Goal: Task Accomplishment & Management: Manage account settings

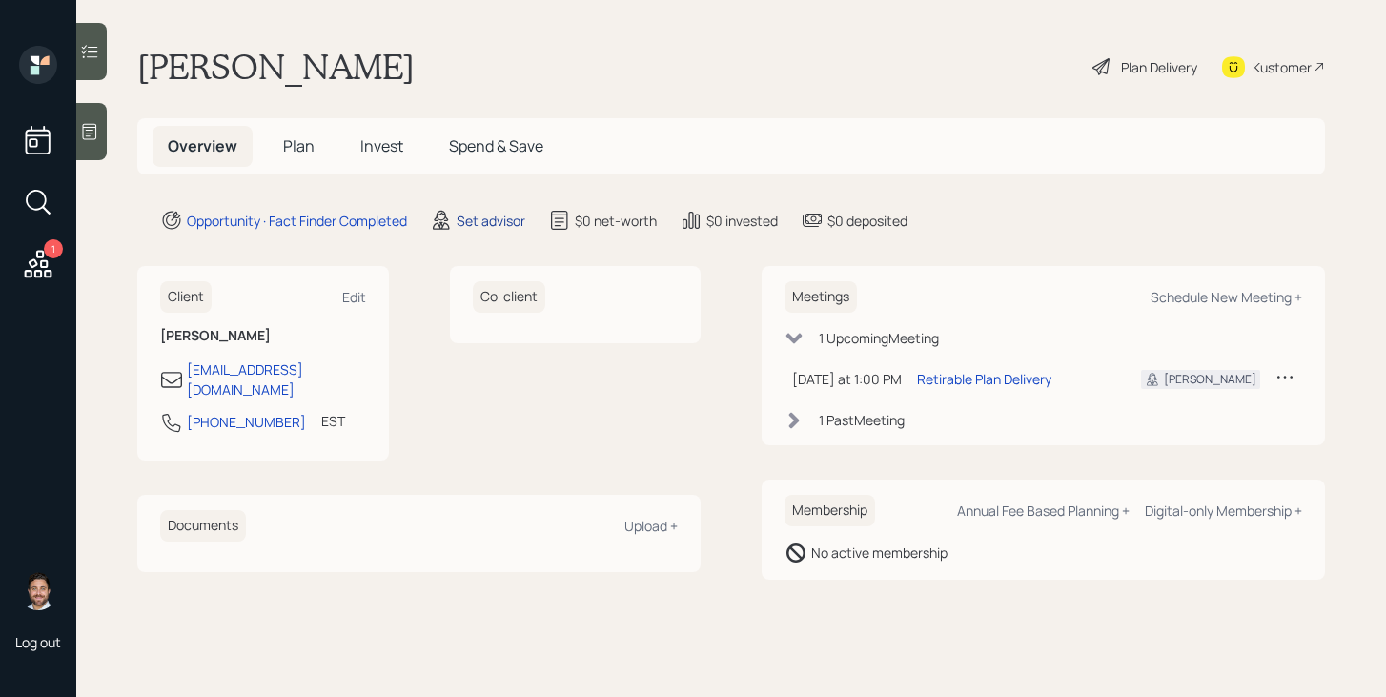
click at [497, 221] on div "Set advisor" at bounding box center [490, 221] width 69 height 20
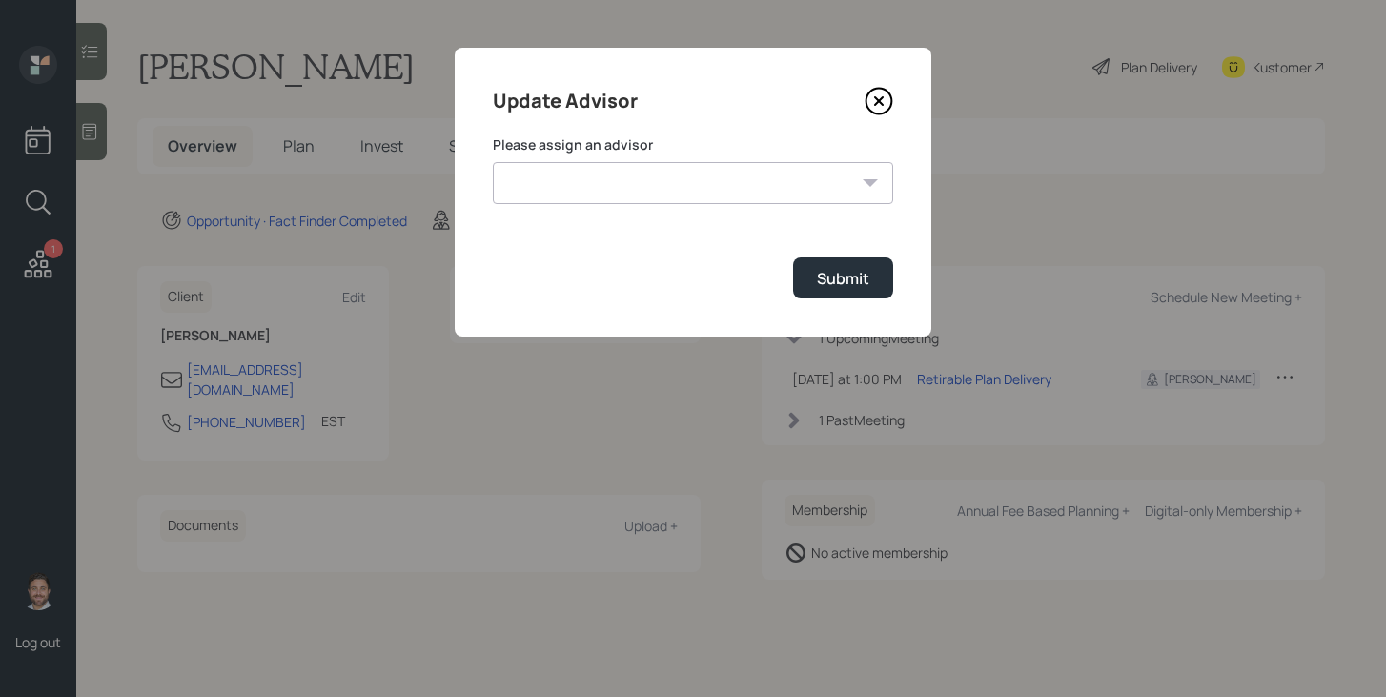
click at [624, 169] on select "Jonah Coleman Tyler End James DiStasi Treva Nostdahl Eric Schwartz Aleksandra S…" at bounding box center [693, 183] width 400 height 42
select select "bffa7908-1b2a-4c79-9bb6-f0ec9aed22d3"
click at [493, 162] on select "Jonah Coleman Tyler End James DiStasi Treva Nostdahl Eric Schwartz Aleksandra S…" at bounding box center [693, 183] width 400 height 42
click at [811, 282] on button "Submit" at bounding box center [843, 277] width 100 height 41
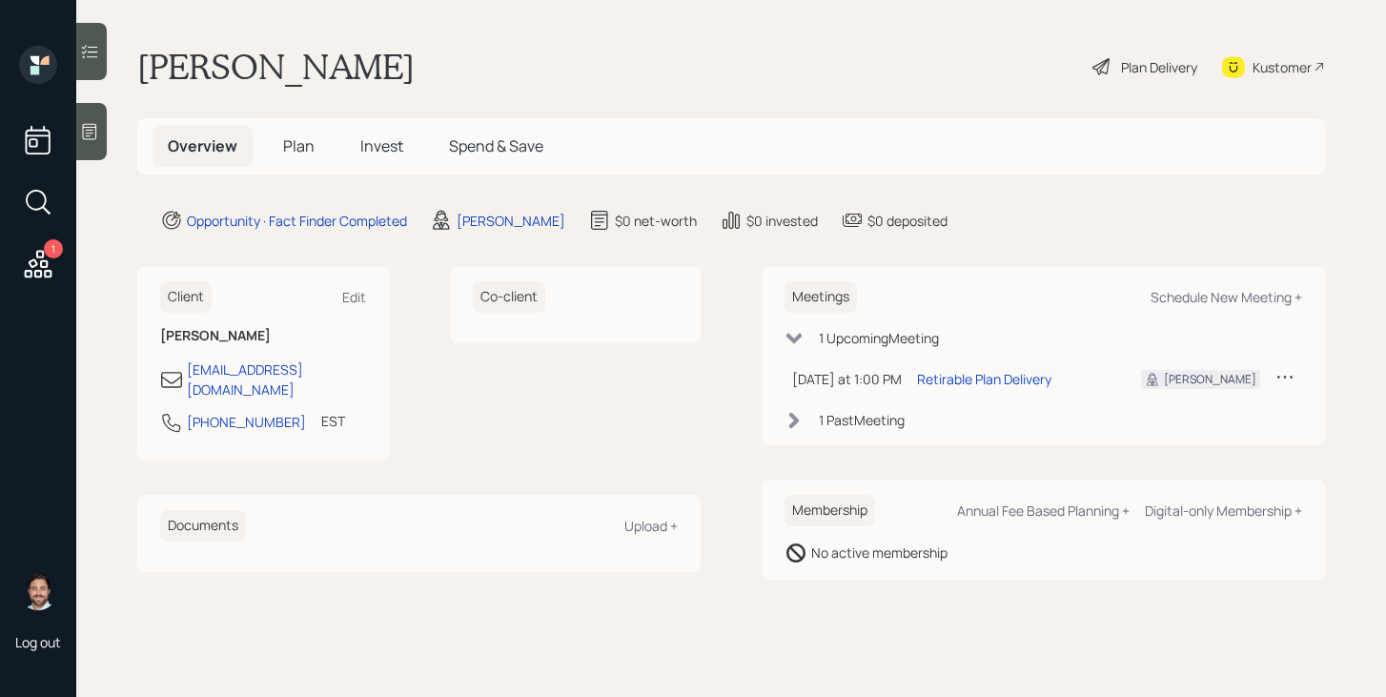
click at [299, 149] on span "Plan" at bounding box center [298, 145] width 31 height 21
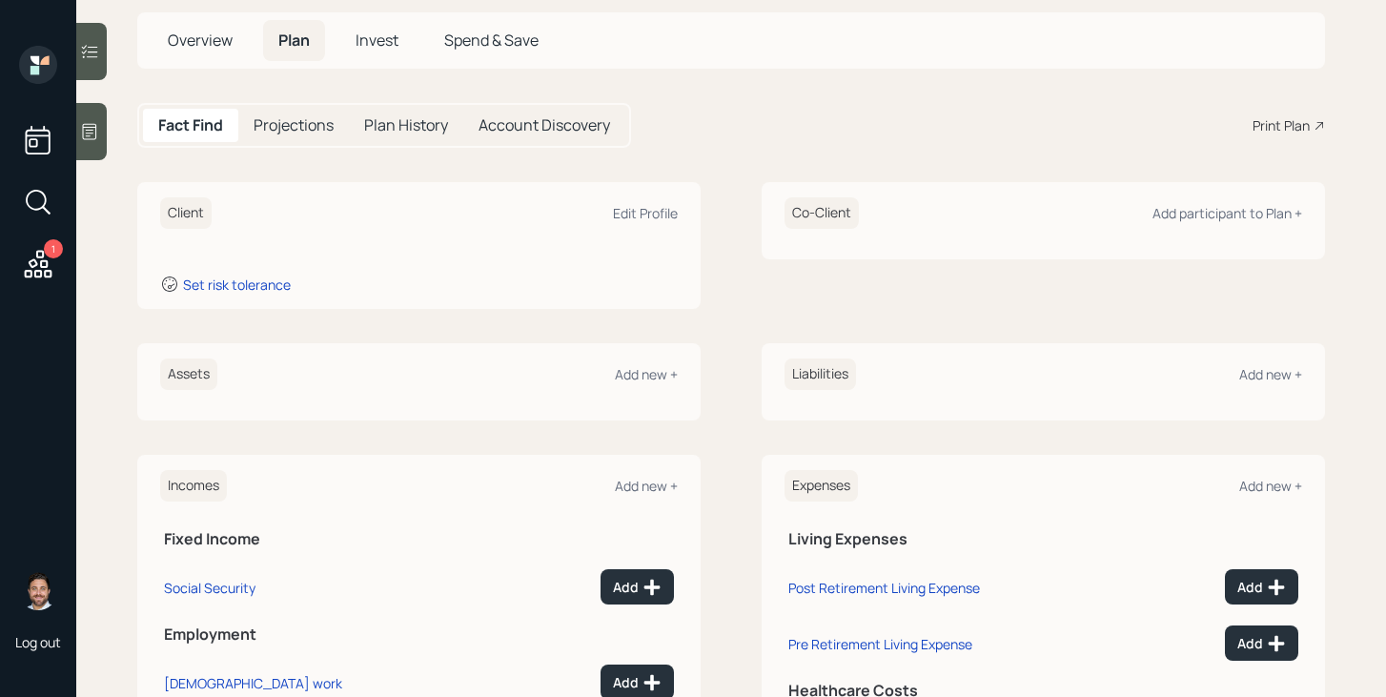
scroll to position [136, 0]
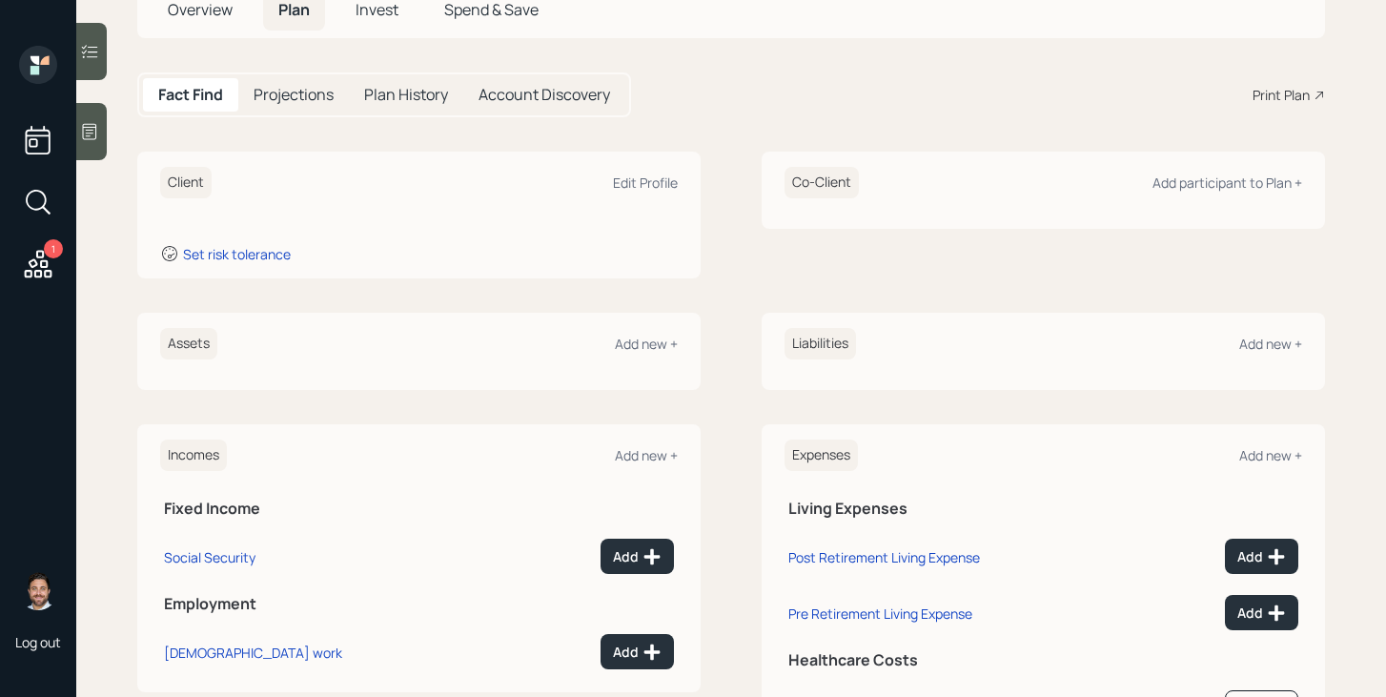
click at [102, 146] on div at bounding box center [91, 131] width 30 height 57
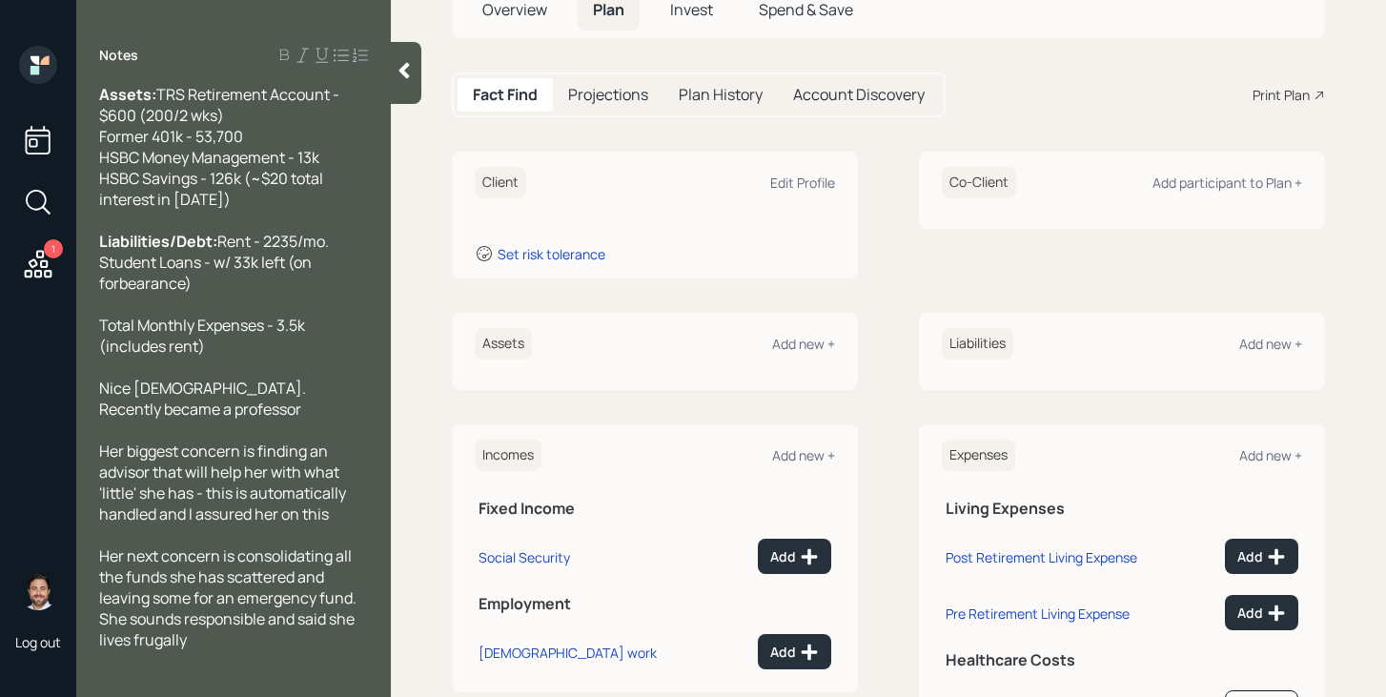
scroll to position [0, 0]
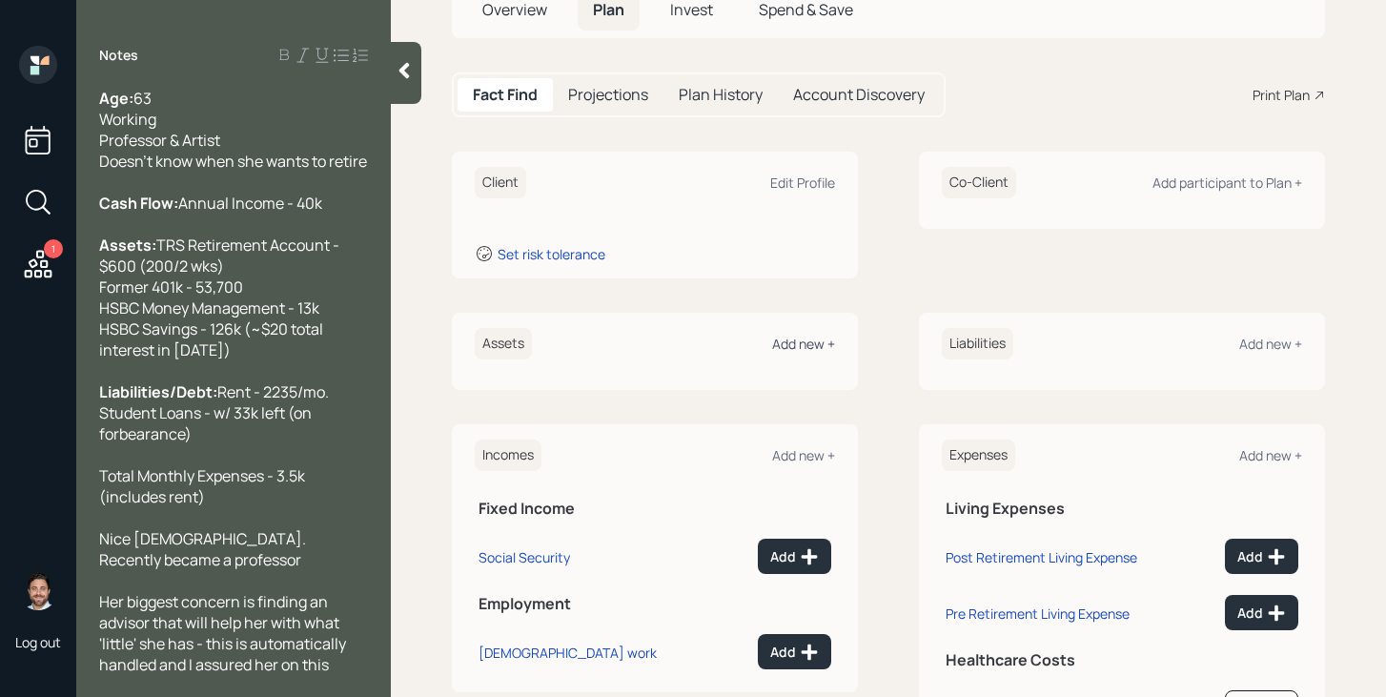
click at [806, 344] on div "Add new +" at bounding box center [803, 343] width 63 height 18
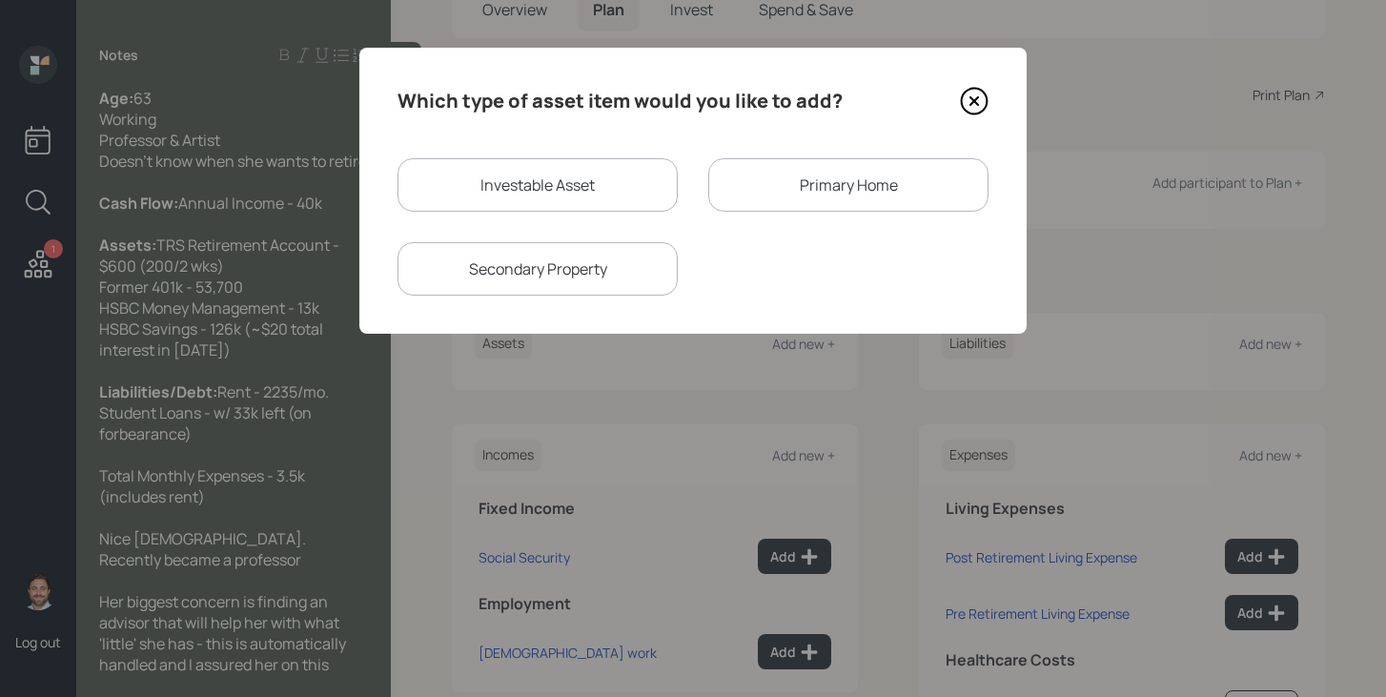
click at [600, 196] on div "Investable Asset" at bounding box center [537, 184] width 280 height 53
select select "taxable"
select select "balanced"
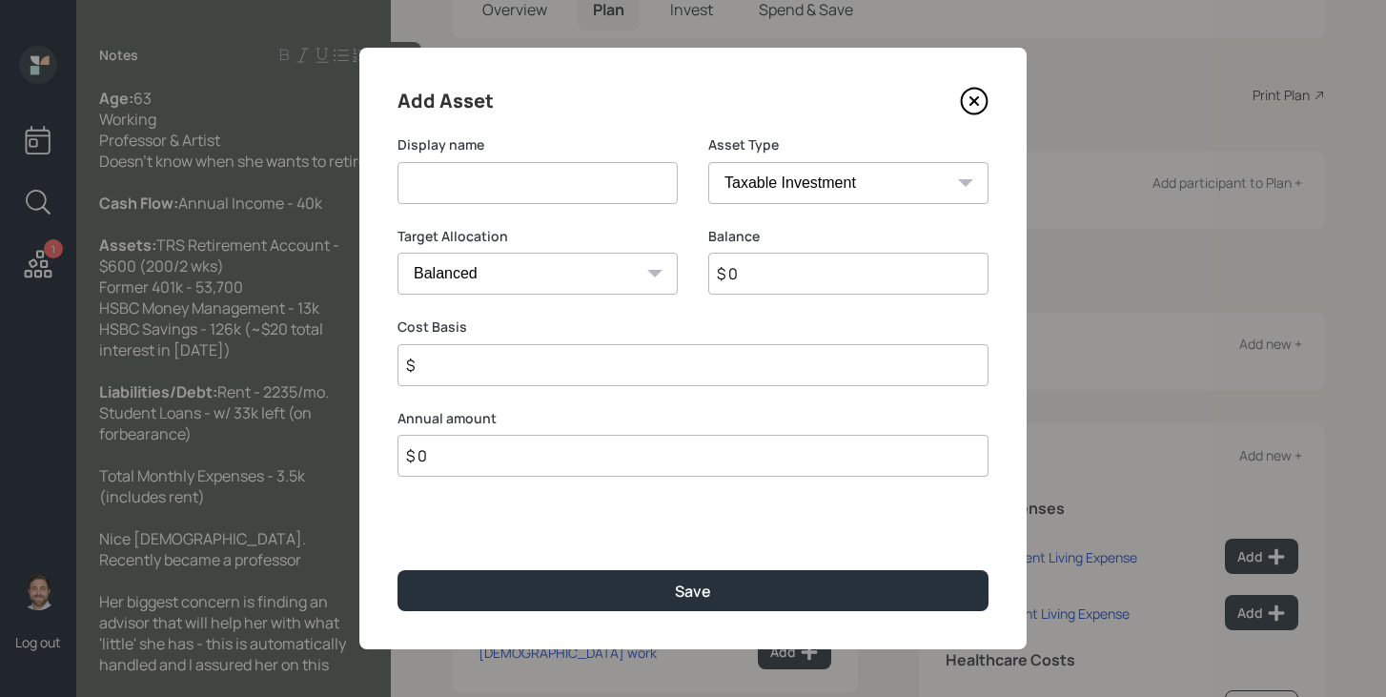
click at [600, 196] on input at bounding box center [537, 183] width 280 height 42
type input "TRS Retirement"
click at [780, 192] on select "SEP IRA IRA Roth IRA 401(k) Roth 401(k) 403(b) Roth 403(b) 457(b) Roth 457(b) H…" at bounding box center [848, 183] width 280 height 42
select select "company_sponsored"
click at [708, 162] on select "SEP IRA IRA Roth IRA 401(k) Roth 401(k) 403(b) Roth 403(b) 457(b) Roth 457(b) H…" at bounding box center [848, 183] width 280 height 42
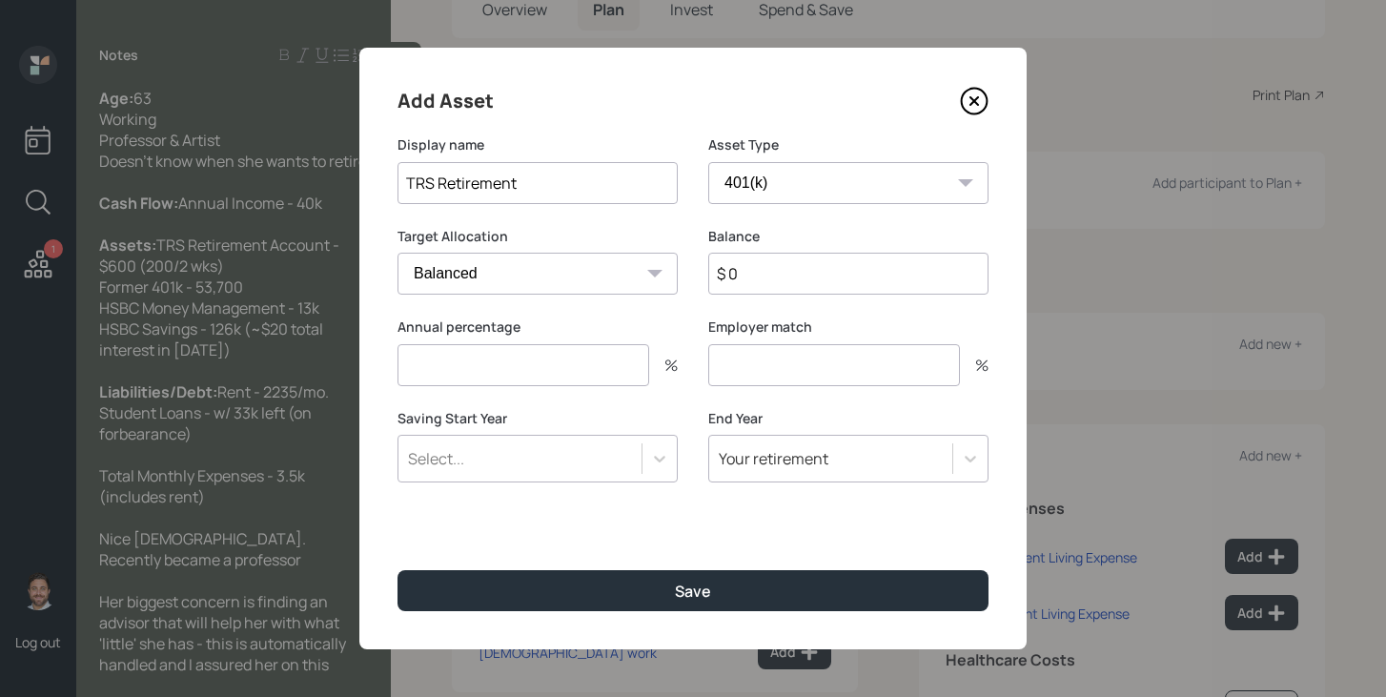
click at [794, 282] on input "$ 0" at bounding box center [848, 274] width 280 height 42
type input "$ 600"
click at [627, 461] on div "Select..." at bounding box center [519, 458] width 243 height 32
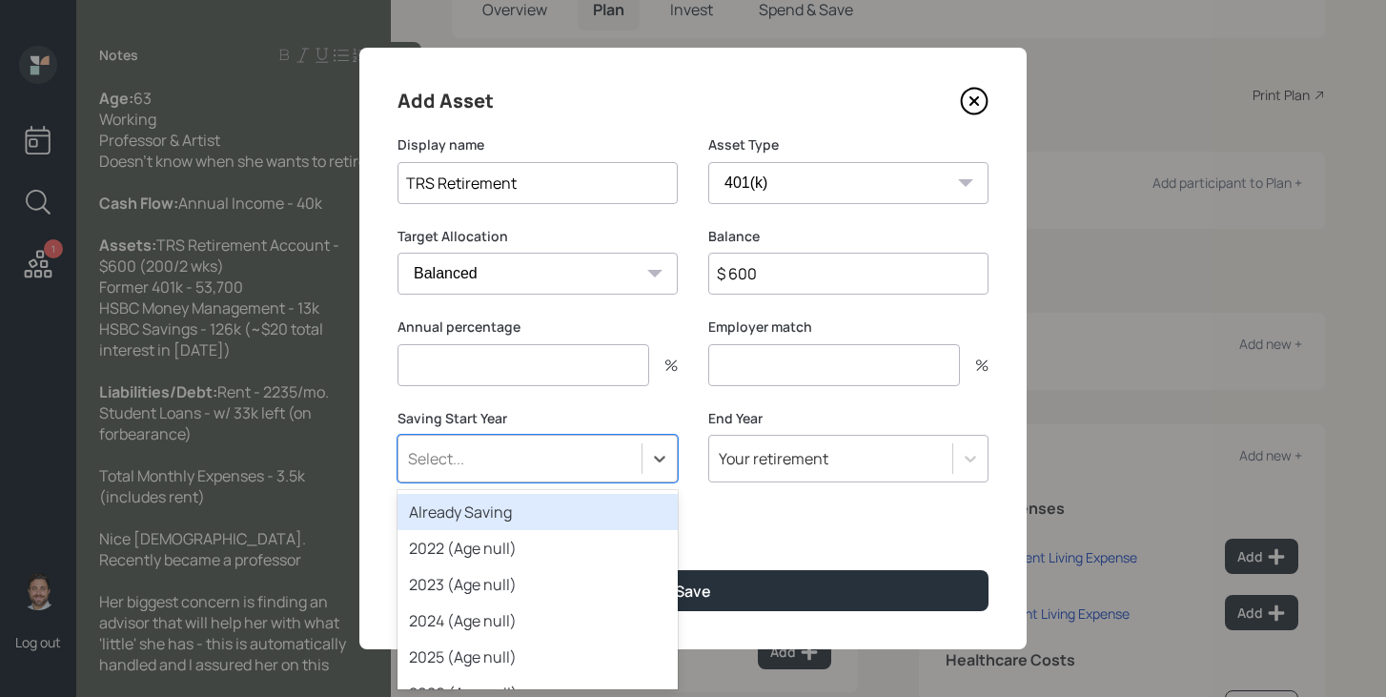
click at [571, 515] on div "Already Saving" at bounding box center [537, 512] width 280 height 36
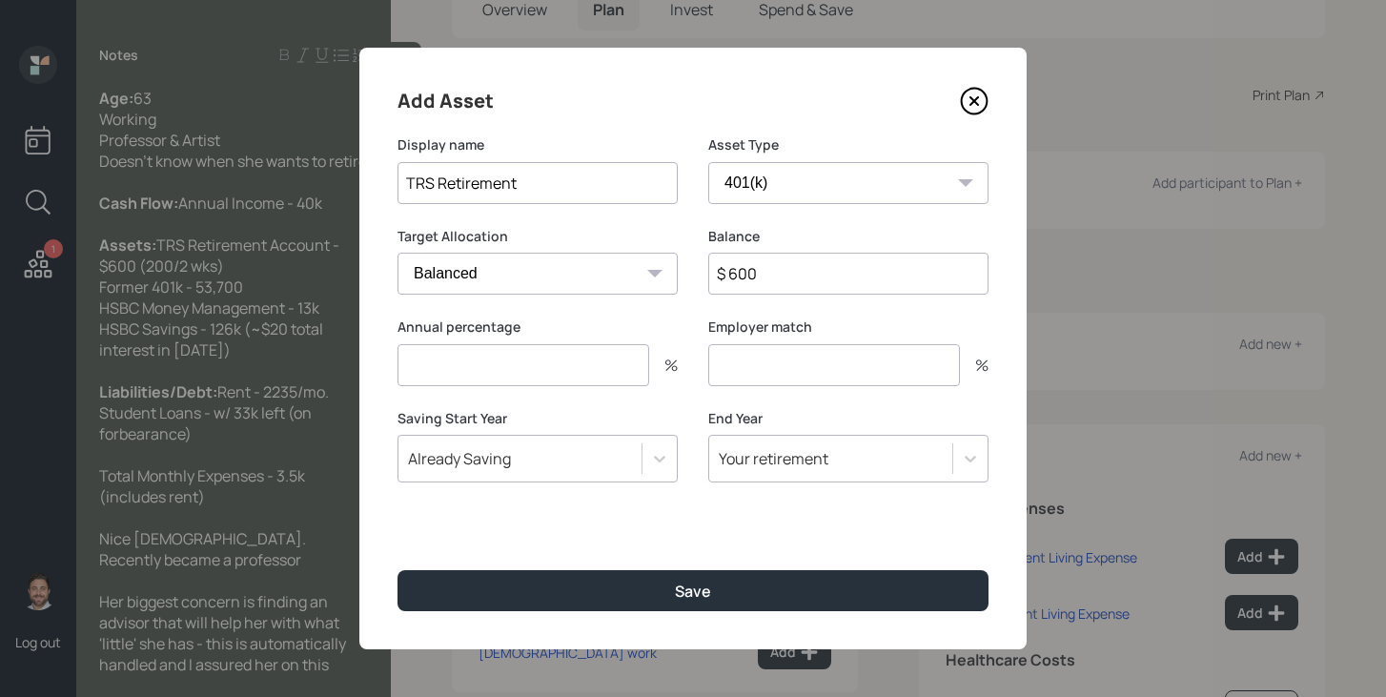
drag, startPoint x: 571, startPoint y: 374, endPoint x: 581, endPoint y: 371, distance: 10.9
click at [571, 374] on input "number" at bounding box center [523, 365] width 252 height 42
type input "13"
click at [757, 375] on input "number" at bounding box center [834, 365] width 252 height 42
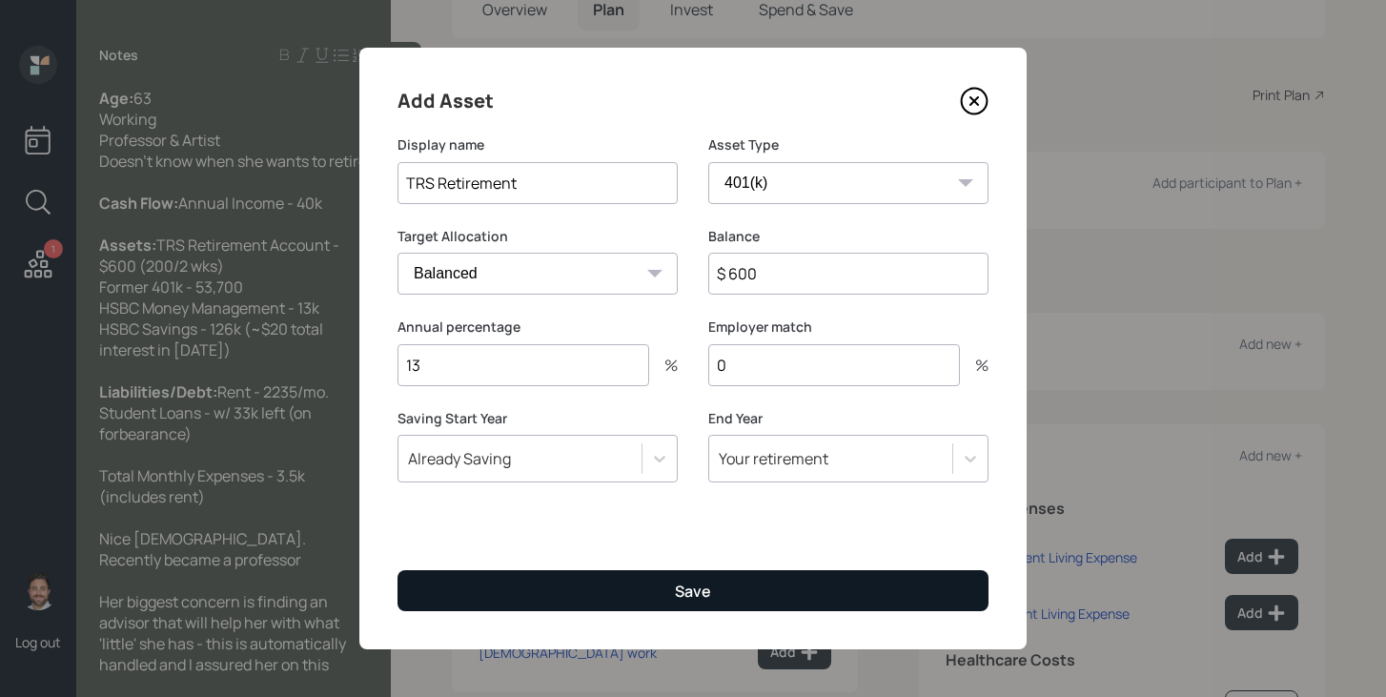
type input "0"
click at [577, 597] on button "Save" at bounding box center [692, 590] width 591 height 41
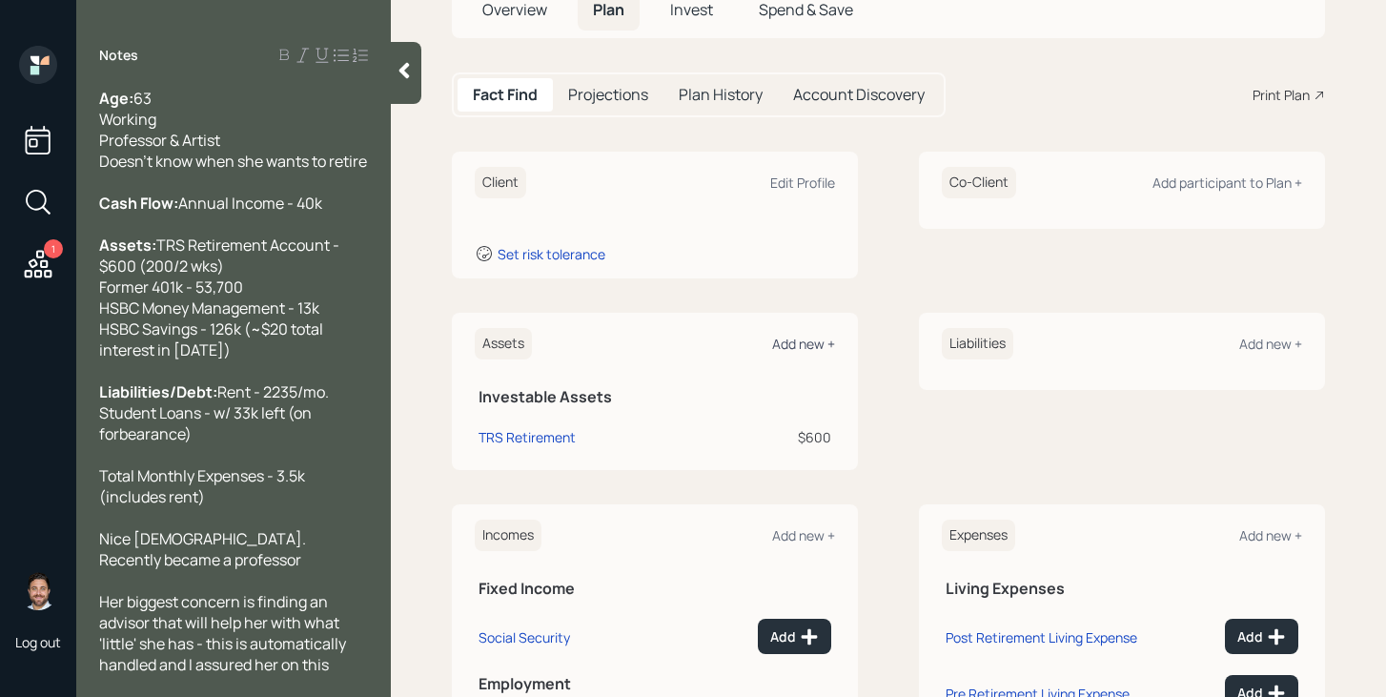
click at [820, 346] on div "Add new +" at bounding box center [803, 343] width 63 height 18
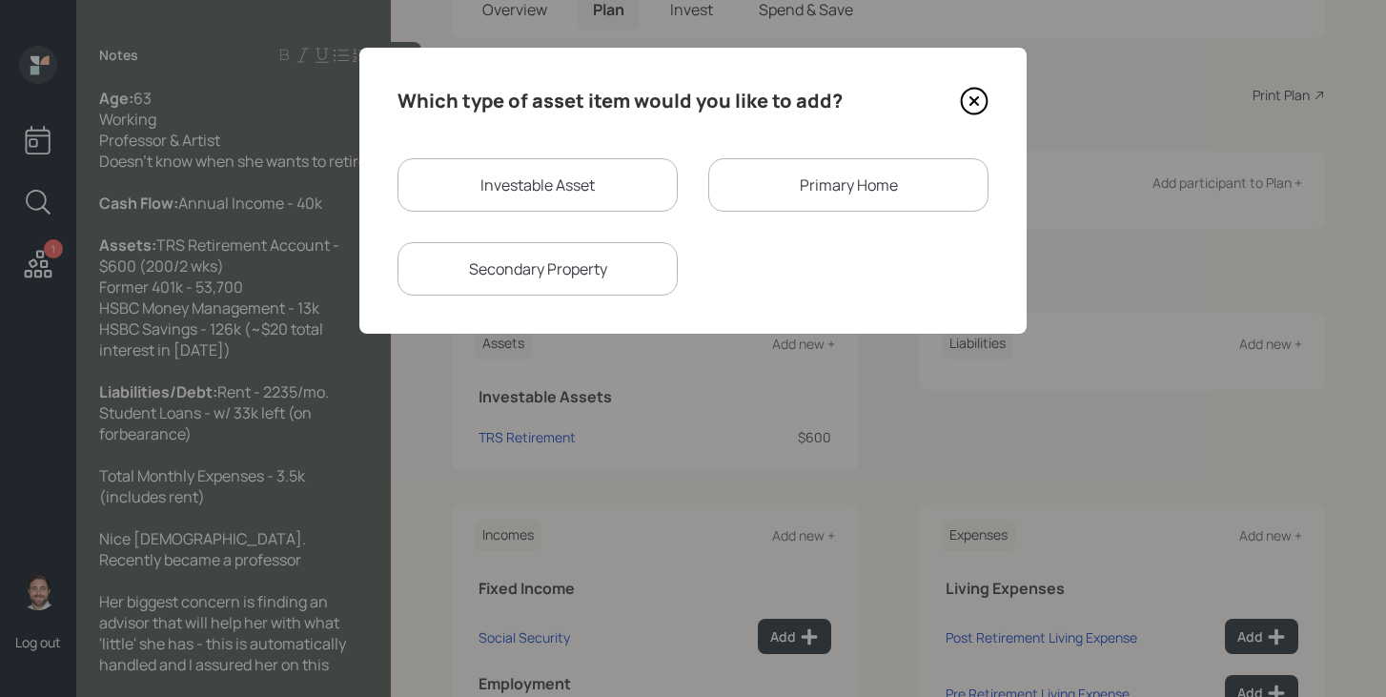
click at [610, 195] on div "Investable Asset" at bounding box center [537, 184] width 280 height 53
select select "taxable"
select select "balanced"
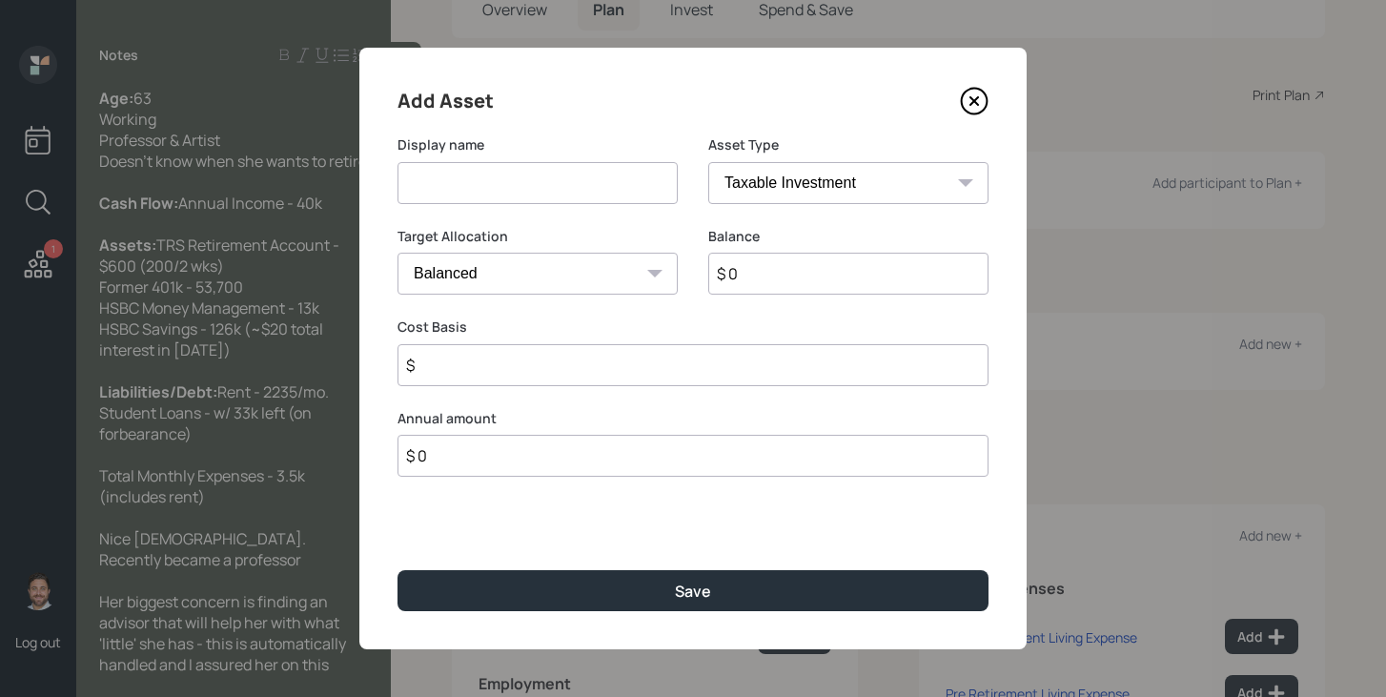
click at [610, 192] on input at bounding box center [537, 183] width 280 height 42
type input "Former 401k"
click at [919, 180] on select "SEP [PERSON_NAME] IRA 401(k) [PERSON_NAME] 401(k) 403(b) [PERSON_NAME] 403(b) 4…" at bounding box center [848, 183] width 280 height 42
select select "company_sponsored"
click at [708, 162] on select "SEP [PERSON_NAME] IRA 401(k) [PERSON_NAME] 401(k) 403(b) [PERSON_NAME] 403(b) 4…" at bounding box center [848, 183] width 280 height 42
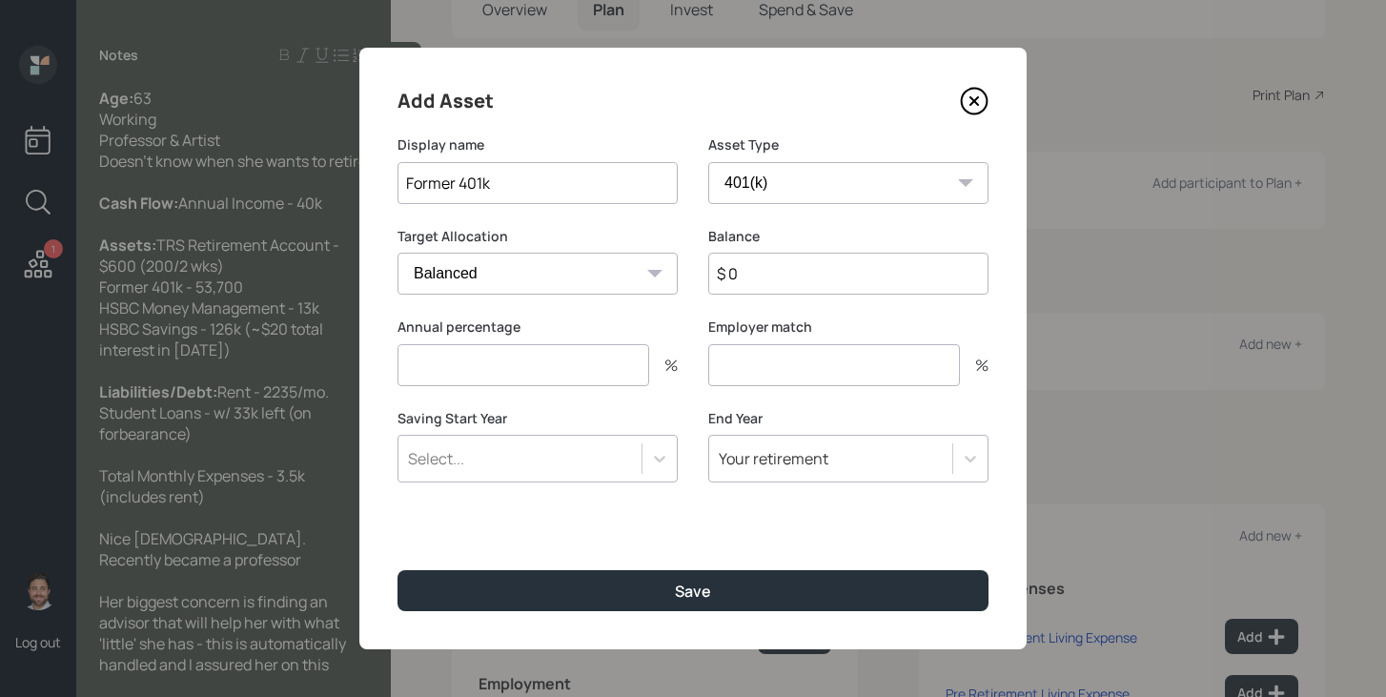
click at [771, 276] on input "$ 0" at bounding box center [848, 274] width 280 height 42
type input "$ 53,700"
click at [616, 371] on input "number" at bounding box center [523, 365] width 252 height 42
type input "0"
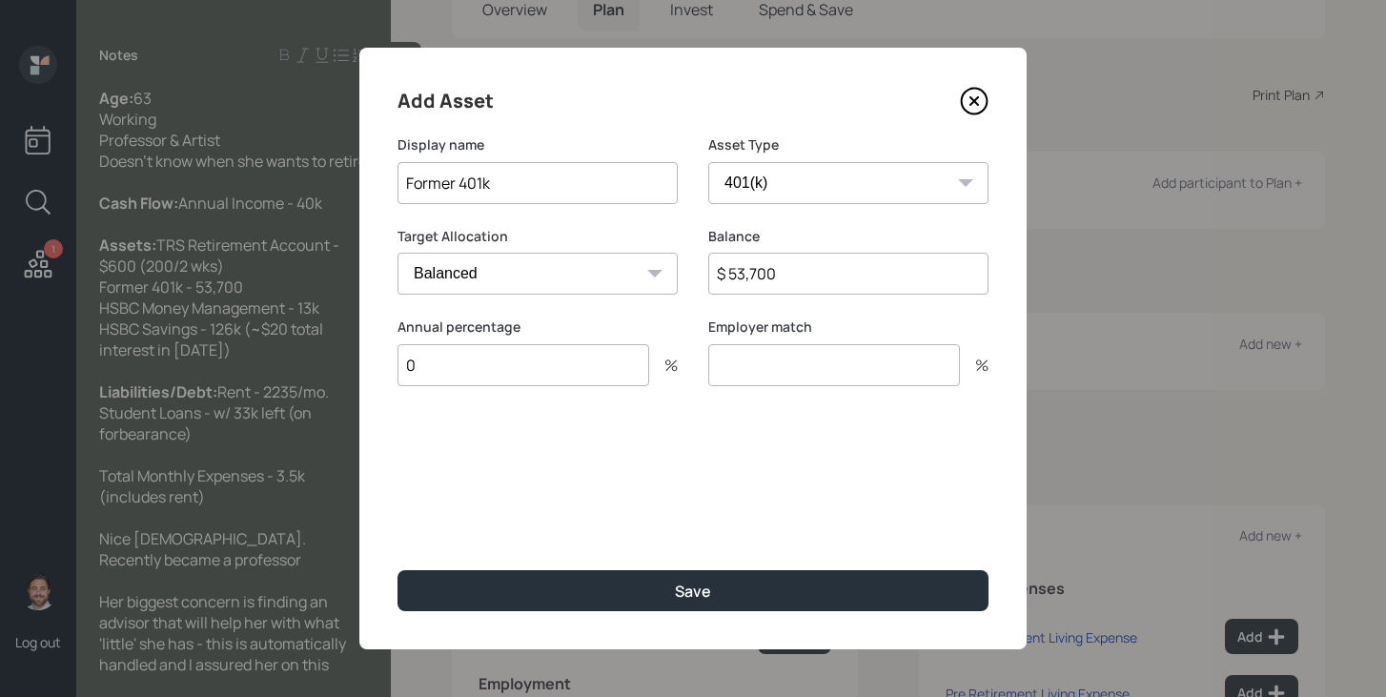
click at [801, 344] on input "number" at bounding box center [834, 365] width 252 height 42
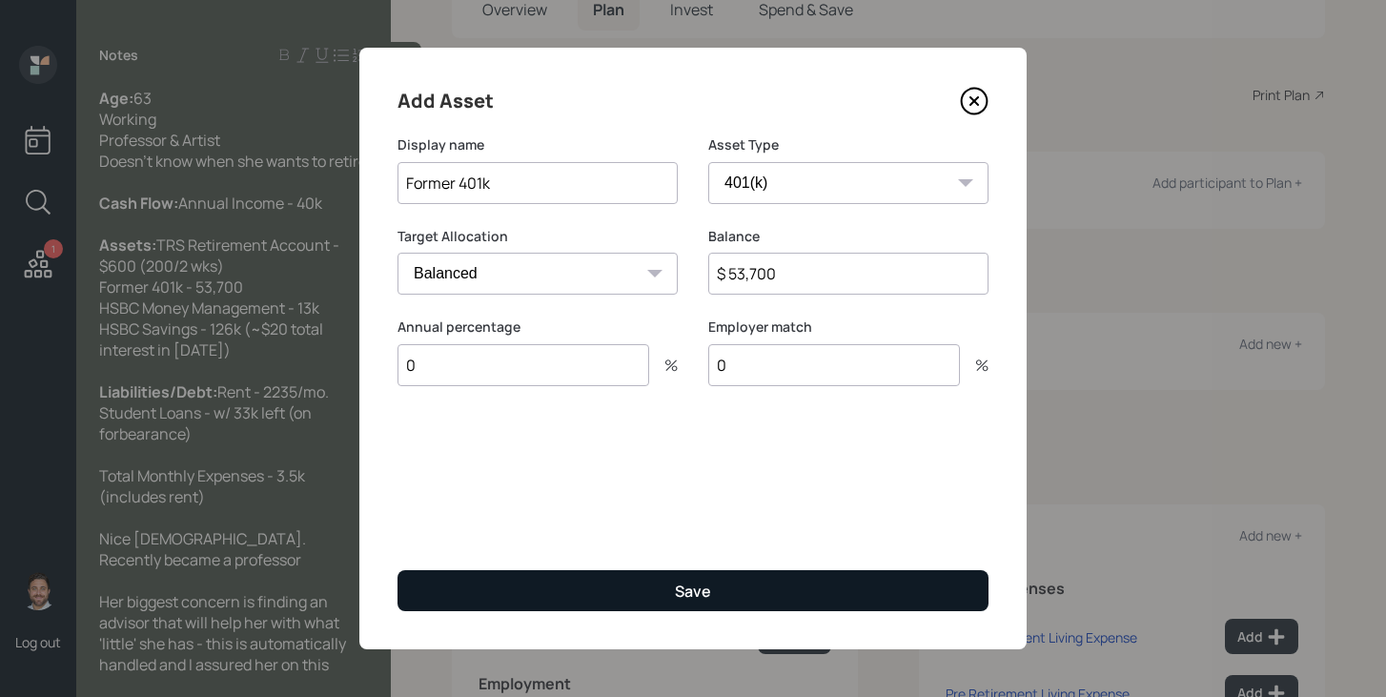
type input "0"
click at [675, 592] on div "Save" at bounding box center [693, 590] width 36 height 21
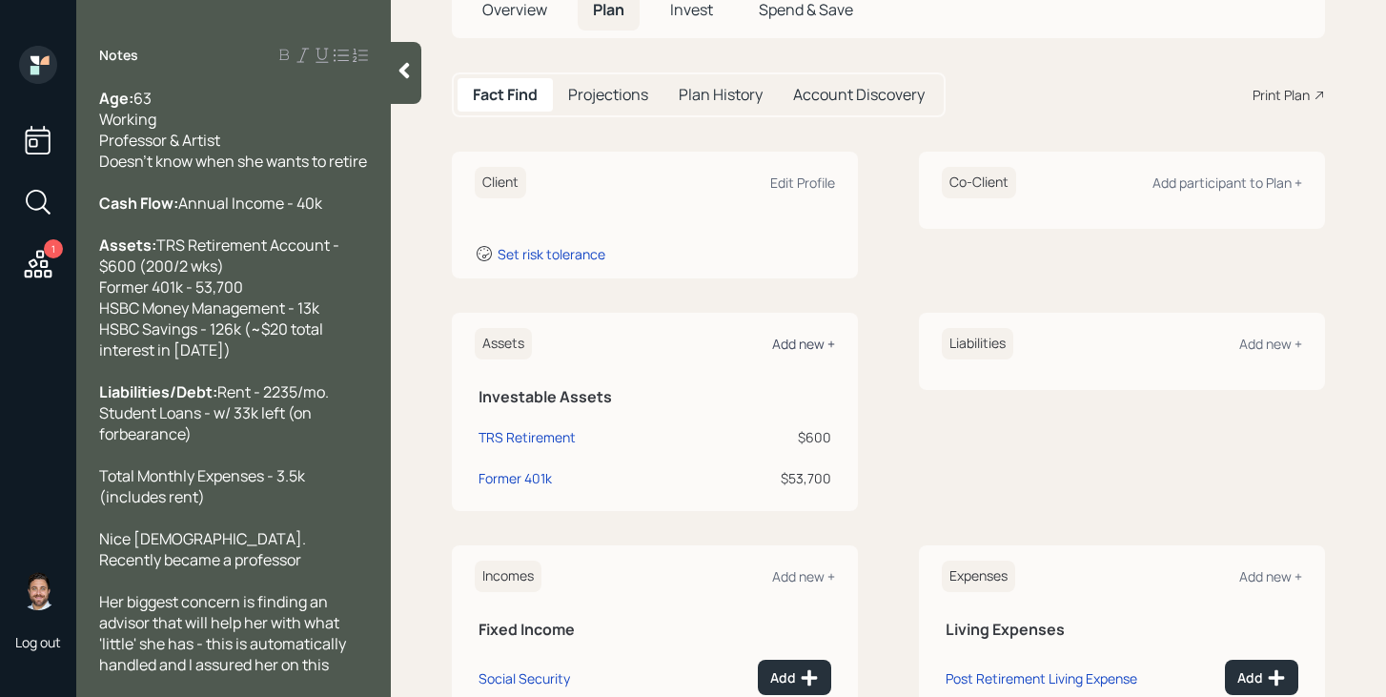
click at [818, 338] on div "Add new +" at bounding box center [803, 343] width 63 height 18
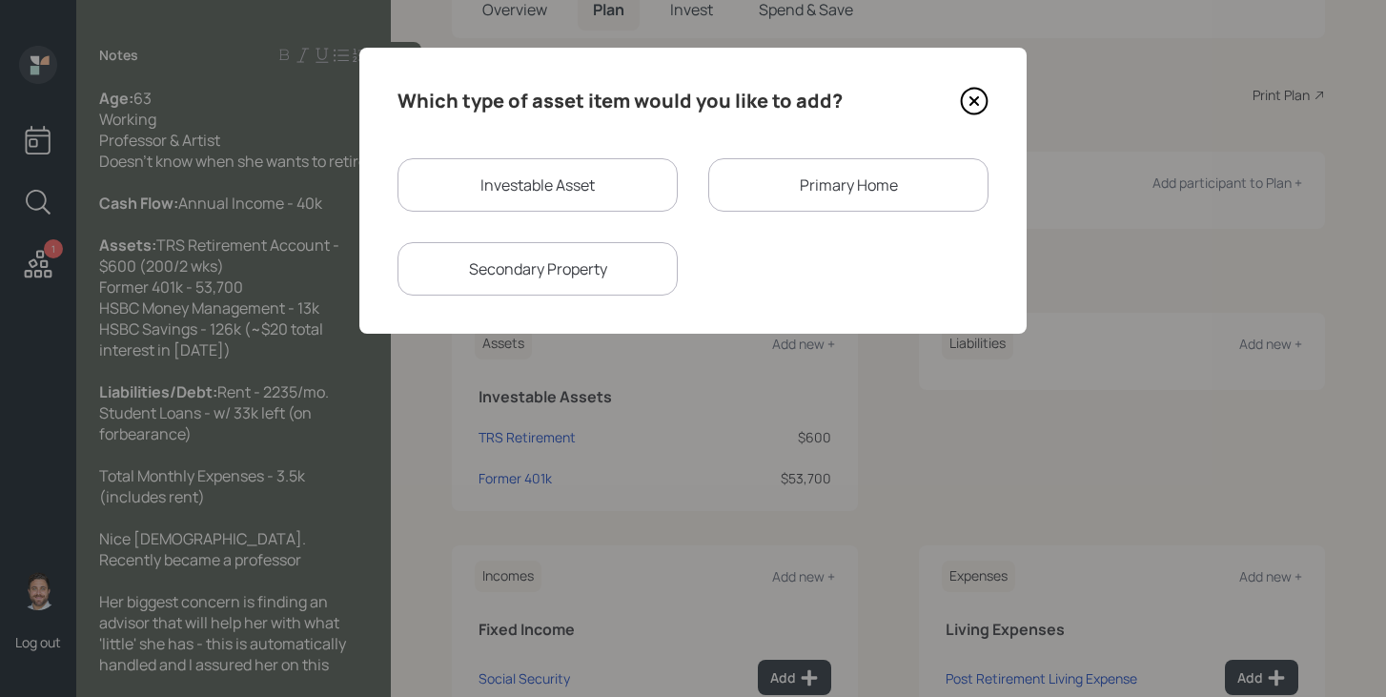
click at [598, 199] on div "Investable Asset" at bounding box center [537, 184] width 280 height 53
select select "taxable"
select select "balanced"
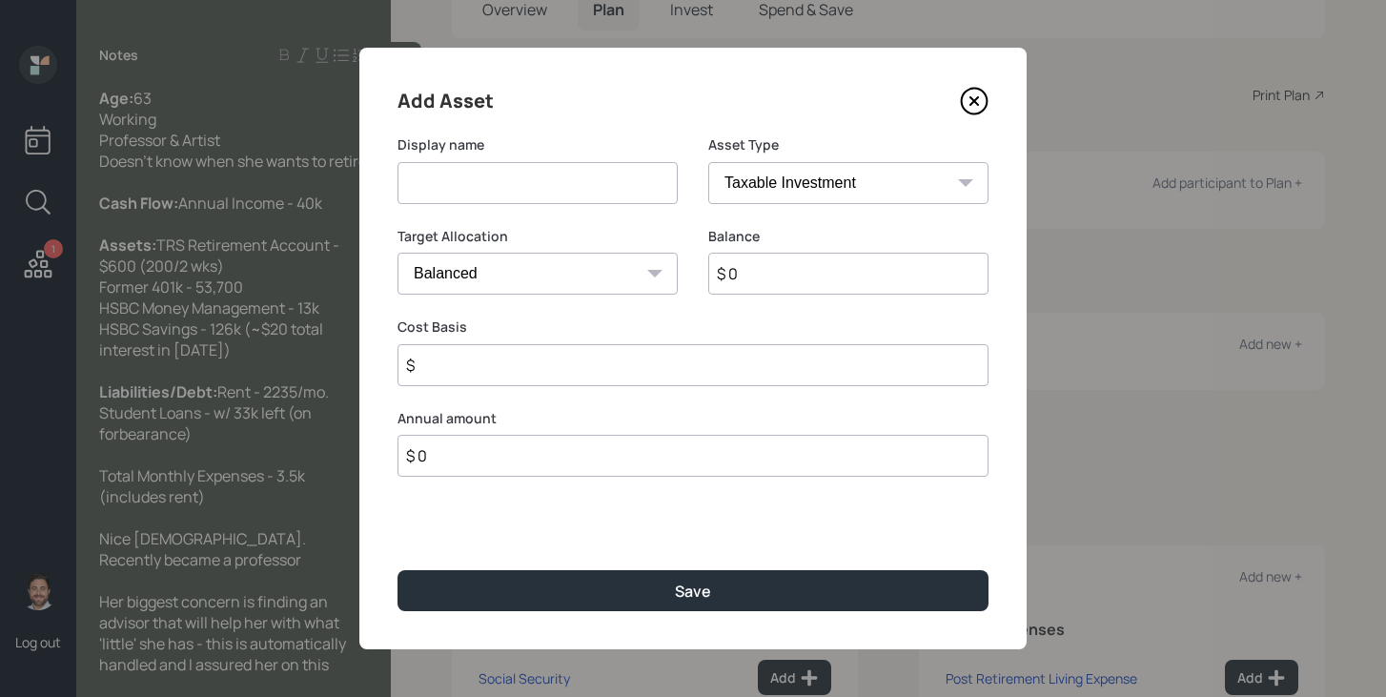
click at [598, 197] on input at bounding box center [537, 183] width 280 height 42
type input "HSBC Money Management"
click at [864, 182] on select "SEP IRA IRA Roth IRA 401(k) Roth 401(k) 403(b) Roth 403(b) 457(b) Roth 457(b) H…" at bounding box center [848, 183] width 280 height 42
select select "cash"
click at [708, 162] on select "SEP IRA IRA Roth IRA 401(k) Roth 401(k) 403(b) Roth 403(b) 457(b) Roth 457(b) H…" at bounding box center [848, 183] width 280 height 42
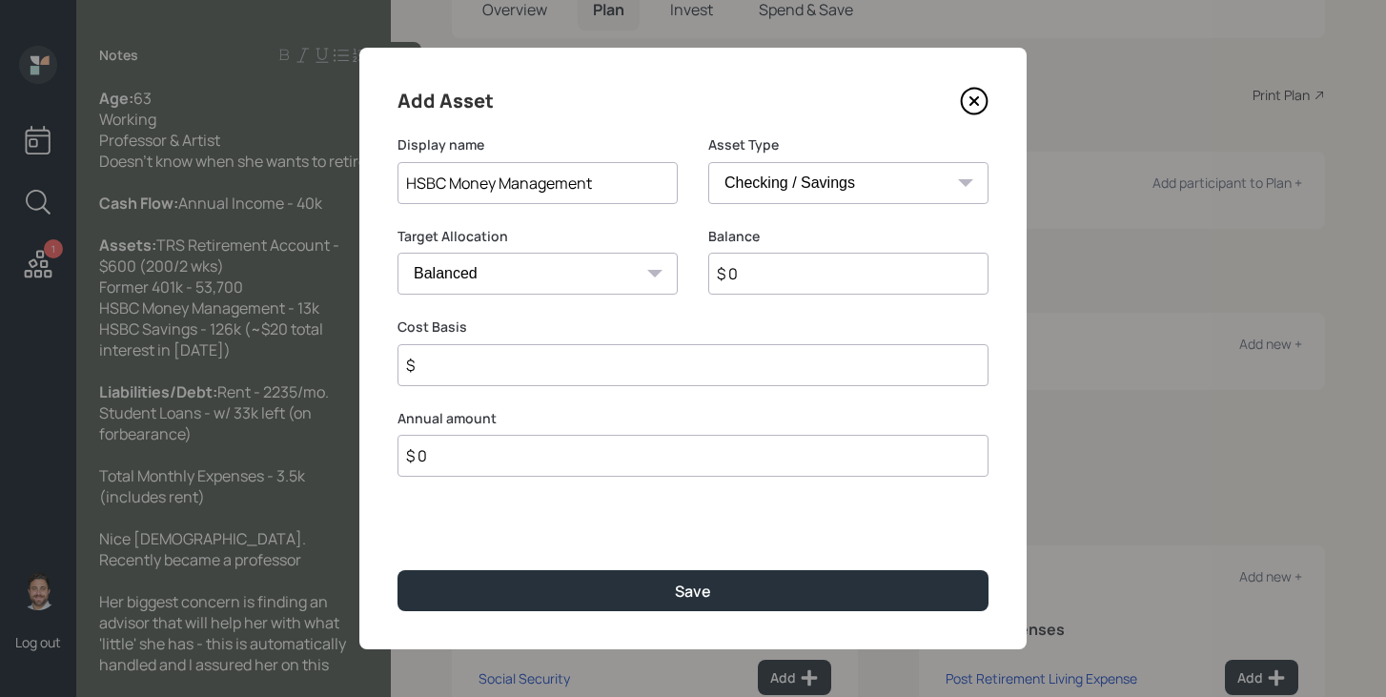
type input "$"
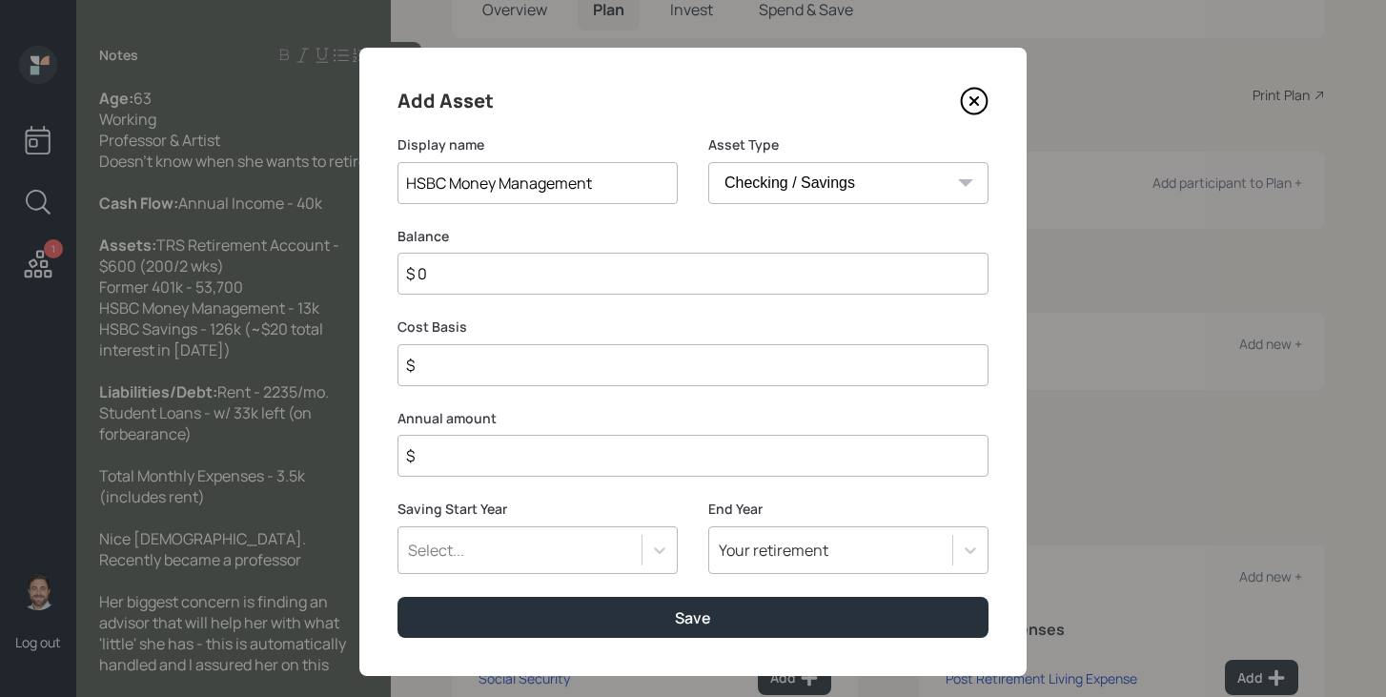
click at [773, 277] on input "$ 0" at bounding box center [692, 274] width 591 height 42
type input "$ 1"
type input "$ 13"
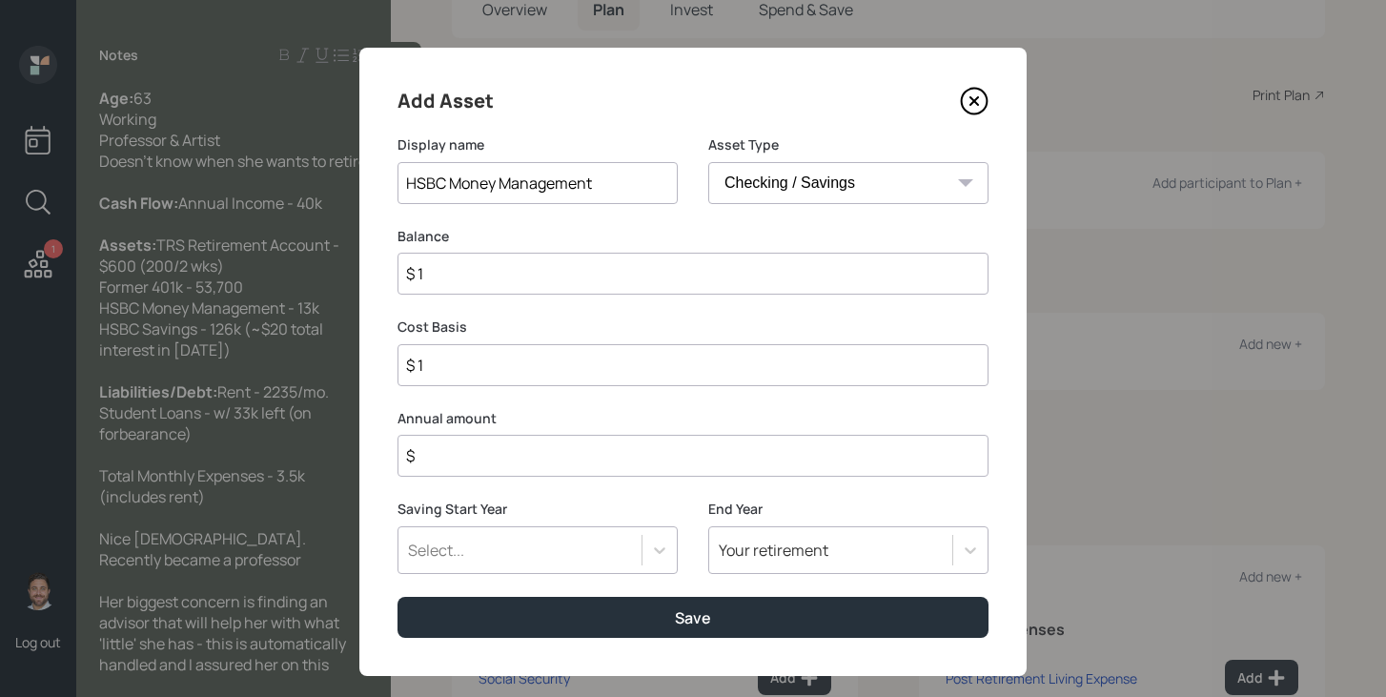
type input "$ 13"
type input "$ 130"
type input "$ 1,300"
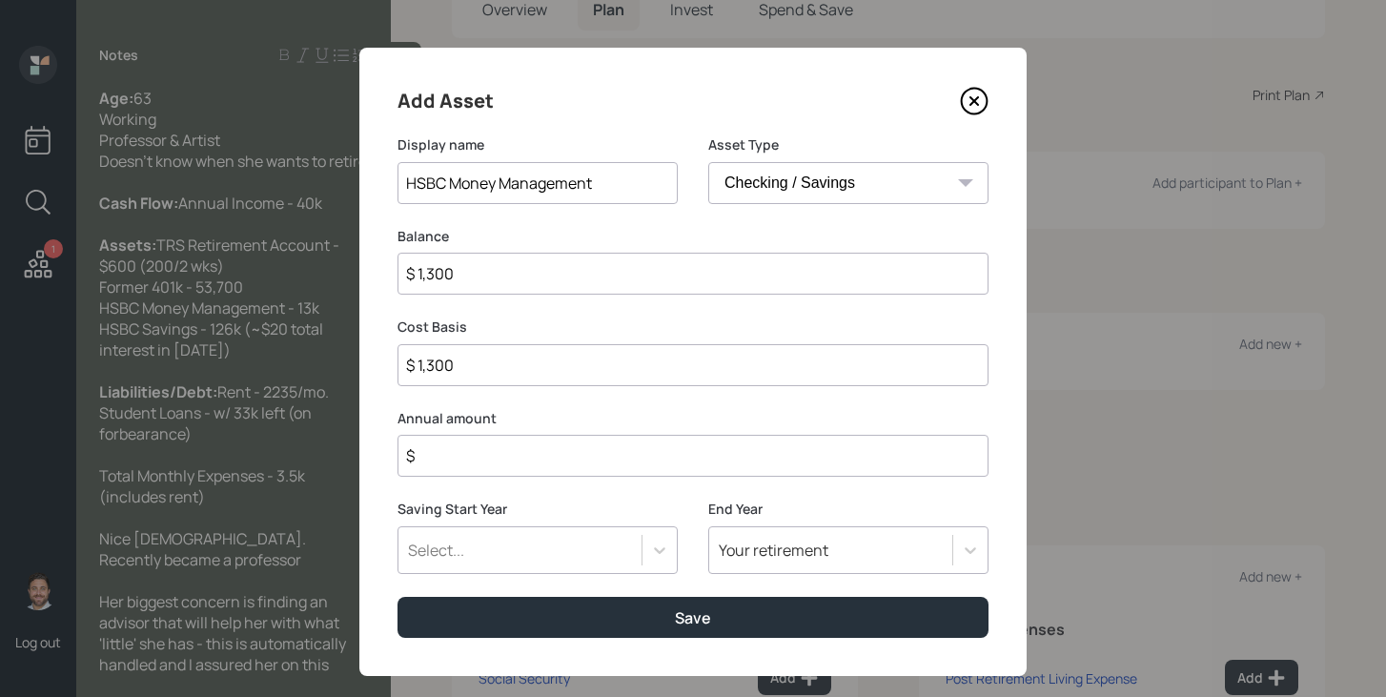
type input "$ 13,000"
click at [765, 449] on input "$" at bounding box center [692, 456] width 591 height 42
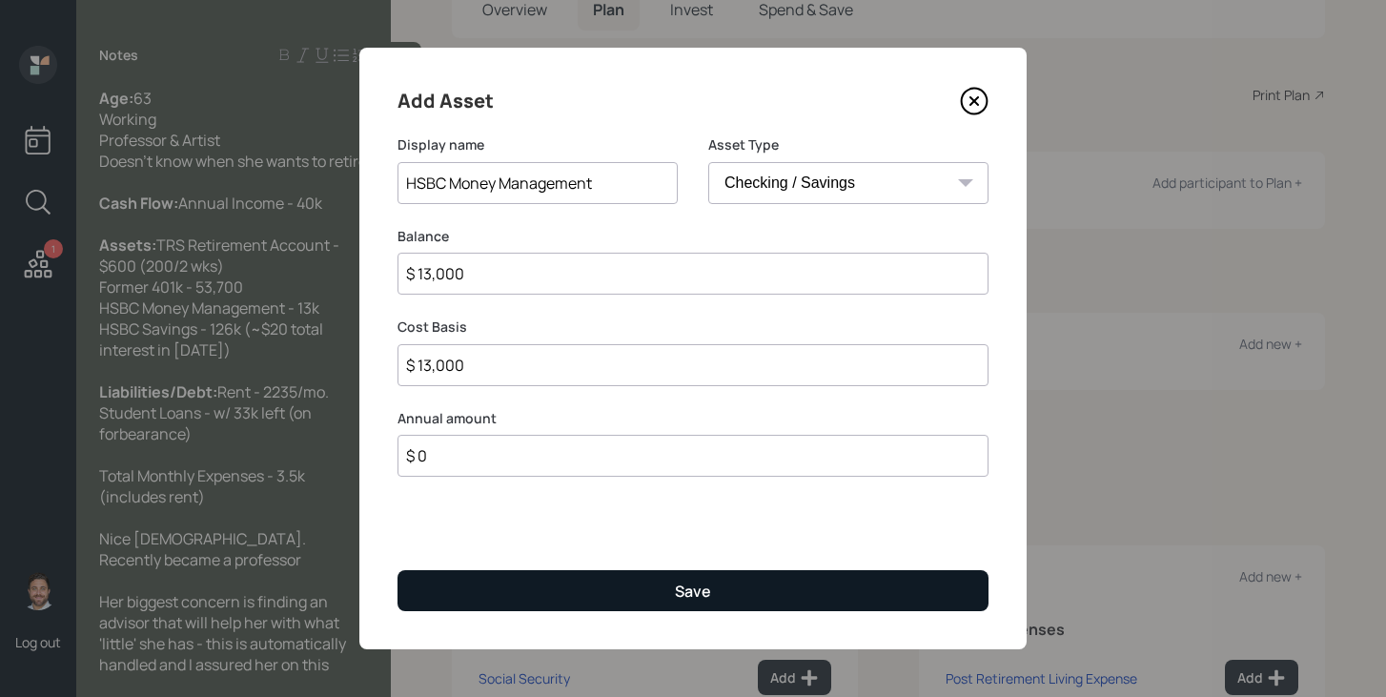
type input "$ 0"
click at [734, 587] on button "Save" at bounding box center [692, 590] width 591 height 41
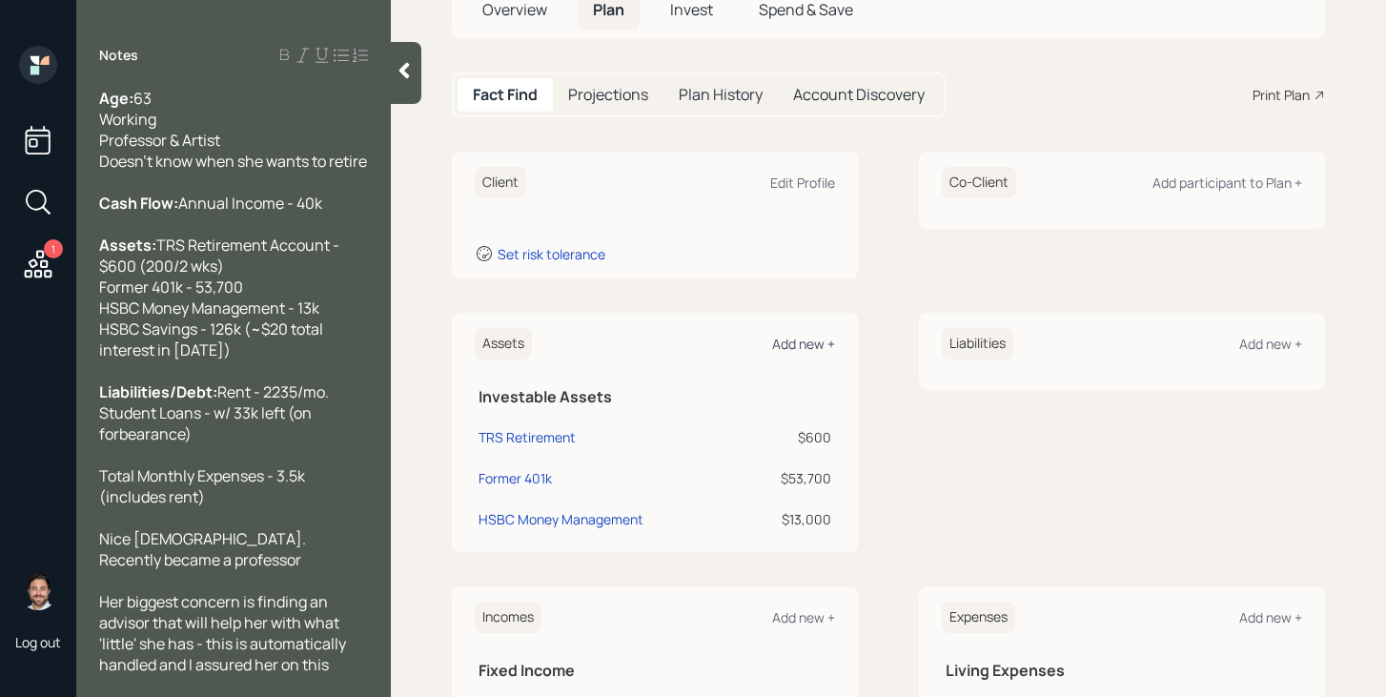
click at [790, 344] on div "Add new +" at bounding box center [803, 343] width 63 height 18
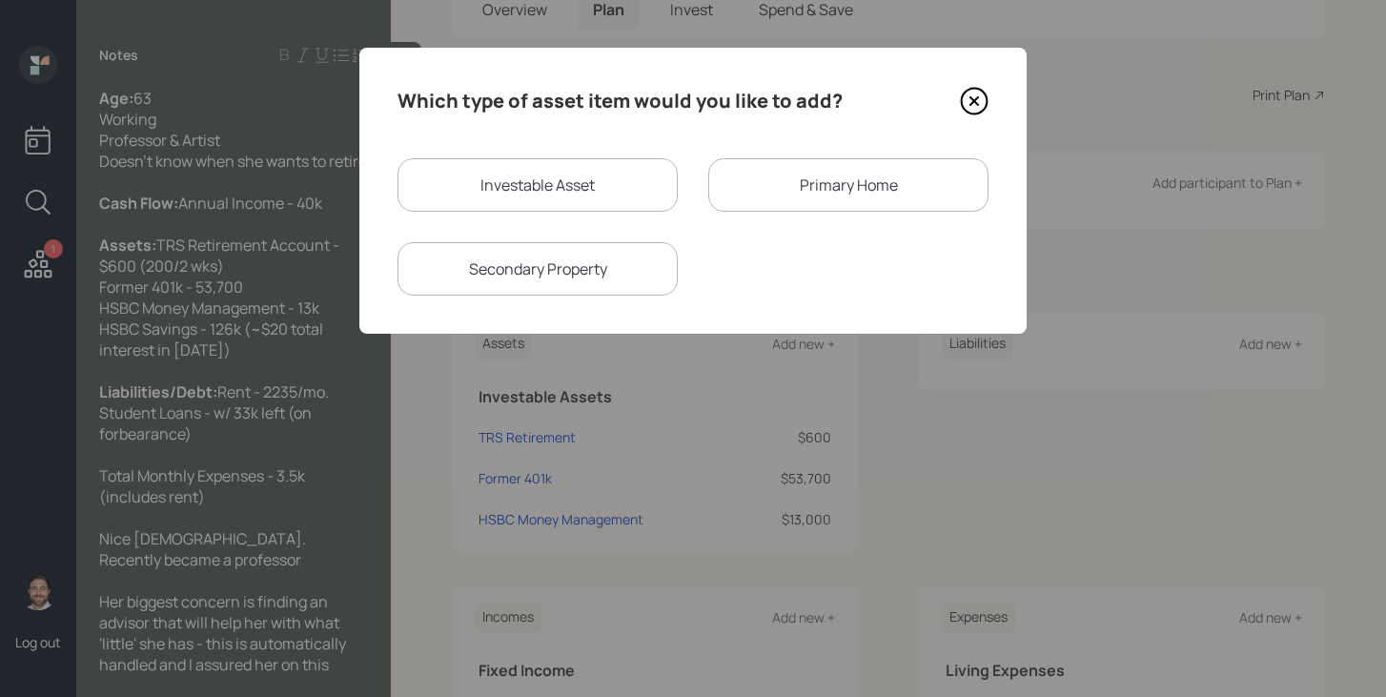
click at [573, 183] on div "Investable Asset" at bounding box center [537, 184] width 280 height 53
select select "taxable"
select select "balanced"
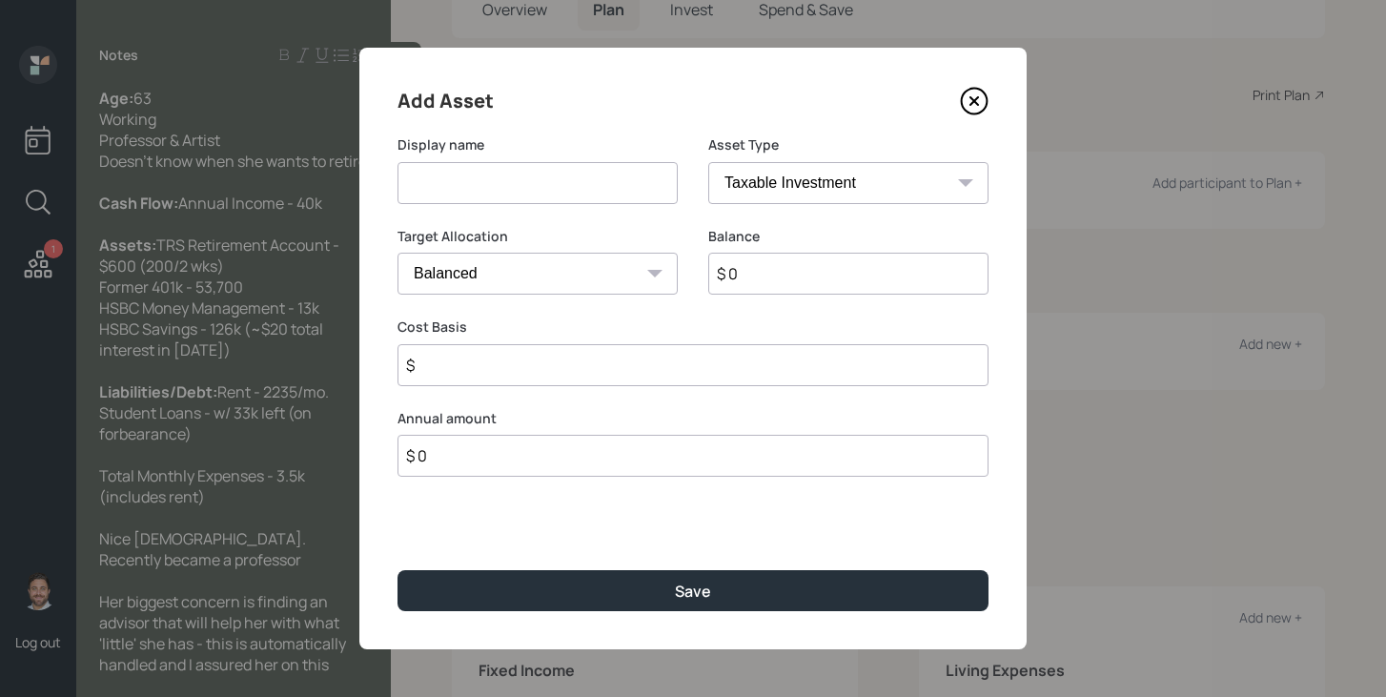
click at [573, 183] on input at bounding box center [537, 183] width 280 height 42
type input "HSBC Savings"
click at [843, 194] on select "SEP IRA IRA Roth IRA 401(k) Roth 401(k) 403(b) Roth 403(b) 457(b) Roth 457(b) H…" at bounding box center [848, 183] width 280 height 42
select select "cash"
click at [708, 162] on select "SEP IRA IRA Roth IRA 401(k) Roth 401(k) 403(b) Roth 403(b) 457(b) Roth 457(b) H…" at bounding box center [848, 183] width 280 height 42
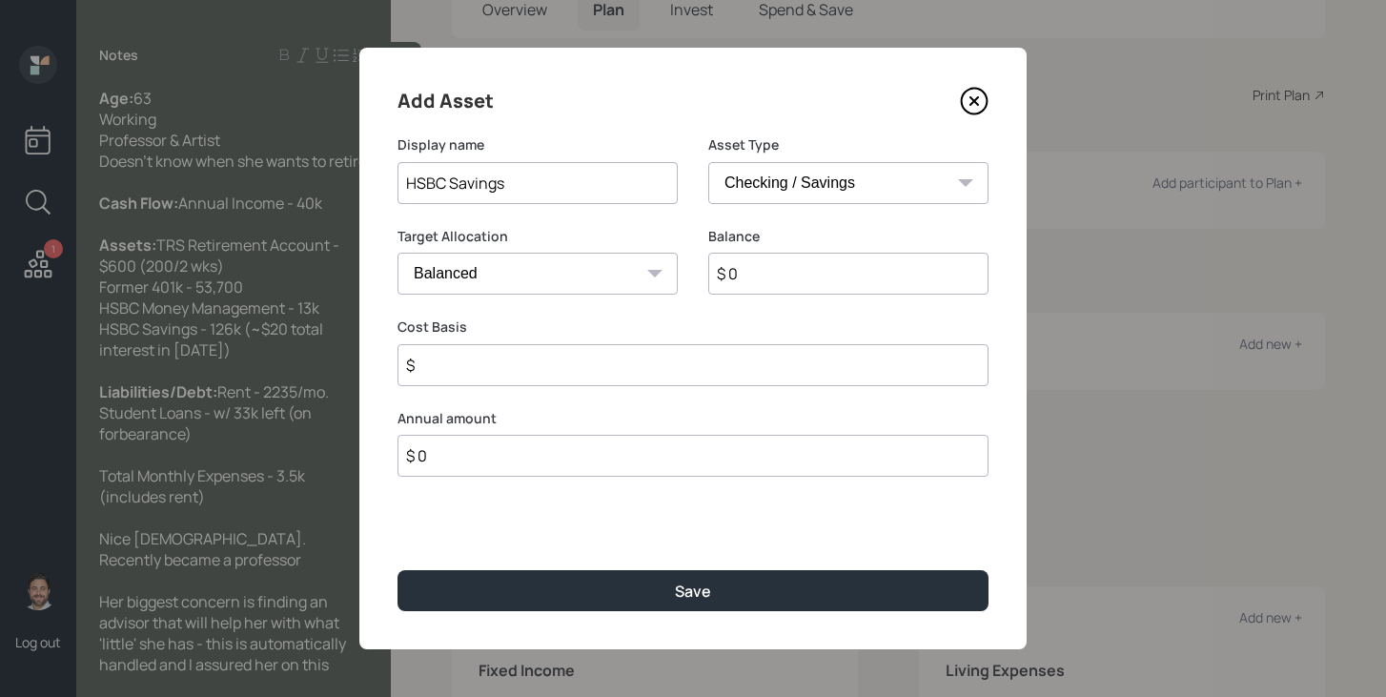
type input "$"
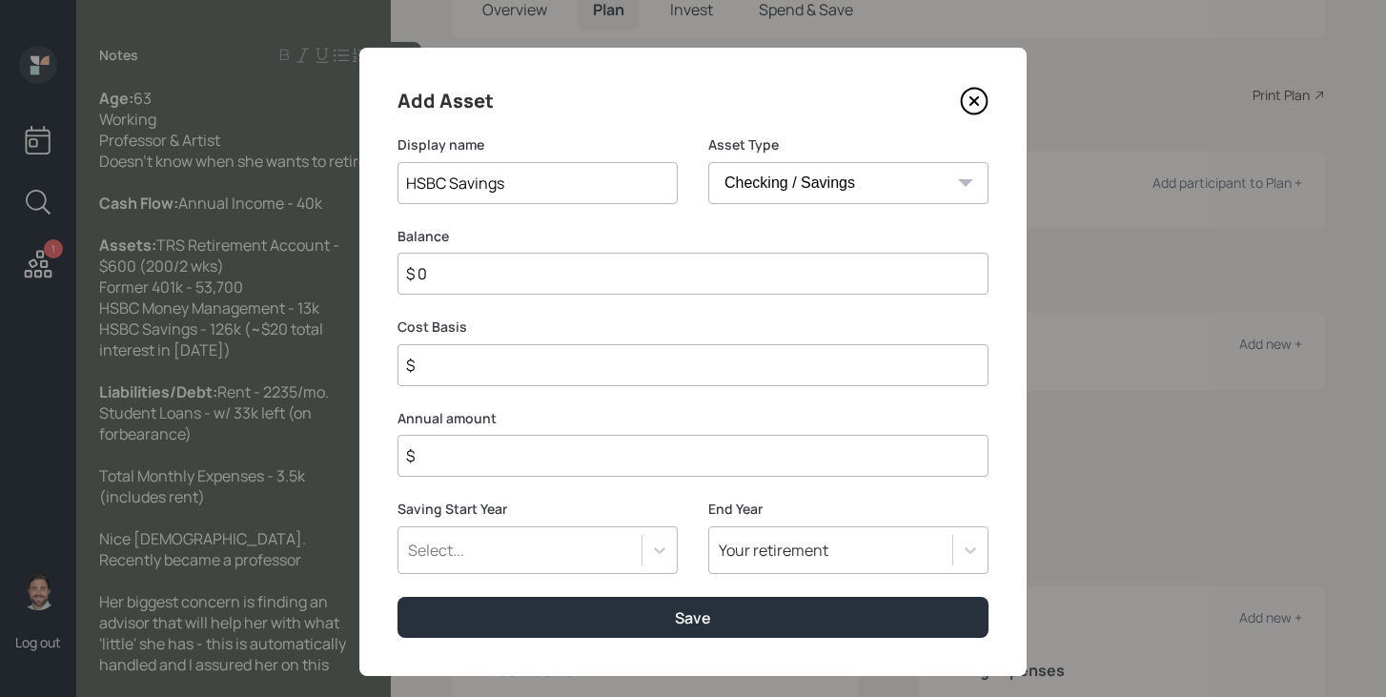
click at [767, 278] on input "$ 0" at bounding box center [692, 274] width 591 height 42
type input "$ 1"
type input "$ 12"
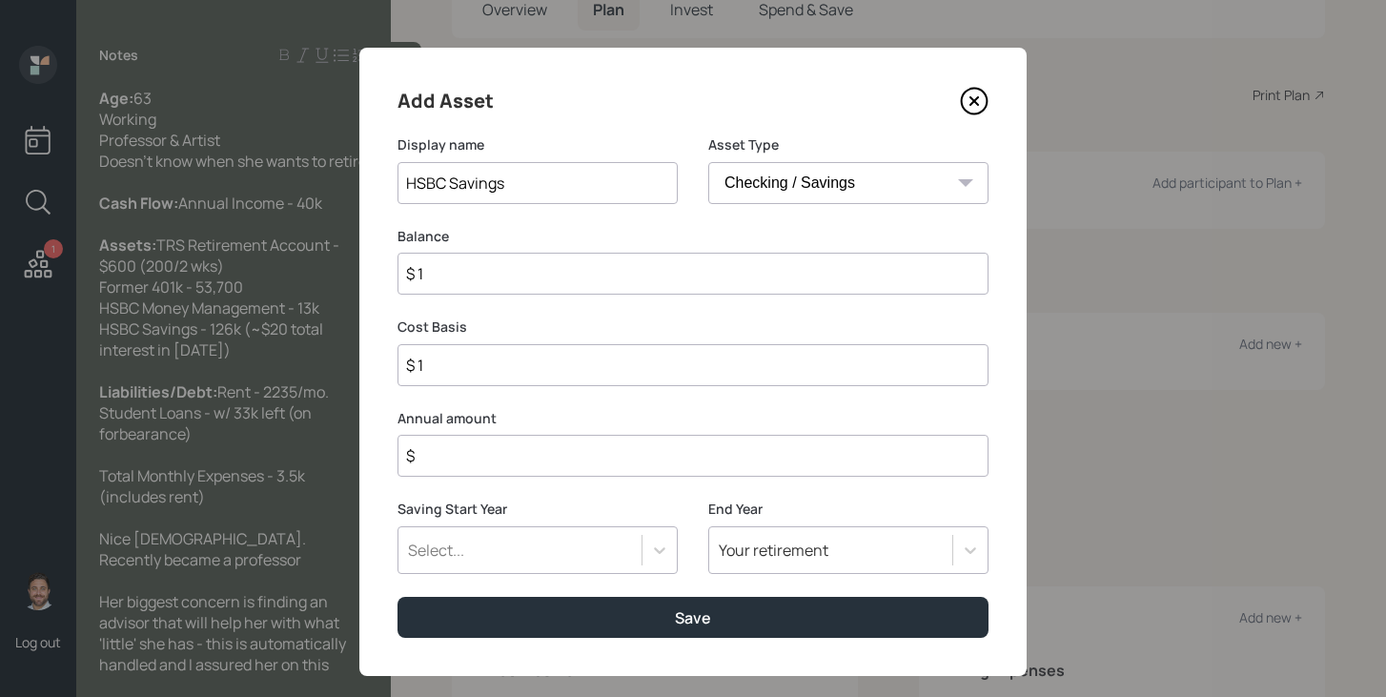
type input "$ 12"
type input "$ 126"
type input "$ 1,260"
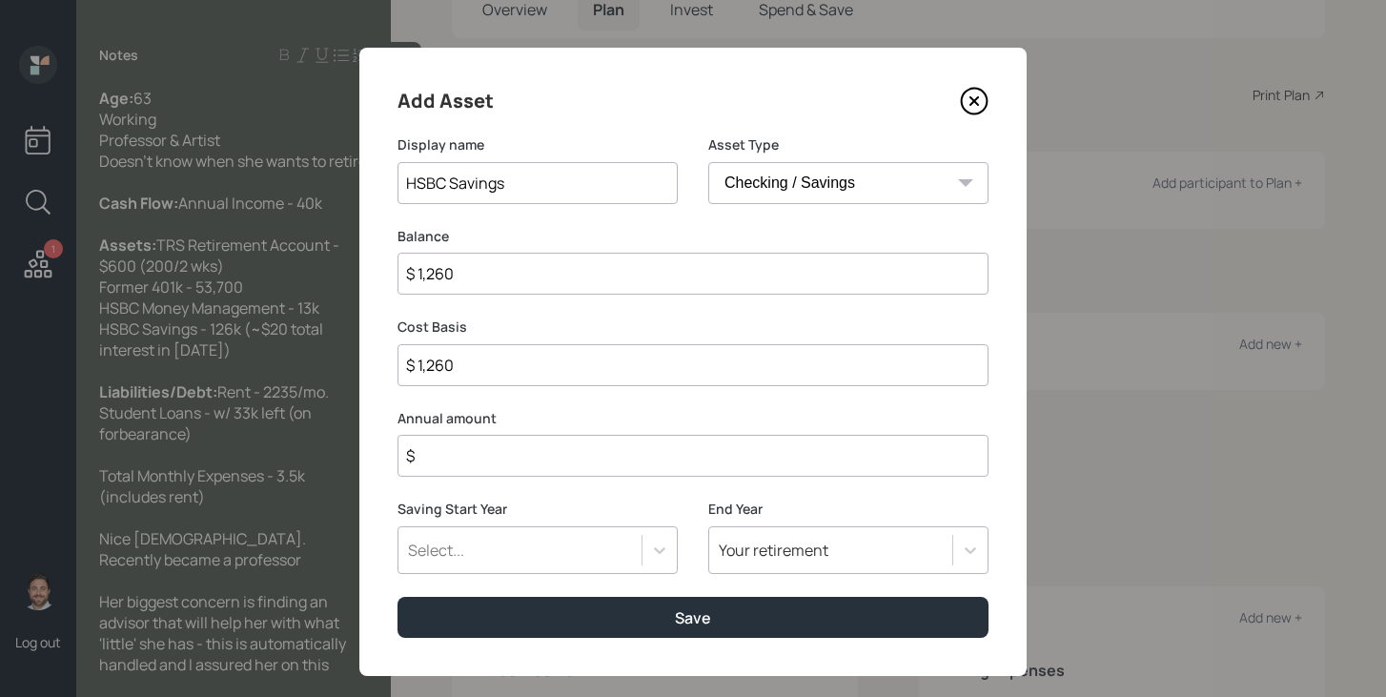
type input "$ 12,600"
type input "$ 126,000"
click at [728, 456] on input "$" at bounding box center [692, 456] width 591 height 42
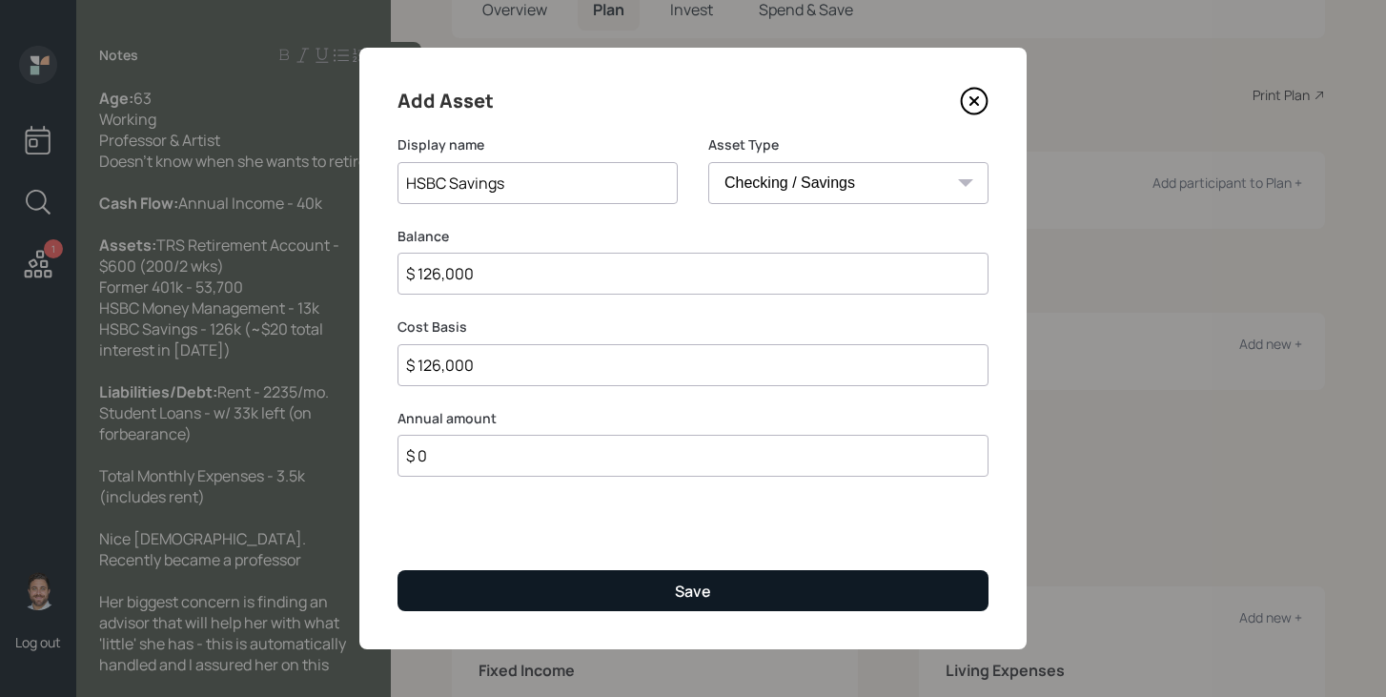
type input "$ 0"
click at [658, 584] on button "Save" at bounding box center [692, 590] width 591 height 41
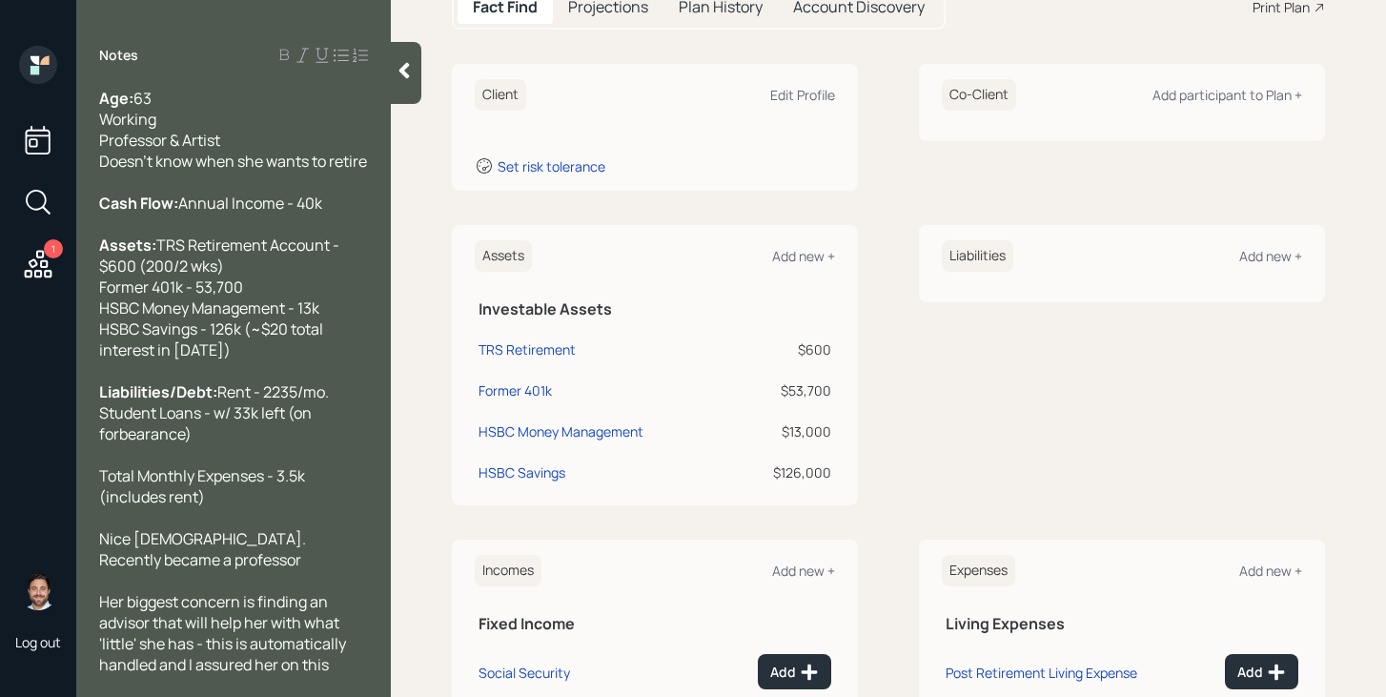
scroll to position [247, 0]
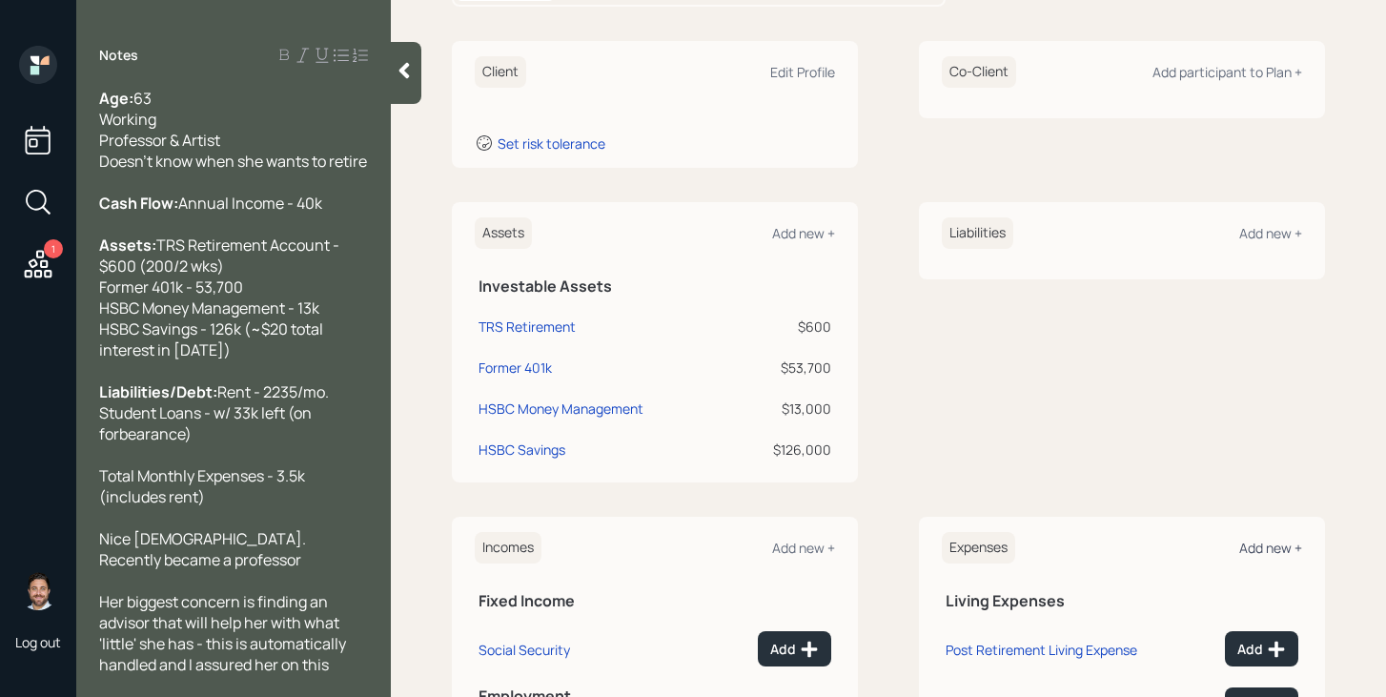
click at [1251, 544] on div "Add new +" at bounding box center [1270, 547] width 63 height 18
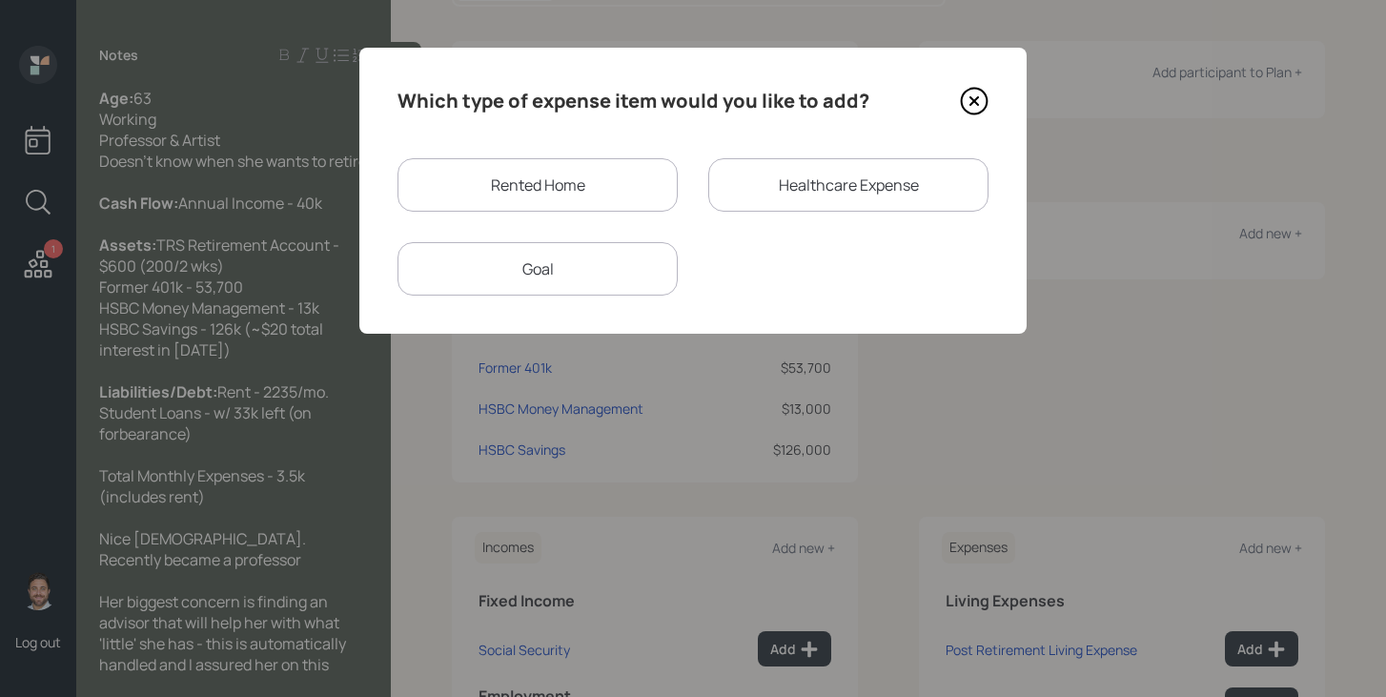
click at [575, 188] on div "Rented Home" at bounding box center [537, 184] width 280 height 53
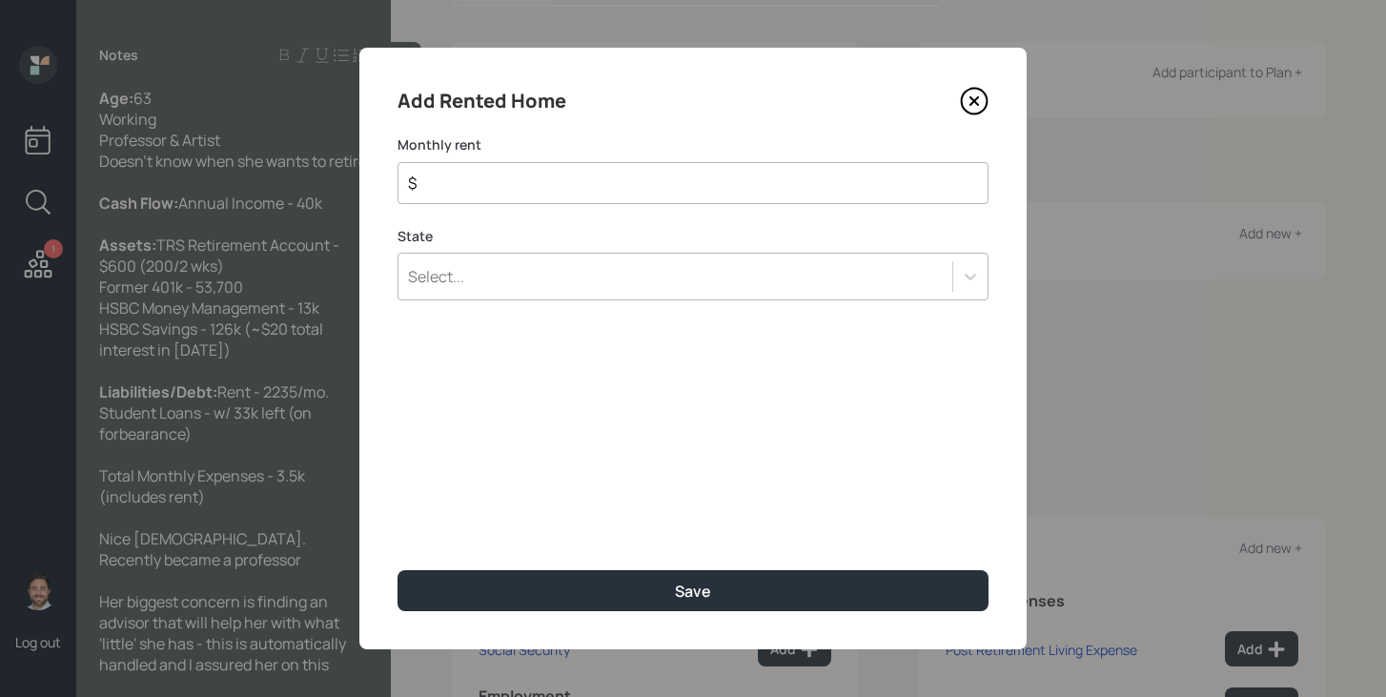
click at [573, 181] on input "$" at bounding box center [685, 183] width 558 height 23
type input "$ 2,235"
click at [553, 267] on div "Select..." at bounding box center [675, 276] width 554 height 32
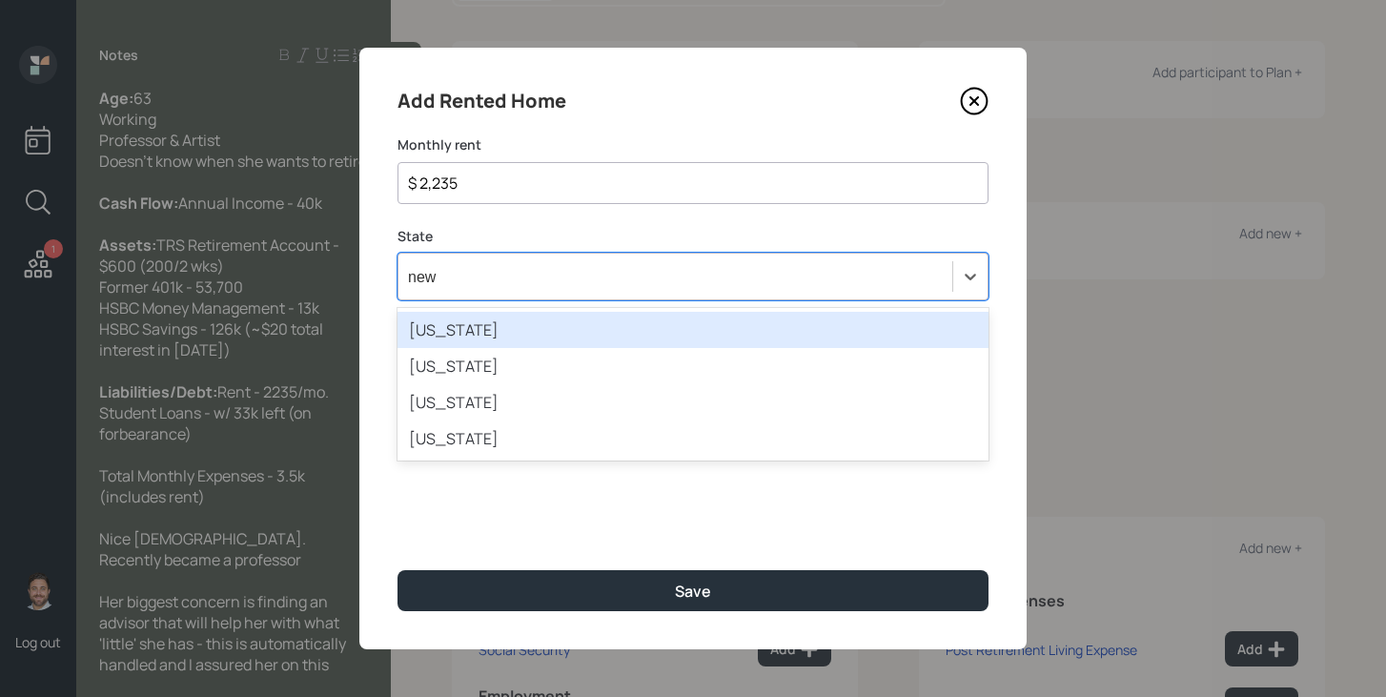
type input "new"
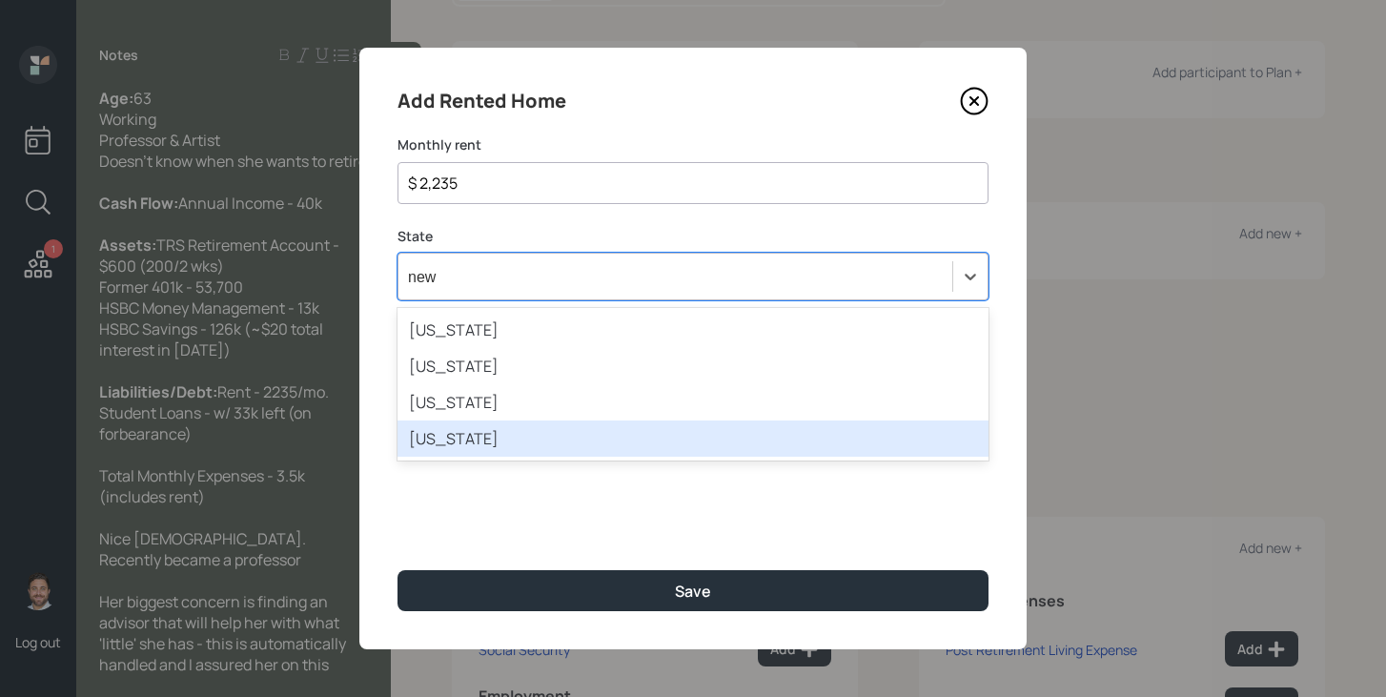
click at [520, 452] on div "New York" at bounding box center [692, 438] width 591 height 36
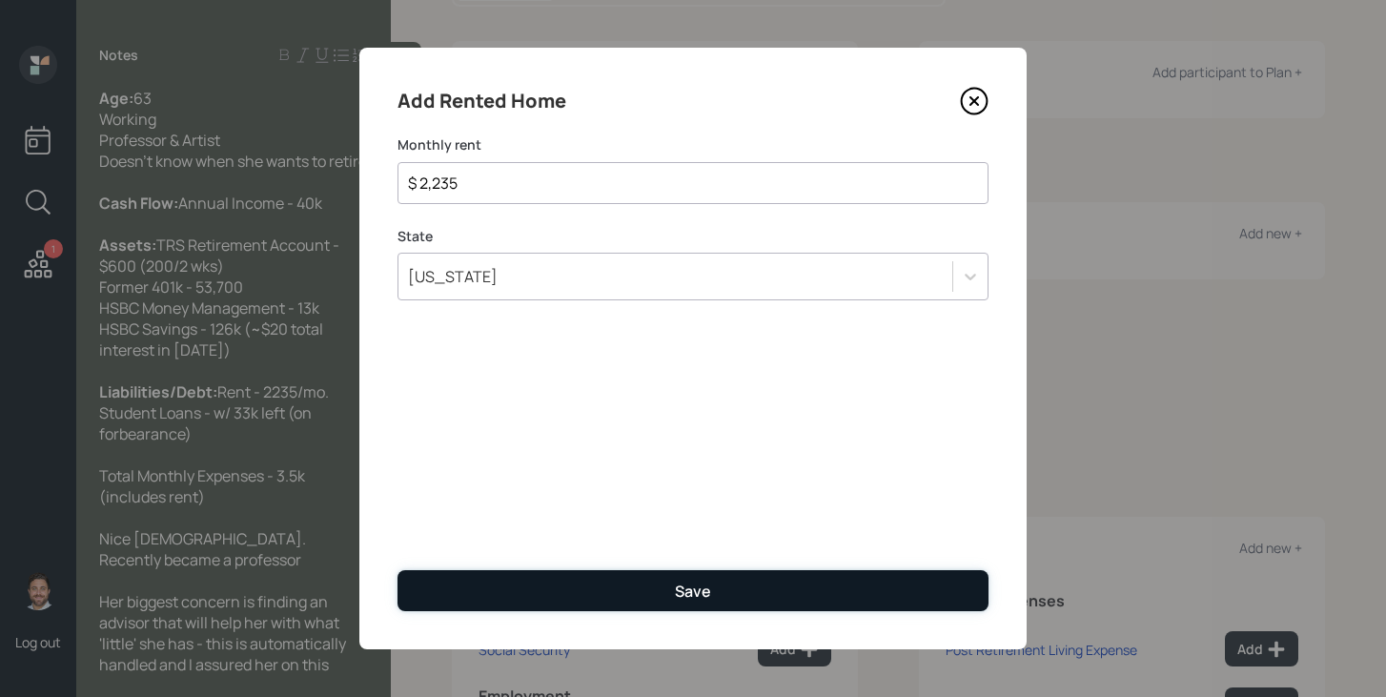
click at [512, 598] on button "Save" at bounding box center [692, 590] width 591 height 41
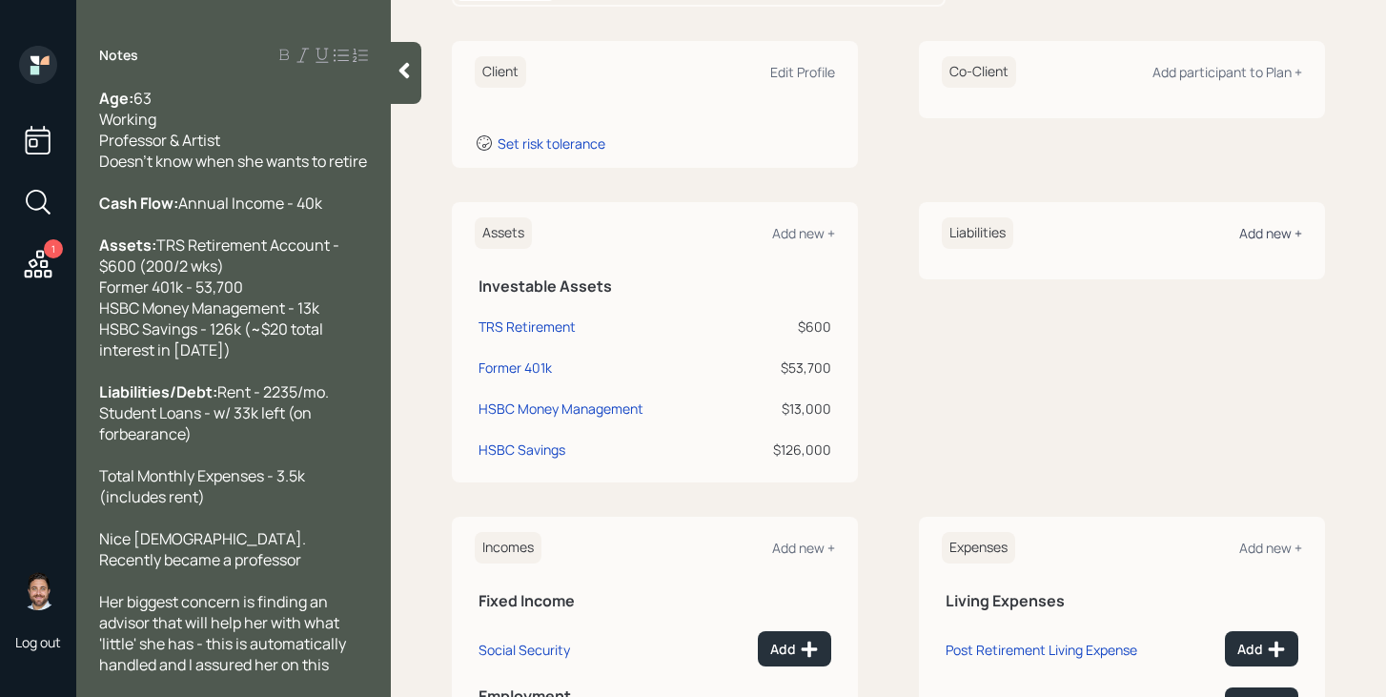
click at [1254, 238] on div "Add new +" at bounding box center [1270, 233] width 63 height 18
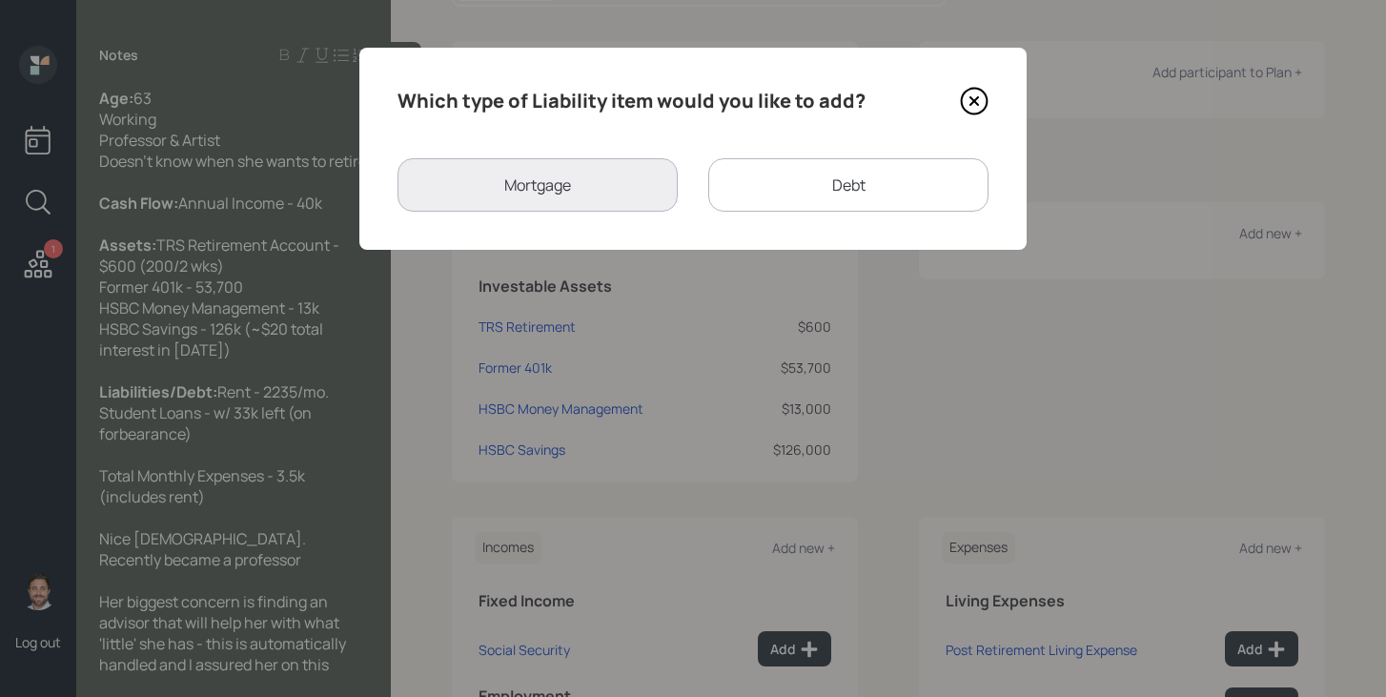
click at [840, 171] on div "Debt" at bounding box center [848, 184] width 280 height 53
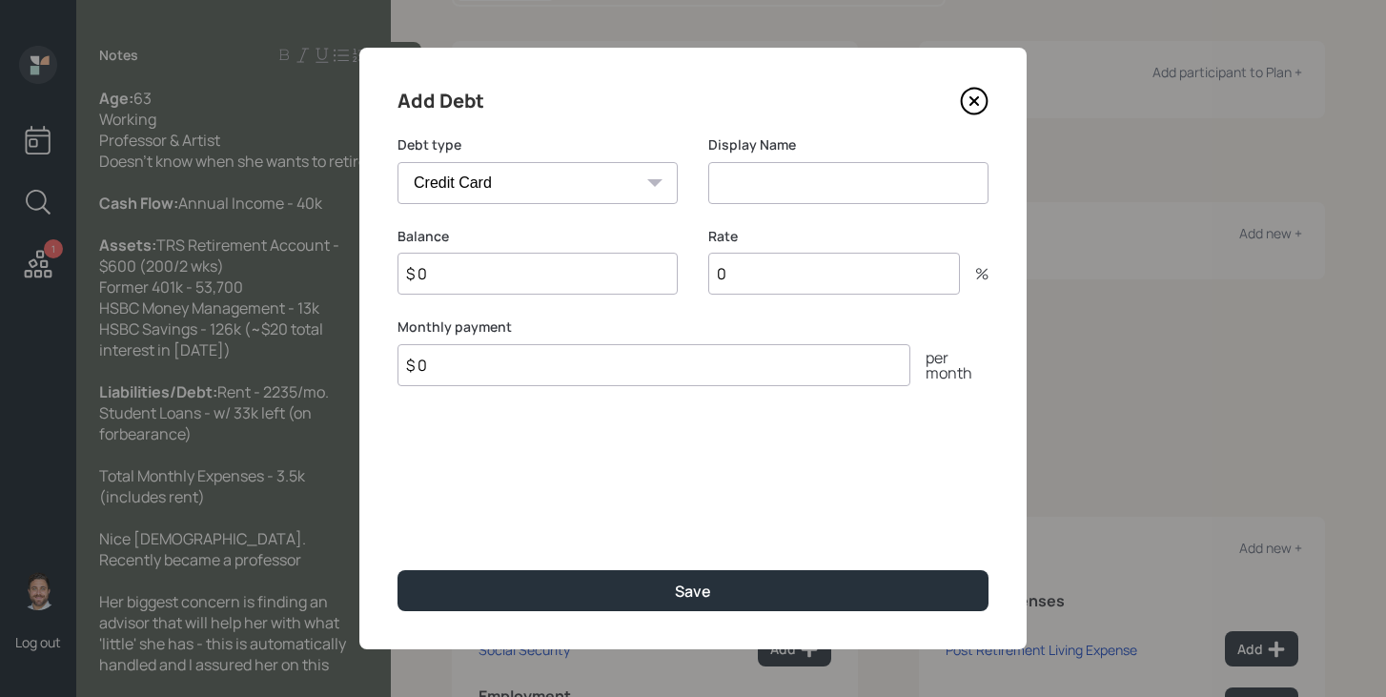
click at [618, 162] on select "Car Credit Card Medical Student Other" at bounding box center [537, 183] width 280 height 42
select select "student"
click at [397, 162] on select "Car Credit Card Medical Student Other" at bounding box center [537, 183] width 280 height 42
click at [831, 188] on input at bounding box center [848, 183] width 280 height 42
type input "Student Loans"
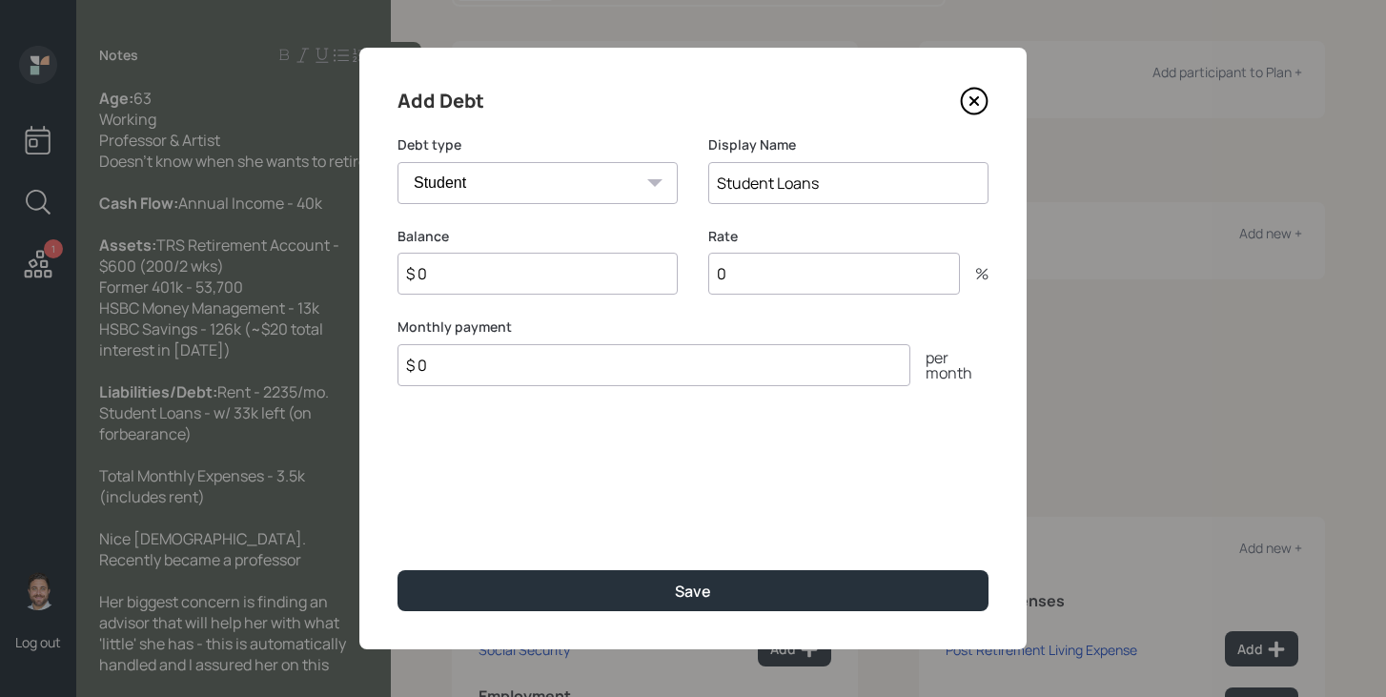
click at [584, 278] on input "$ 0" at bounding box center [537, 274] width 280 height 42
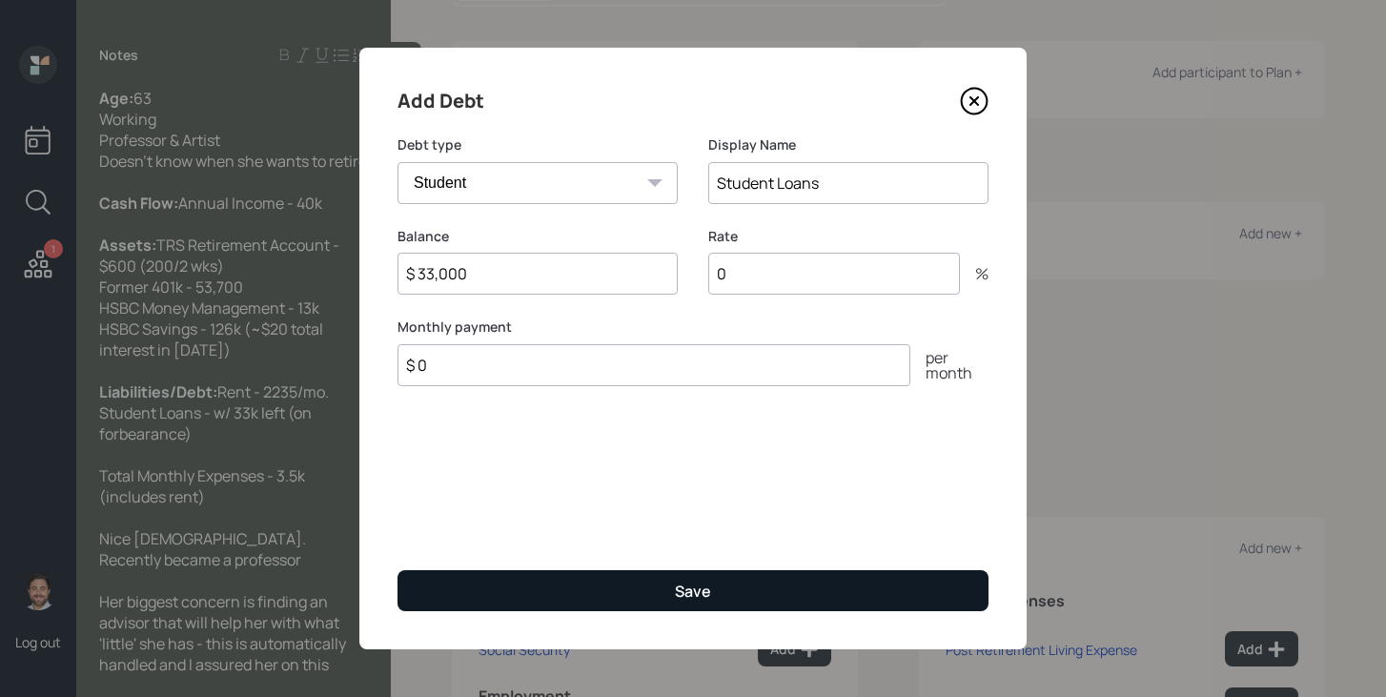
type input "$ 33,000"
click at [591, 580] on button "Save" at bounding box center [692, 590] width 591 height 41
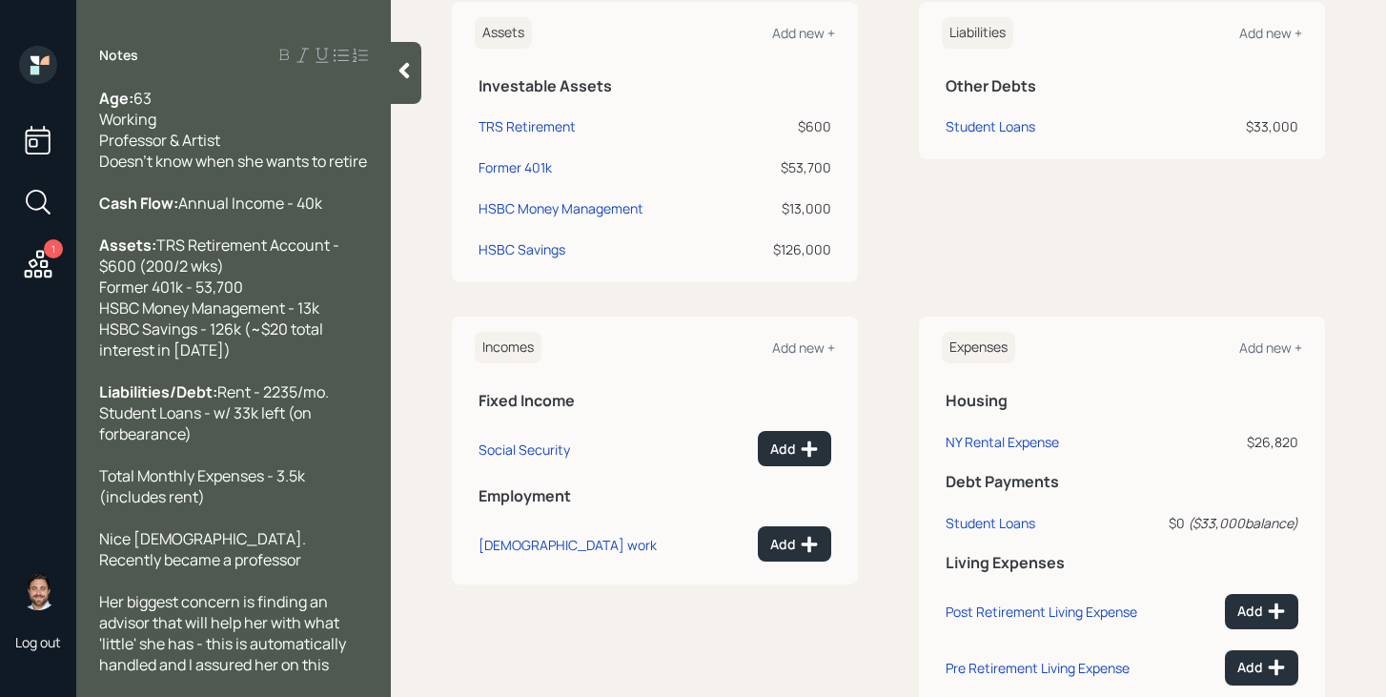
scroll to position [477, 0]
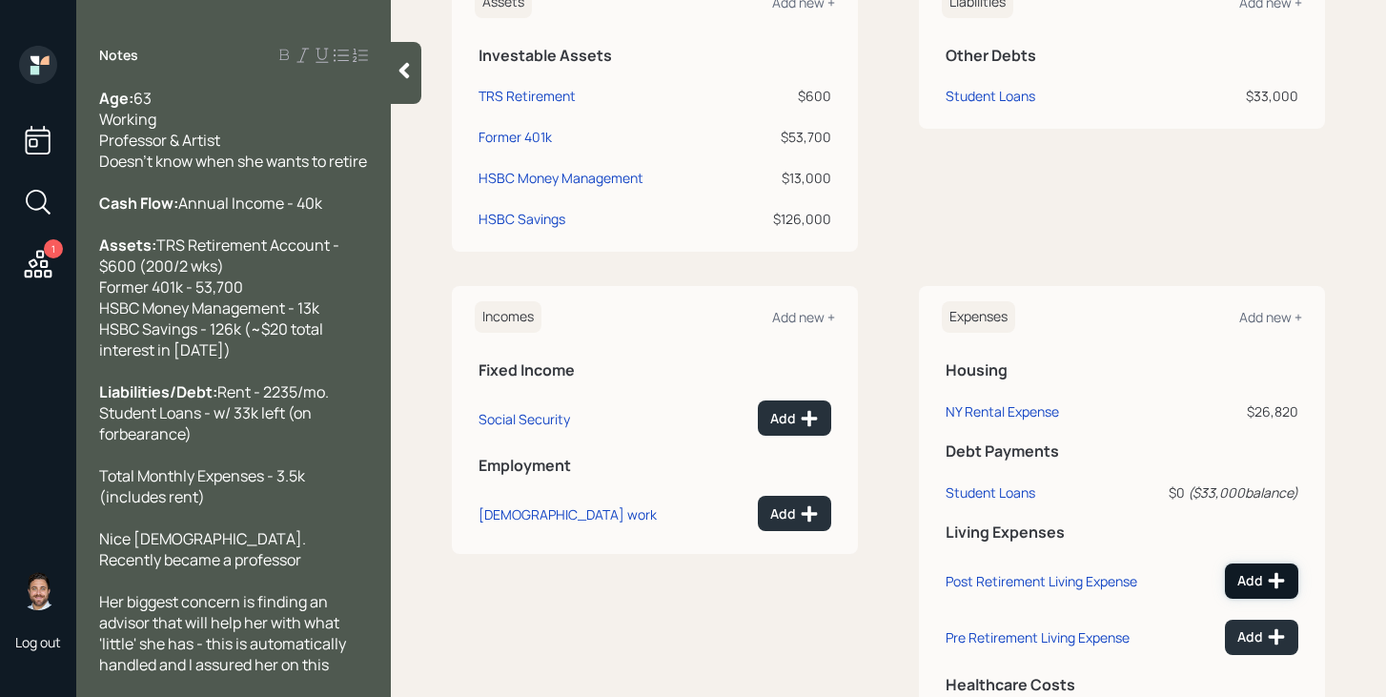
click at [1253, 590] on button "Add" at bounding box center [1261, 580] width 73 height 35
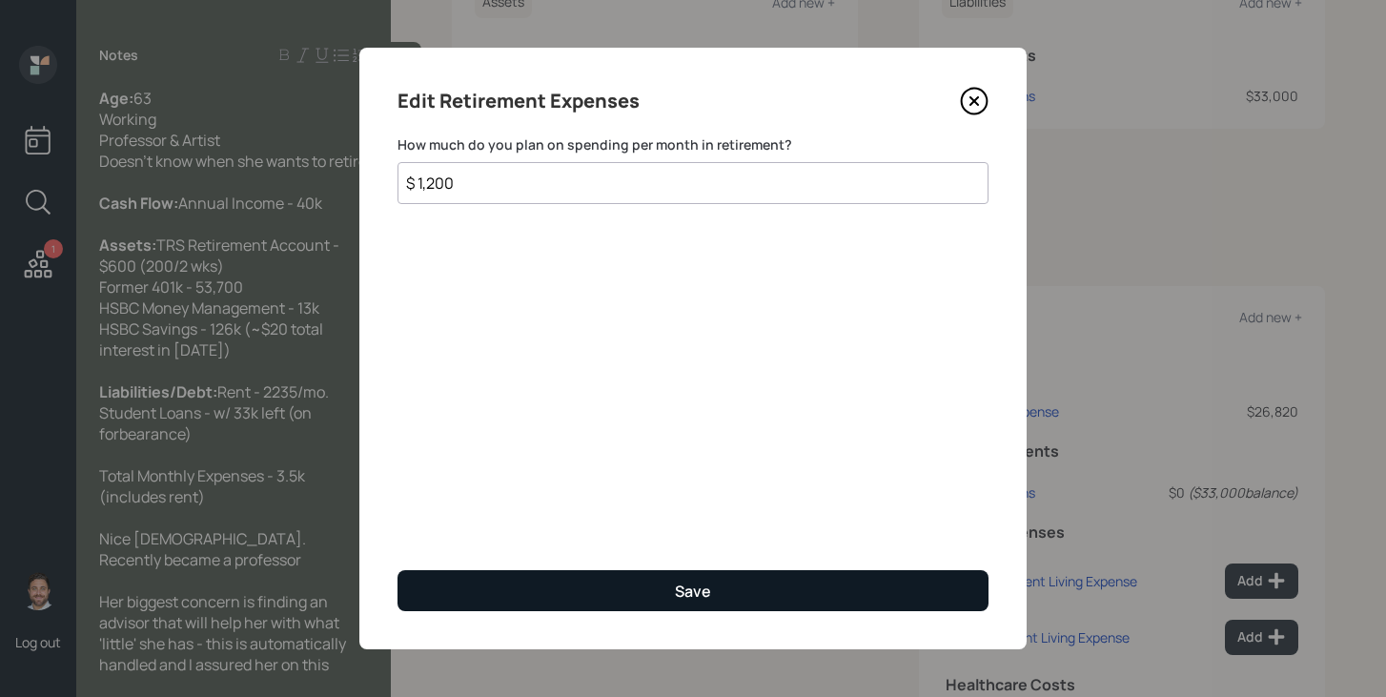
type input "$ 1,200"
click at [707, 586] on div "Save" at bounding box center [693, 590] width 36 height 21
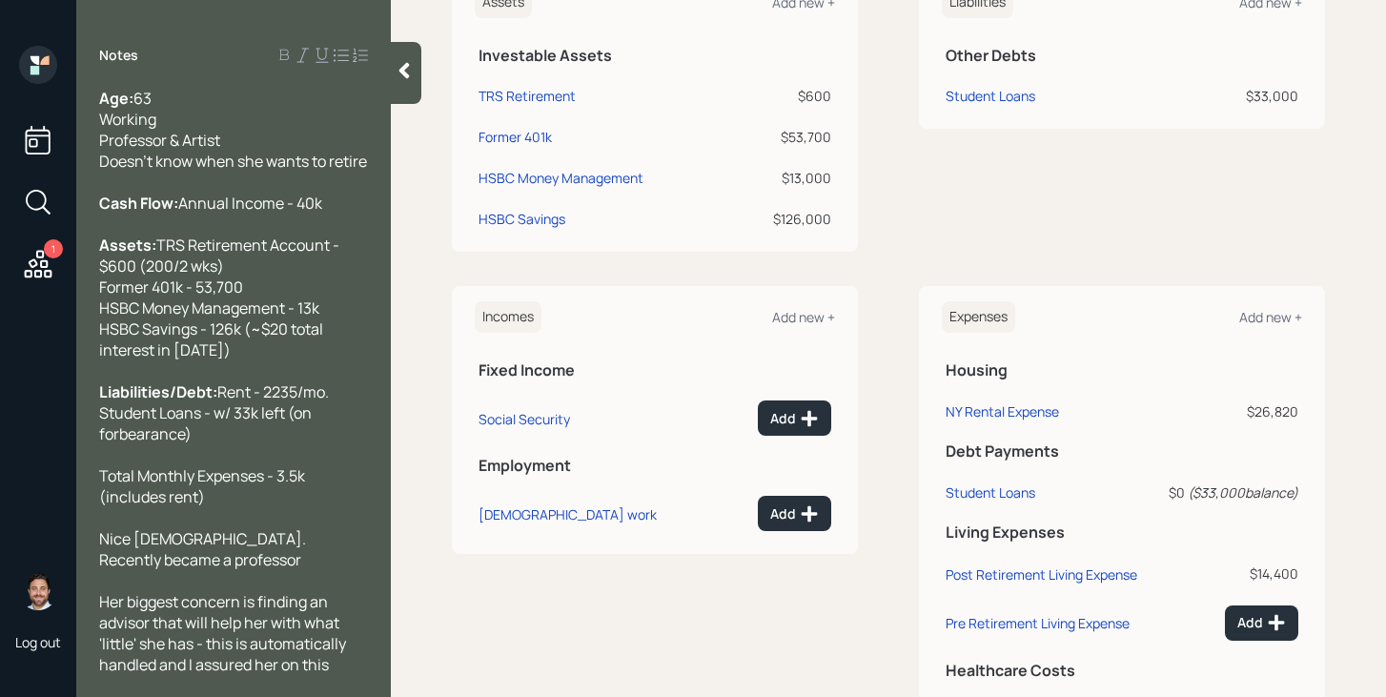
click at [1267, 640] on td "Add" at bounding box center [1231, 620] width 142 height 56
click at [1250, 623] on div "Add" at bounding box center [1261, 622] width 49 height 19
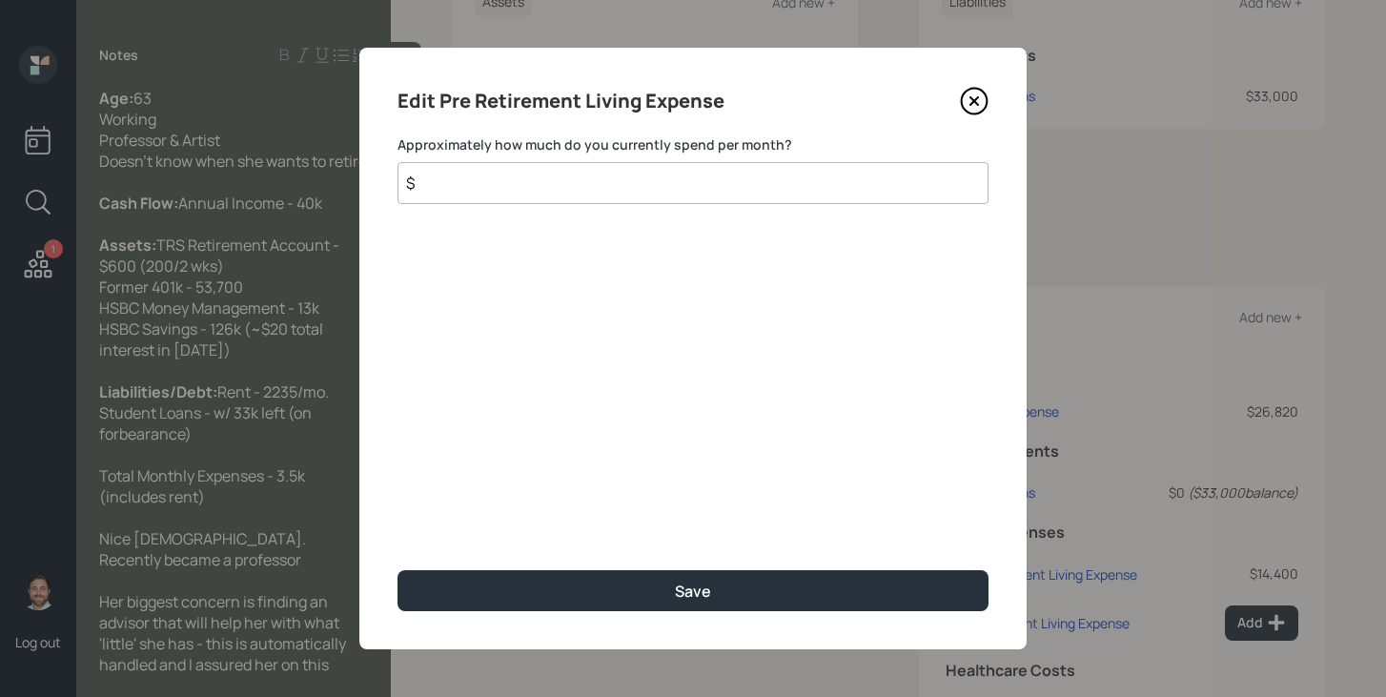
click at [818, 188] on input "$" at bounding box center [692, 183] width 591 height 42
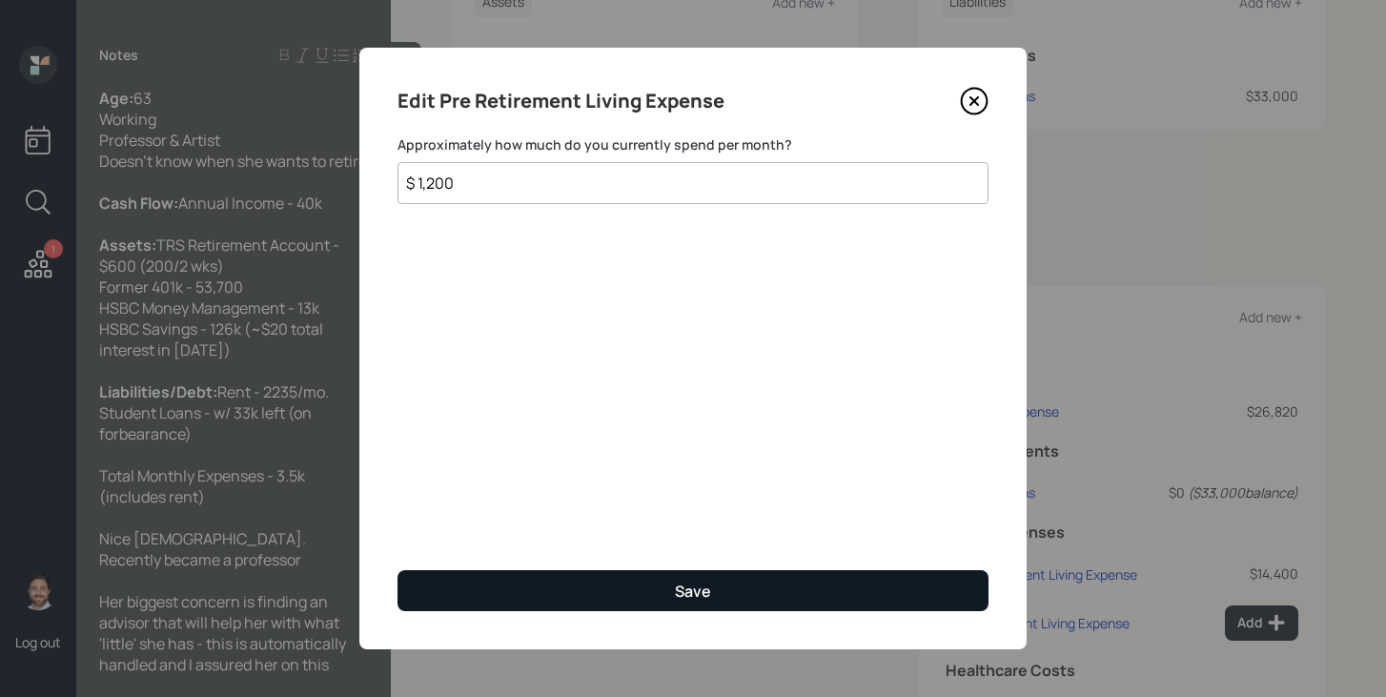
type input "$ 1,200"
click at [715, 583] on button "Save" at bounding box center [692, 590] width 591 height 41
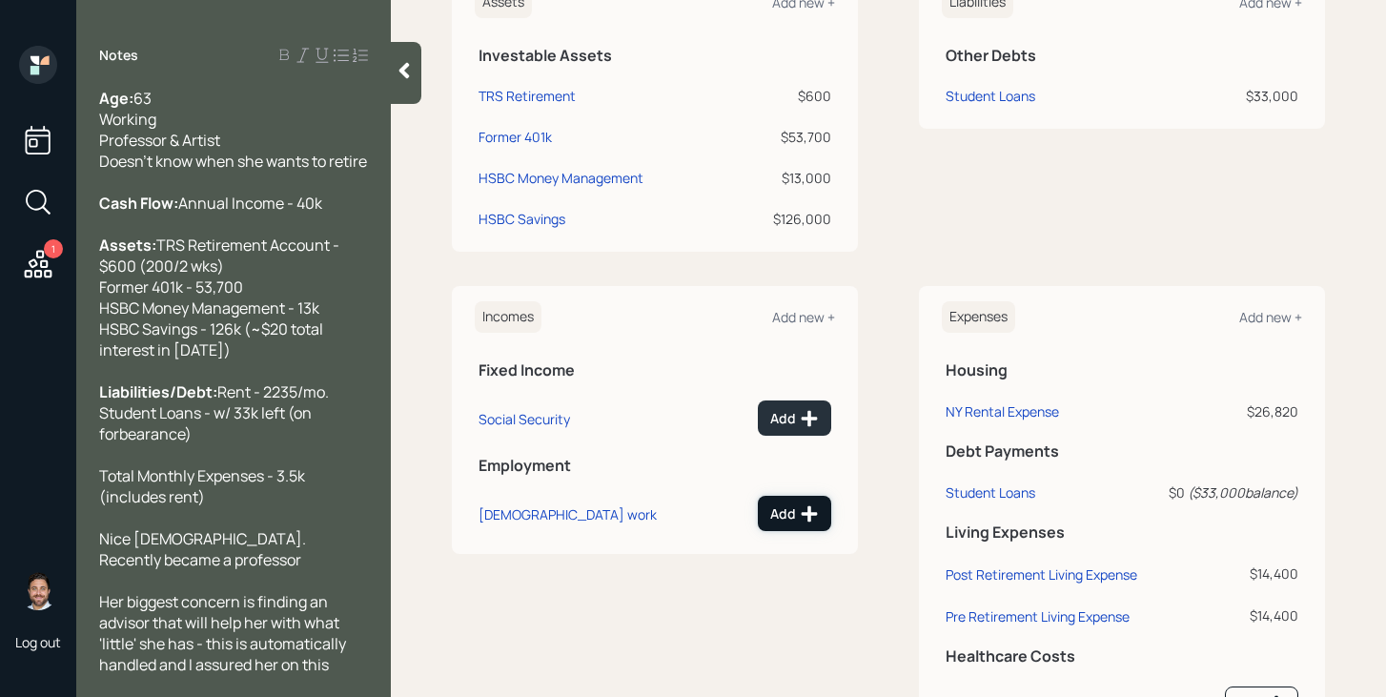
click at [792, 516] on div "Add" at bounding box center [794, 513] width 49 height 19
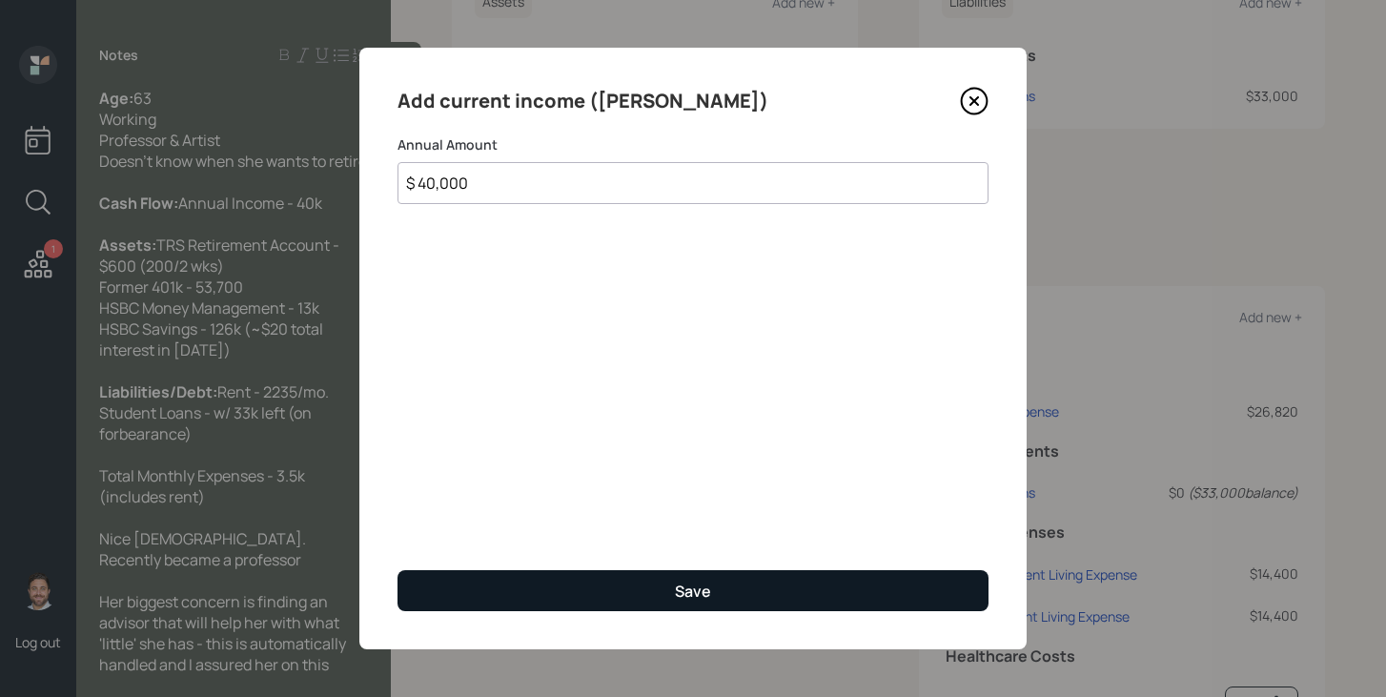
type input "$ 40,000"
click at [770, 598] on button "Save" at bounding box center [692, 590] width 591 height 41
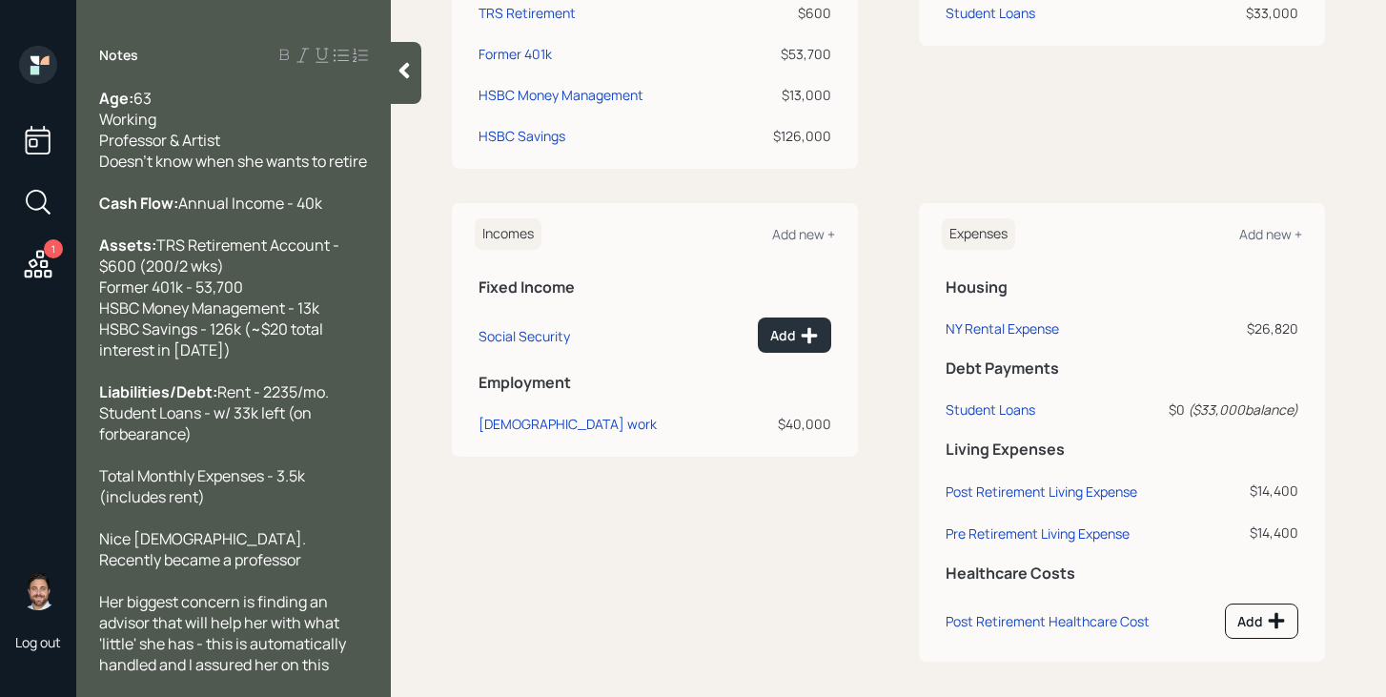
click at [413, 85] on div at bounding box center [406, 73] width 30 height 62
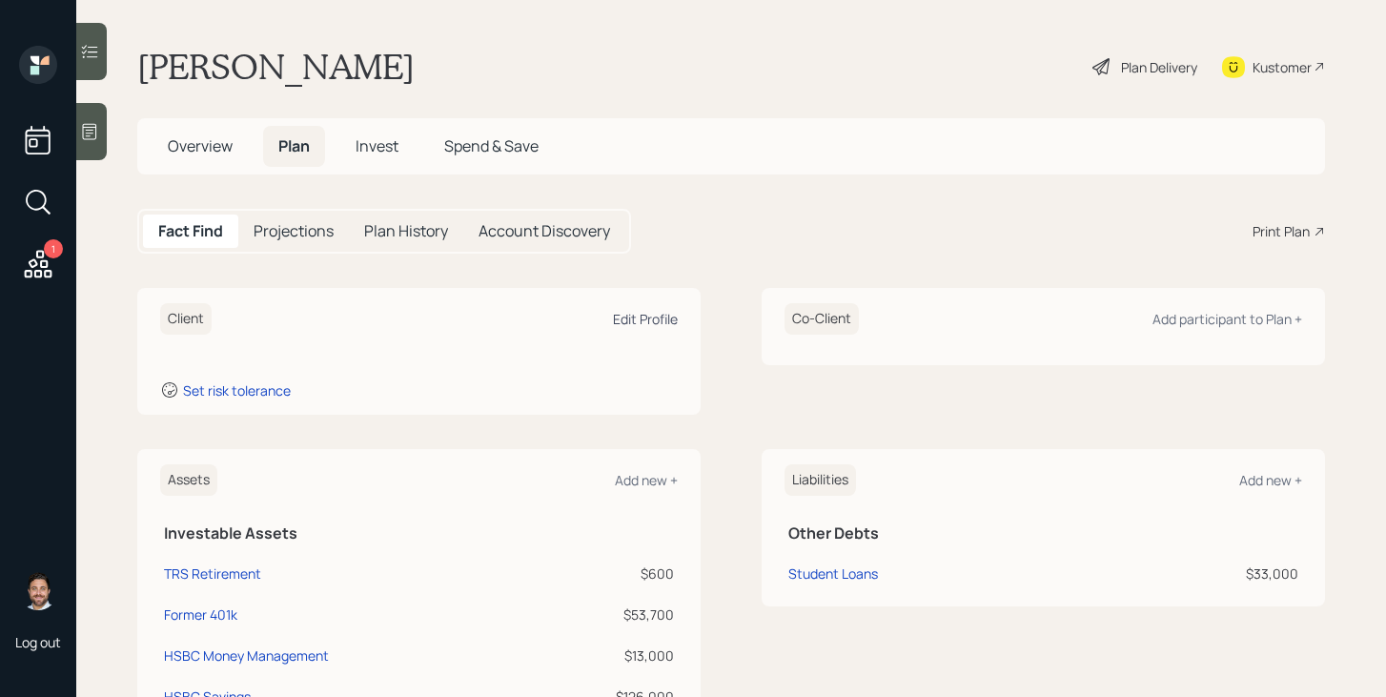
click at [646, 315] on div "Edit Profile" at bounding box center [645, 319] width 65 height 18
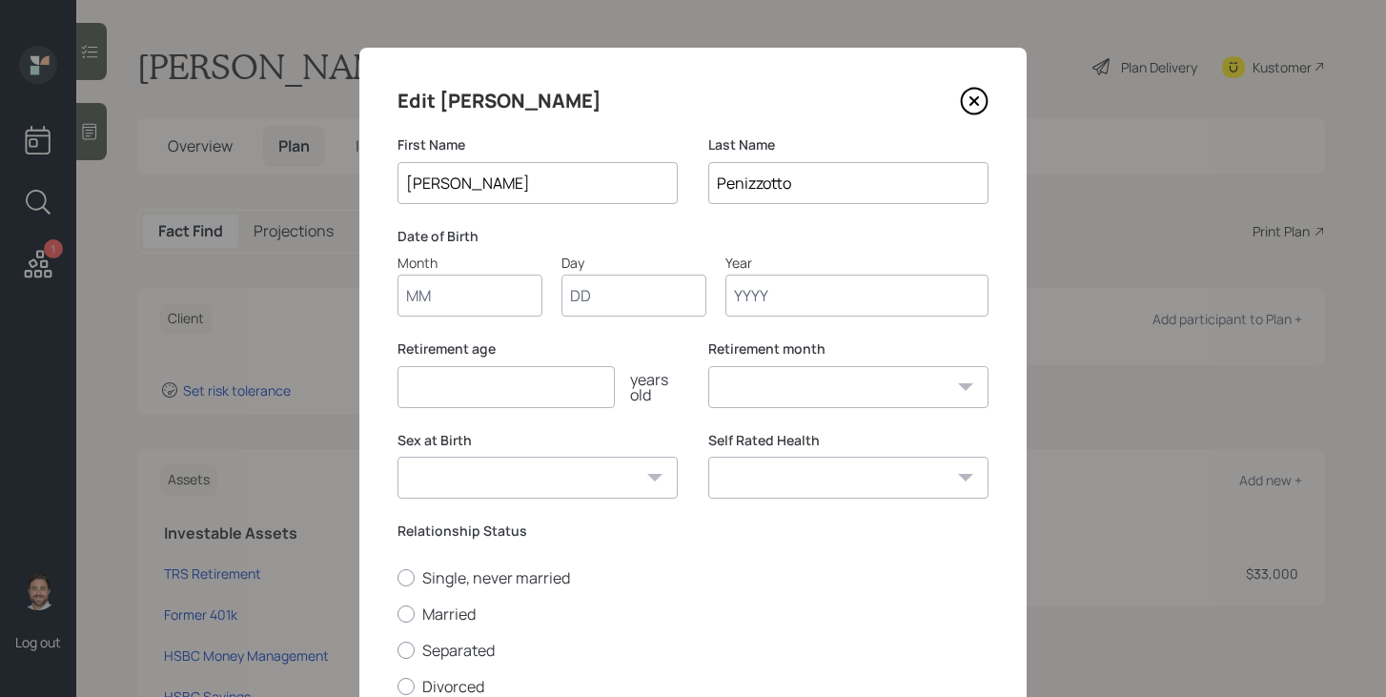
click at [519, 302] on input "Month" at bounding box center [469, 295] width 145 height 42
type input "01"
type input "16"
type input "1962"
select select "1"
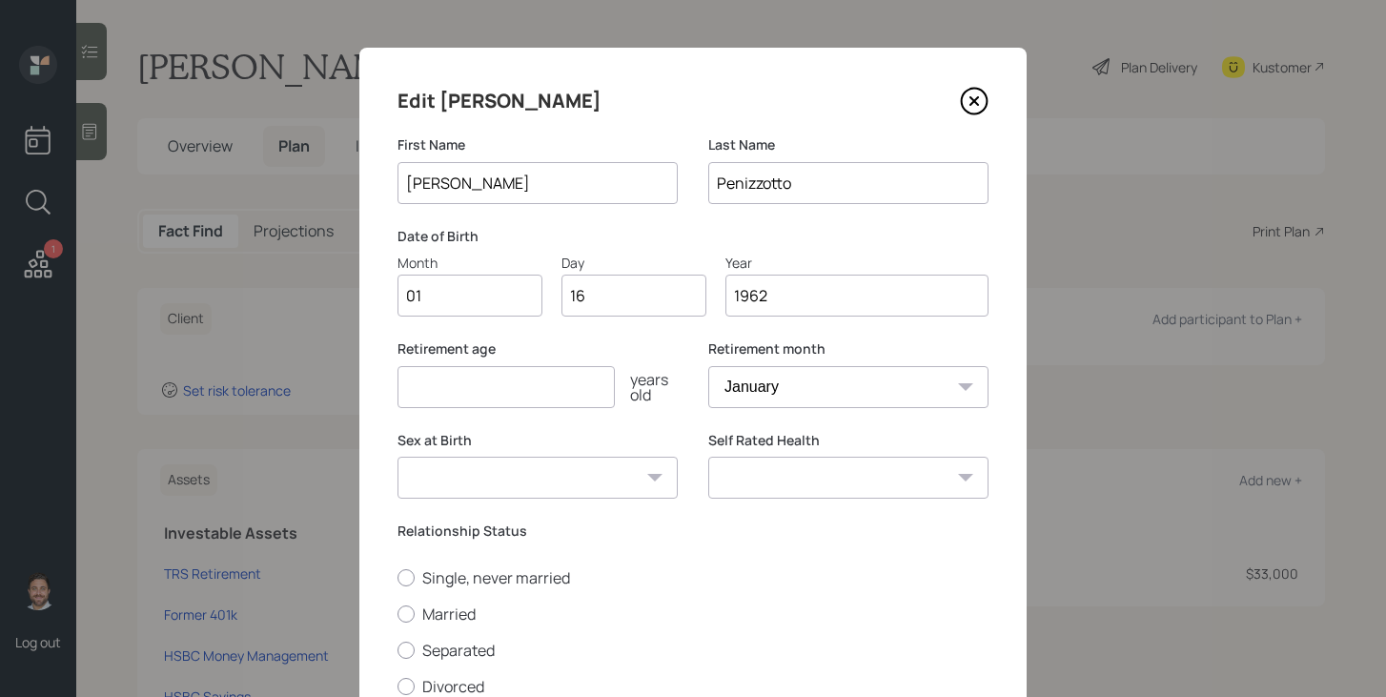
type input "1962"
click at [444, 392] on input "number" at bounding box center [505, 387] width 217 height 42
type input "70"
click at [553, 468] on select "Male Female Other / Prefer not to say" at bounding box center [537, 477] width 280 height 42
select select "female"
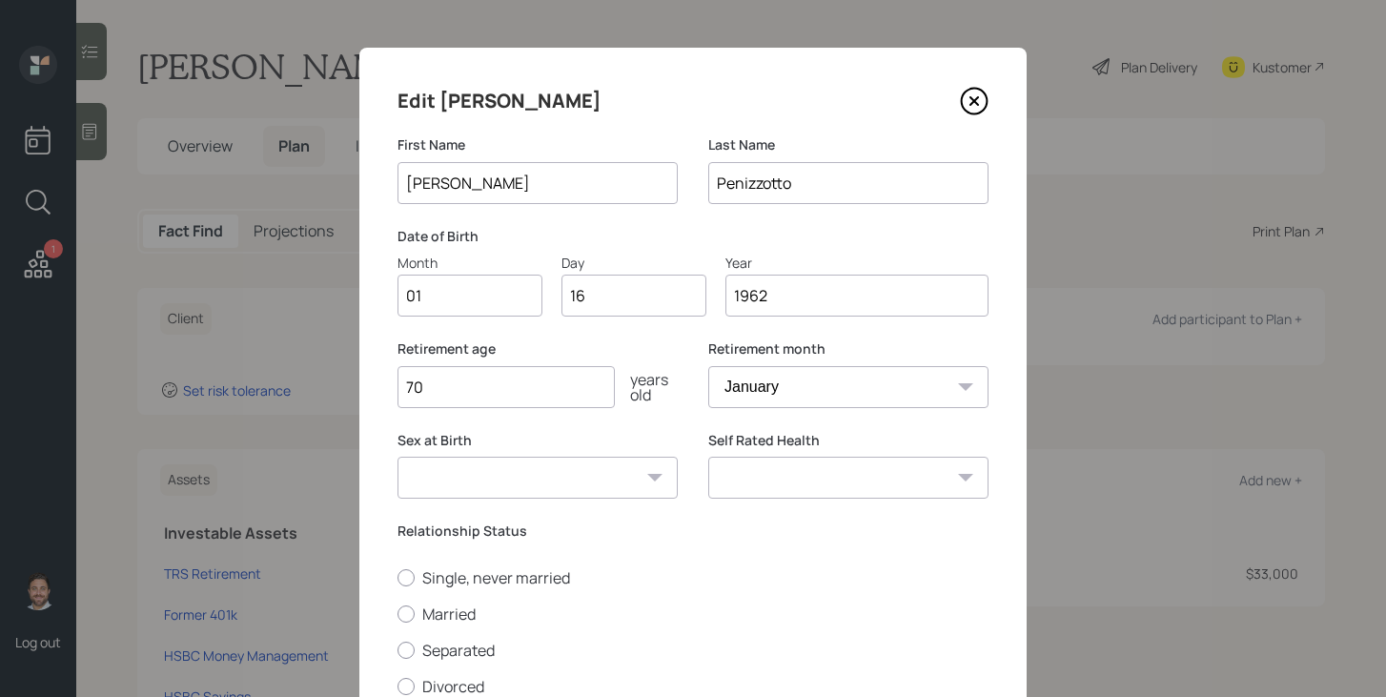
click at [397, 456] on select "Male Female Other / Prefer not to say" at bounding box center [537, 477] width 280 height 42
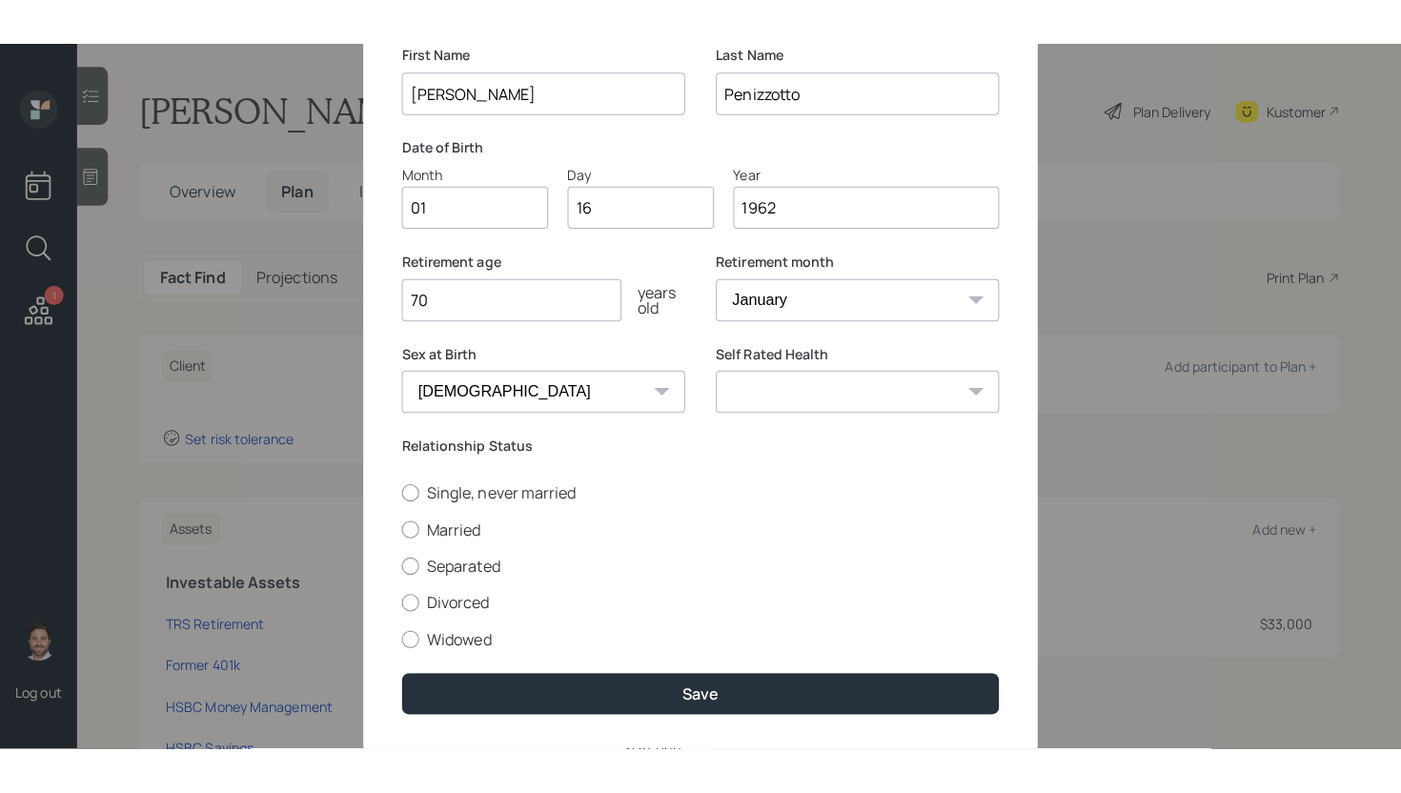
scroll to position [187, 0]
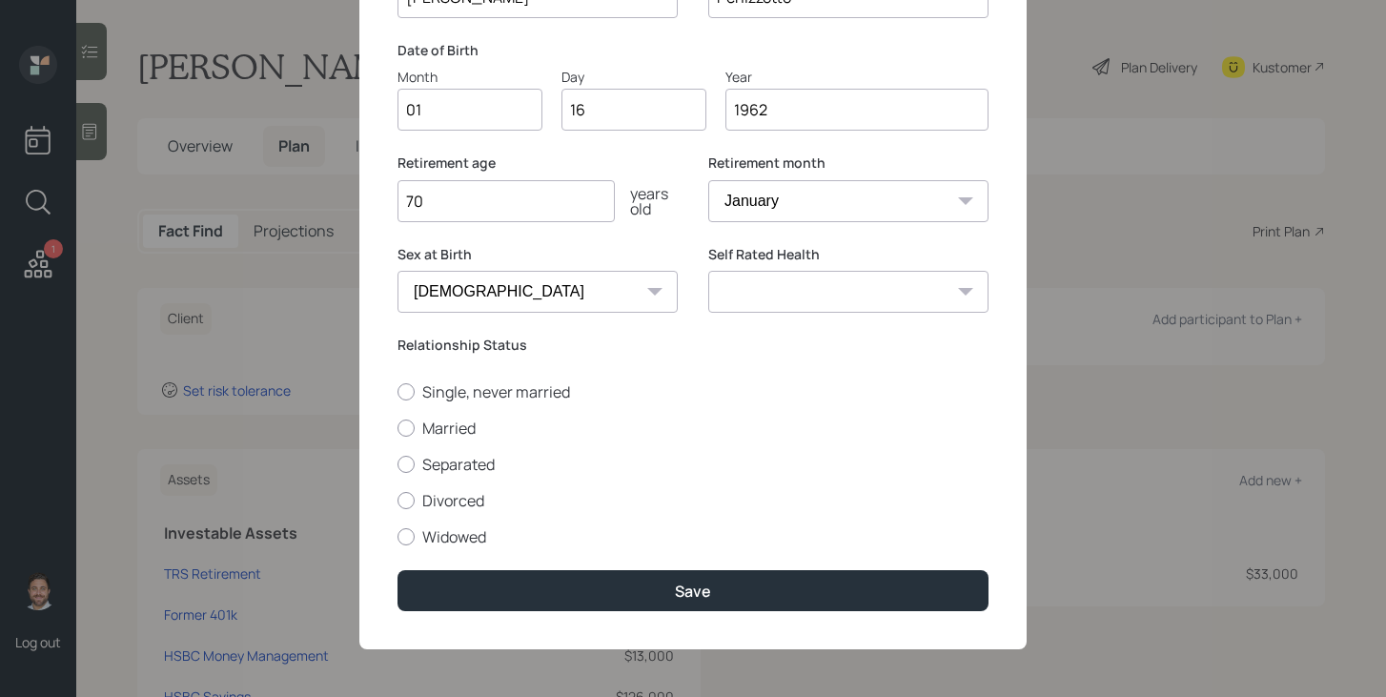
click at [834, 294] on select "Excellent Very Good Good Fair Poor" at bounding box center [848, 292] width 280 height 42
select select "very_good"
click at [708, 271] on select "Excellent Very Good Good Fair Poor" at bounding box center [848, 292] width 280 height 42
drag, startPoint x: 398, startPoint y: 345, endPoint x: 545, endPoint y: 350, distance: 146.8
click at [545, 350] on label "Relationship Status" at bounding box center [692, 344] width 591 height 19
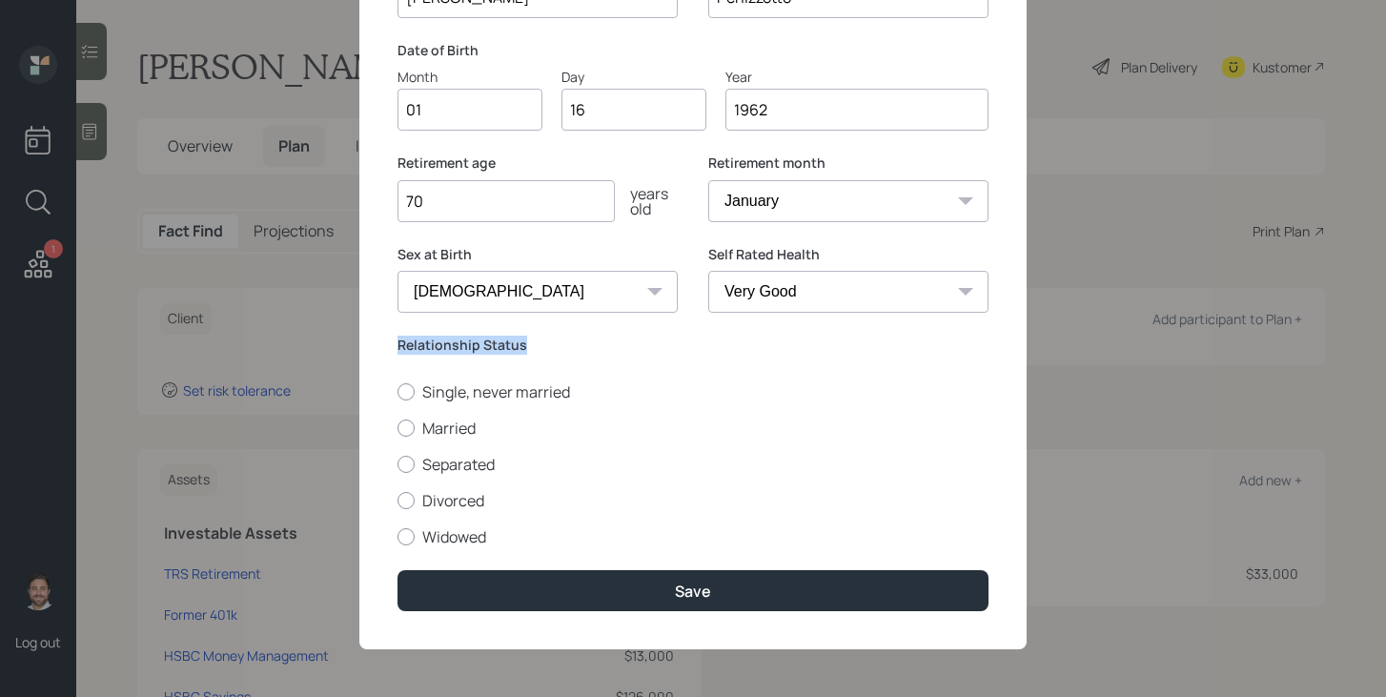
click at [545, 350] on label "Relationship Status" at bounding box center [692, 344] width 591 height 19
click at [451, 397] on label "Single, never married" at bounding box center [692, 391] width 591 height 21
click at [397, 392] on input "Single, never married" at bounding box center [396, 391] width 1 height 1
radio input "true"
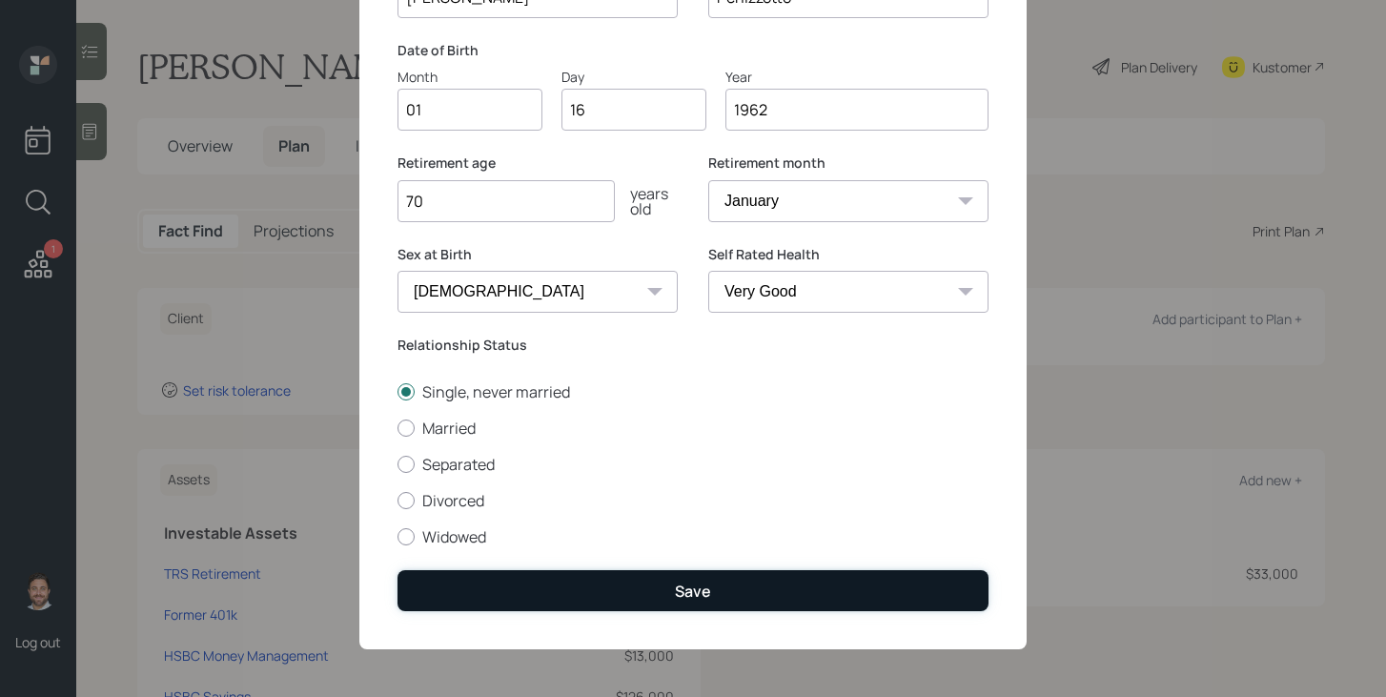
click at [602, 578] on button "Save" at bounding box center [692, 590] width 591 height 41
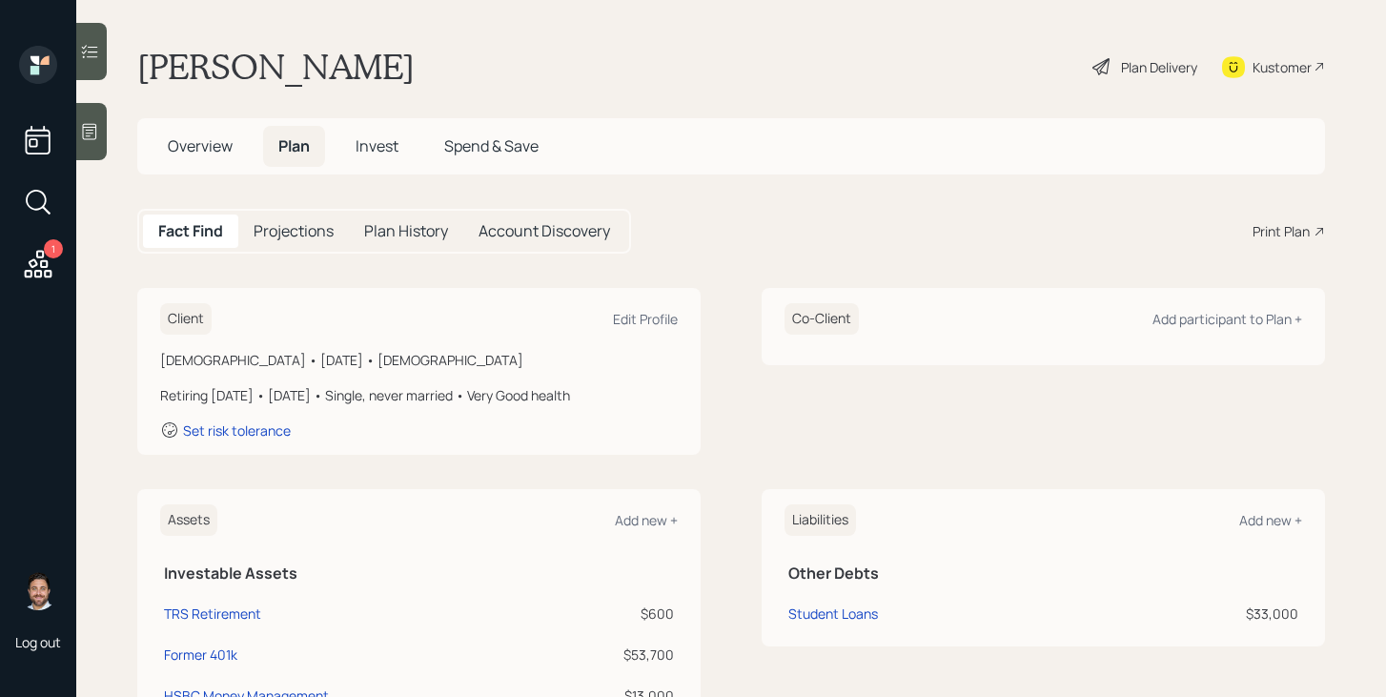
click at [1171, 63] on div "Plan Delivery" at bounding box center [1159, 67] width 76 height 20
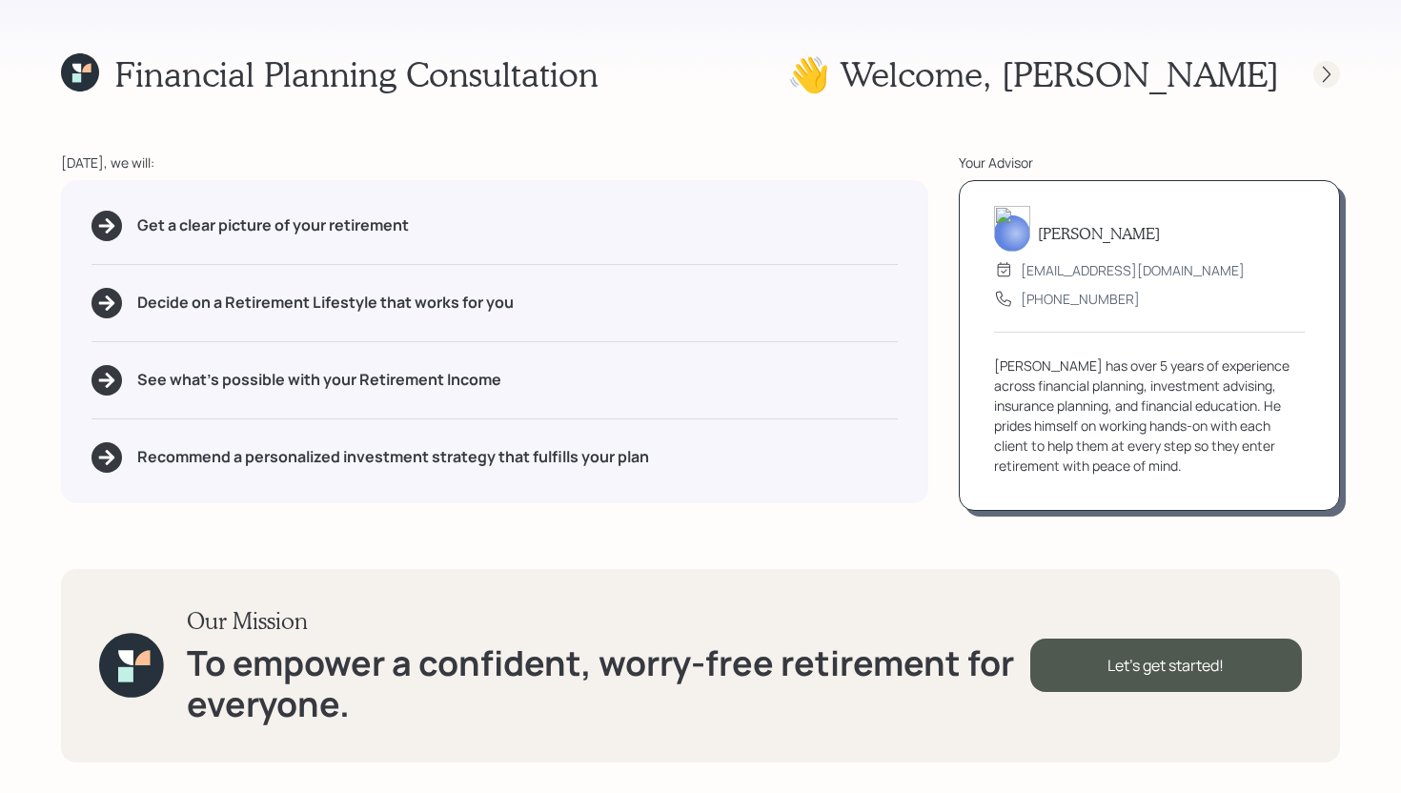
click at [1330, 77] on icon at bounding box center [1326, 74] width 19 height 19
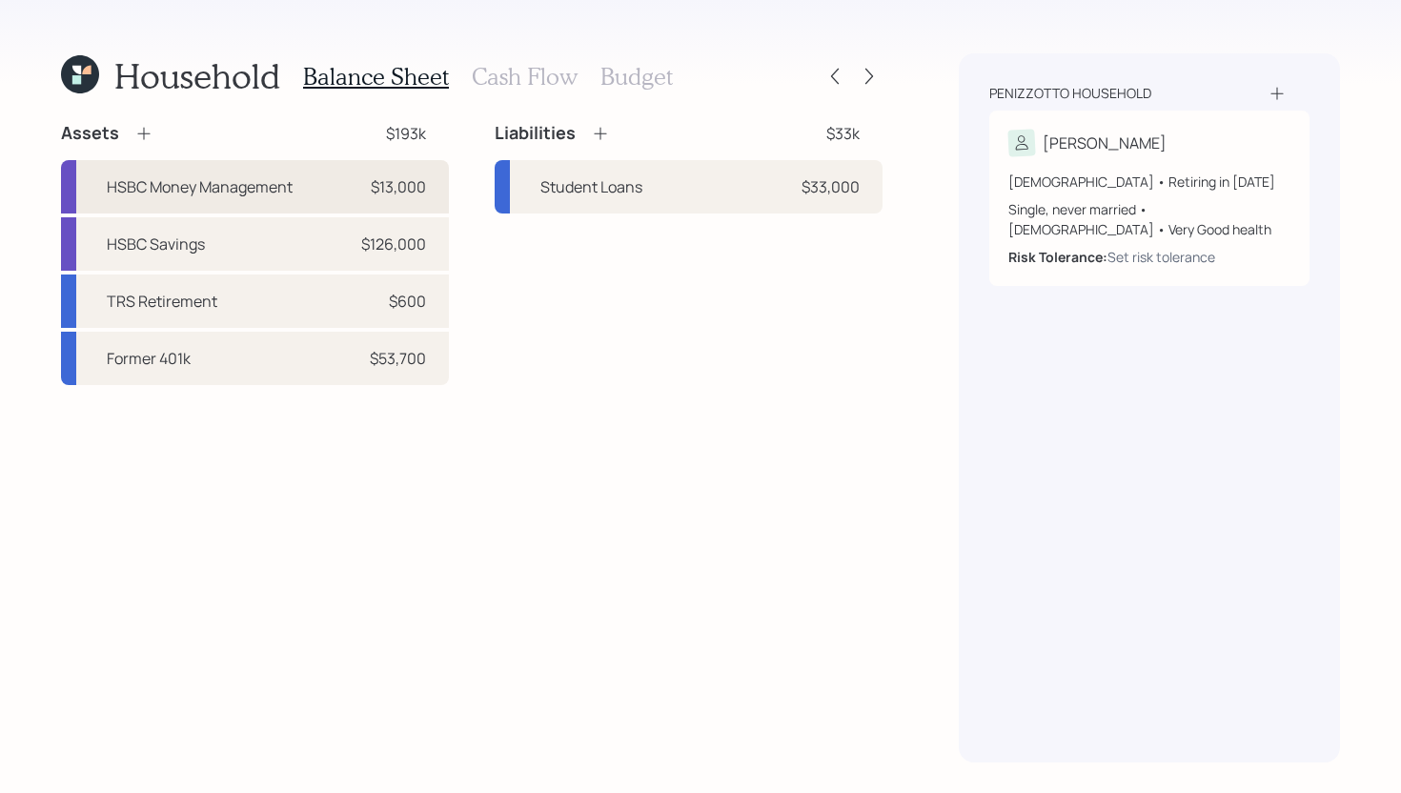
click at [316, 172] on div "HSBC Money Management $13,000" at bounding box center [255, 186] width 388 height 53
select select "cash"
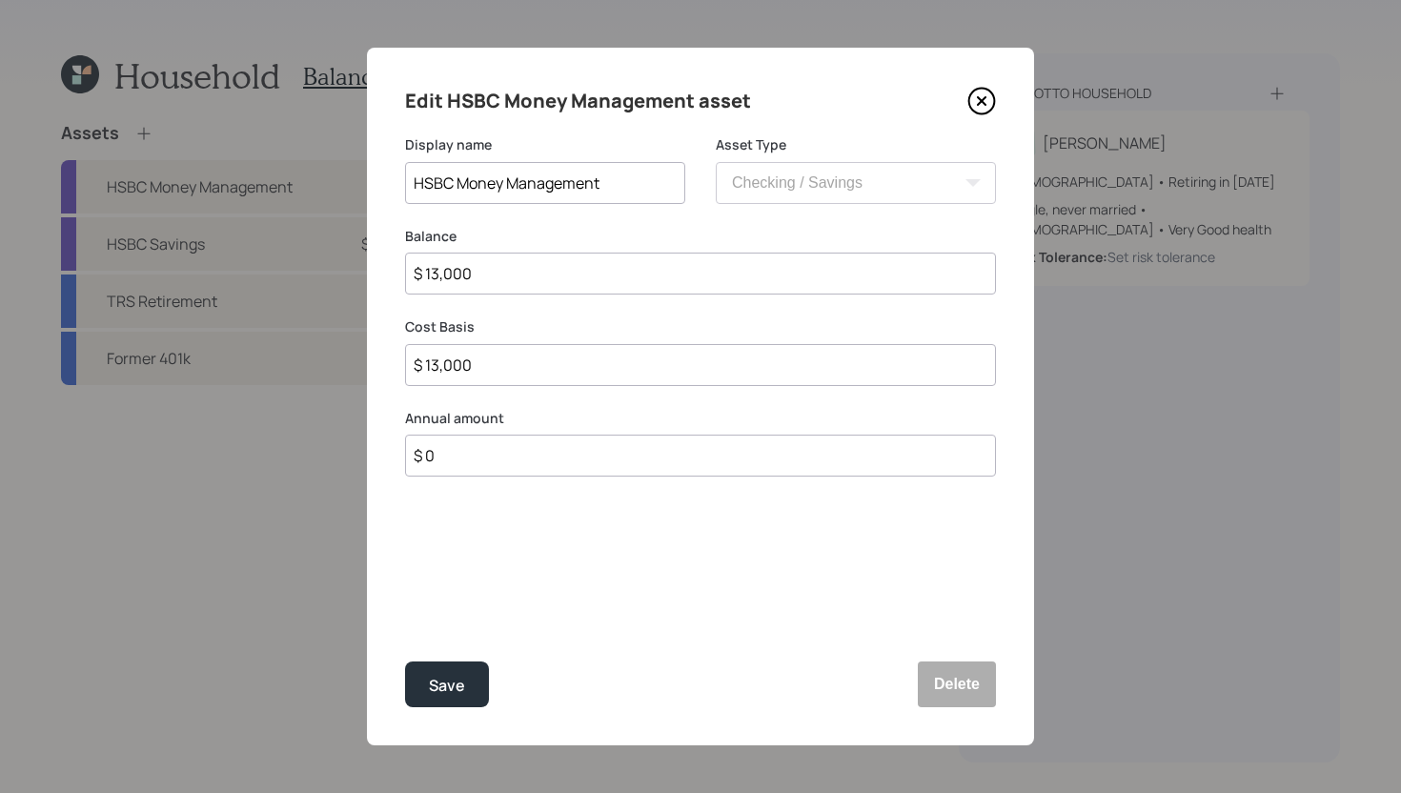
click at [634, 181] on input "HSBC Money Management" at bounding box center [545, 183] width 280 height 42
click at [963, 696] on button "Delete" at bounding box center [957, 684] width 78 height 46
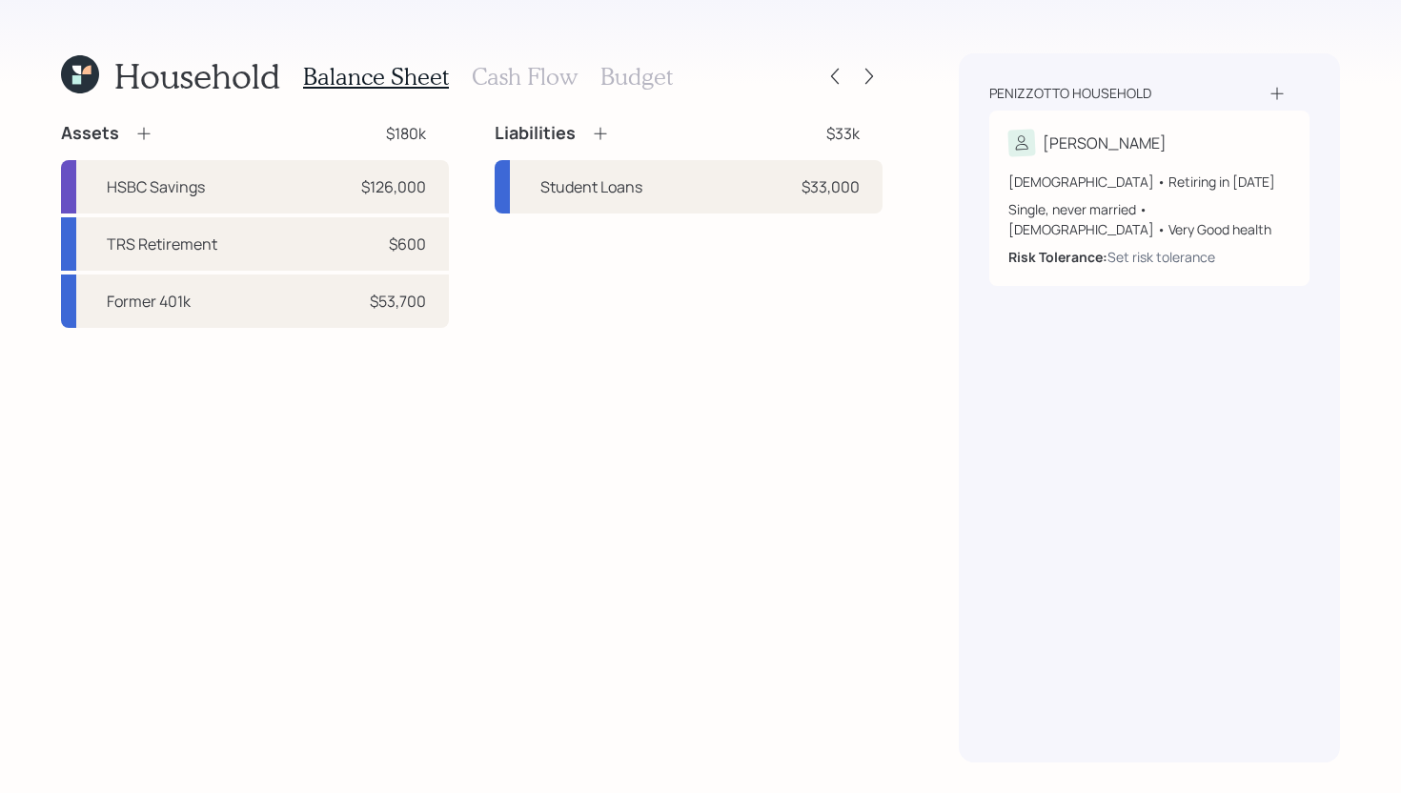
click at [142, 129] on icon at bounding box center [143, 133] width 19 height 19
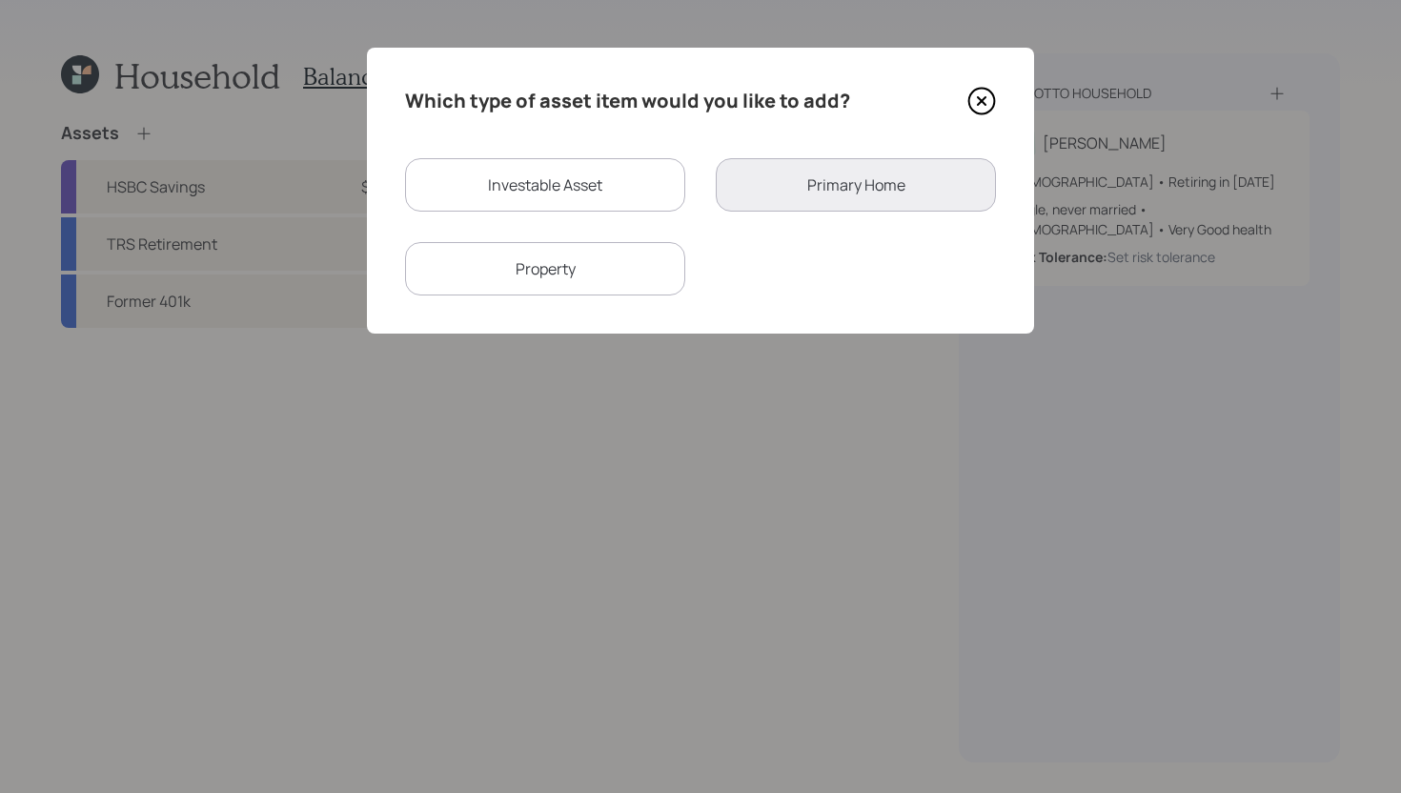
click at [468, 192] on div "Investable Asset" at bounding box center [545, 184] width 280 height 53
select select "taxable"
select select "balanced"
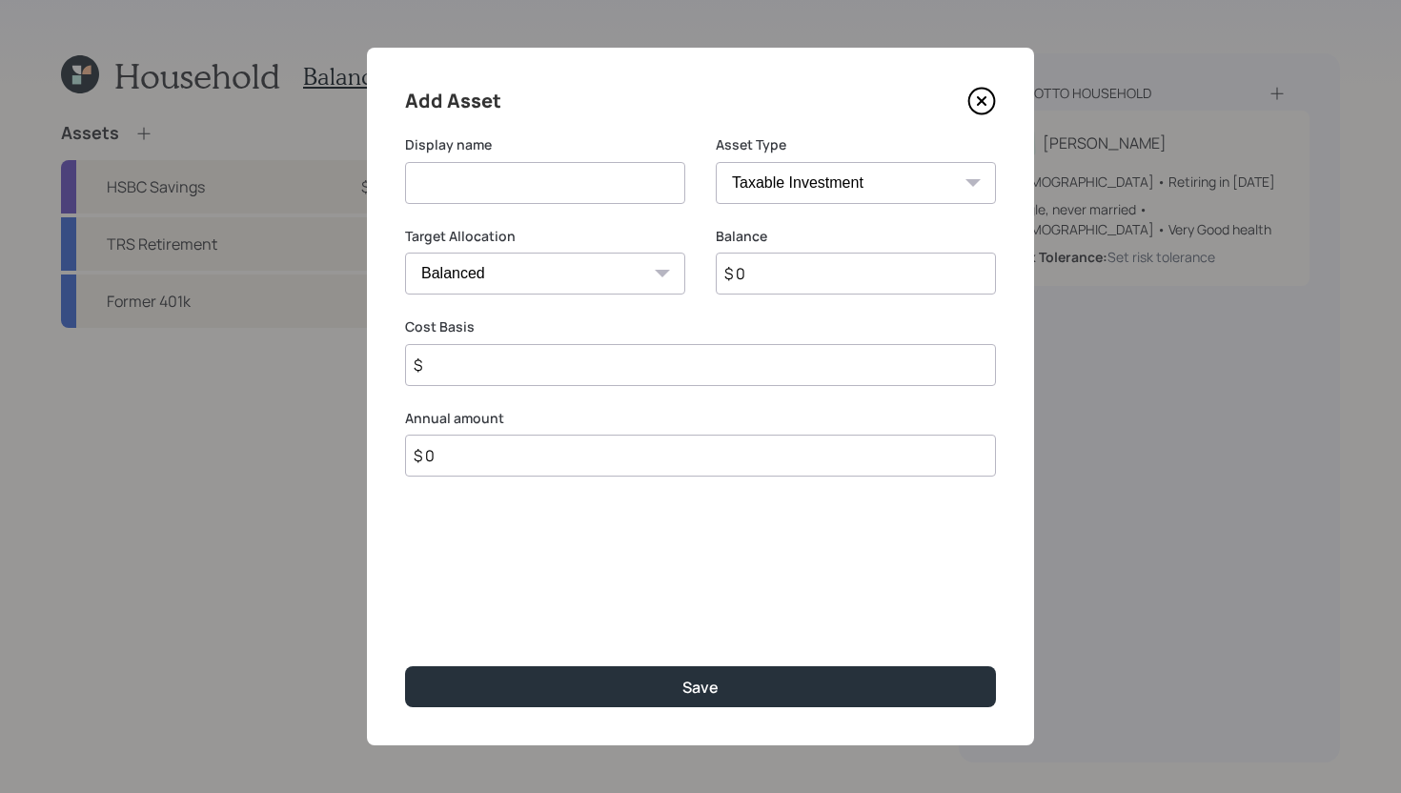
click at [468, 182] on input at bounding box center [545, 183] width 280 height 42
paste input "HSBC Money Management"
type input "HSBC Money Management"
click at [760, 271] on input "$ 0" at bounding box center [856, 274] width 280 height 42
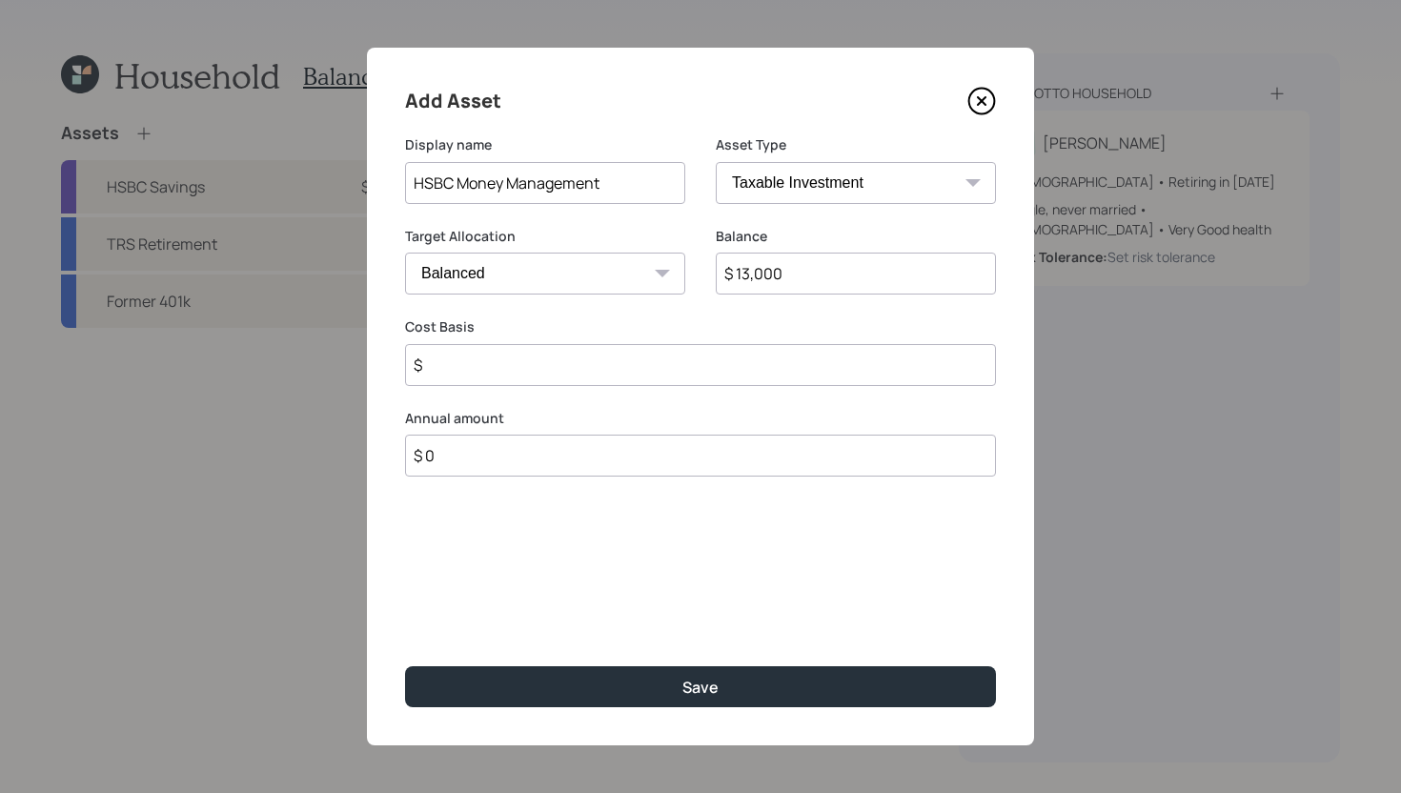
type input "$ 13,000"
click at [832, 195] on select "SEP IRA IRA Roth IRA 401(k) Roth 401(k) 403(b) Roth 403(b) 457(b) Roth 457(b) H…" at bounding box center [856, 183] width 280 height 42
select select "cash"
click at [716, 162] on select "SEP IRA IRA Roth IRA 401(k) Roth 401(k) 403(b) Roth 403(b) 457(b) Roth 457(b) H…" at bounding box center [856, 183] width 280 height 42
type input "$"
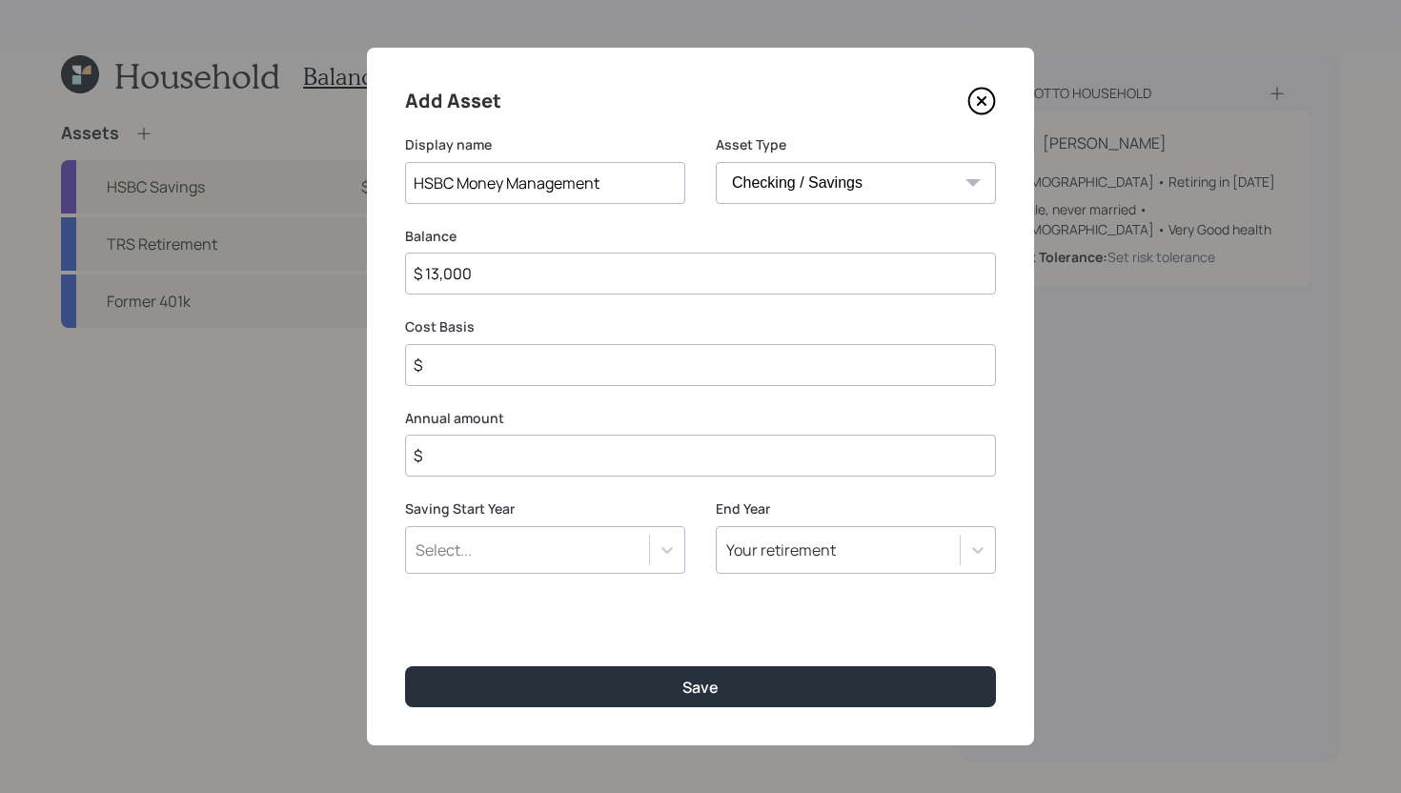
click at [594, 373] on input "$" at bounding box center [700, 365] width 591 height 42
type input "$ 13,000"
click at [582, 446] on input "$" at bounding box center [700, 456] width 591 height 42
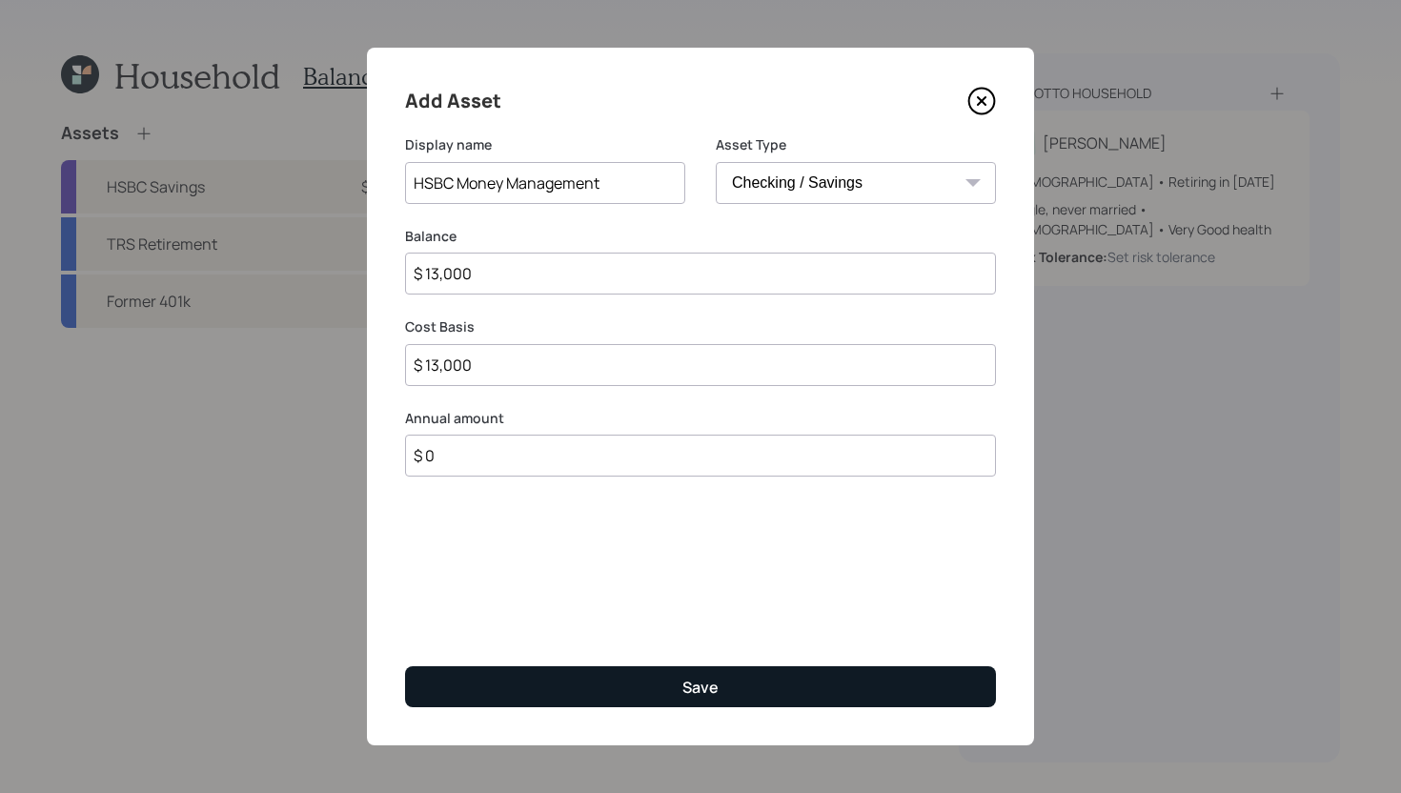
type input "$ 0"
click at [601, 673] on button "Save" at bounding box center [700, 686] width 591 height 41
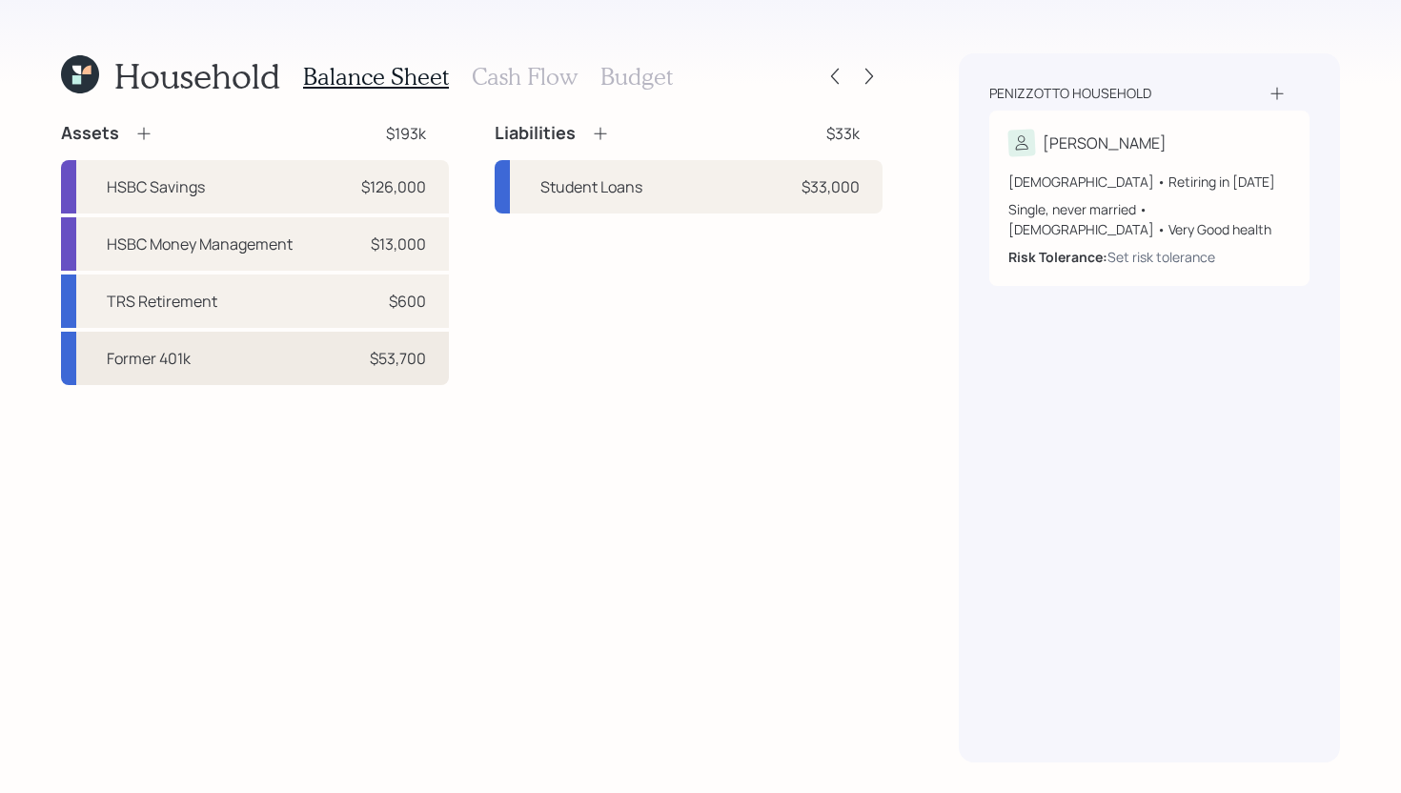
click at [166, 372] on div "Former 401k $53,700" at bounding box center [255, 358] width 388 height 53
select select "company_sponsored"
select select "balanced"
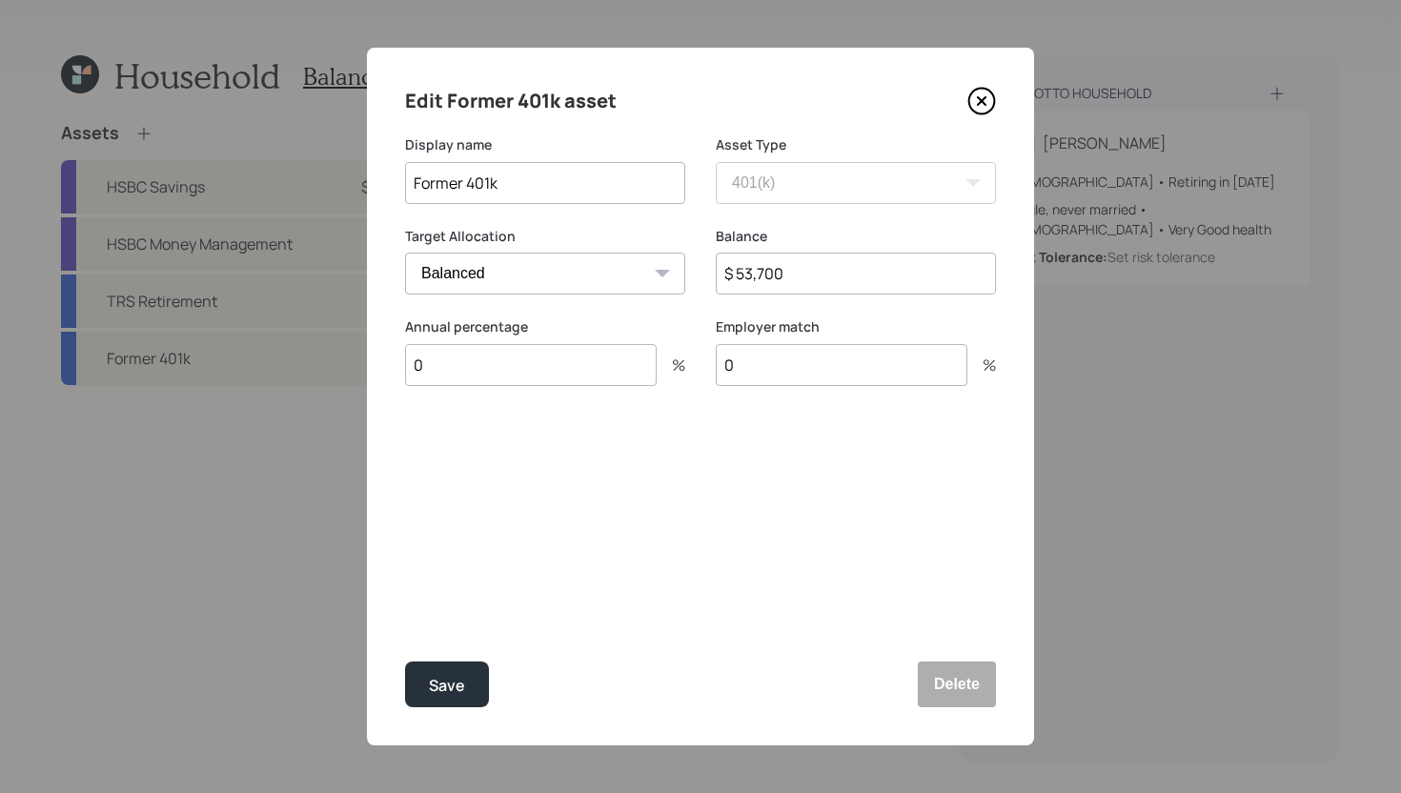
click at [463, 184] on input "Former 401k" at bounding box center [545, 183] width 280 height 42
click at [539, 184] on input "Former 401k" at bounding box center [545, 183] width 280 height 42
type input "Former 401k - Arrow Bank"
click at [460, 696] on button "Save" at bounding box center [447, 684] width 84 height 46
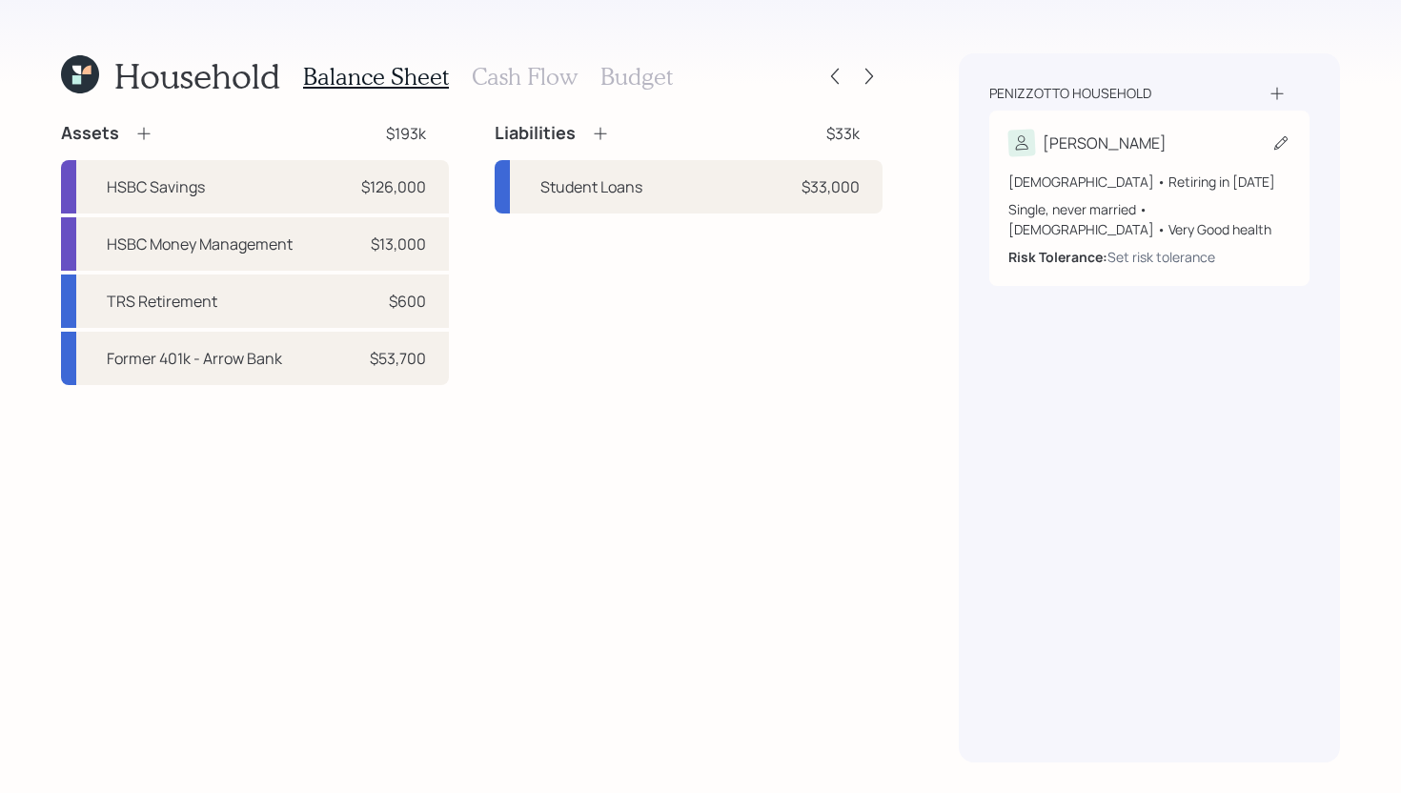
click at [1273, 150] on icon at bounding box center [1280, 142] width 19 height 19
select select "female"
select select "very_good"
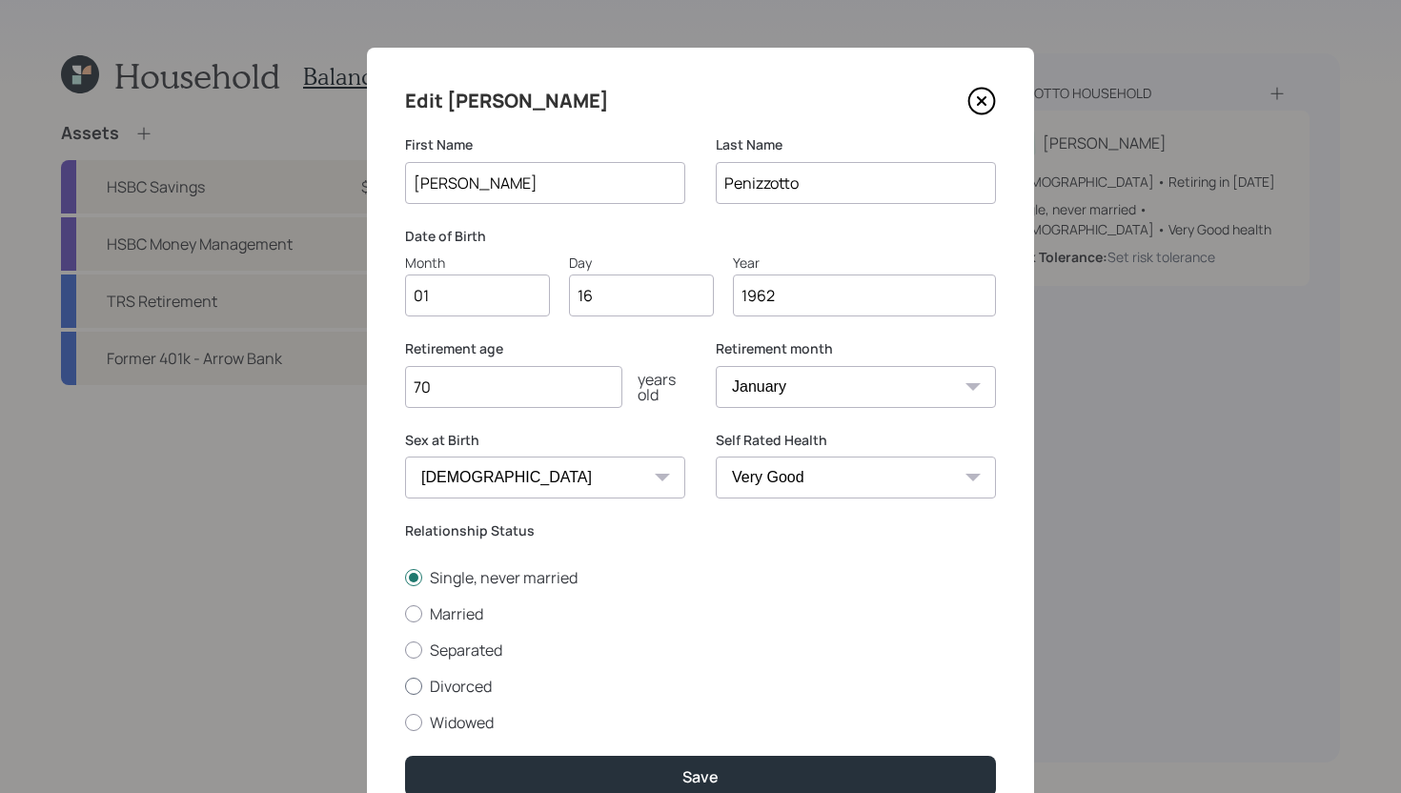
click at [481, 688] on label "Divorced" at bounding box center [700, 686] width 591 height 21
click at [405, 686] on input "Divorced" at bounding box center [404, 685] width 1 height 1
radio input "true"
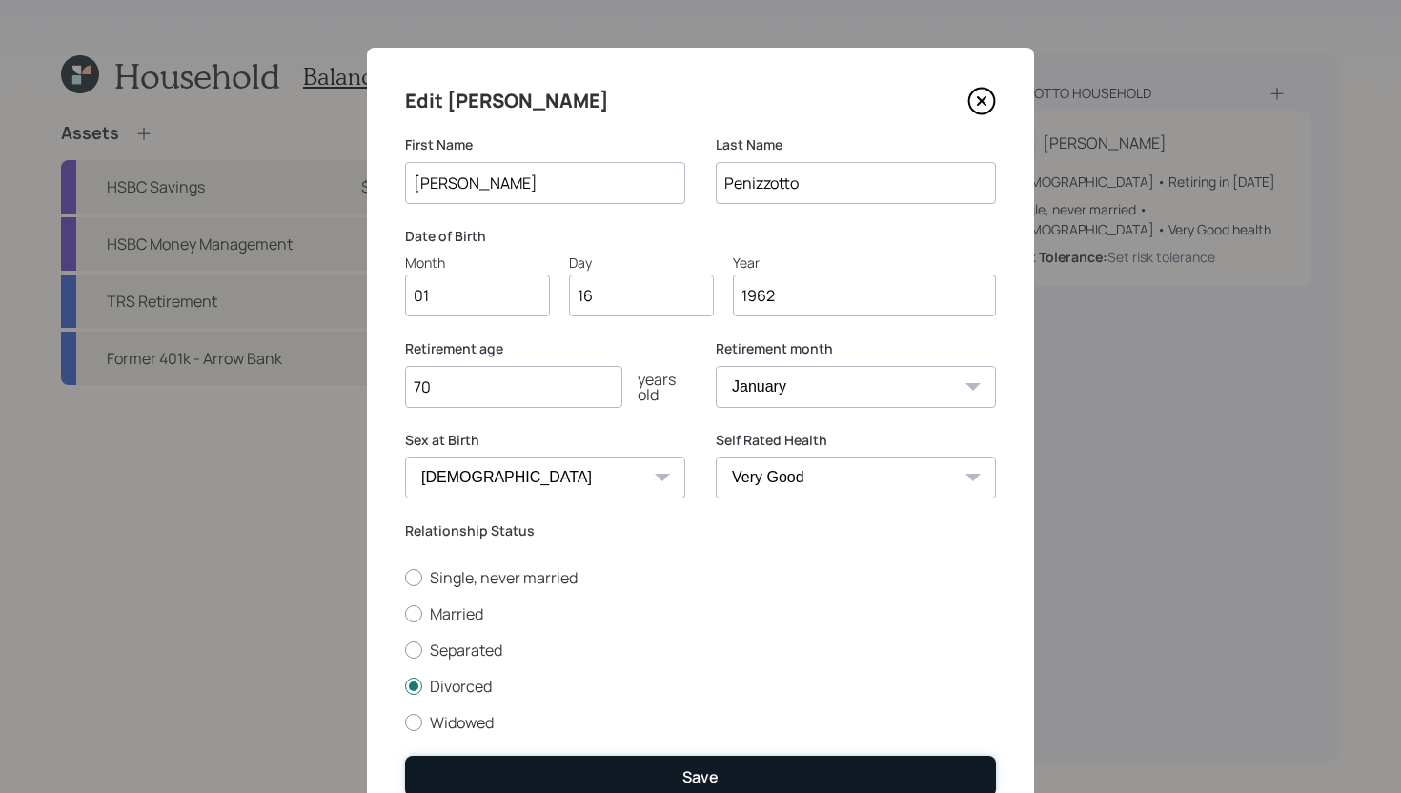
click at [586, 696] on button "Save" at bounding box center [700, 776] width 591 height 41
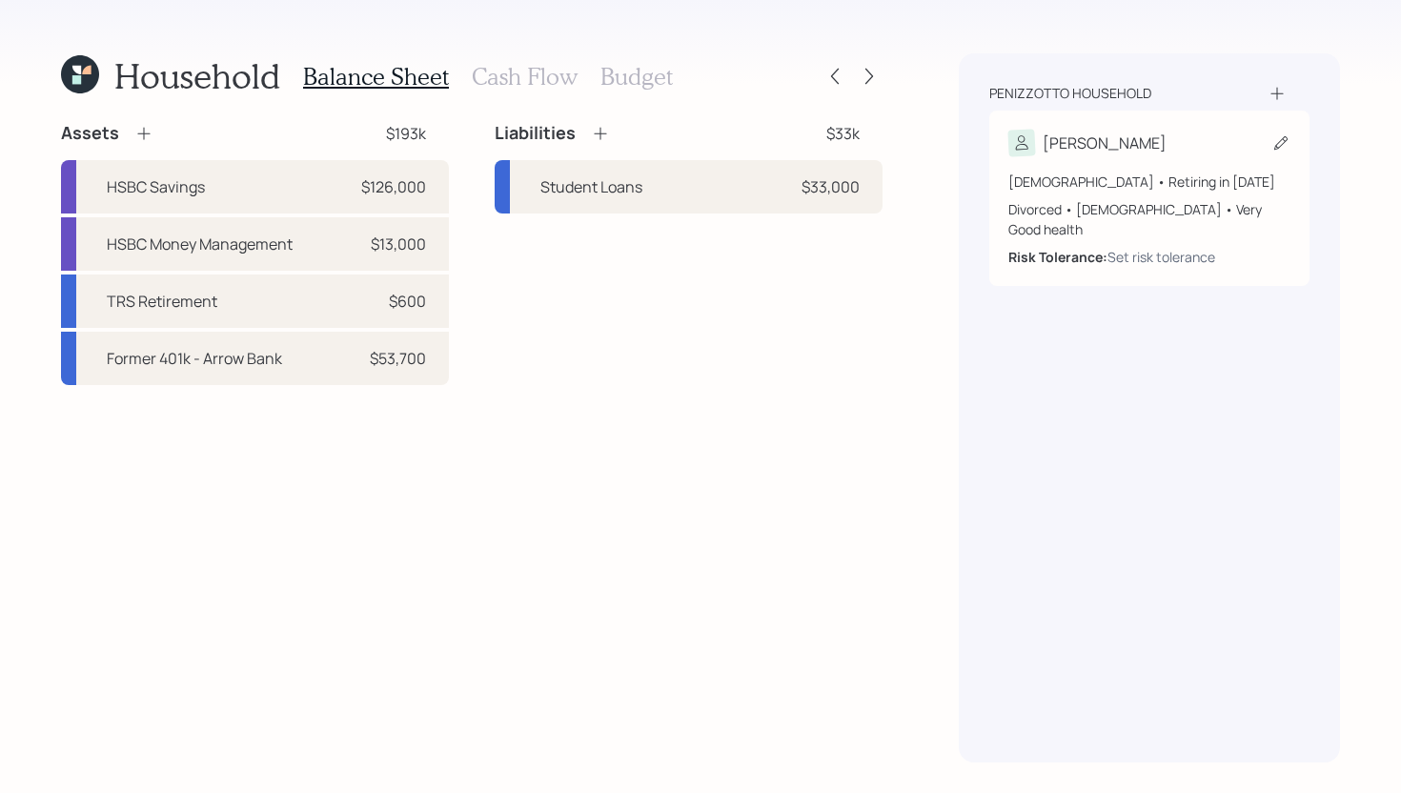
click at [1279, 140] on icon at bounding box center [1280, 142] width 19 height 19
select select "female"
select select "very_good"
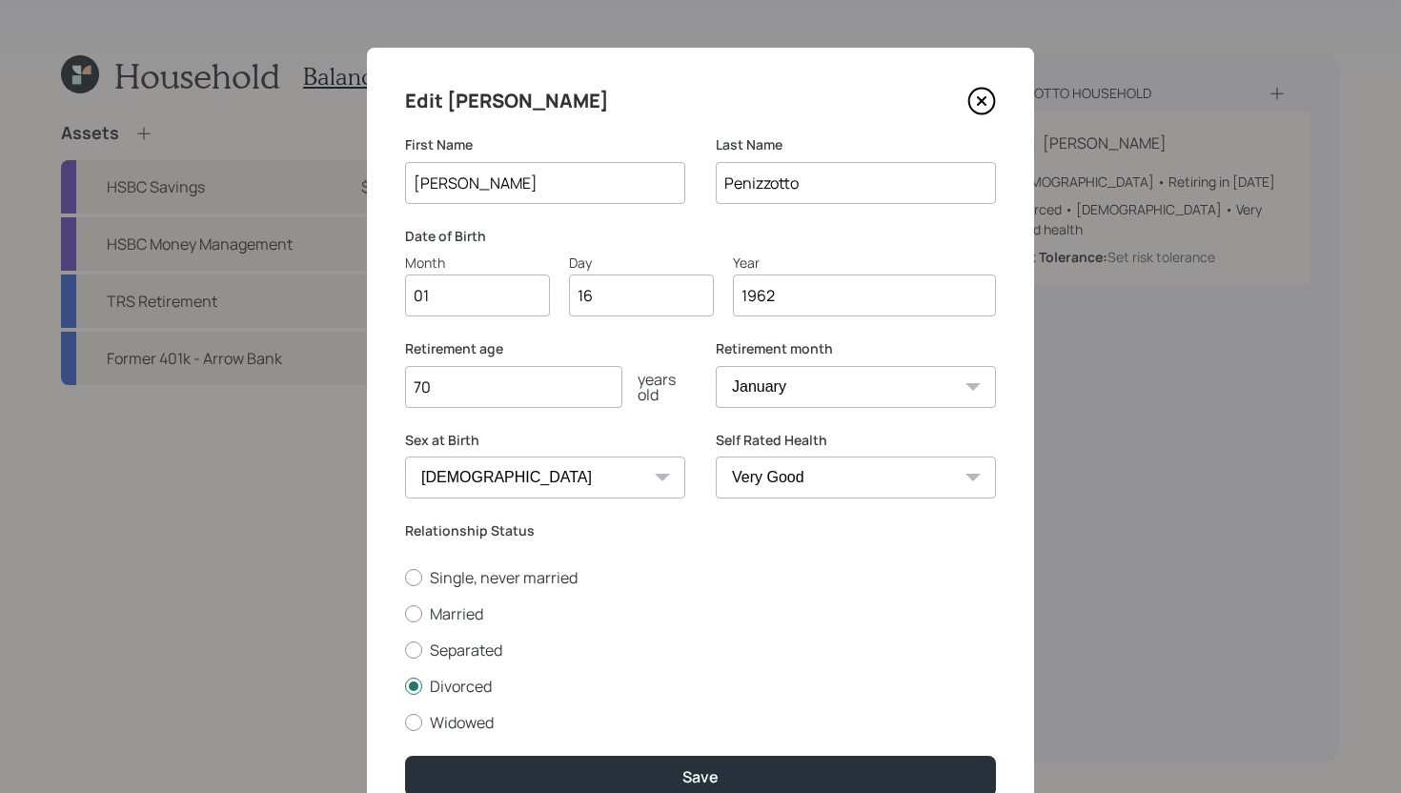
click at [987, 99] on icon at bounding box center [981, 101] width 29 height 29
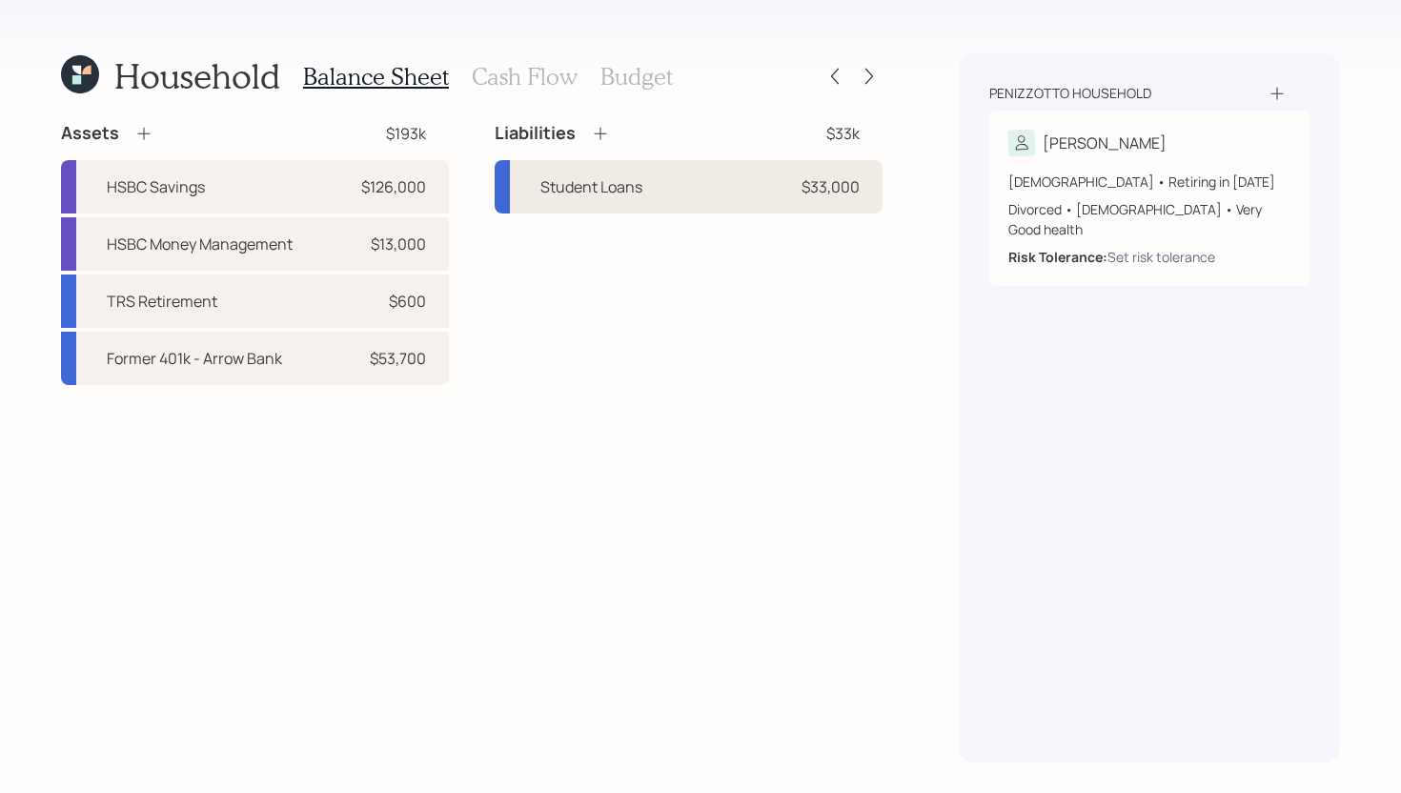
click at [665, 196] on div "Student Loans $33,000" at bounding box center [689, 186] width 388 height 53
select select "student"
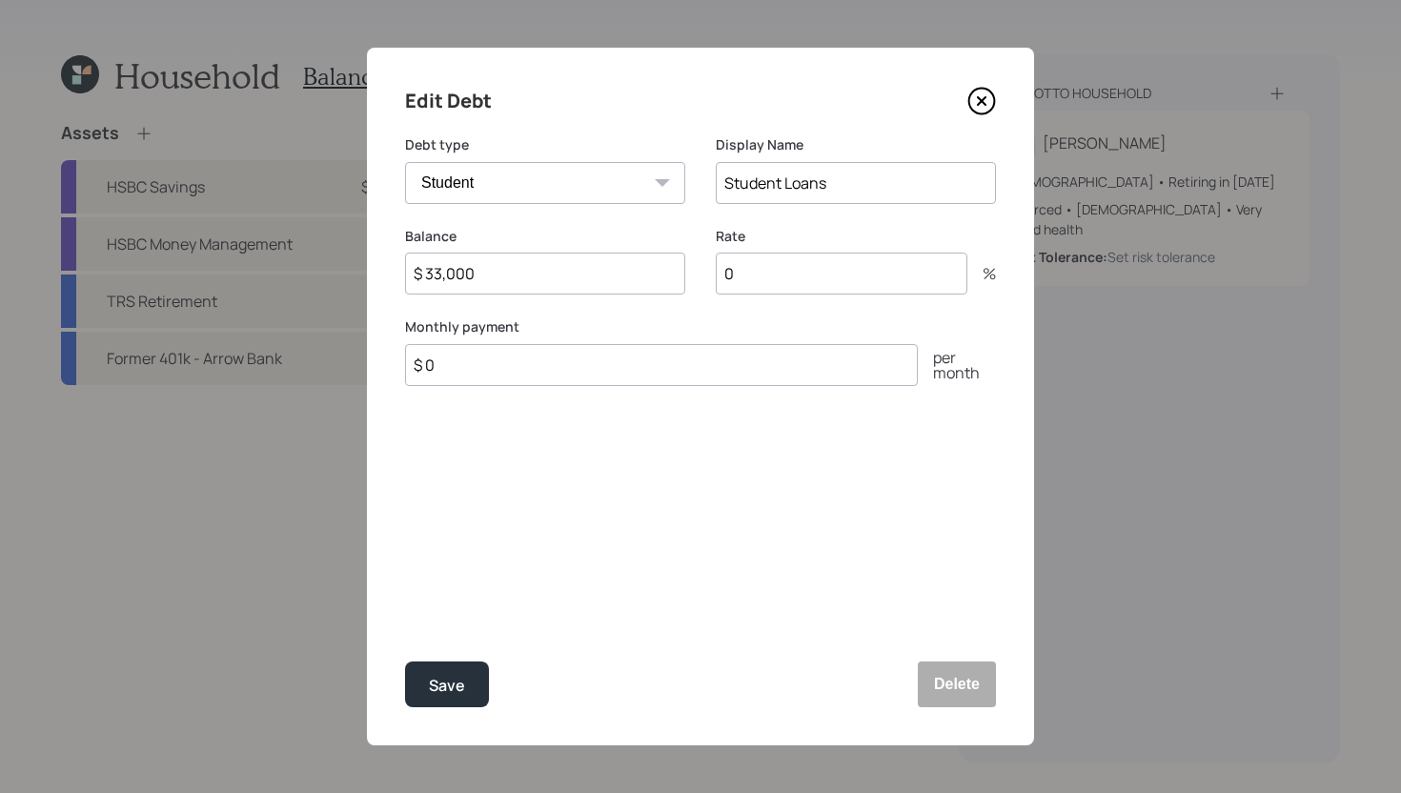
click at [664, 364] on input "$ 0" at bounding box center [661, 365] width 513 height 42
type input "$ 125"
click at [880, 276] on input "0" at bounding box center [842, 274] width 252 height 42
type input "0"
click at [472, 682] on button "Save" at bounding box center [447, 684] width 84 height 46
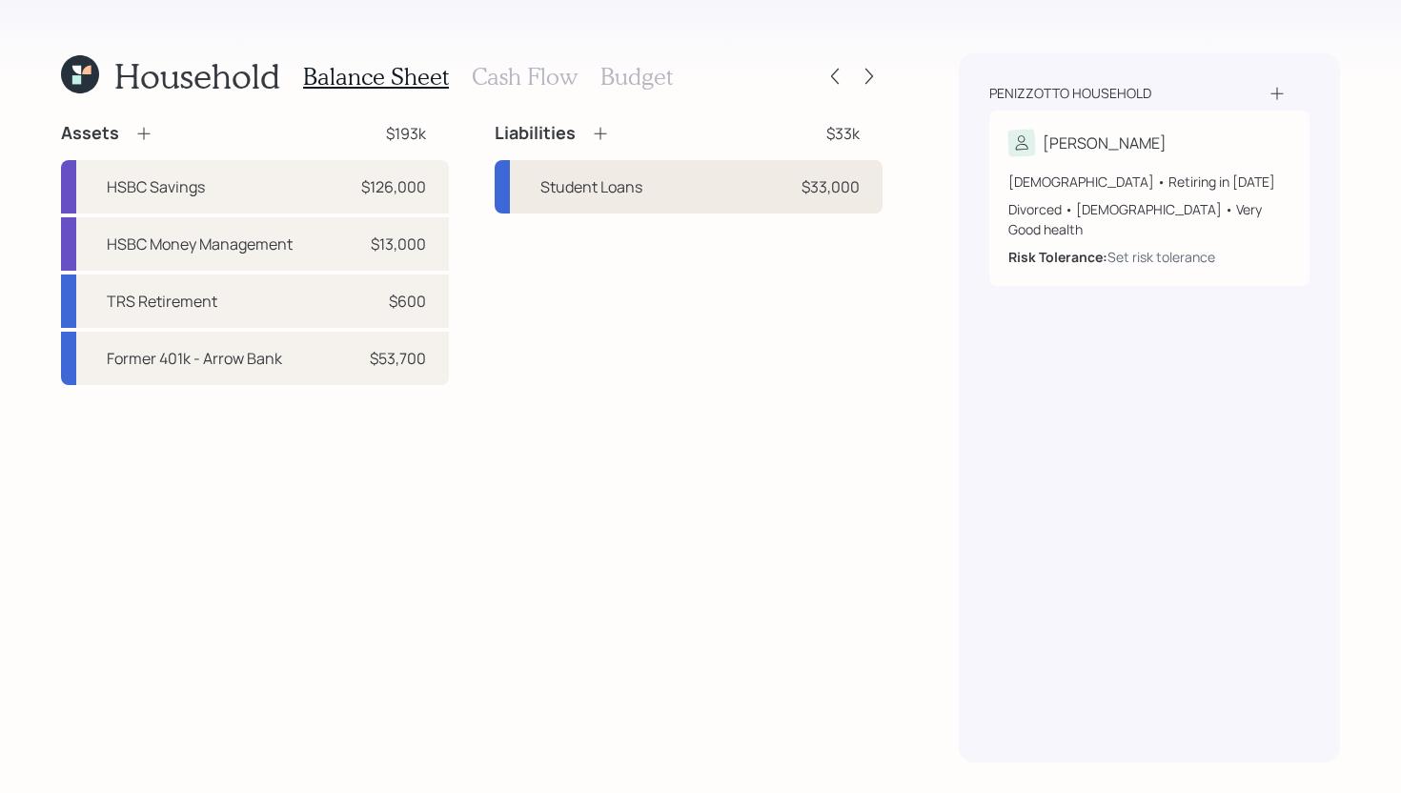
click at [579, 202] on div "Student Loans $33,000" at bounding box center [689, 186] width 388 height 53
select select "student"
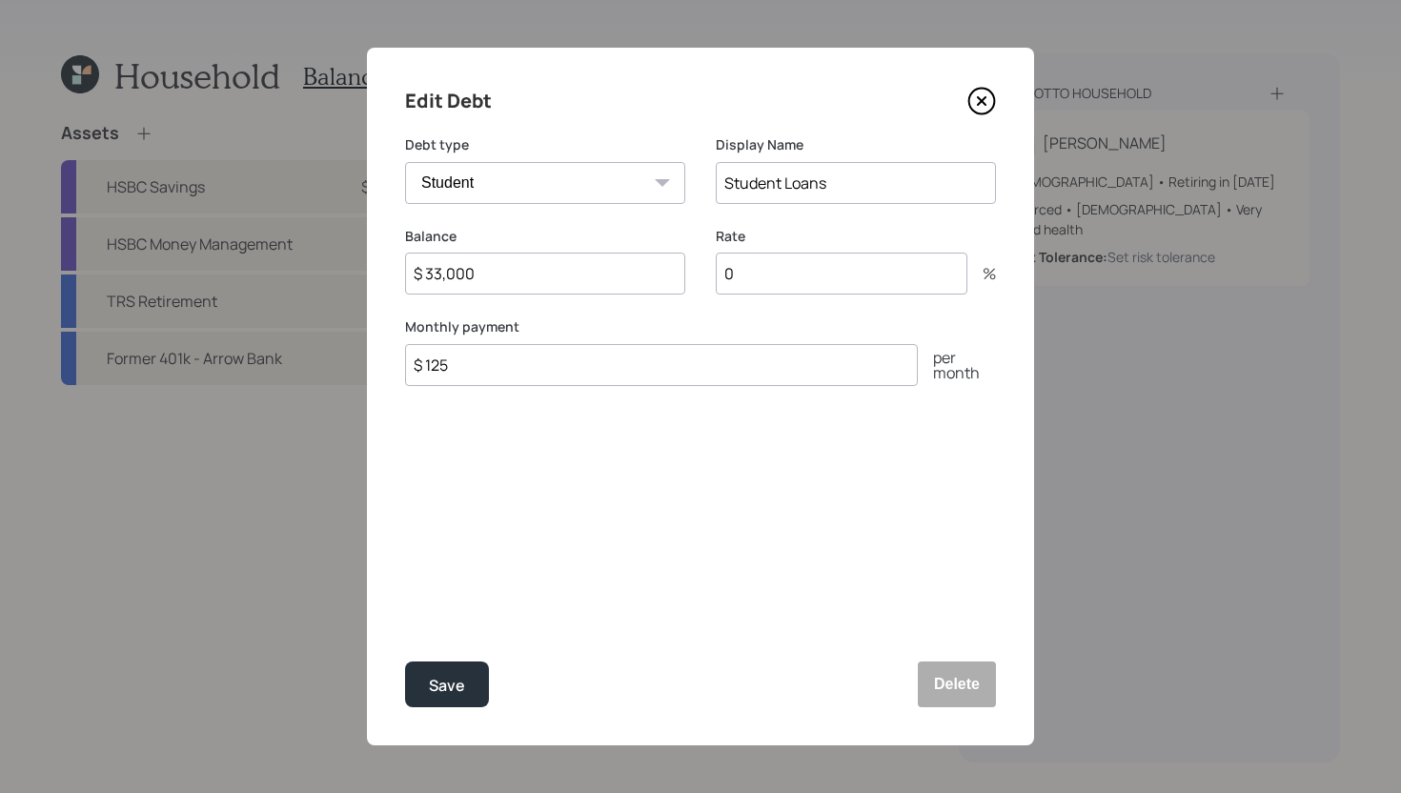
click at [985, 98] on icon at bounding box center [981, 101] width 29 height 29
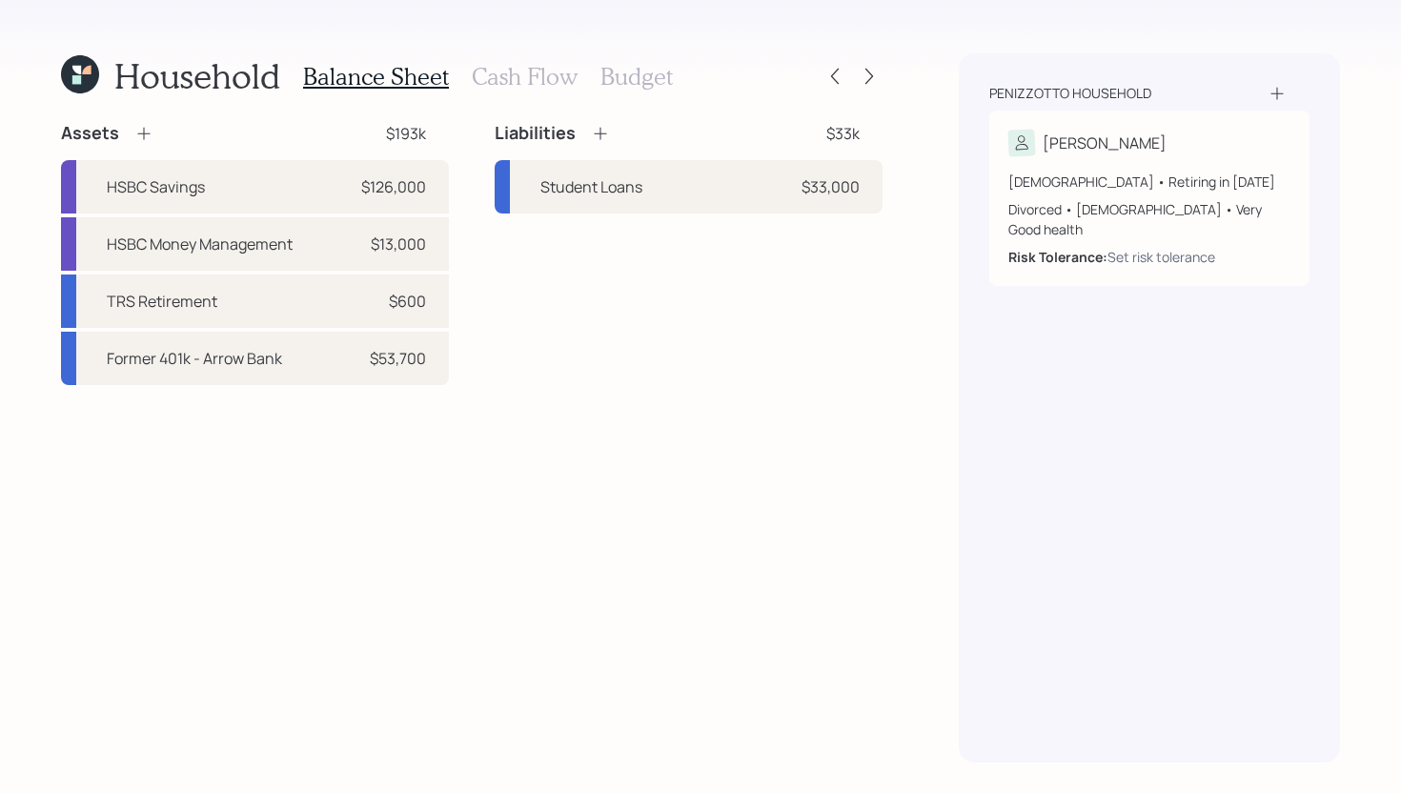
click at [525, 76] on h3 "Cash Flow" at bounding box center [525, 77] width 106 height 28
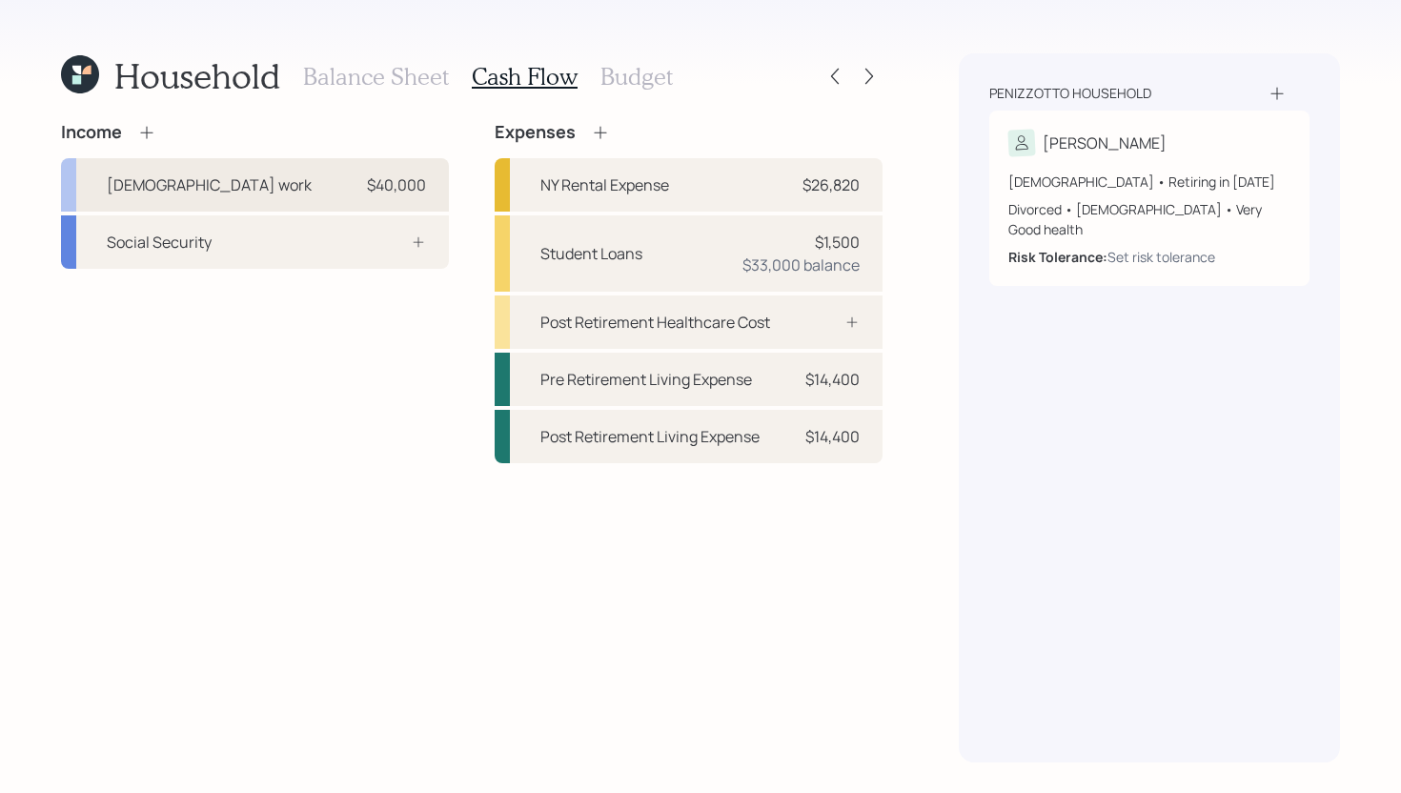
click at [270, 167] on div "Full-time work $40,000" at bounding box center [255, 184] width 388 height 53
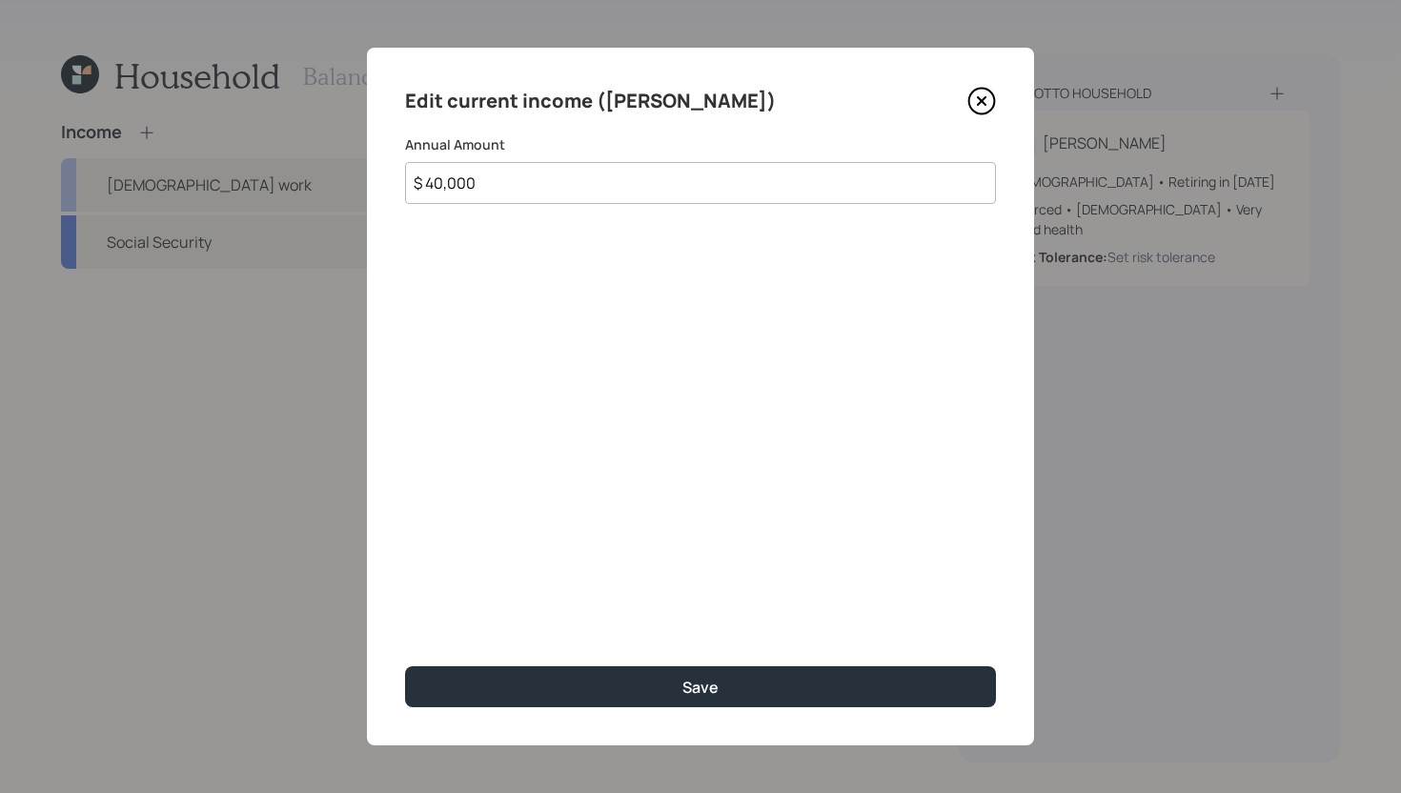
drag, startPoint x: 551, startPoint y: 194, endPoint x: 325, endPoint y: 186, distance: 226.0
click at [324, 186] on div "Edit current income (Denise) Annual Amount $ 40,000 Save" at bounding box center [700, 396] width 1401 height 793
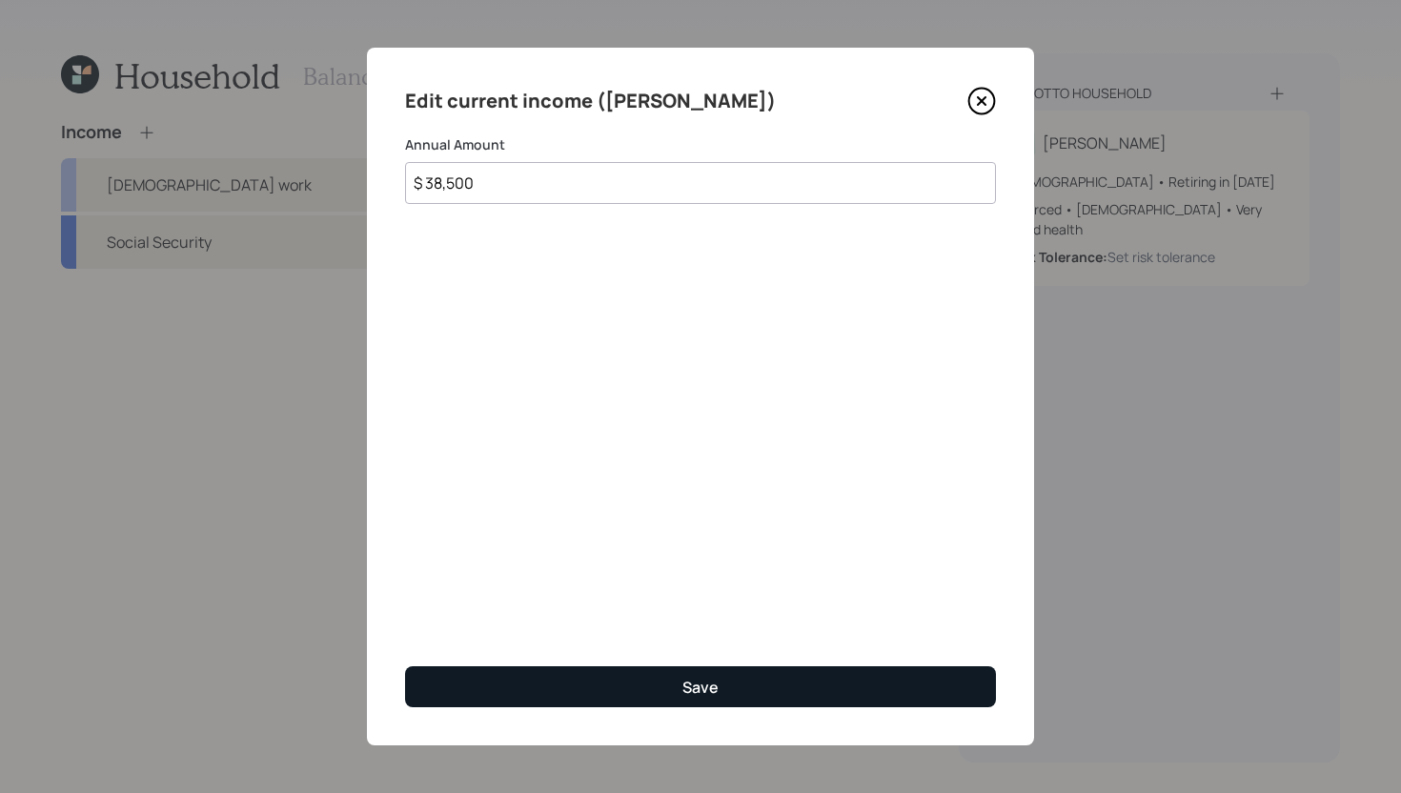
type input "$ 38,500"
click at [618, 687] on button "Save" at bounding box center [700, 686] width 591 height 41
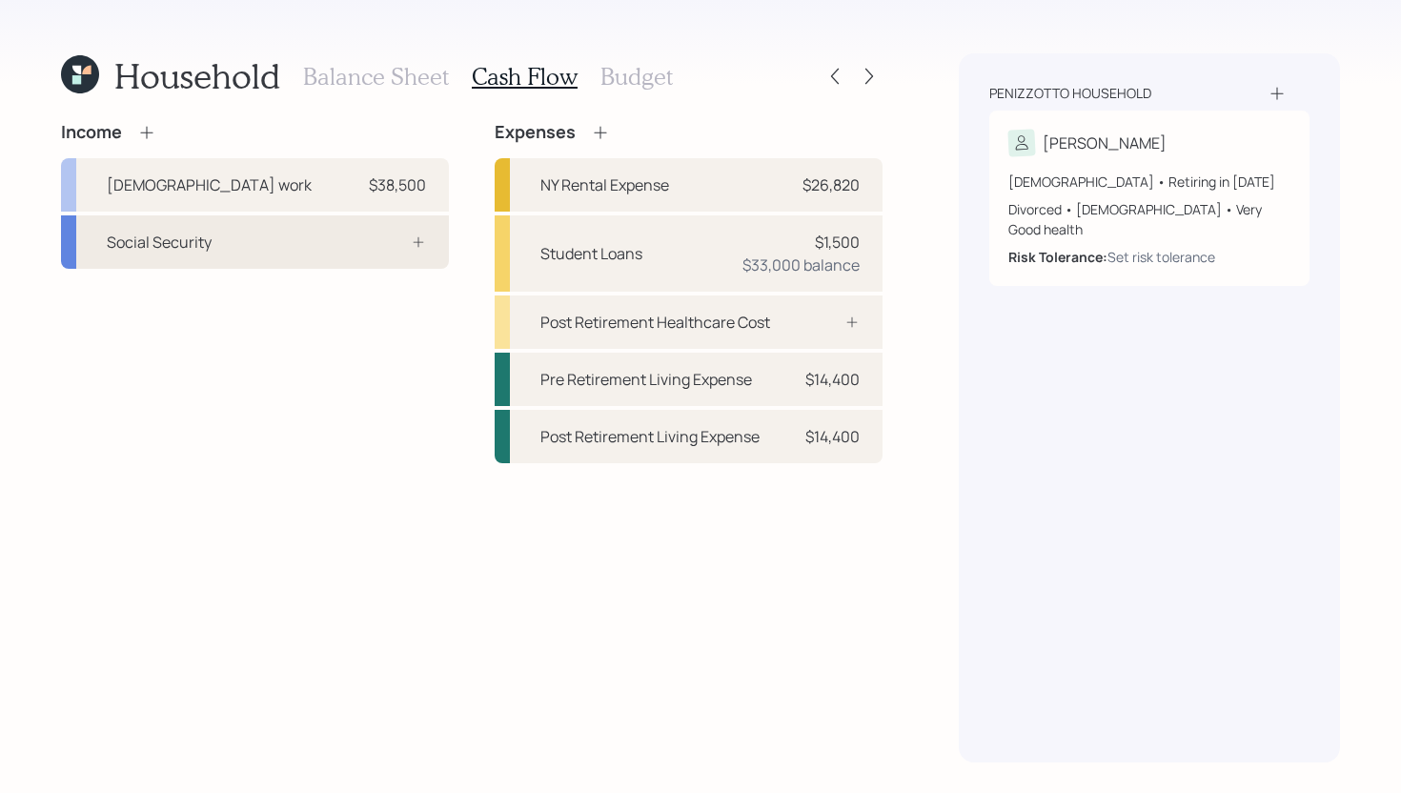
click at [391, 245] on div at bounding box center [397, 241] width 57 height 15
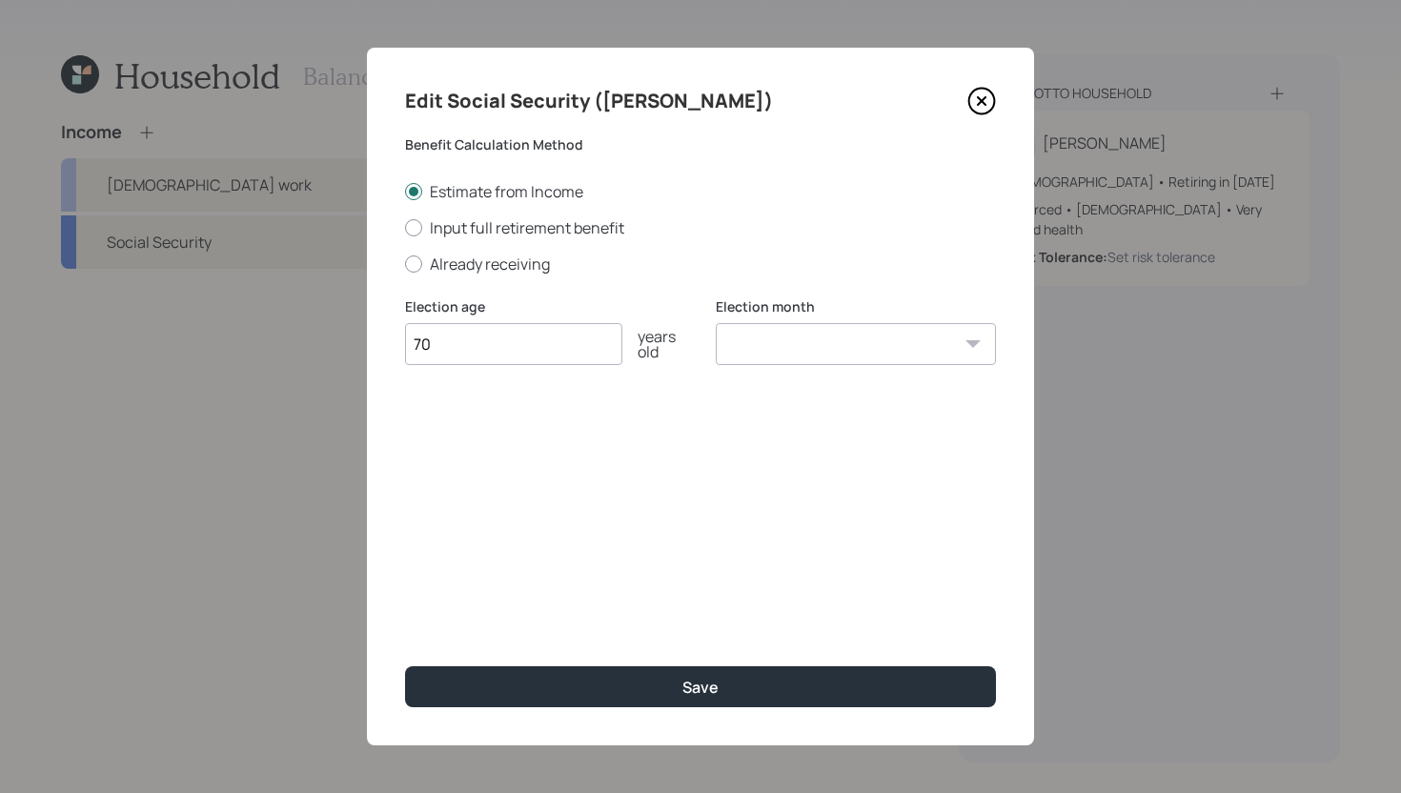
type input "70"
click at [799, 334] on select "January February March April May June July August September October November De…" at bounding box center [856, 344] width 280 height 42
select select "1"
click at [716, 323] on select "January February March April May June July August September October November De…" at bounding box center [856, 344] width 280 height 42
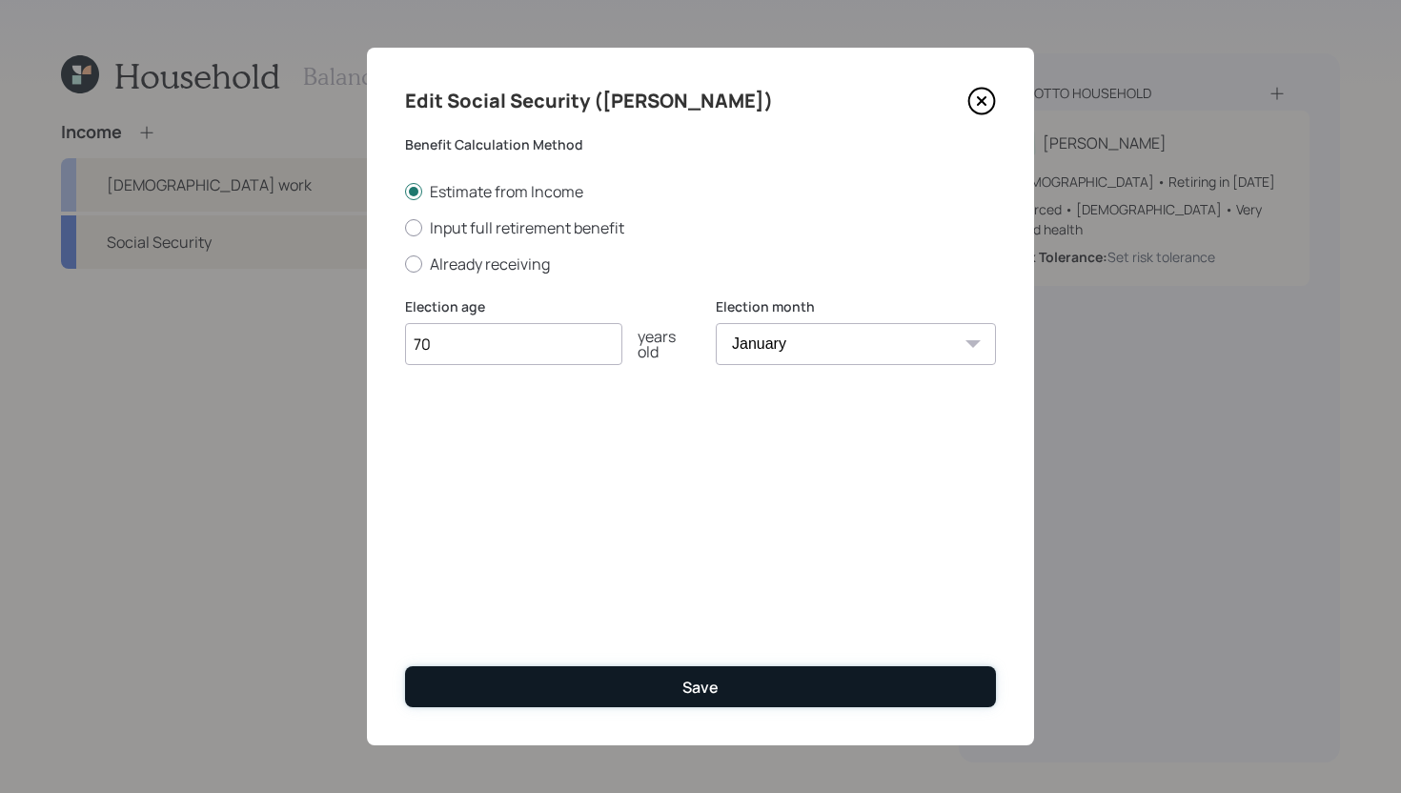
click at [651, 681] on button "Save" at bounding box center [700, 686] width 591 height 41
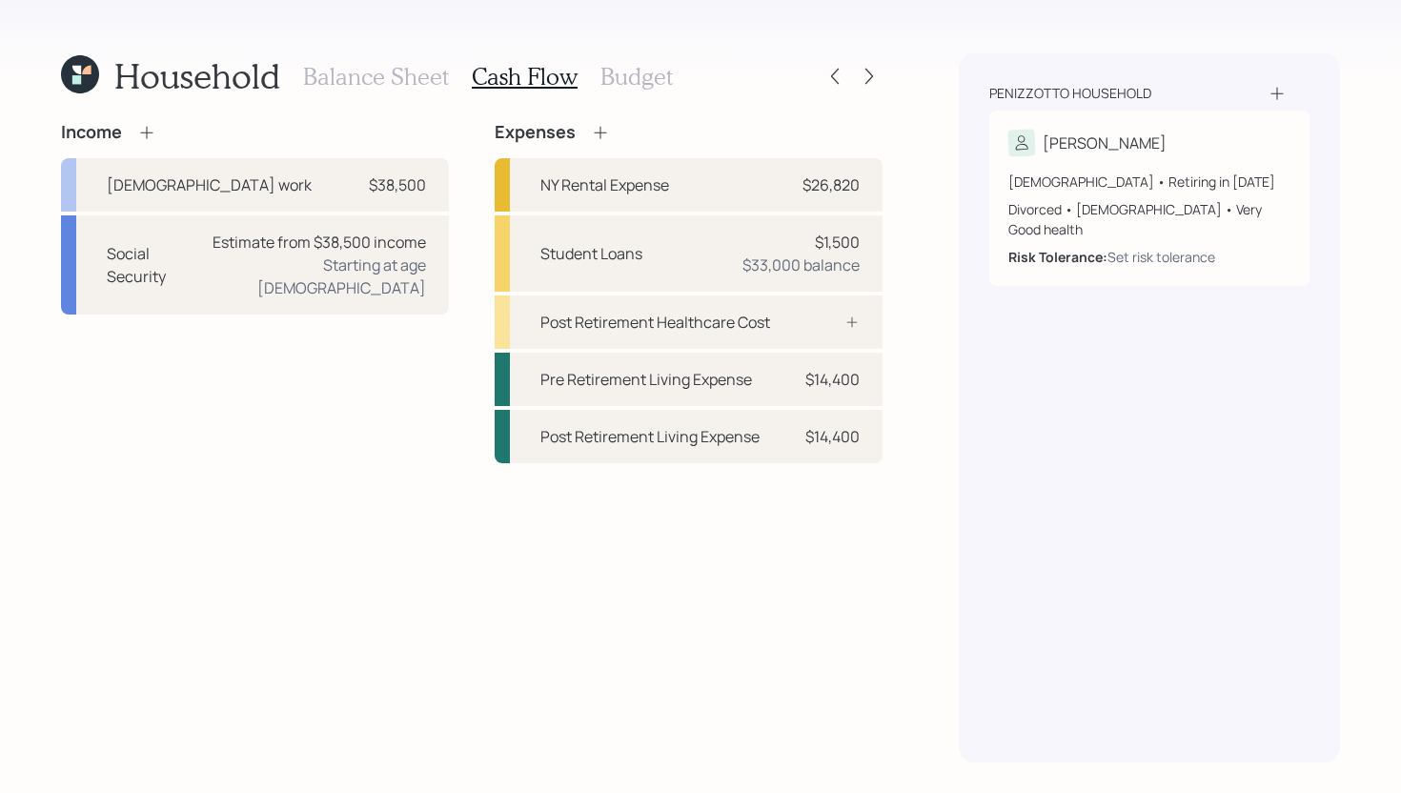
click at [593, 135] on icon at bounding box center [600, 132] width 19 height 19
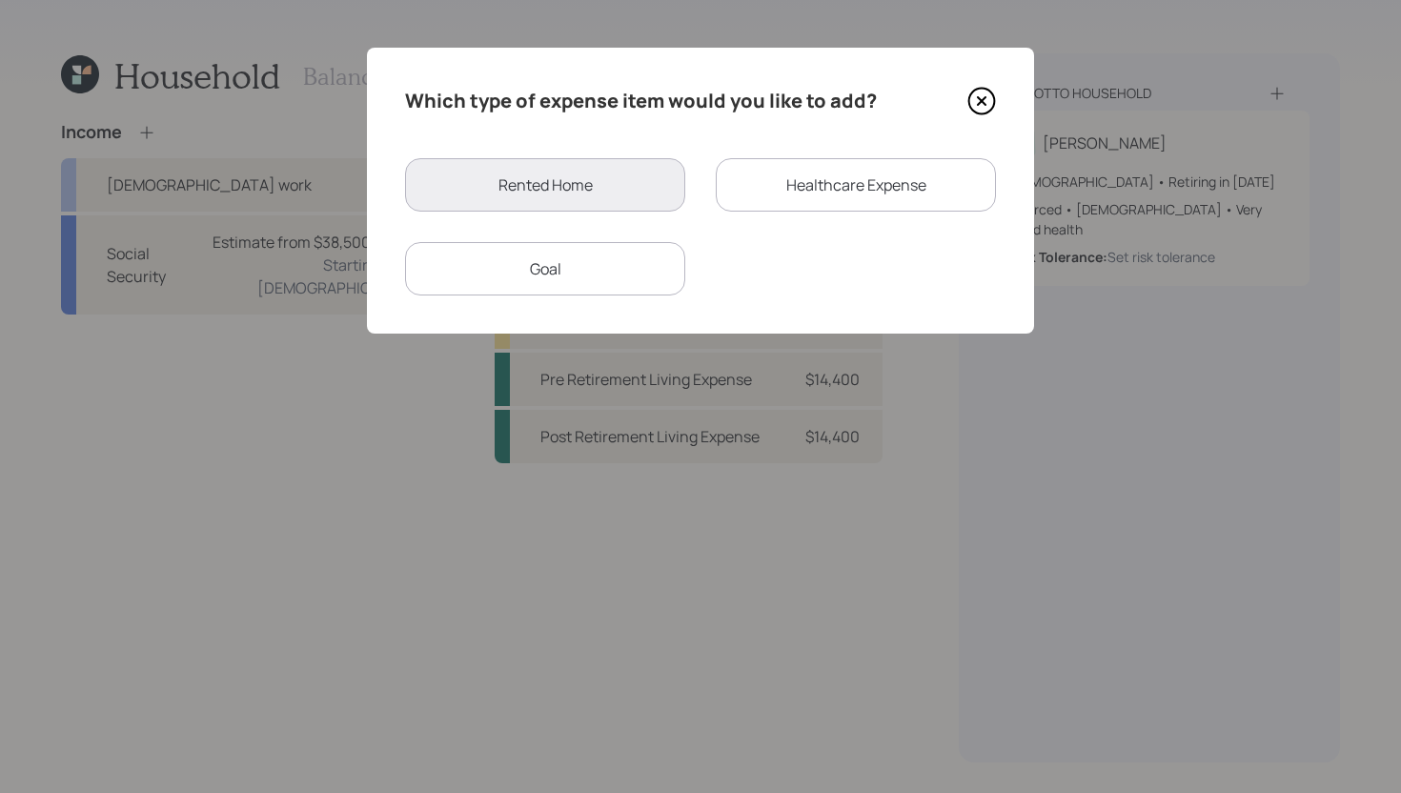
click at [604, 135] on div "Which type of expense item would you like to add? Rented Home Healthcare Expens…" at bounding box center [700, 191] width 667 height 286
click at [837, 215] on div "Rented Home Healthcare Expense Goal" at bounding box center [700, 226] width 591 height 137
click at [843, 202] on div "Healthcare Expense" at bounding box center [856, 184] width 280 height 53
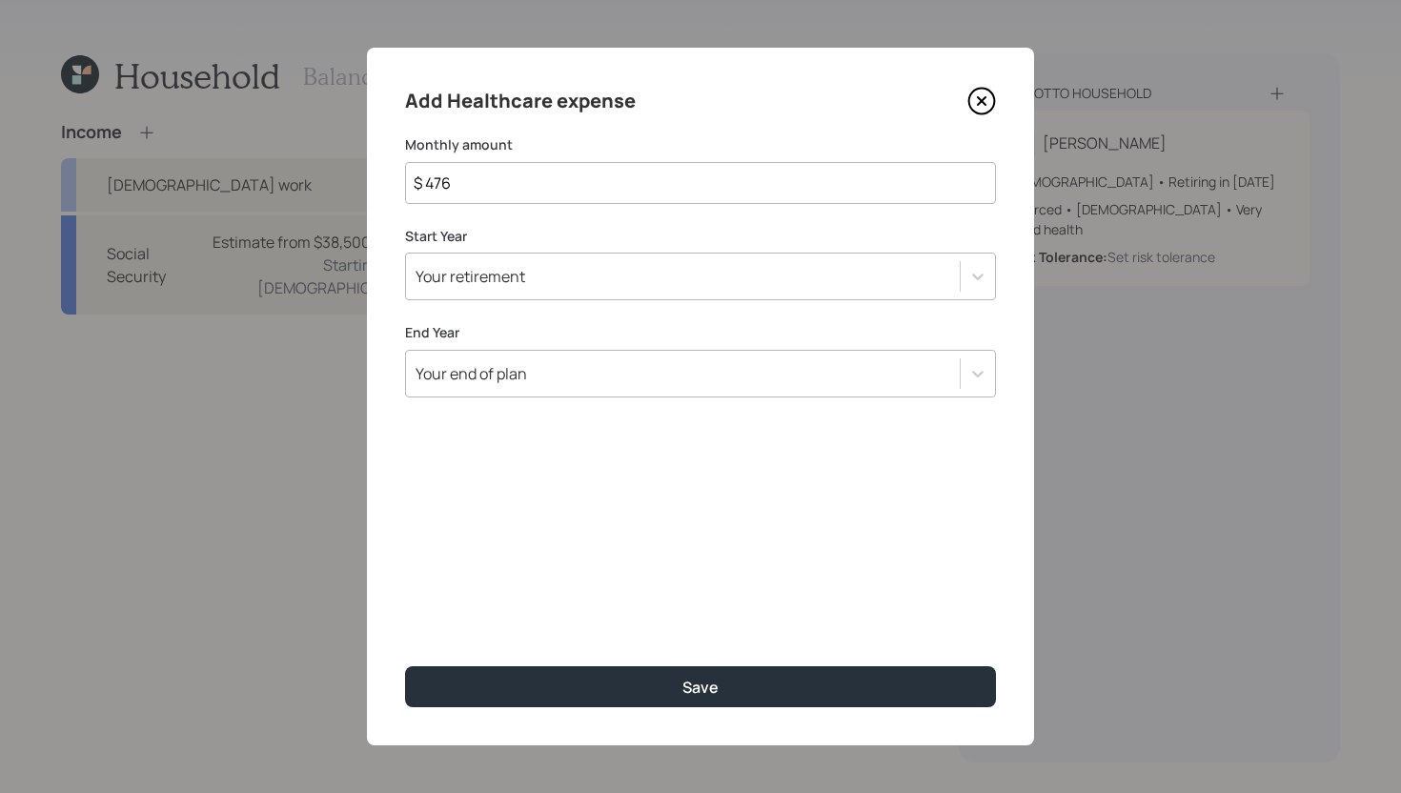
click at [652, 177] on input "$ 476" at bounding box center [700, 183] width 591 height 42
type input "$ 41"
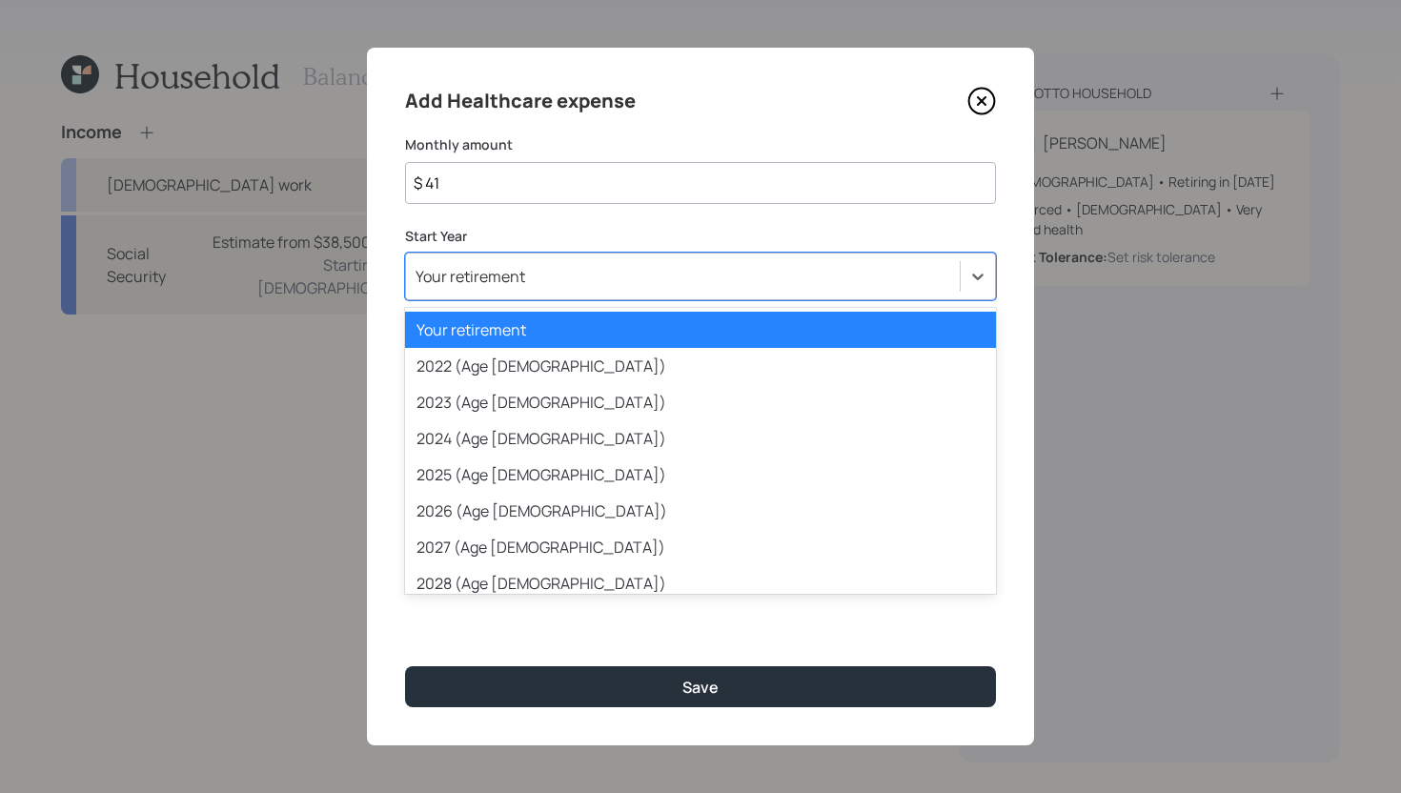
click at [590, 286] on div "Your retirement" at bounding box center [683, 276] width 554 height 32
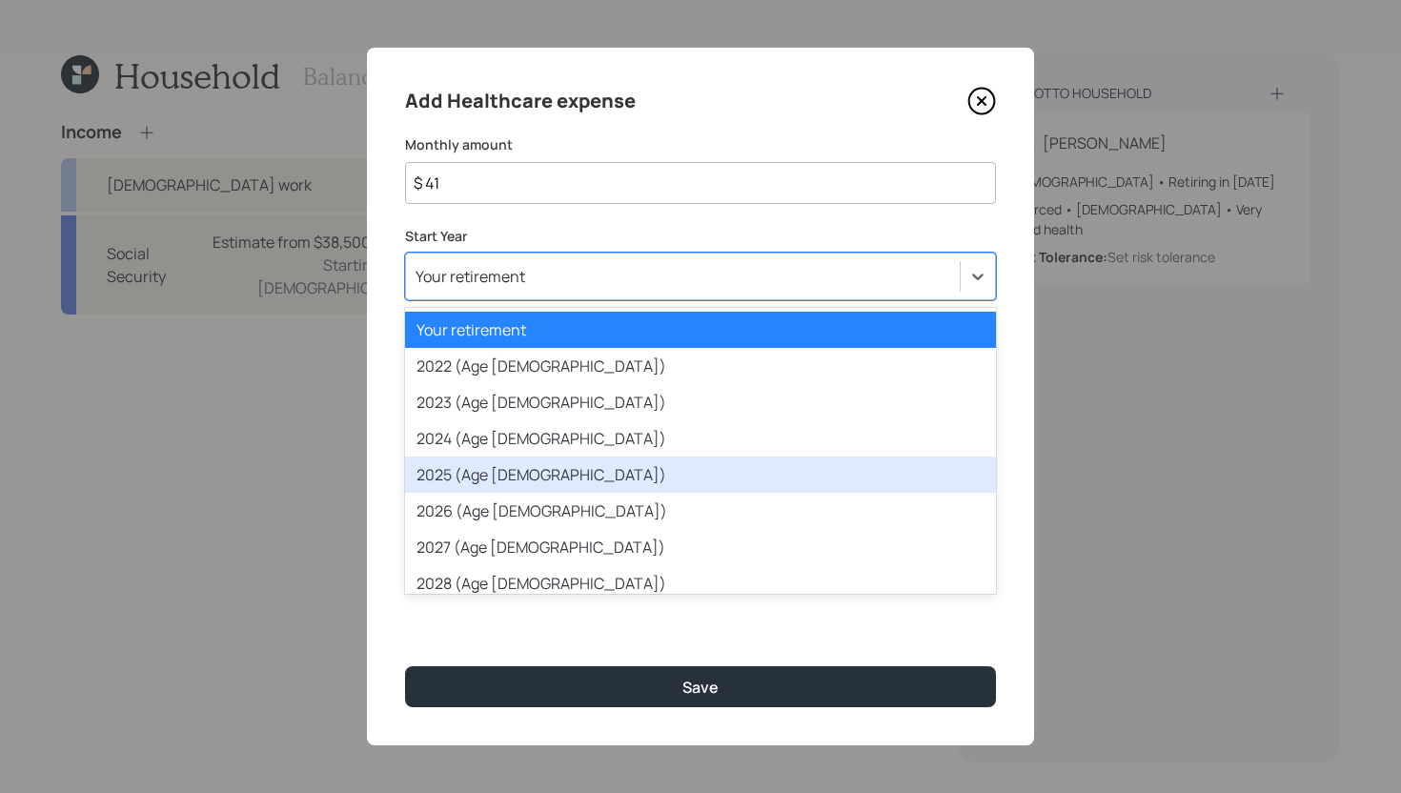
click at [556, 473] on div "2025 (Age 63)" at bounding box center [700, 474] width 591 height 36
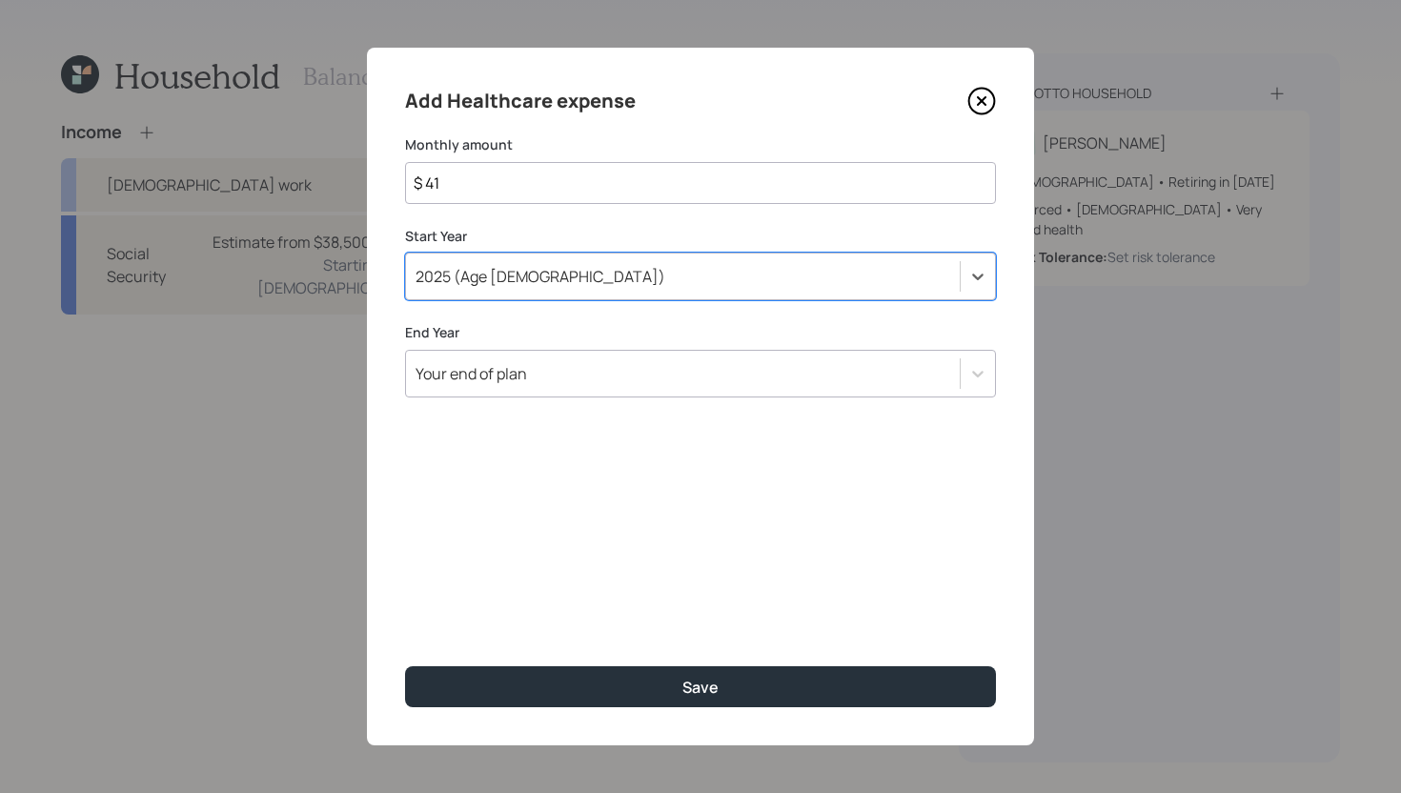
click at [575, 382] on div "Your end of plan" at bounding box center [683, 373] width 554 height 32
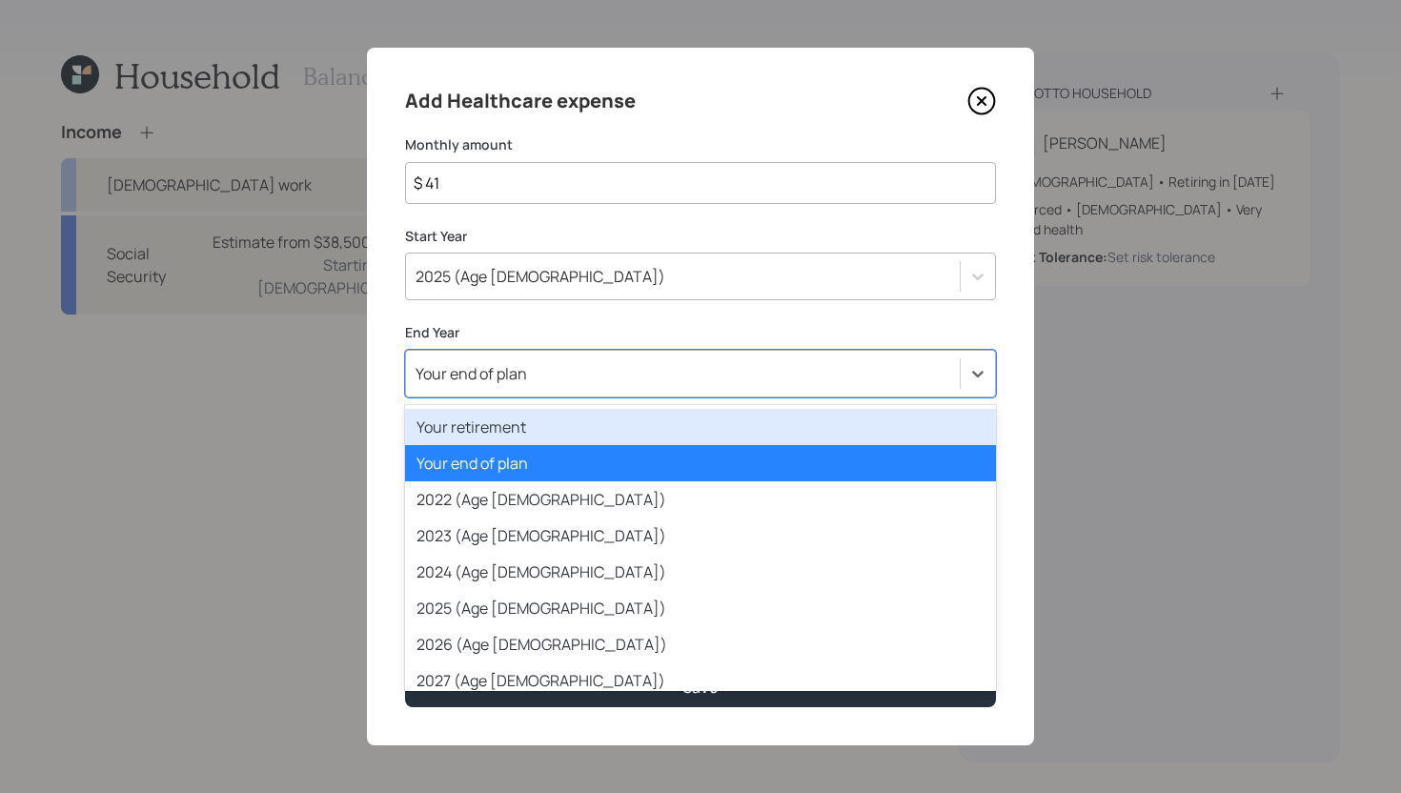
click at [570, 430] on div "Your retirement" at bounding box center [700, 427] width 591 height 36
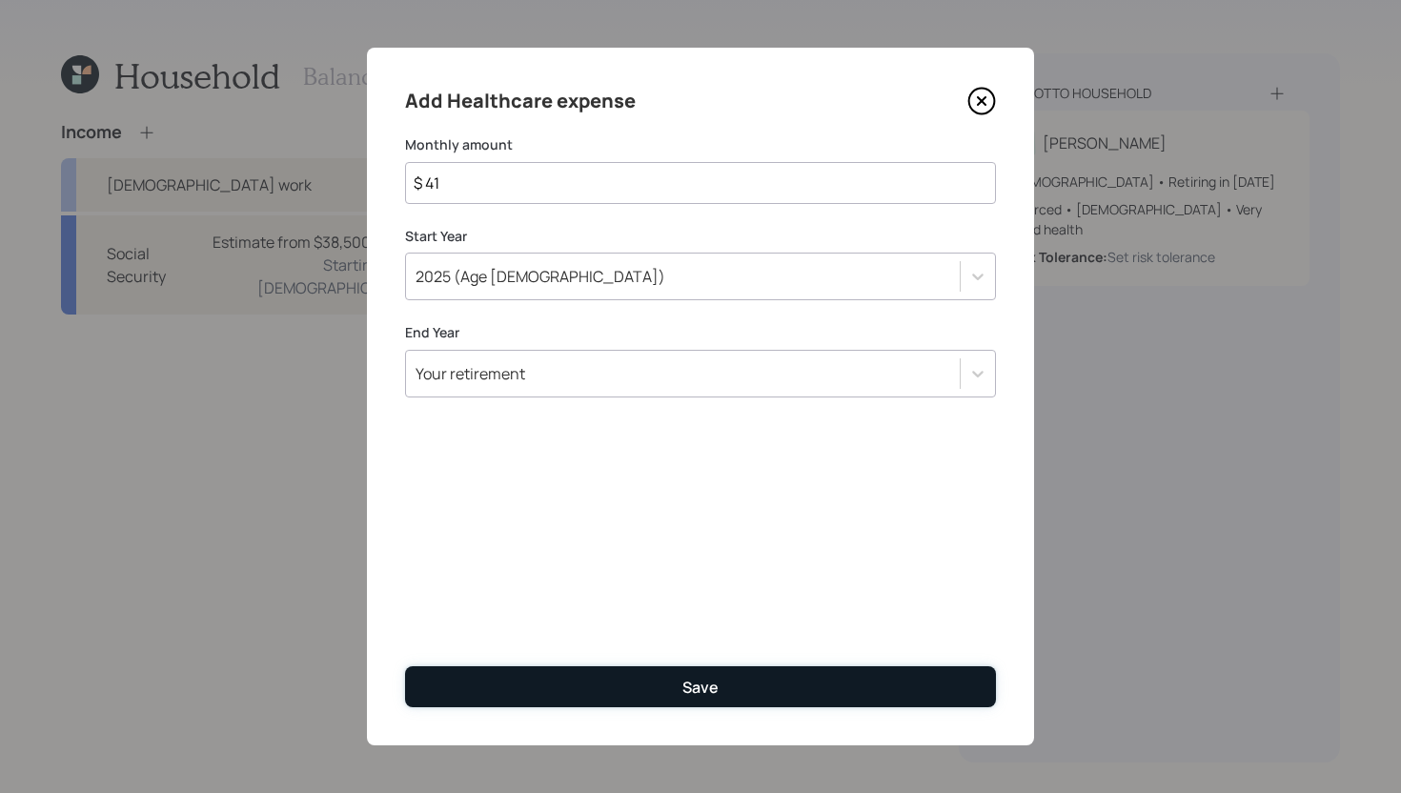
click at [584, 666] on button "Save" at bounding box center [700, 686] width 591 height 41
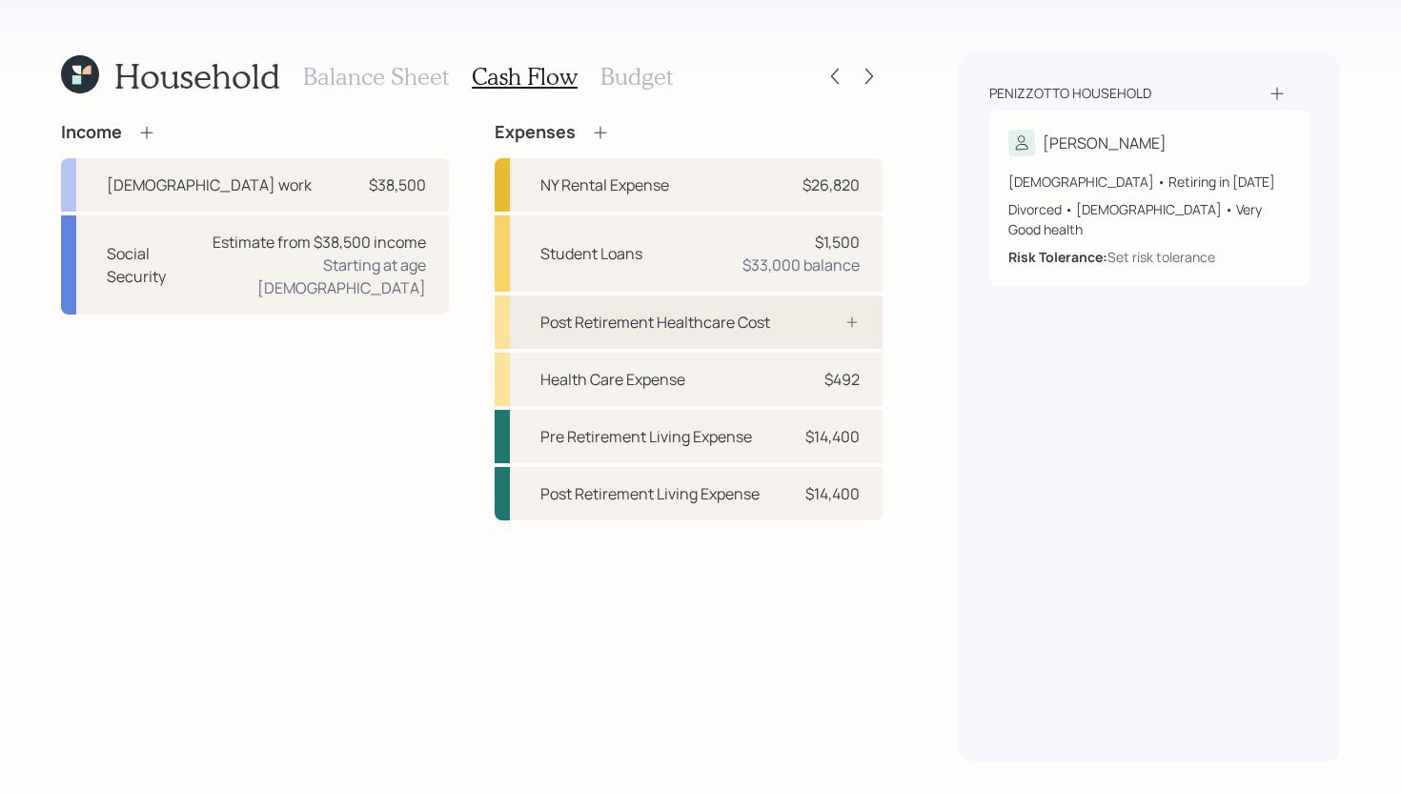
click at [835, 327] on div at bounding box center [830, 321] width 57 height 15
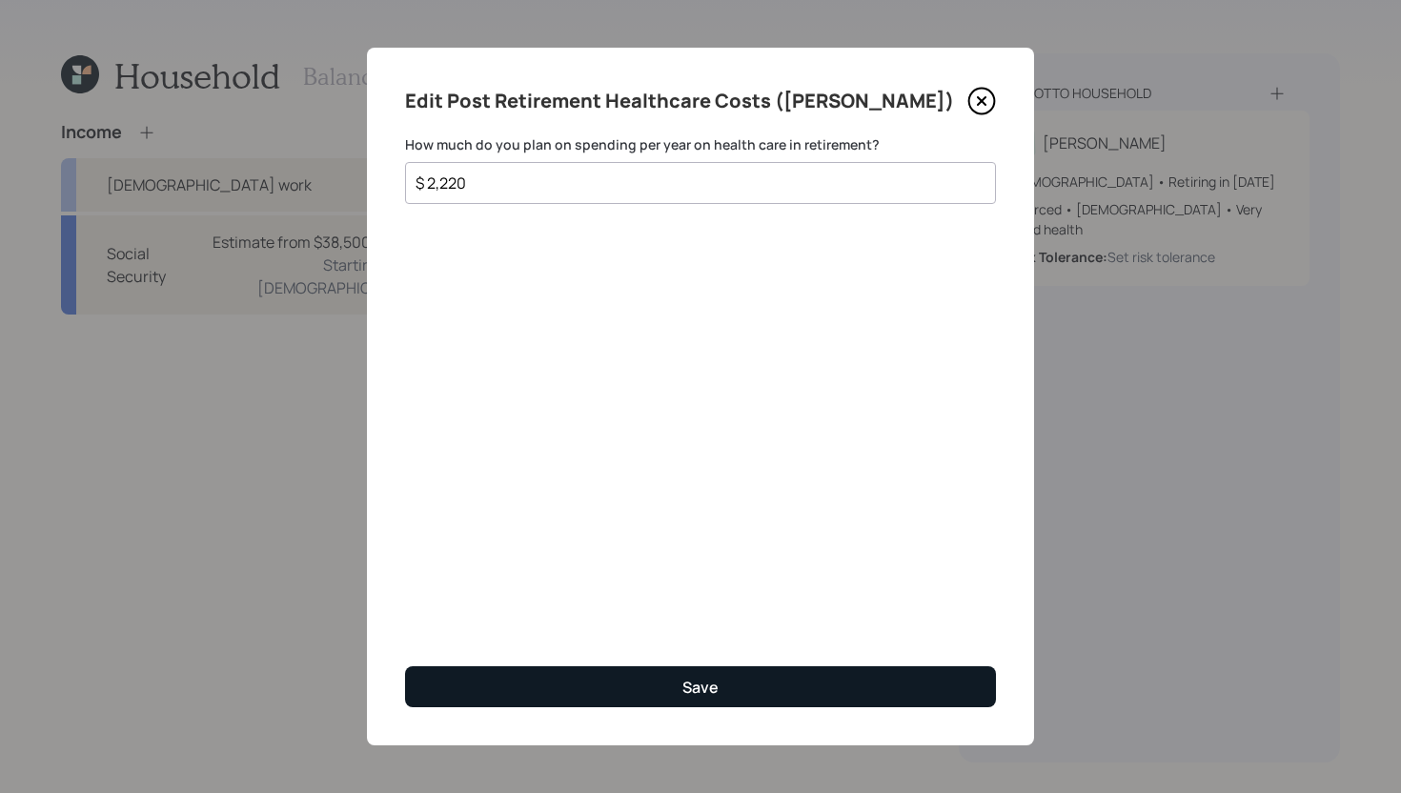
type input "$ 2,220"
click at [720, 696] on button "Save" at bounding box center [700, 686] width 591 height 41
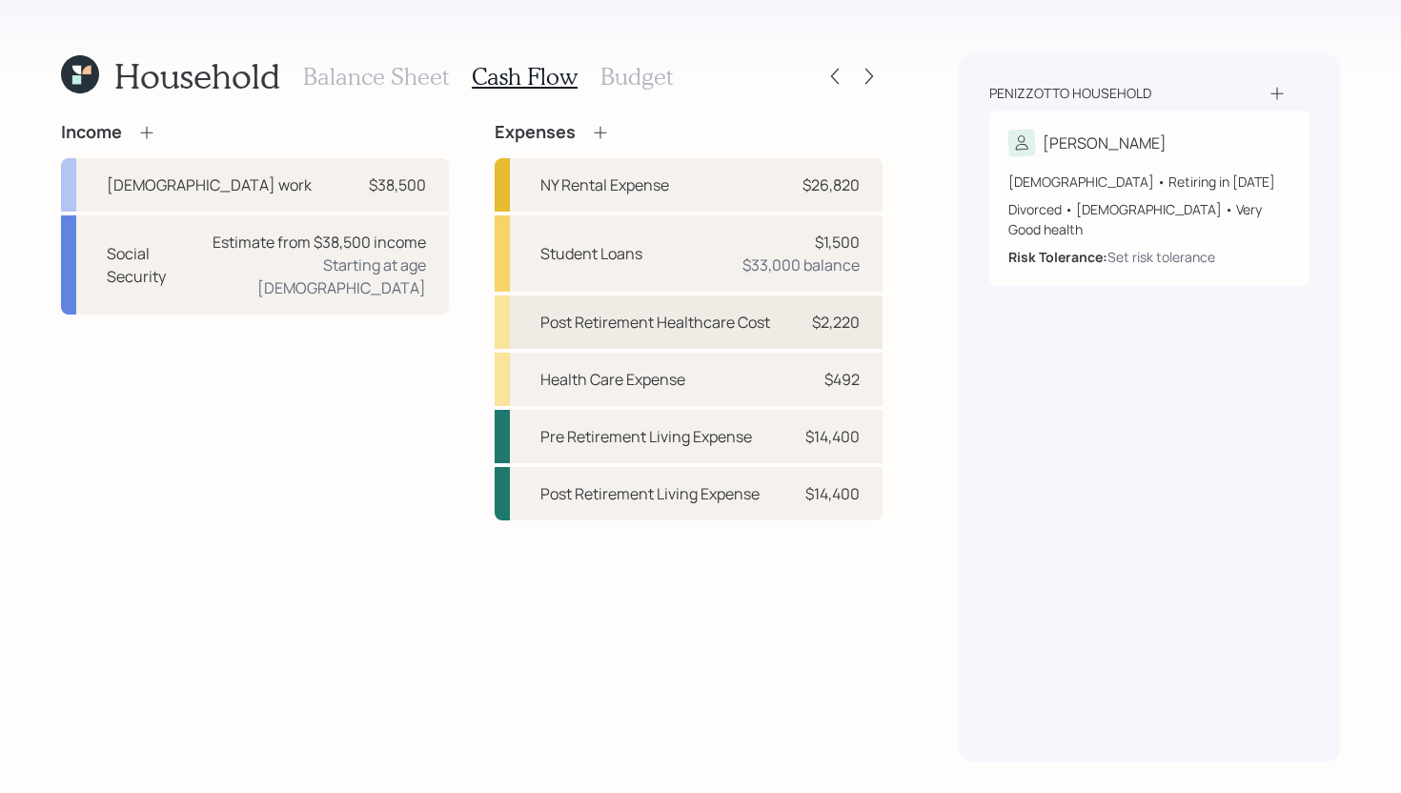
click at [814, 326] on div "$2,220" at bounding box center [836, 322] width 48 height 23
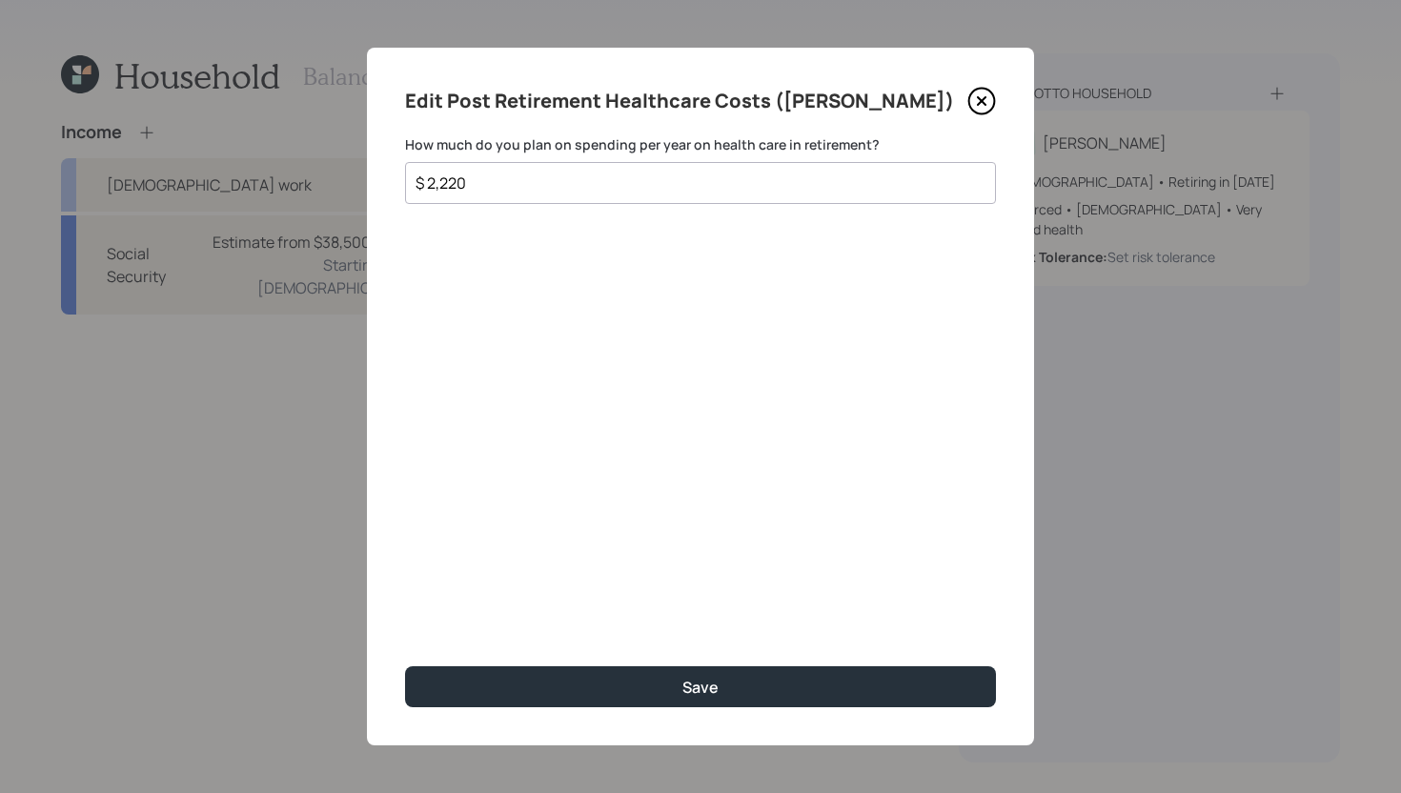
drag, startPoint x: 656, startPoint y: 190, endPoint x: 464, endPoint y: 179, distance: 191.8
click at [464, 179] on input "$ 2,220" at bounding box center [693, 183] width 558 height 23
drag, startPoint x: 476, startPoint y: 187, endPoint x: 353, endPoint y: 187, distance: 122.9
click at [351, 187] on div "Edit Post Retirement Healthcare Costs (Denise) How much do you plan on spending…" at bounding box center [700, 396] width 1401 height 793
type input "$ 3,600"
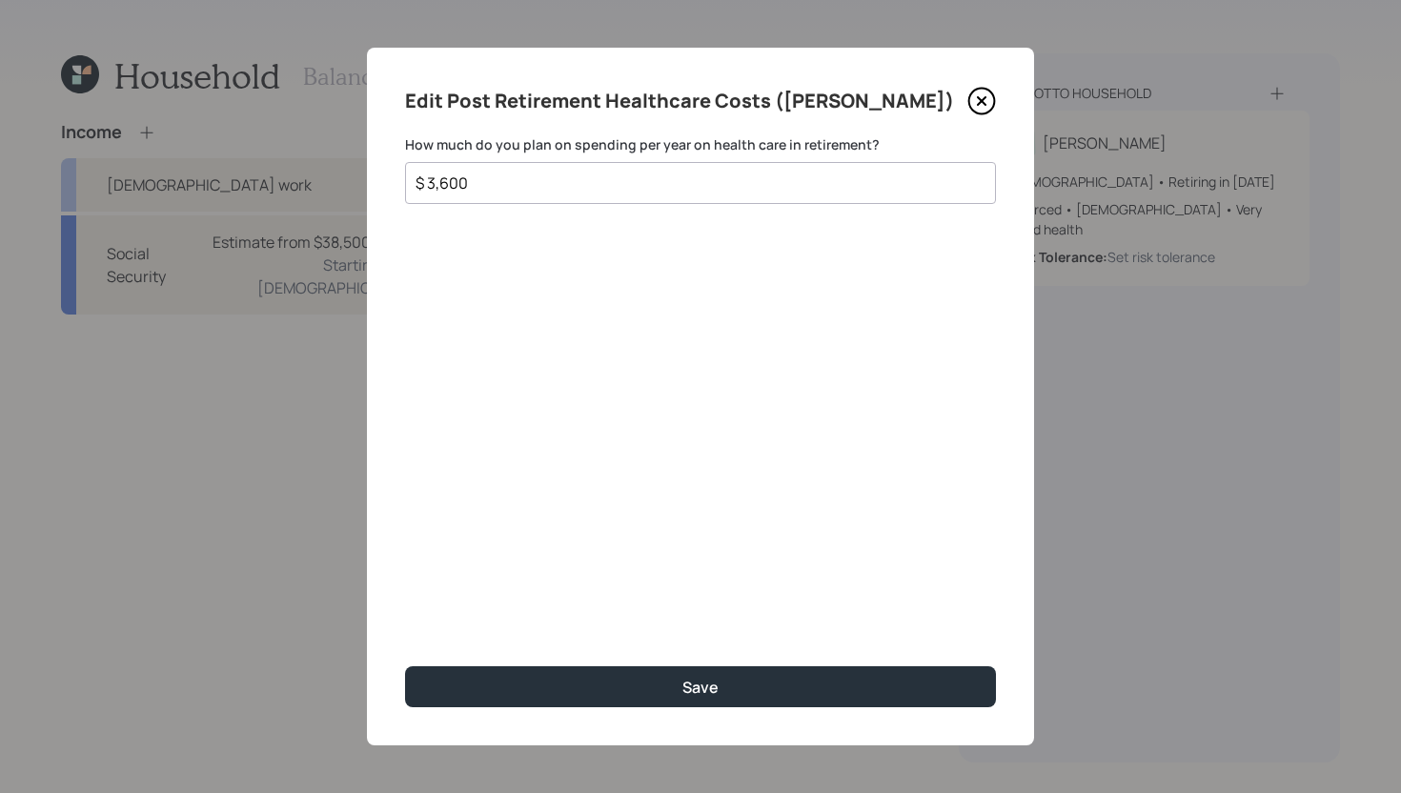
click at [591, 696] on div "Edit Post Retirement Healthcare Costs (Denise) How much do you plan on spending…" at bounding box center [700, 397] width 667 height 698
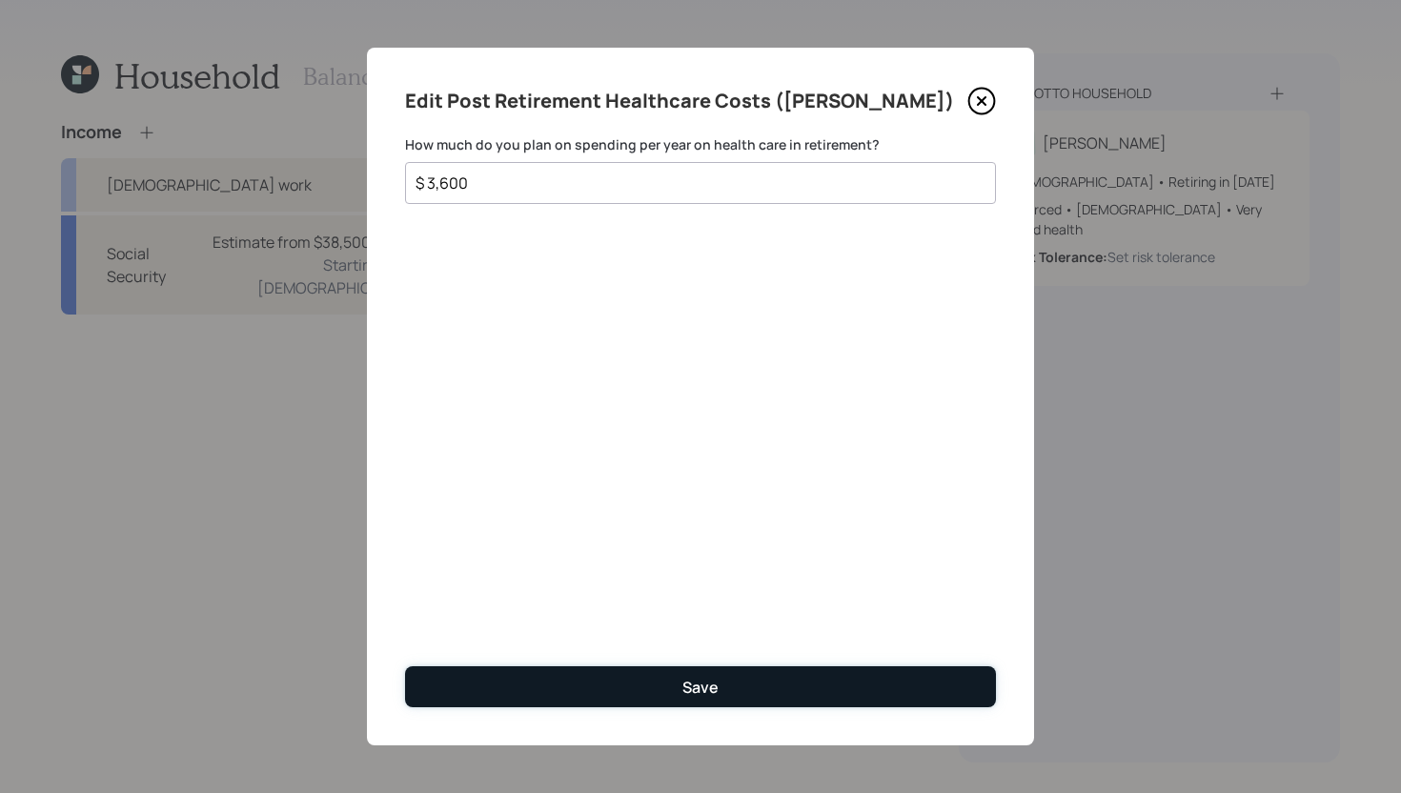
click at [615, 688] on button "Save" at bounding box center [700, 686] width 591 height 41
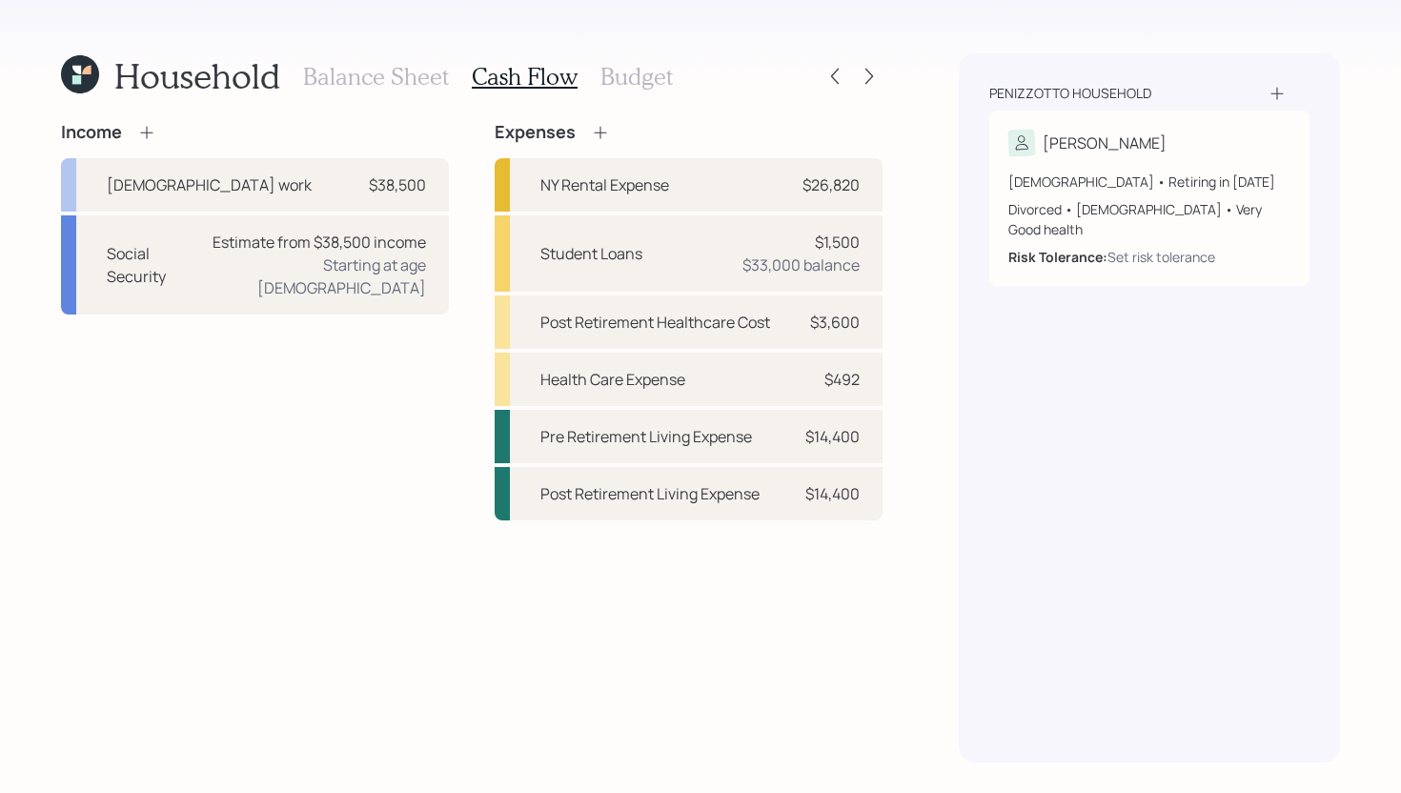
click at [638, 67] on h3 "Budget" at bounding box center [636, 77] width 72 height 28
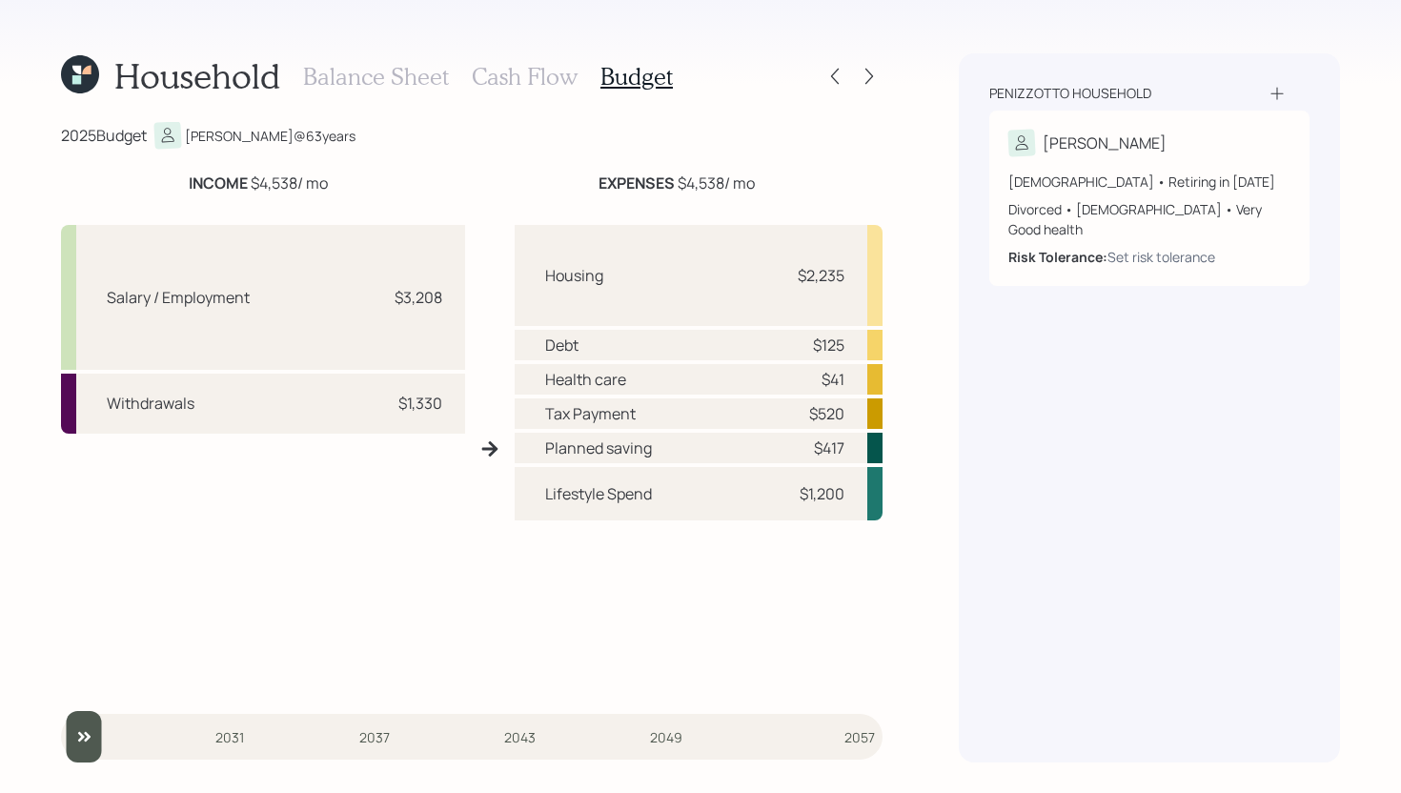
click at [511, 79] on h3 "Cash Flow" at bounding box center [525, 77] width 106 height 28
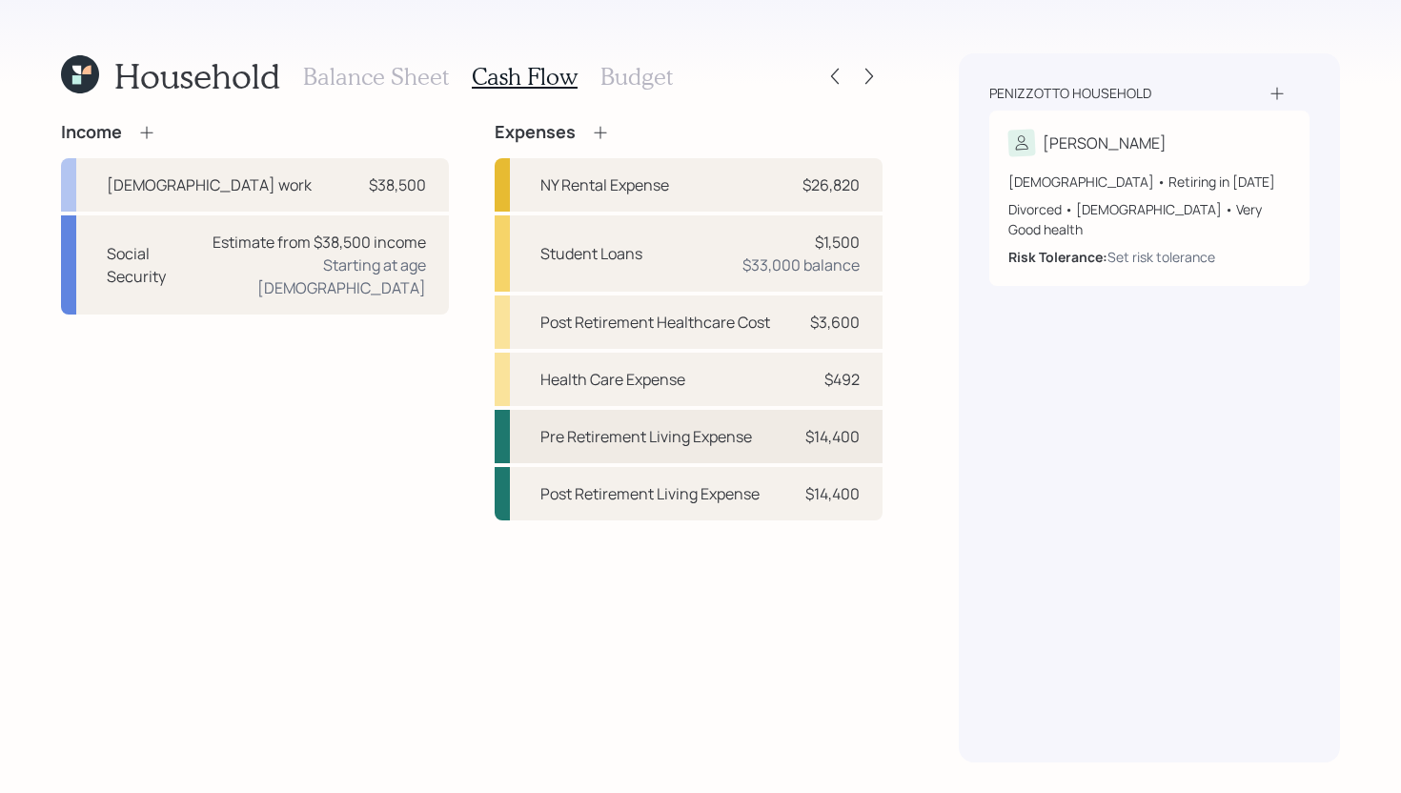
click at [728, 446] on div "Pre Retirement Living Expense" at bounding box center [646, 436] width 212 height 23
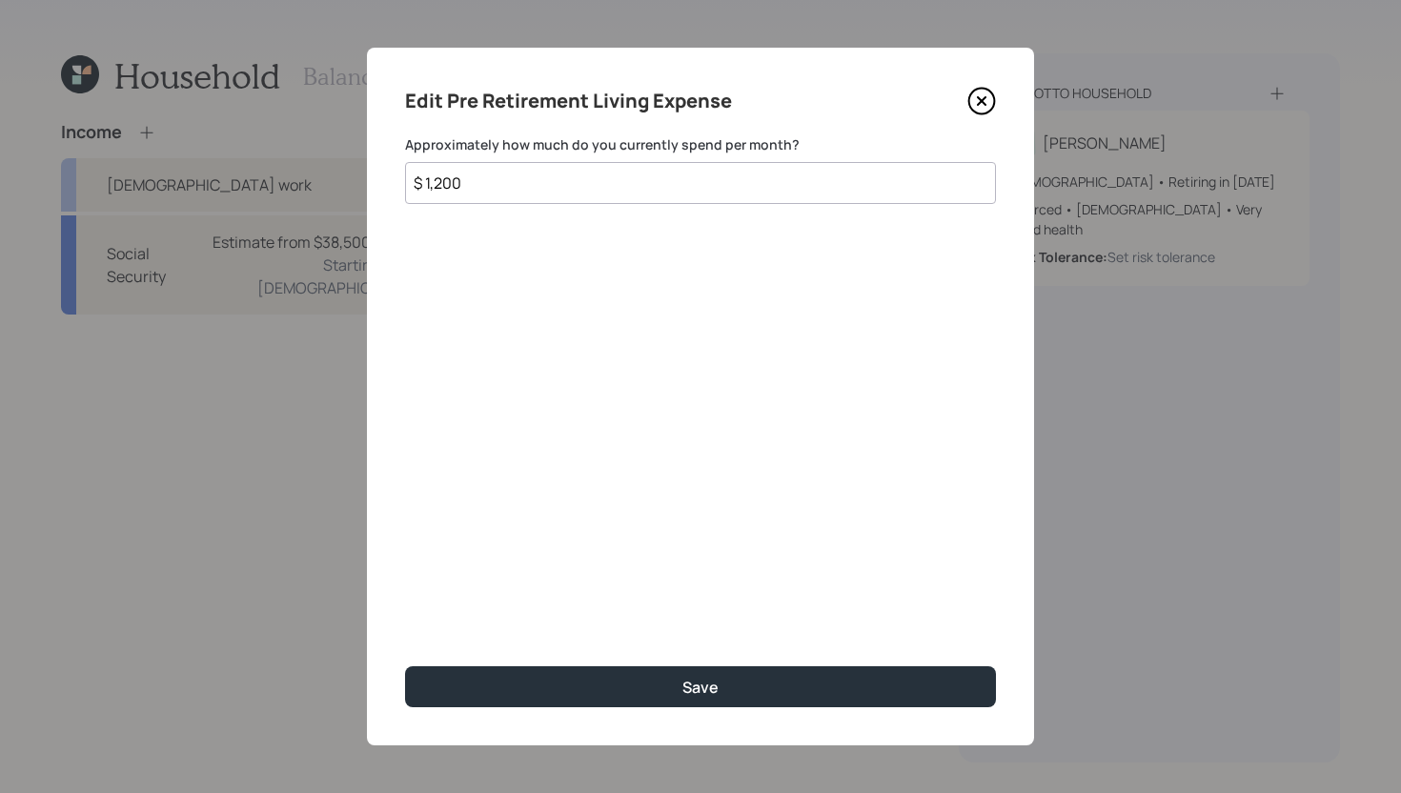
click at [689, 179] on input "$ 1,200" at bounding box center [700, 183] width 591 height 42
drag, startPoint x: 816, startPoint y: 173, endPoint x: 258, endPoint y: 172, distance: 557.5
click at [257, 172] on div "Edit Pre Retirement Living Expense Approximately how much do you currently spen…" at bounding box center [700, 396] width 1401 height 793
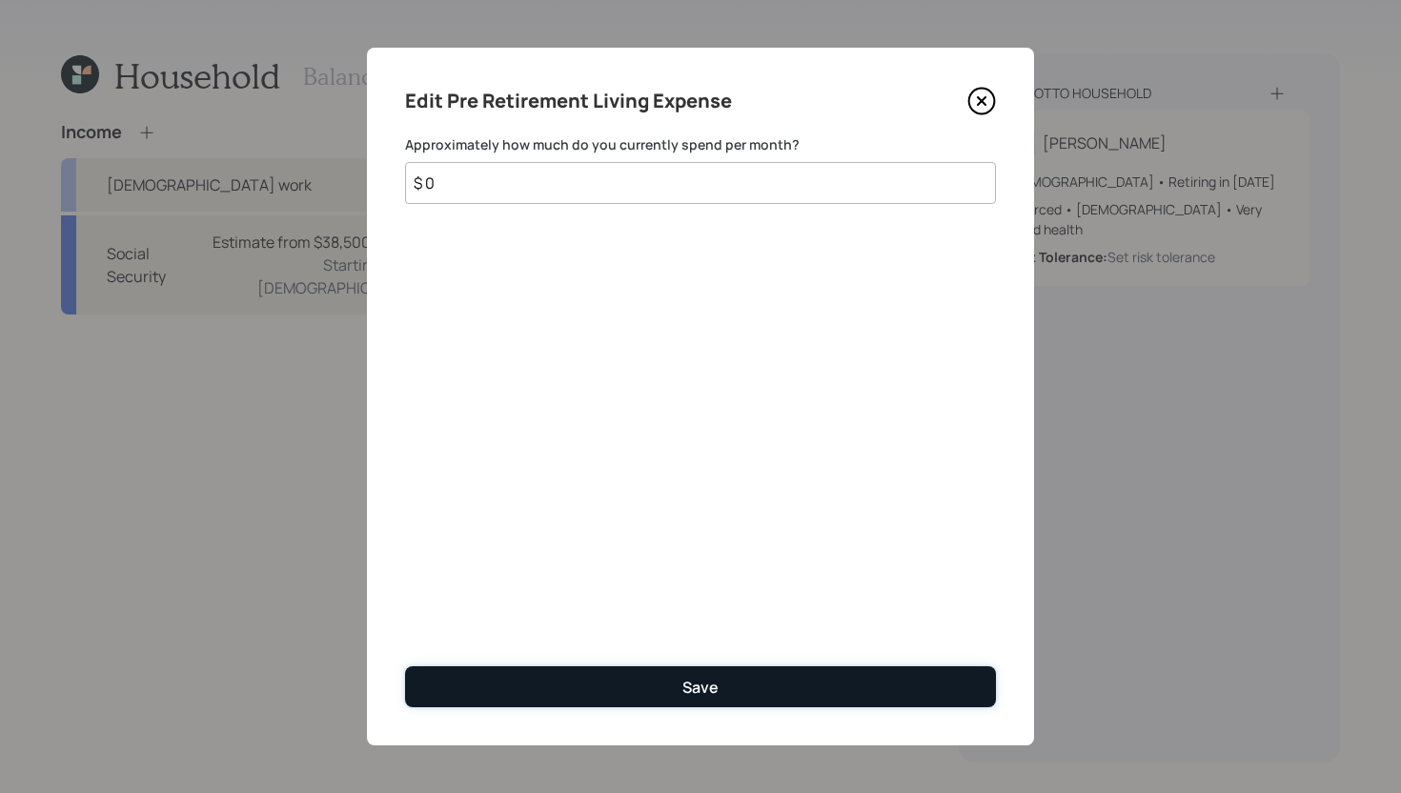
click at [692, 677] on div "Save" at bounding box center [700, 687] width 36 height 21
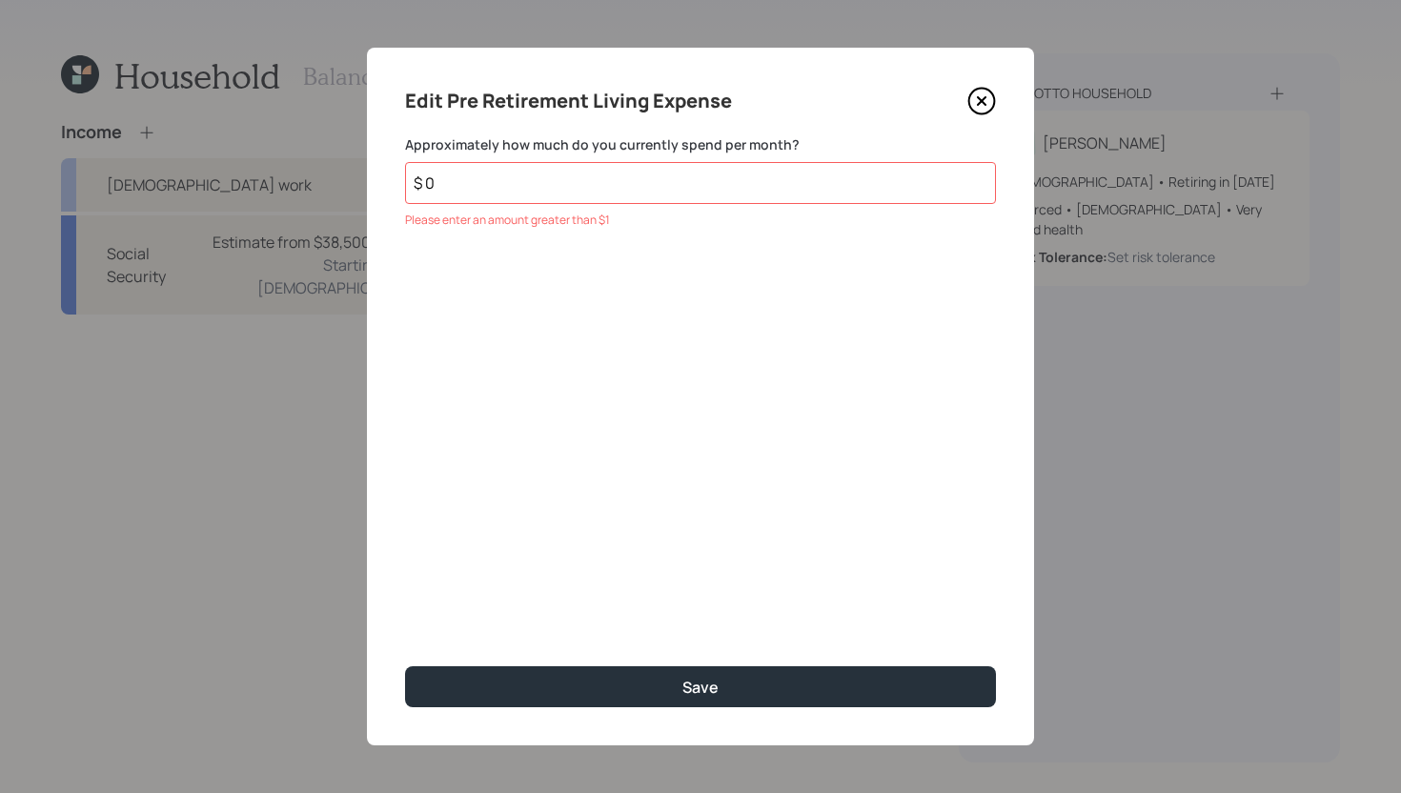
click at [831, 186] on input "$ 0" at bounding box center [700, 183] width 591 height 42
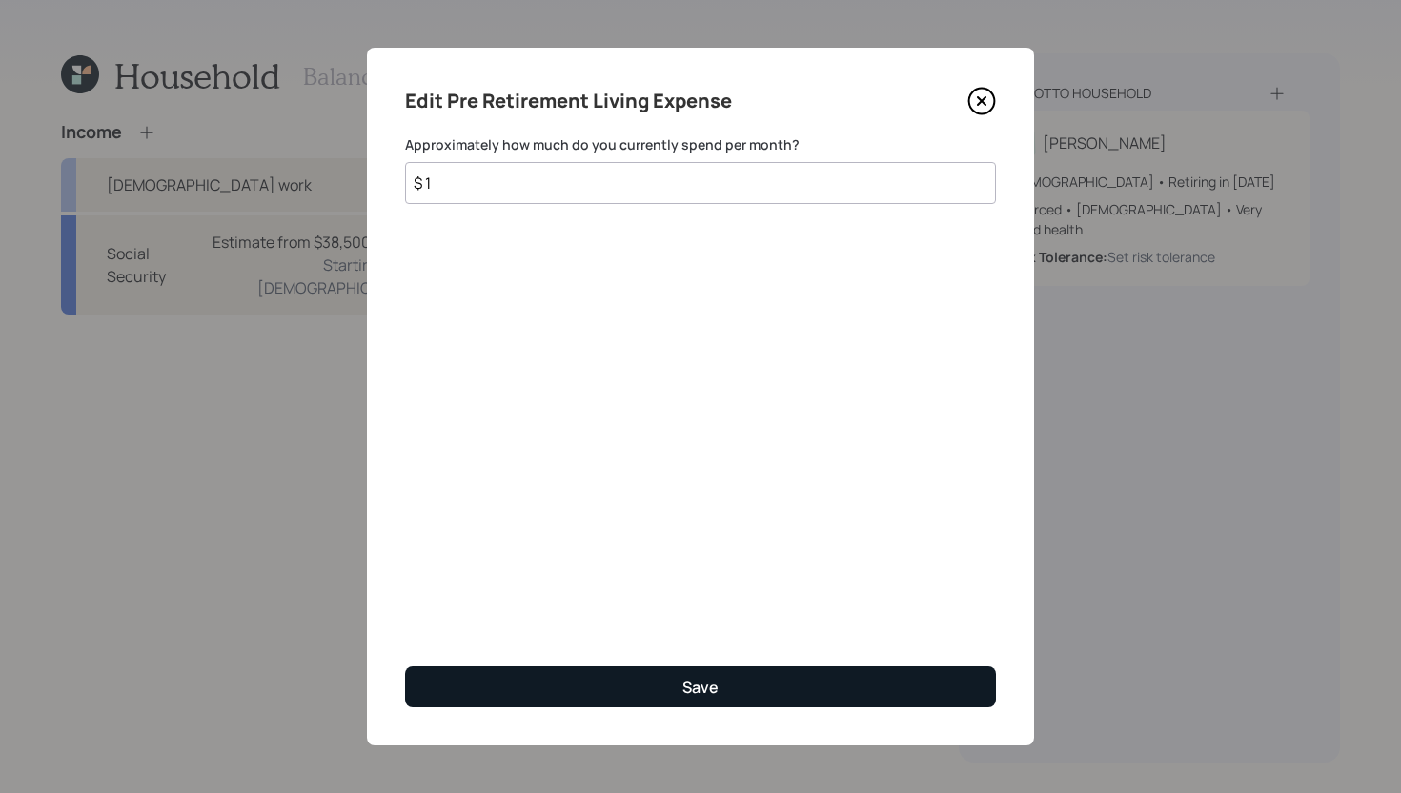
type input "$ 1"
click at [775, 690] on button "Save" at bounding box center [700, 686] width 591 height 41
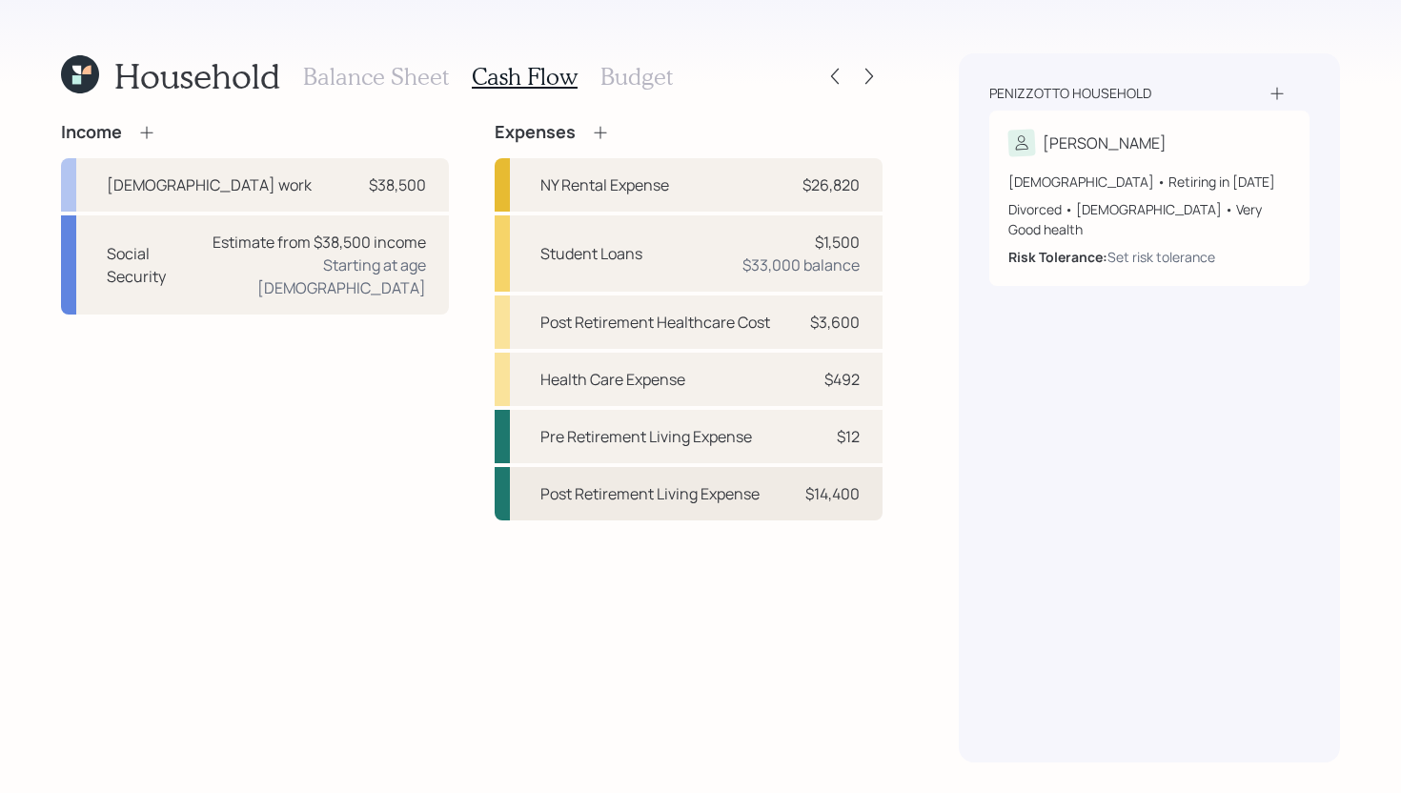
click at [841, 497] on div "$14,400" at bounding box center [832, 493] width 54 height 23
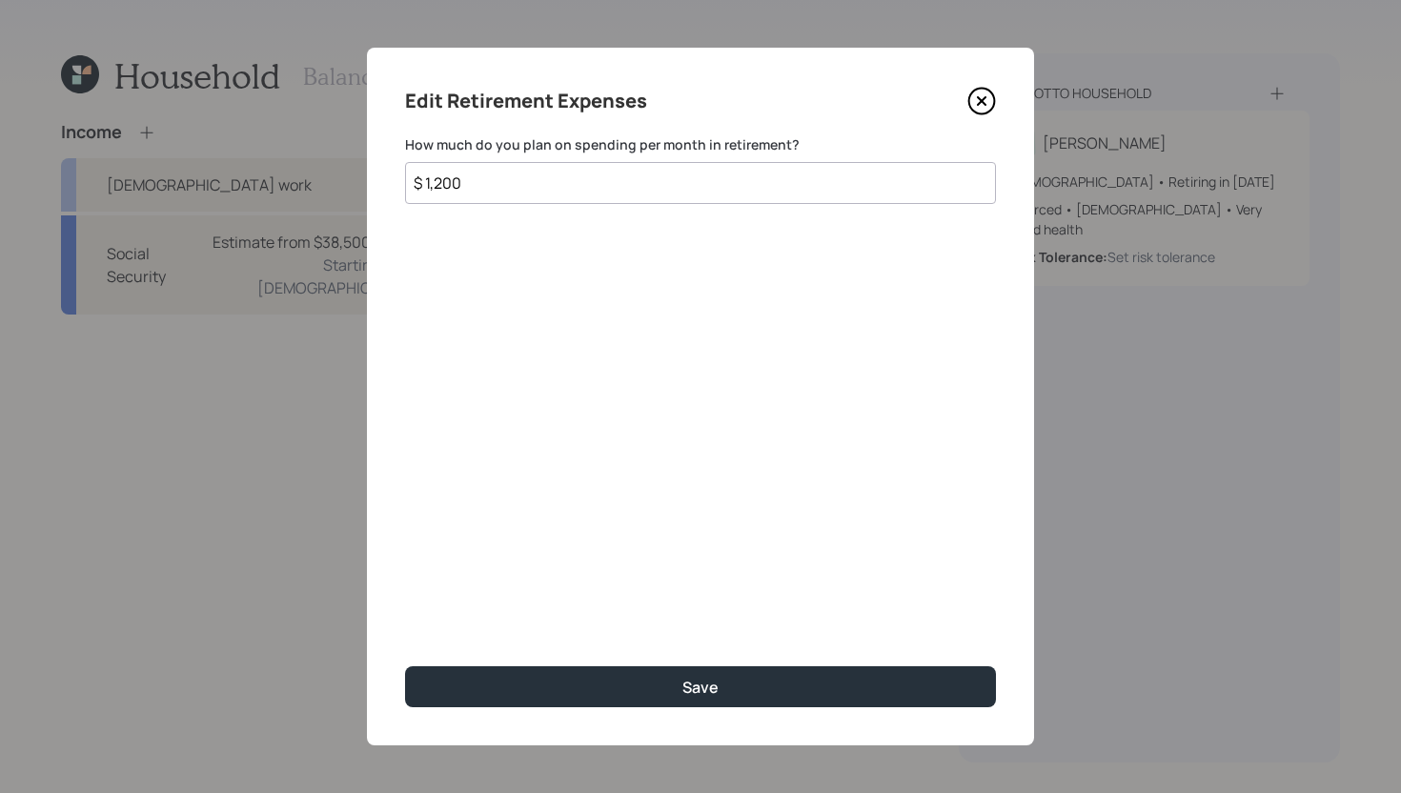
drag, startPoint x: 759, startPoint y: 190, endPoint x: 332, endPoint y: 182, distance: 427.0
click at [334, 183] on div "Edit Retirement Expenses How much do you plan on spending per month in retireme…" at bounding box center [700, 396] width 1401 height 793
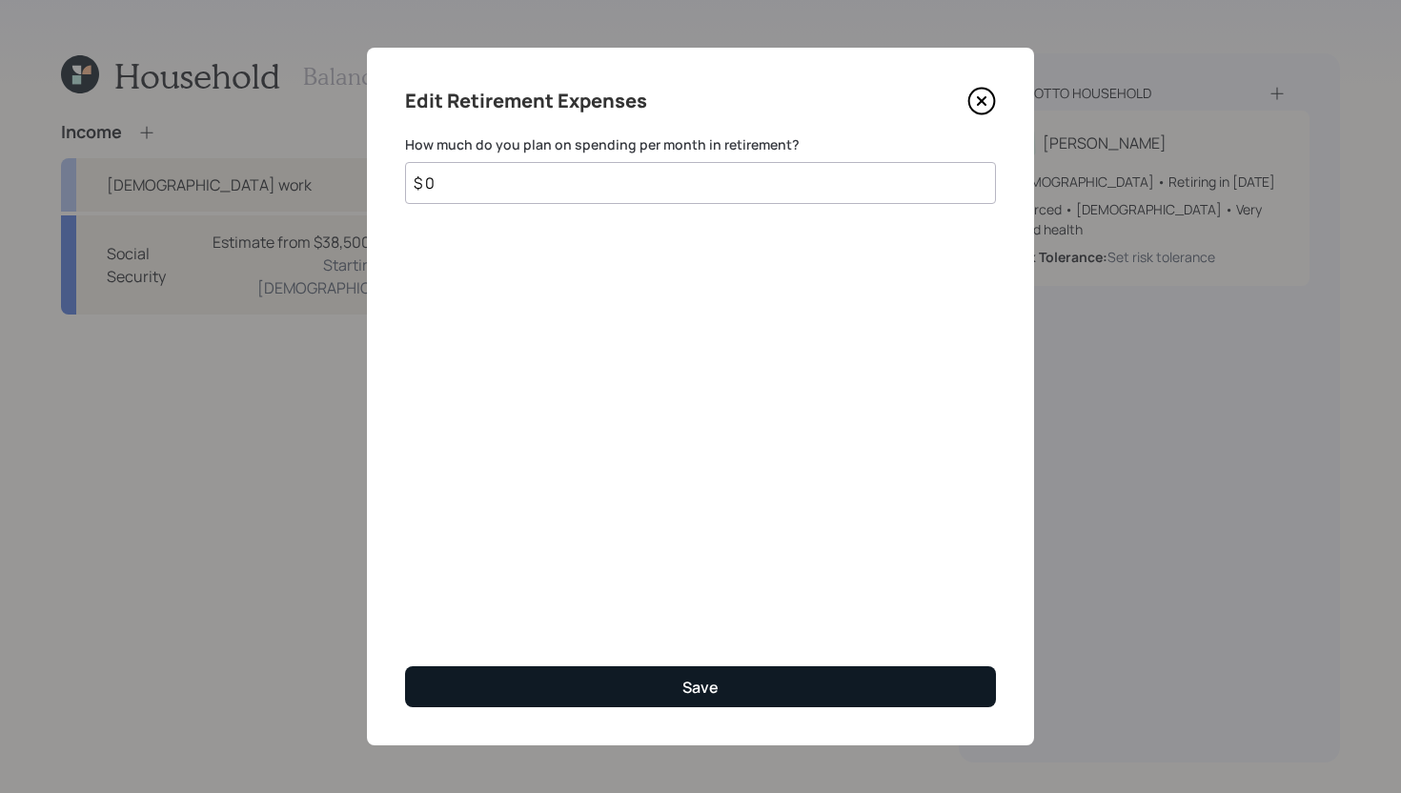
type input "$ 0"
click at [480, 676] on button "Save" at bounding box center [700, 686] width 591 height 41
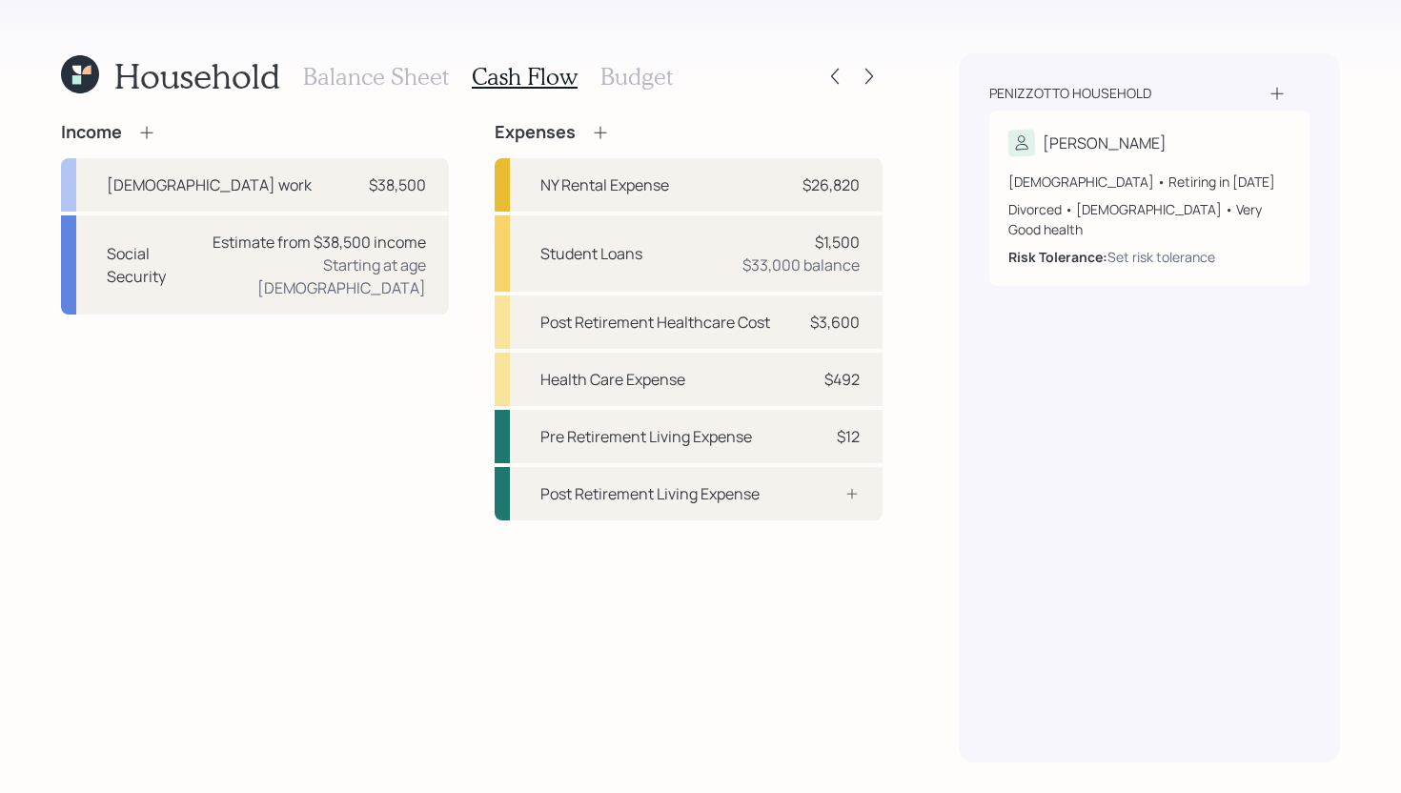
click at [638, 71] on h3 "Budget" at bounding box center [636, 77] width 72 height 28
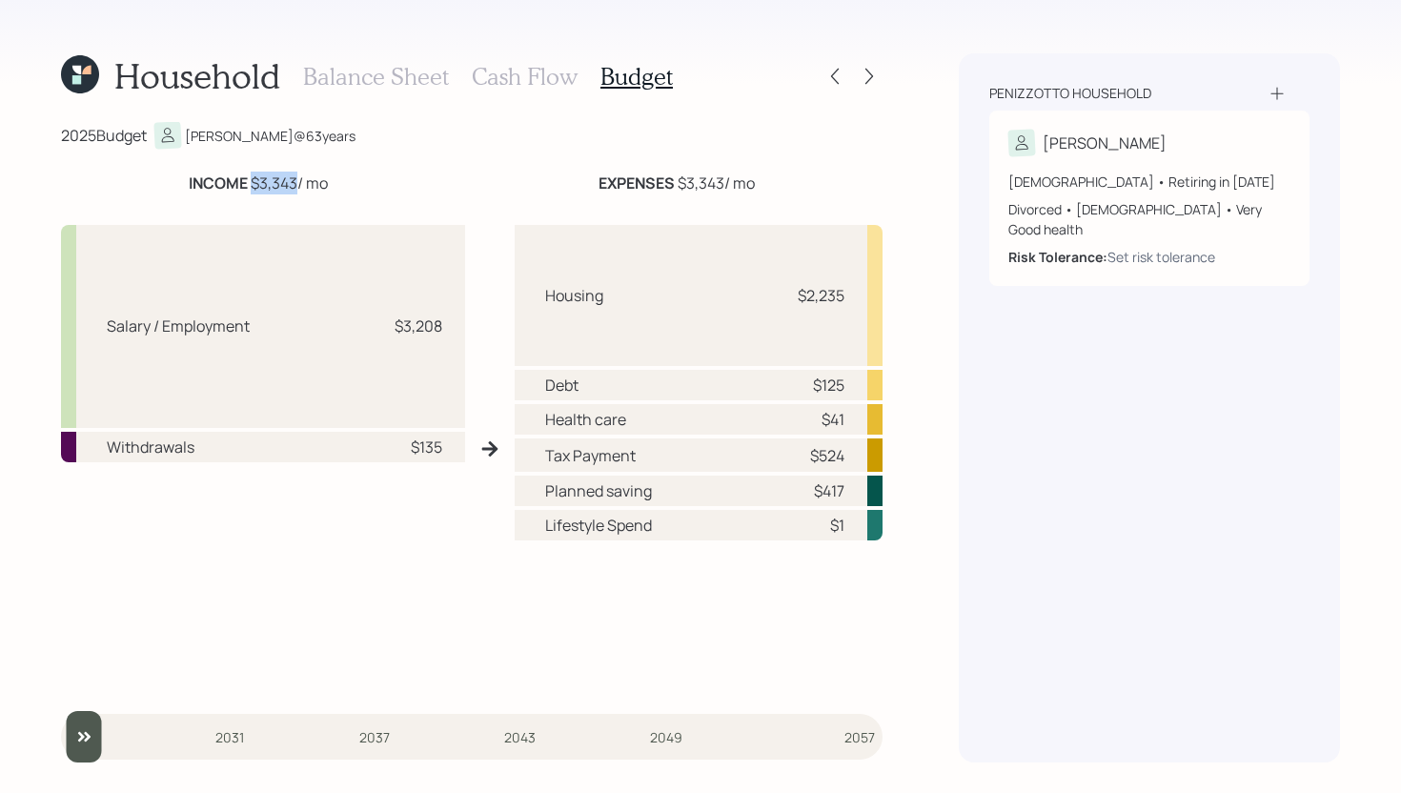
drag, startPoint x: 250, startPoint y: 183, endPoint x: 293, endPoint y: 181, distance: 42.9
click at [293, 181] on div "INCOME $3,343 / mo" at bounding box center [258, 183] width 139 height 23
drag, startPoint x: 396, startPoint y: 328, endPoint x: 476, endPoint y: 326, distance: 80.1
click at [476, 326] on div "Salary / Employment $3,208 Withdrawals $135 Housing $2,235 Debt $125 Health car…" at bounding box center [471, 449] width 821 height 478
drag, startPoint x: 790, startPoint y: 452, endPoint x: 851, endPoint y: 450, distance: 61.0
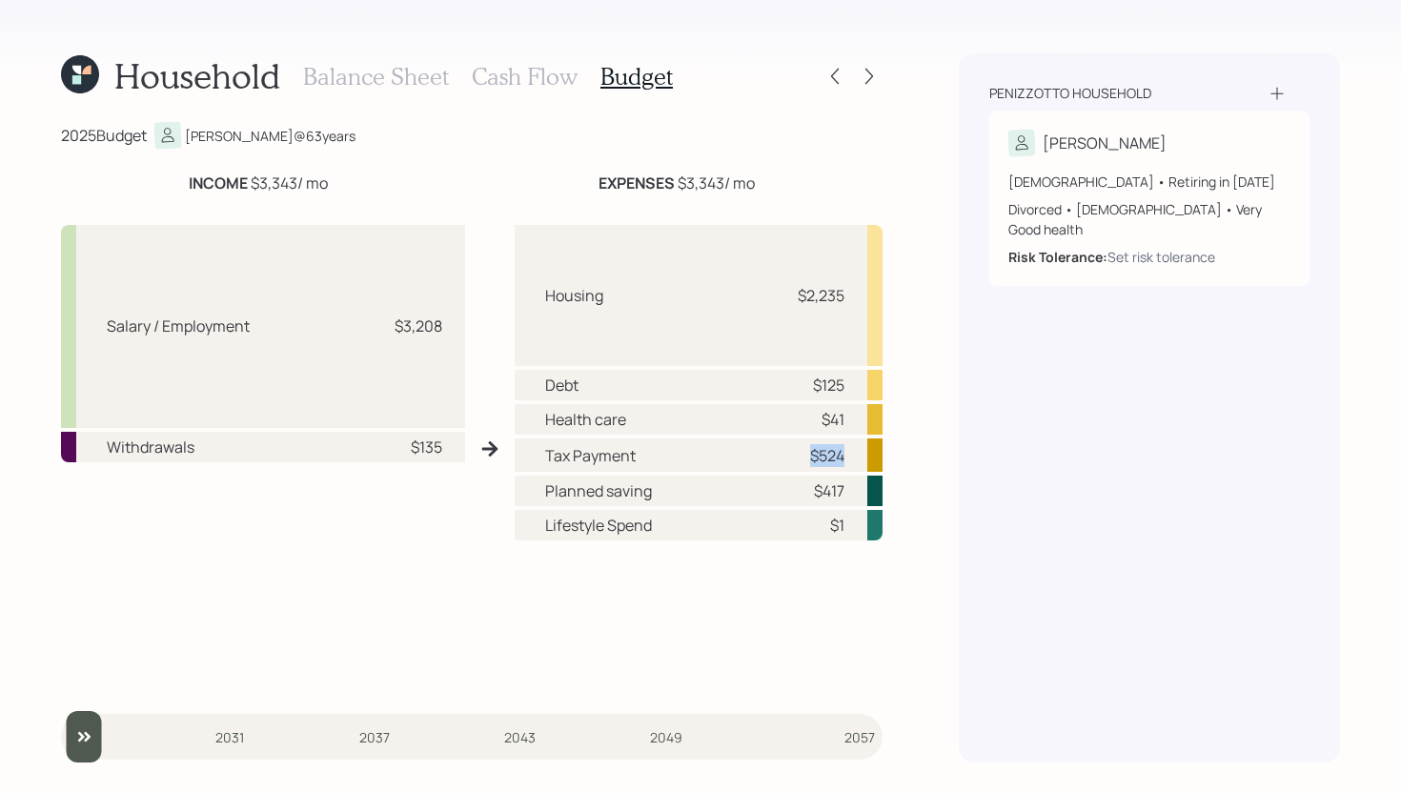
click at [852, 450] on div "Tax Payment $524" at bounding box center [699, 454] width 368 height 33
drag, startPoint x: 818, startPoint y: 426, endPoint x: 862, endPoint y: 415, distance: 46.2
click at [862, 415] on div "Health care $41" at bounding box center [699, 419] width 368 height 30
drag, startPoint x: 812, startPoint y: 387, endPoint x: 864, endPoint y: 382, distance: 52.6
click at [864, 382] on div "Debt $125" at bounding box center [699, 385] width 368 height 30
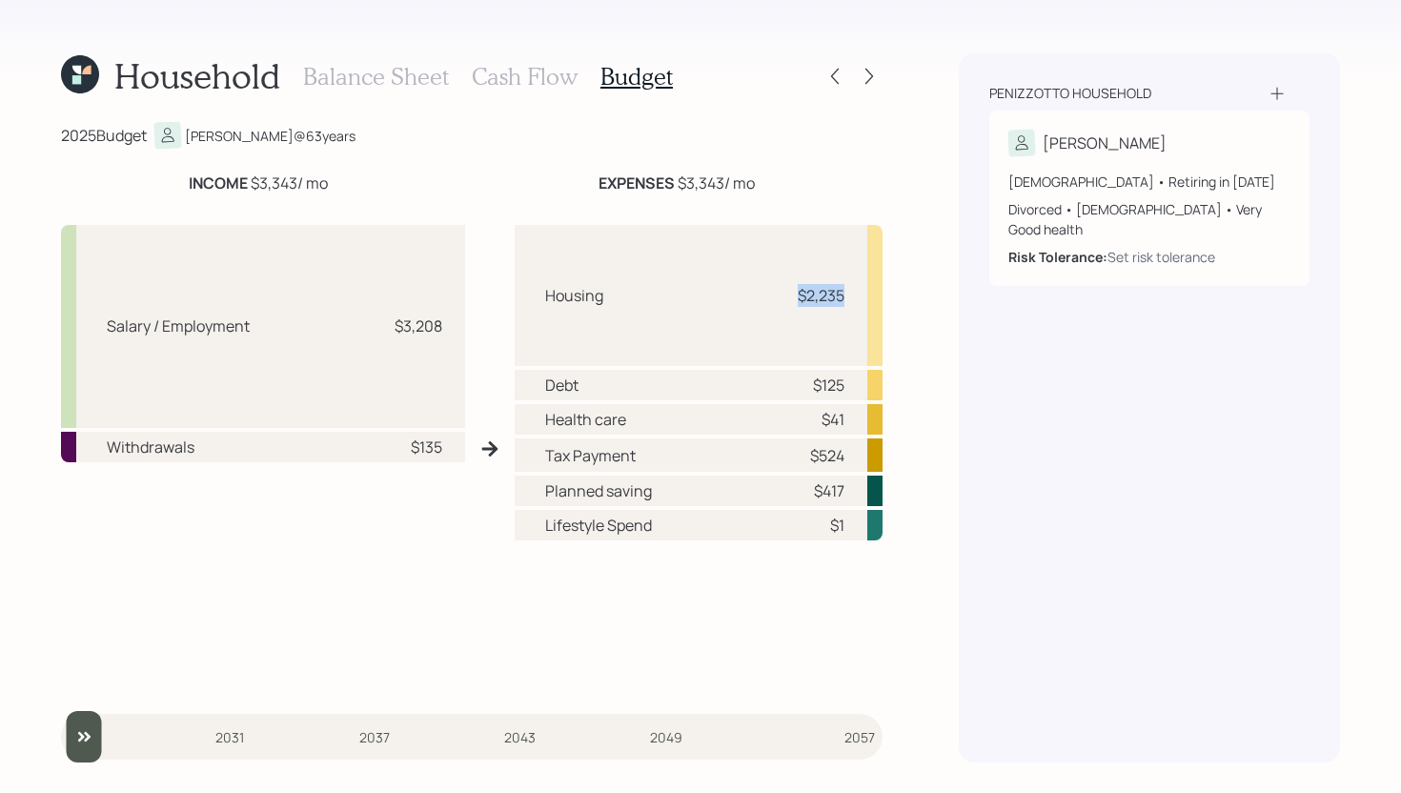
drag, startPoint x: 793, startPoint y: 293, endPoint x: 890, endPoint y: 294, distance: 97.2
click at [891, 294] on div "Household Balance Sheet Cash Flow Budget 2025 Budget Denise @ 63 years INCOME $…" at bounding box center [700, 396] width 1401 height 793
drag, startPoint x: 807, startPoint y: 487, endPoint x: 852, endPoint y: 487, distance: 44.8
click at [852, 487] on div "Planned saving $417" at bounding box center [699, 491] width 368 height 30
click at [820, 440] on div "Tax Payment $524" at bounding box center [699, 454] width 368 height 33
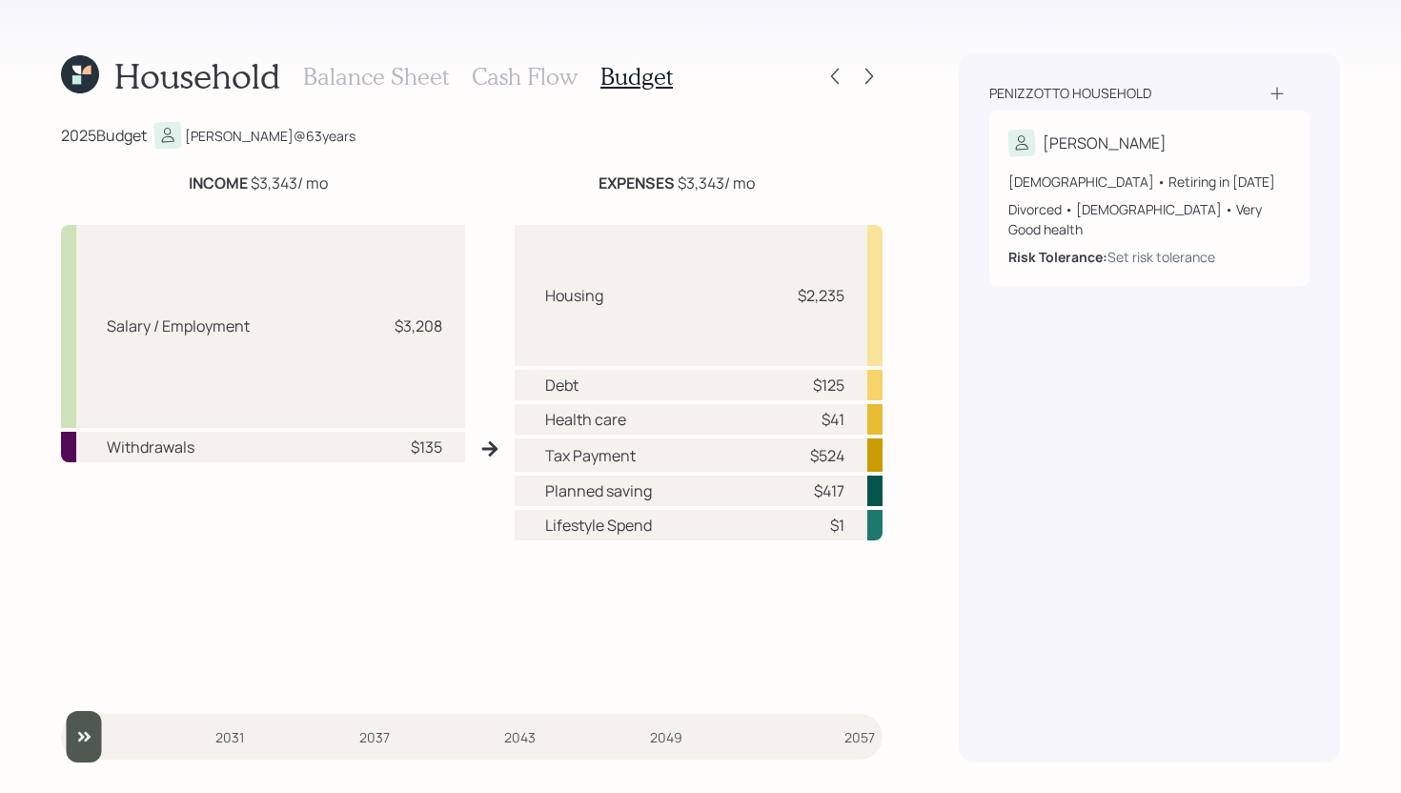
click at [550, 71] on h3 "Cash Flow" at bounding box center [525, 77] width 106 height 28
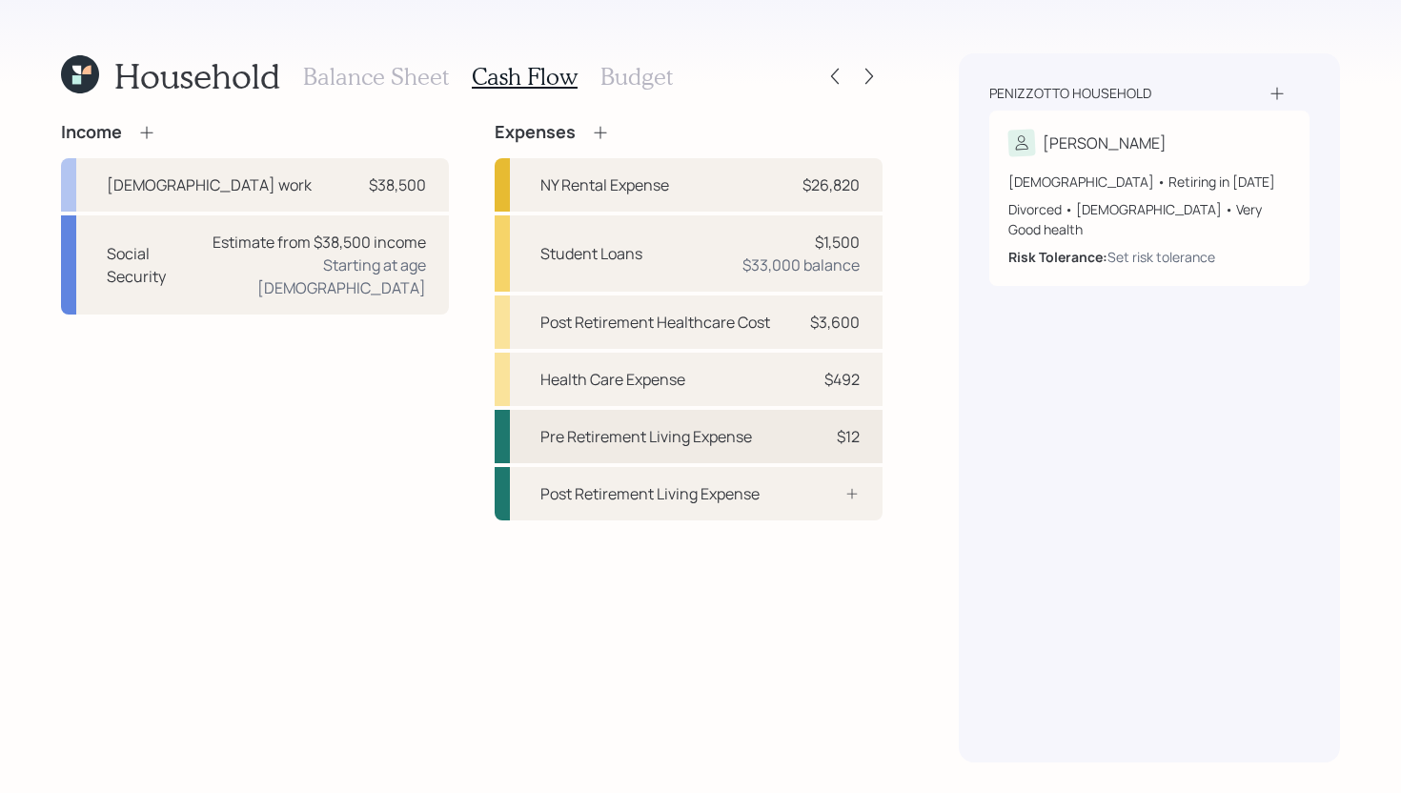
click at [745, 440] on div "Pre Retirement Living Expense" at bounding box center [646, 436] width 212 height 23
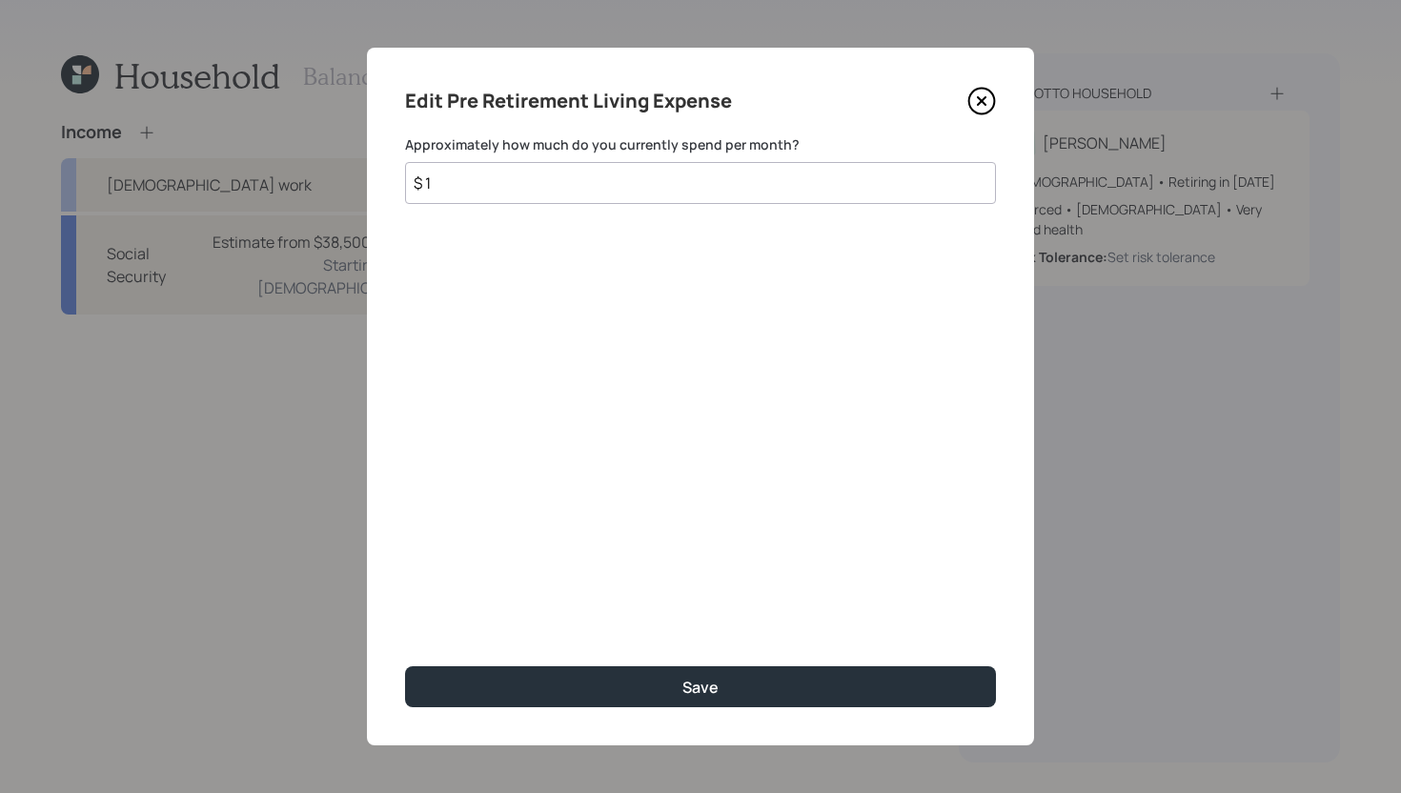
click at [554, 194] on input "$ 1" at bounding box center [700, 183] width 591 height 42
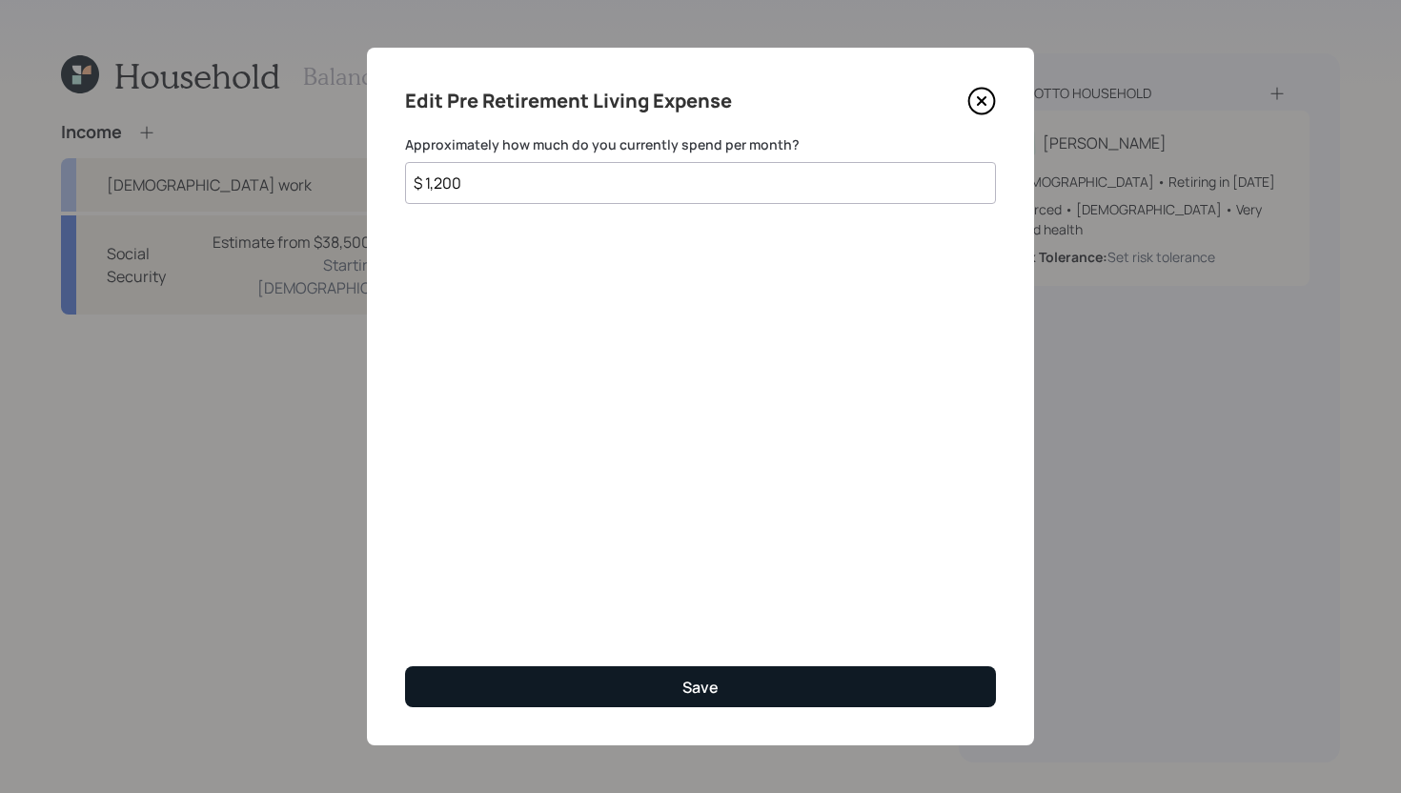
type input "$ 1,200"
click at [543, 696] on button "Save" at bounding box center [700, 686] width 591 height 41
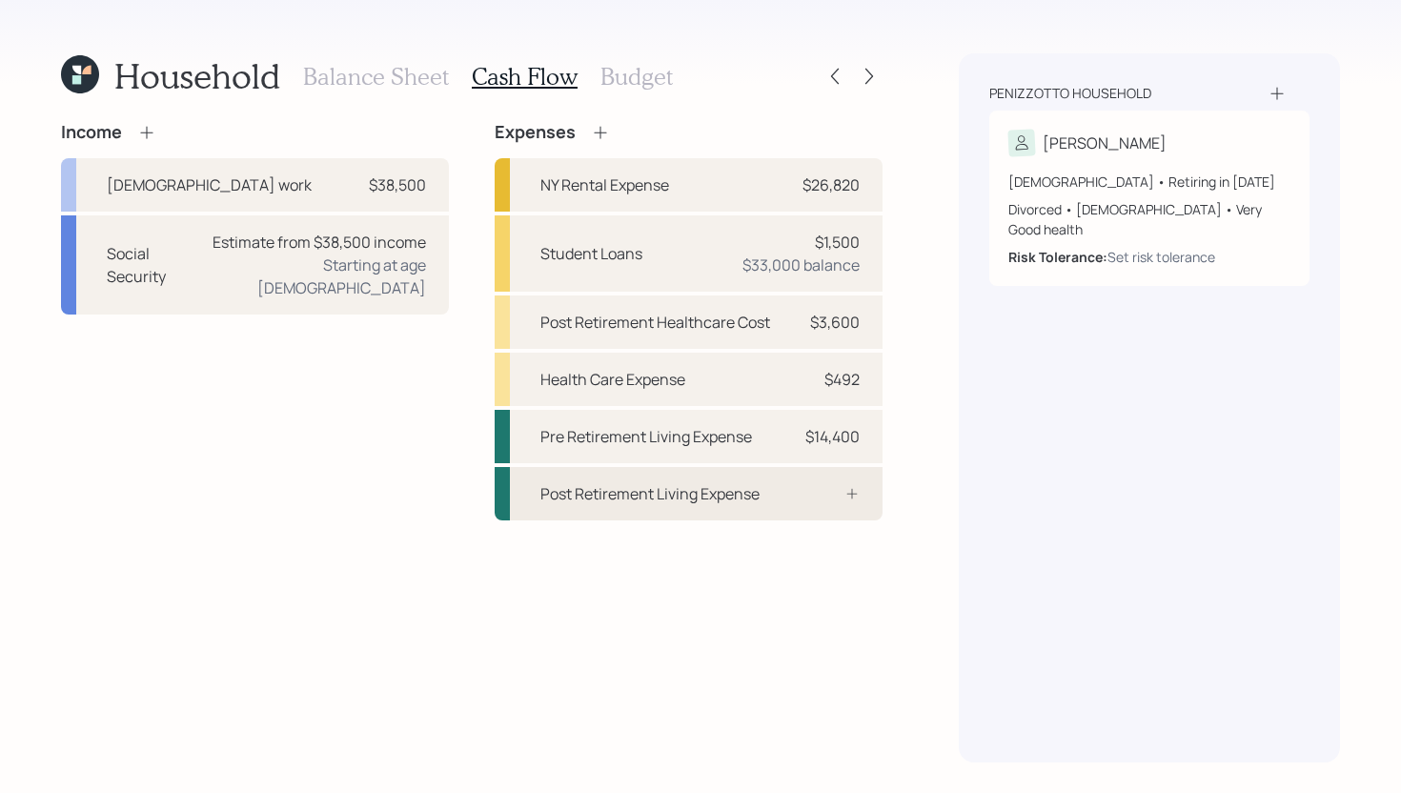
click at [829, 505] on div "Post Retirement Living Expense" at bounding box center [689, 493] width 388 height 53
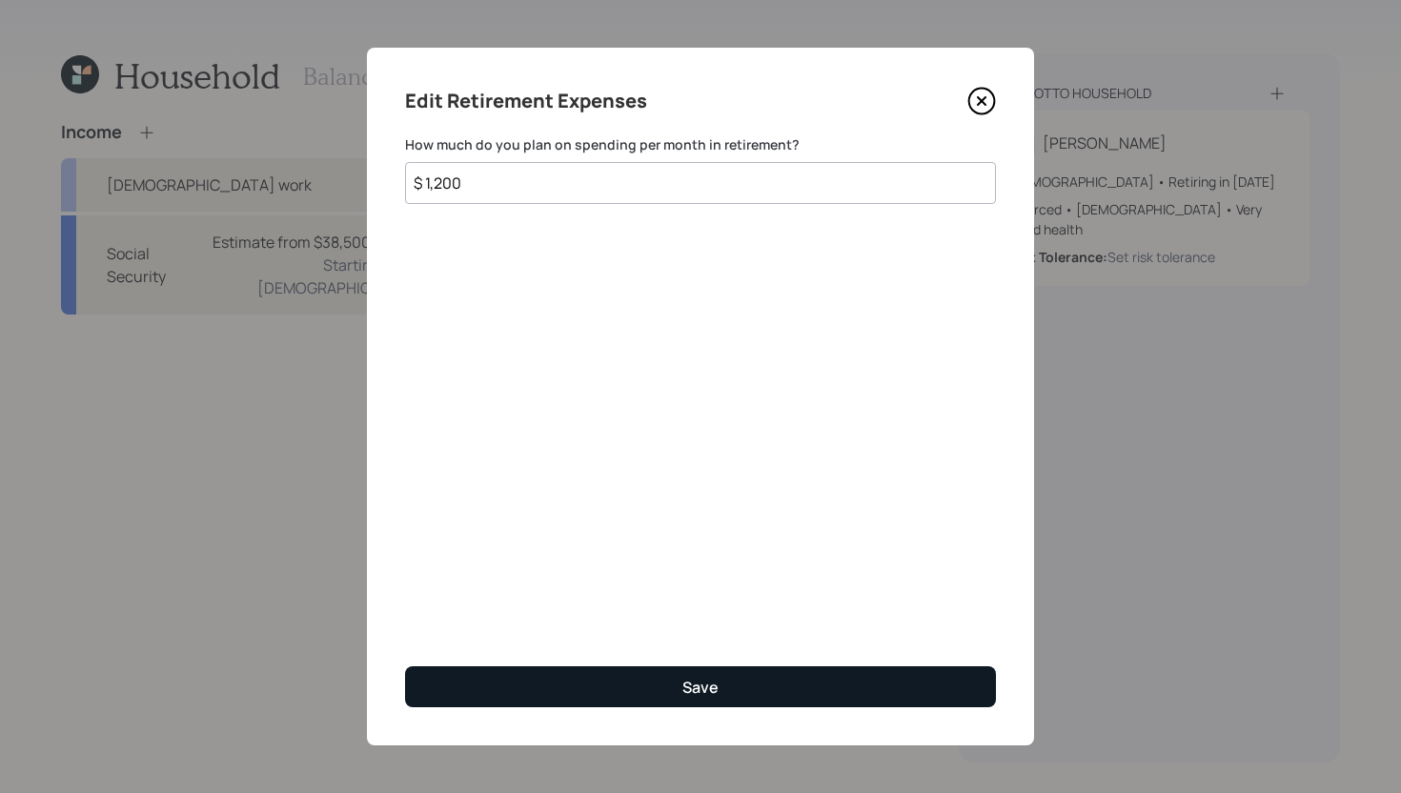
type input "$ 1,200"
click at [748, 696] on button "Save" at bounding box center [700, 686] width 591 height 41
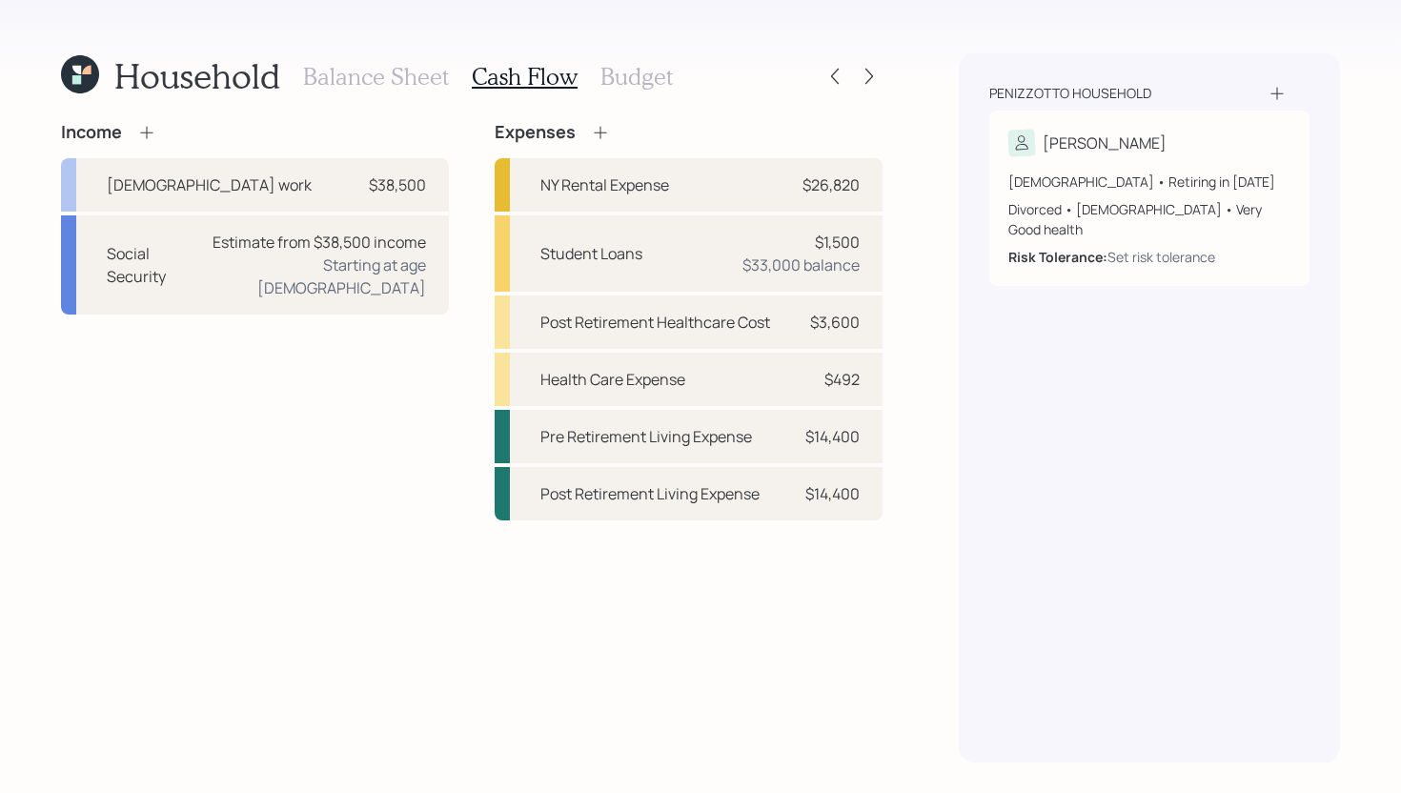
click at [621, 71] on h3 "Budget" at bounding box center [636, 77] width 72 height 28
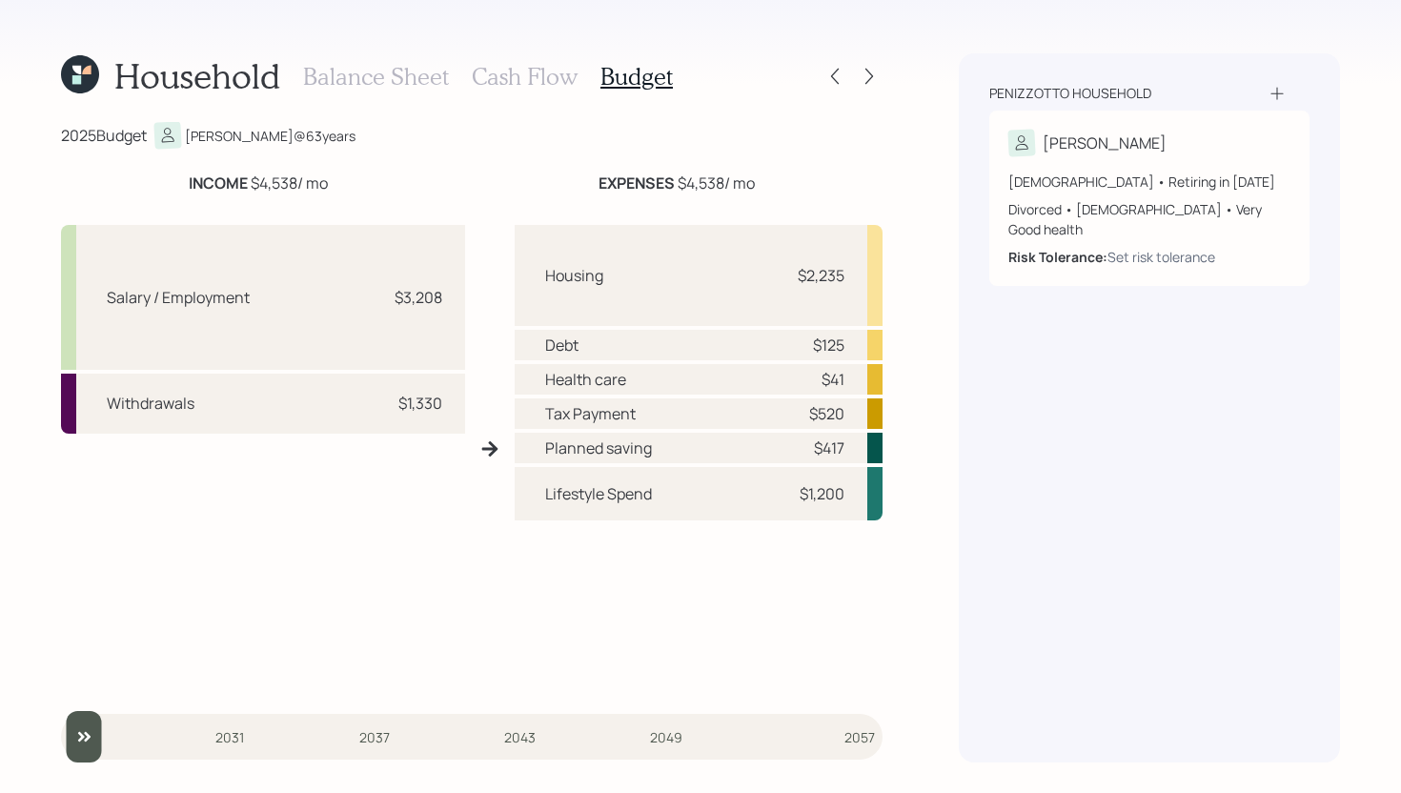
click at [533, 77] on h3 "Cash Flow" at bounding box center [525, 77] width 106 height 28
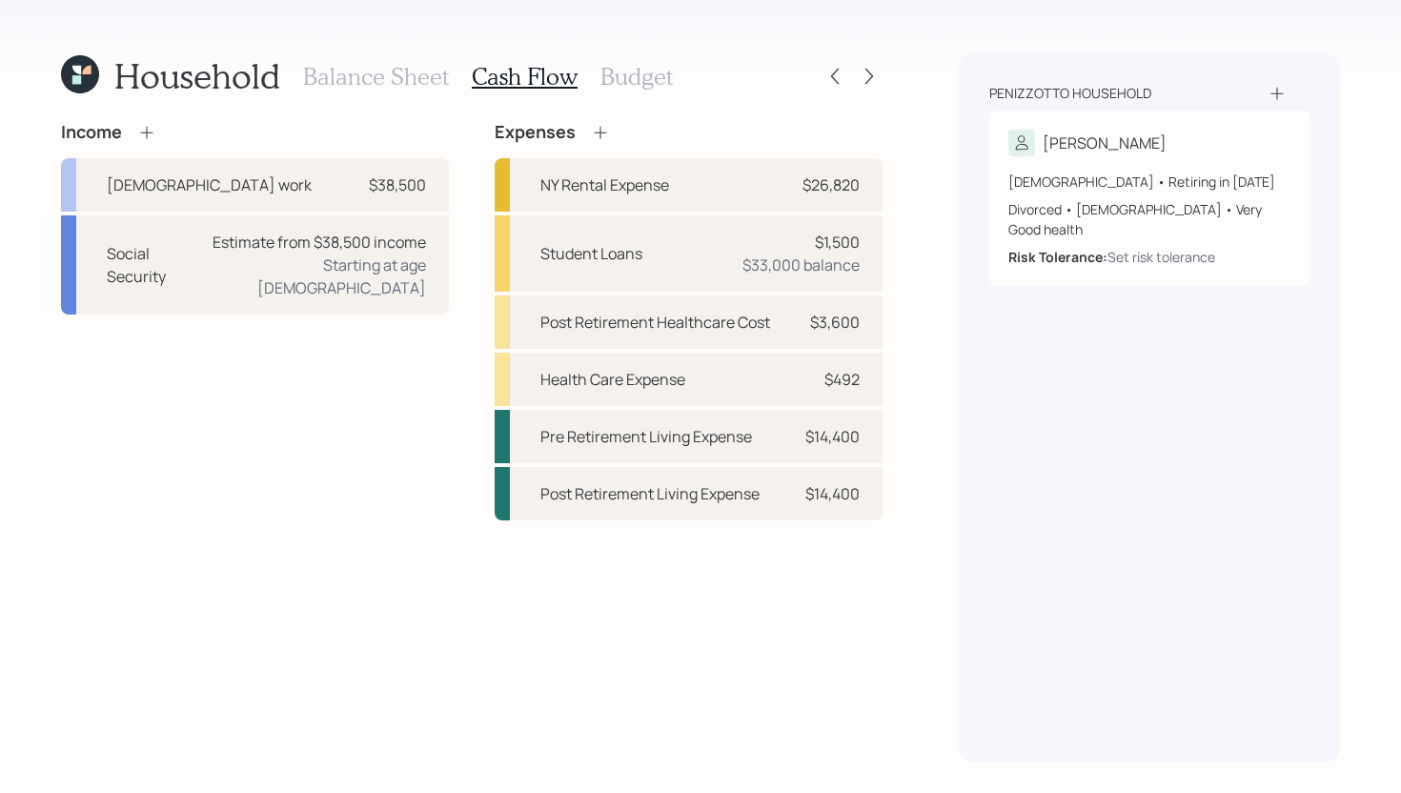
click at [394, 87] on h3 "Balance Sheet" at bounding box center [376, 77] width 146 height 28
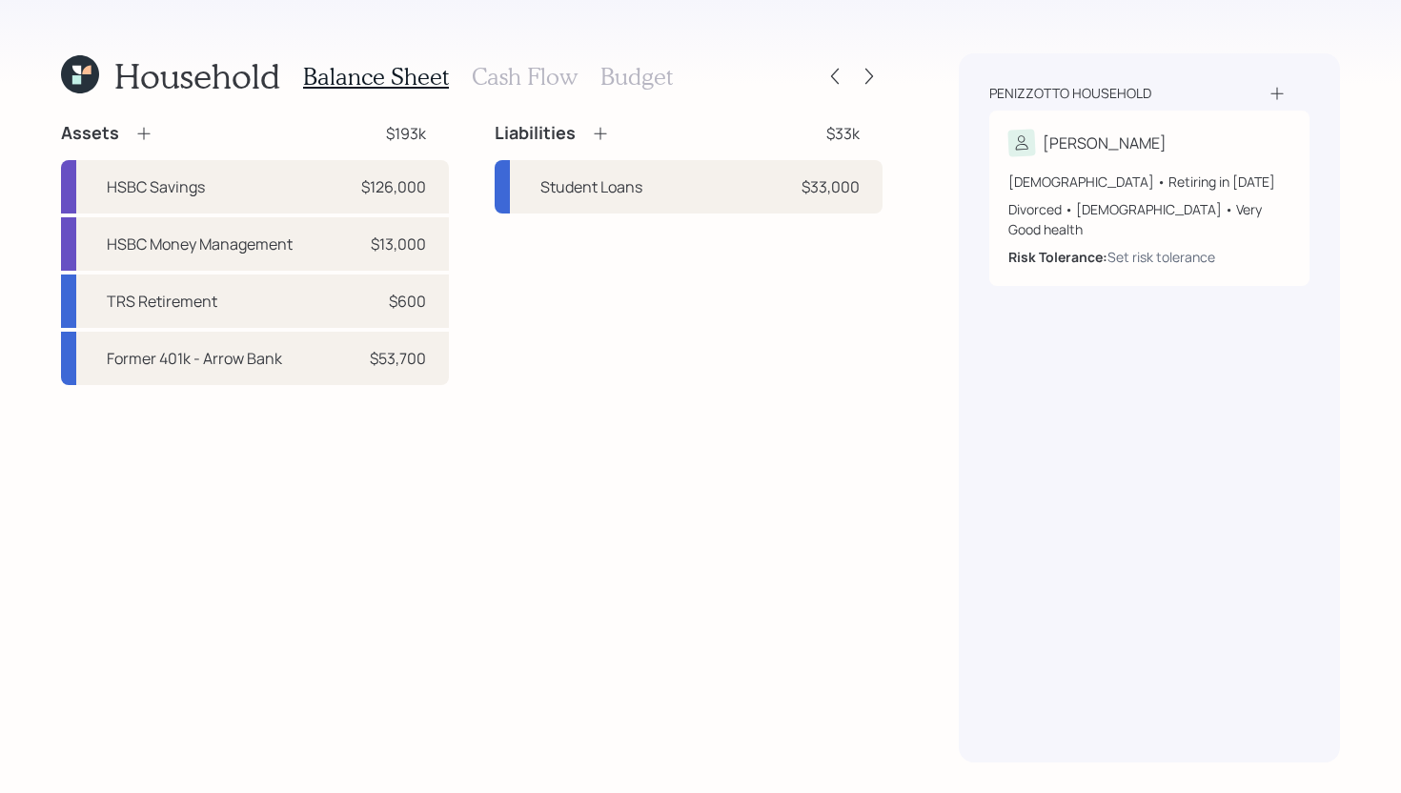
click at [557, 84] on h3 "Cash Flow" at bounding box center [525, 77] width 106 height 28
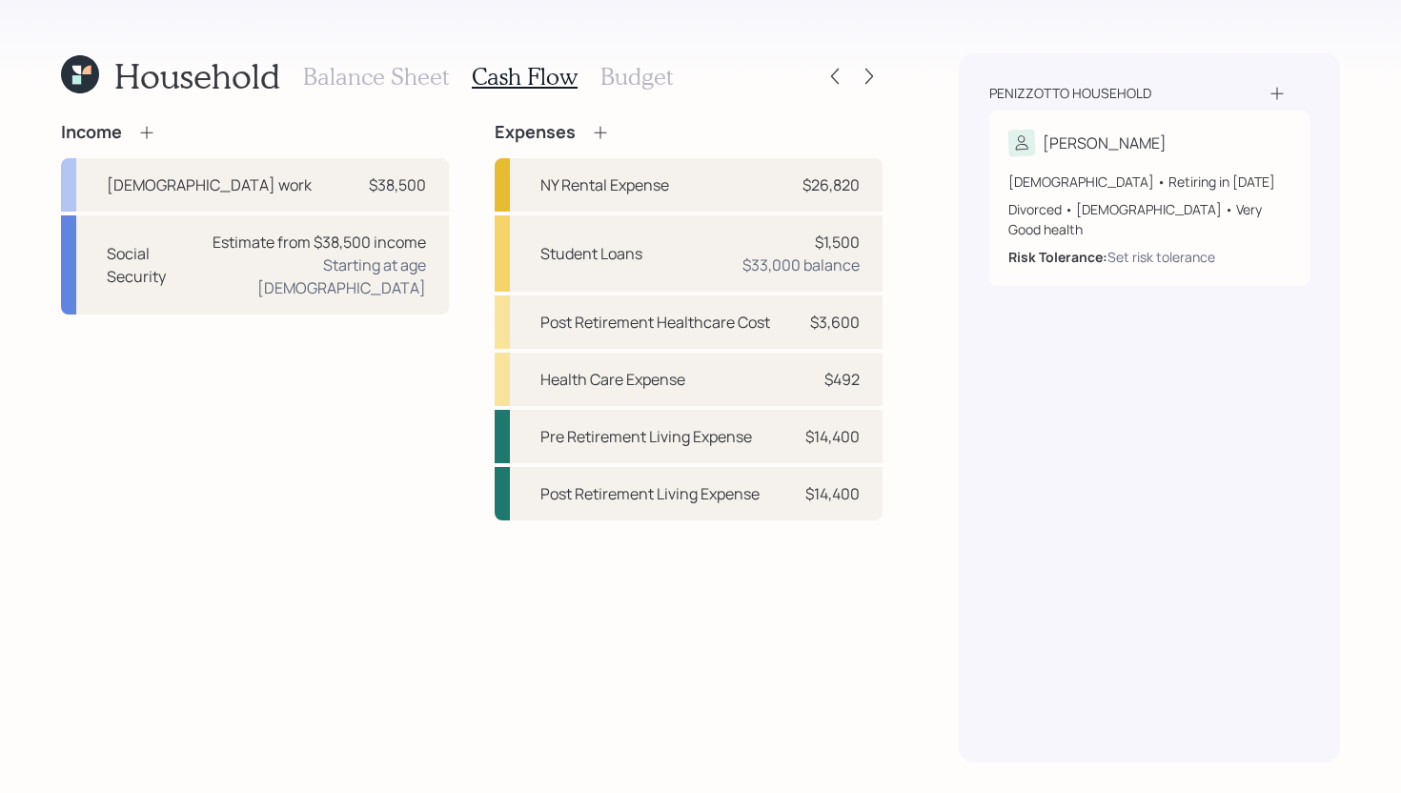
click at [611, 76] on h3 "Budget" at bounding box center [636, 77] width 72 height 28
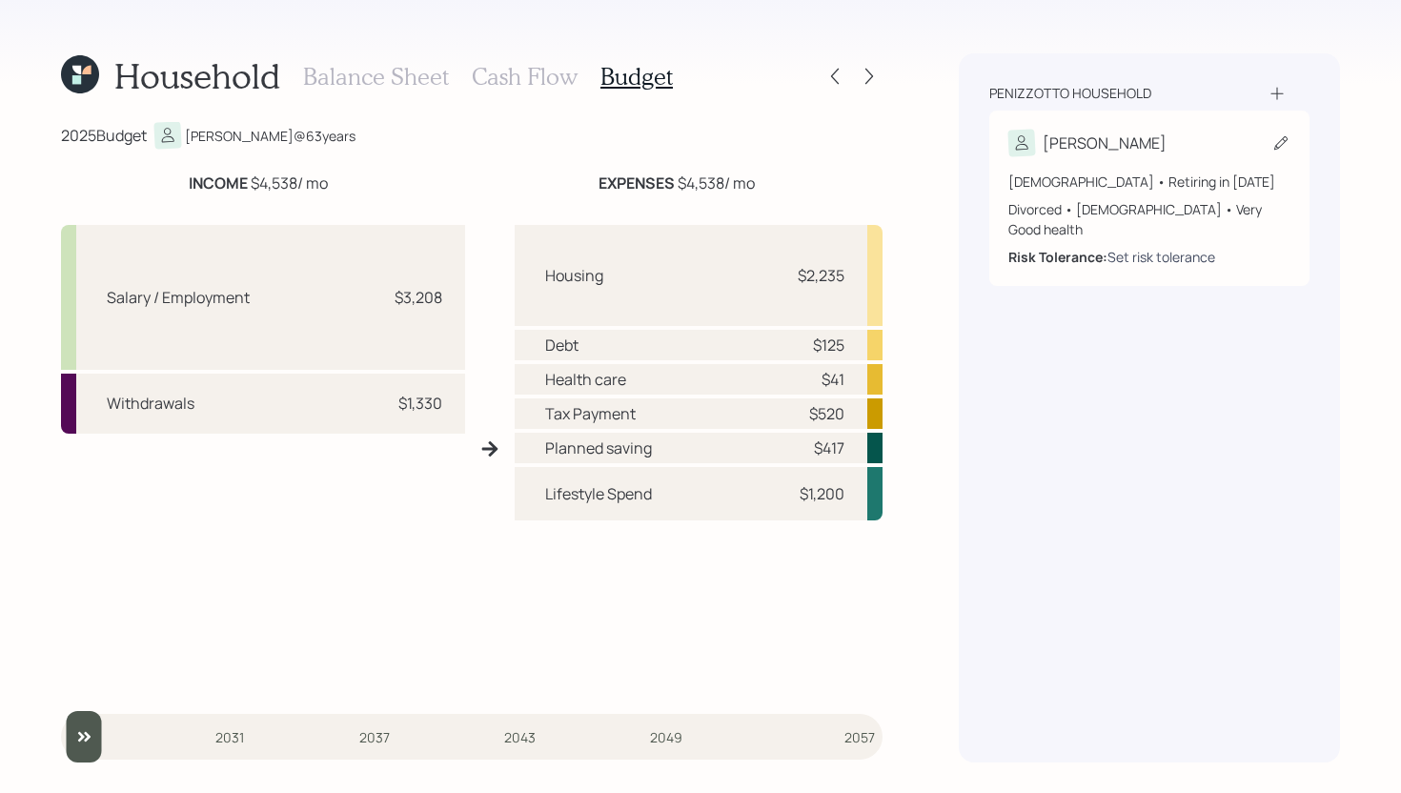
click at [1179, 247] on div "Set risk tolerance" at bounding box center [1161, 257] width 108 height 20
click at [1159, 247] on div "Set risk tolerance" at bounding box center [1161, 257] width 108 height 20
click at [518, 87] on h3 "Cash Flow" at bounding box center [525, 77] width 106 height 28
click at [99, 86] on div "Household" at bounding box center [170, 75] width 219 height 41
click at [91, 83] on icon at bounding box center [80, 74] width 38 height 38
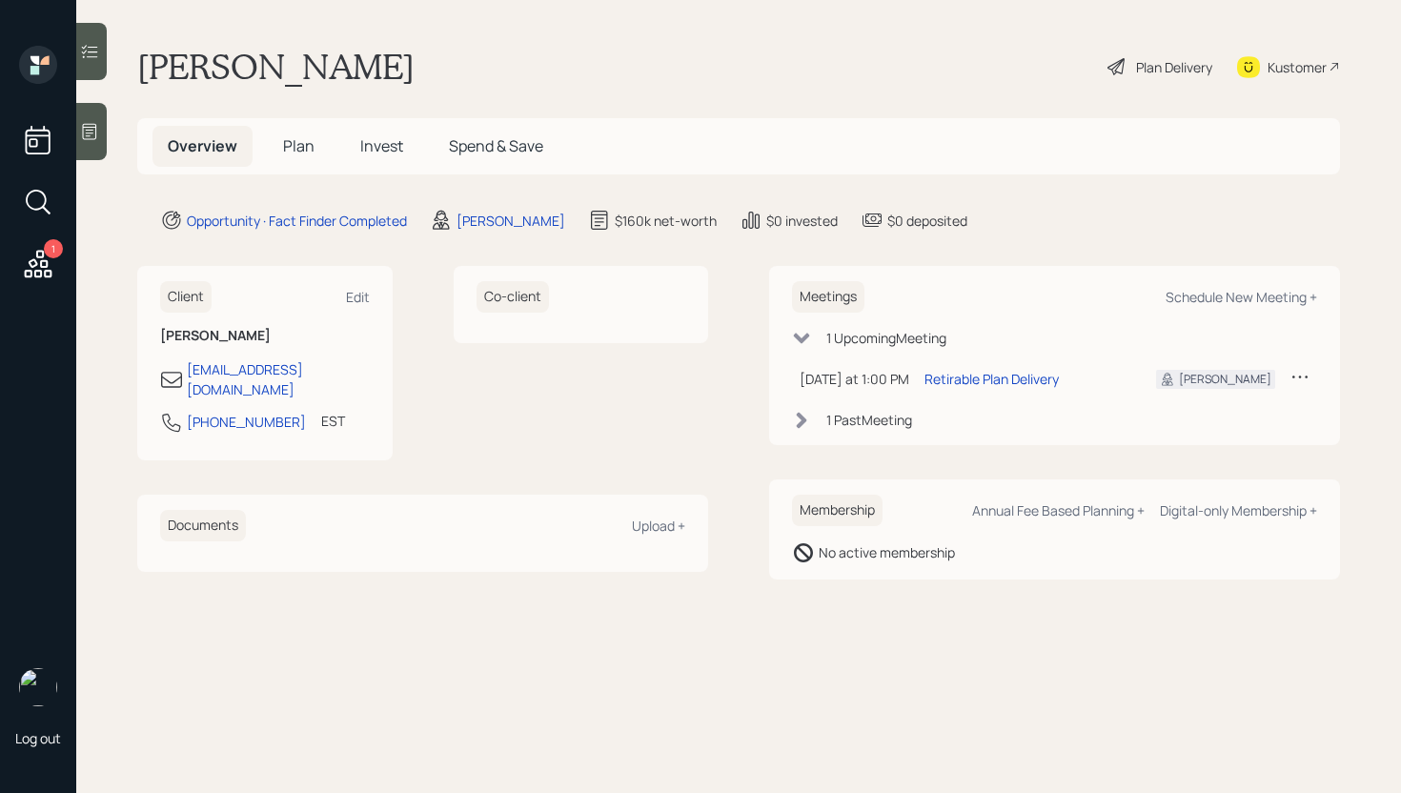
click at [1160, 63] on div "Plan Delivery" at bounding box center [1174, 67] width 76 height 20
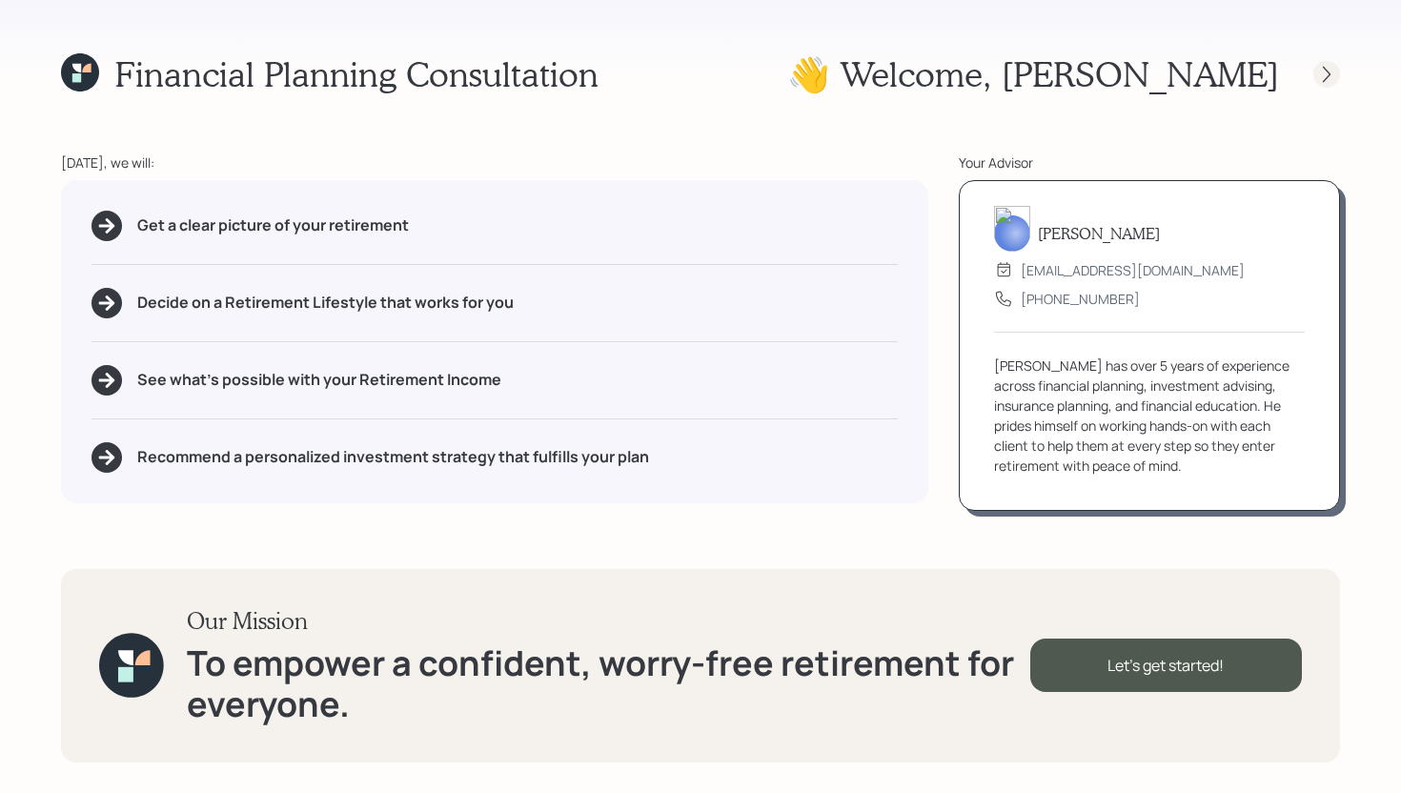
click at [1325, 74] on icon at bounding box center [1326, 74] width 19 height 19
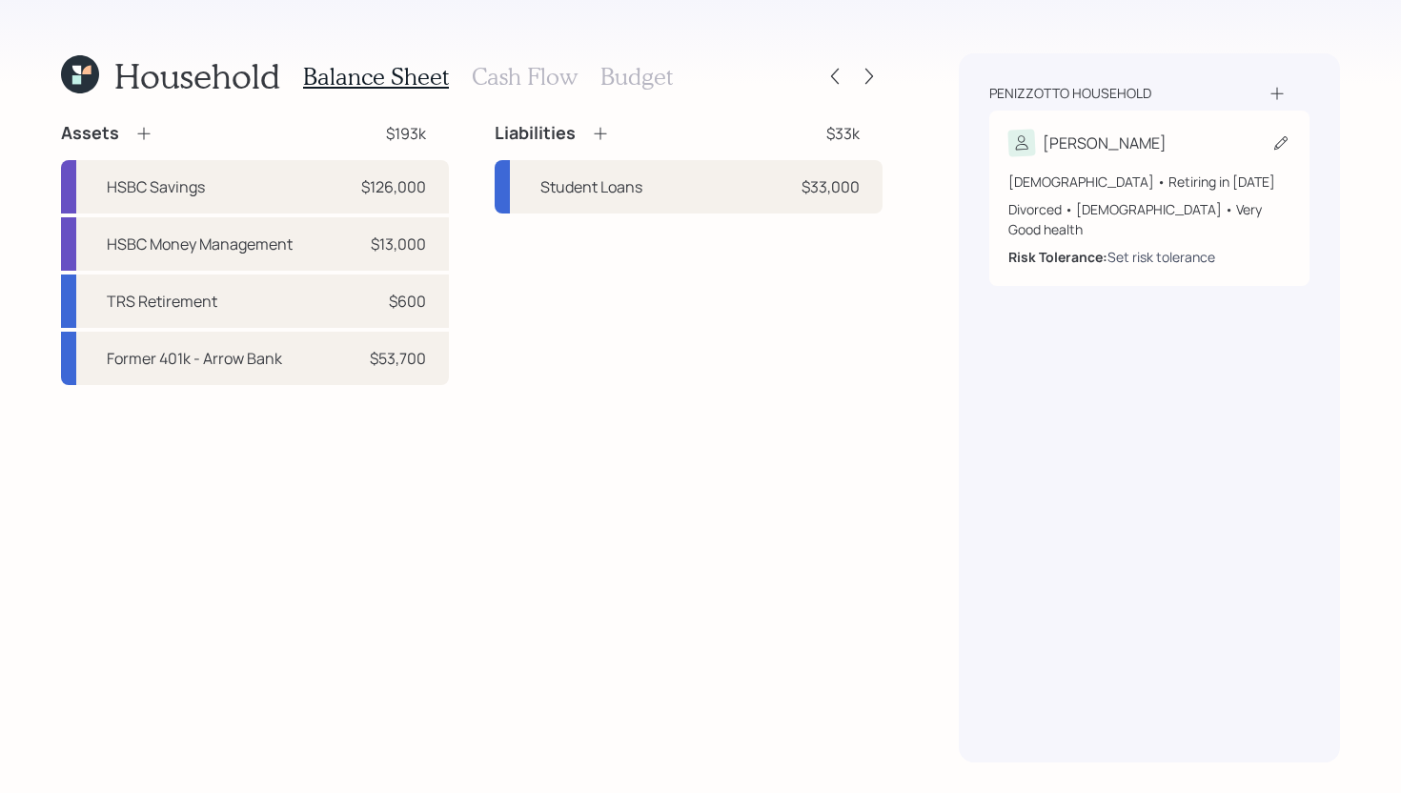
click at [1178, 247] on div "Set risk tolerance" at bounding box center [1161, 257] width 108 height 20
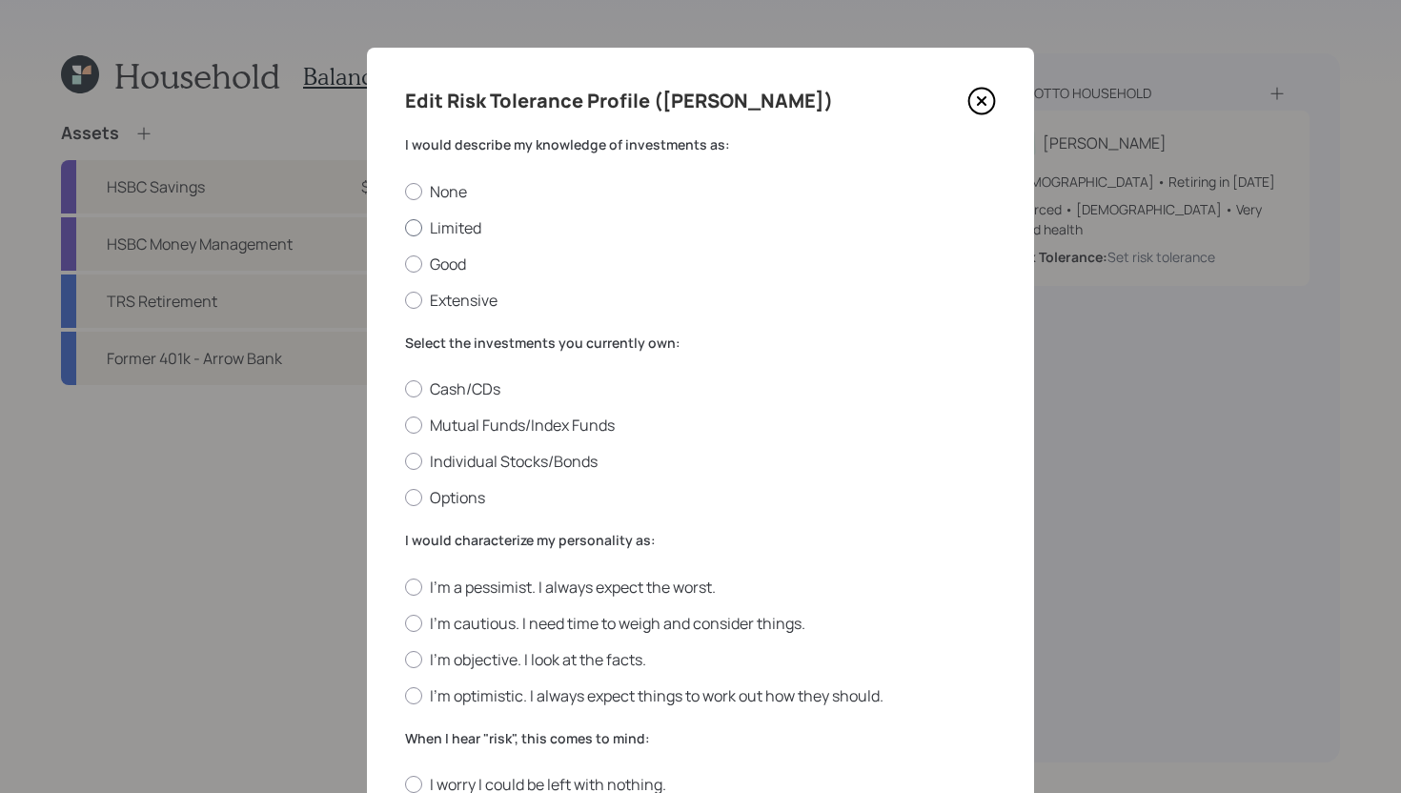
click at [442, 225] on label "Limited" at bounding box center [700, 227] width 591 height 21
click at [405, 227] on input "Limited" at bounding box center [404, 227] width 1 height 1
radio input "true"
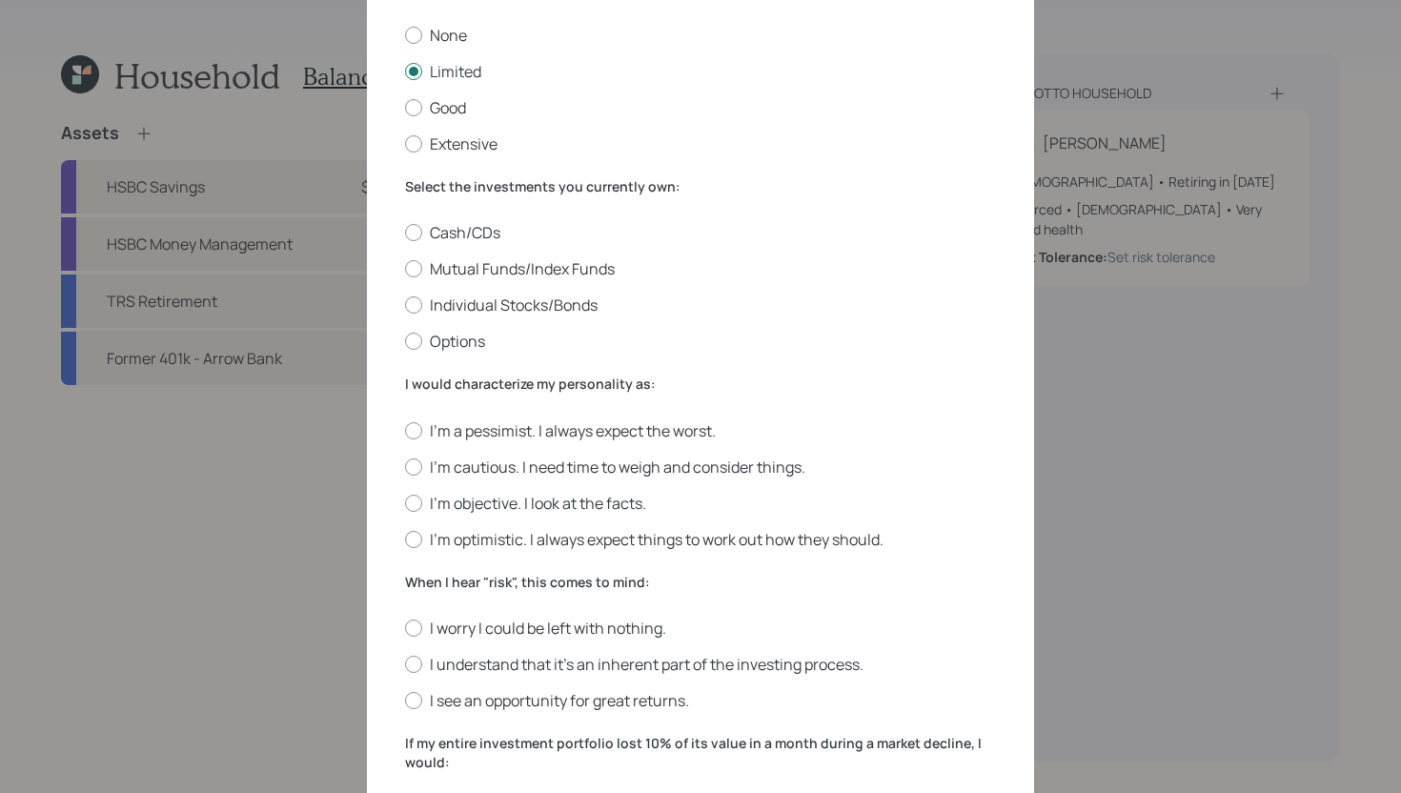
scroll to position [157, 0]
click at [476, 237] on label "Cash/CDs" at bounding box center [700, 231] width 591 height 21
click at [405, 233] on input "Cash/CDs" at bounding box center [404, 232] width 1 height 1
radio input "true"
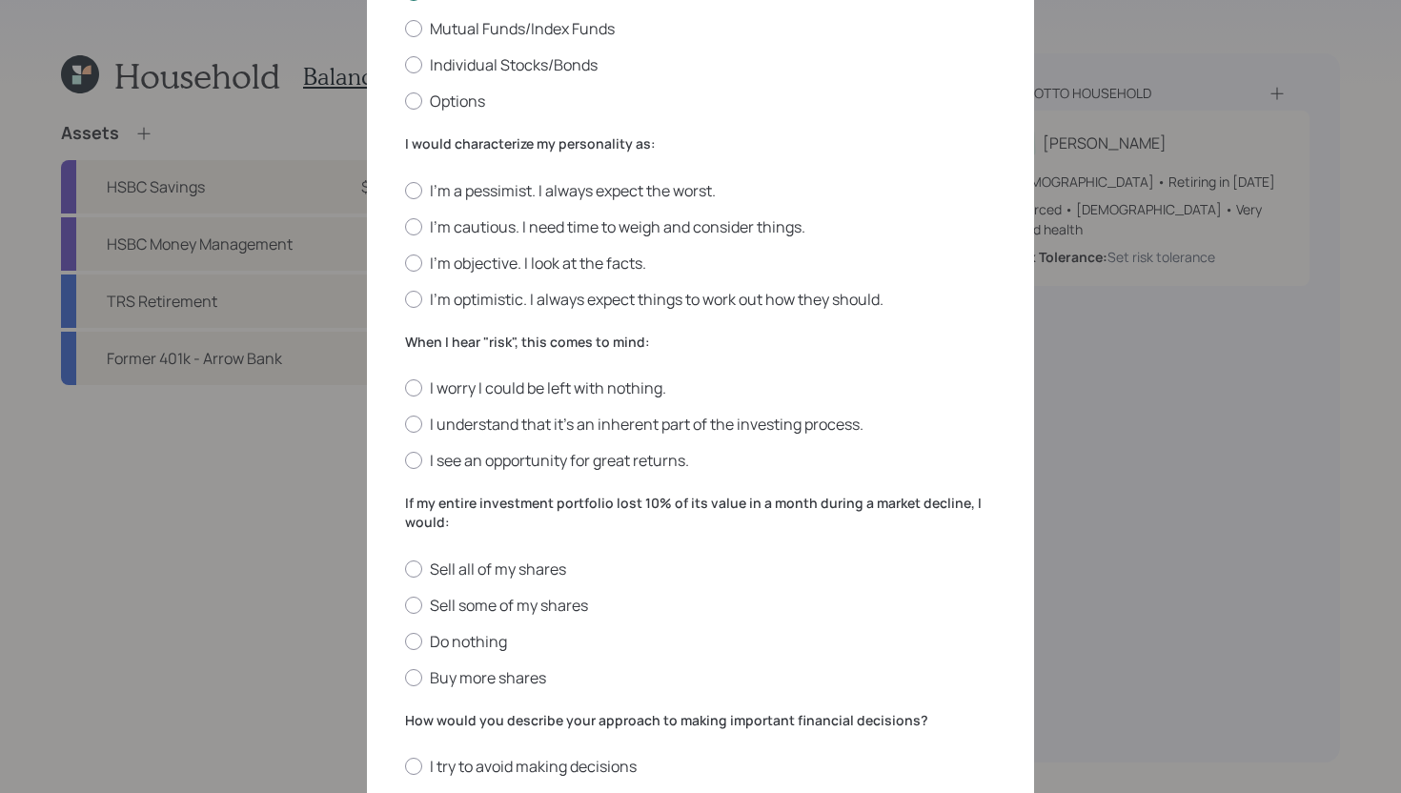
scroll to position [395, 0]
click at [473, 299] on label "I'm optimistic. I always expect things to work out how they should." at bounding box center [700, 300] width 591 height 21
click at [405, 299] on input "I'm optimistic. I always expect things to work out how they should." at bounding box center [404, 299] width 1 height 1
radio input "true"
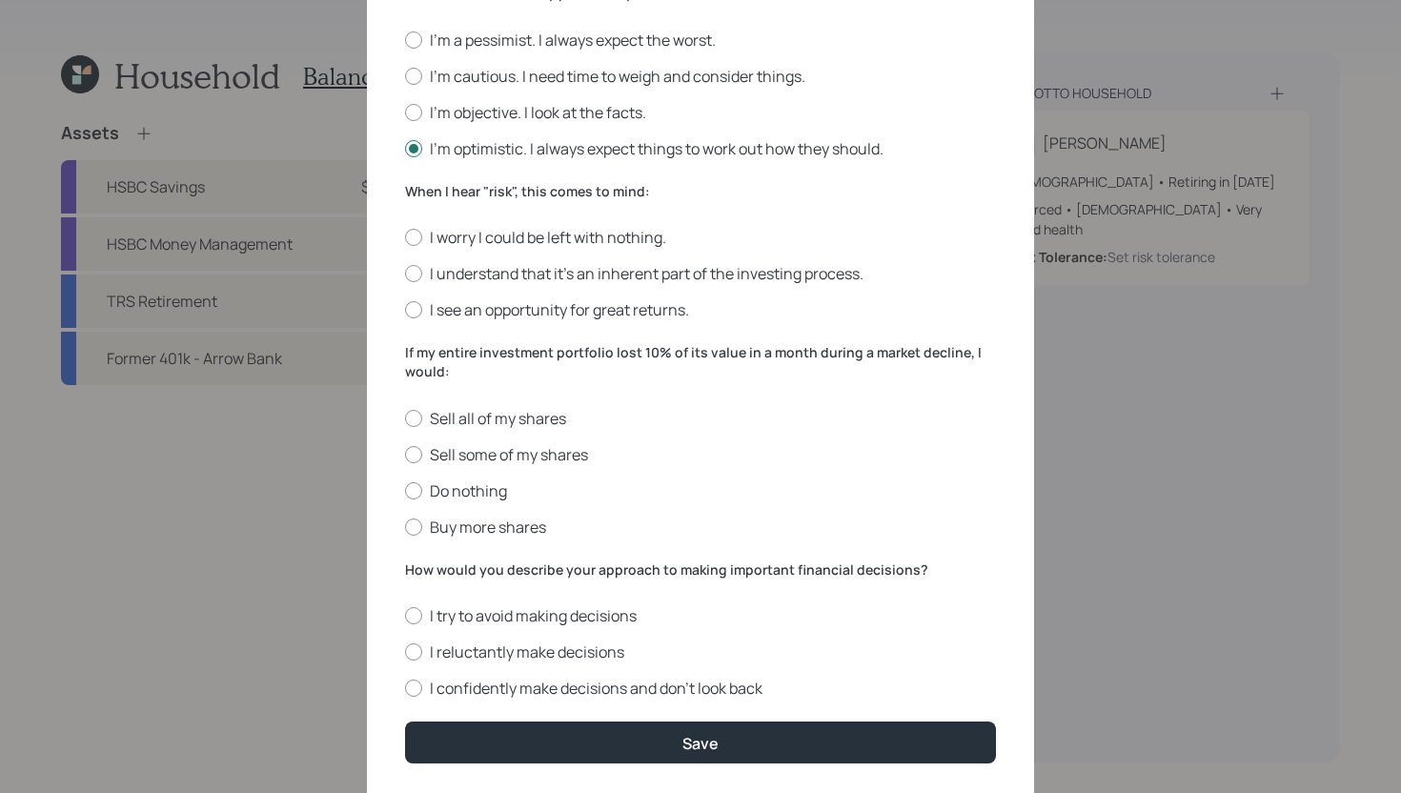
scroll to position [572, 0]
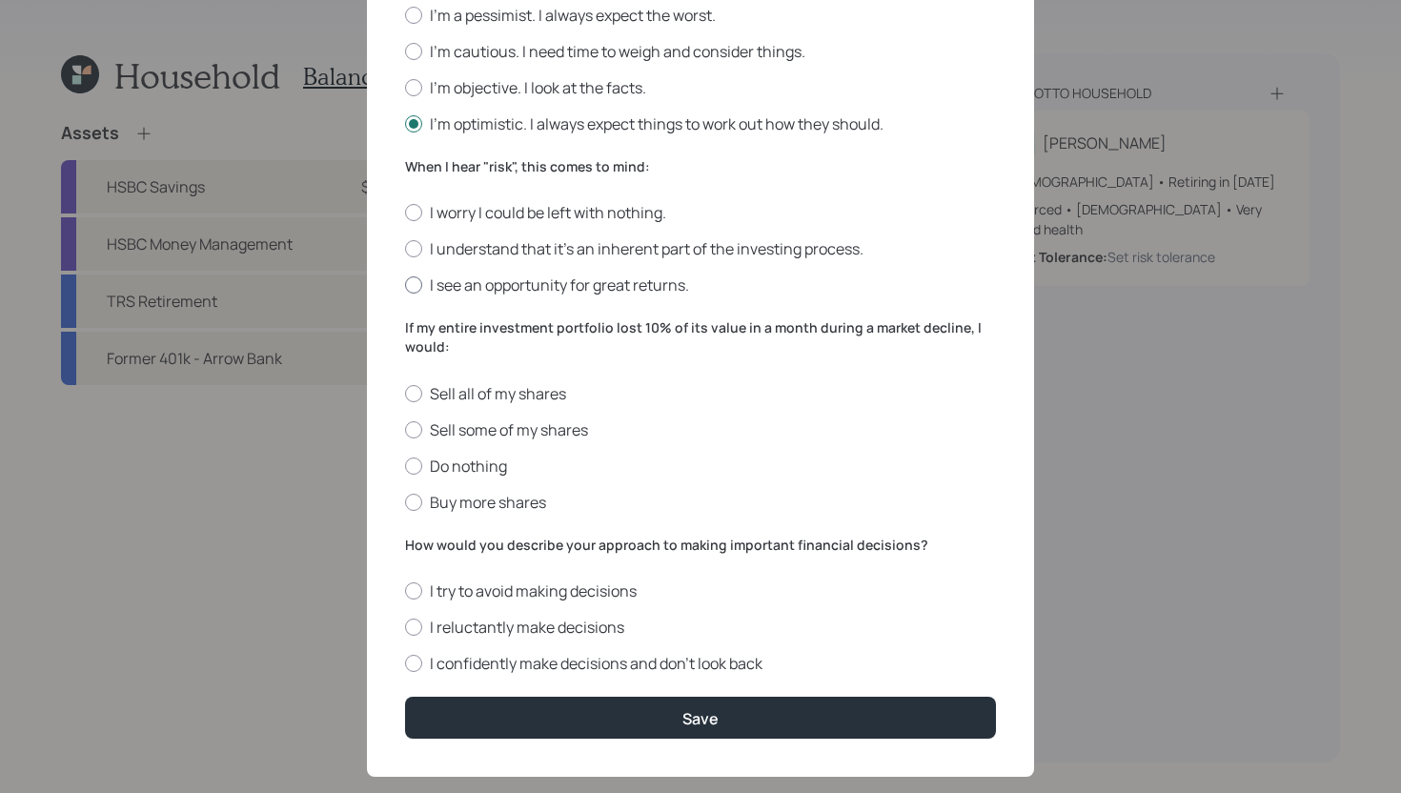
click at [551, 289] on label "I see an opportunity for great returns." at bounding box center [700, 284] width 591 height 21
click at [405, 286] on input "I see an opportunity for great returns." at bounding box center [404, 285] width 1 height 1
radio input "true"
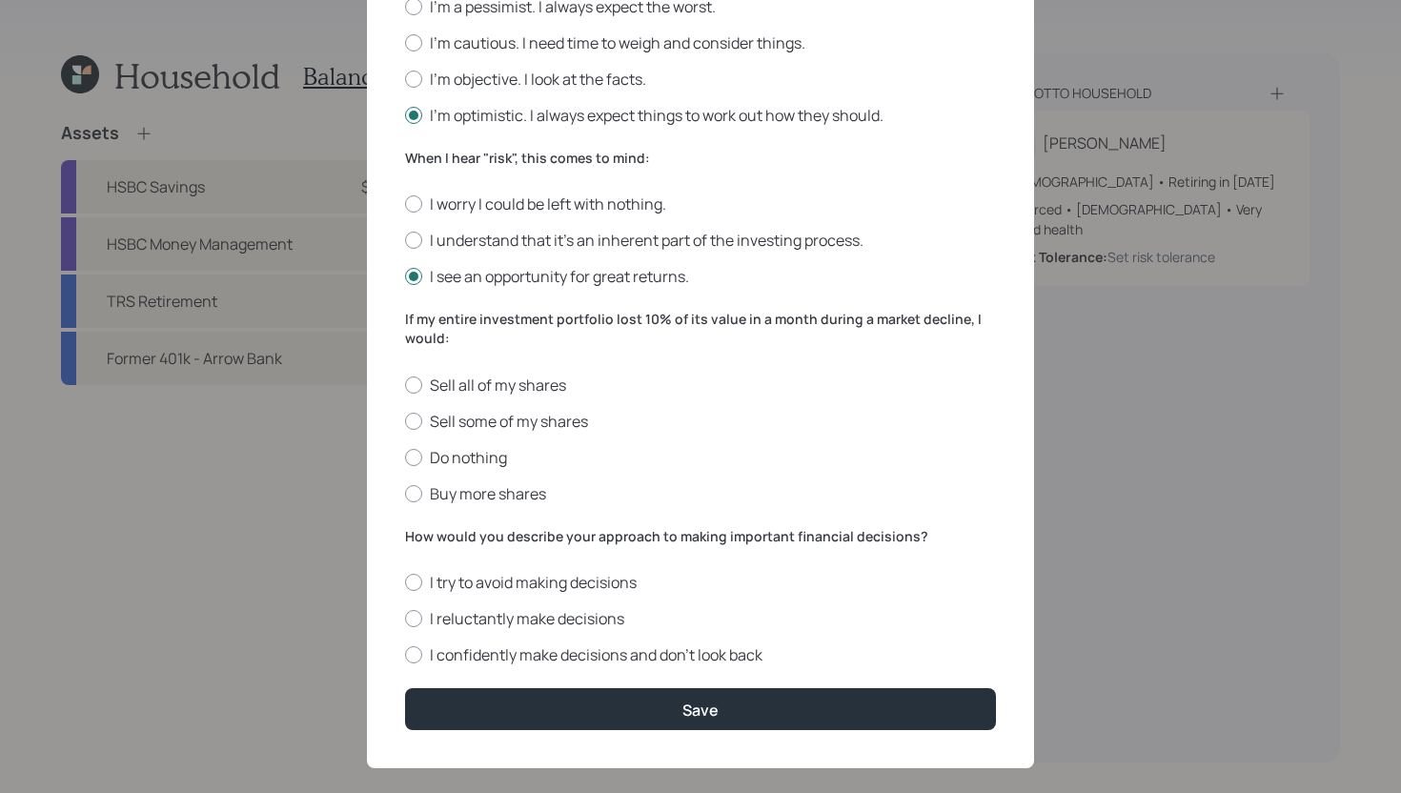
scroll to position [603, 0]
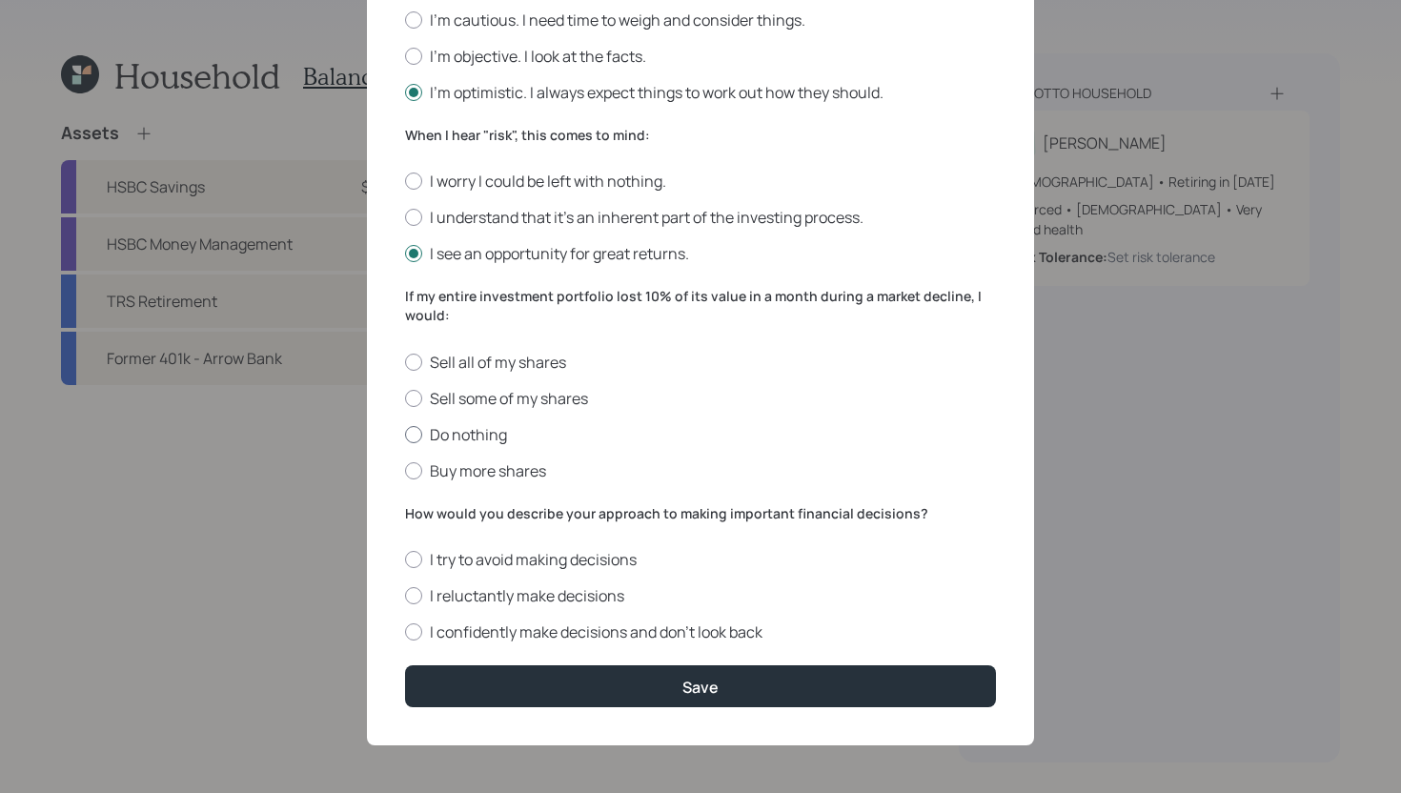
click at [461, 439] on label "Do nothing" at bounding box center [700, 434] width 591 height 21
click at [405, 435] on input "Do nothing" at bounding box center [404, 434] width 1 height 1
radio input "true"
click at [637, 626] on label "I confidently make decisions and don’t look back" at bounding box center [700, 631] width 591 height 21
click at [405, 632] on input "I confidently make decisions and don’t look back" at bounding box center [404, 632] width 1 height 1
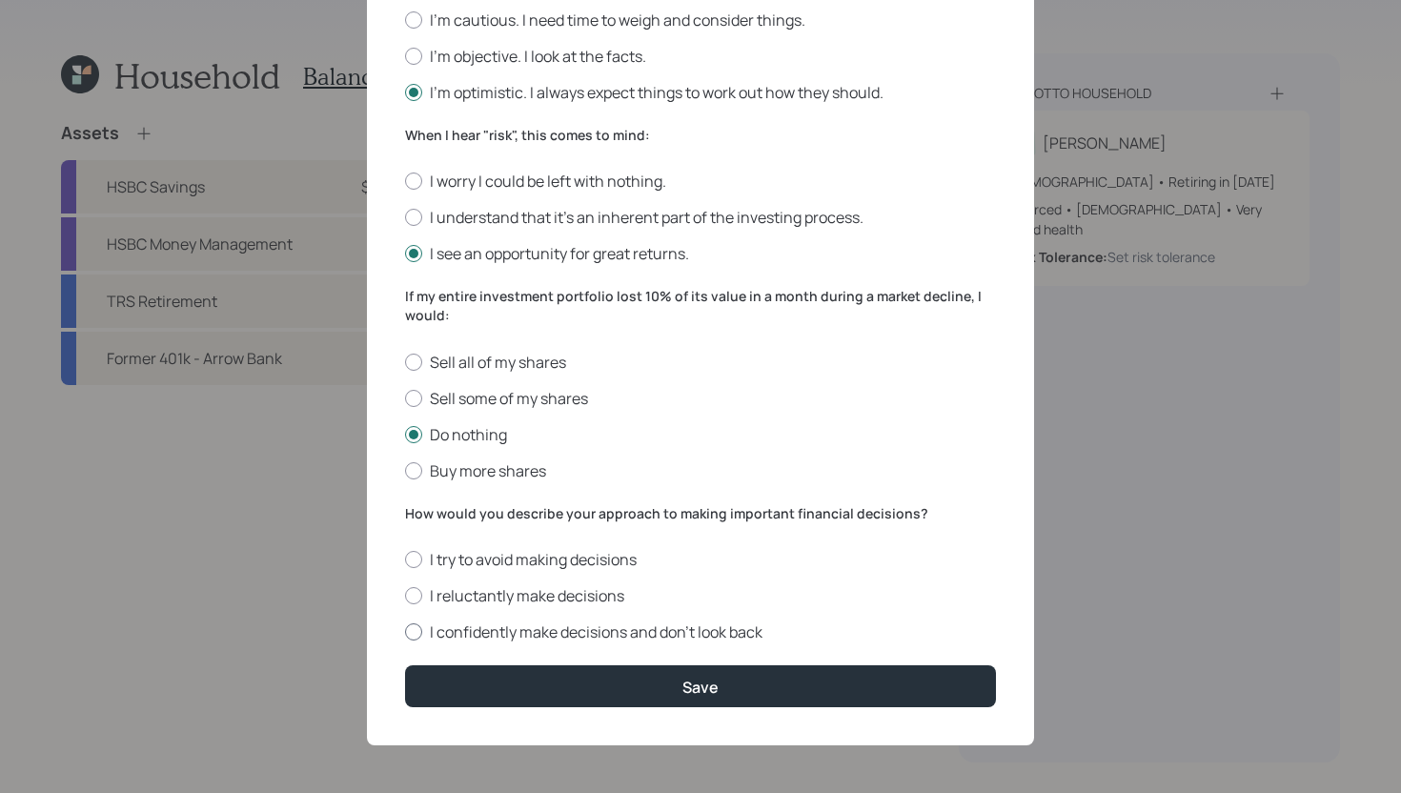
radio input "true"
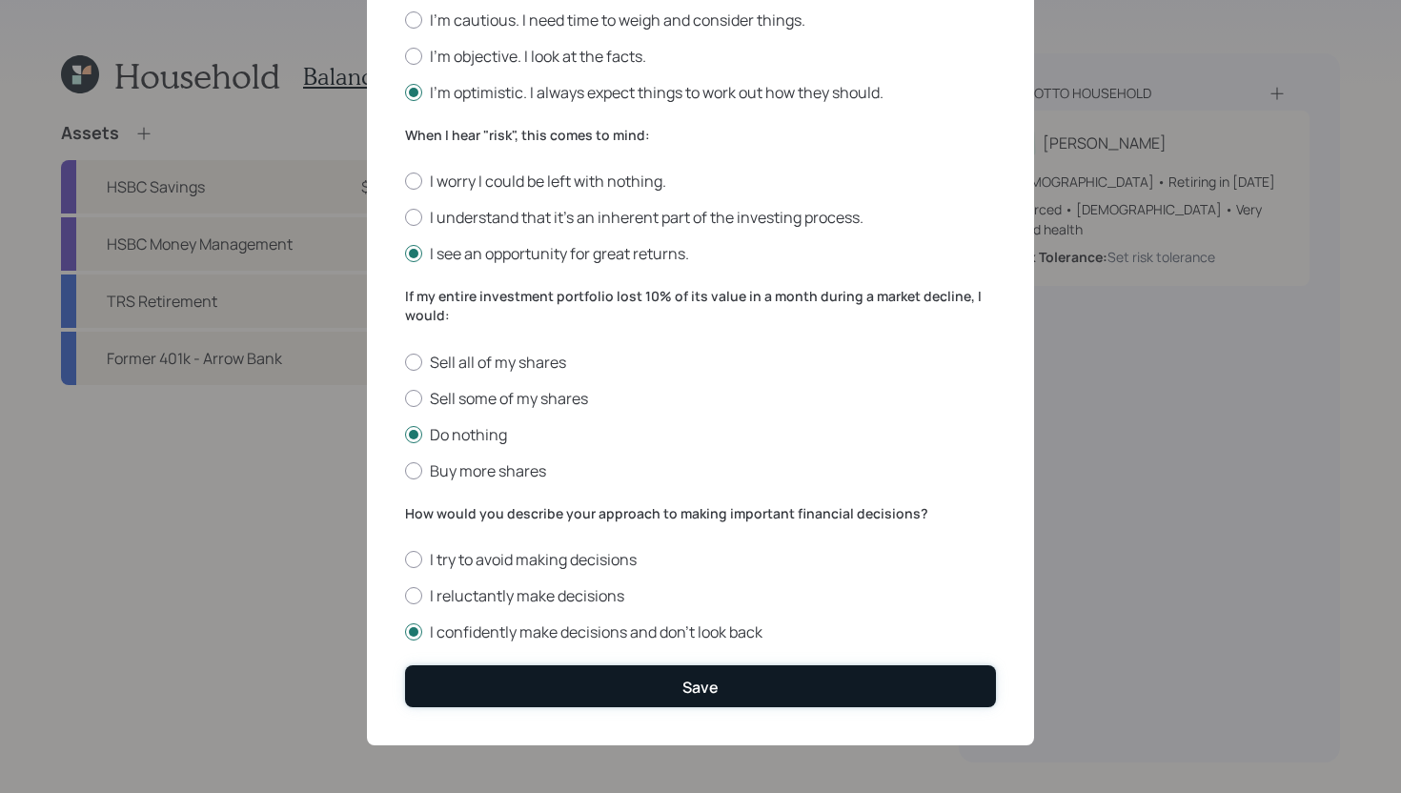
click at [632, 668] on button "Save" at bounding box center [700, 685] width 591 height 41
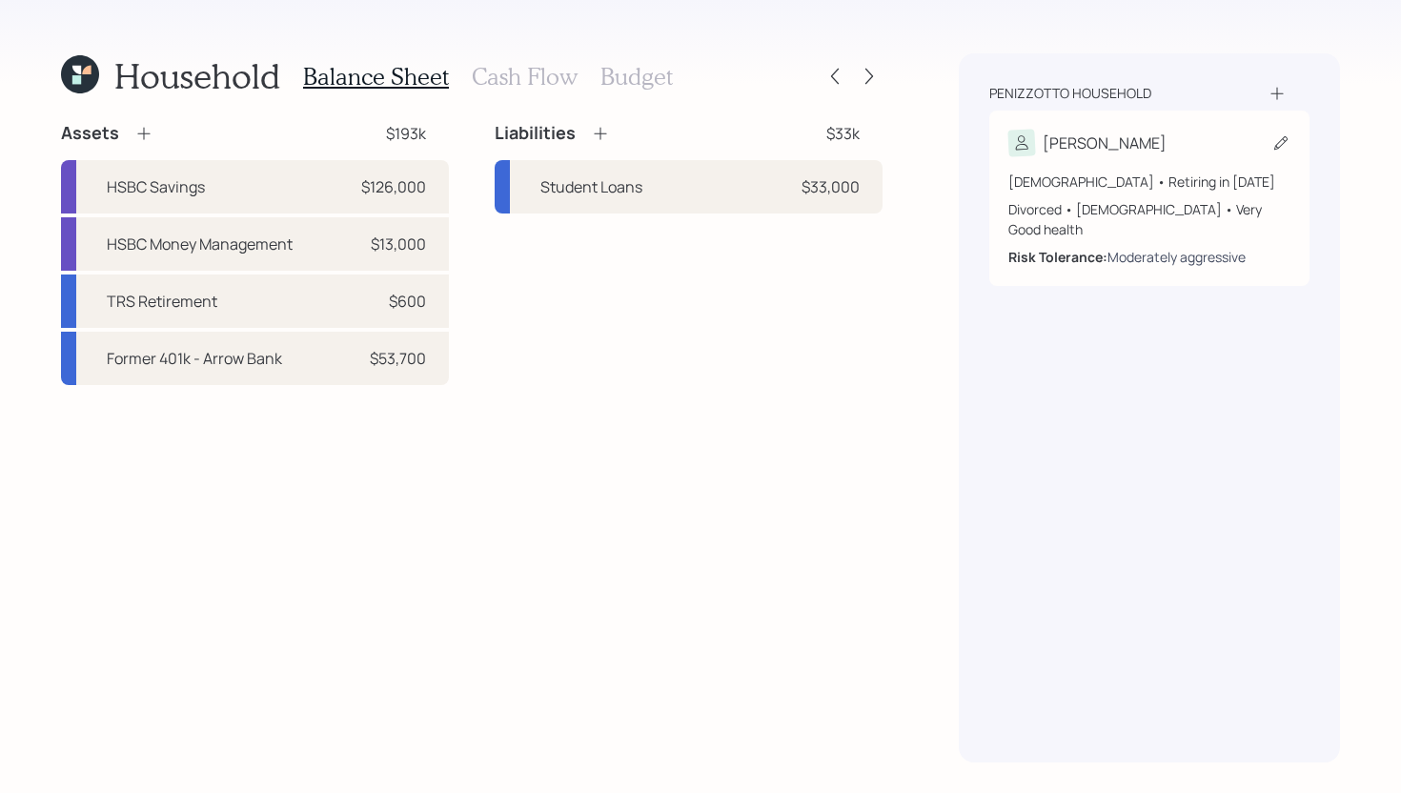
click at [1112, 247] on div "Moderately aggressive" at bounding box center [1176, 257] width 138 height 20
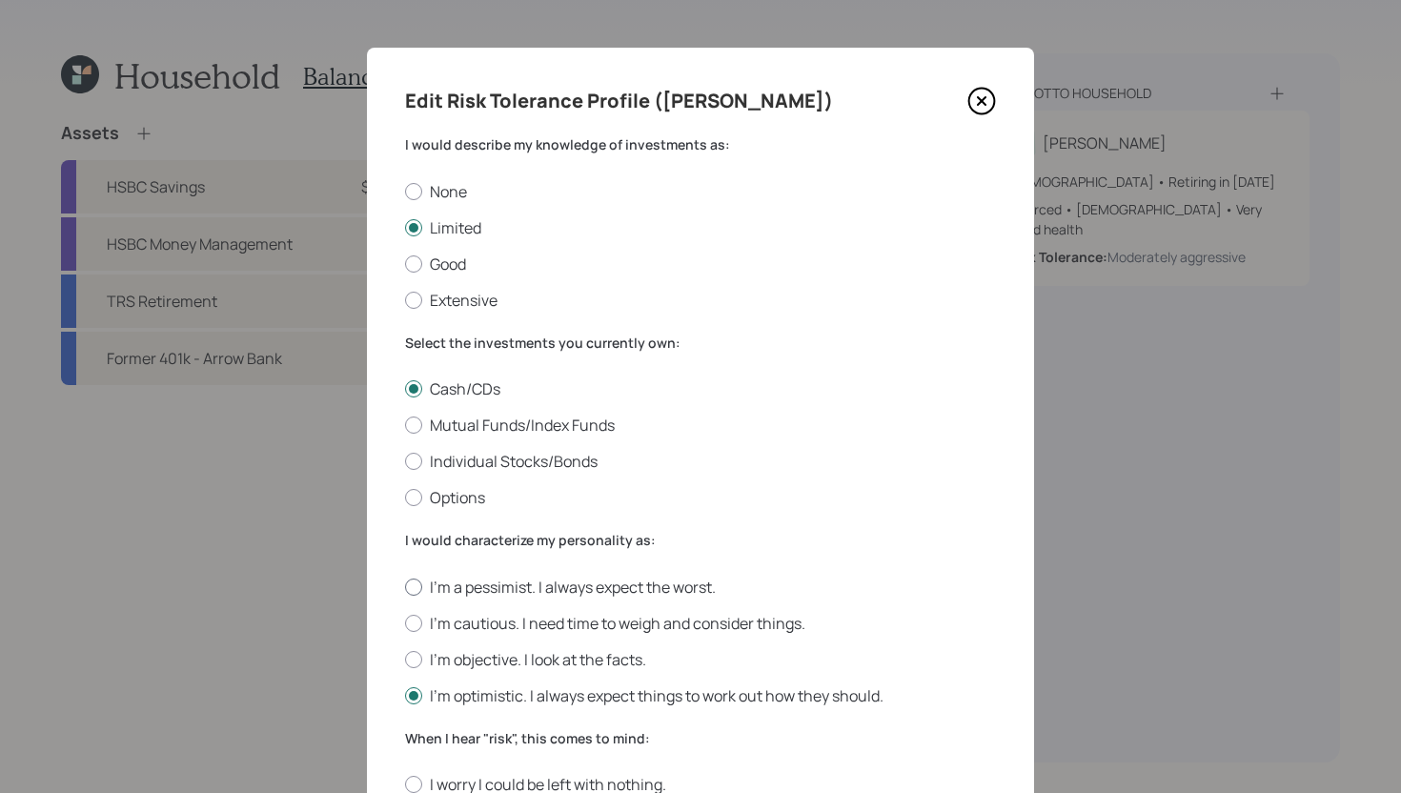
scroll to position [603, 0]
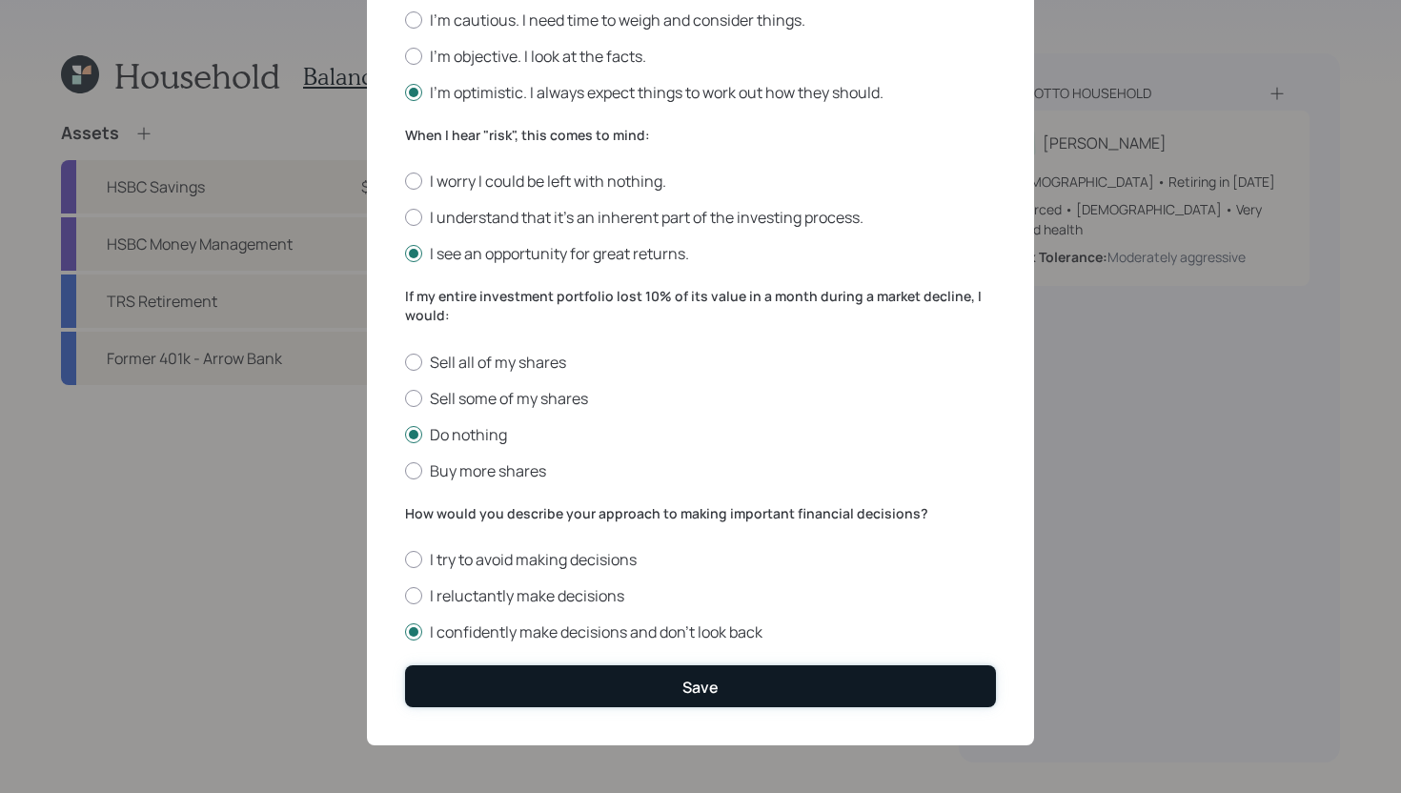
click at [695, 693] on div "Save" at bounding box center [700, 687] width 36 height 21
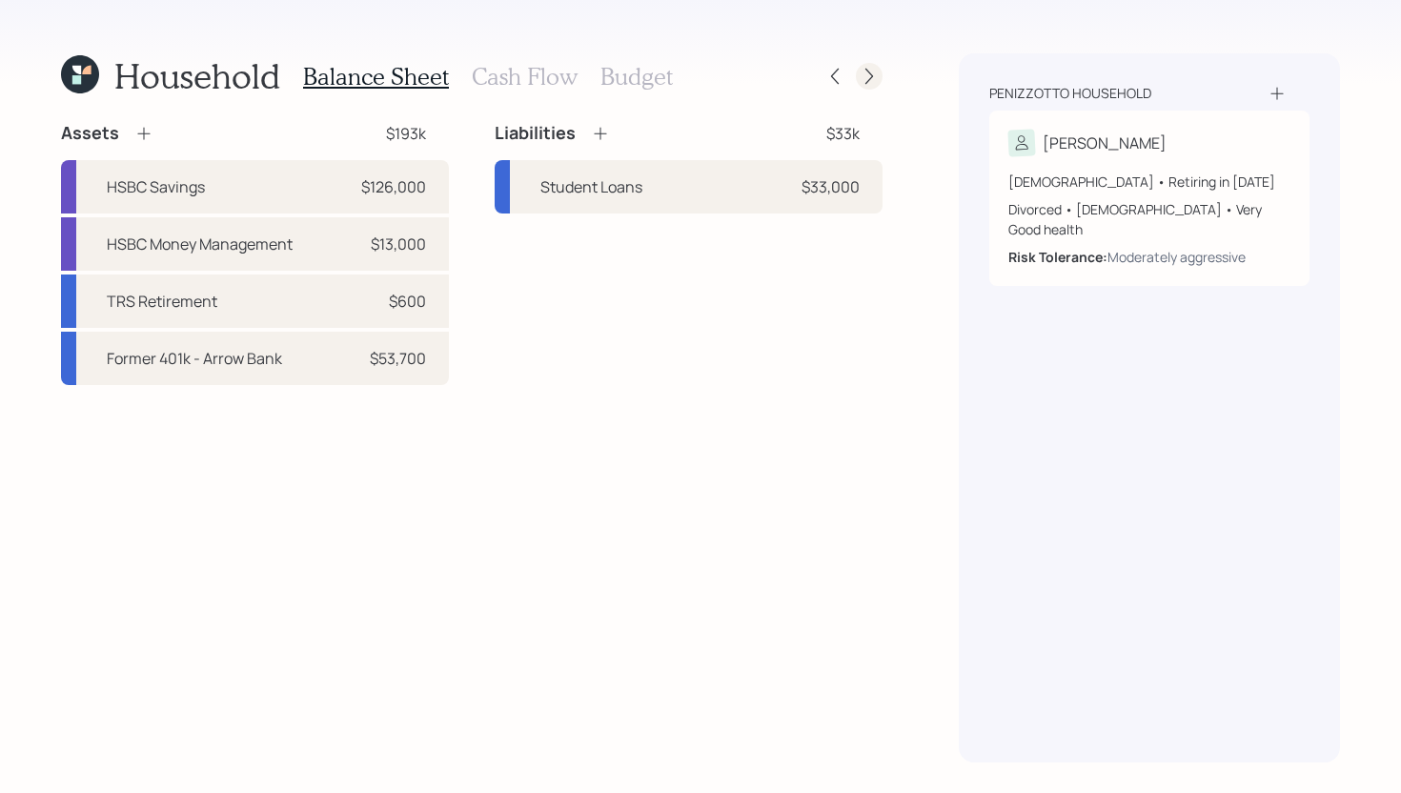
click at [877, 75] on icon at bounding box center [869, 76] width 19 height 19
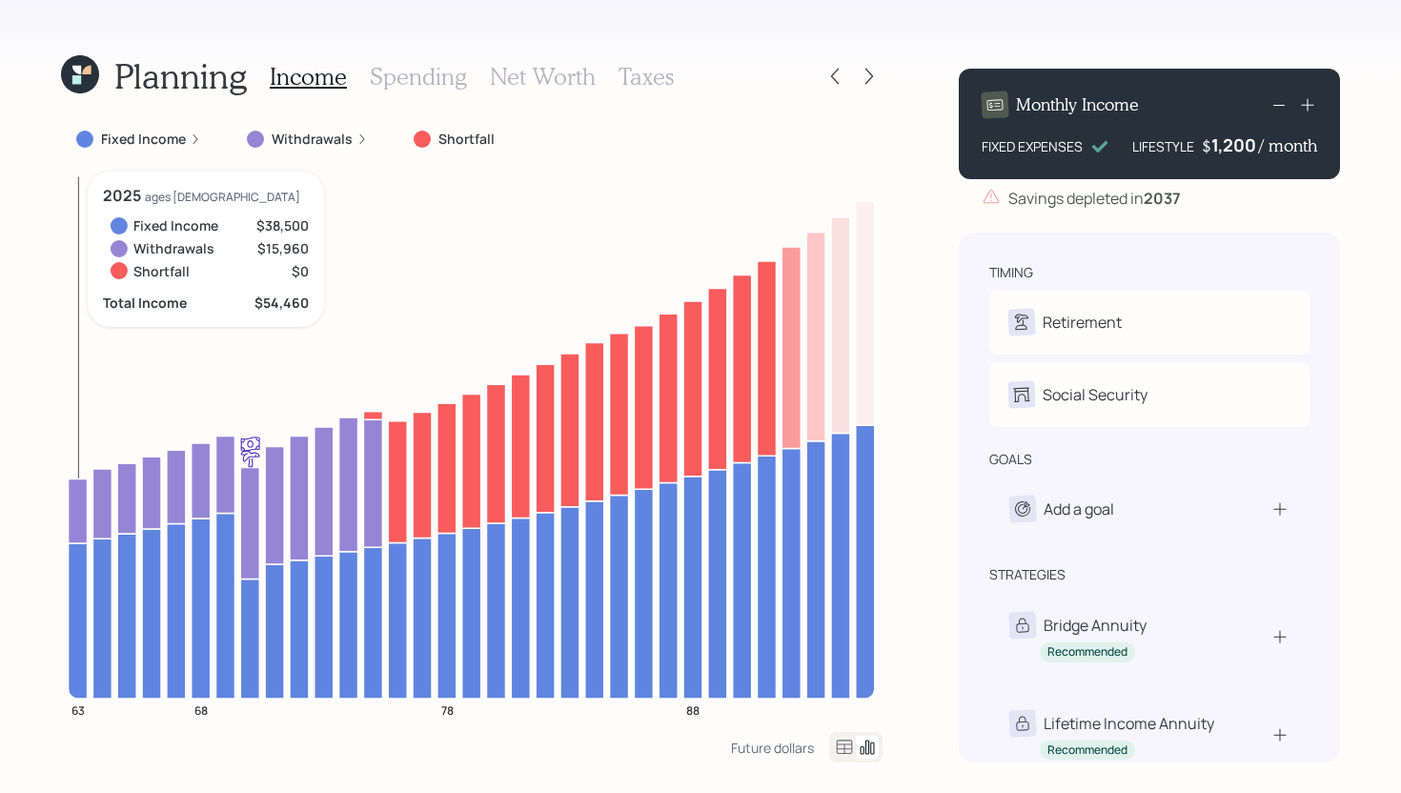
click at [79, 563] on icon at bounding box center [78, 620] width 19 height 155
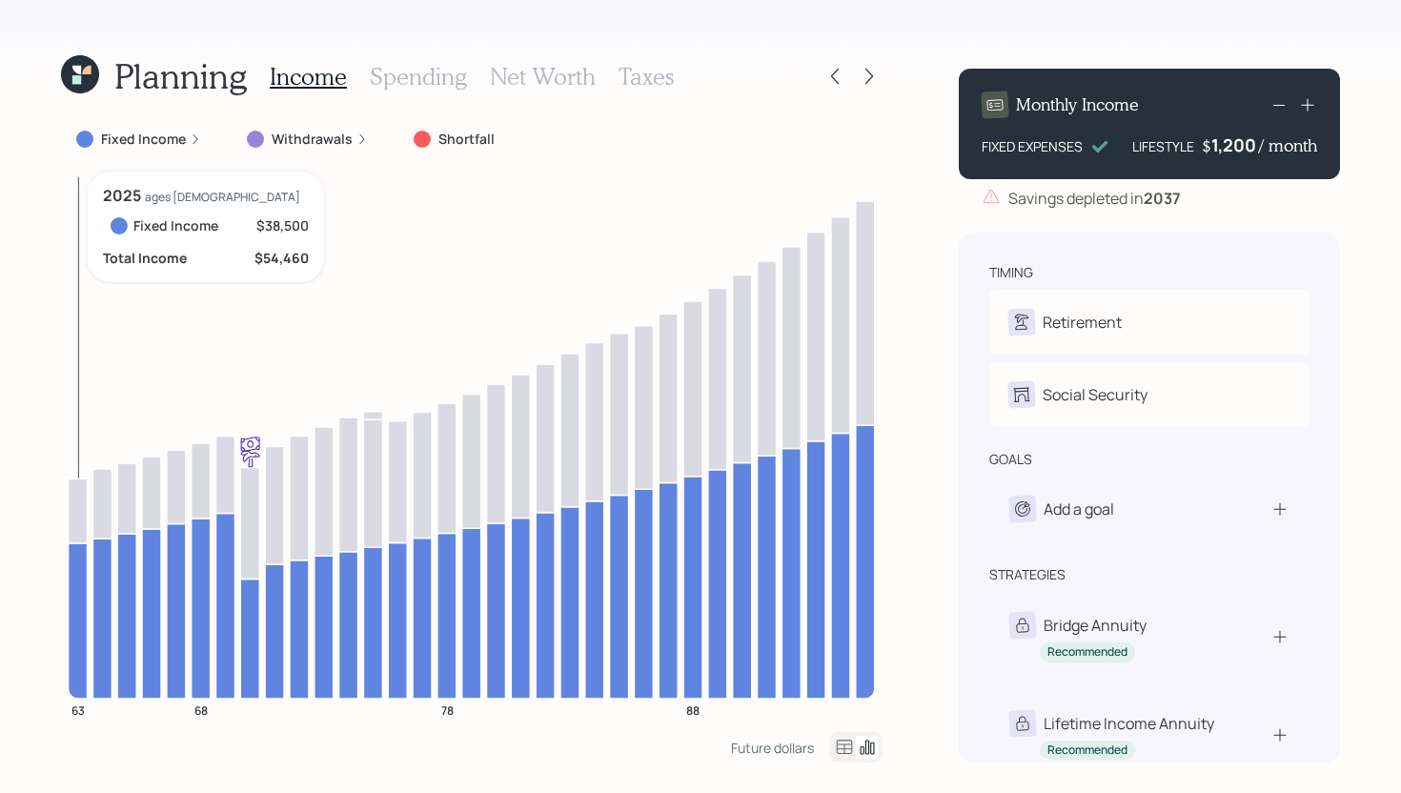
click at [77, 505] on icon at bounding box center [78, 510] width 19 height 65
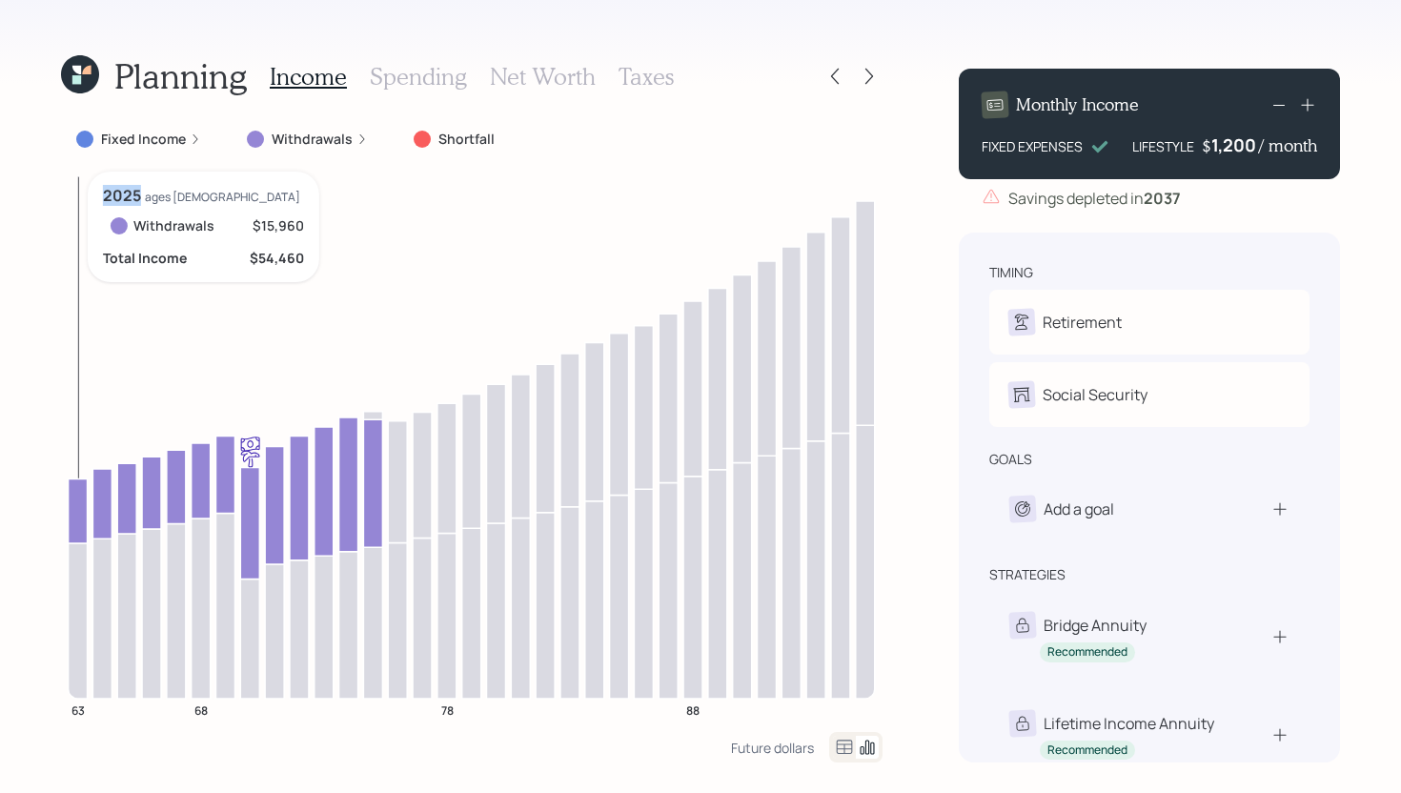
click at [77, 505] on icon at bounding box center [78, 510] width 19 height 65
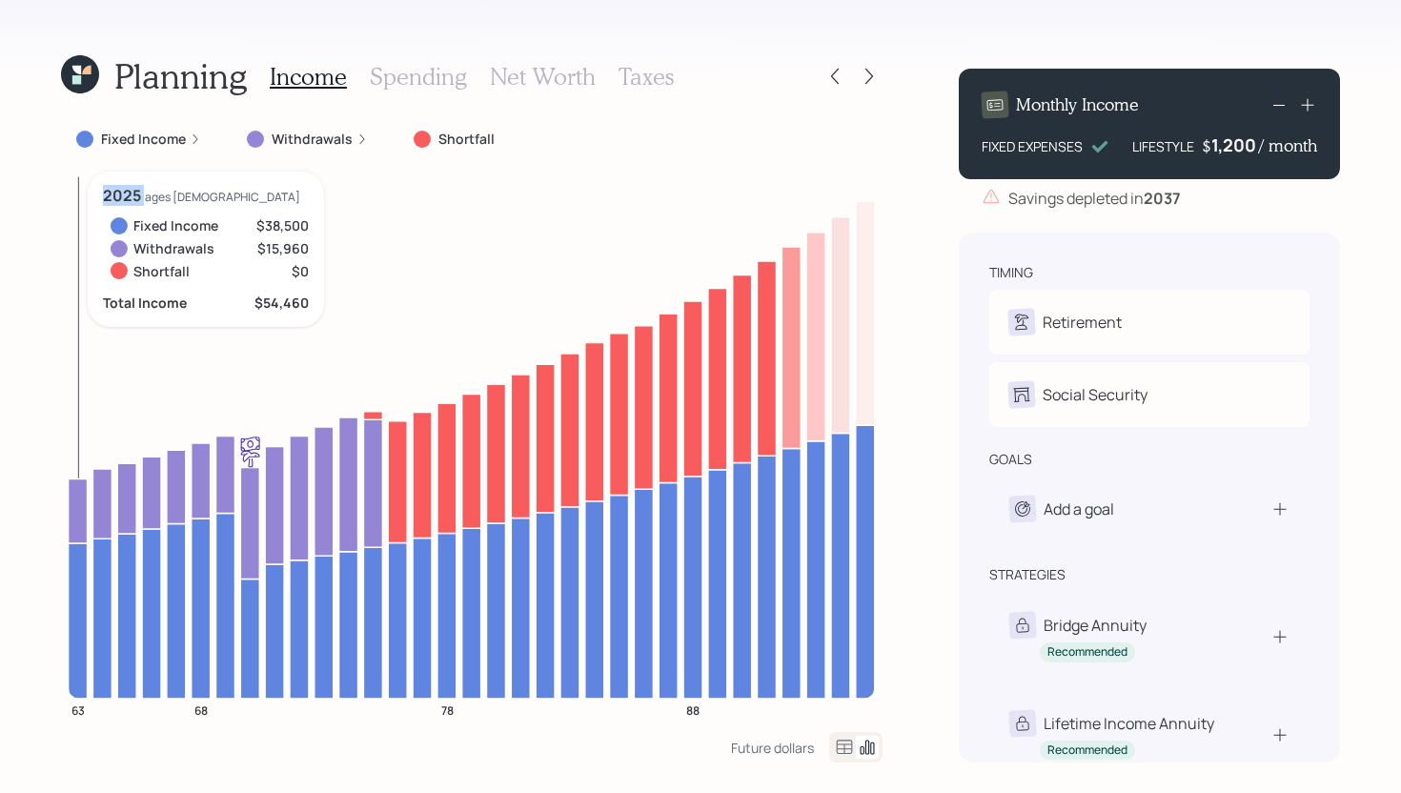
click at [77, 505] on icon at bounding box center [78, 510] width 19 height 65
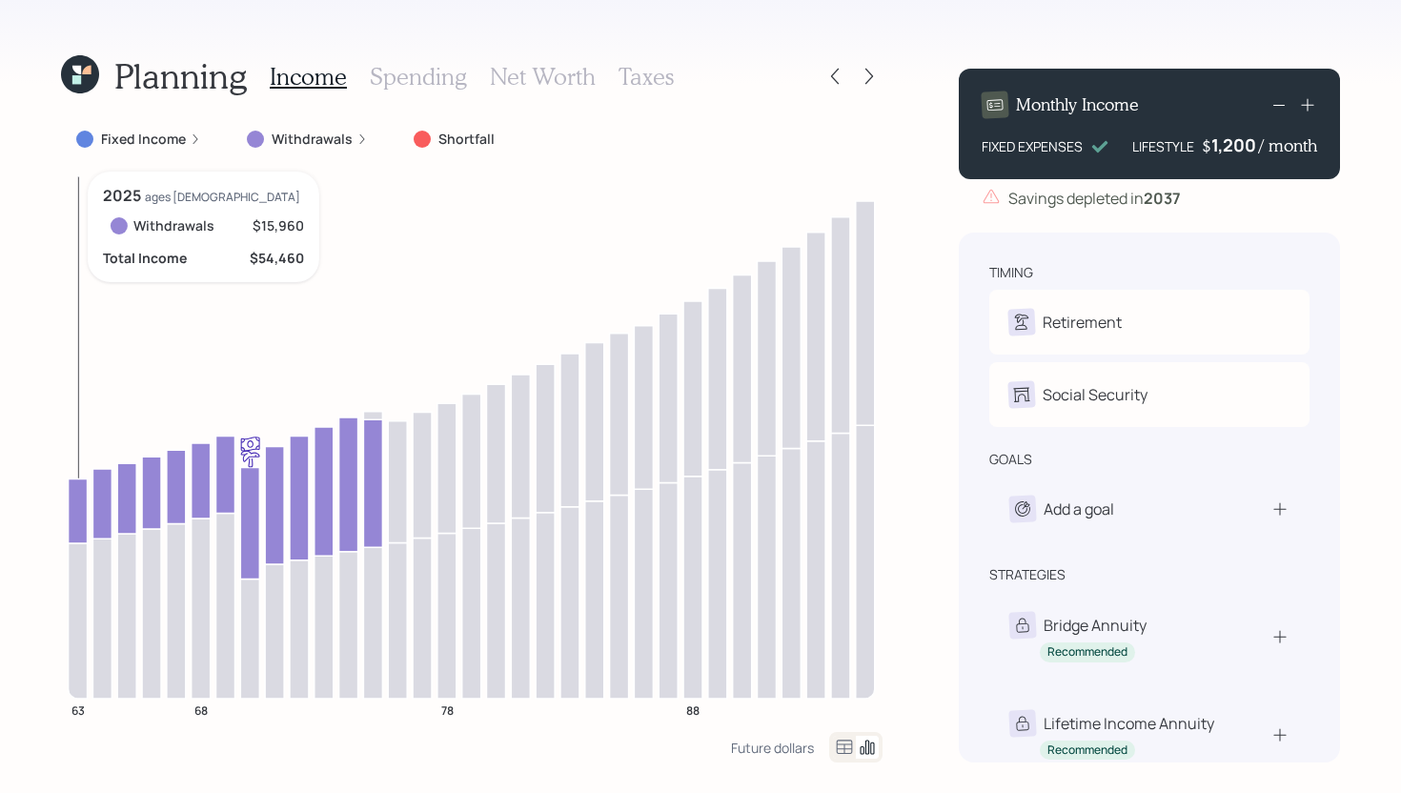
click at [79, 510] on icon at bounding box center [78, 510] width 19 height 65
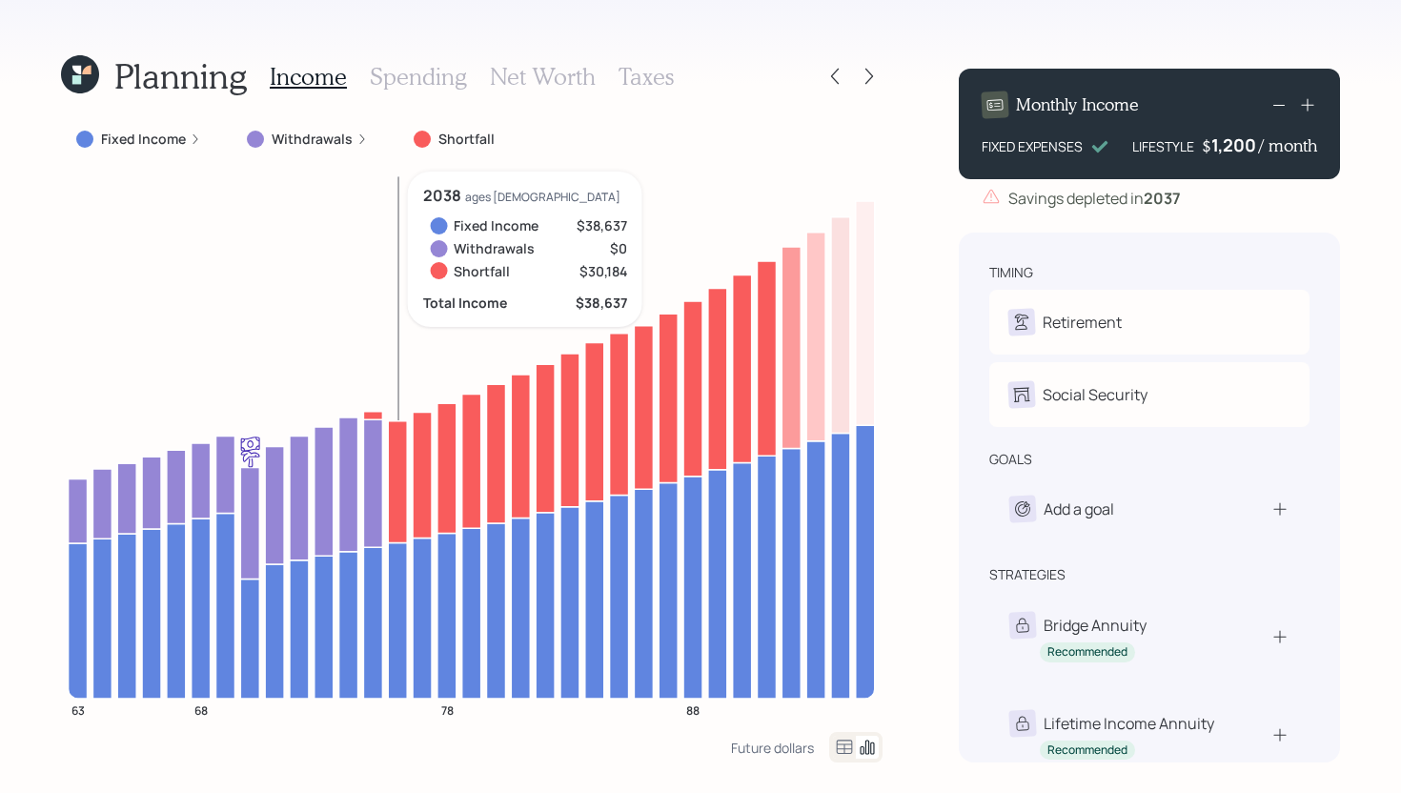
click at [398, 428] on icon at bounding box center [397, 481] width 19 height 122
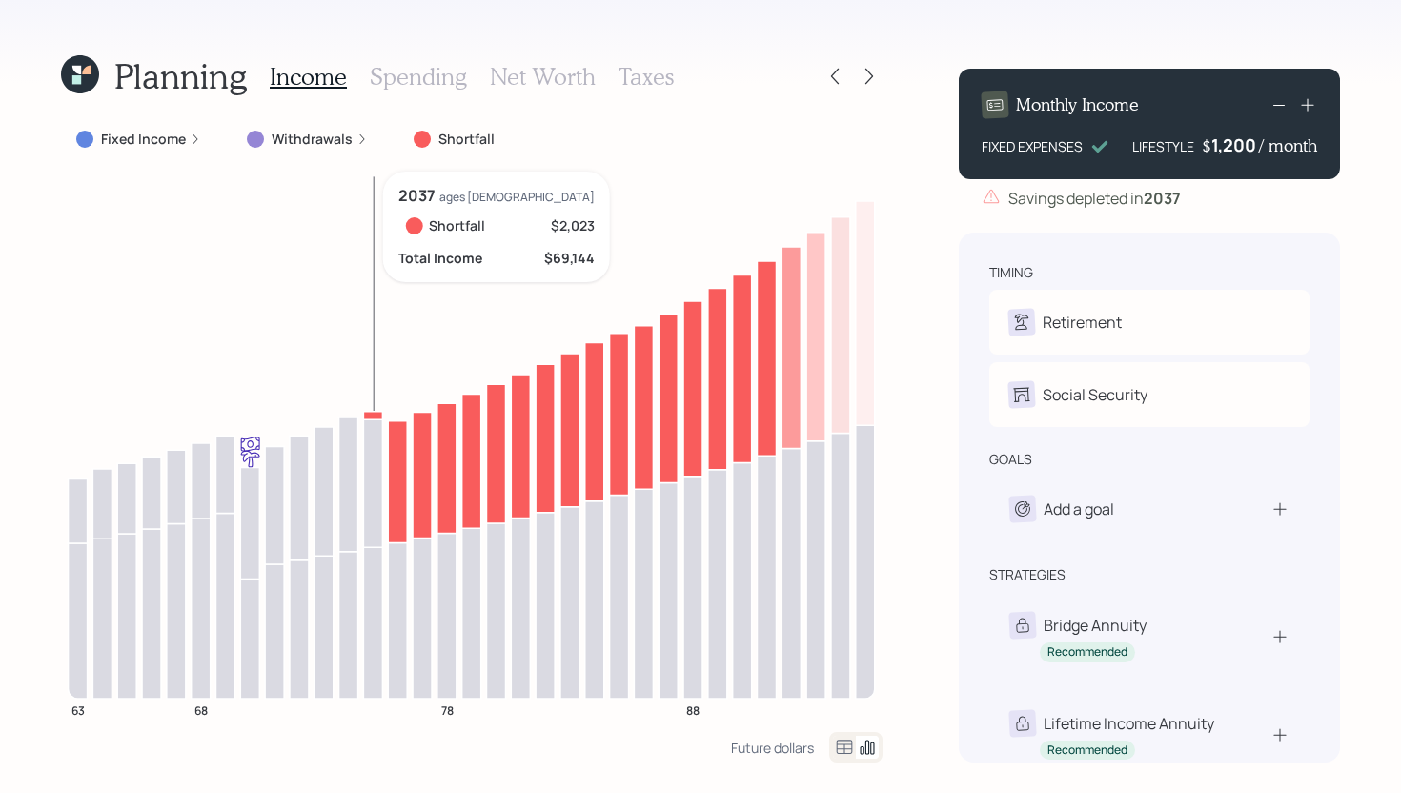
click at [380, 415] on icon at bounding box center [372, 415] width 19 height 9
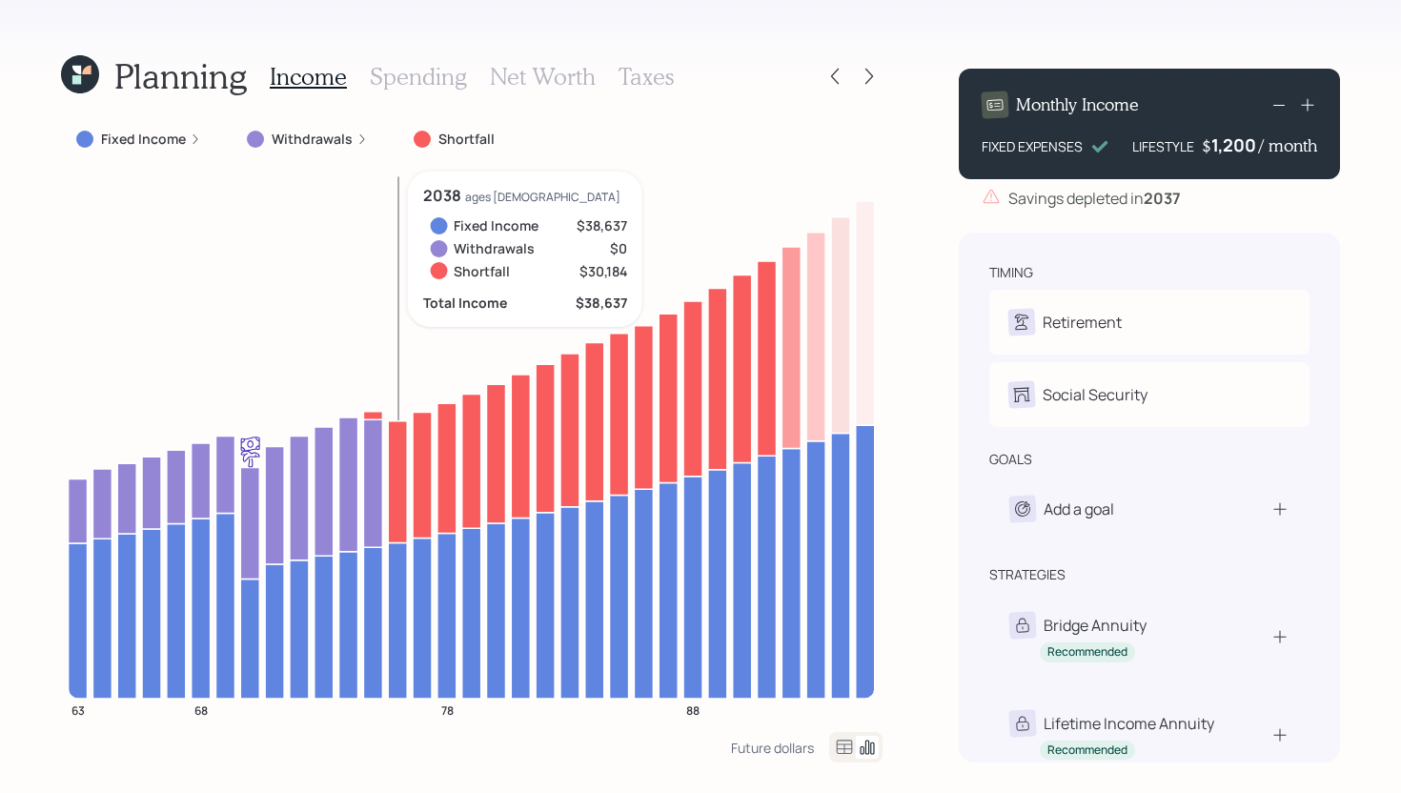
click at [395, 588] on icon at bounding box center [397, 620] width 19 height 156
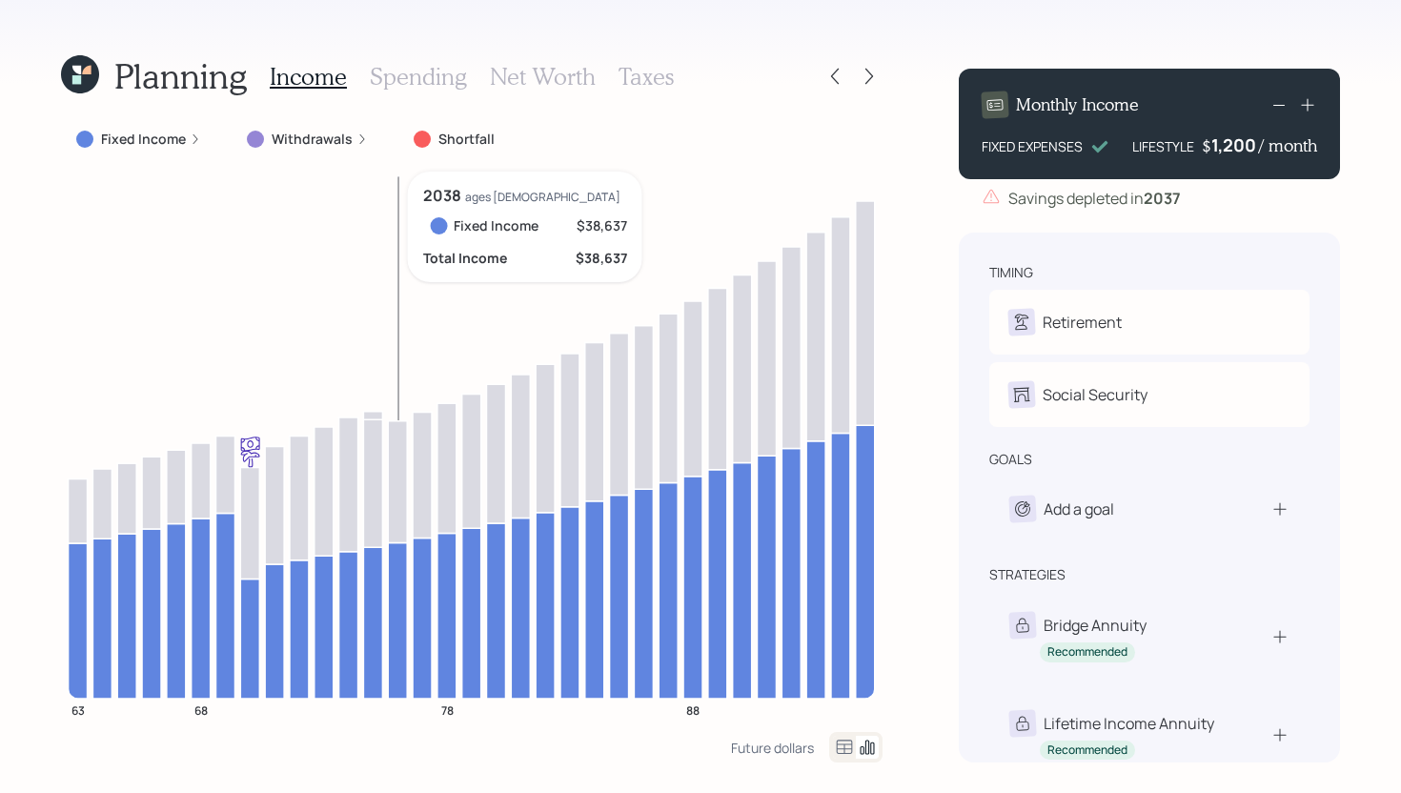
click at [395, 588] on icon at bounding box center [397, 620] width 19 height 156
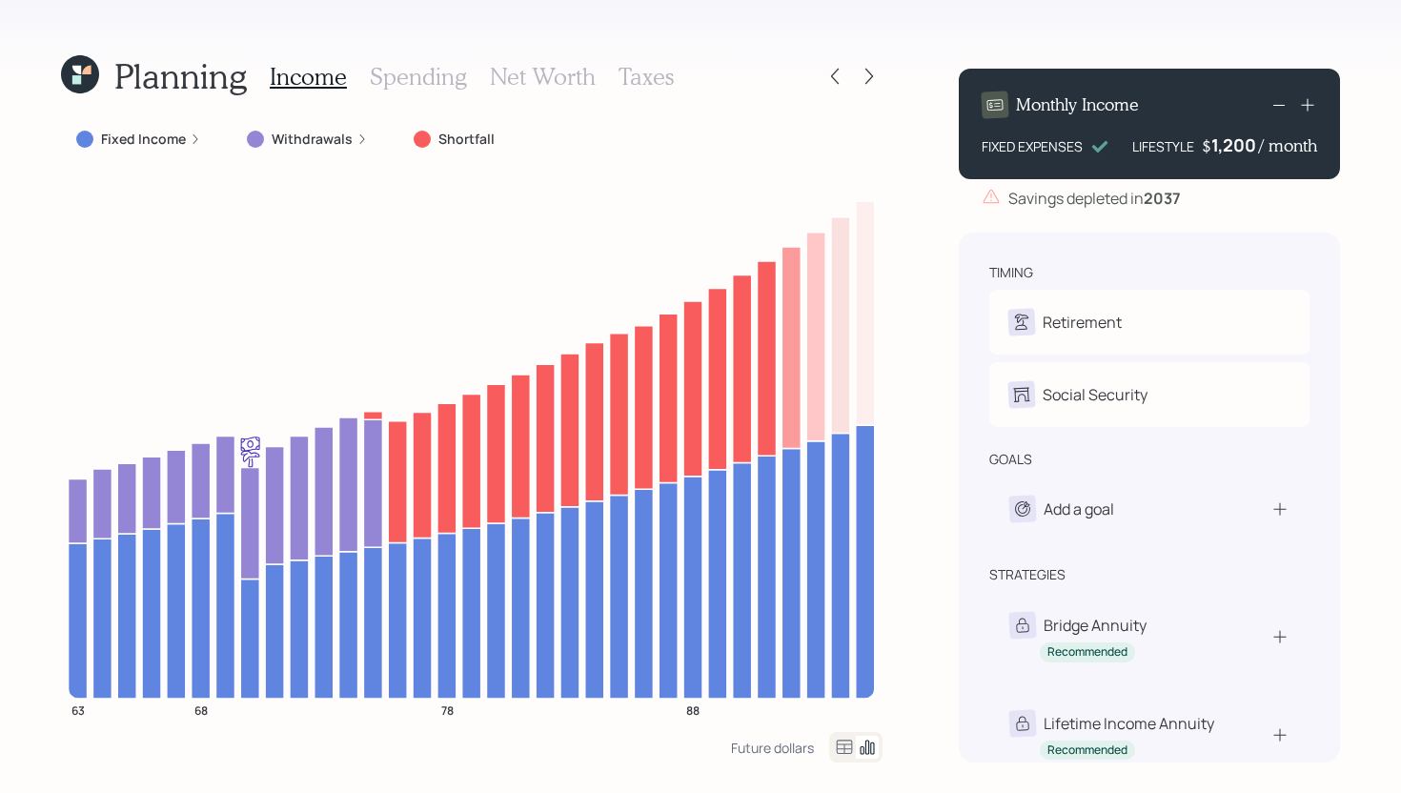
click at [430, 79] on h3 "Spending" at bounding box center [418, 77] width 97 height 28
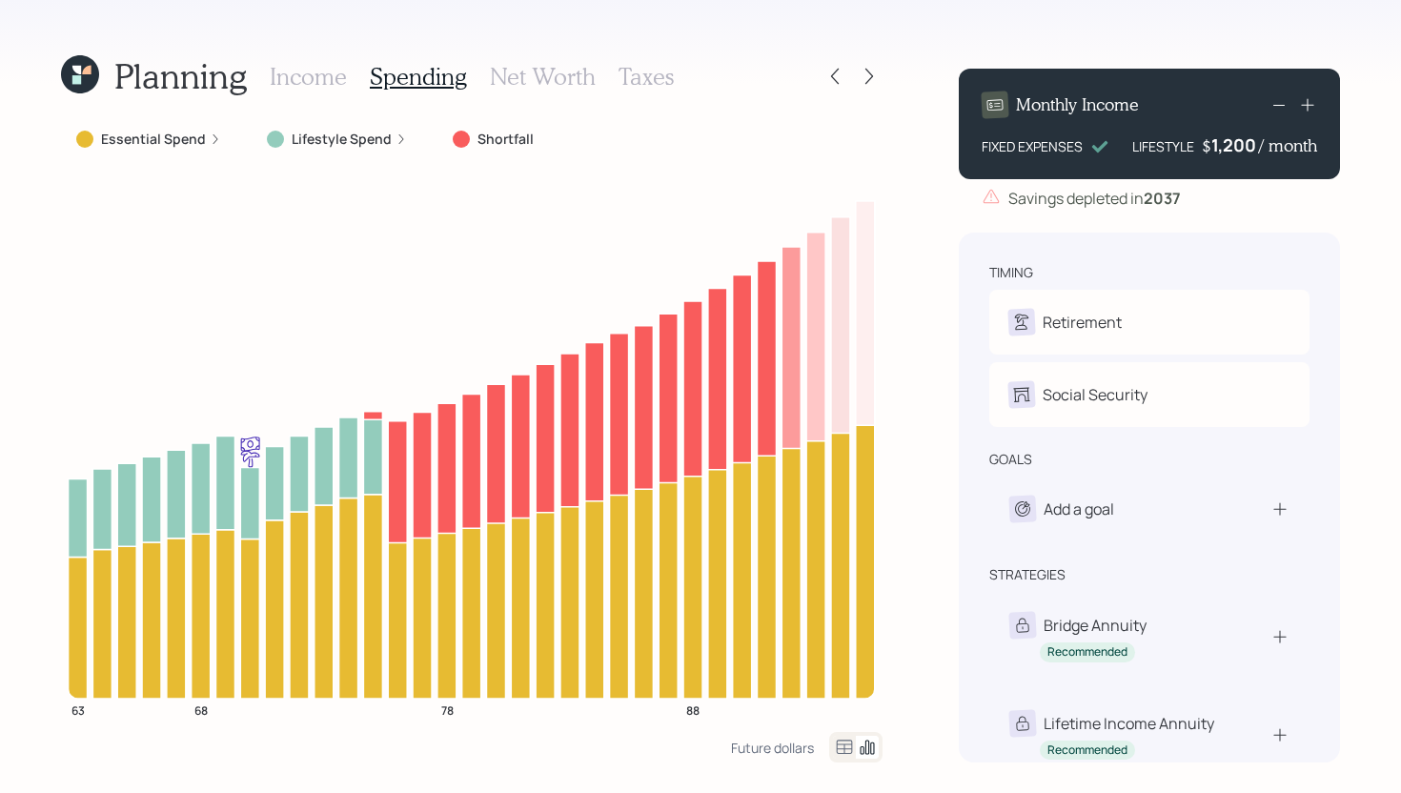
click at [179, 141] on label "Essential Spend" at bounding box center [153, 139] width 105 height 19
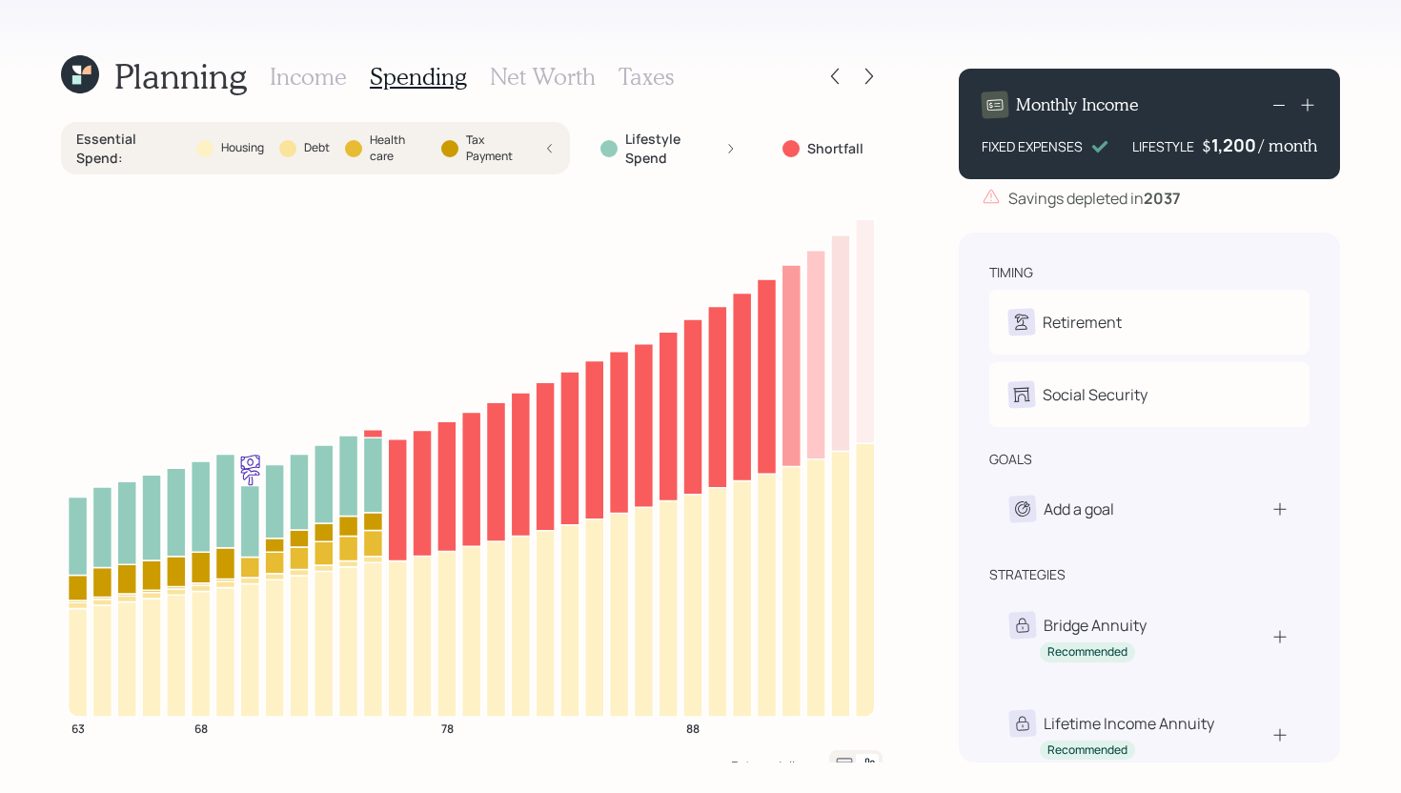
click at [322, 148] on label "Debt" at bounding box center [317, 148] width 26 height 16
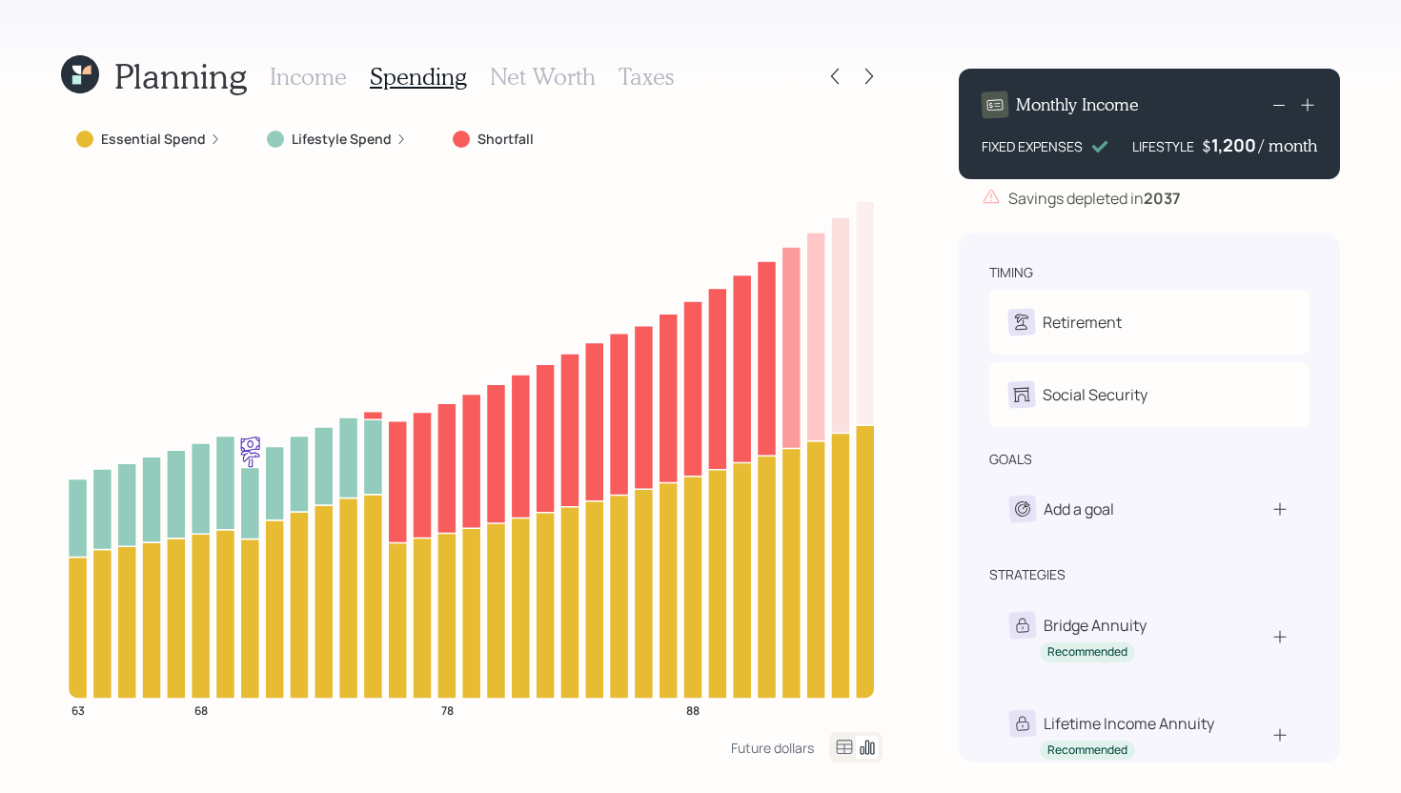
click at [314, 83] on h3 "Income" at bounding box center [308, 77] width 77 height 28
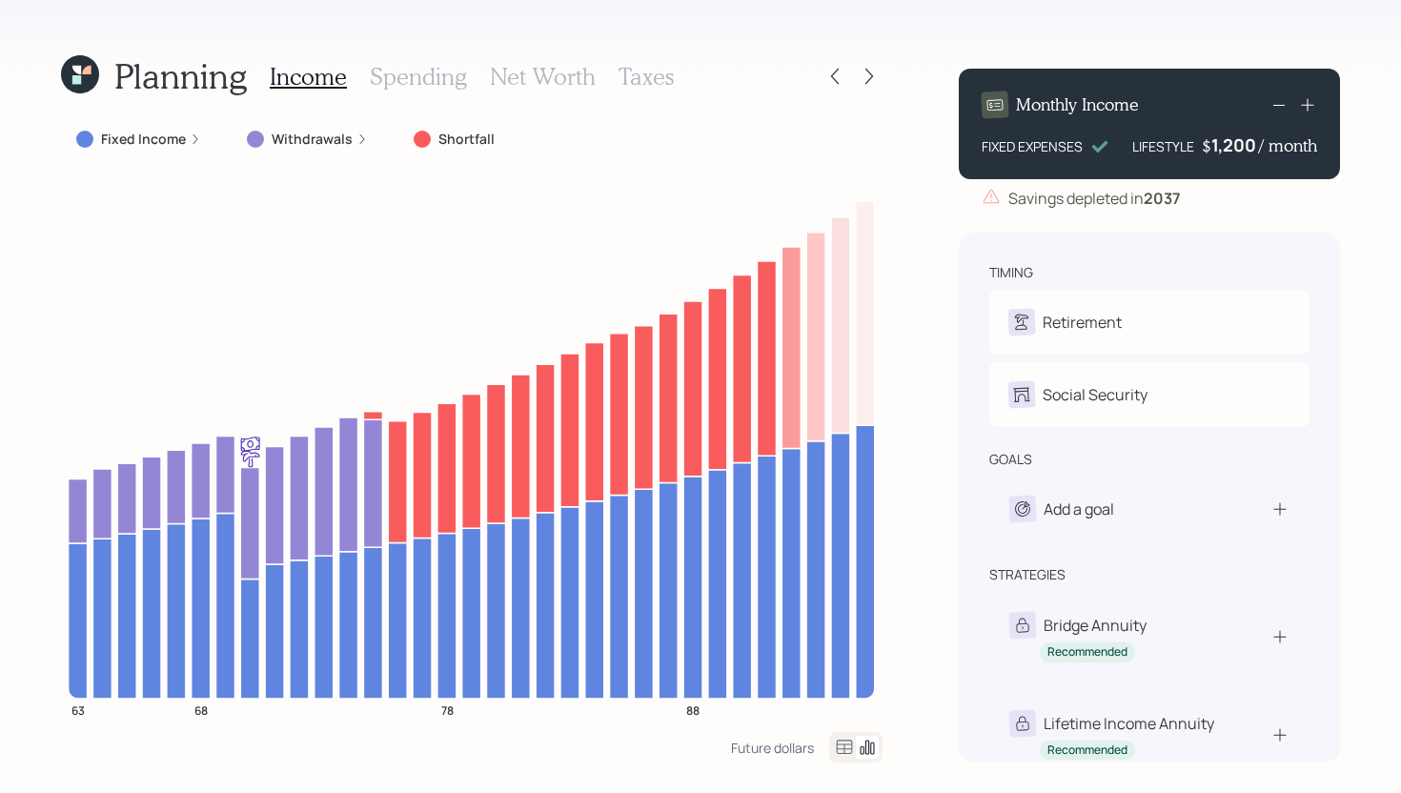
click at [395, 80] on h3 "Spending" at bounding box center [418, 77] width 97 height 28
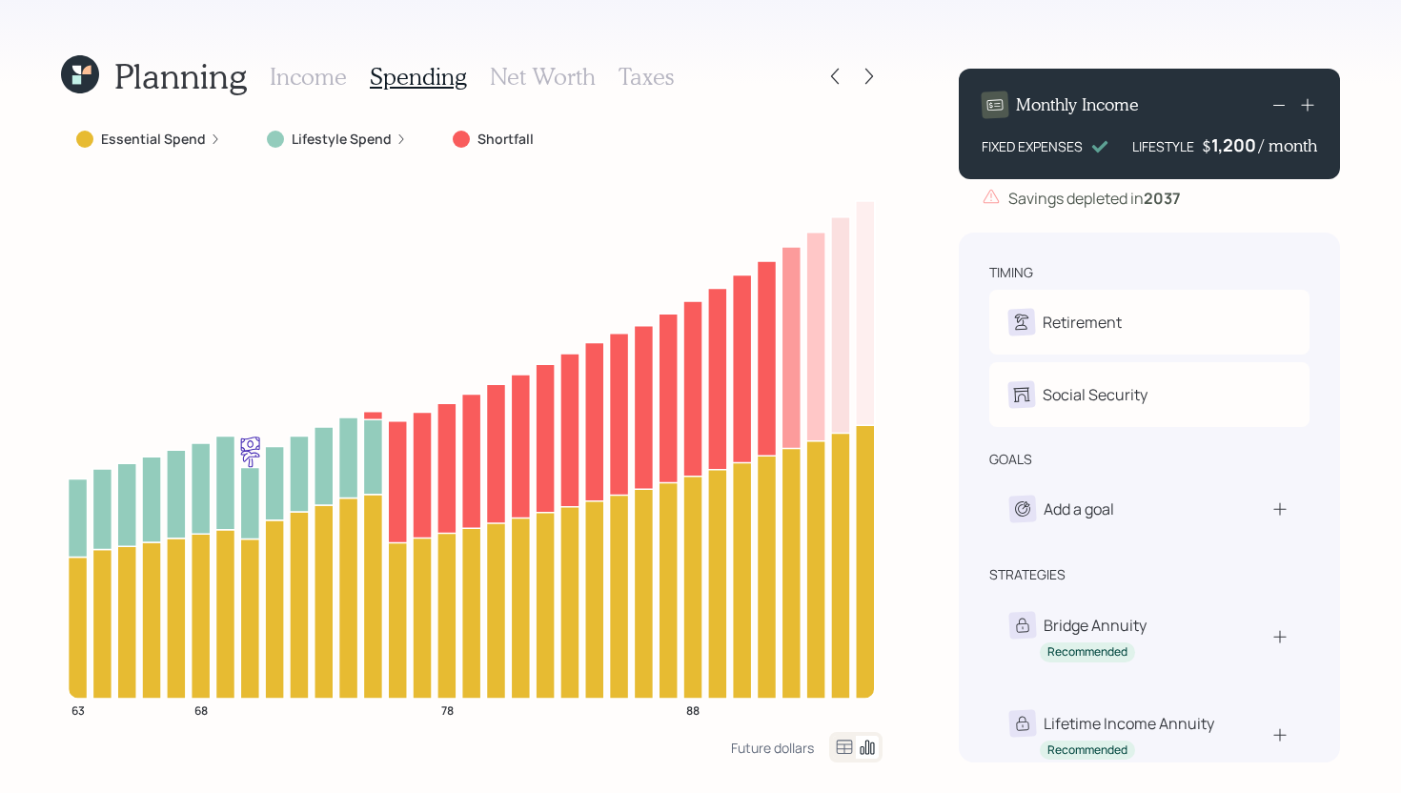
click at [172, 137] on label "Essential Spend" at bounding box center [153, 139] width 105 height 19
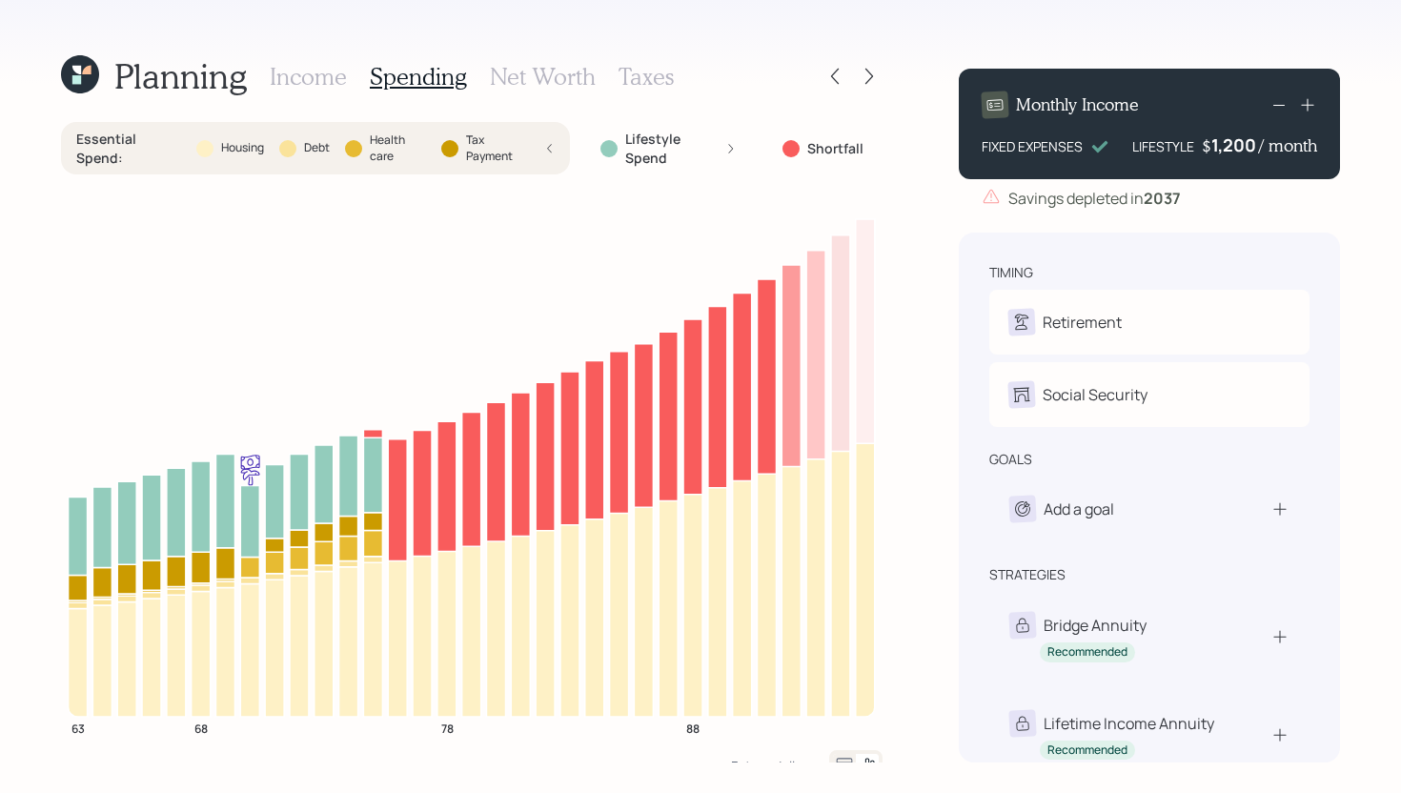
click at [322, 81] on h3 "Income" at bounding box center [308, 77] width 77 height 28
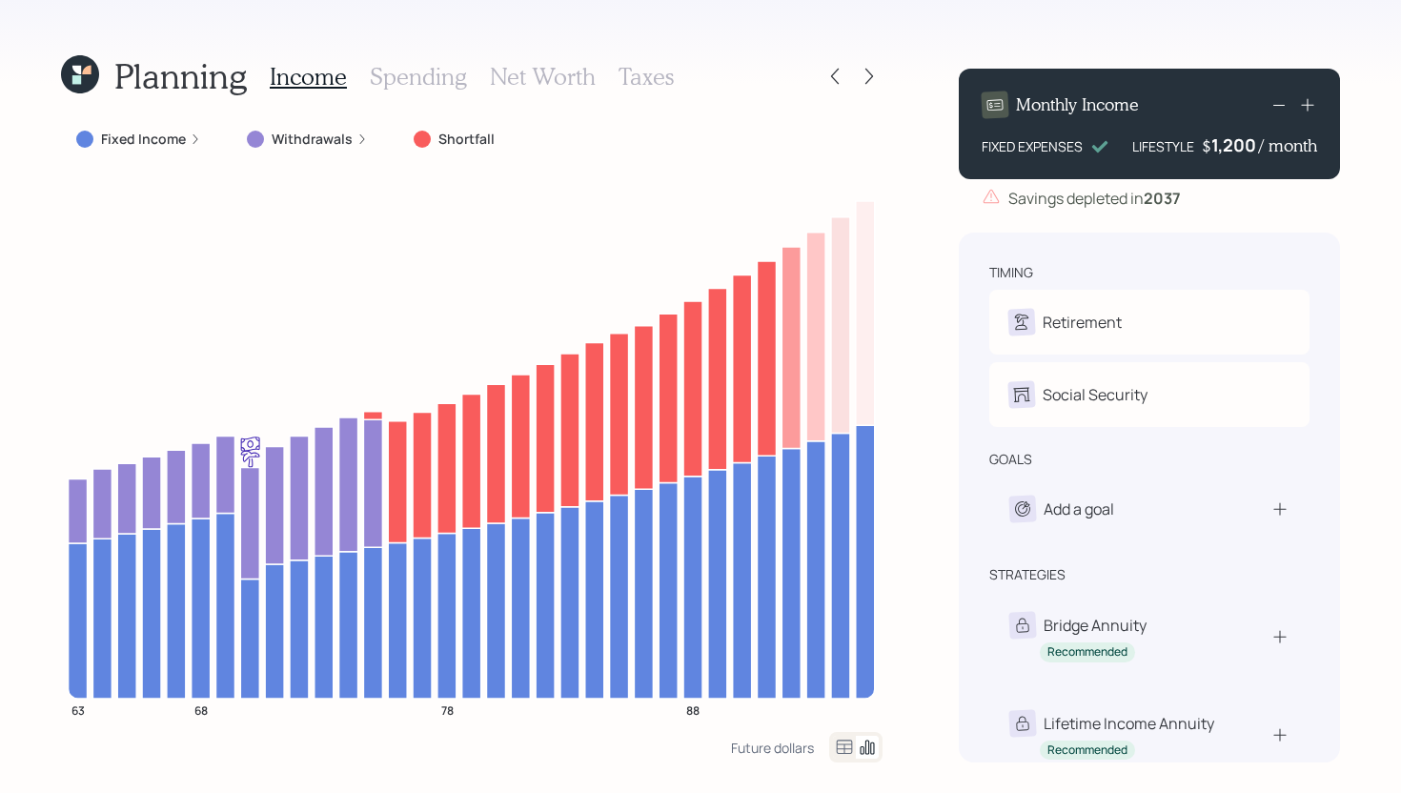
click at [178, 132] on label "Fixed Income" at bounding box center [143, 139] width 85 height 19
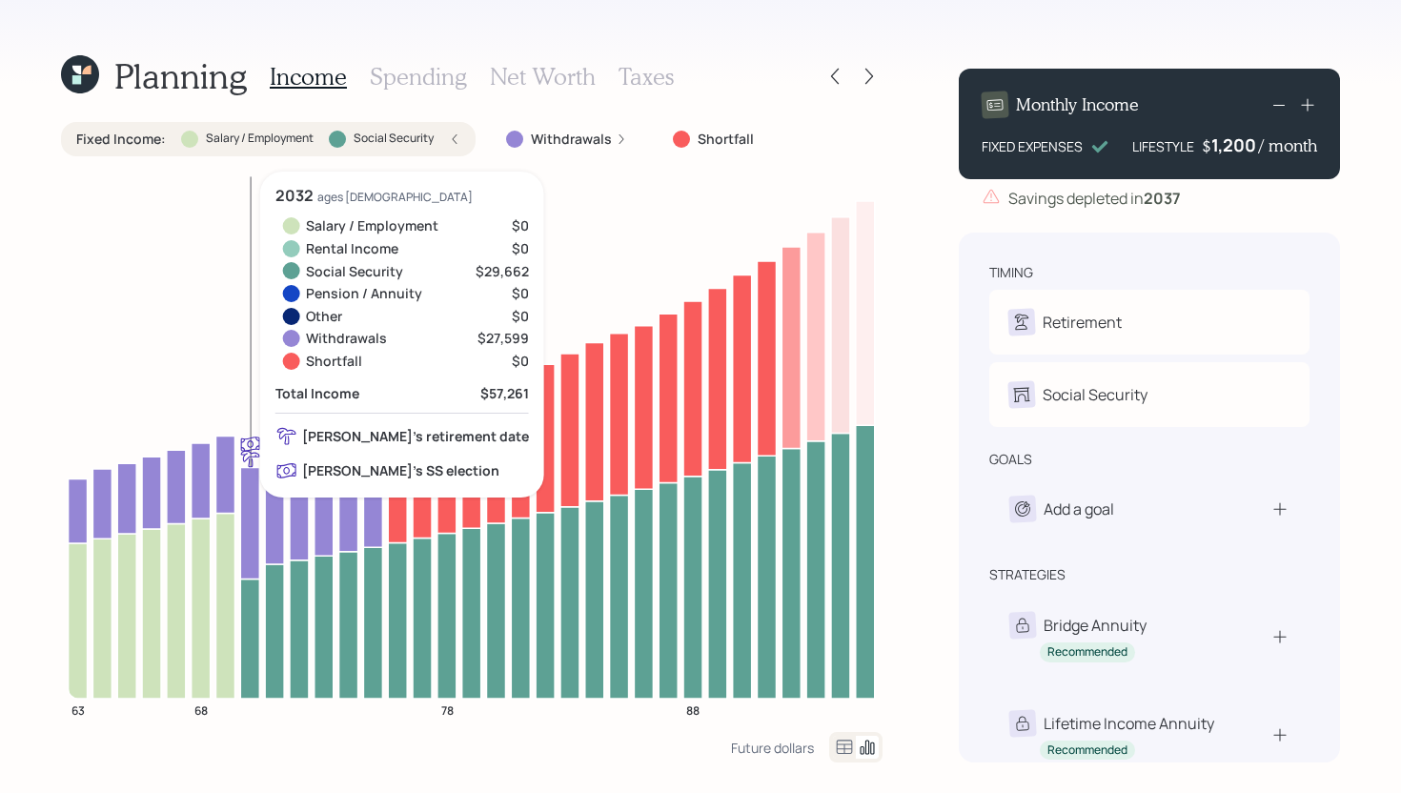
click at [253, 610] on icon at bounding box center [249, 638] width 19 height 120
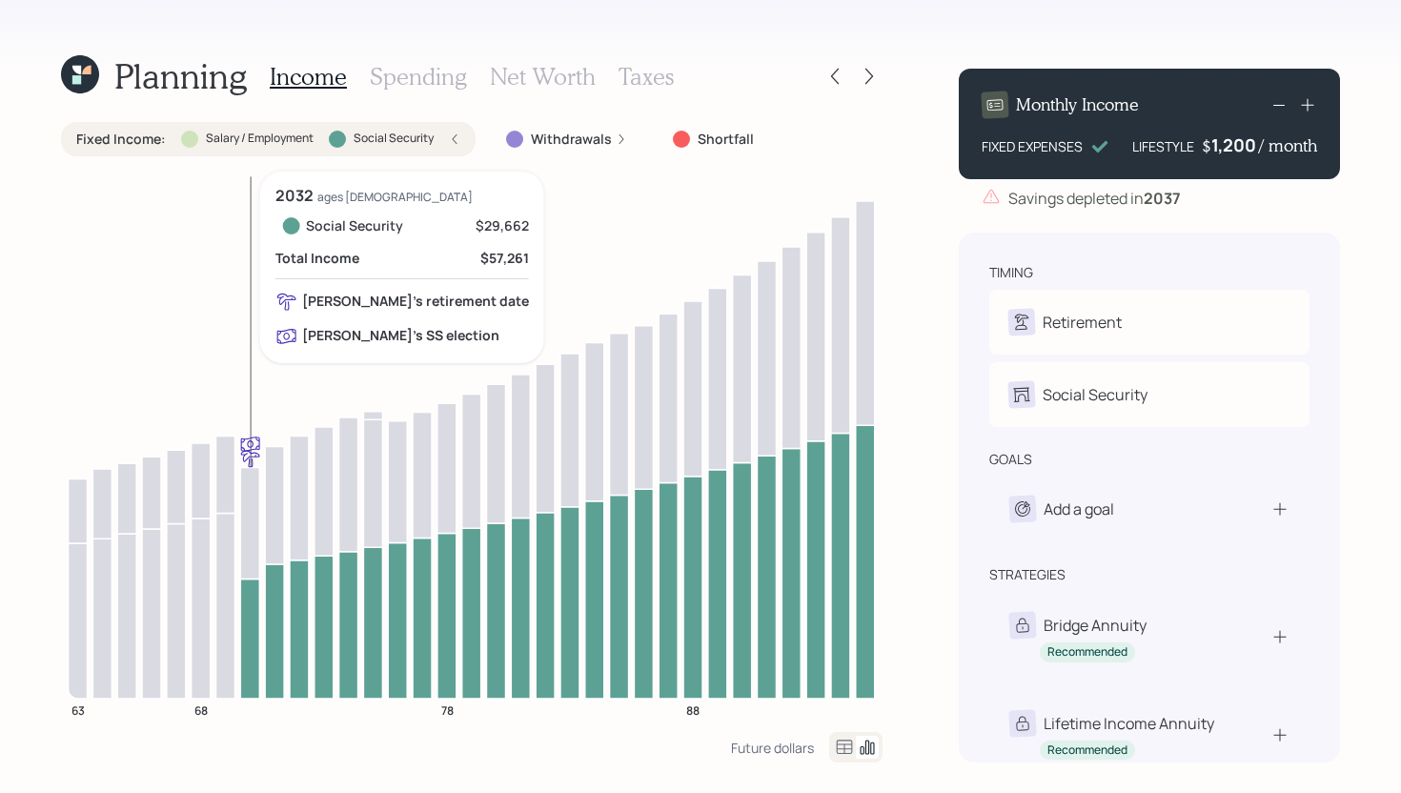
click at [253, 610] on icon at bounding box center [249, 638] width 19 height 120
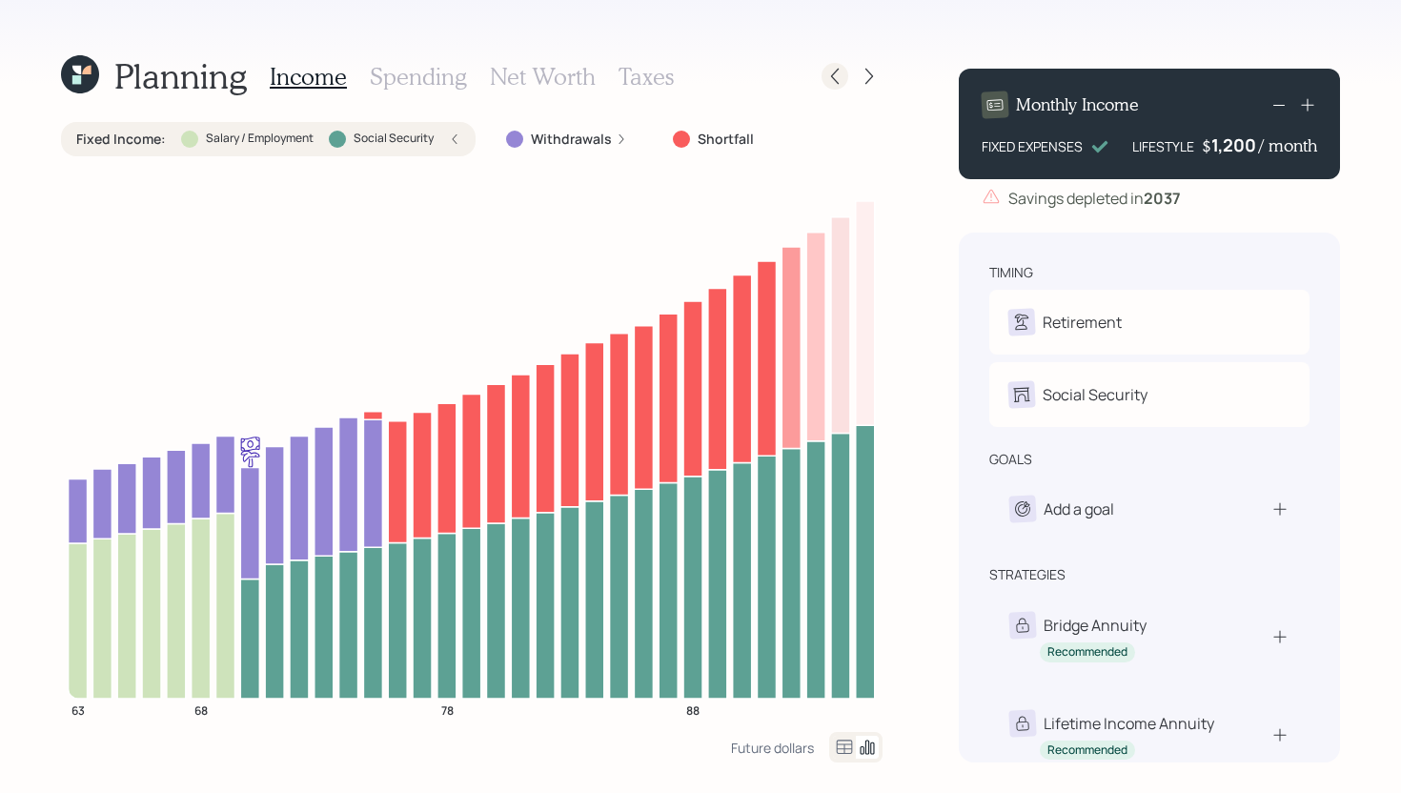
click at [836, 80] on icon at bounding box center [834, 76] width 19 height 19
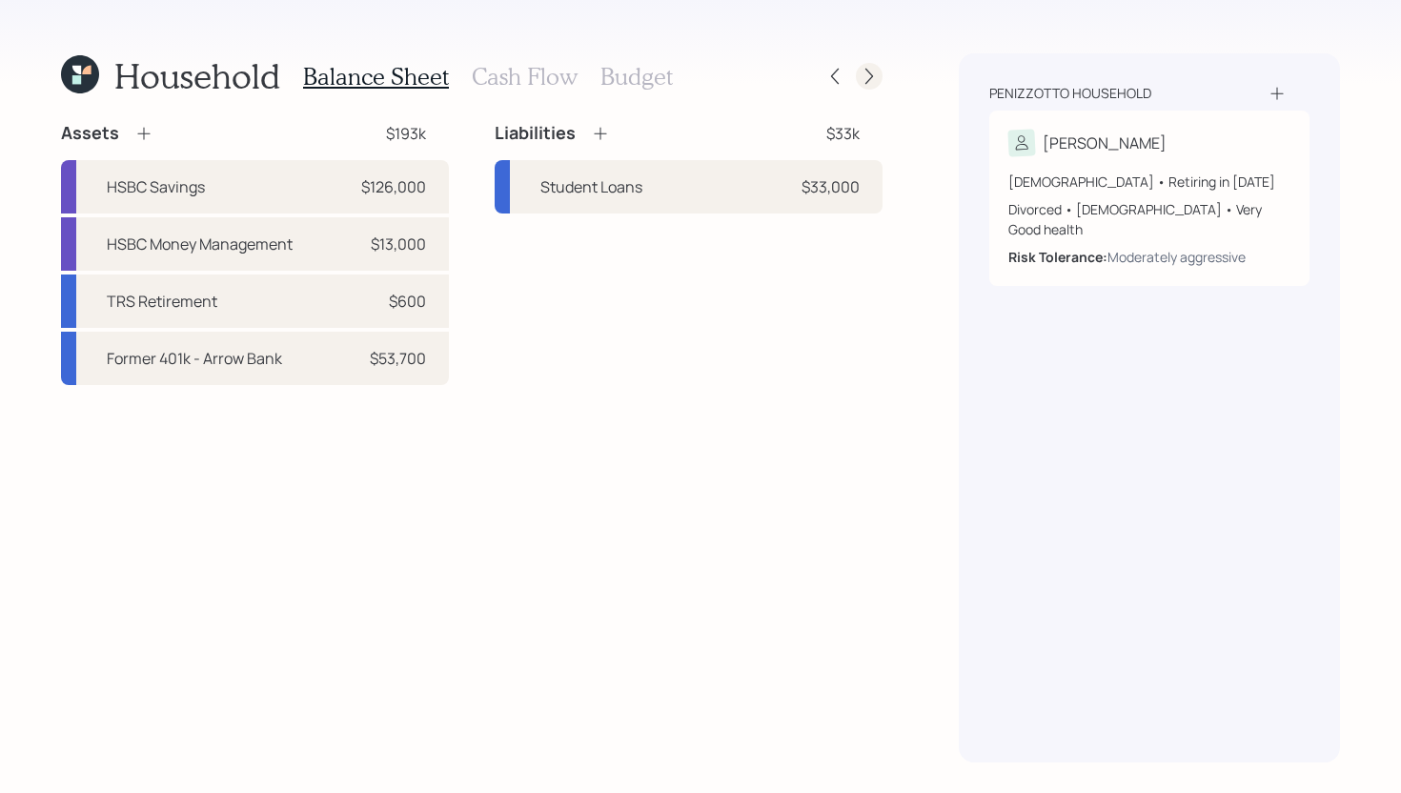
click at [876, 72] on icon at bounding box center [869, 76] width 19 height 19
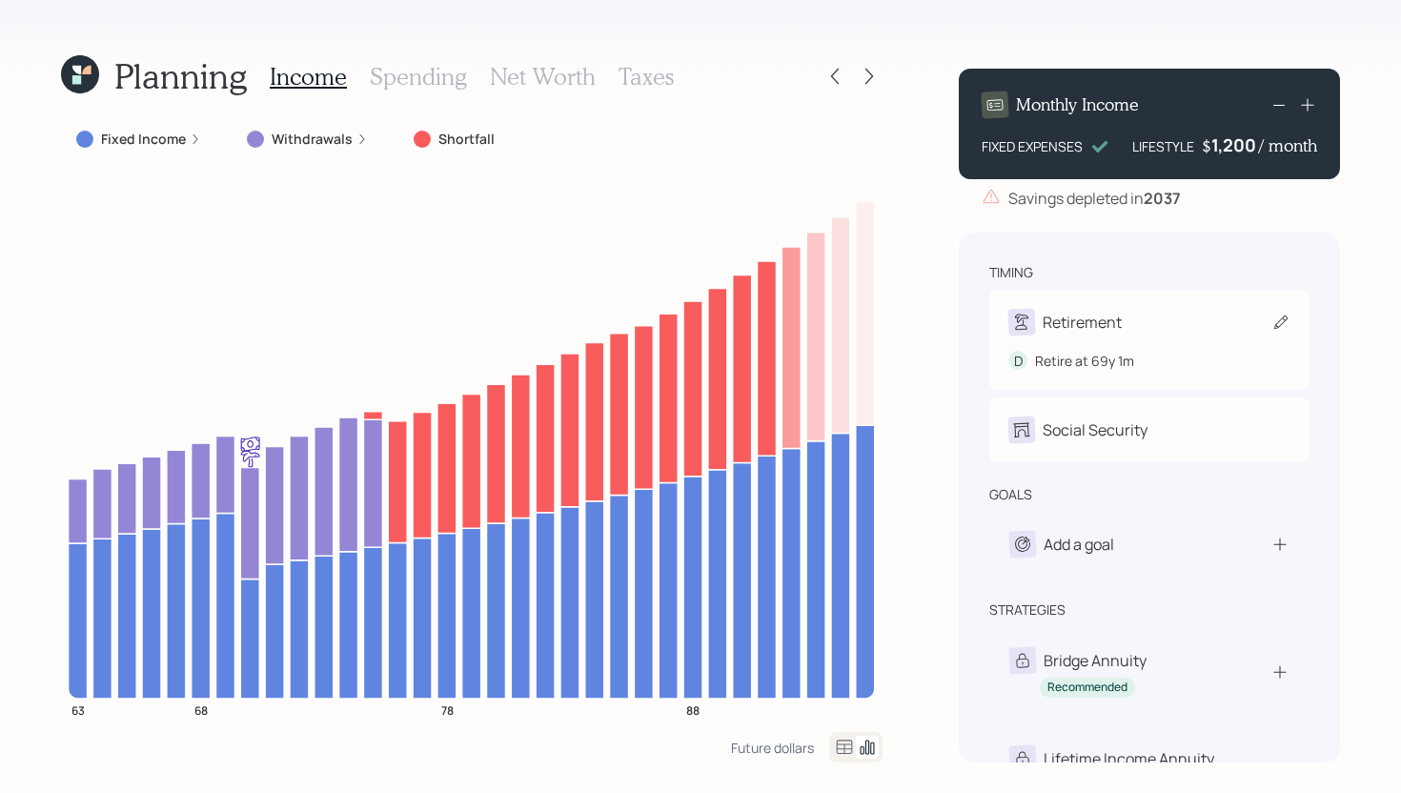
click at [1147, 312] on div "Retirement" at bounding box center [1149, 322] width 282 height 27
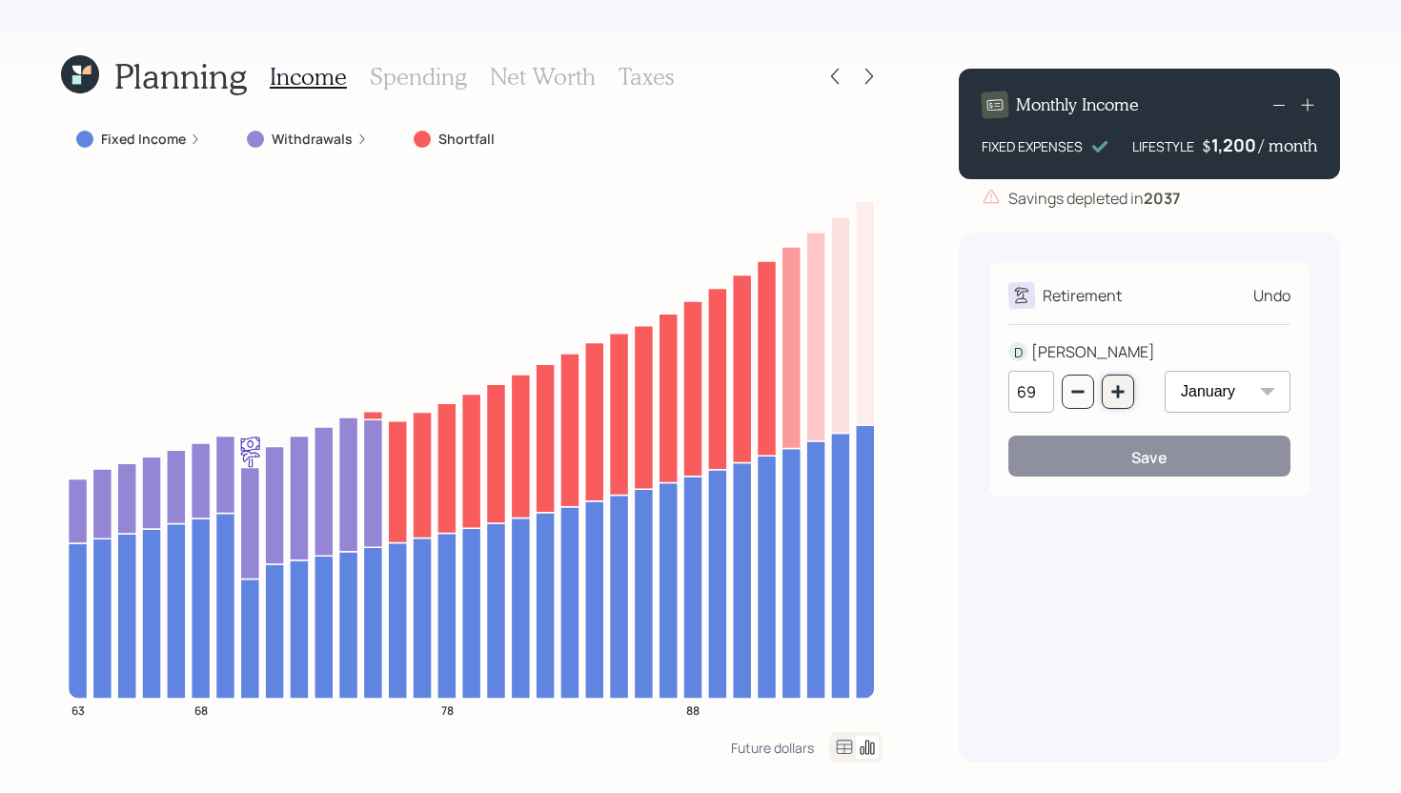
click at [1120, 390] on icon "button" at bounding box center [1117, 391] width 15 height 15
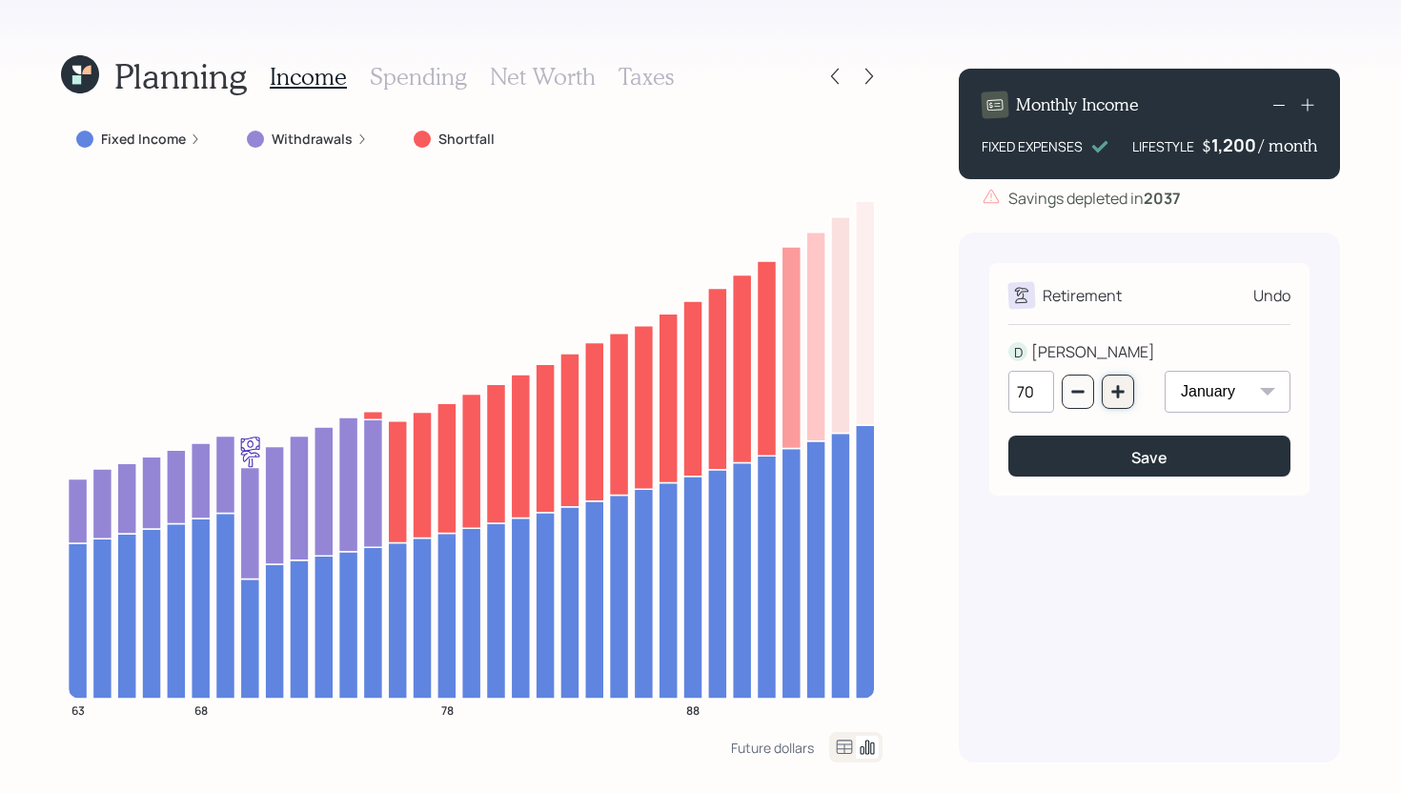
click at [1120, 390] on icon "button" at bounding box center [1117, 391] width 15 height 15
type input "72"
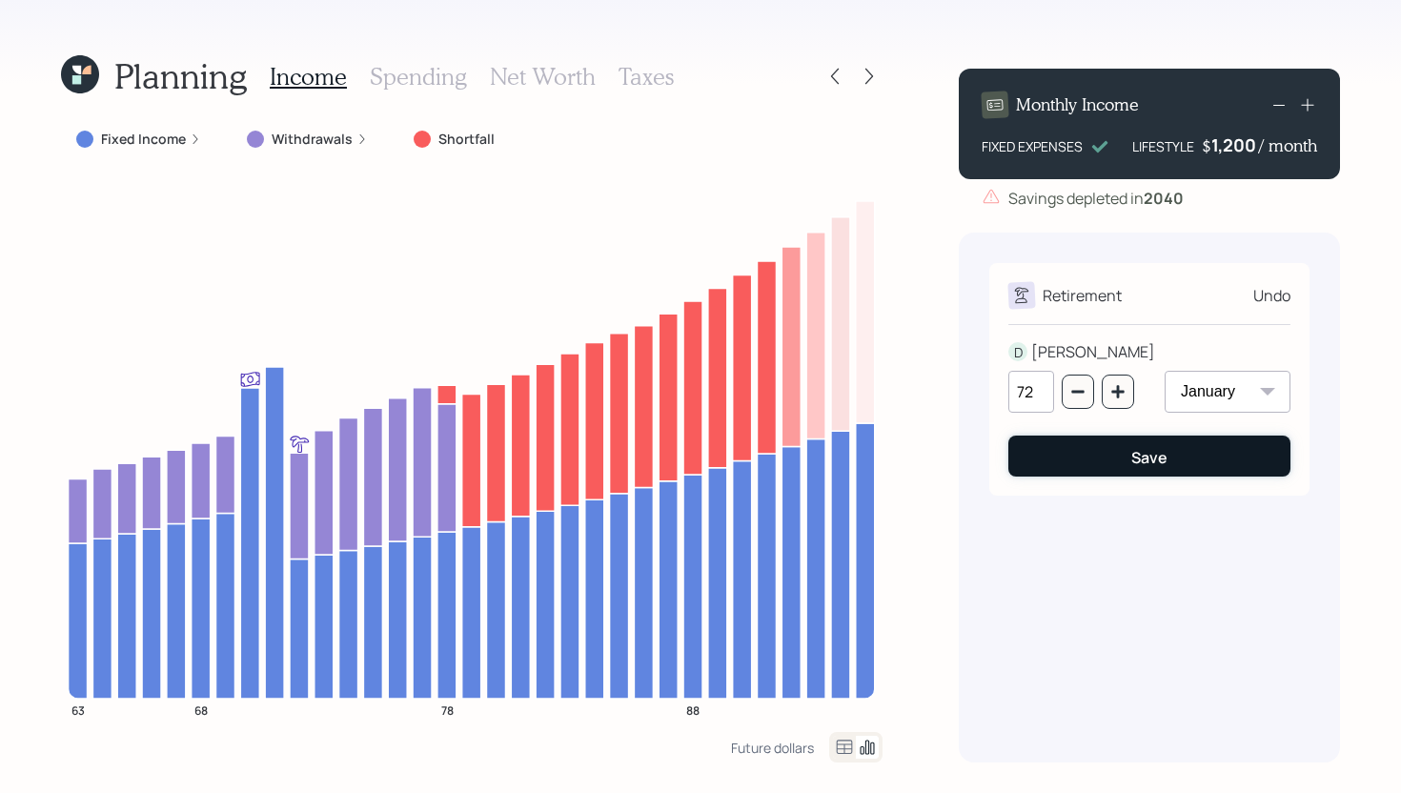
click at [1124, 462] on button "Save" at bounding box center [1149, 456] width 282 height 41
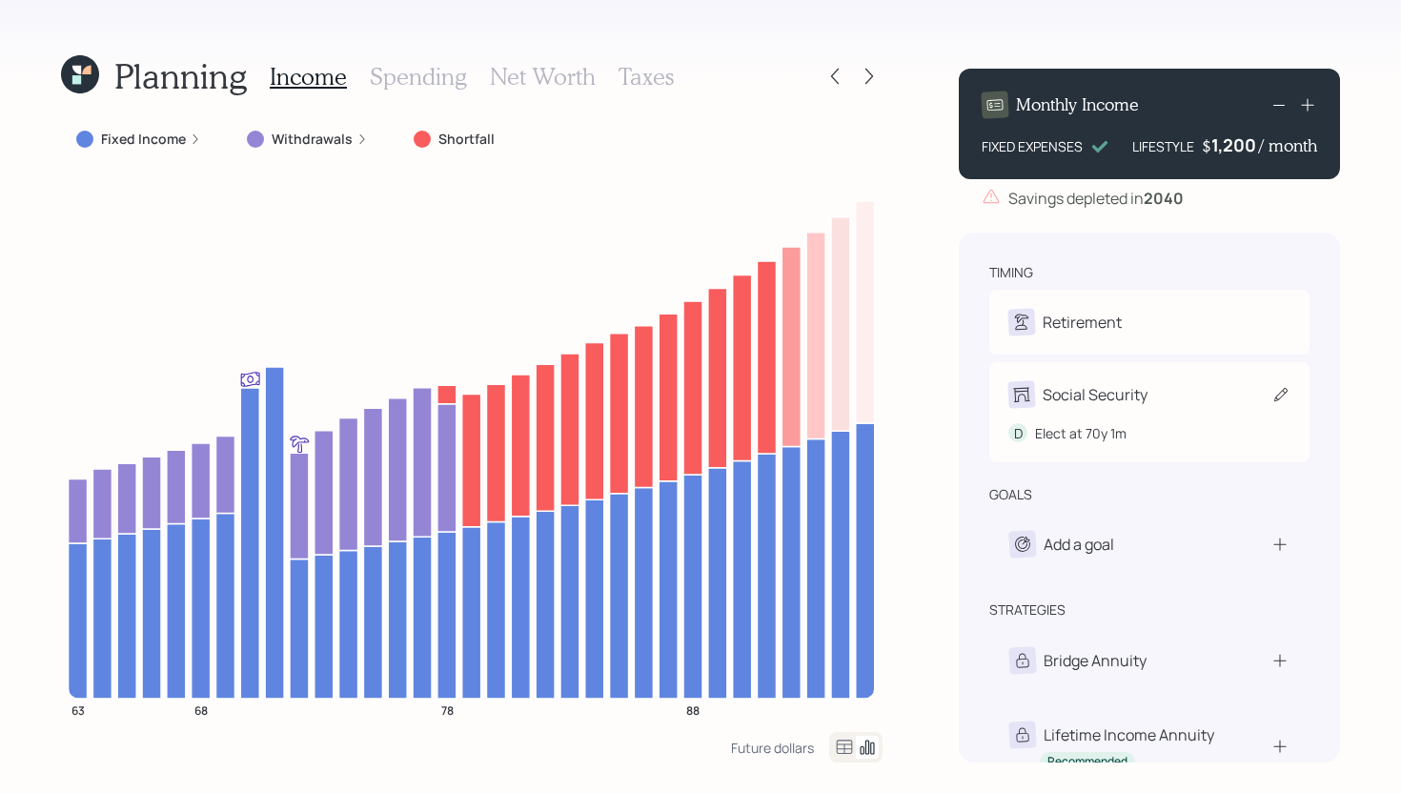
click at [1122, 402] on div "Social Security" at bounding box center [1095, 394] width 105 height 23
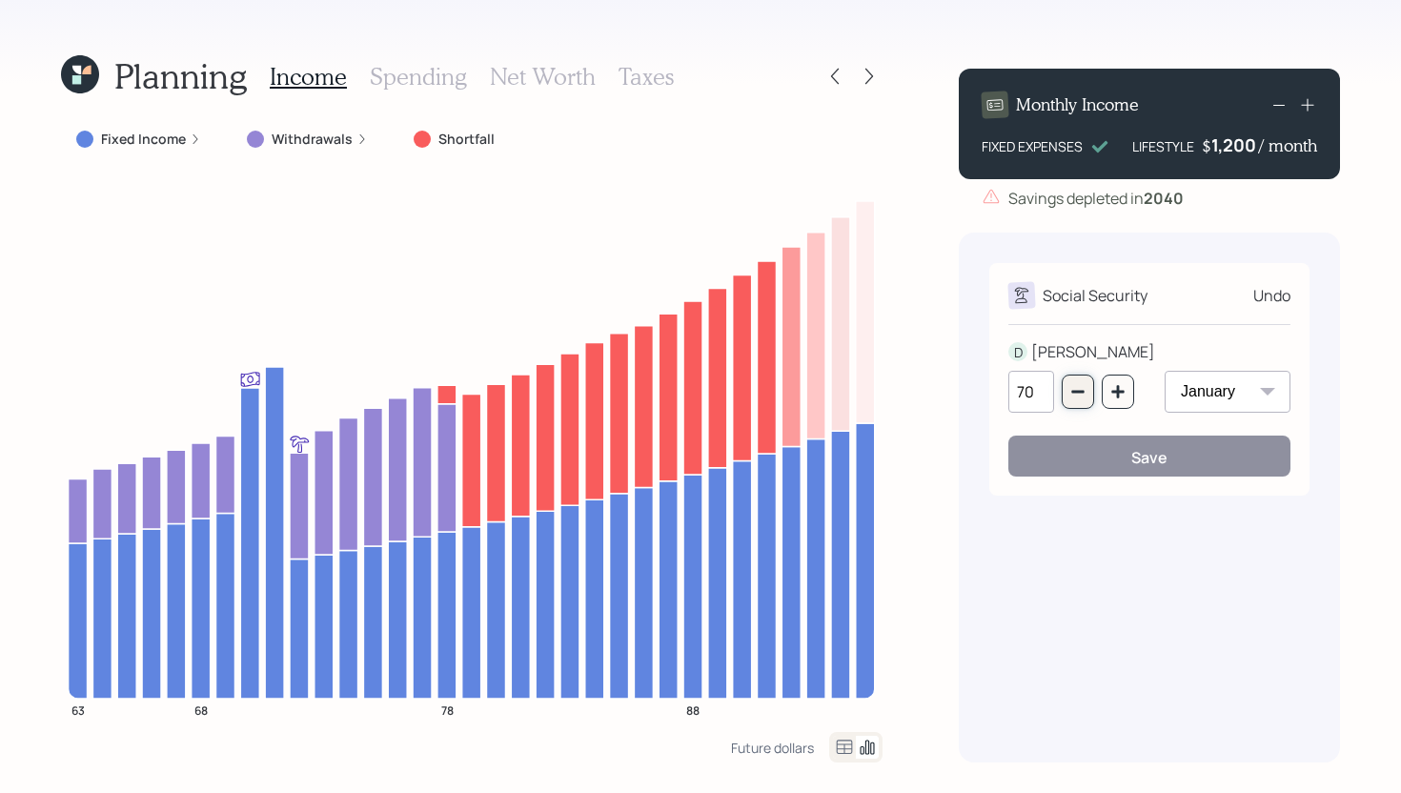
click at [1070, 392] on icon "button" at bounding box center [1077, 391] width 15 height 15
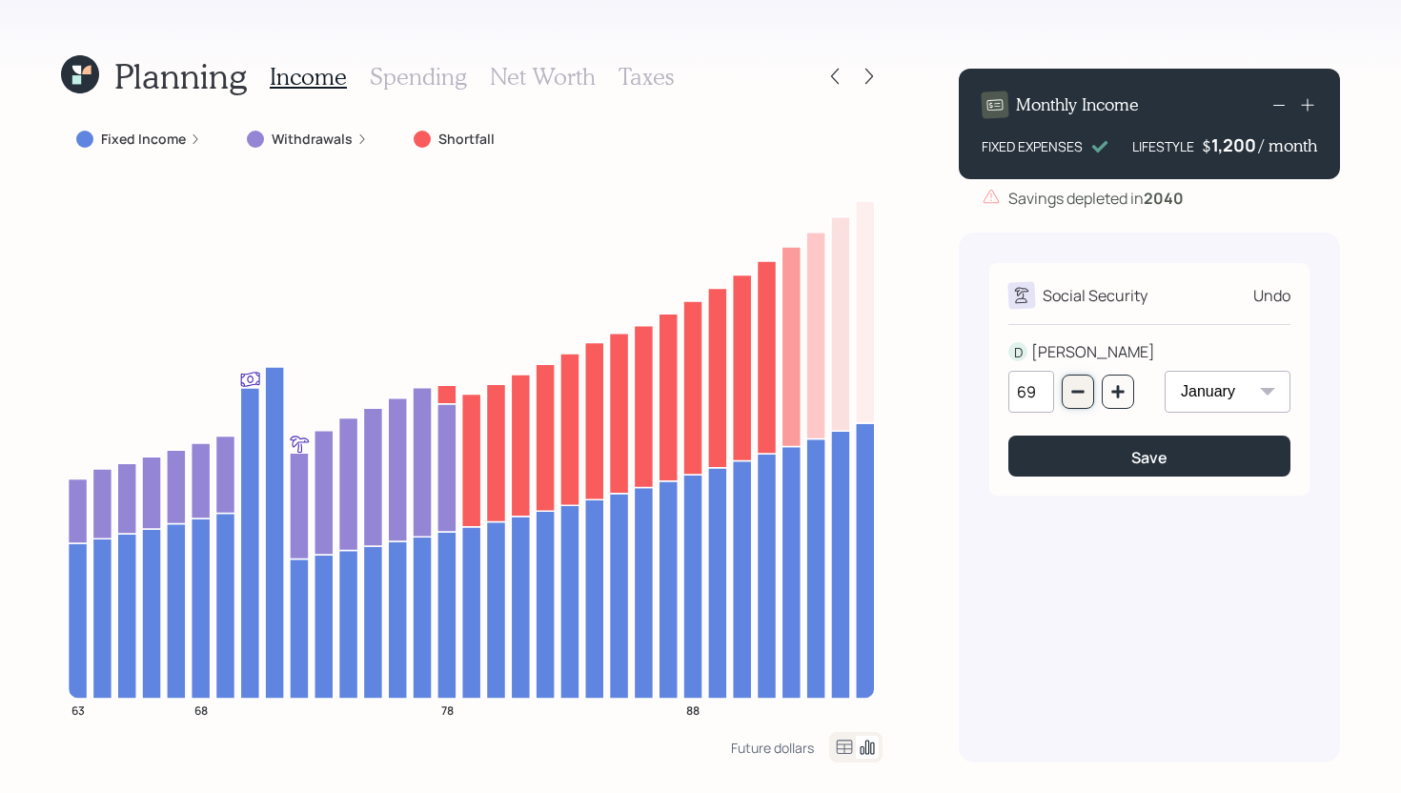
click at [1070, 392] on icon "button" at bounding box center [1077, 391] width 15 height 15
type input "67"
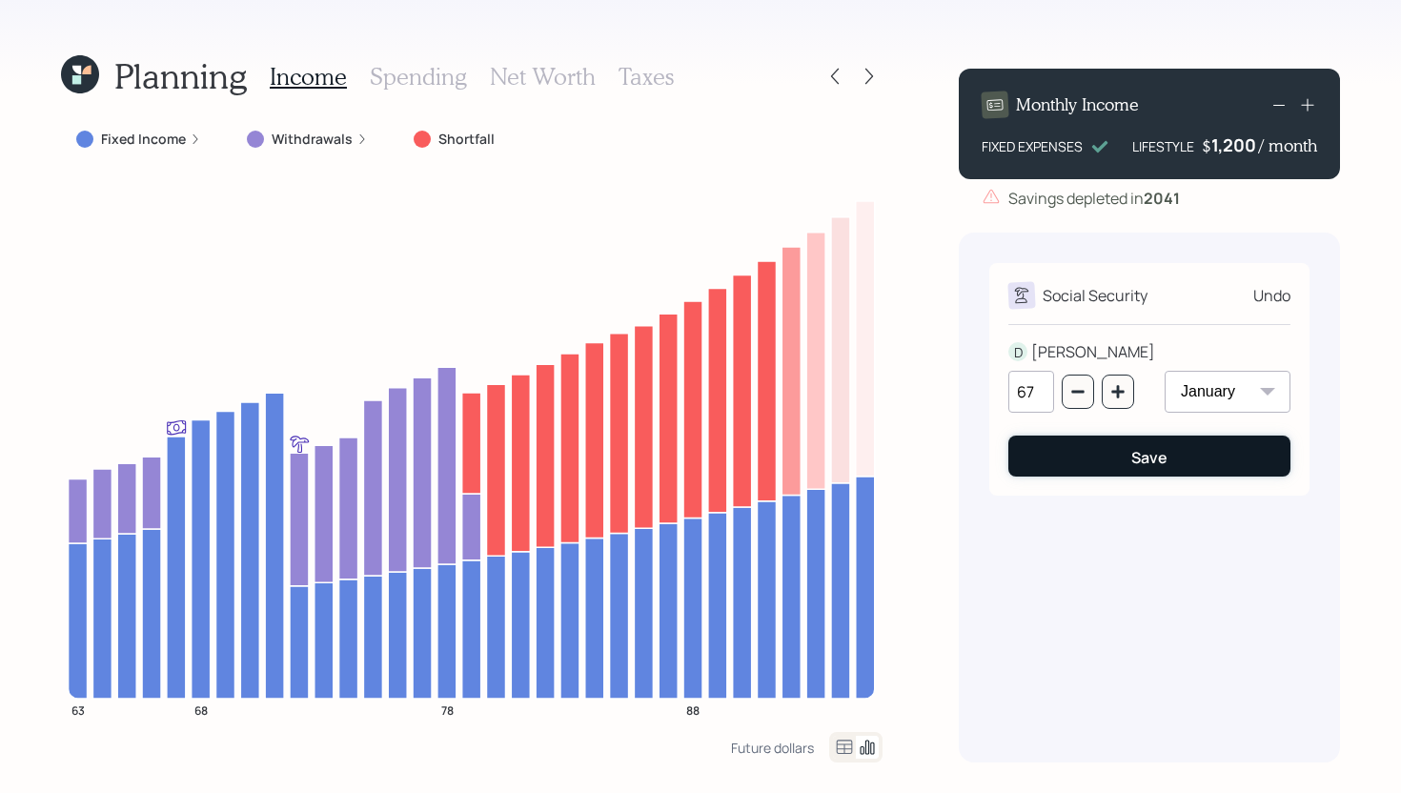
click at [1076, 460] on button "Save" at bounding box center [1149, 456] width 282 height 41
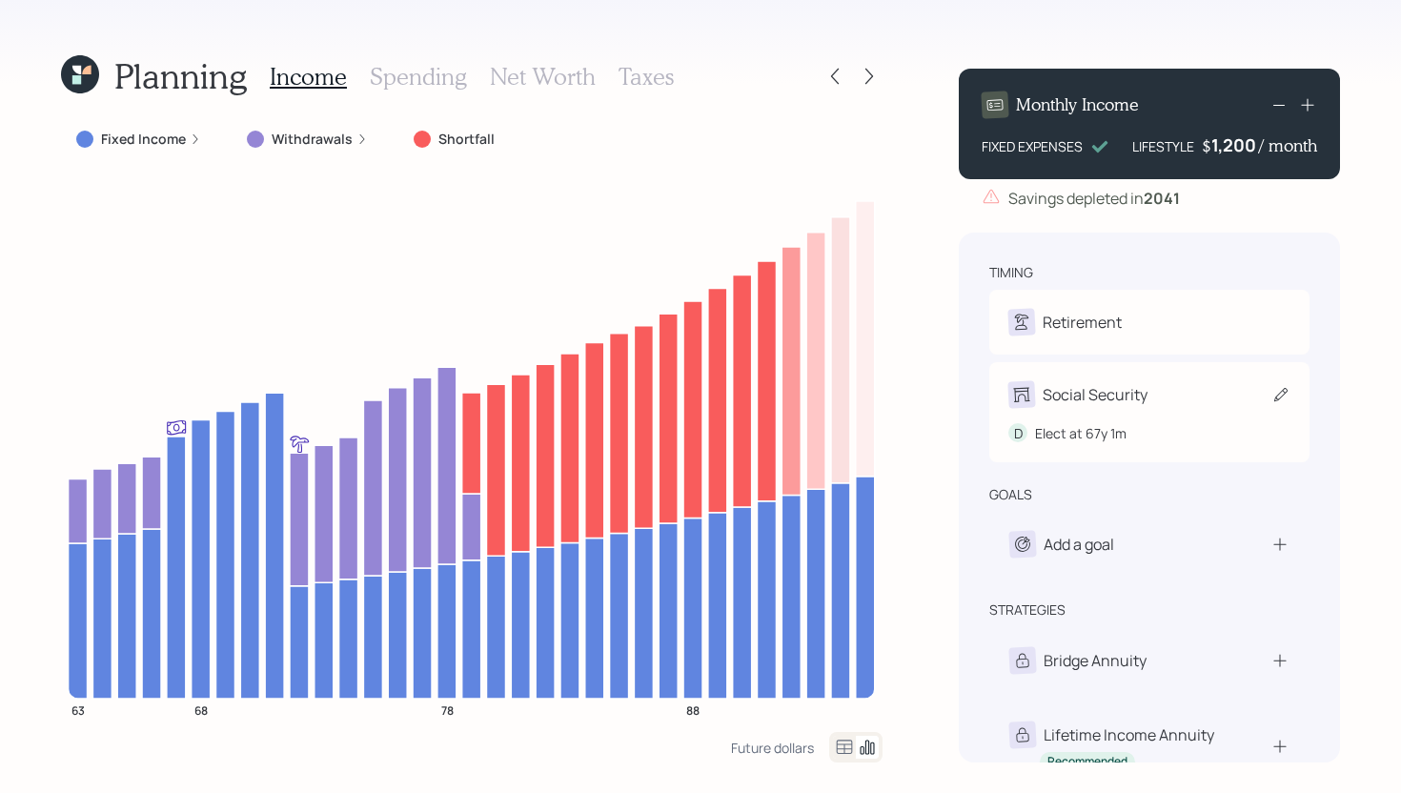
click at [1159, 376] on div "Social Security D Elect at 67y 1m" at bounding box center [1149, 412] width 320 height 100
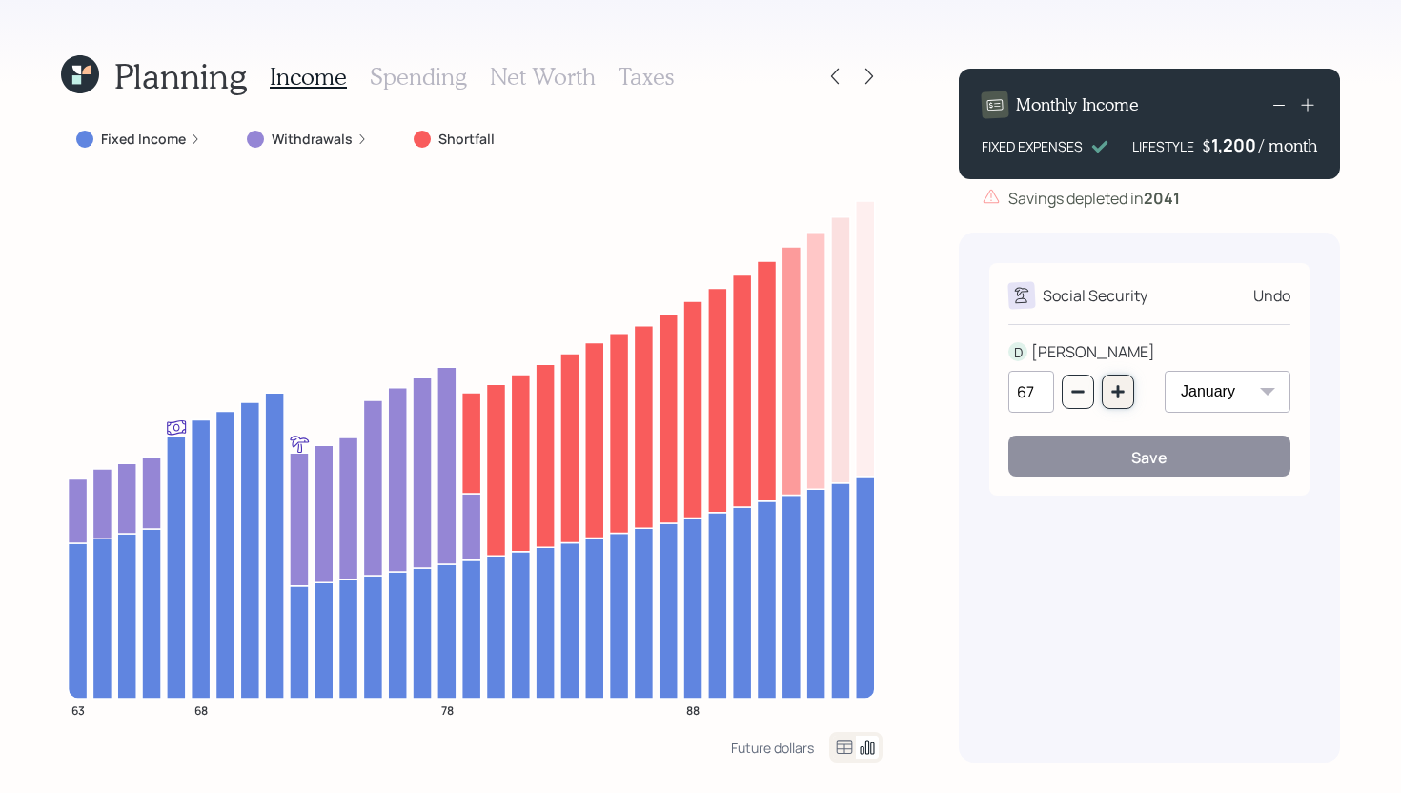
click at [1124, 393] on icon "button" at bounding box center [1117, 391] width 12 height 12
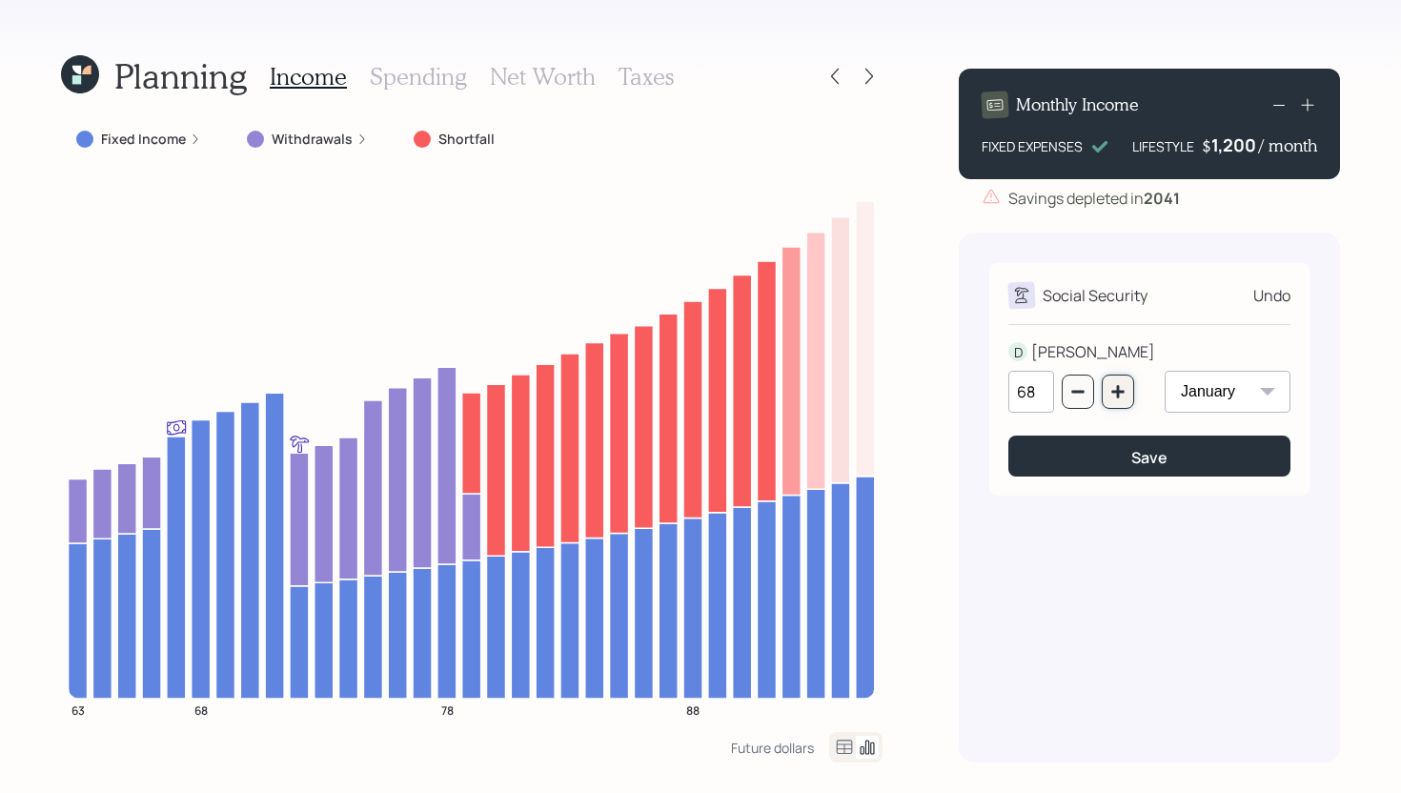
click at [1124, 393] on icon "button" at bounding box center [1117, 391] width 12 height 12
type input "70"
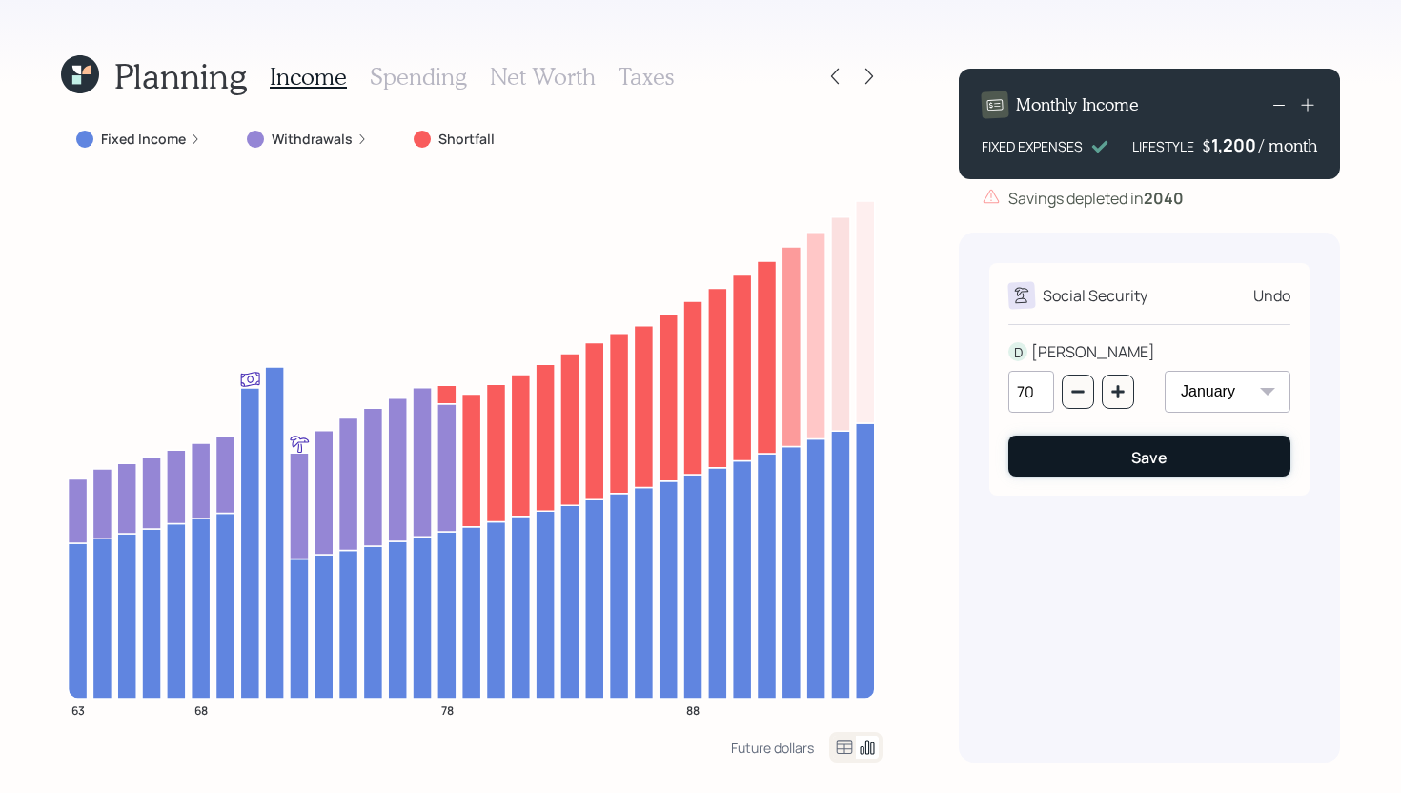
click at [1123, 453] on button "Save" at bounding box center [1149, 456] width 282 height 41
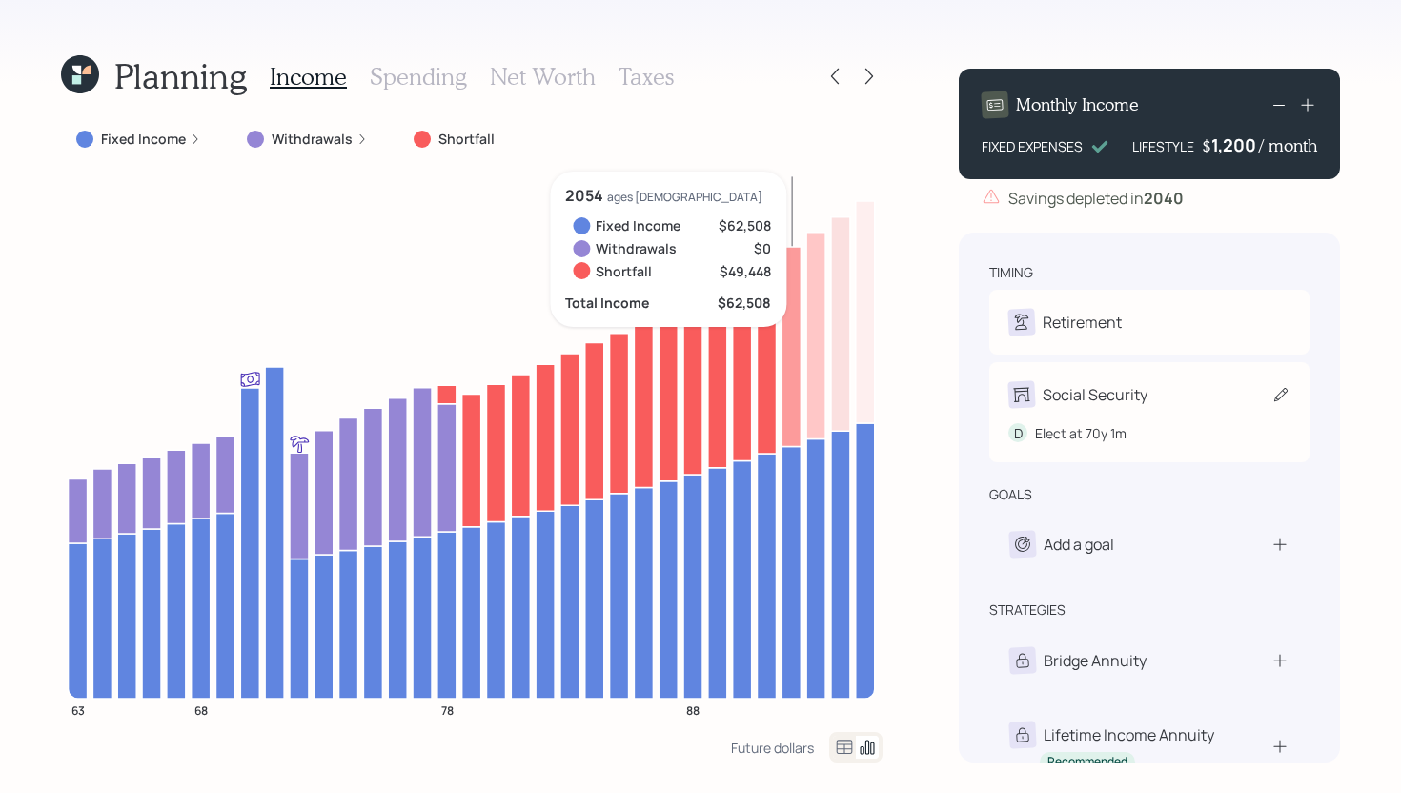
click at [1175, 378] on div "Social Security D Elect at 70y 1m" at bounding box center [1149, 412] width 320 height 100
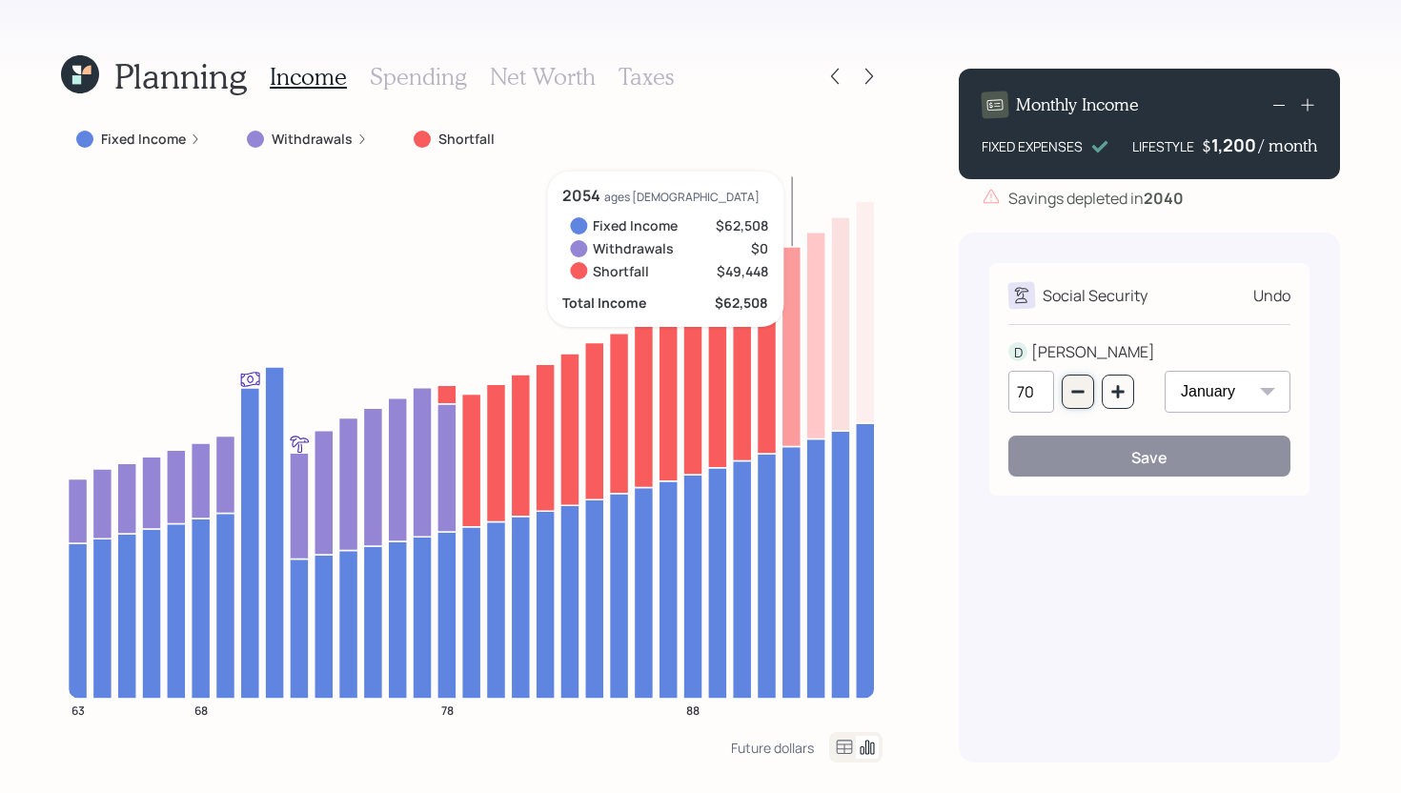
click at [1075, 394] on icon "button" at bounding box center [1077, 391] width 15 height 15
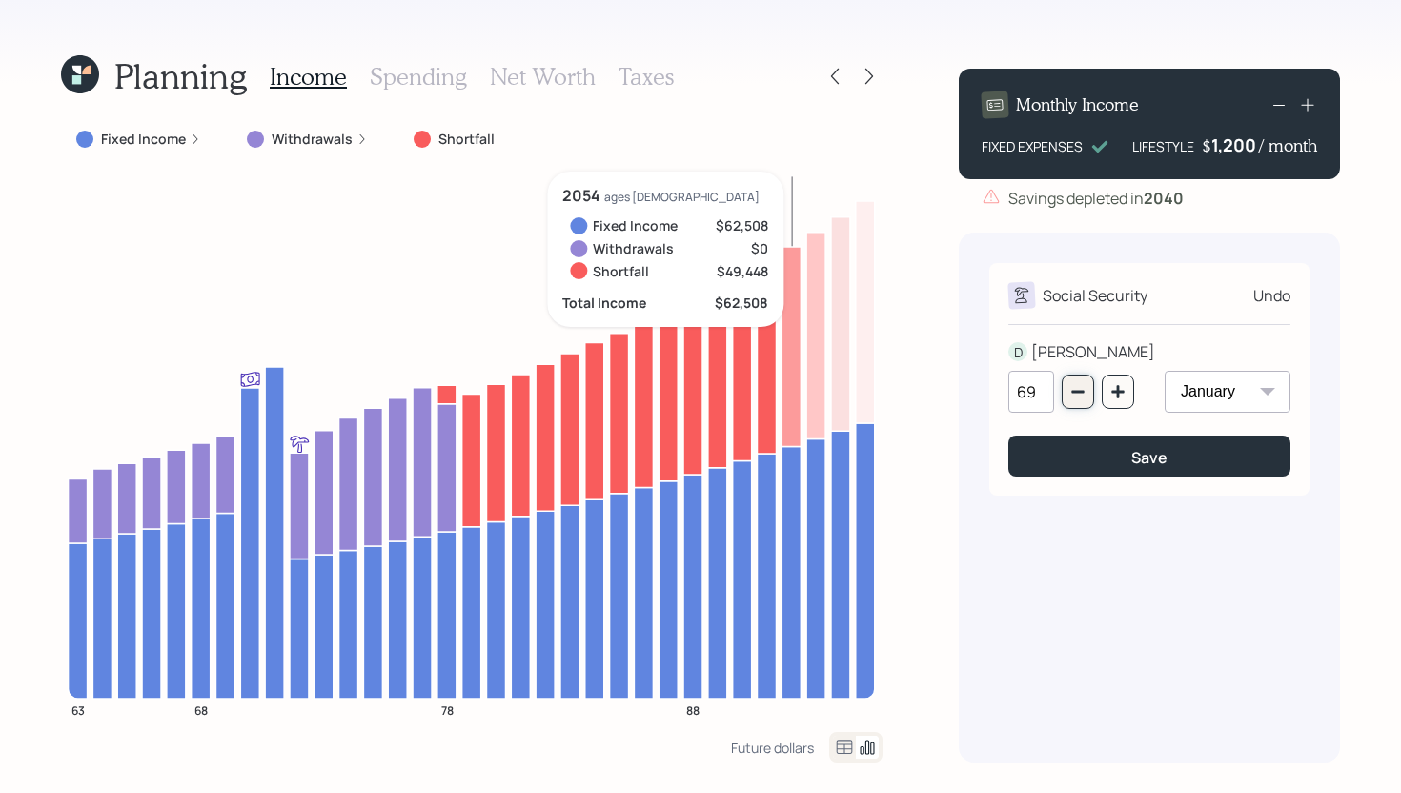
click at [1075, 394] on icon "button" at bounding box center [1077, 391] width 15 height 15
type input "67"
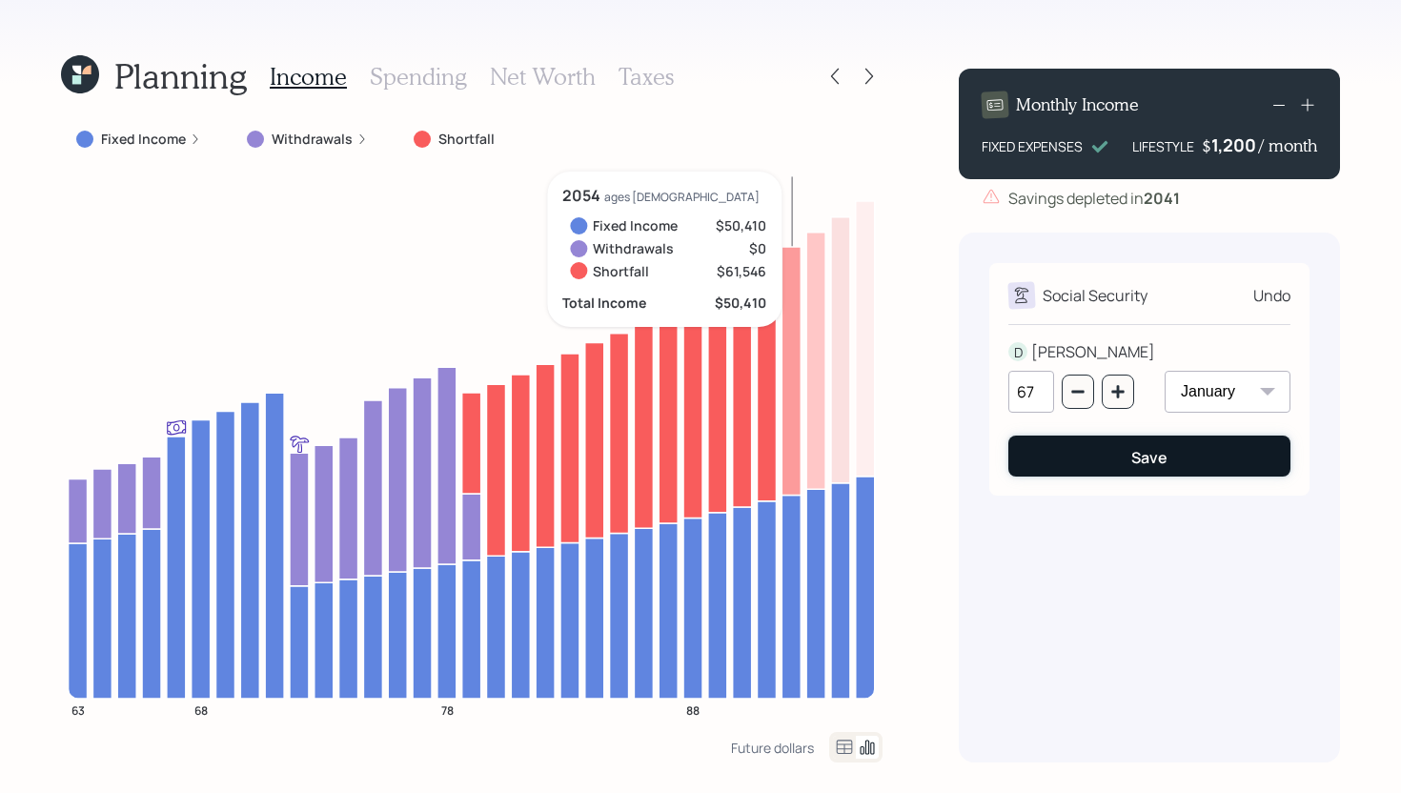
click at [1074, 448] on button "Save" at bounding box center [1149, 456] width 282 height 41
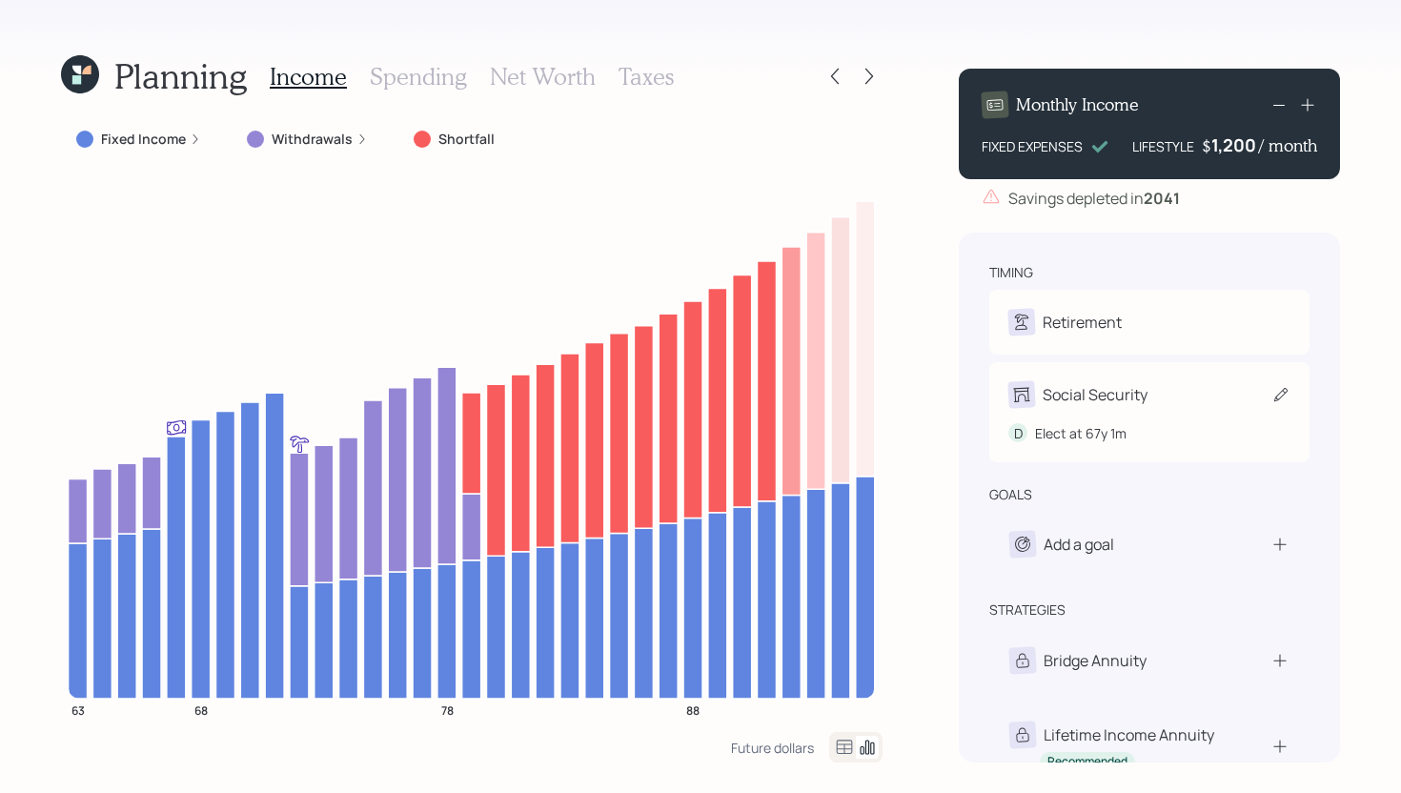
click at [1182, 378] on div "Social Security D Elect at 67y 1m" at bounding box center [1149, 412] width 320 height 100
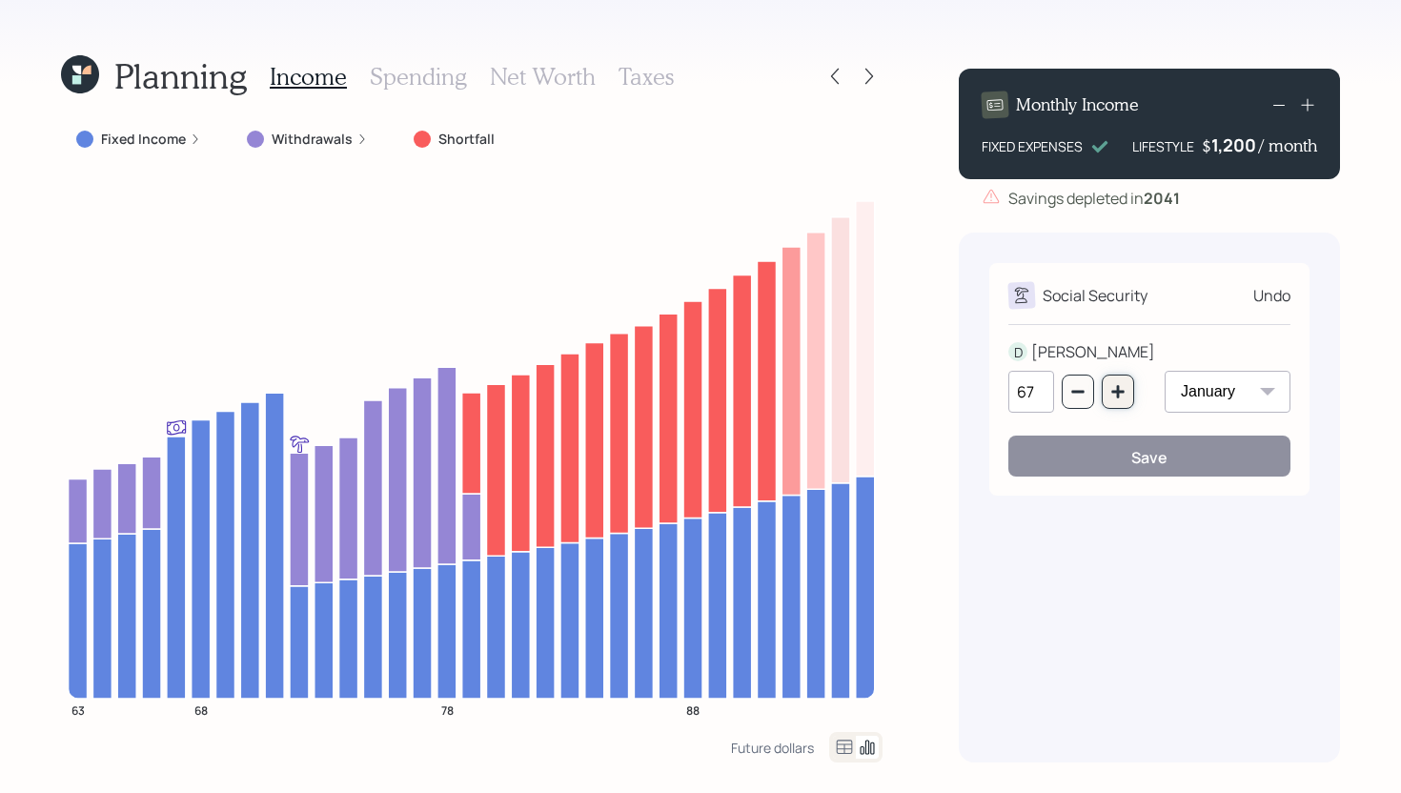
click at [1126, 391] on button "button" at bounding box center [1118, 392] width 32 height 34
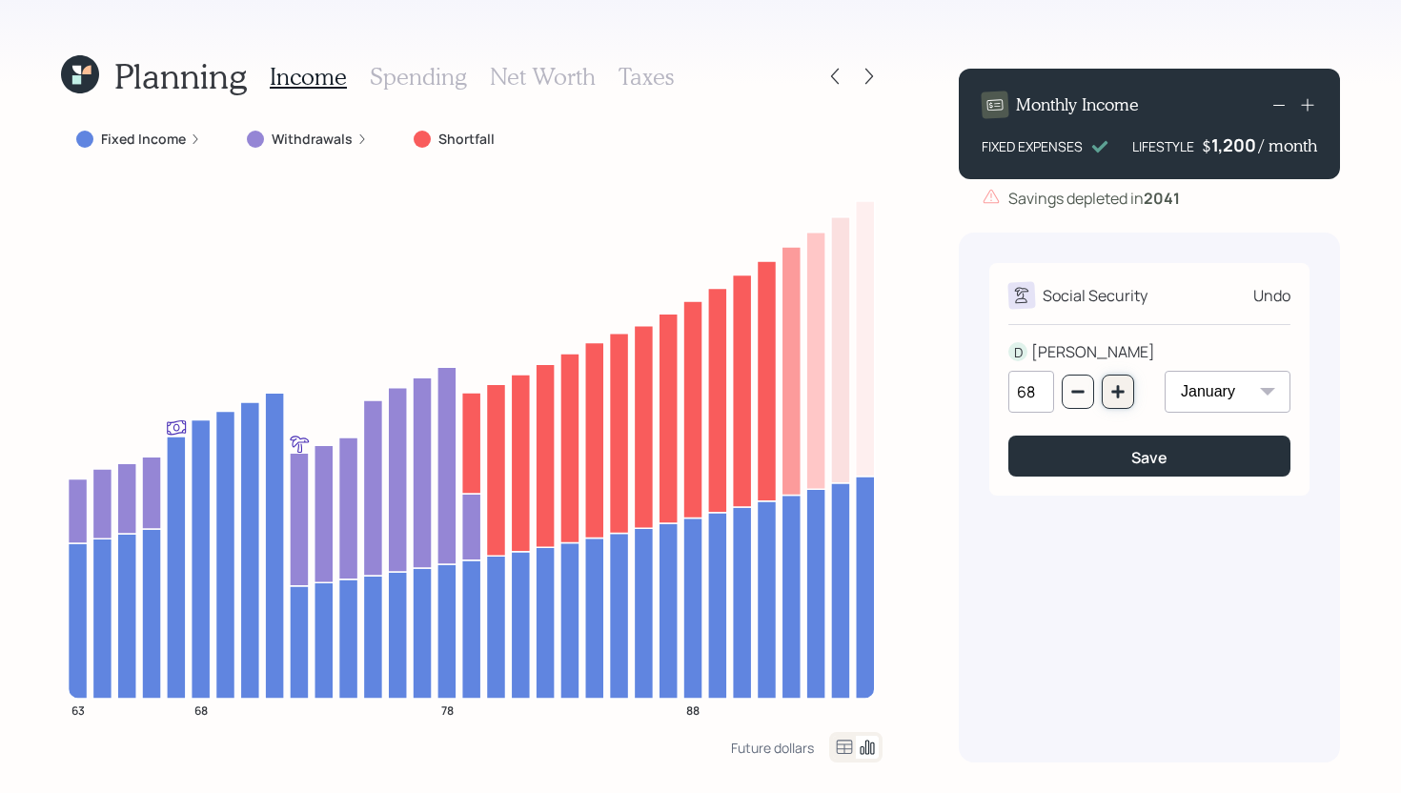
click at [1126, 391] on button "button" at bounding box center [1118, 392] width 32 height 34
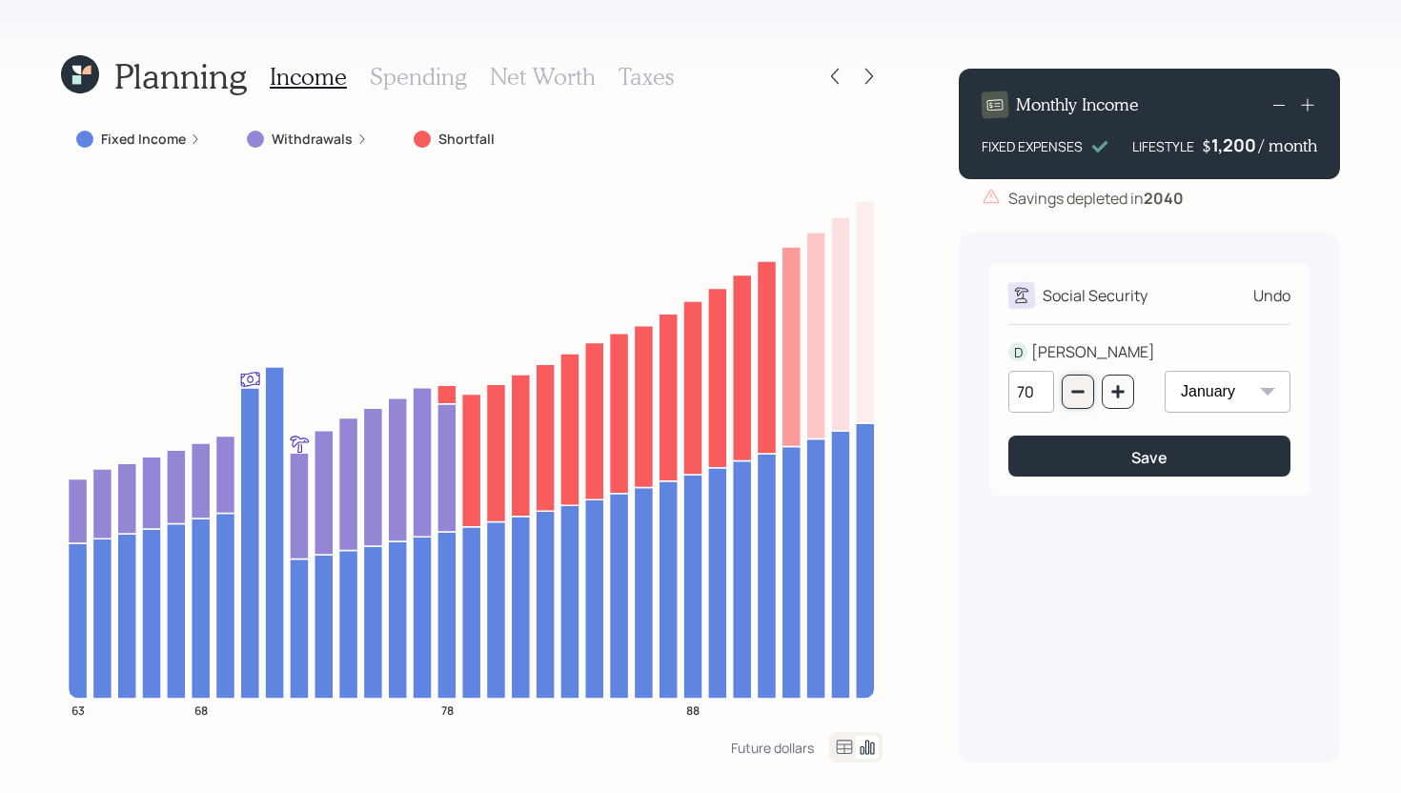
click at [1088, 405] on button "button" at bounding box center [1078, 392] width 32 height 34
type input "67"
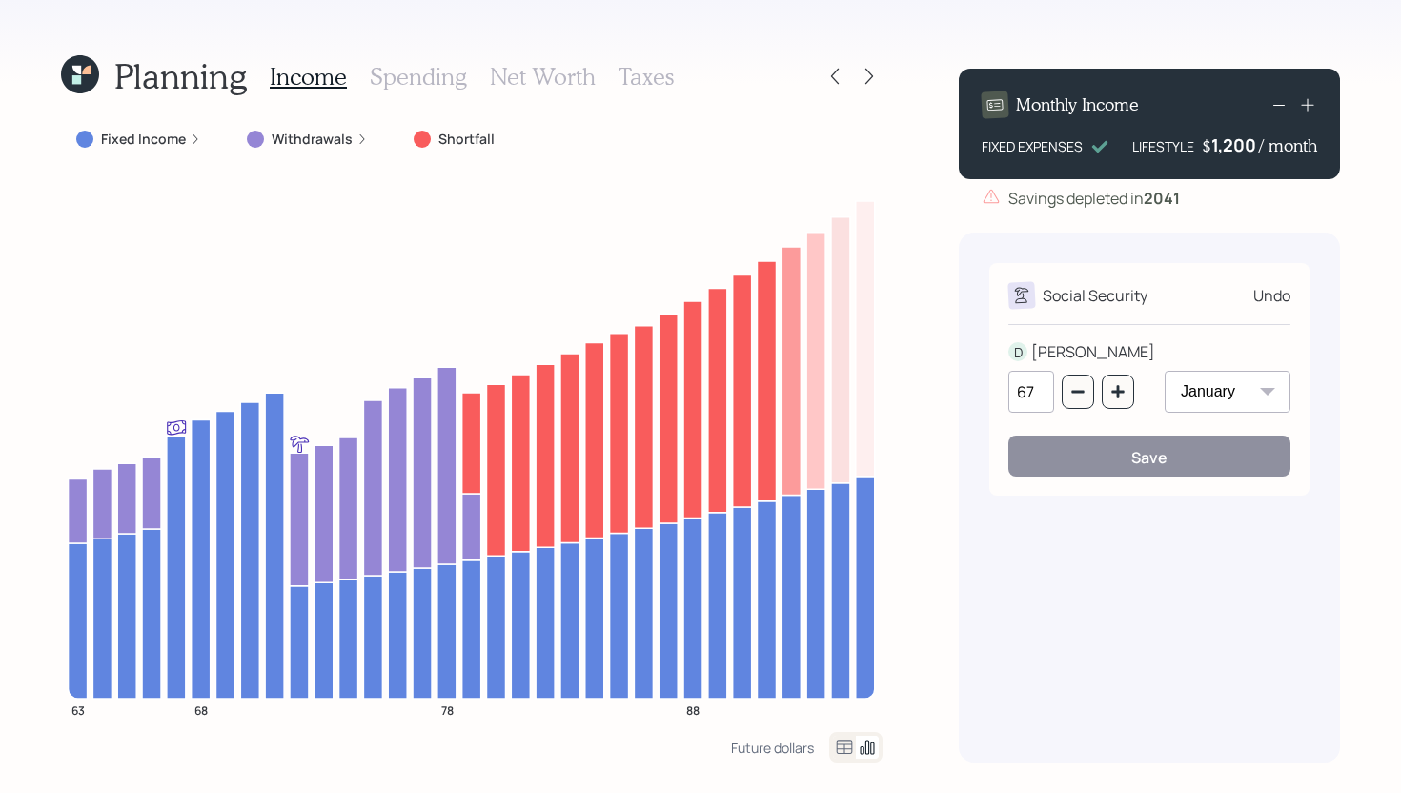
click at [449, 88] on h3 "Spending" at bounding box center [418, 77] width 97 height 28
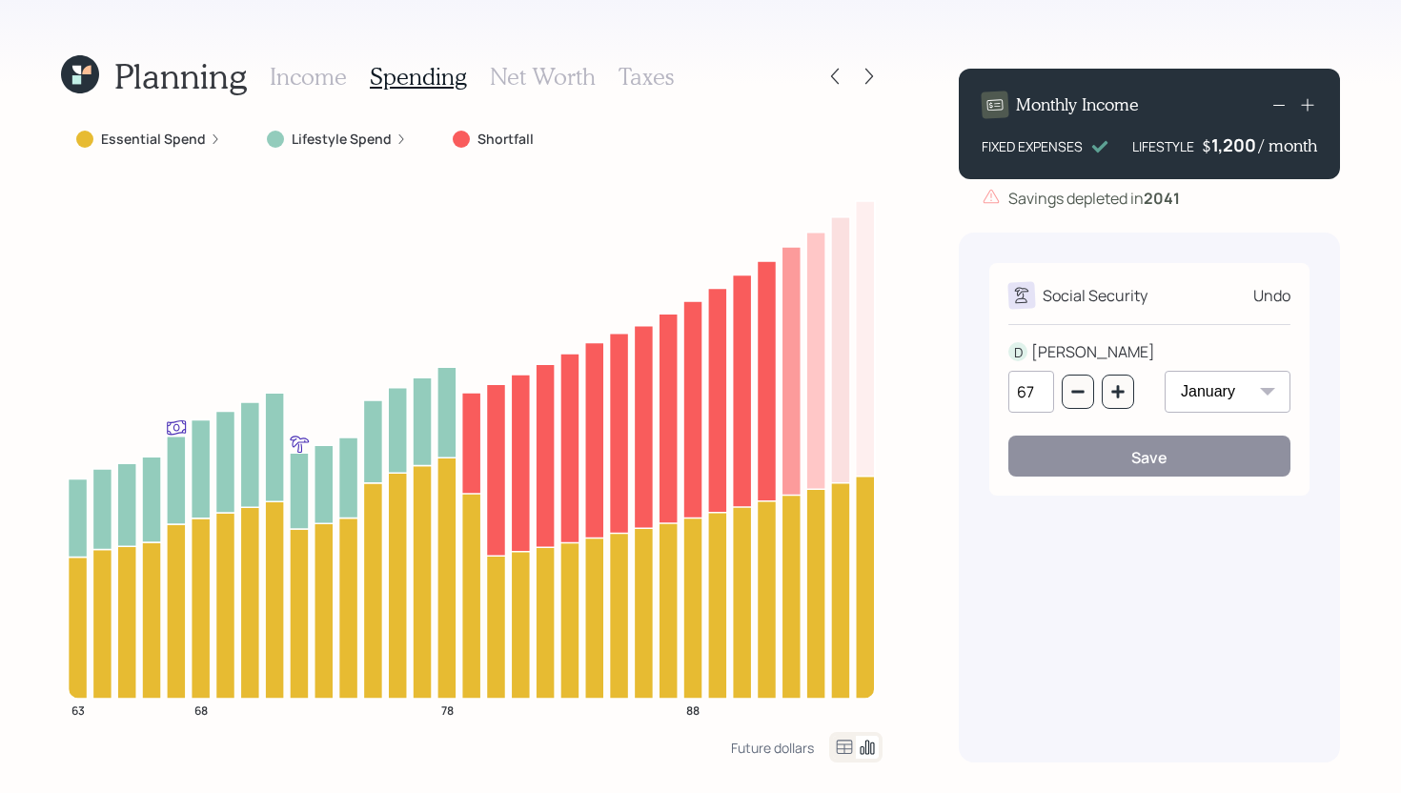
click at [331, 80] on h3 "Income" at bounding box center [308, 77] width 77 height 28
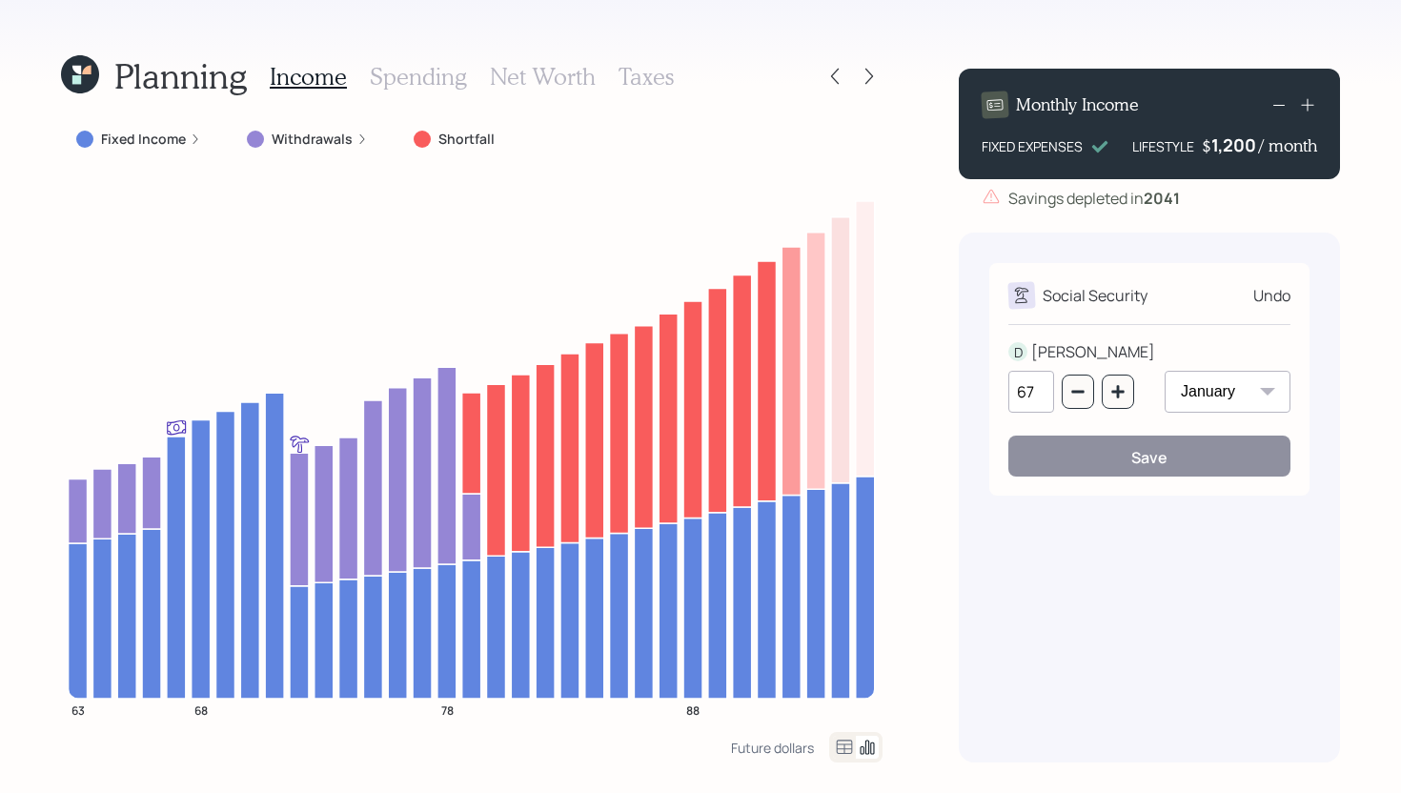
click at [1269, 300] on div "Undo" at bounding box center [1271, 295] width 37 height 23
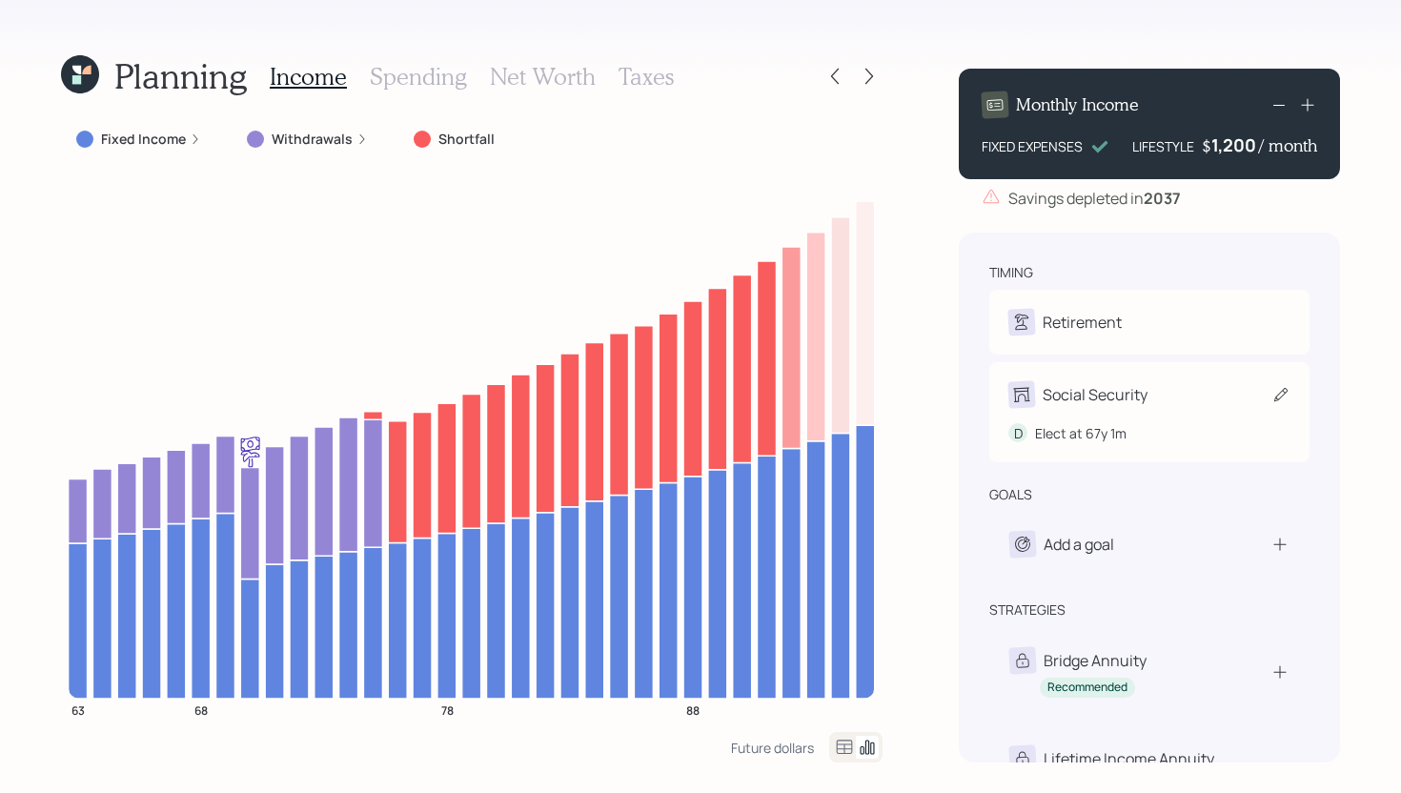
click at [1128, 406] on div "Social Security" at bounding box center [1095, 394] width 105 height 23
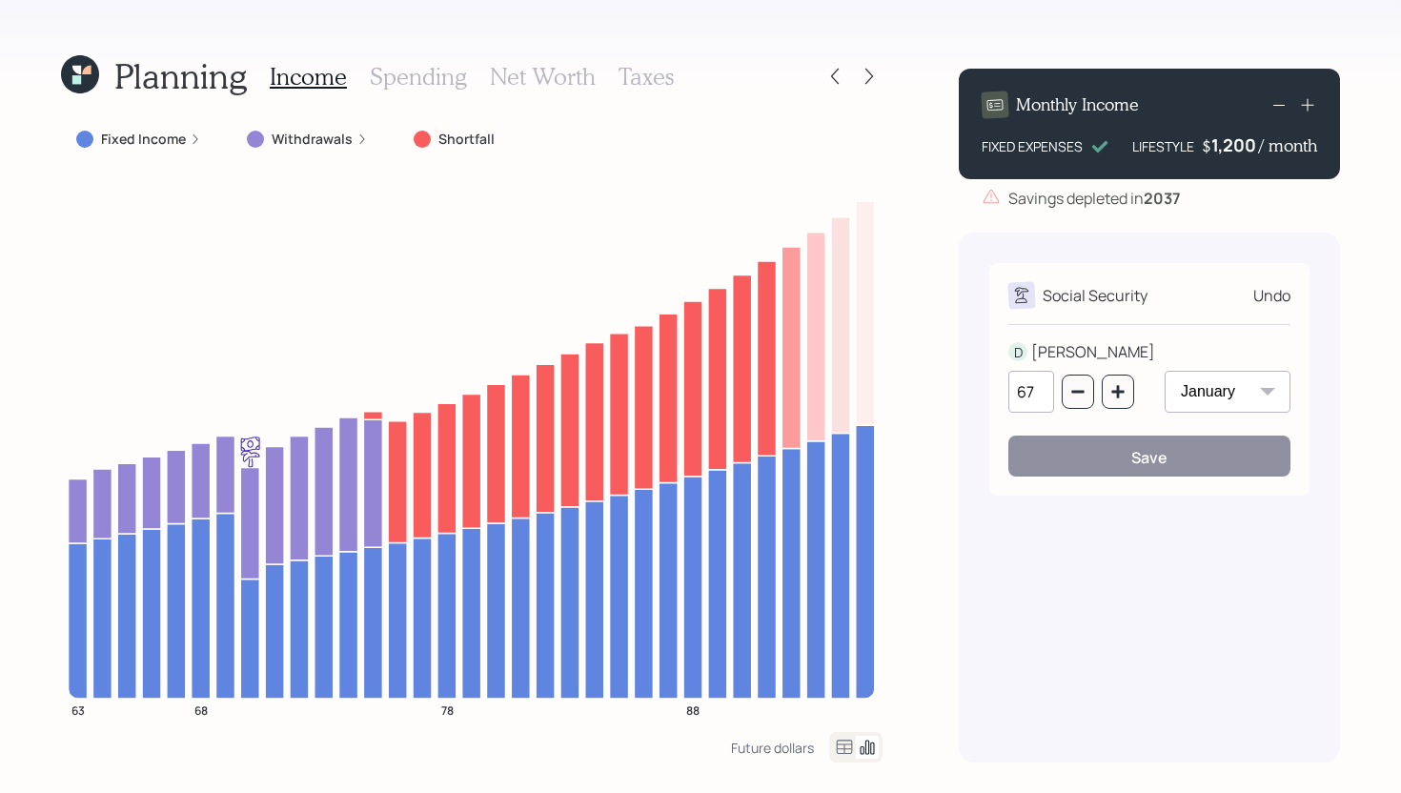
click at [1134, 533] on div "Social Security Undo D DENISE 67 January February March April May June July Aug…" at bounding box center [1149, 498] width 381 height 530
click at [1266, 287] on div "Undo" at bounding box center [1271, 295] width 37 height 23
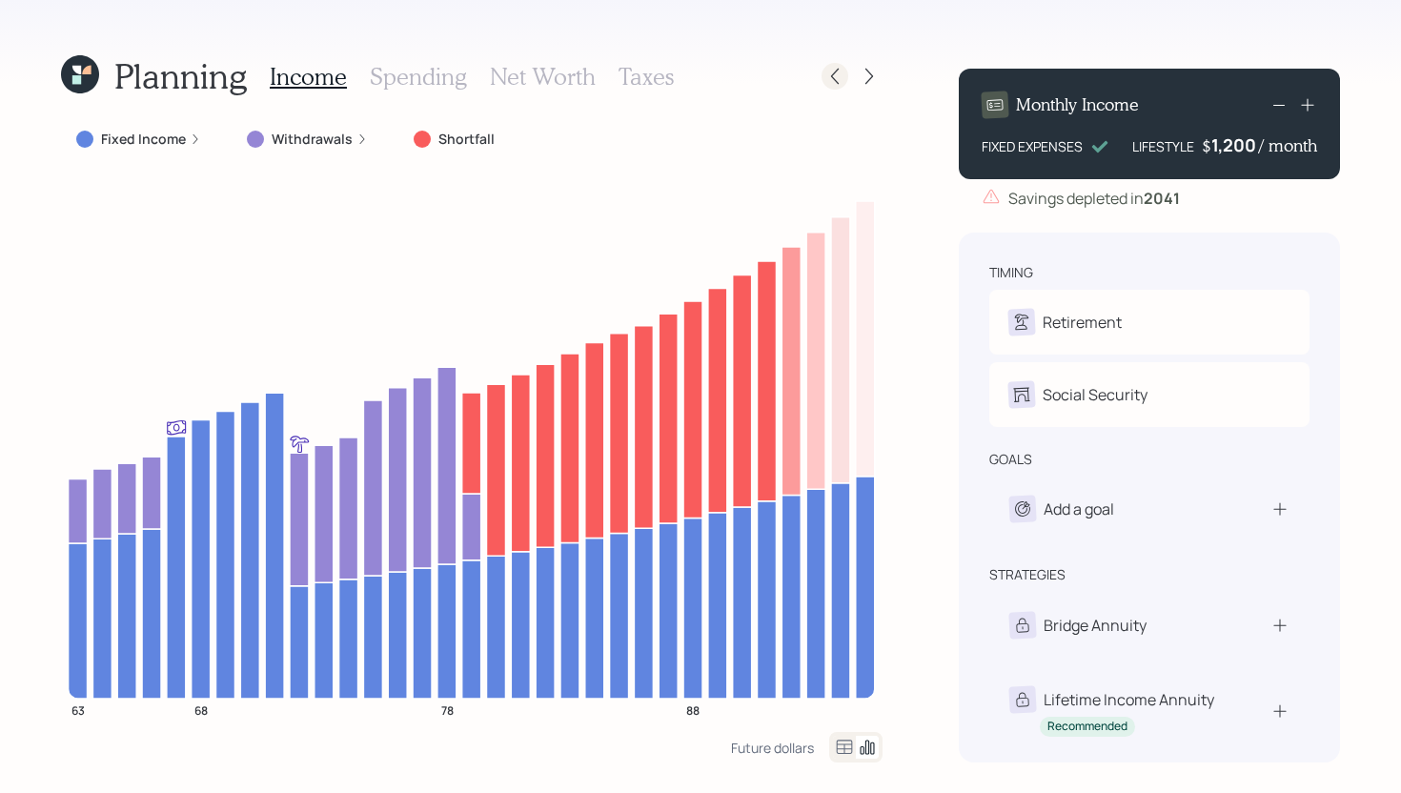
click at [843, 74] on icon at bounding box center [834, 76] width 19 height 19
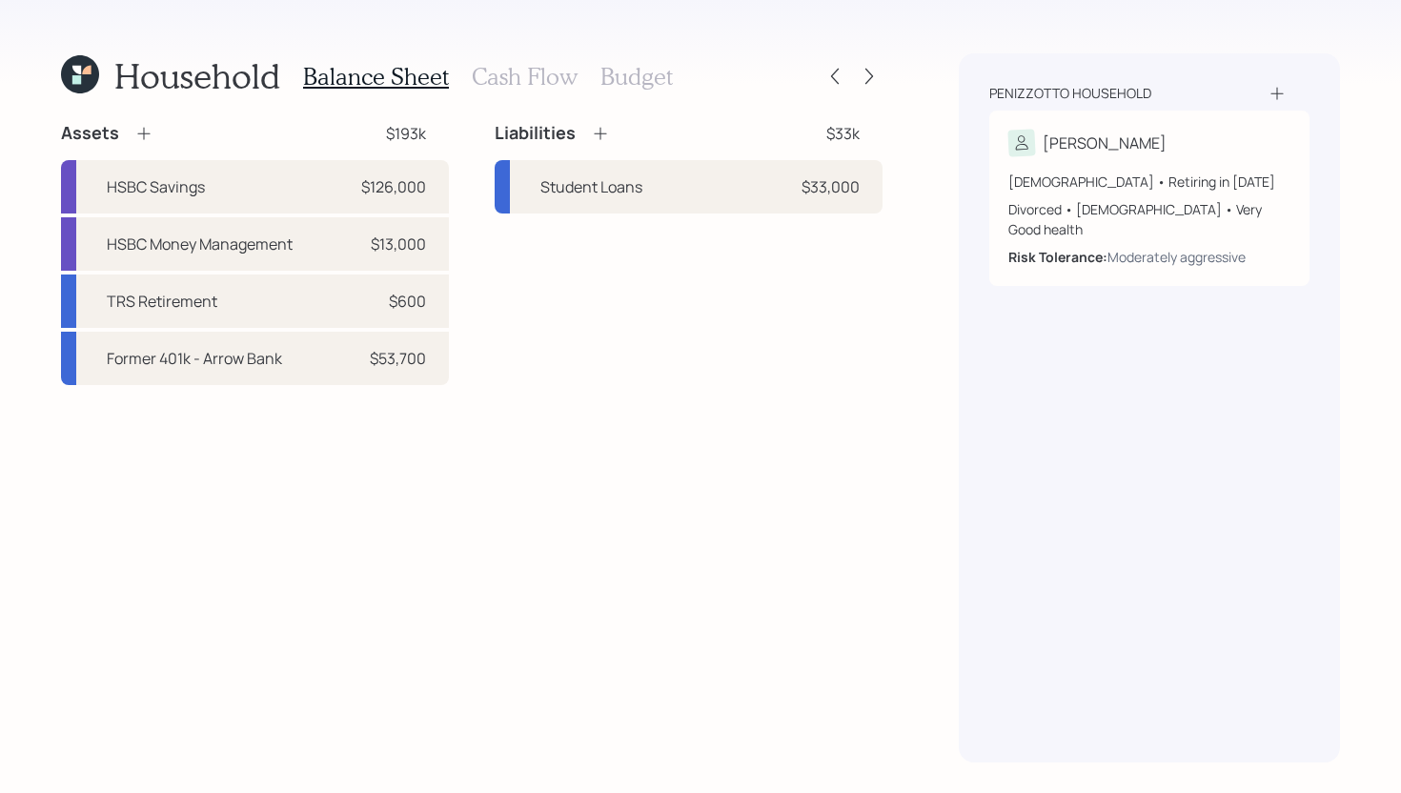
click at [520, 81] on h3 "Cash Flow" at bounding box center [525, 77] width 106 height 28
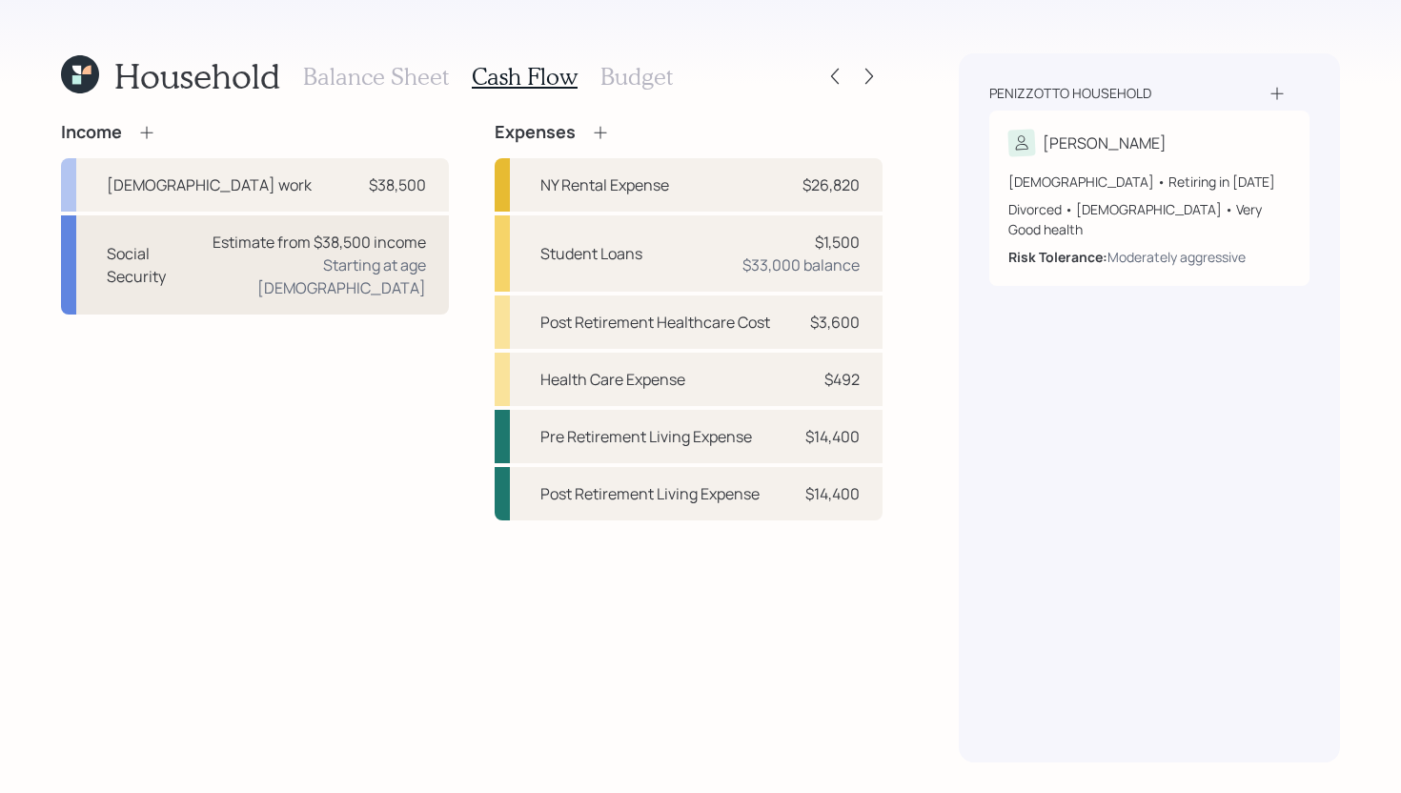
click at [235, 253] on div "Estimate from $38,500 income" at bounding box center [319, 242] width 213 height 23
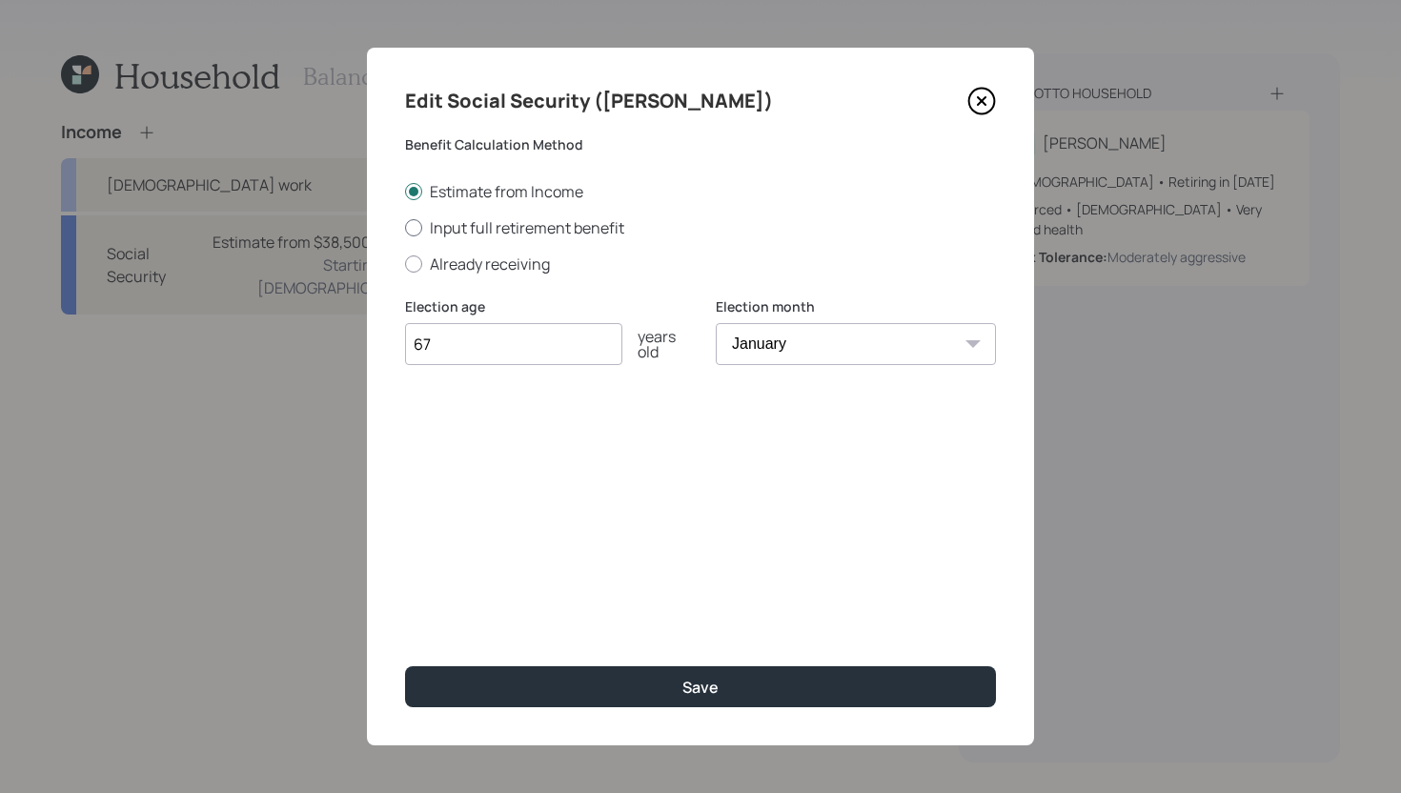
click at [490, 225] on label "Input full retirement benefit" at bounding box center [700, 227] width 591 height 21
click at [405, 227] on input "Input full retirement benefit" at bounding box center [404, 227] width 1 height 1
radio input "true"
click at [476, 429] on input "$" at bounding box center [700, 436] width 591 height 42
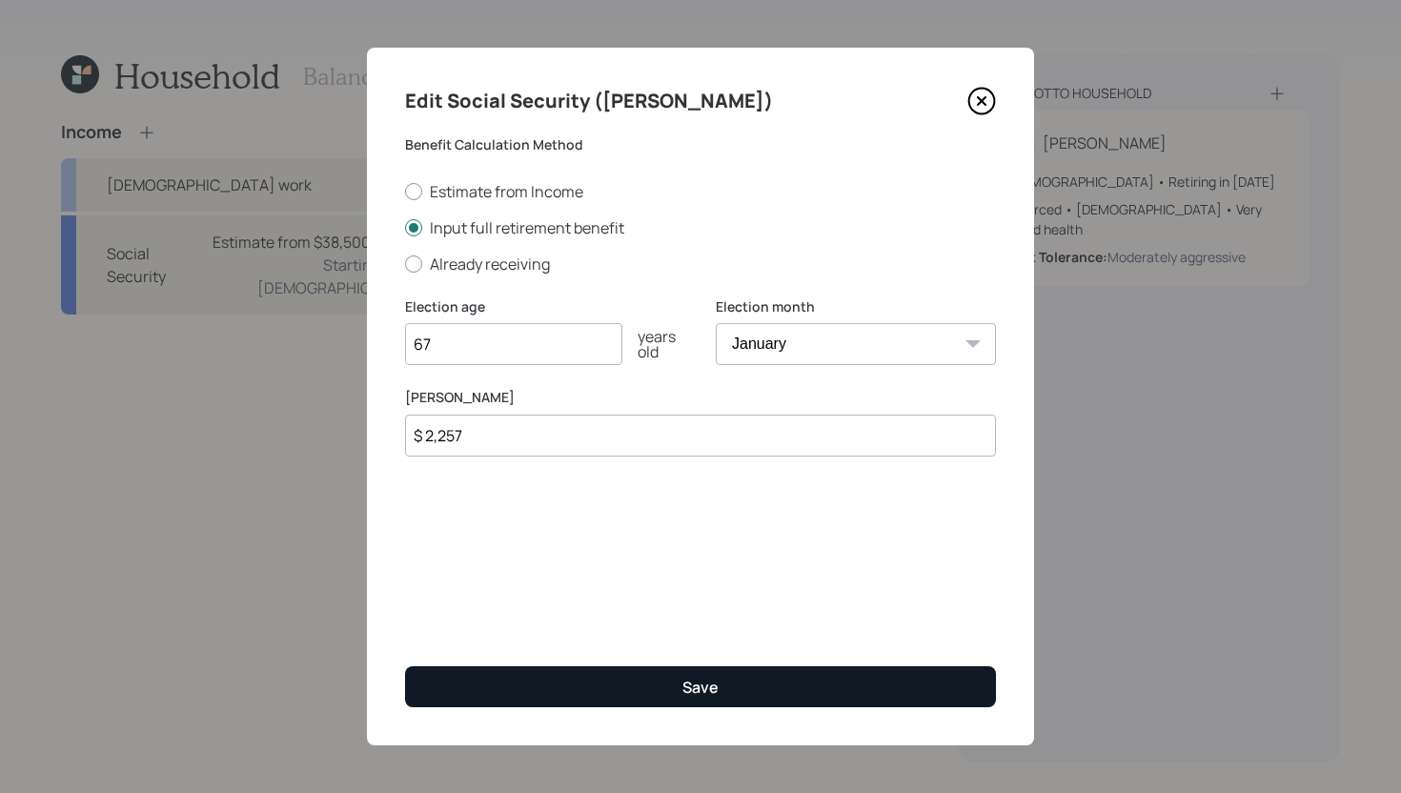
type input "$ 2,257"
click at [661, 677] on button "Save" at bounding box center [700, 686] width 591 height 41
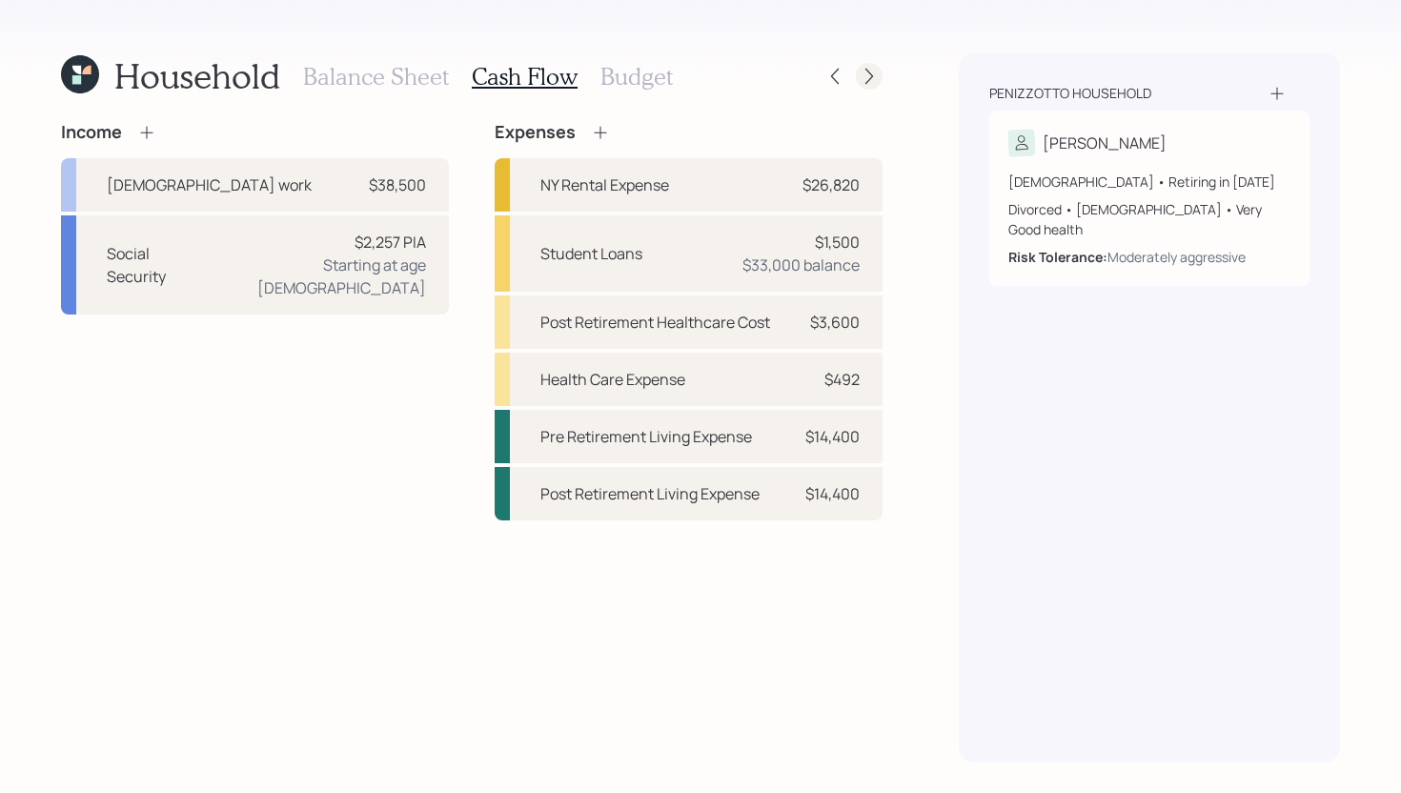
click at [864, 86] on div at bounding box center [869, 76] width 27 height 27
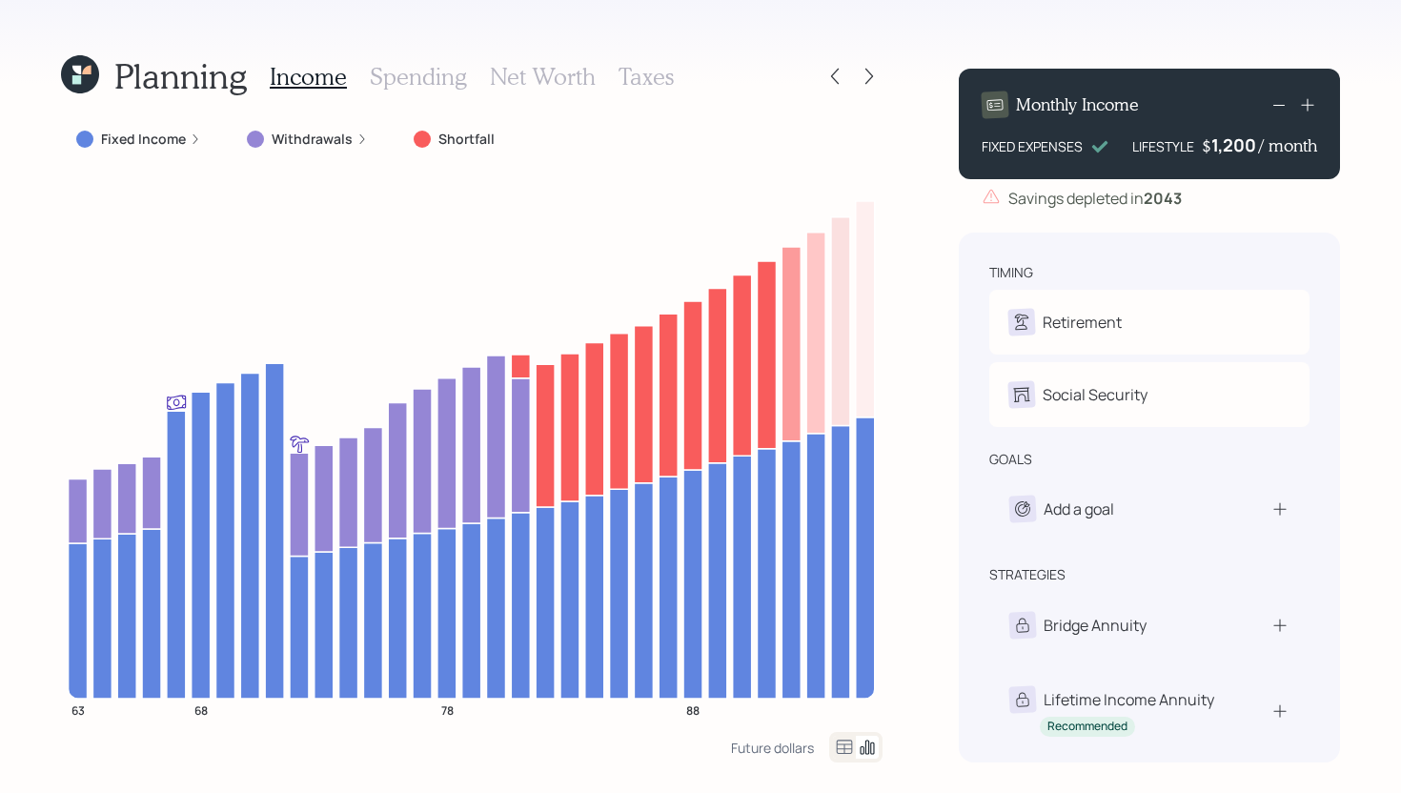
click at [393, 79] on h3 "Spending" at bounding box center [418, 77] width 97 height 28
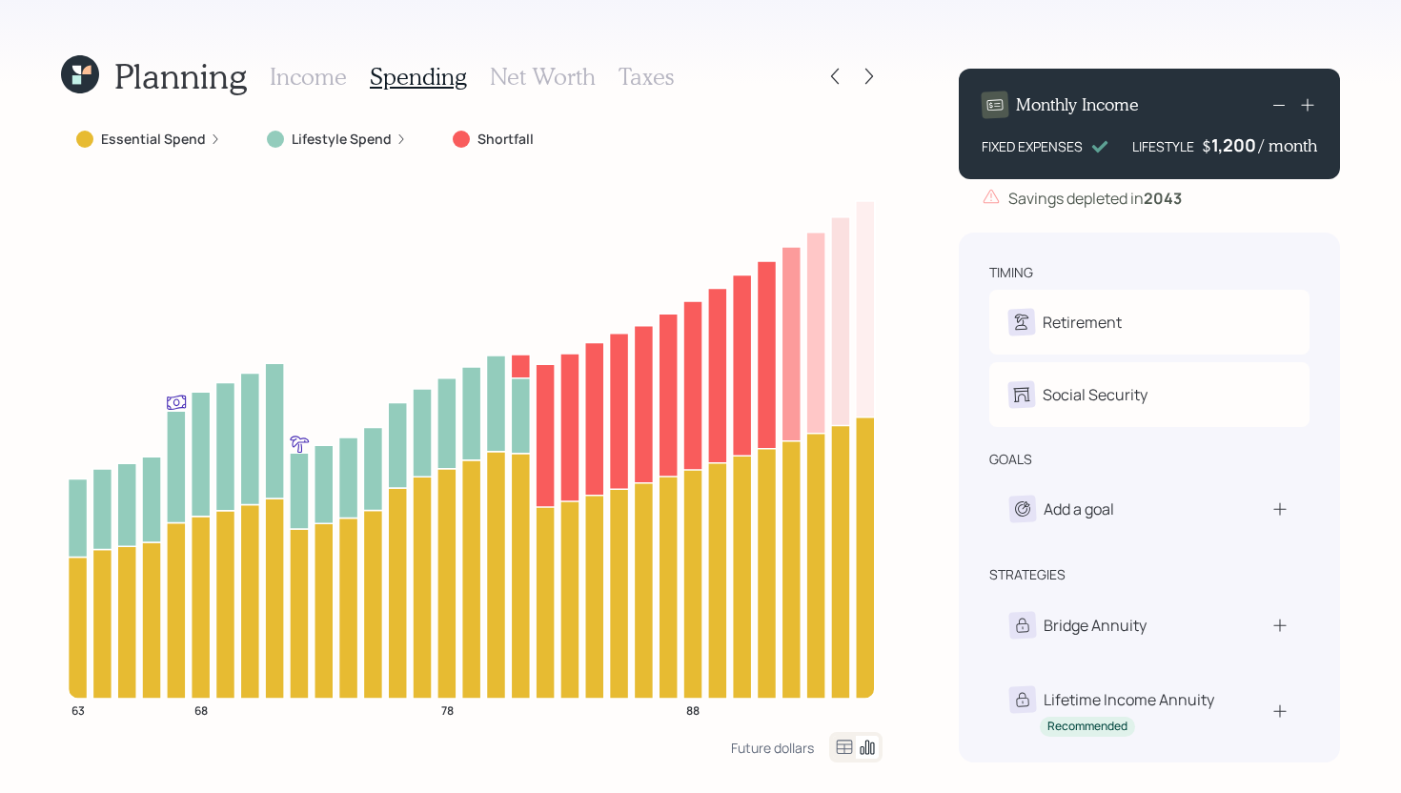
click at [170, 139] on label "Essential Spend" at bounding box center [153, 139] width 105 height 19
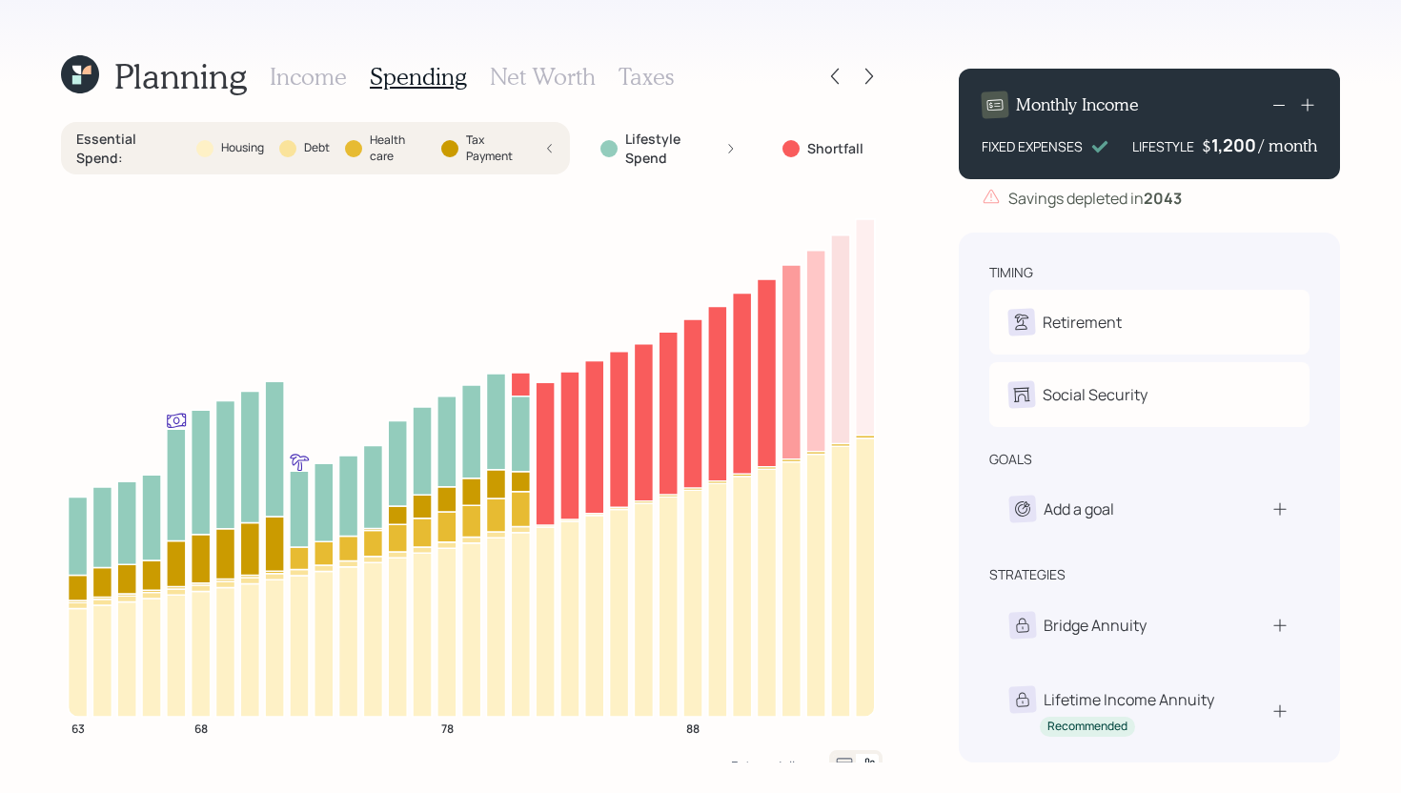
click at [172, 140] on label "Essential Spend :" at bounding box center [128, 148] width 105 height 37
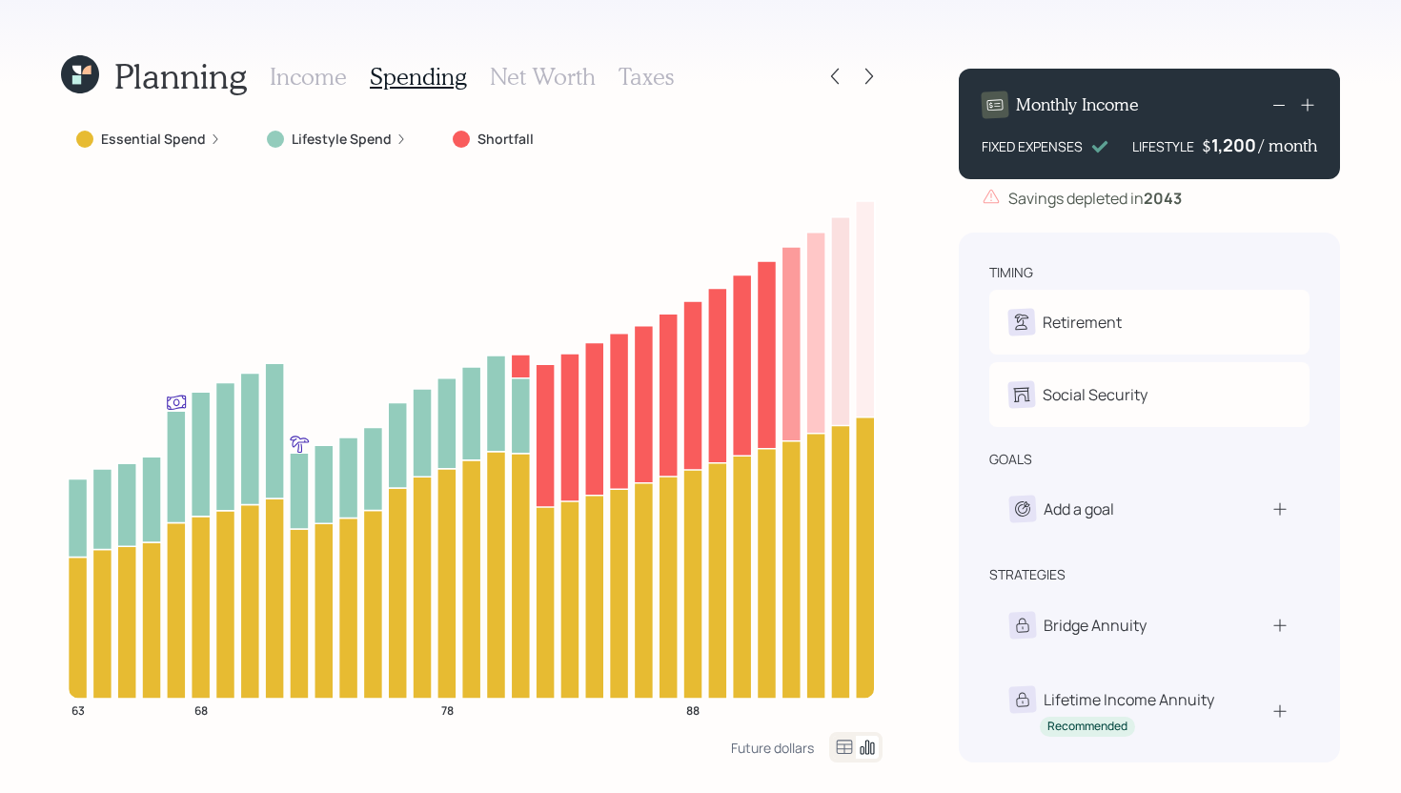
click at [326, 76] on h3 "Income" at bounding box center [308, 77] width 77 height 28
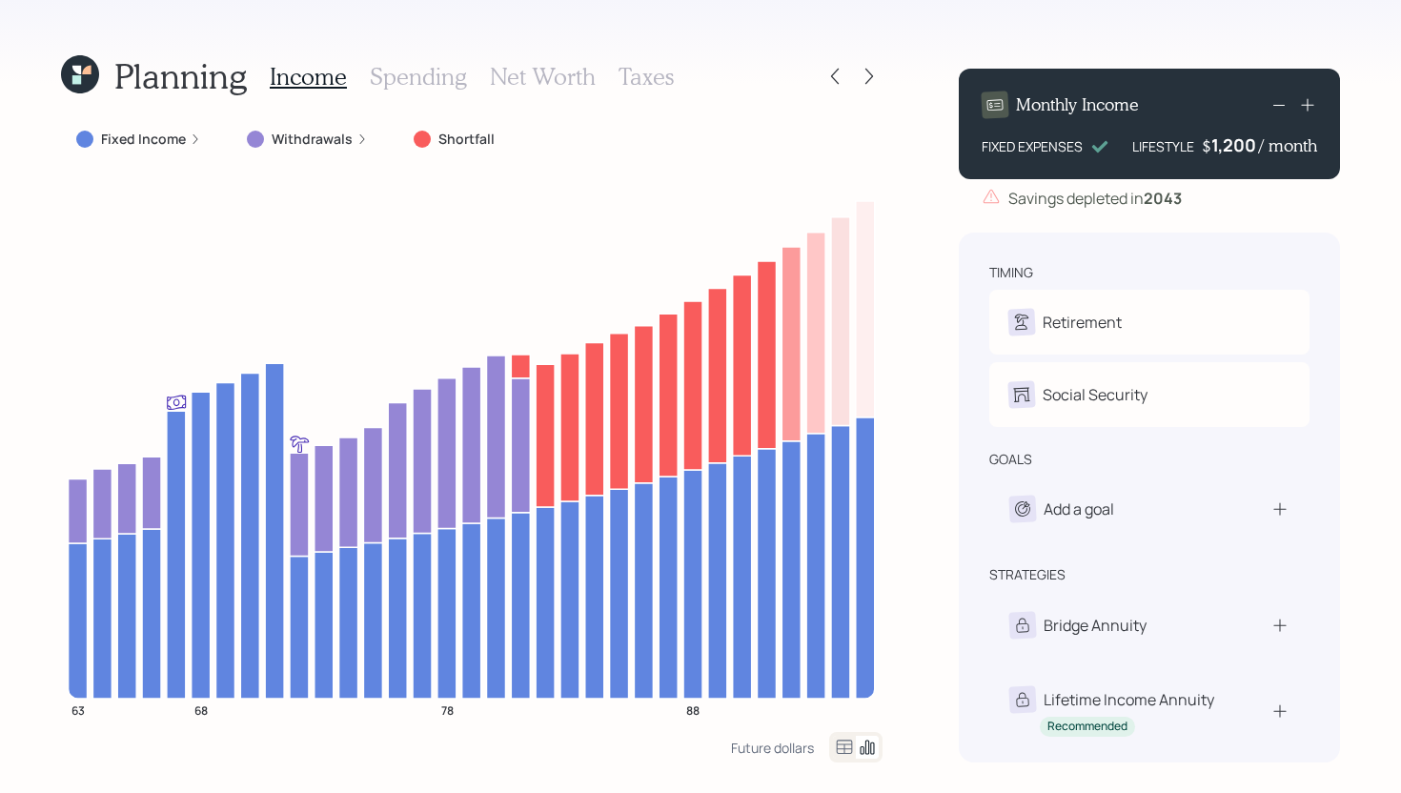
click at [468, 81] on div "Income Spending Net Worth Taxes" at bounding box center [472, 76] width 404 height 46
click at [455, 78] on h3 "Spending" at bounding box center [418, 77] width 97 height 28
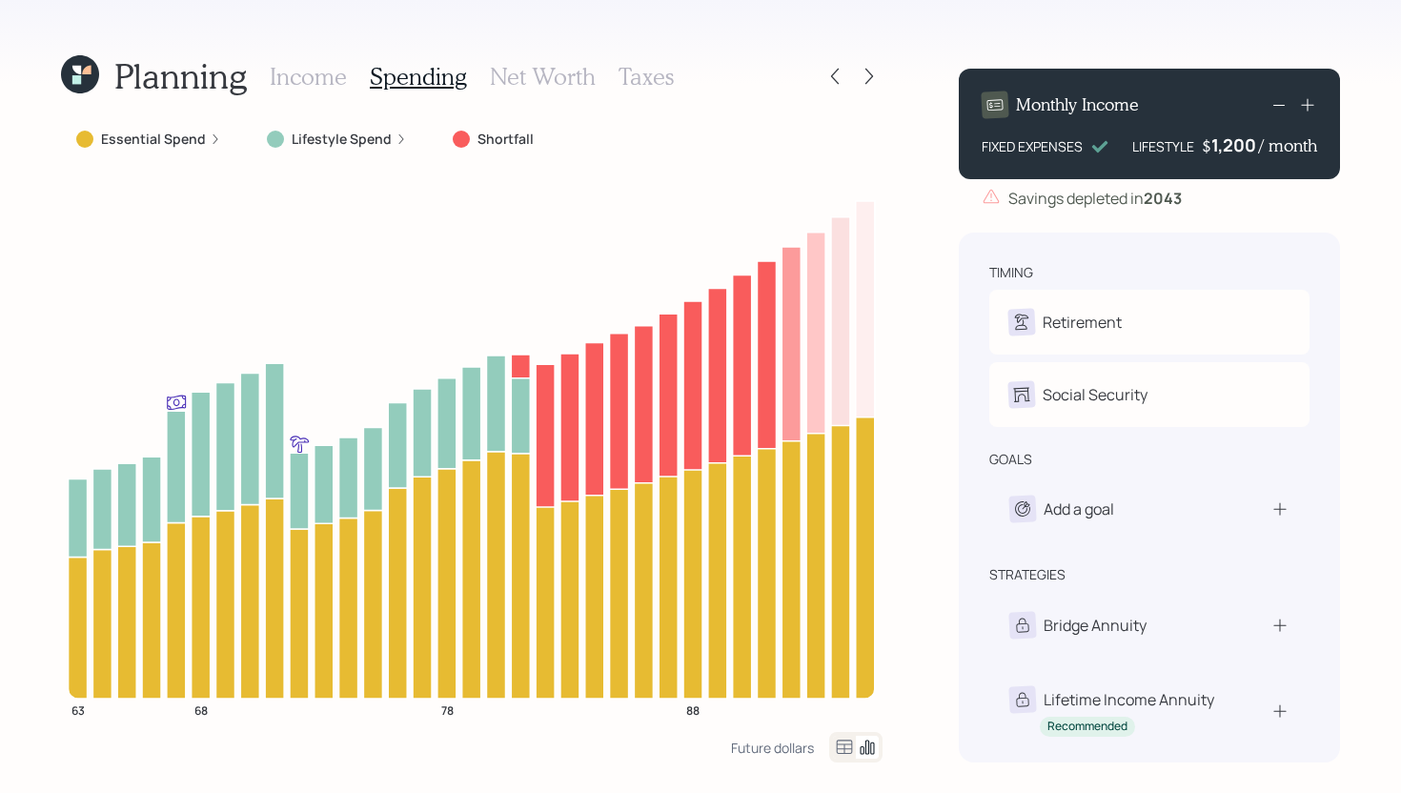
click at [852, 758] on icon at bounding box center [844, 747] width 23 height 23
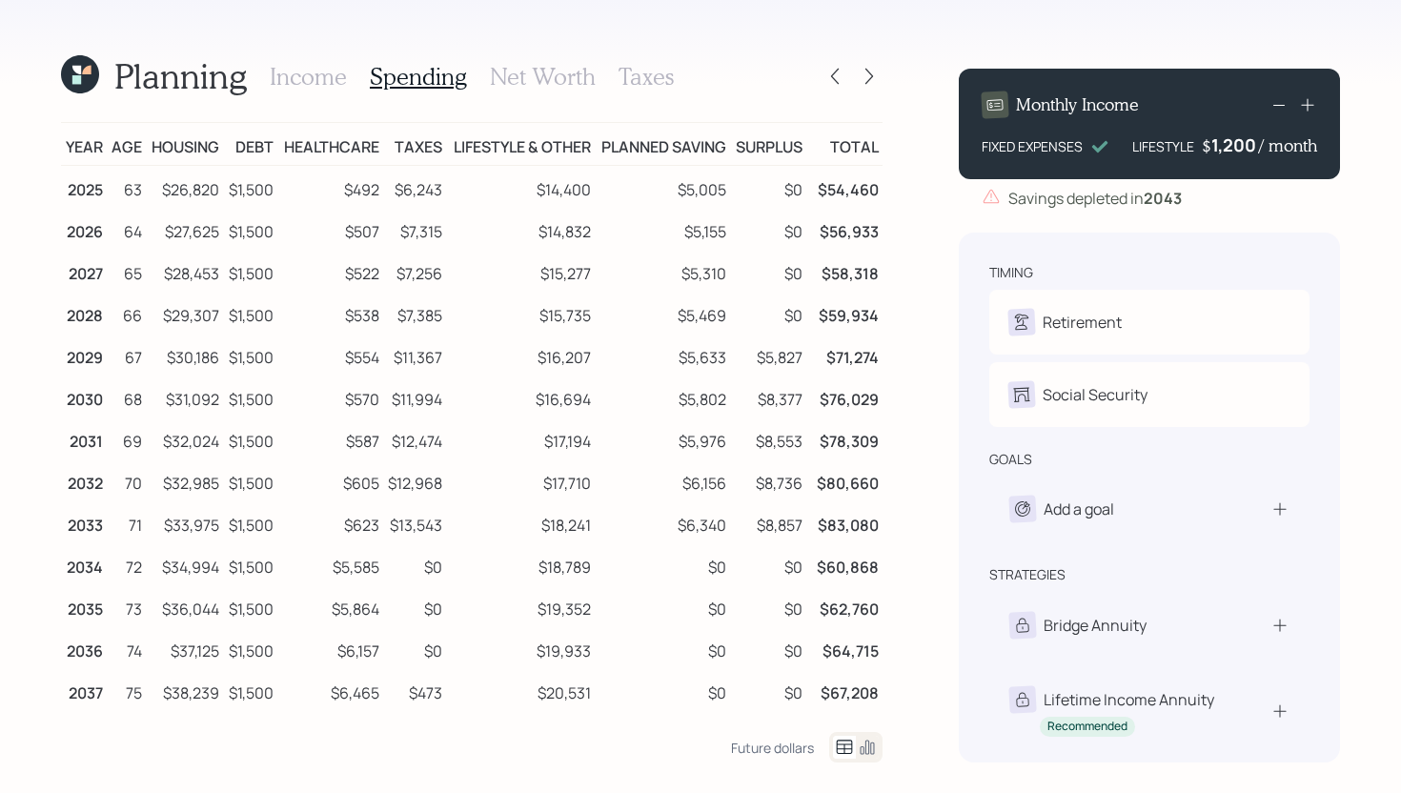
click at [334, 77] on h3 "Income" at bounding box center [308, 77] width 77 height 28
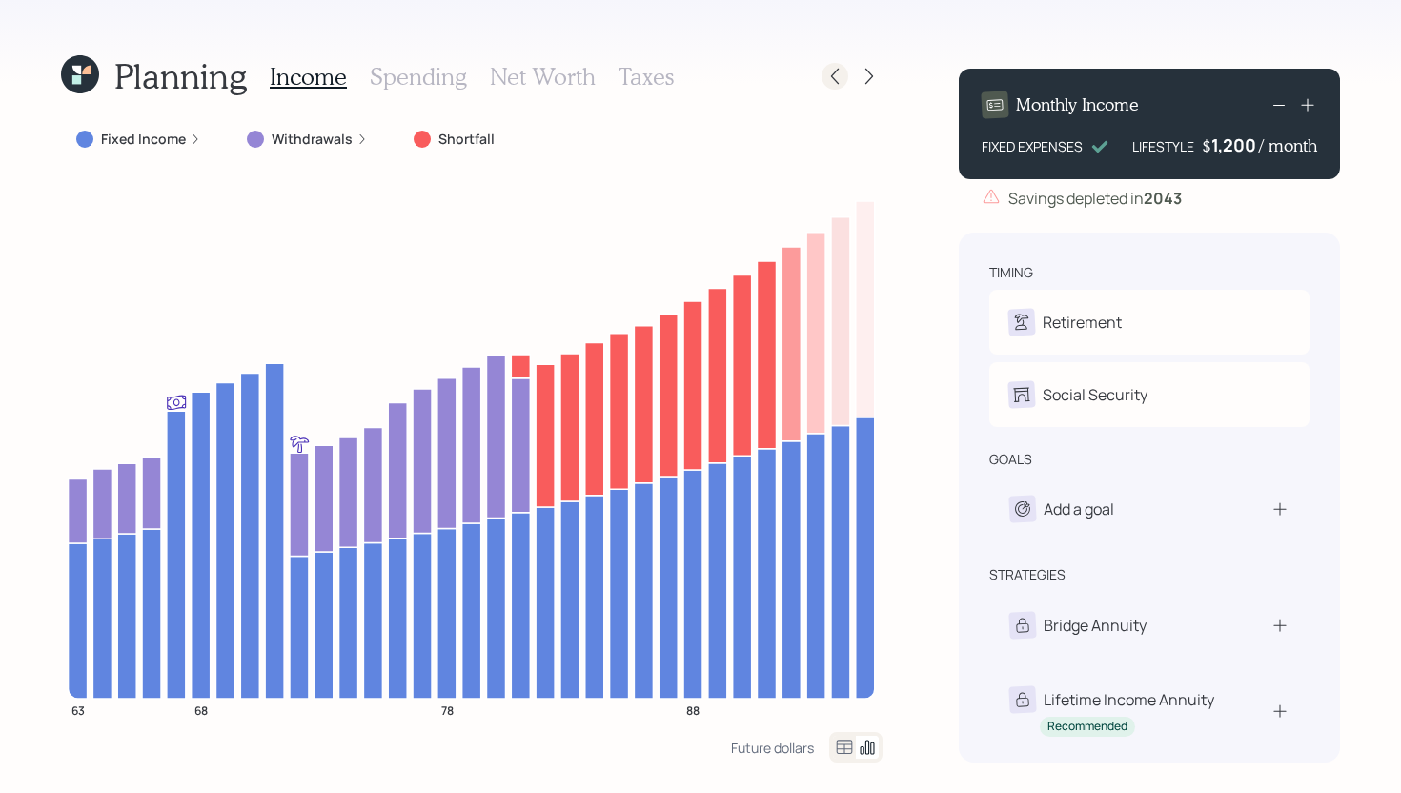
click at [836, 81] on icon at bounding box center [835, 77] width 8 height 16
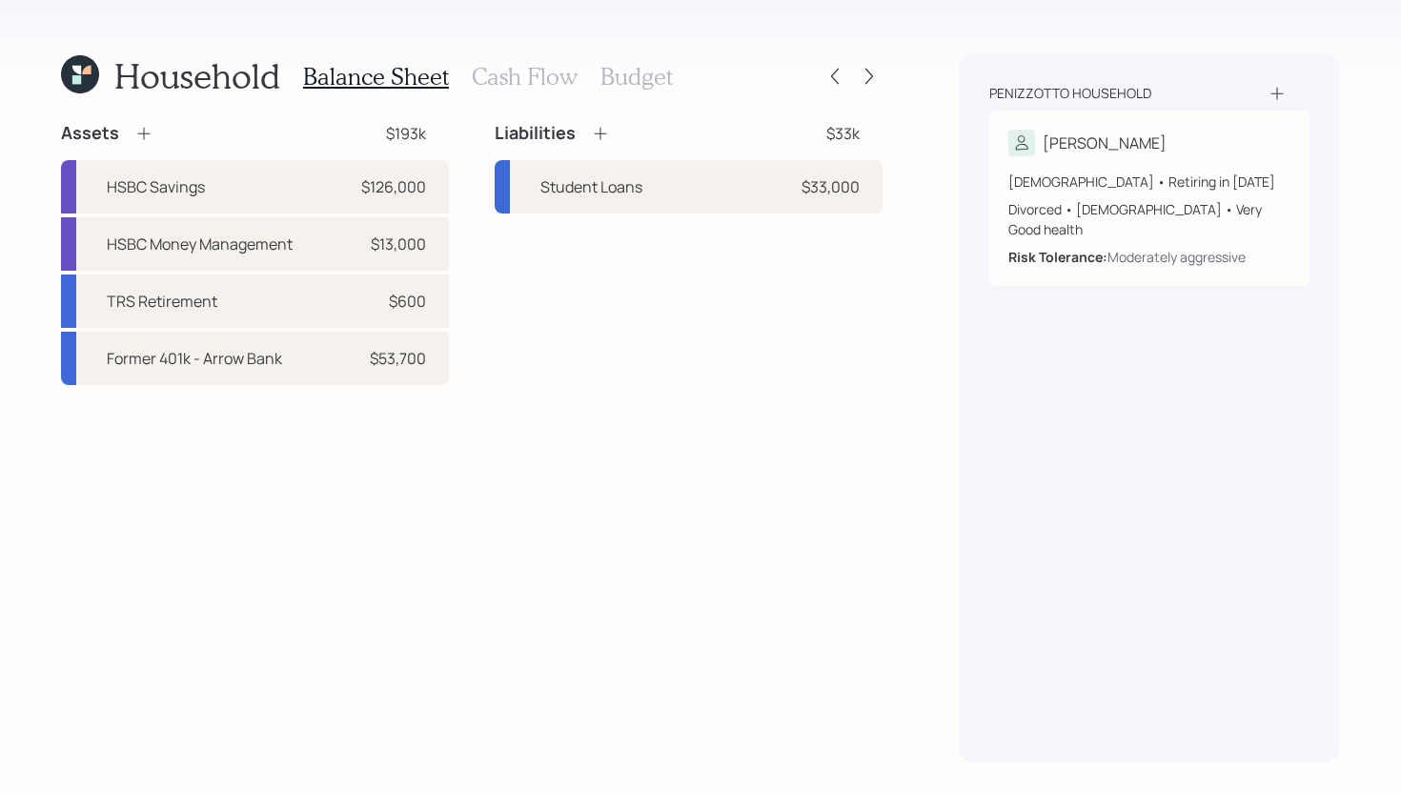
click at [148, 134] on icon at bounding box center [143, 133] width 19 height 19
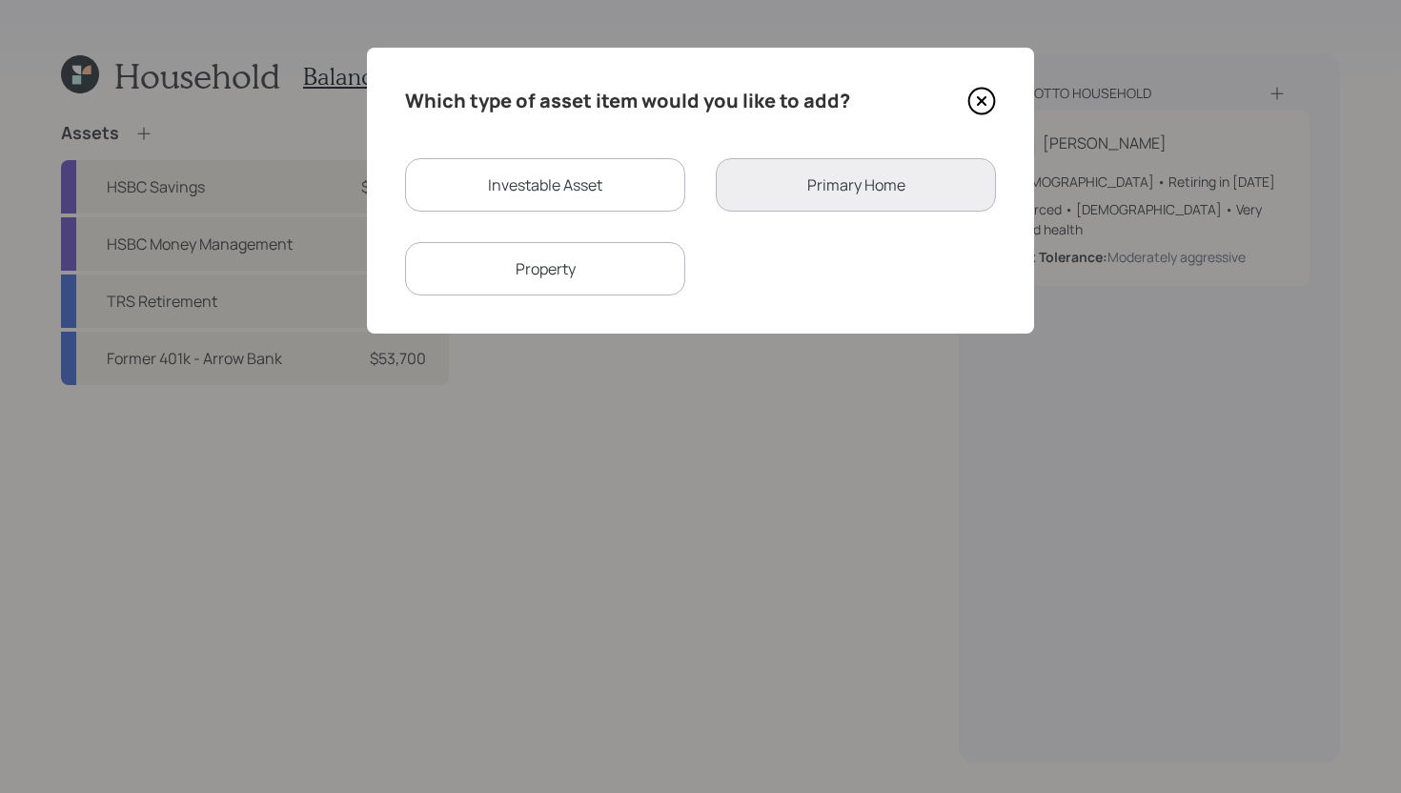
click at [558, 191] on div "Investable Asset" at bounding box center [545, 184] width 280 height 53
select select "taxable"
select select "balanced"
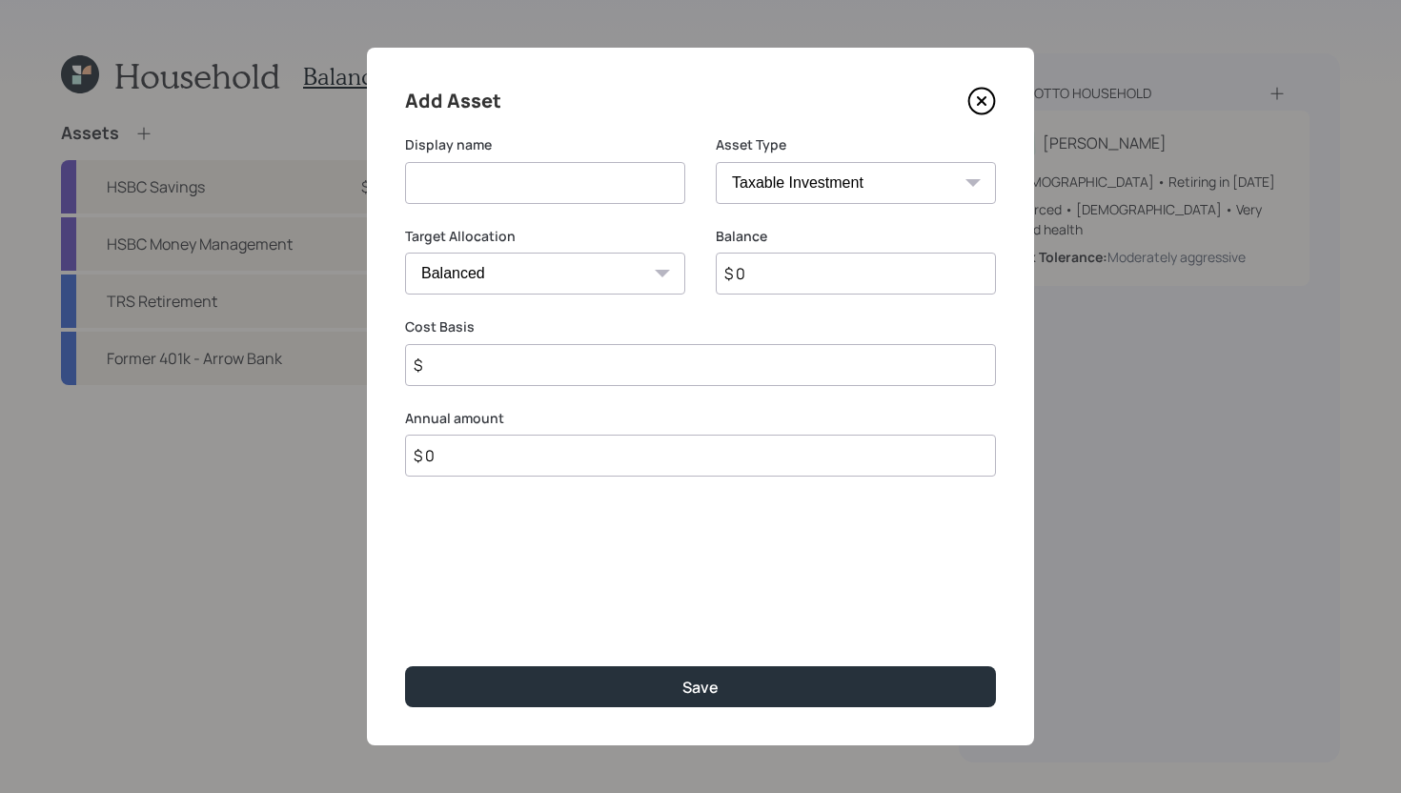
click at [558, 191] on input at bounding box center [545, 183] width 280 height 42
type input "Proposed Emergency Fund"
click at [884, 176] on select "SEP IRA IRA Roth IRA 401(k) Roth 401(k) 403(b) Roth 403(b) 457(b) Roth 457(b) H…" at bounding box center [856, 183] width 280 height 42
select select "emergency_fund"
click at [716, 162] on select "SEP IRA IRA Roth IRA 401(k) Roth 401(k) 403(b) Roth 403(b) 457(b) Roth 457(b) H…" at bounding box center [856, 183] width 280 height 42
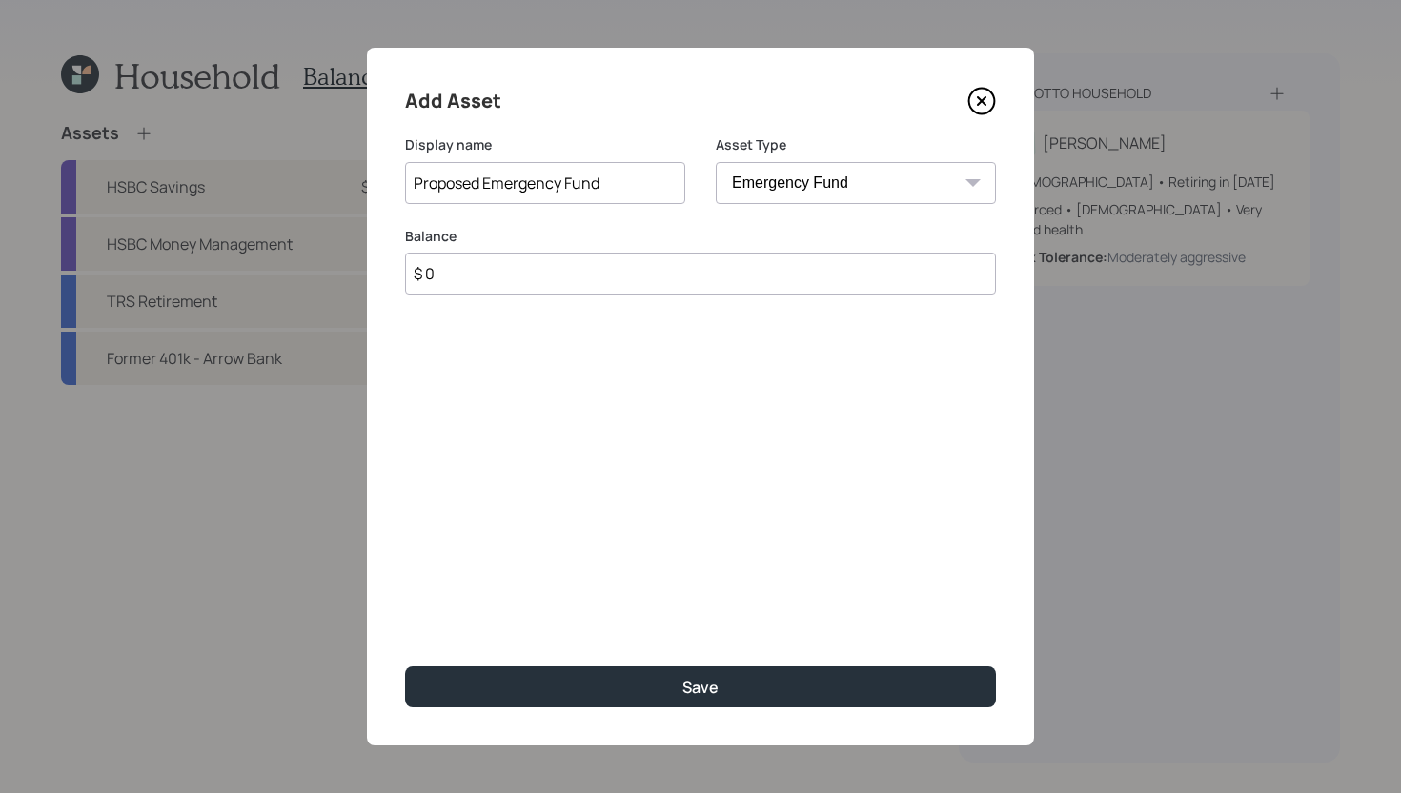
click at [760, 275] on input "$ 0" at bounding box center [700, 274] width 591 height 42
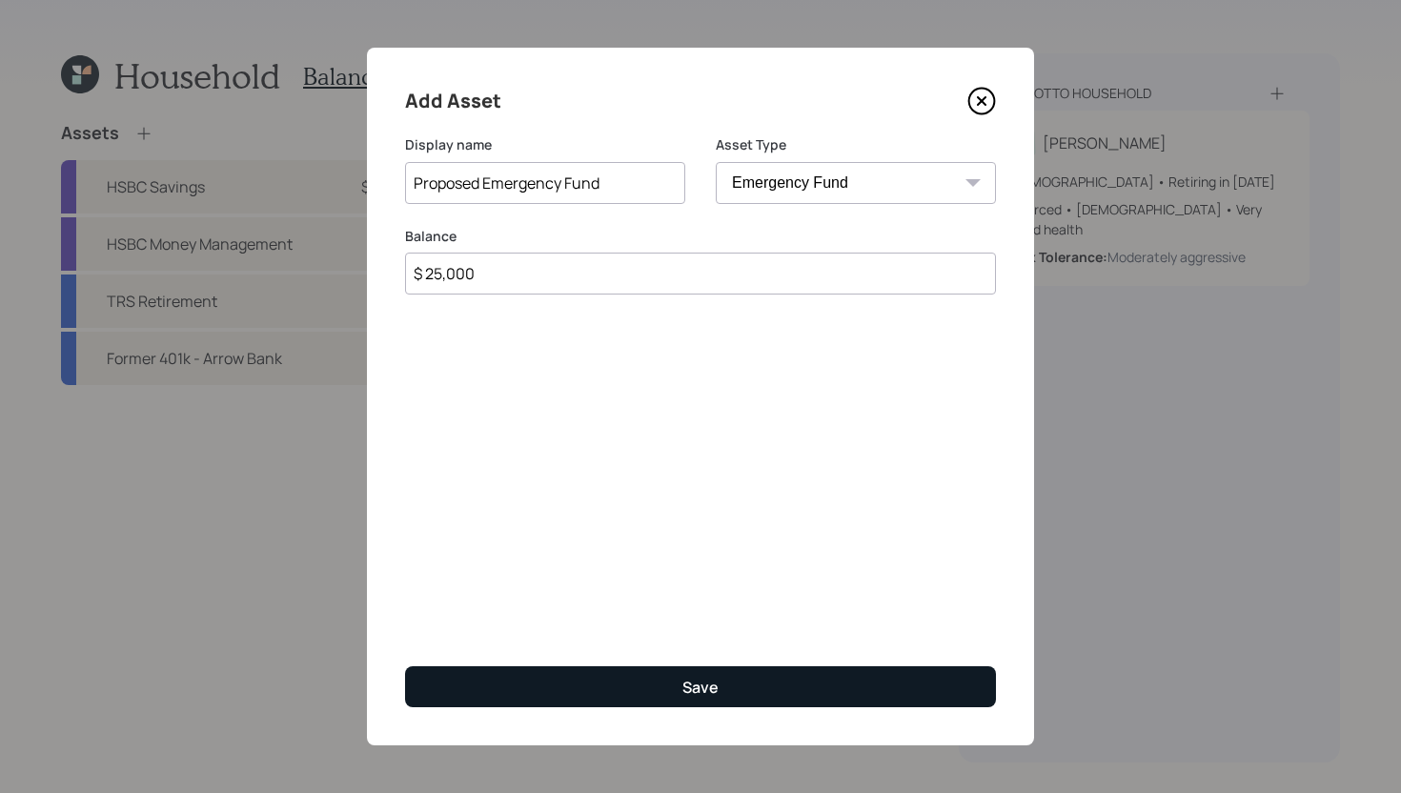
type input "$ 25,000"
click at [741, 698] on button "Save" at bounding box center [700, 686] width 591 height 41
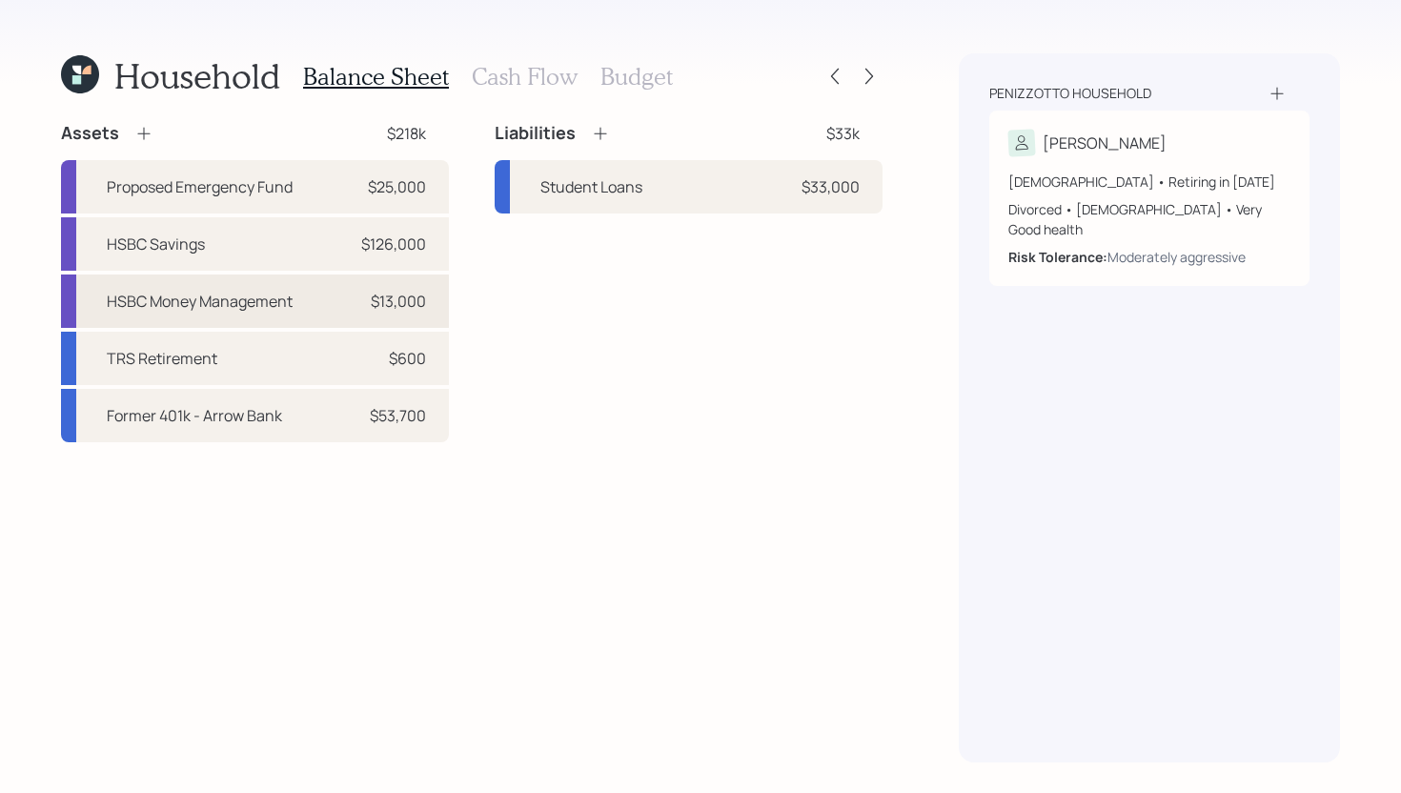
click at [305, 304] on div "HSBC Money Management $13,000" at bounding box center [255, 300] width 388 height 53
select select "cash"
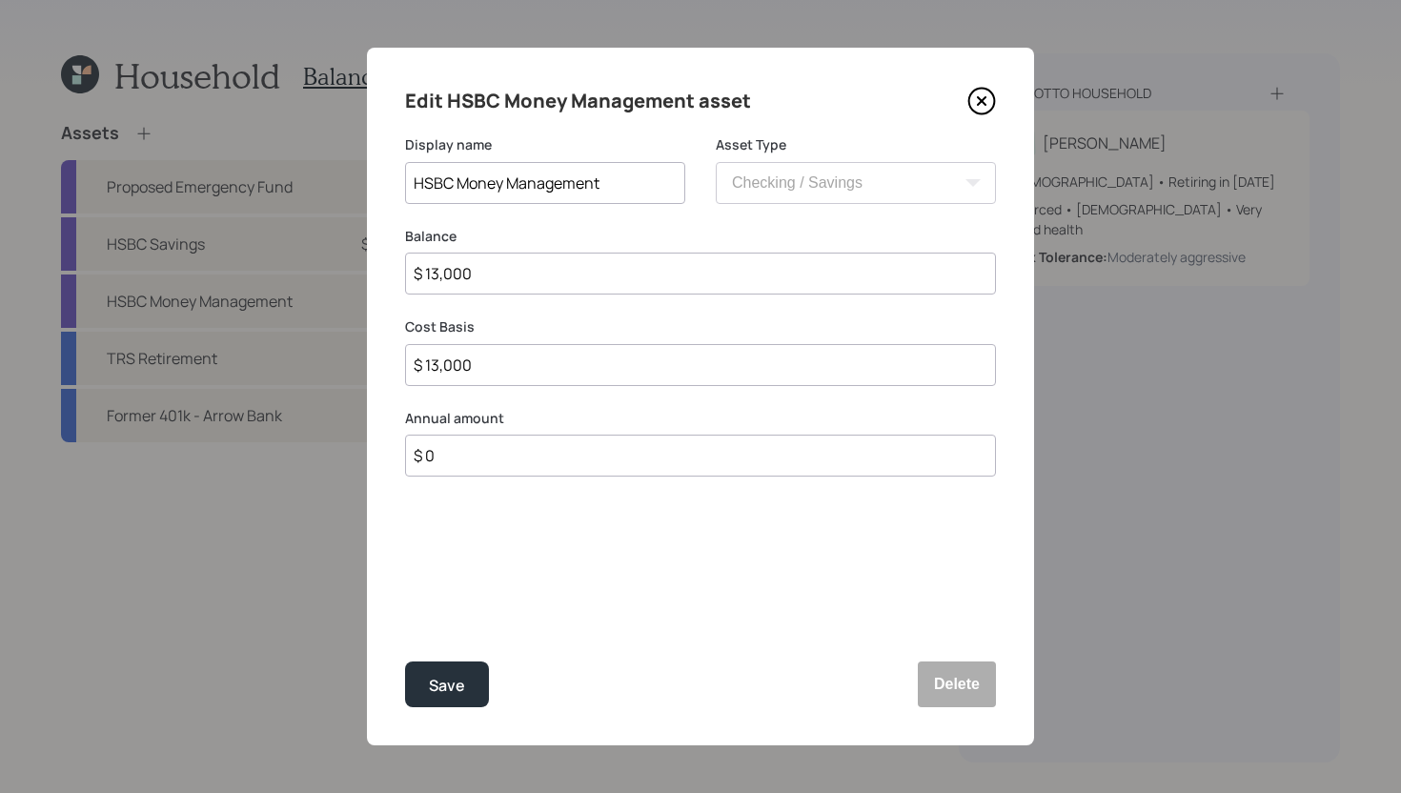
click at [983, 95] on icon at bounding box center [981, 101] width 29 height 29
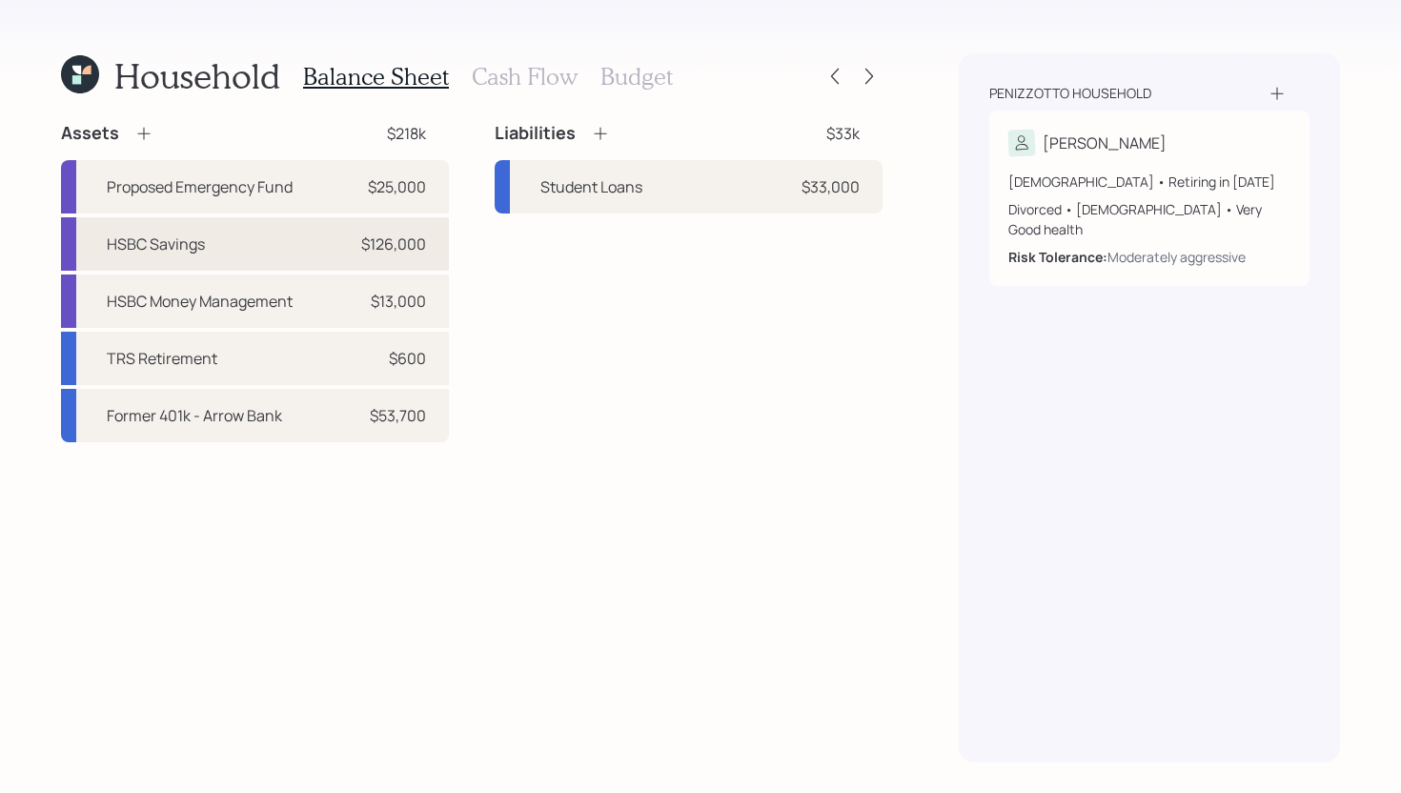
click at [276, 236] on div "HSBC Savings $126,000" at bounding box center [255, 243] width 388 height 53
select select "cash"
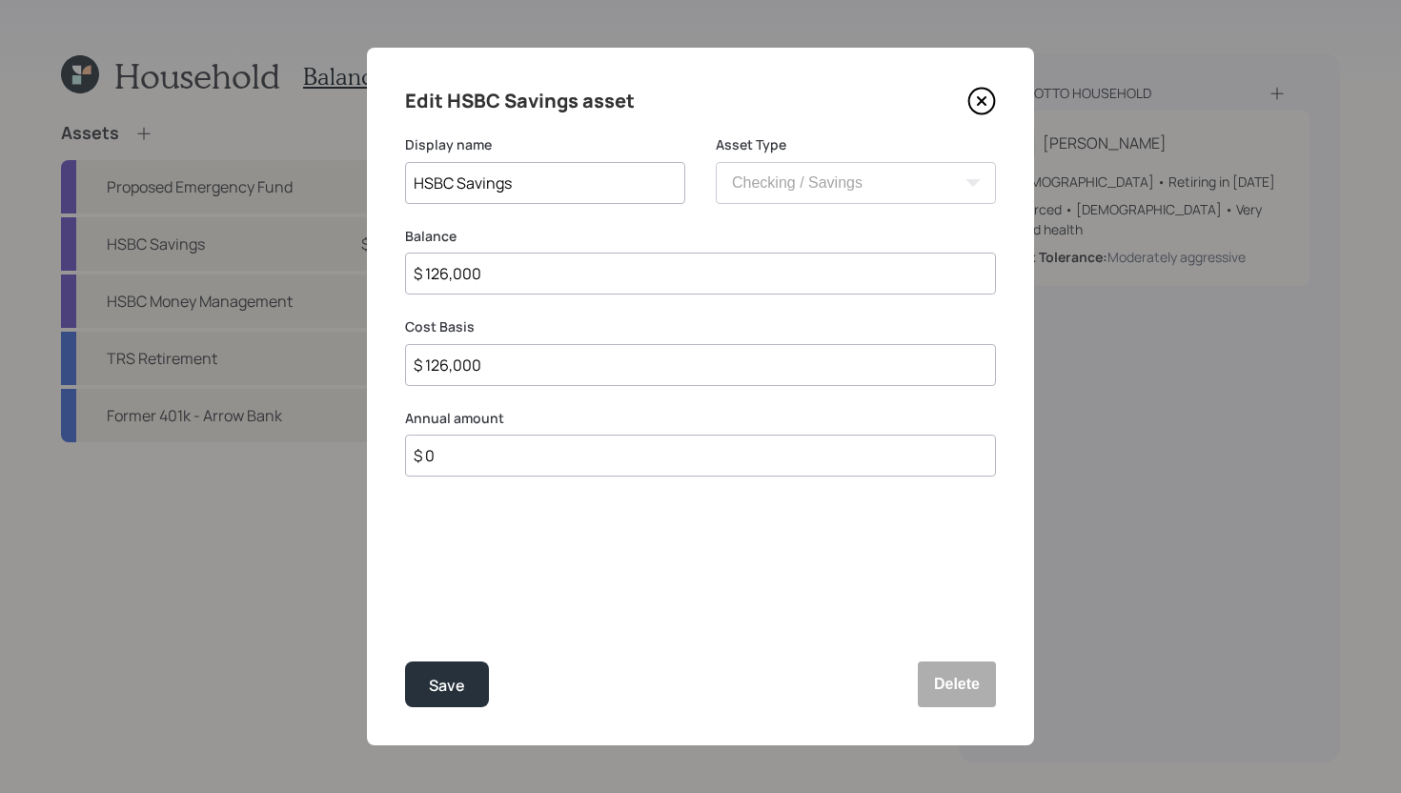
drag, startPoint x: 547, startPoint y: 281, endPoint x: 425, endPoint y: 273, distance: 122.2
click at [425, 273] on input "$ 126,000" at bounding box center [700, 274] width 591 height 42
type input "$ 1"
type input "$ 10"
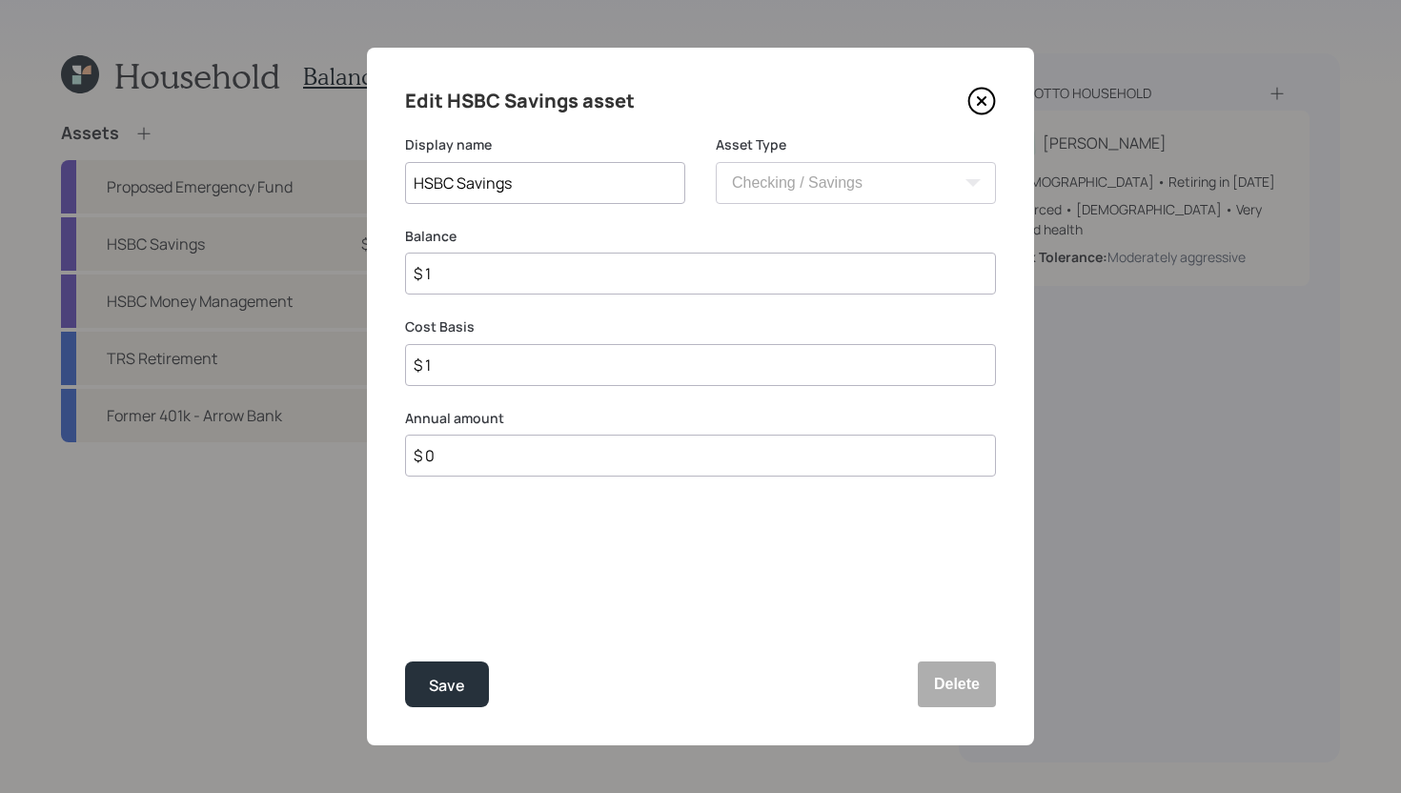
type input "$ 10"
type input "$ 101"
type input "$ 1,010"
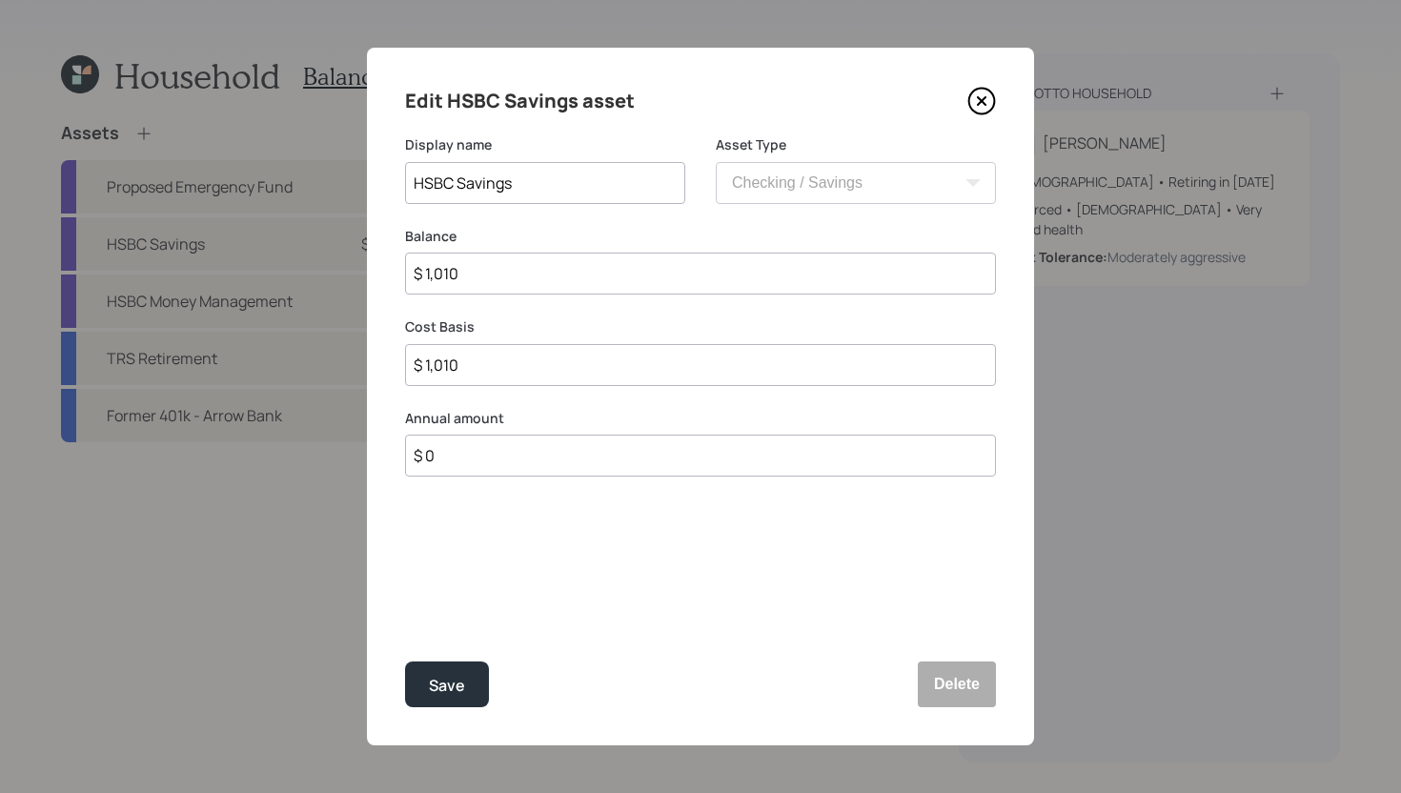
type input "$ 10,100"
type input "$ 101,000"
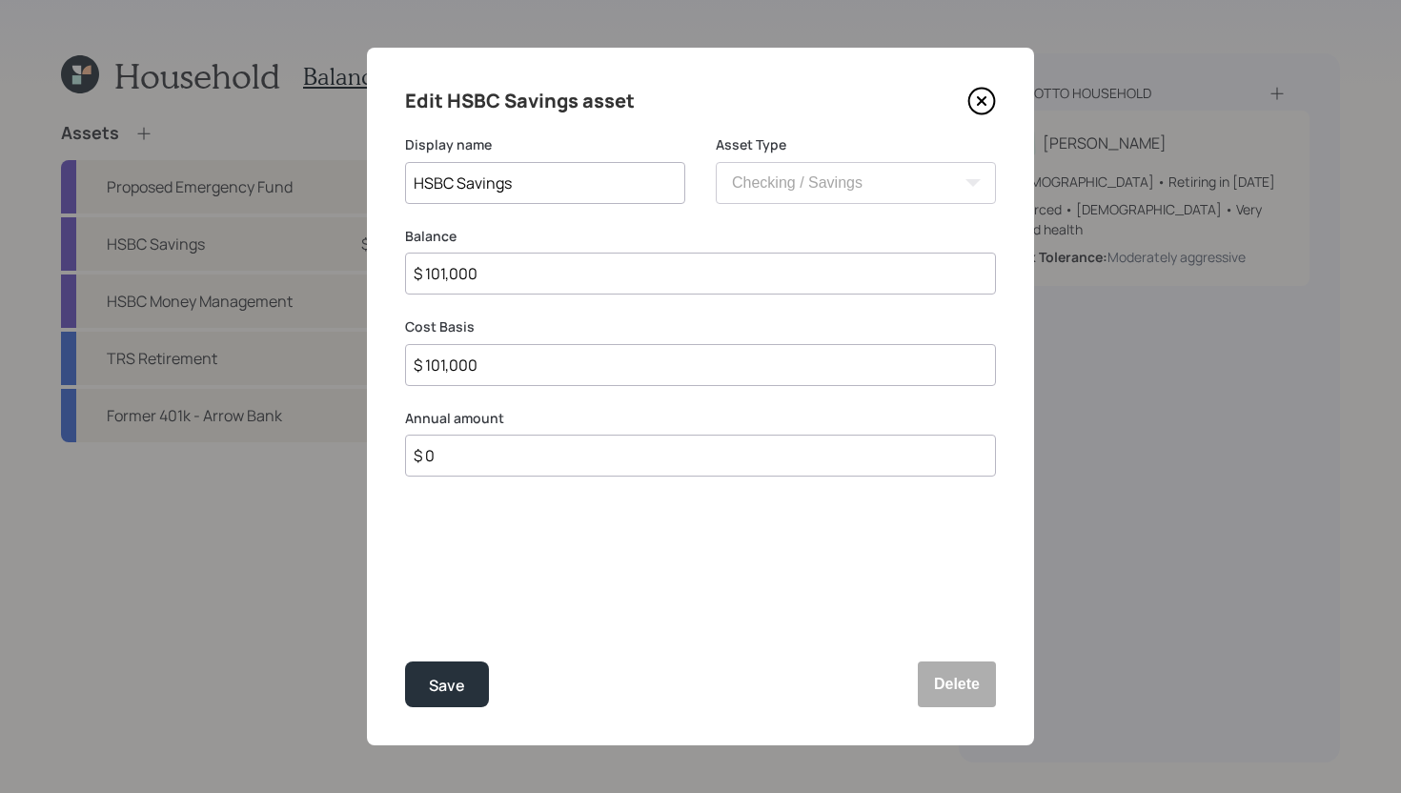
click at [554, 187] on input "HSBC Savings" at bounding box center [545, 183] width 280 height 42
type input "HSBC Savings - After Planning"
click at [452, 688] on div "Save" at bounding box center [447, 686] width 36 height 26
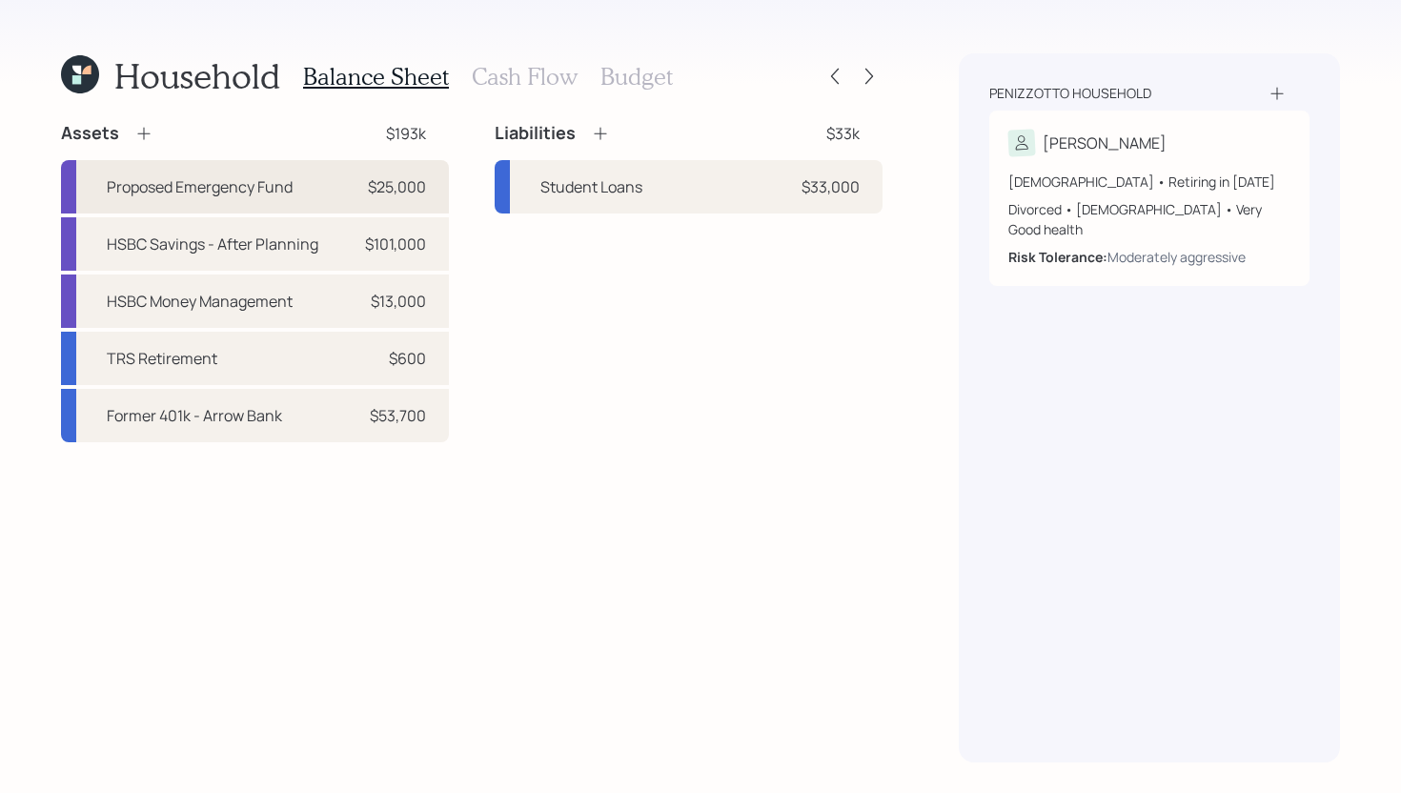
click at [333, 198] on div "Proposed Emergency Fund $25,000" at bounding box center [255, 186] width 388 height 53
select select "emergency_fund"
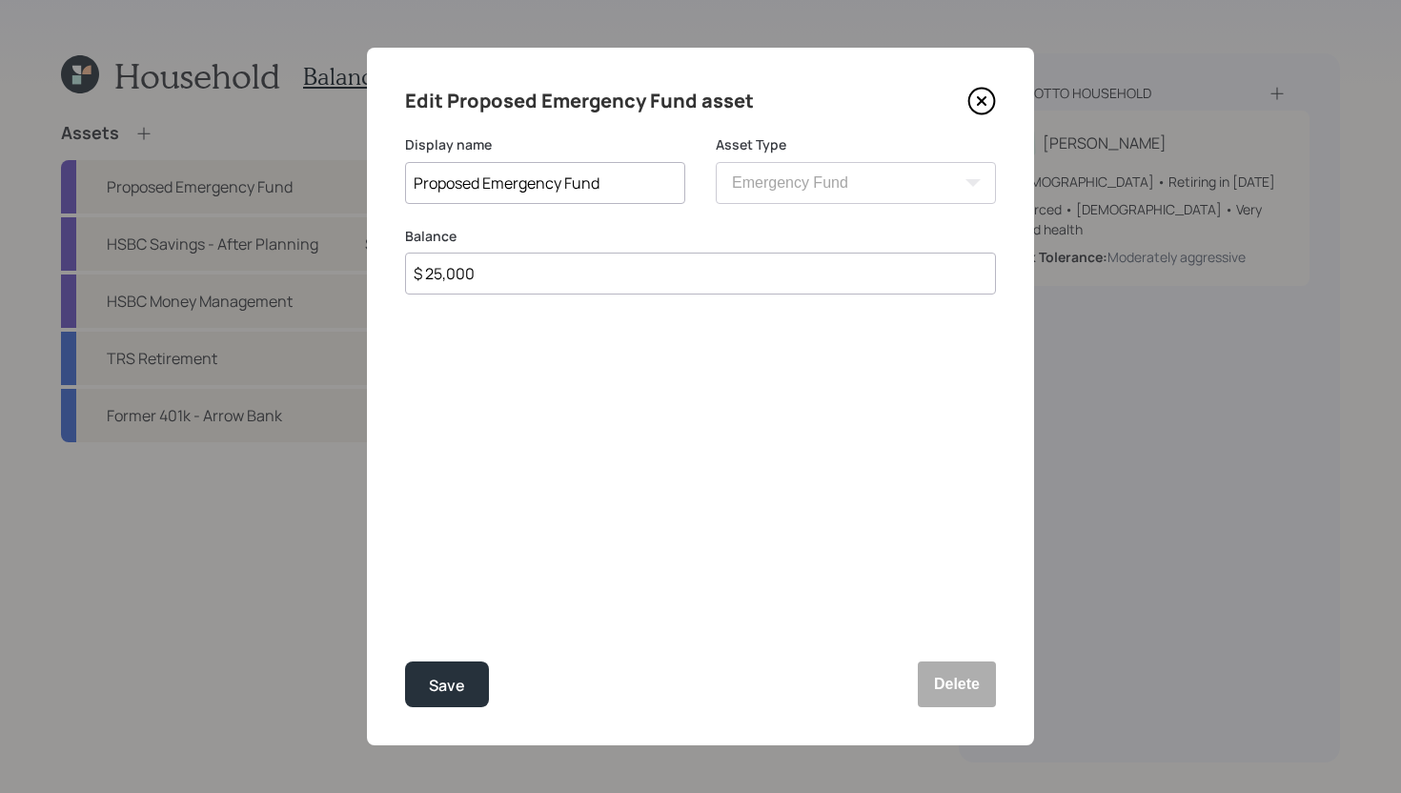
click at [978, 102] on icon at bounding box center [981, 101] width 29 height 29
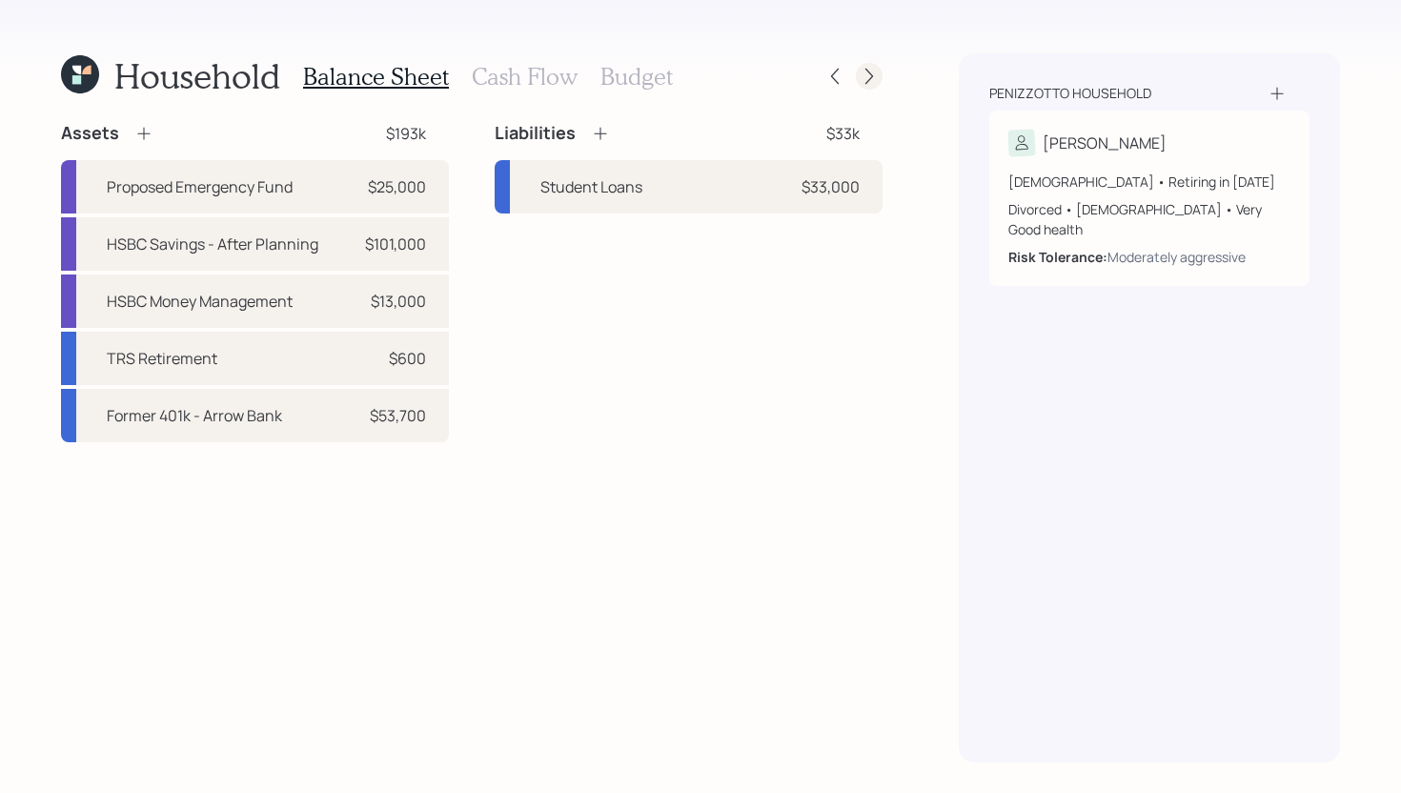
click at [878, 71] on icon at bounding box center [869, 76] width 19 height 19
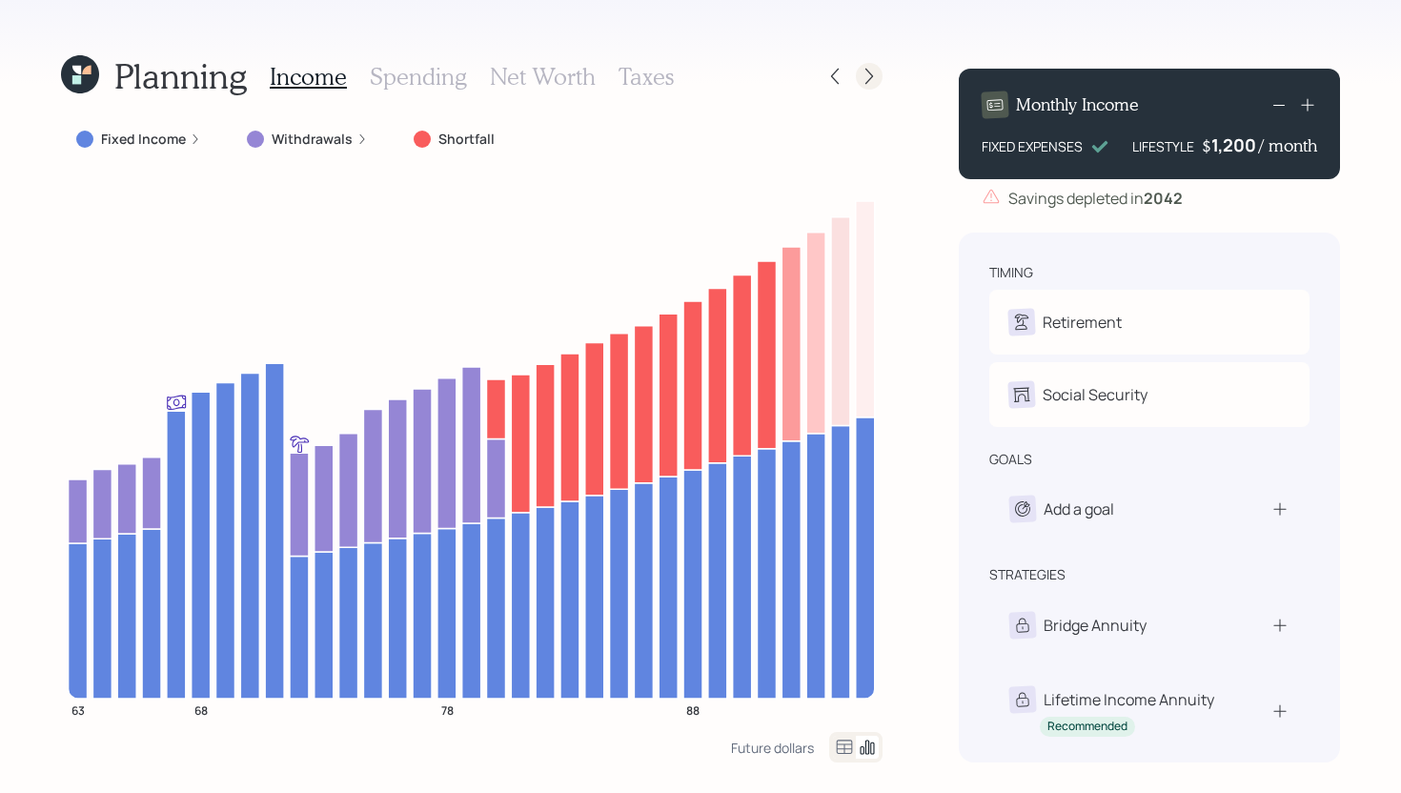
click at [866, 75] on icon at bounding box center [869, 76] width 19 height 19
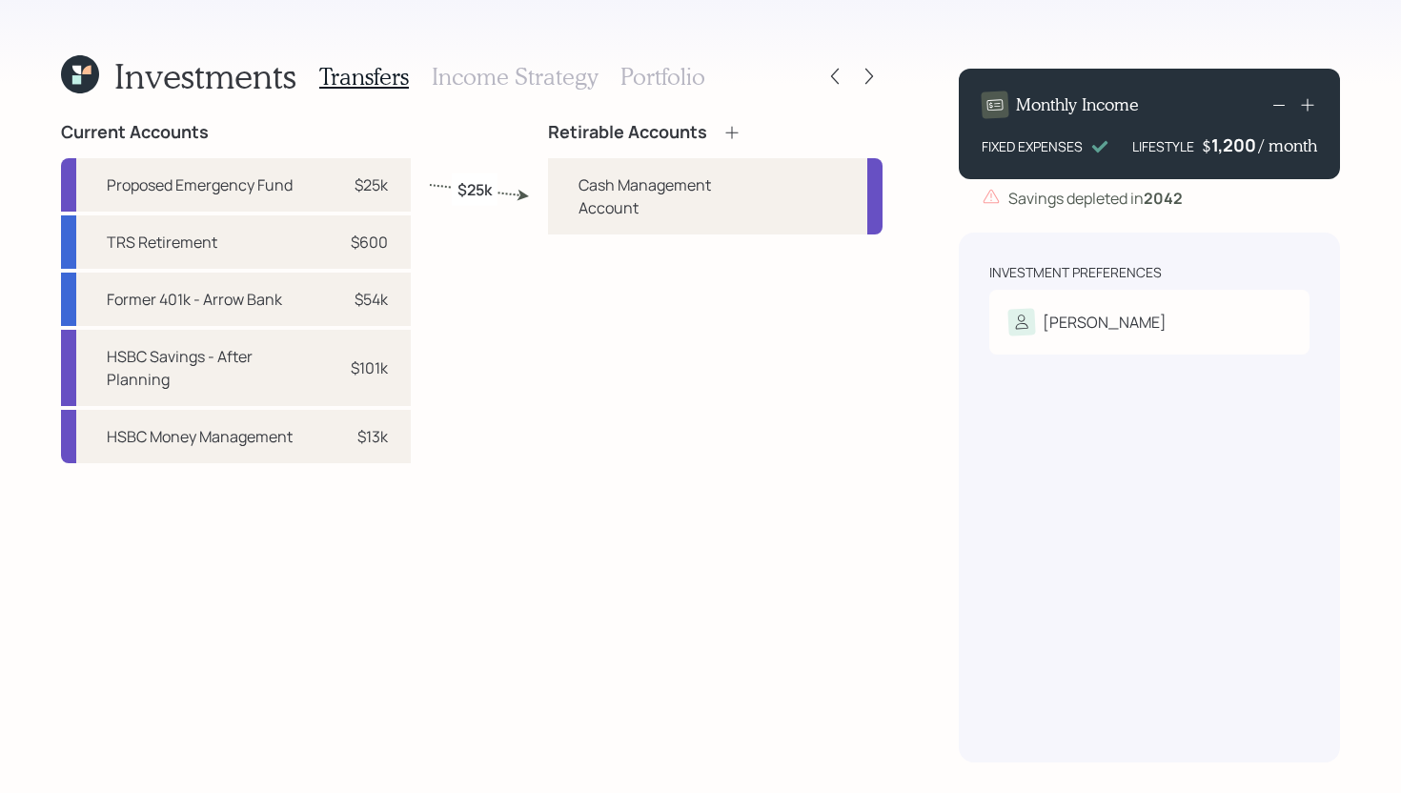
click at [728, 129] on icon at bounding box center [731, 132] width 19 height 19
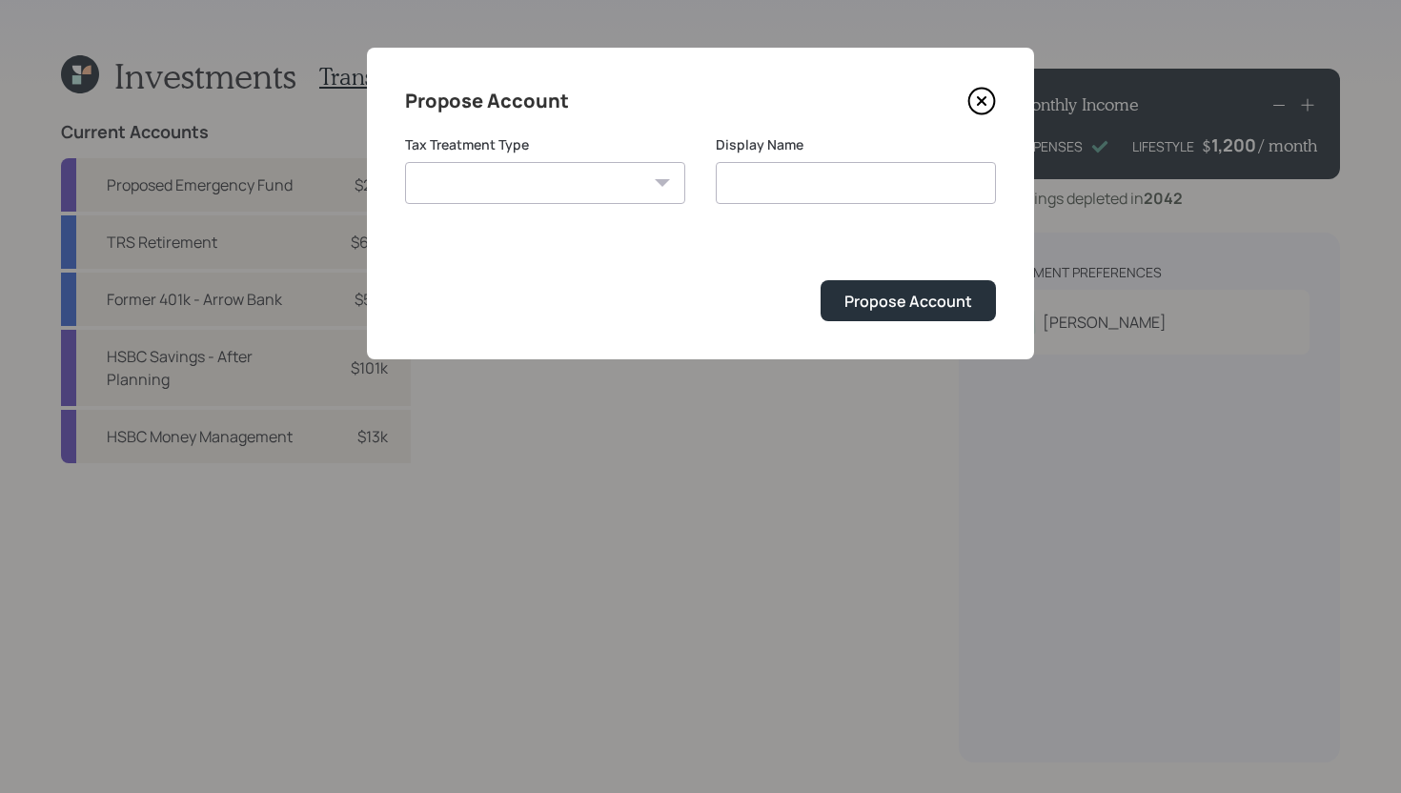
click at [562, 190] on select "Roth Taxable Traditional" at bounding box center [545, 183] width 280 height 42
select select "traditional"
click at [405, 162] on select "Roth Taxable Traditional" at bounding box center [545, 183] width 280 height 42
click at [910, 194] on input "Traditional" at bounding box center [856, 183] width 280 height 42
type input "Traditional IRA"
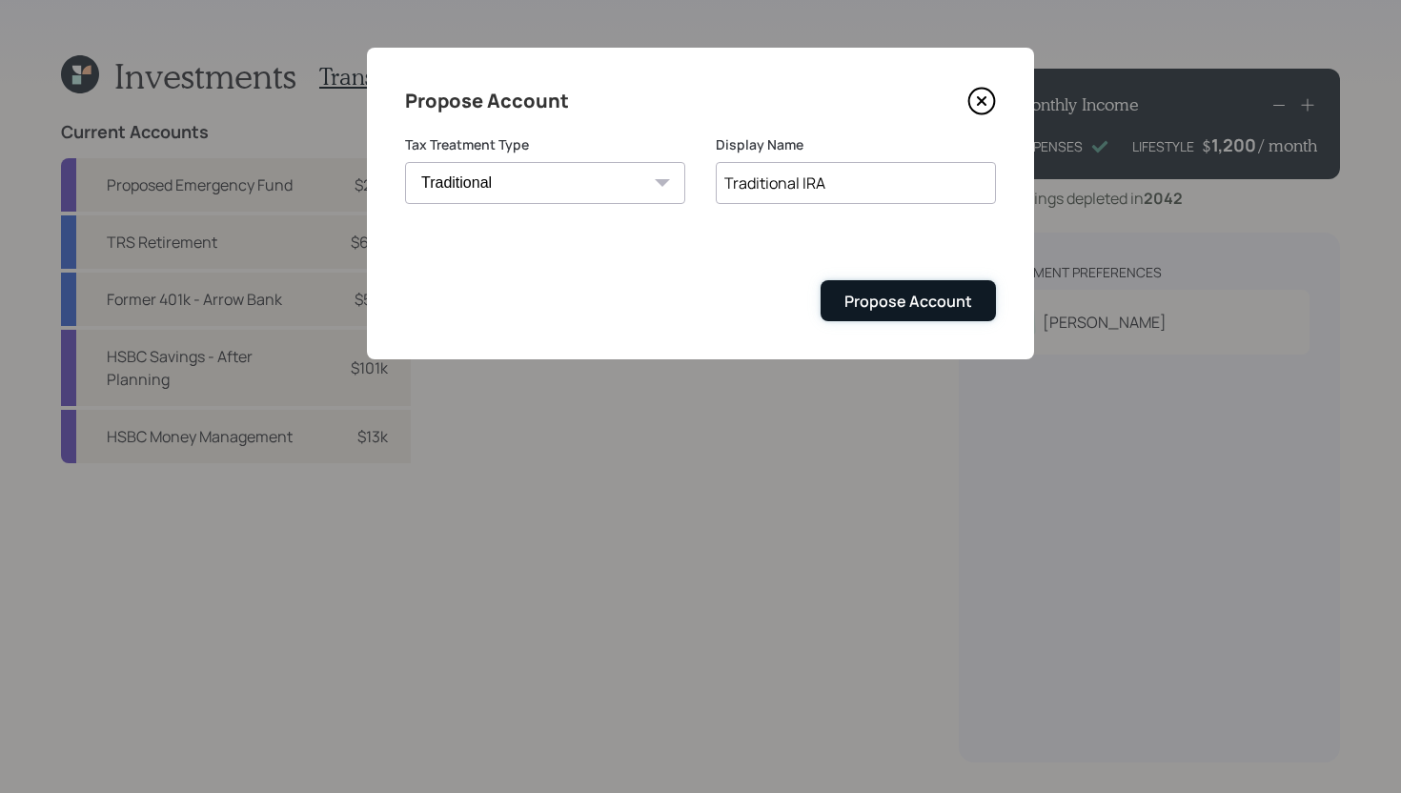
click at [912, 306] on div "Propose Account" at bounding box center [908, 301] width 128 height 21
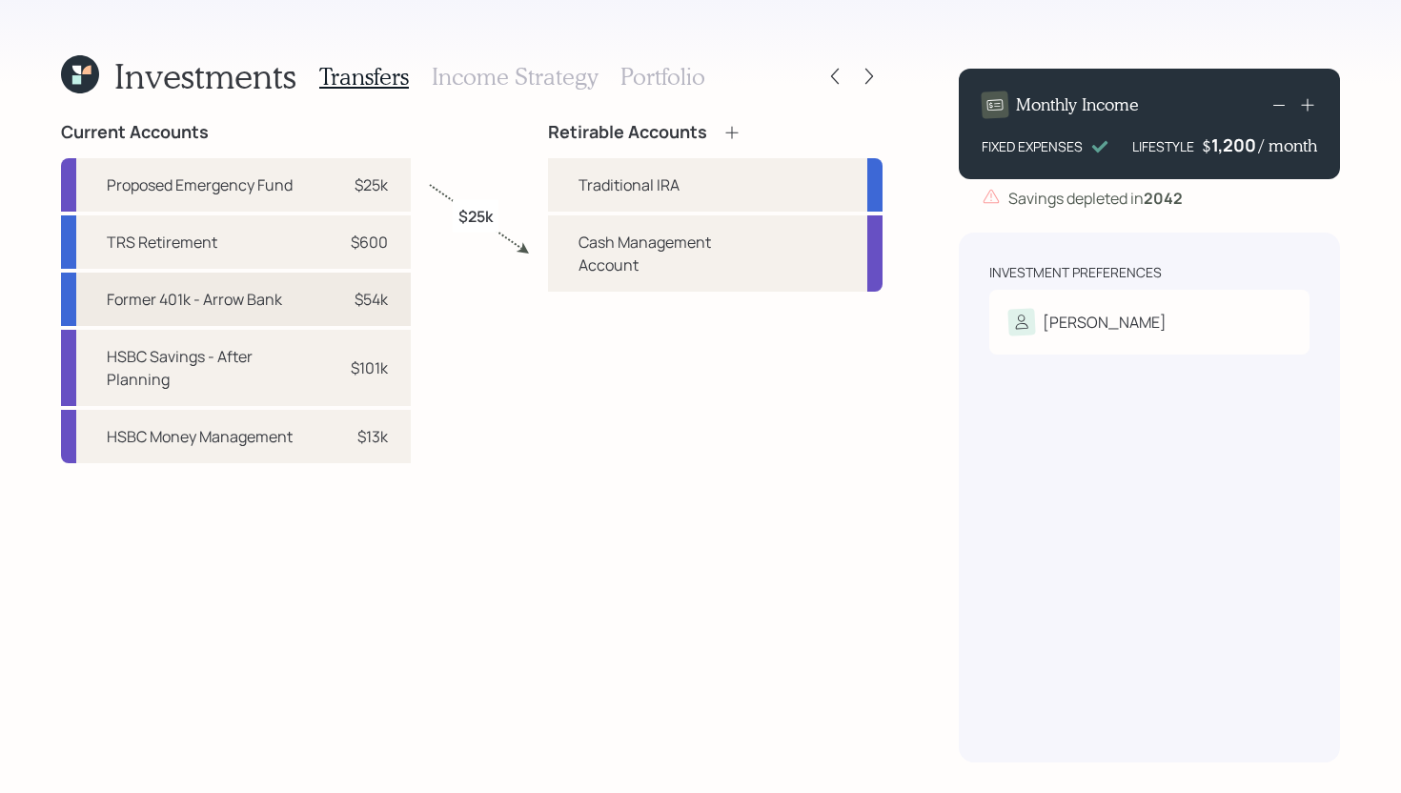
click at [381, 294] on div "$54k" at bounding box center [371, 299] width 33 height 23
click at [607, 177] on div "Traditional IRA" at bounding box center [628, 184] width 101 height 23
select select "0bbfff48-b00e-44f2-9af1-027e586d9918"
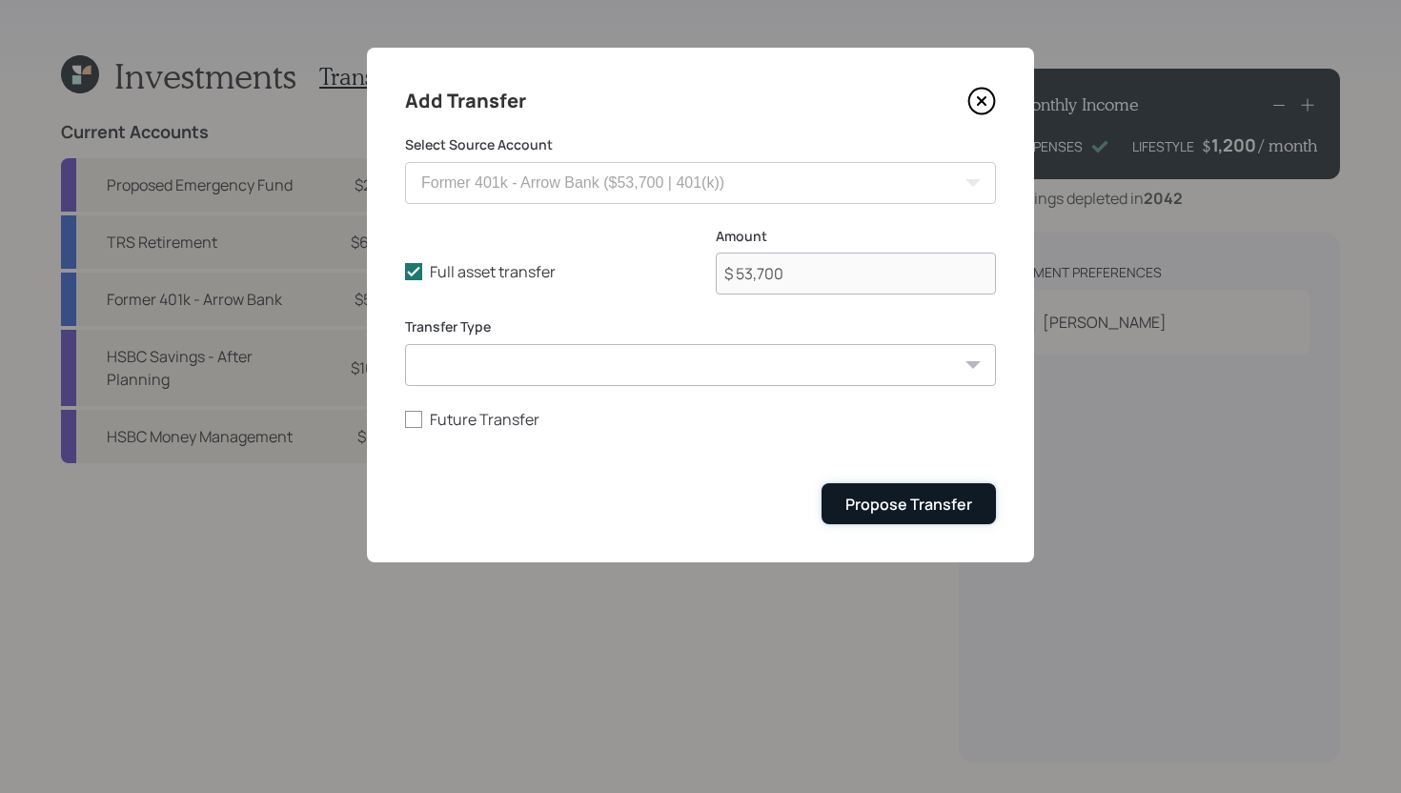
click at [907, 496] on div "Propose Transfer" at bounding box center [908, 504] width 127 height 21
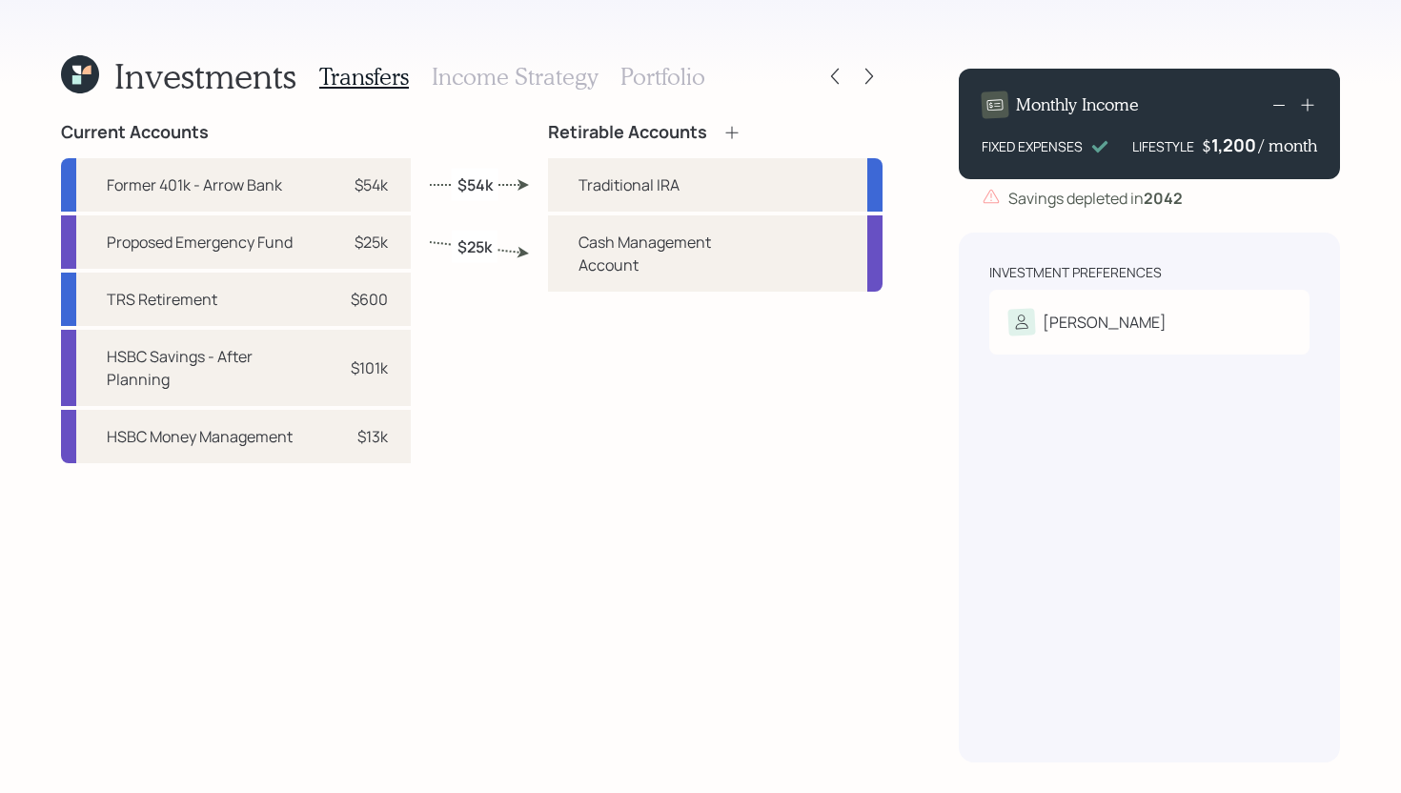
click at [733, 133] on icon at bounding box center [731, 132] width 19 height 19
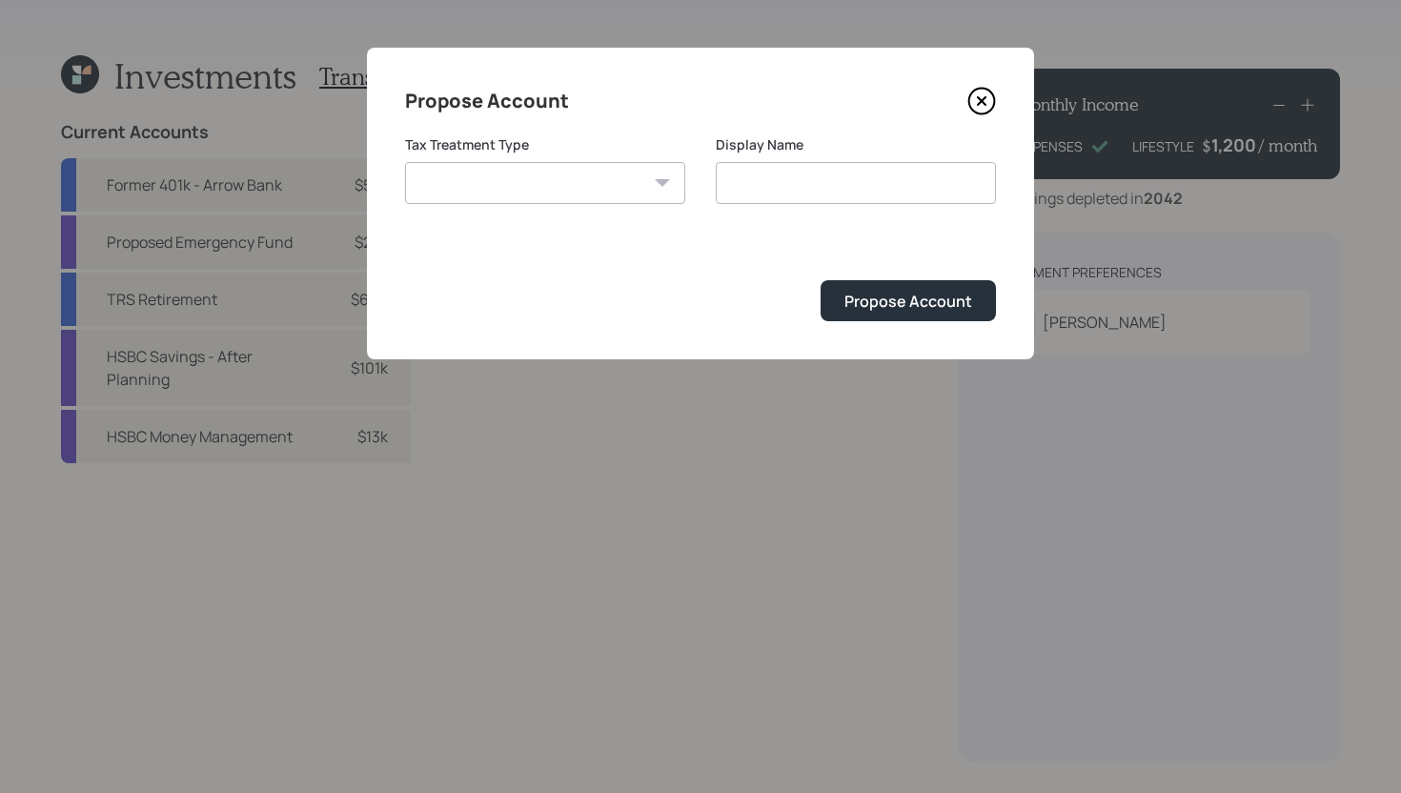
click at [586, 188] on select "Roth Taxable Traditional" at bounding box center [545, 183] width 280 height 42
select select "taxable"
click at [405, 162] on select "Roth Taxable Traditional" at bounding box center [545, 183] width 280 height 42
type input "Taxable"
click at [869, 295] on div "Propose Account" at bounding box center [908, 301] width 128 height 21
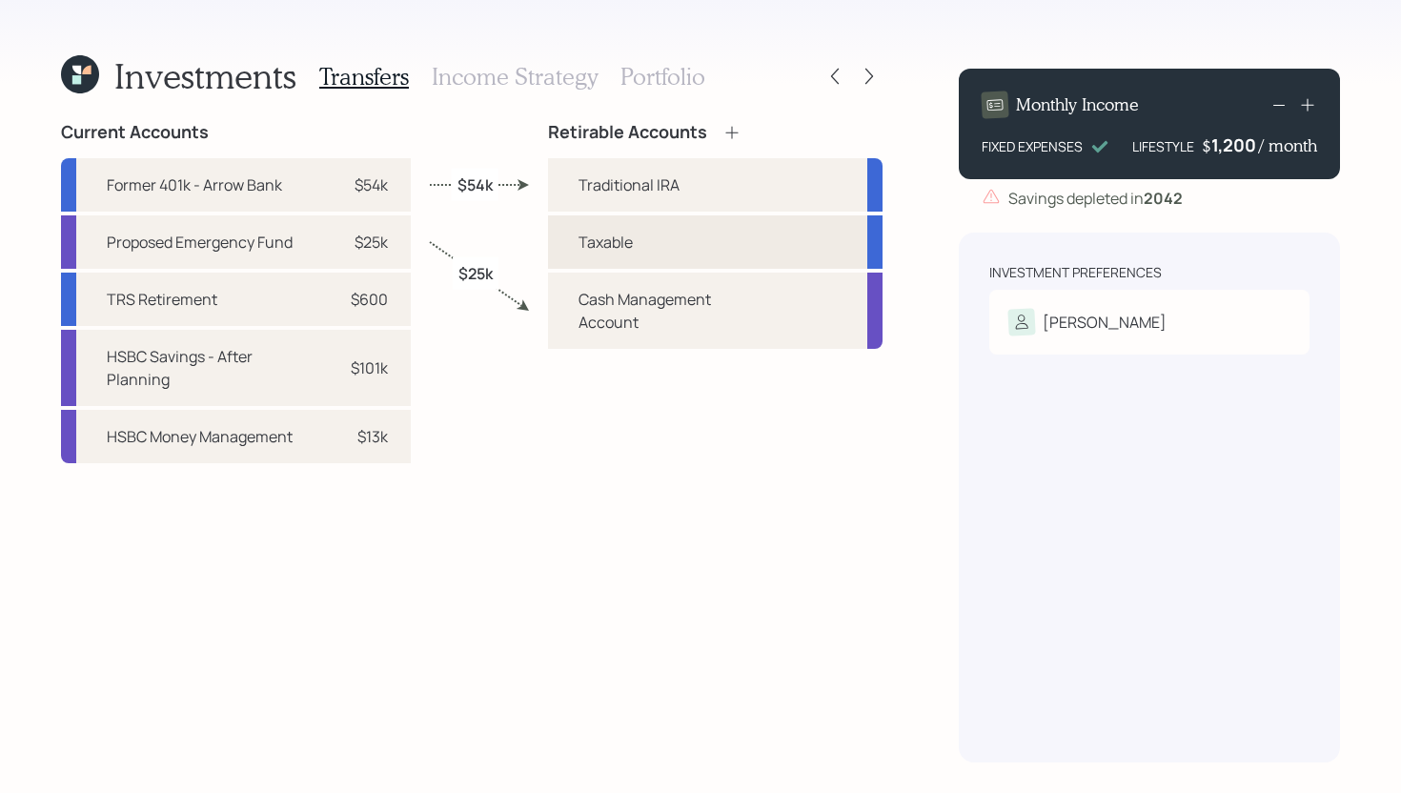
click at [670, 248] on div "Taxable" at bounding box center [715, 241] width 334 height 53
select select "taxable"
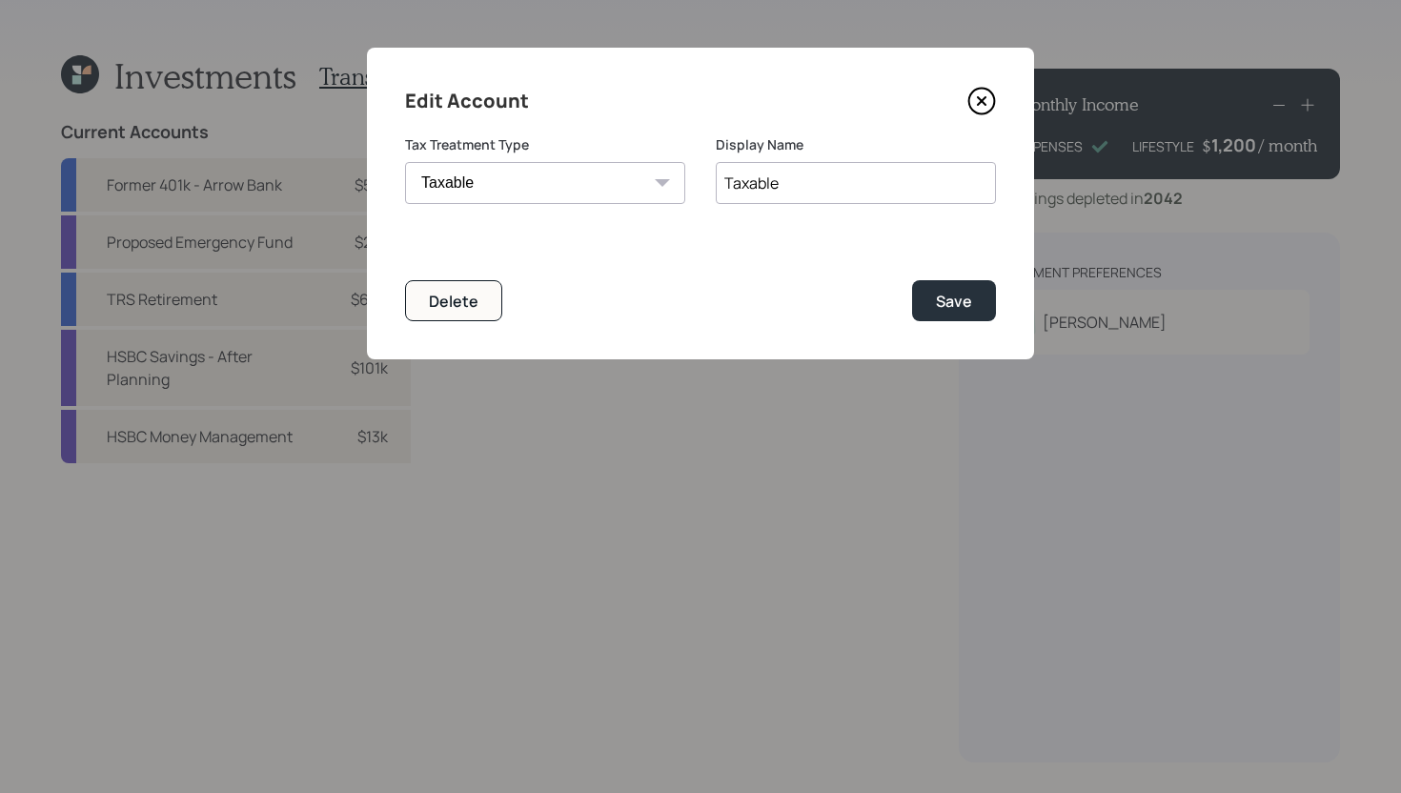
click at [827, 187] on input "Taxable" at bounding box center [856, 183] width 280 height 42
type input "Individual Brokerage"
click at [944, 299] on div "Save" at bounding box center [954, 301] width 36 height 21
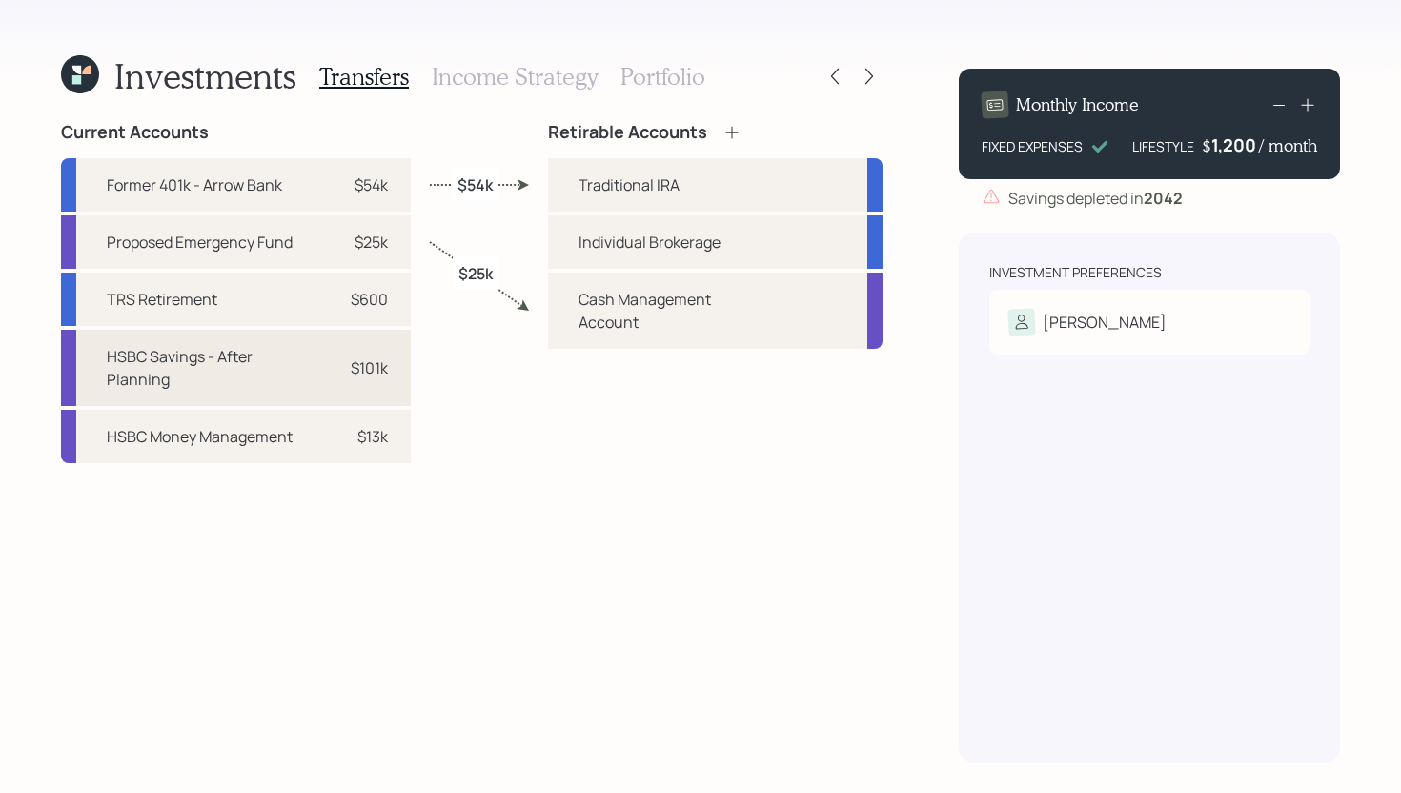
click at [309, 373] on div "HSBC Savings - After Planning" at bounding box center [211, 368] width 209 height 46
click at [608, 243] on div "Individual Brokerage" at bounding box center [649, 242] width 142 height 23
select select "4a07b6a9-3b72-4066-a766-17709c2d8213"
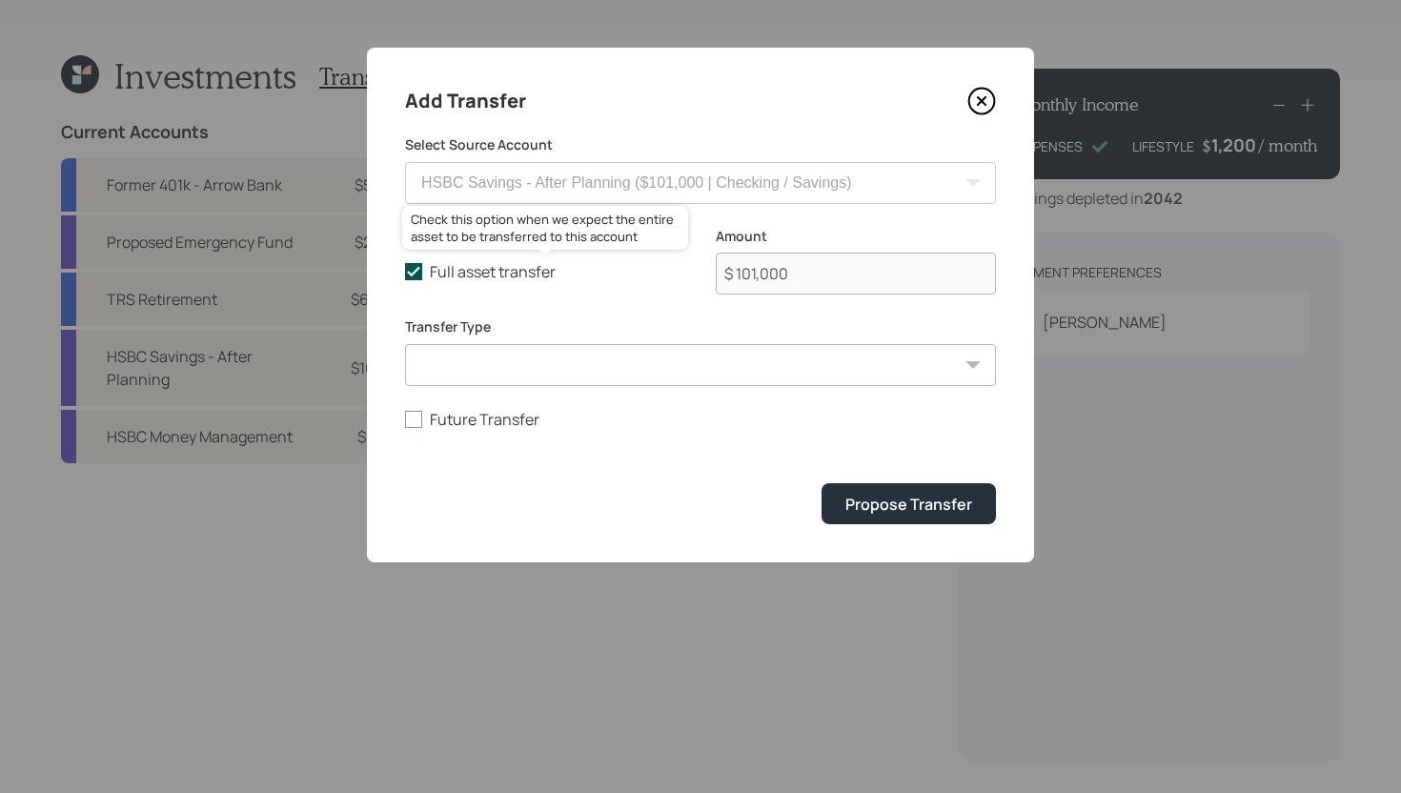
click at [486, 276] on label "Full asset transfer" at bounding box center [545, 271] width 280 height 21
click at [405, 273] on input "Full asset transfer" at bounding box center [404, 272] width 1 height 1
checkbox input "false"
click at [817, 274] on input "$ 101,000" at bounding box center [856, 274] width 280 height 42
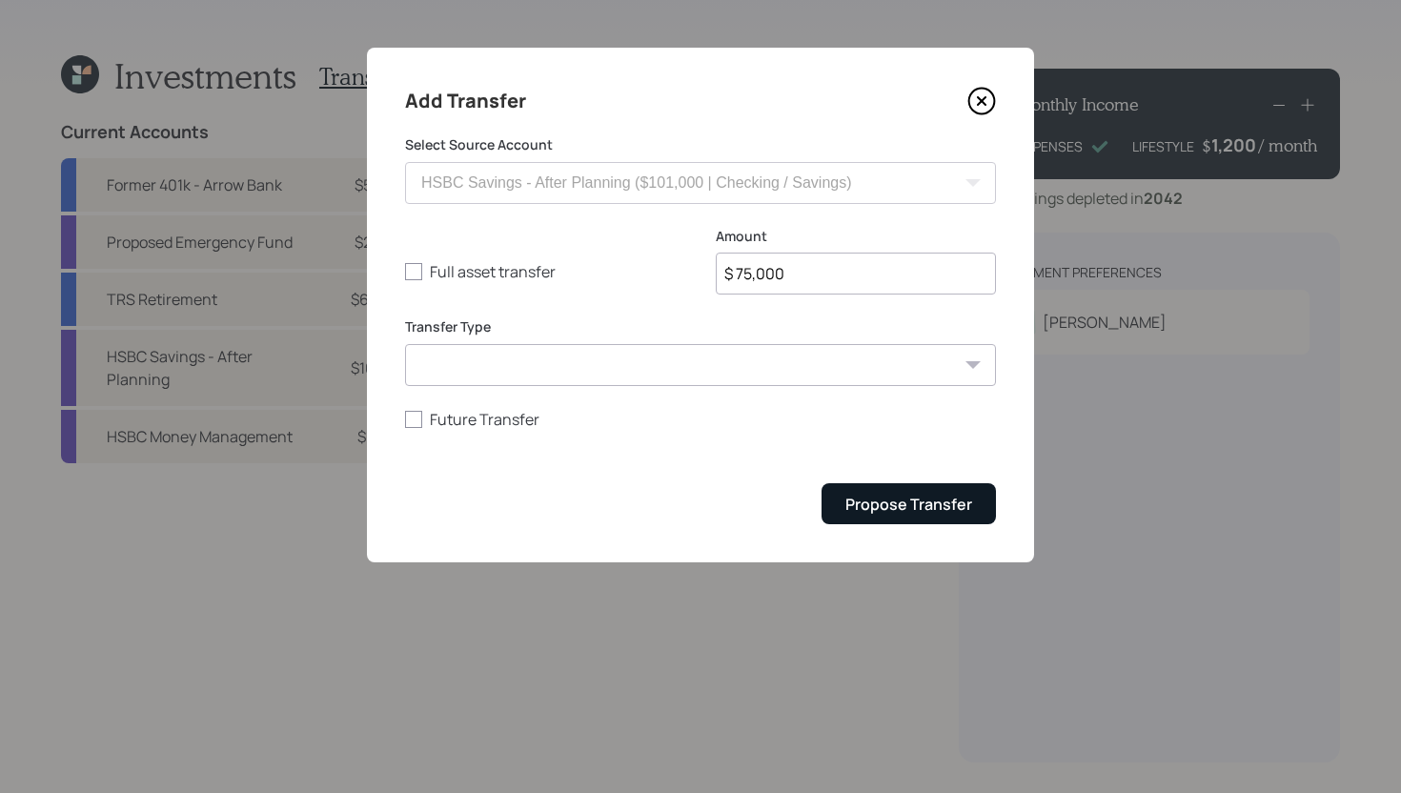
type input "$ 75,000"
click at [866, 507] on div "Propose Transfer" at bounding box center [908, 504] width 127 height 21
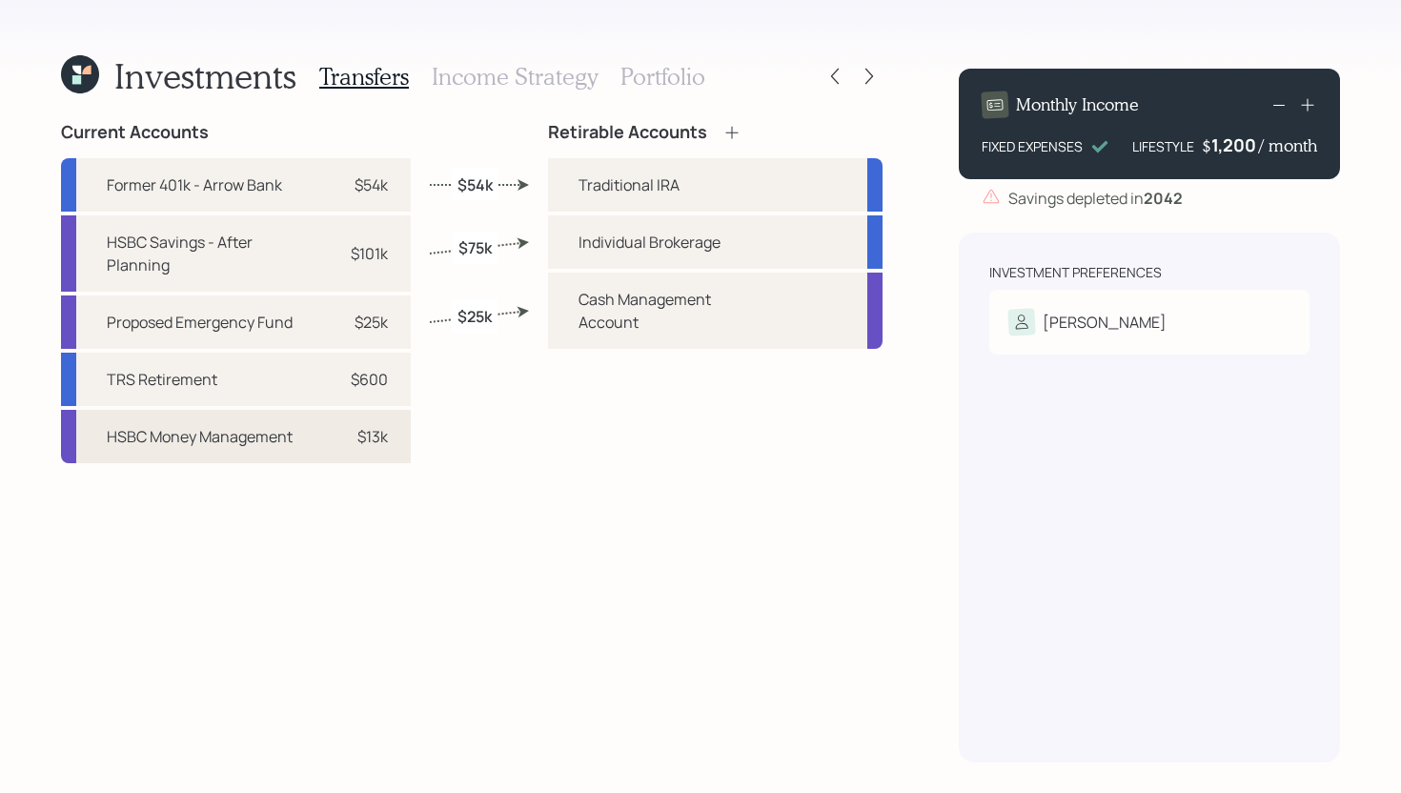
click at [349, 443] on div "$13k" at bounding box center [359, 436] width 57 height 23
click at [568, 247] on div "Individual Brokerage" at bounding box center [715, 241] width 334 height 53
select select "52df41d2-4af2-4715-aadc-07bef575c92b"
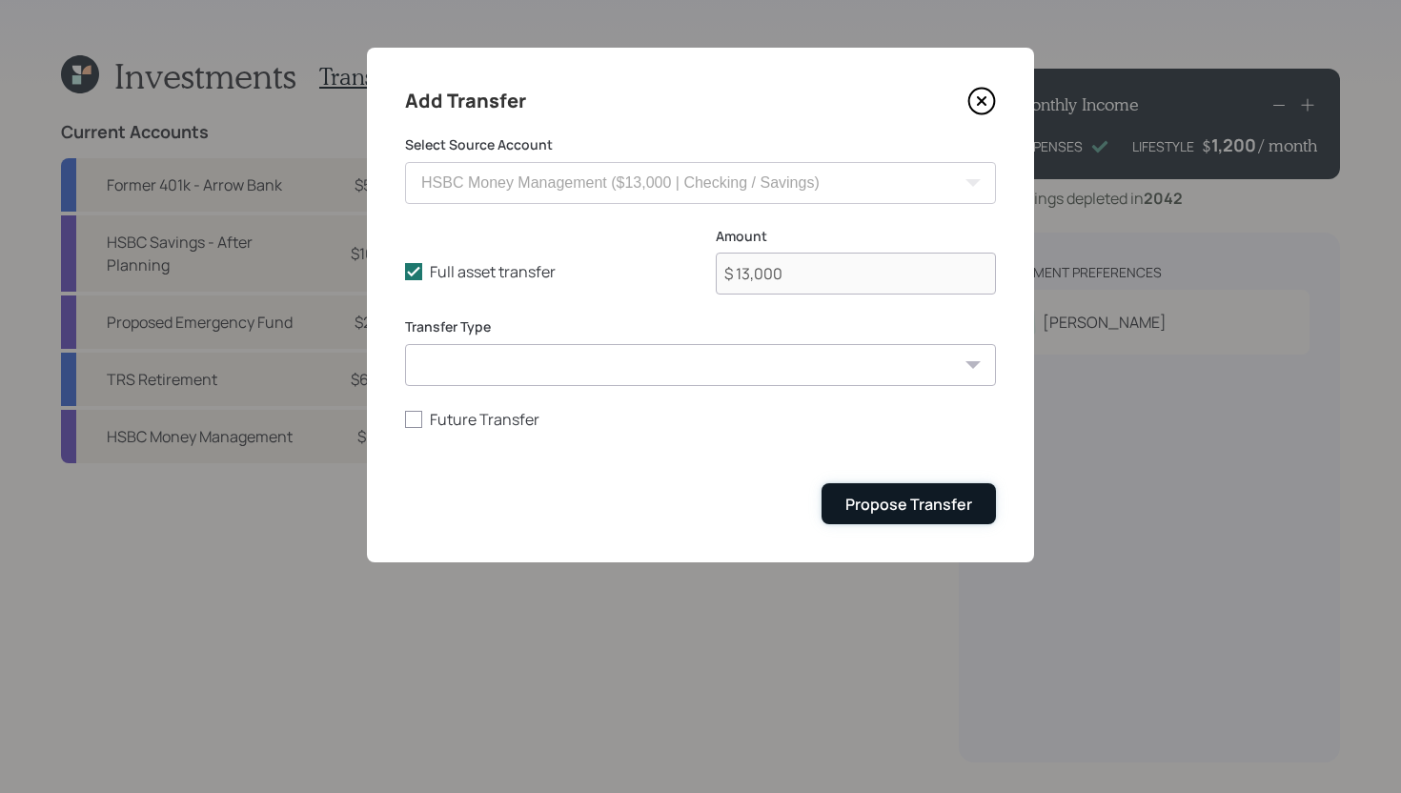
click at [875, 505] on div "Propose Transfer" at bounding box center [908, 504] width 127 height 21
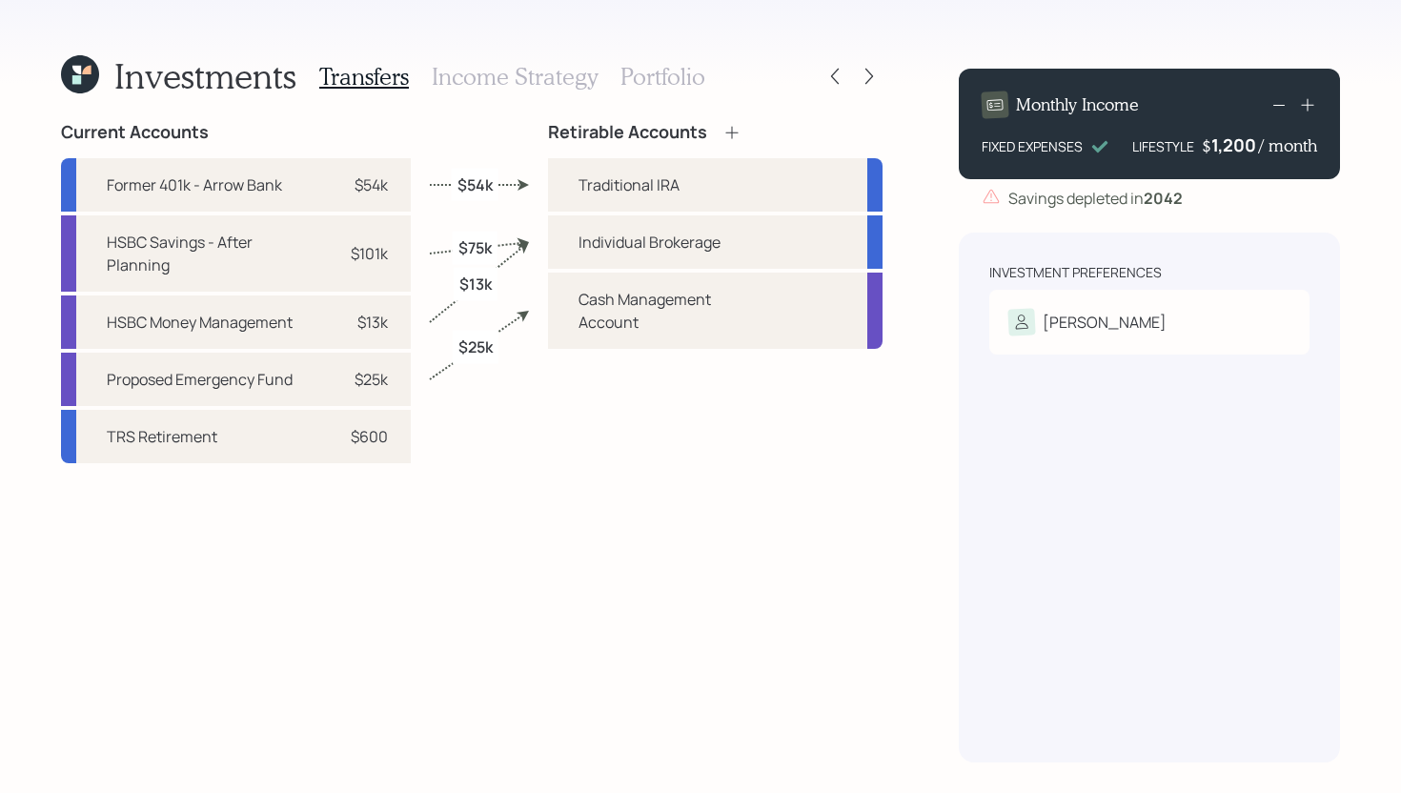
click at [561, 82] on h3 "Income Strategy" at bounding box center [515, 77] width 166 height 28
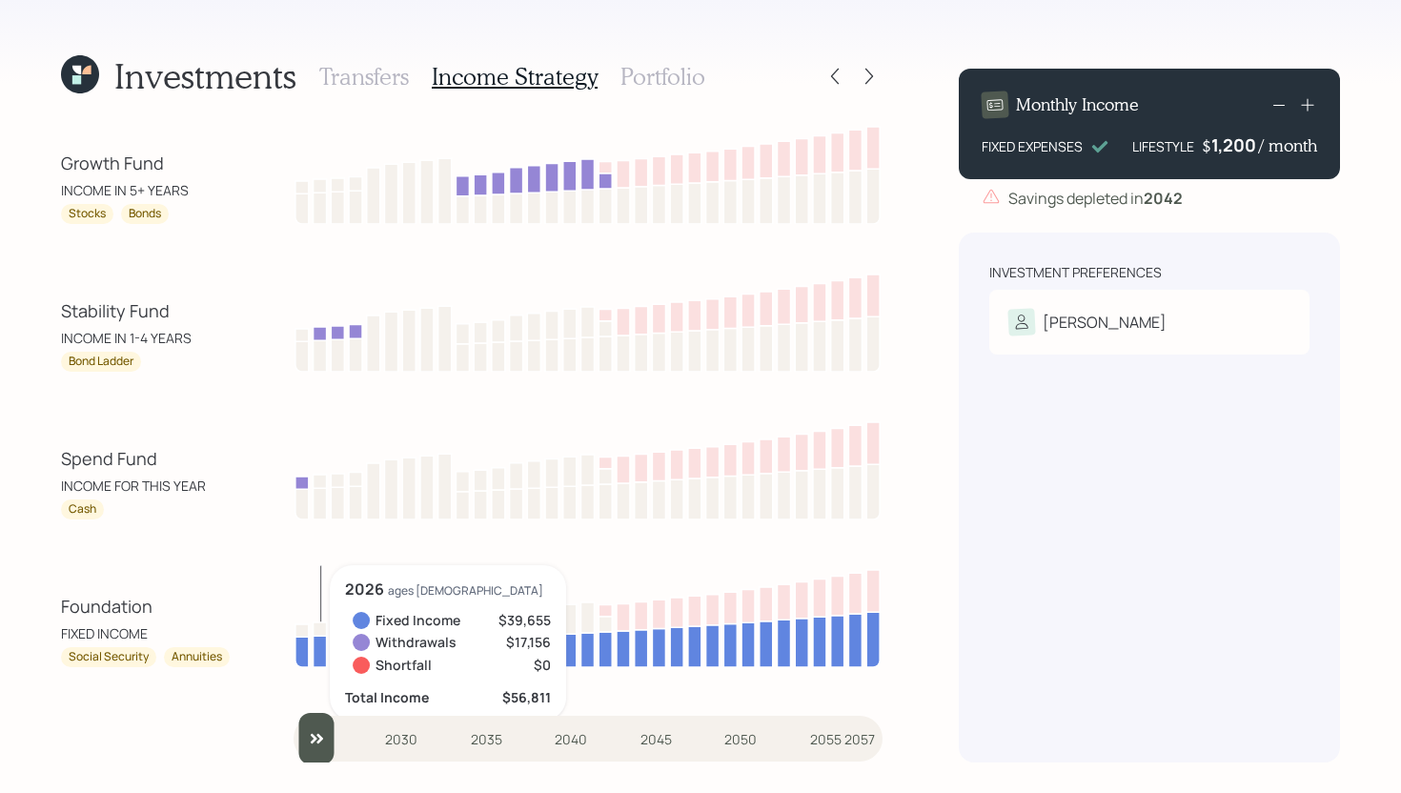
click at [320, 653] on icon at bounding box center [320, 651] width 13 height 31
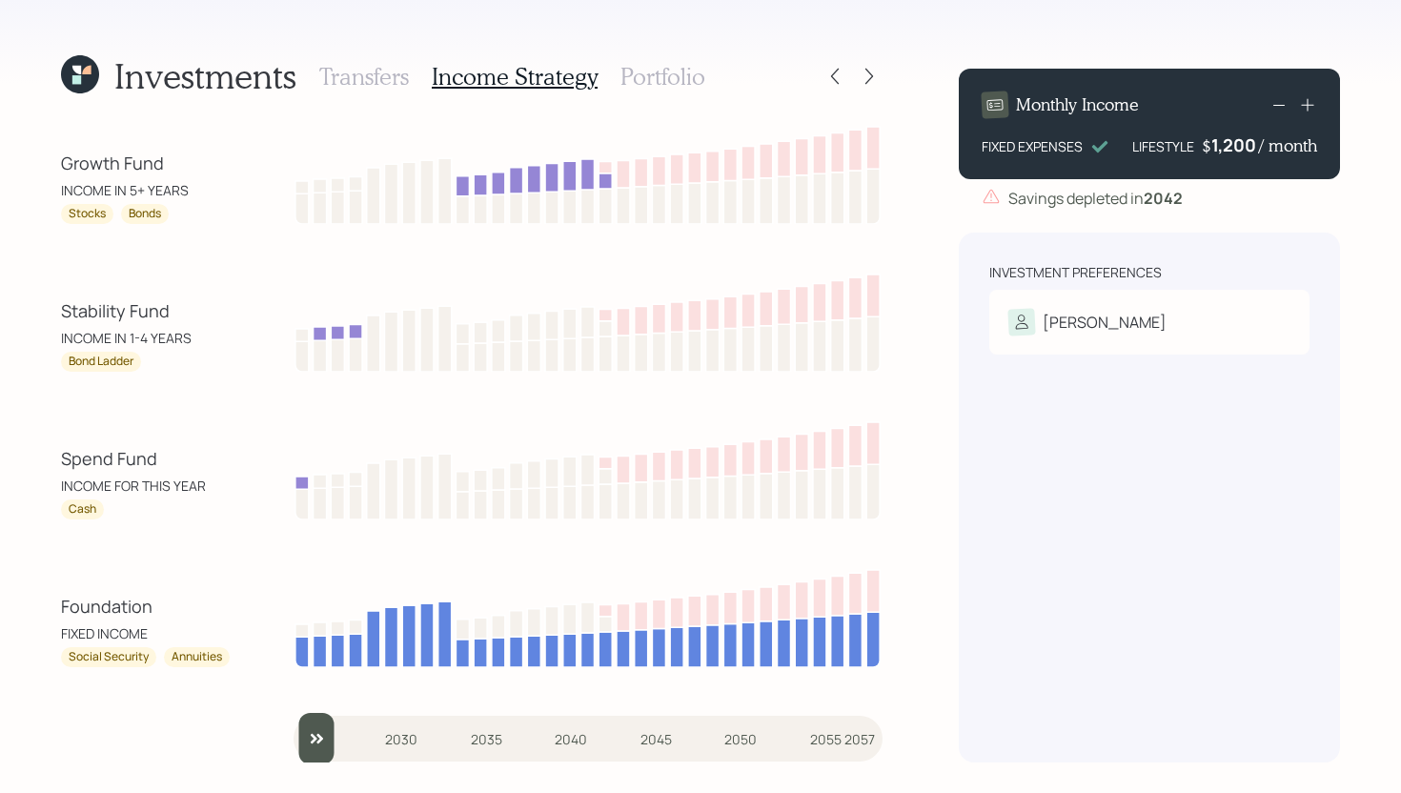
click at [329, 745] on input "slider" at bounding box center [588, 738] width 589 height 51
drag, startPoint x: 342, startPoint y: 750, endPoint x: 324, endPoint y: 749, distance: 18.1
click at [324, 749] on input "slider" at bounding box center [588, 738] width 589 height 51
drag, startPoint x: 340, startPoint y: 724, endPoint x: 241, endPoint y: 723, distance: 99.1
click at [294, 724] on input "slider" at bounding box center [588, 738] width 589 height 51
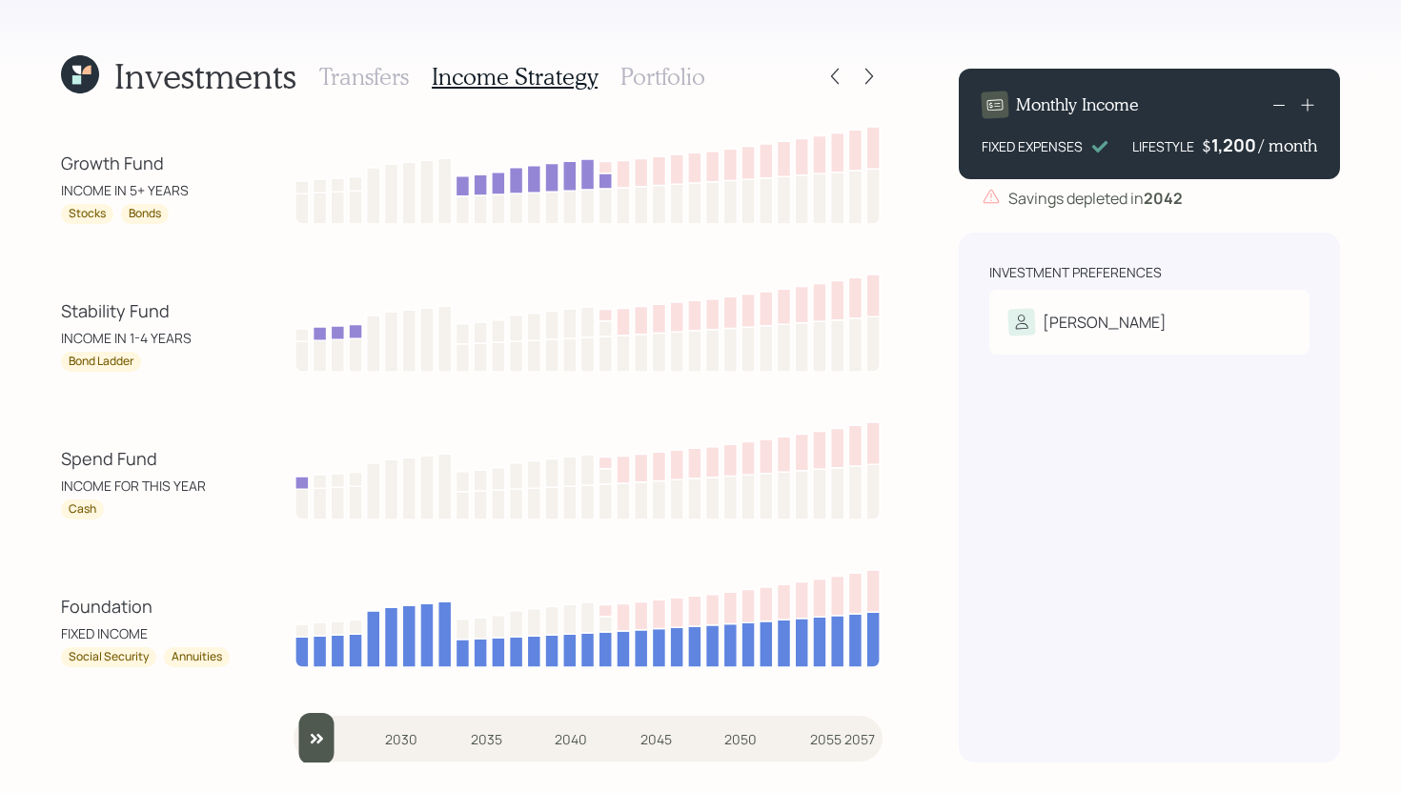
click at [322, 743] on input "slider" at bounding box center [588, 738] width 589 height 51
click at [336, 733] on input "slider" at bounding box center [588, 738] width 589 height 51
drag, startPoint x: 346, startPoint y: 760, endPoint x: 228, endPoint y: 732, distance: 121.4
click at [228, 732] on div "Growth Fund INCOME IN 5+ YEARS Stocks Bonds Stability Fund INCOME IN 1-4 YEARS …" at bounding box center [471, 442] width 821 height 640
click at [322, 739] on input "slider" at bounding box center [588, 738] width 589 height 51
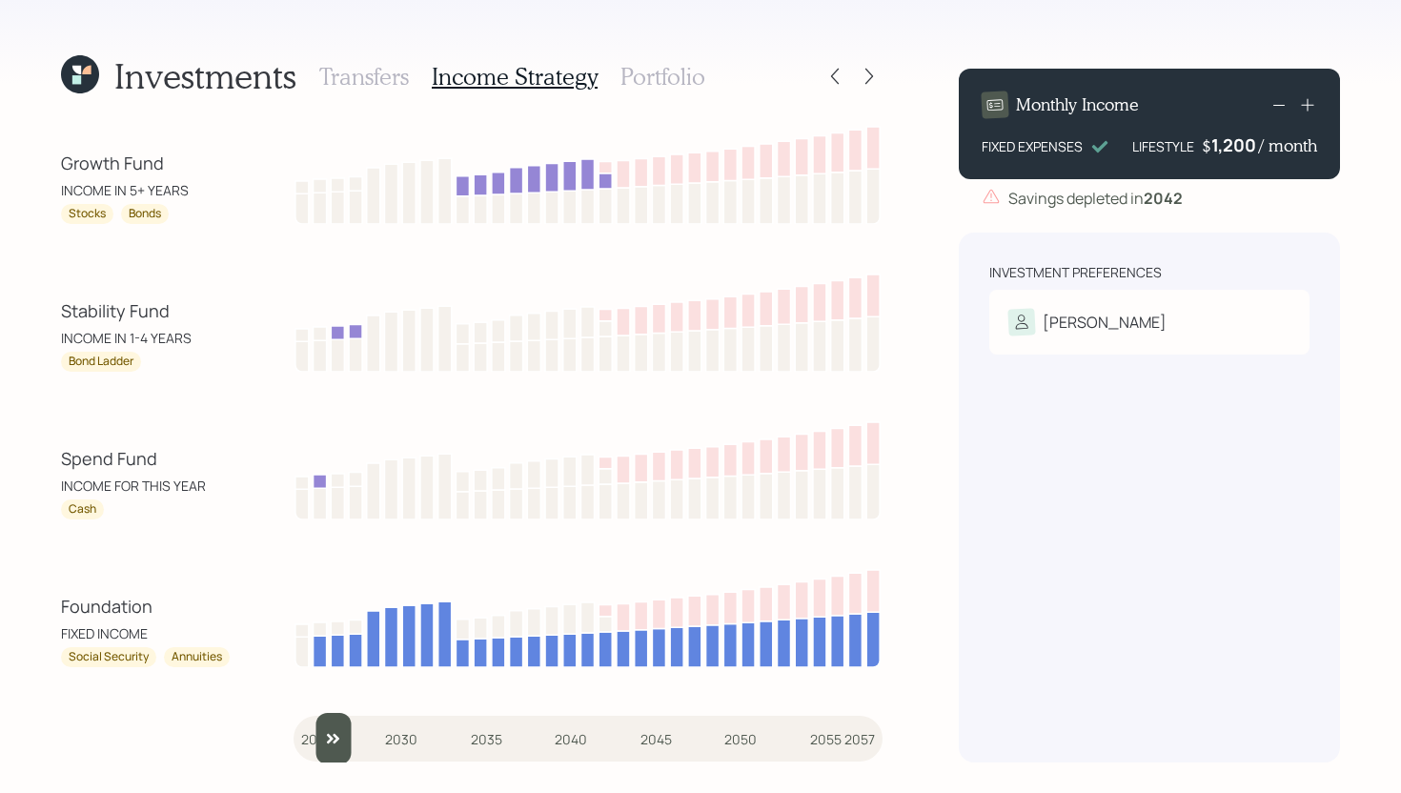
click at [322, 739] on input "slider" at bounding box center [588, 738] width 589 height 51
click at [337, 741] on input "slider" at bounding box center [588, 738] width 589 height 51
click at [350, 740] on input "slider" at bounding box center [588, 738] width 589 height 51
click at [358, 739] on input "slider" at bounding box center [588, 738] width 589 height 51
click at [372, 739] on input "slider" at bounding box center [588, 738] width 589 height 51
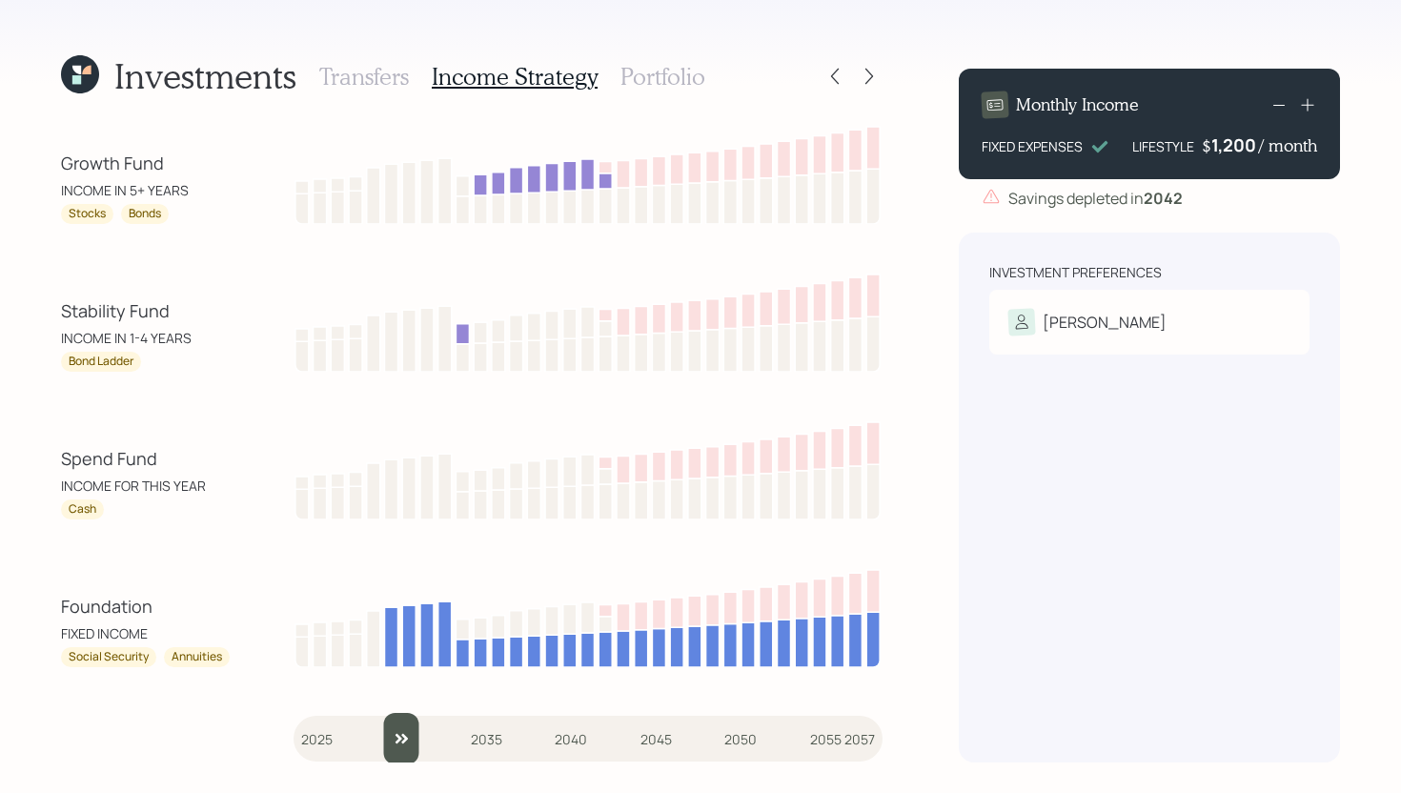
click at [393, 739] on input "slider" at bounding box center [588, 738] width 589 height 51
click at [409, 735] on input "slider" at bounding box center [588, 738] width 589 height 51
click at [426, 735] on input "slider" at bounding box center [588, 738] width 589 height 51
click at [439, 739] on input "slider" at bounding box center [588, 738] width 589 height 51
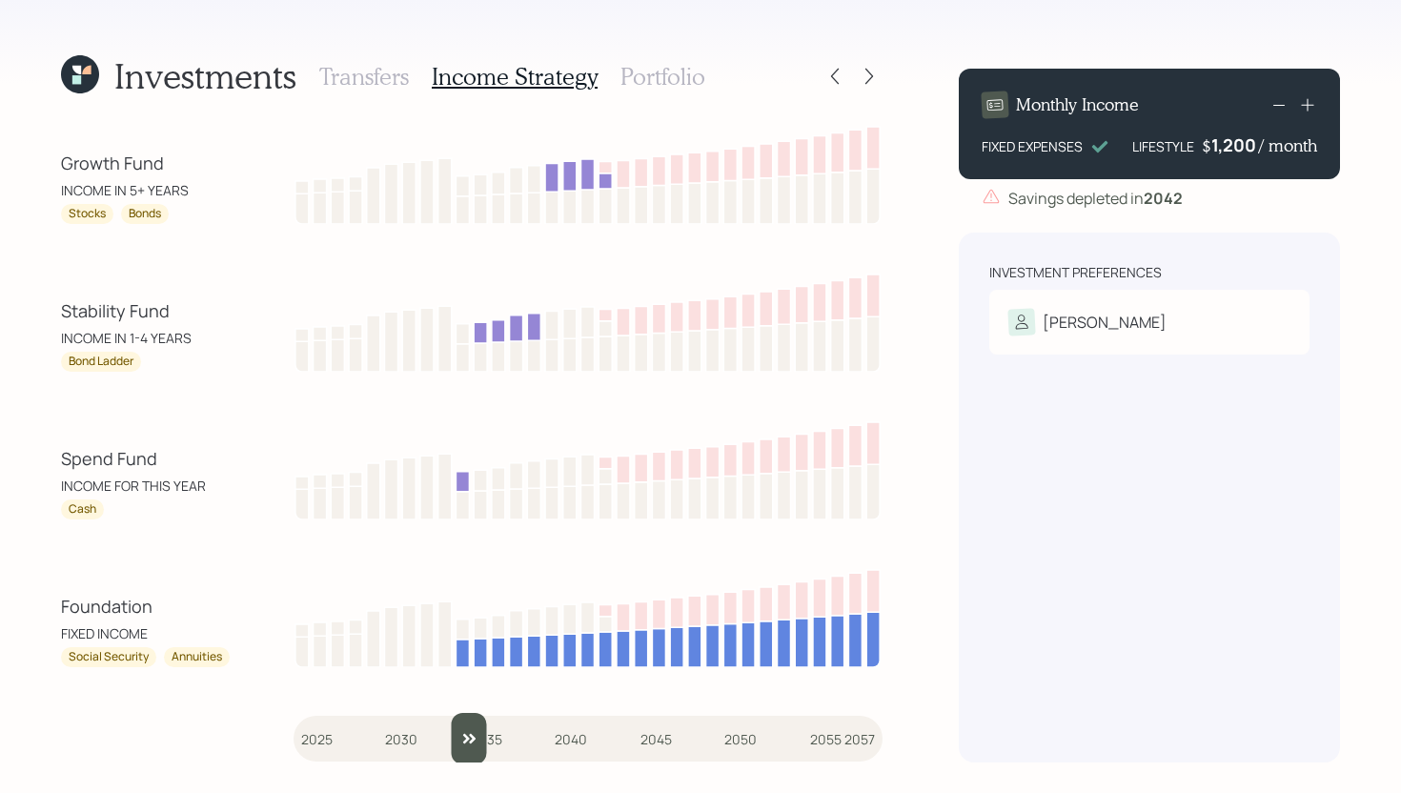
click at [458, 737] on input "slider" at bounding box center [588, 738] width 589 height 51
click at [482, 736] on input "slider" at bounding box center [588, 738] width 589 height 51
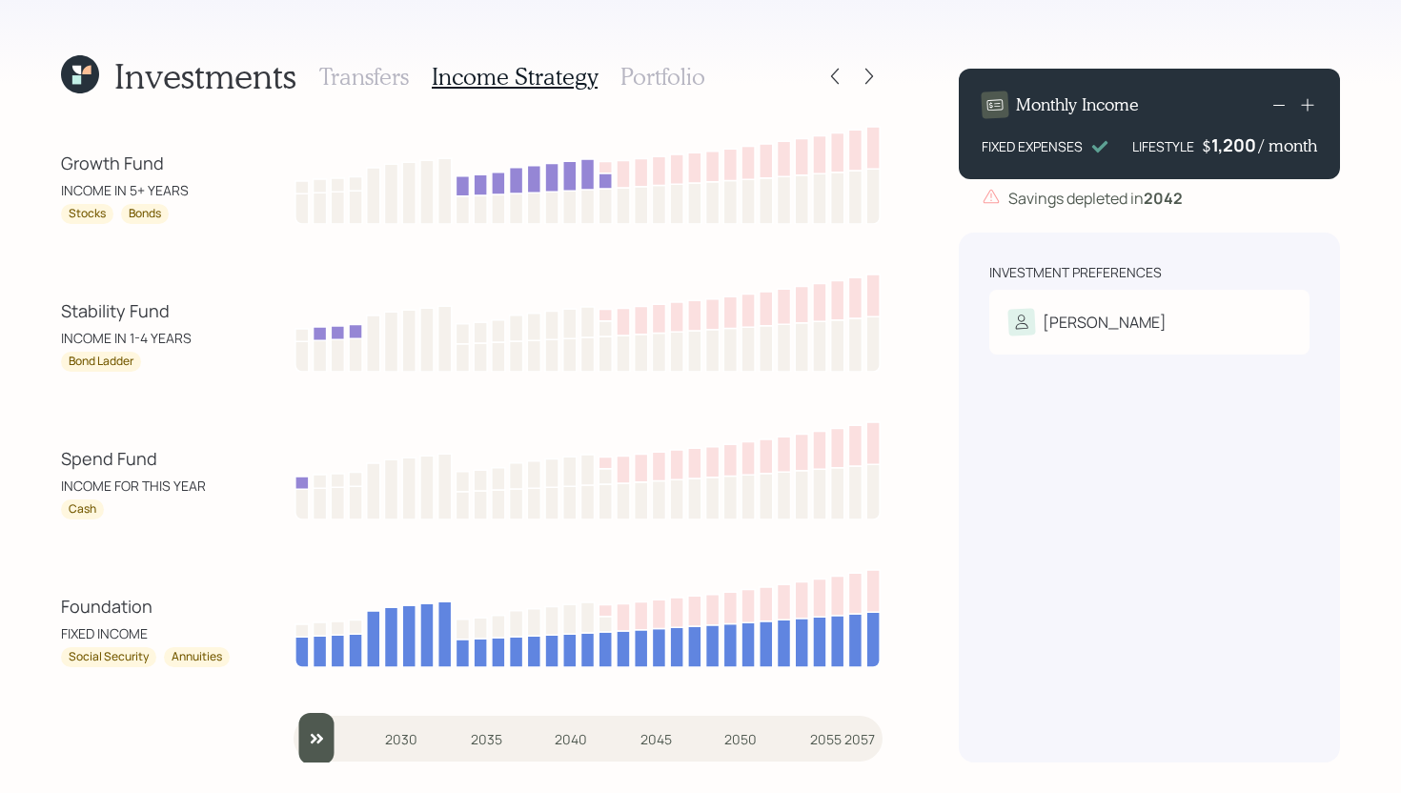
drag, startPoint x: 490, startPoint y: 728, endPoint x: 171, endPoint y: 699, distance: 320.6
type input "2025"
click at [294, 713] on input "slider" at bounding box center [588, 738] width 589 height 51
click at [683, 77] on h3 "Portfolio" at bounding box center [662, 77] width 85 height 28
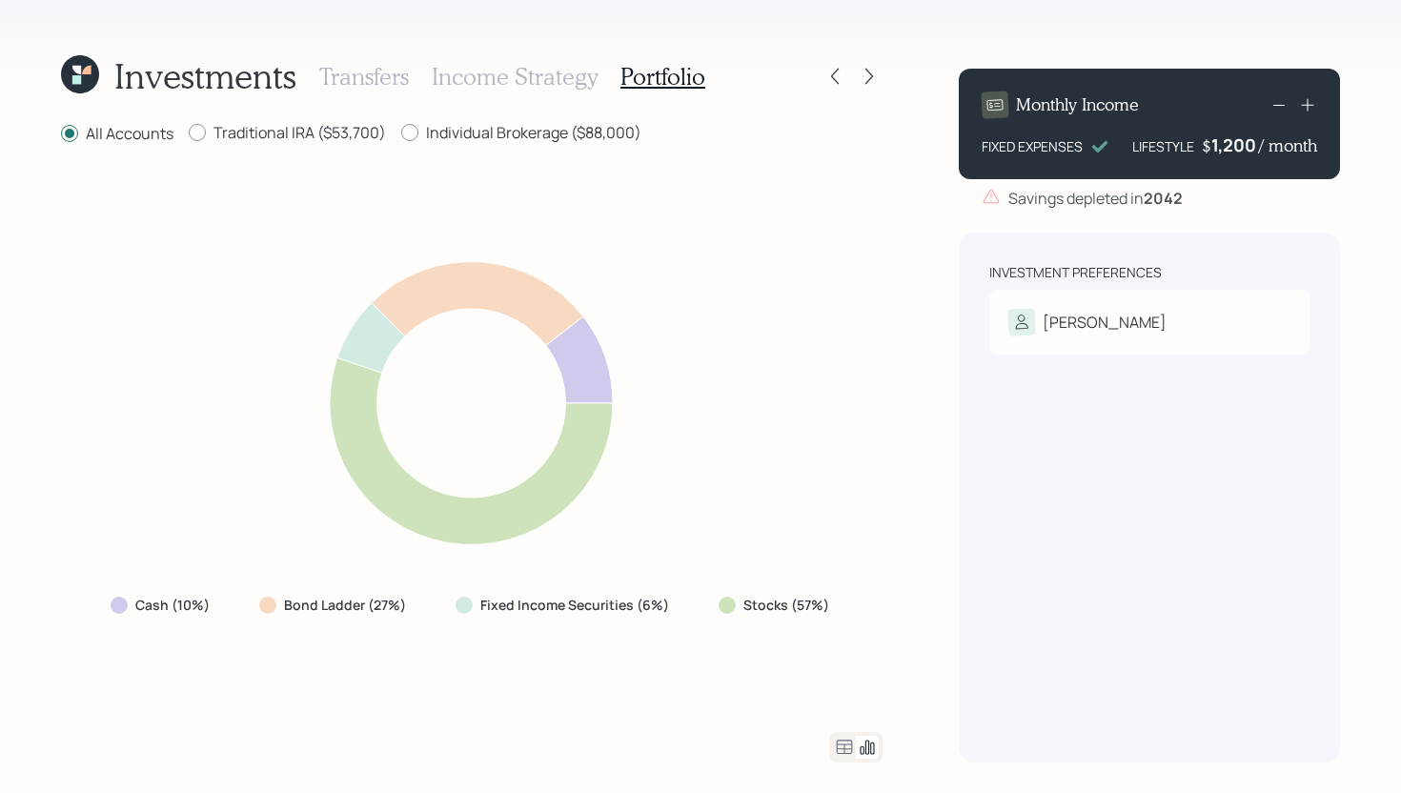
click at [842, 748] on icon at bounding box center [844, 747] width 23 height 23
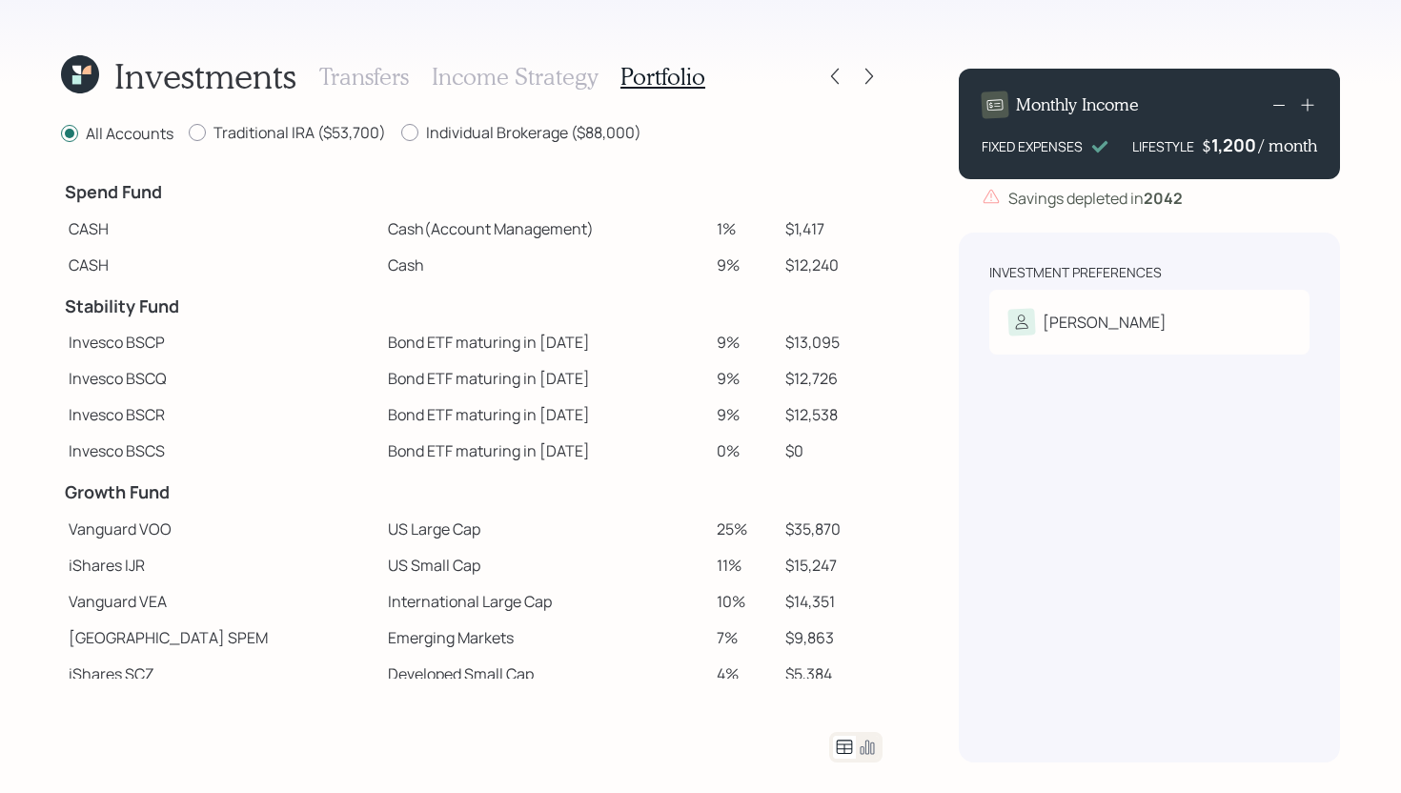
drag, startPoint x: 725, startPoint y: 224, endPoint x: 640, endPoint y: 225, distance: 84.8
click at [640, 225] on tr "CASH Cash (Account Management) 1% $1,417" at bounding box center [471, 229] width 821 height 36
drag, startPoint x: 686, startPoint y: 267, endPoint x: 848, endPoint y: 261, distance: 162.1
click at [848, 261] on tr "CASH Cash 9% $12,240" at bounding box center [471, 265] width 821 height 36
click at [778, 280] on td "$12,240" at bounding box center [830, 265] width 105 height 36
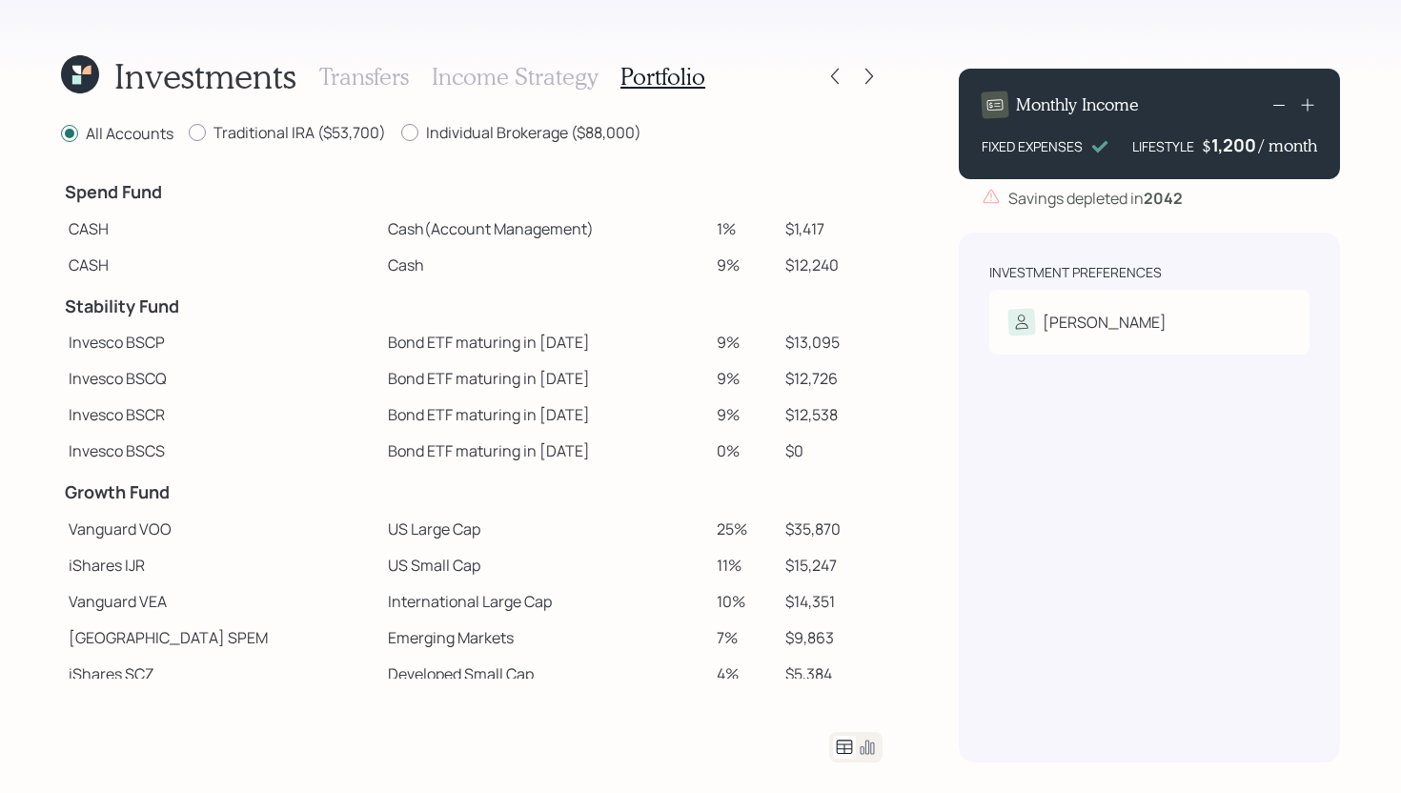
drag, startPoint x: 826, startPoint y: 229, endPoint x: 681, endPoint y: 225, distance: 144.9
click at [681, 225] on tr "CASH Cash (Account Management) 1% $1,417" at bounding box center [471, 229] width 821 height 36
click at [681, 225] on td "Cash (Account Management)" at bounding box center [544, 229] width 329 height 36
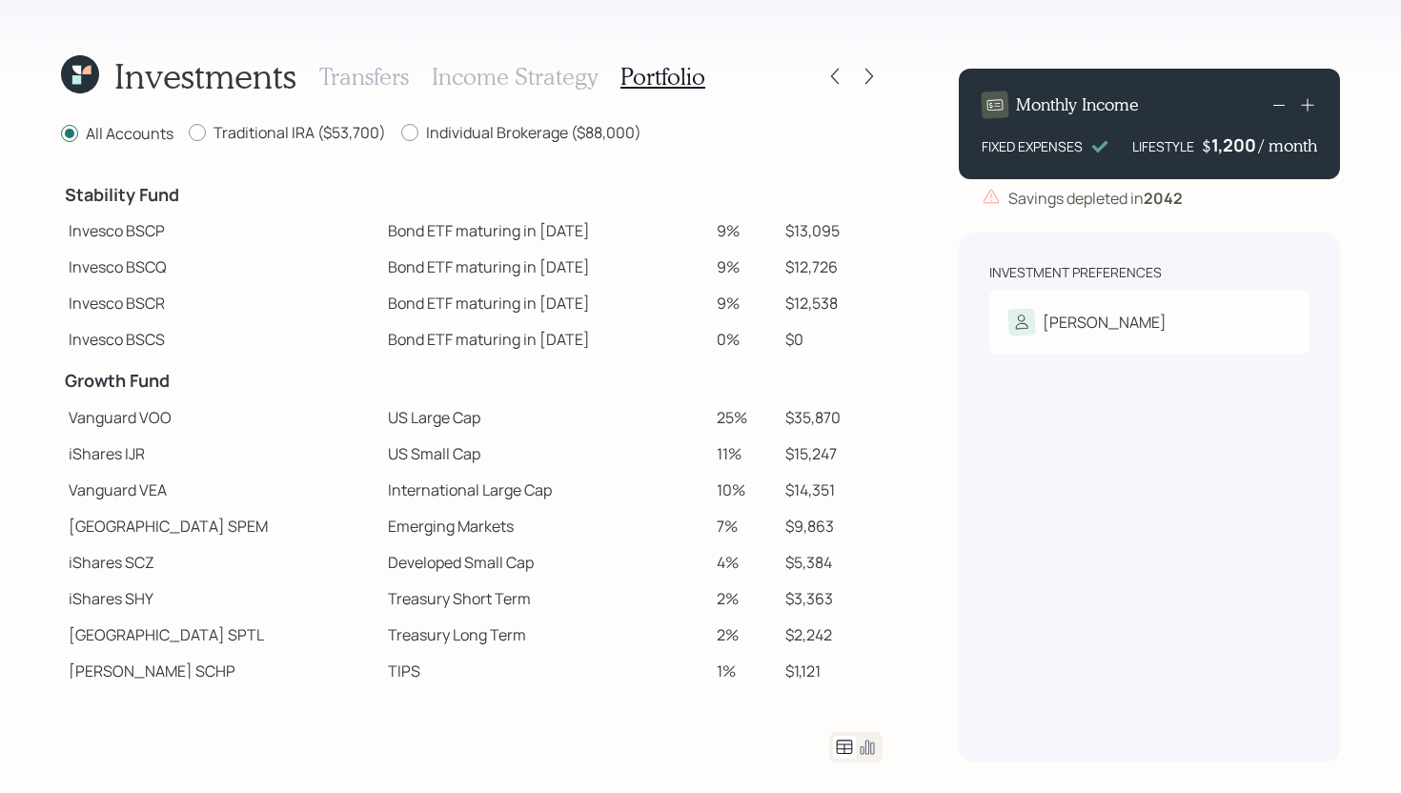
scroll to position [111, 0]
drag, startPoint x: 69, startPoint y: 196, endPoint x: 196, endPoint y: 197, distance: 127.7
click at [196, 197] on h4 "Stability Fund" at bounding box center [221, 196] width 312 height 21
click at [277, 206] on td "Stability Fund" at bounding box center [220, 193] width 319 height 42
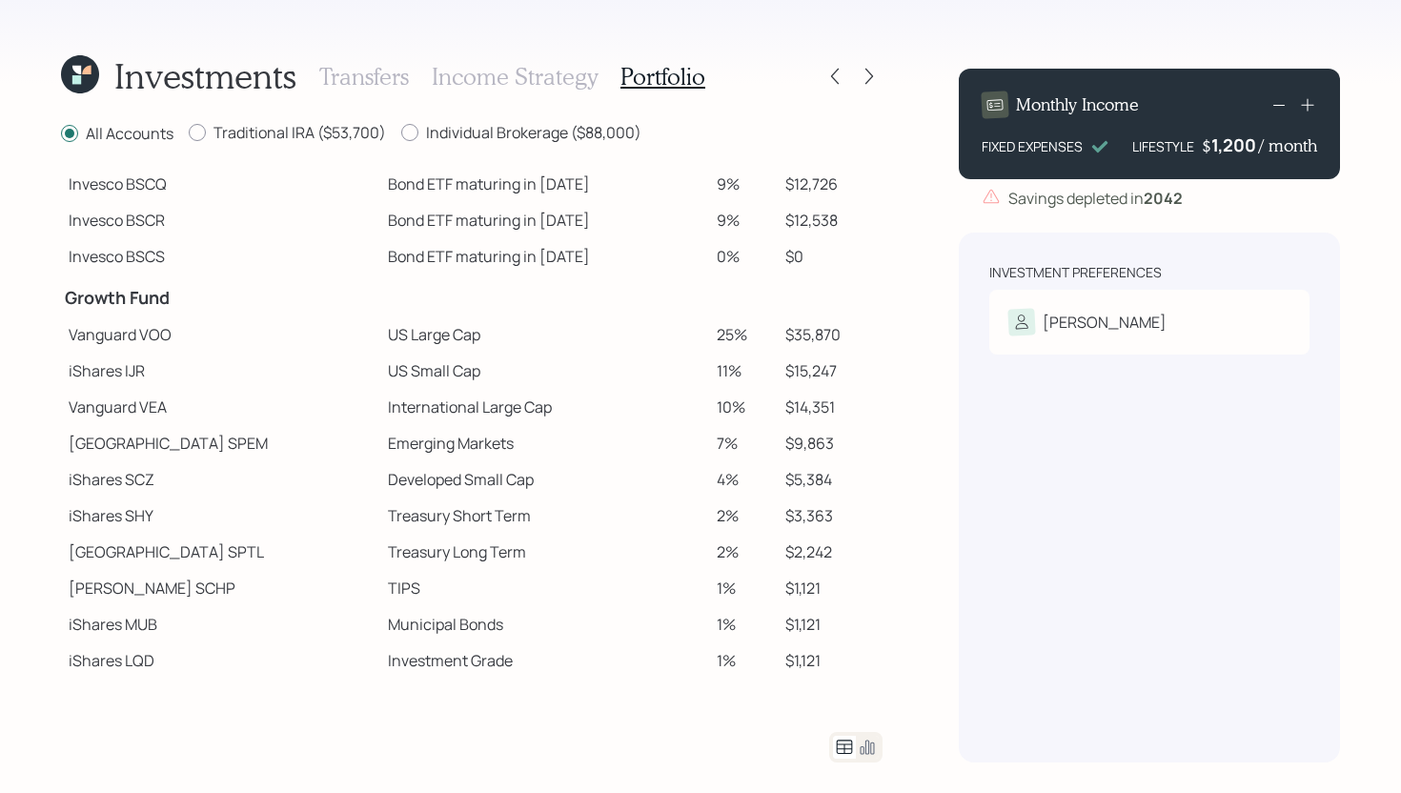
scroll to position [193, 0]
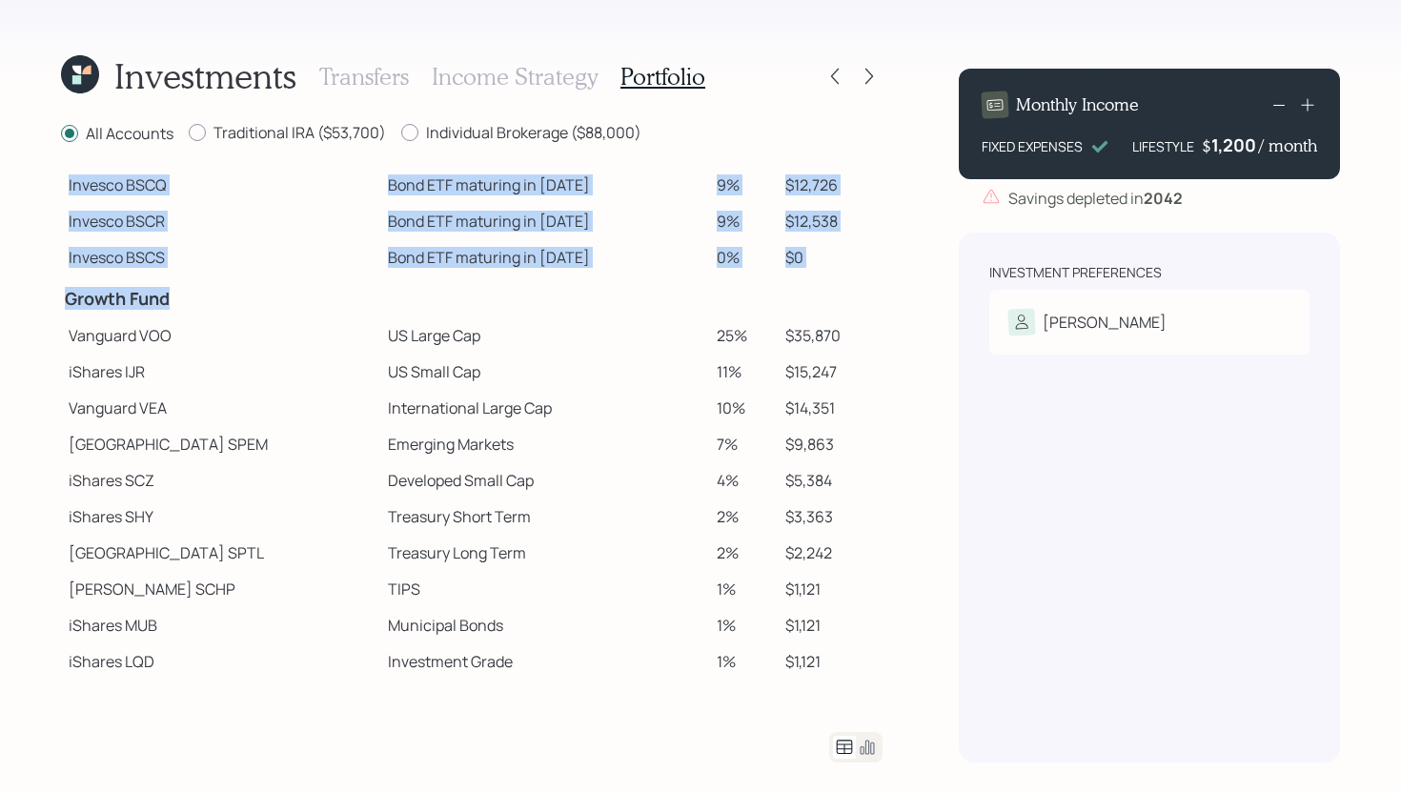
drag, startPoint x: 58, startPoint y: 294, endPoint x: 181, endPoint y: 308, distance: 123.7
click at [181, 308] on div "Investments Transfers Income Strategy Portfolio All Accounts Traditional IRA ($…" at bounding box center [700, 396] width 1401 height 793
click at [181, 308] on h4 "Growth Fund" at bounding box center [221, 299] width 312 height 21
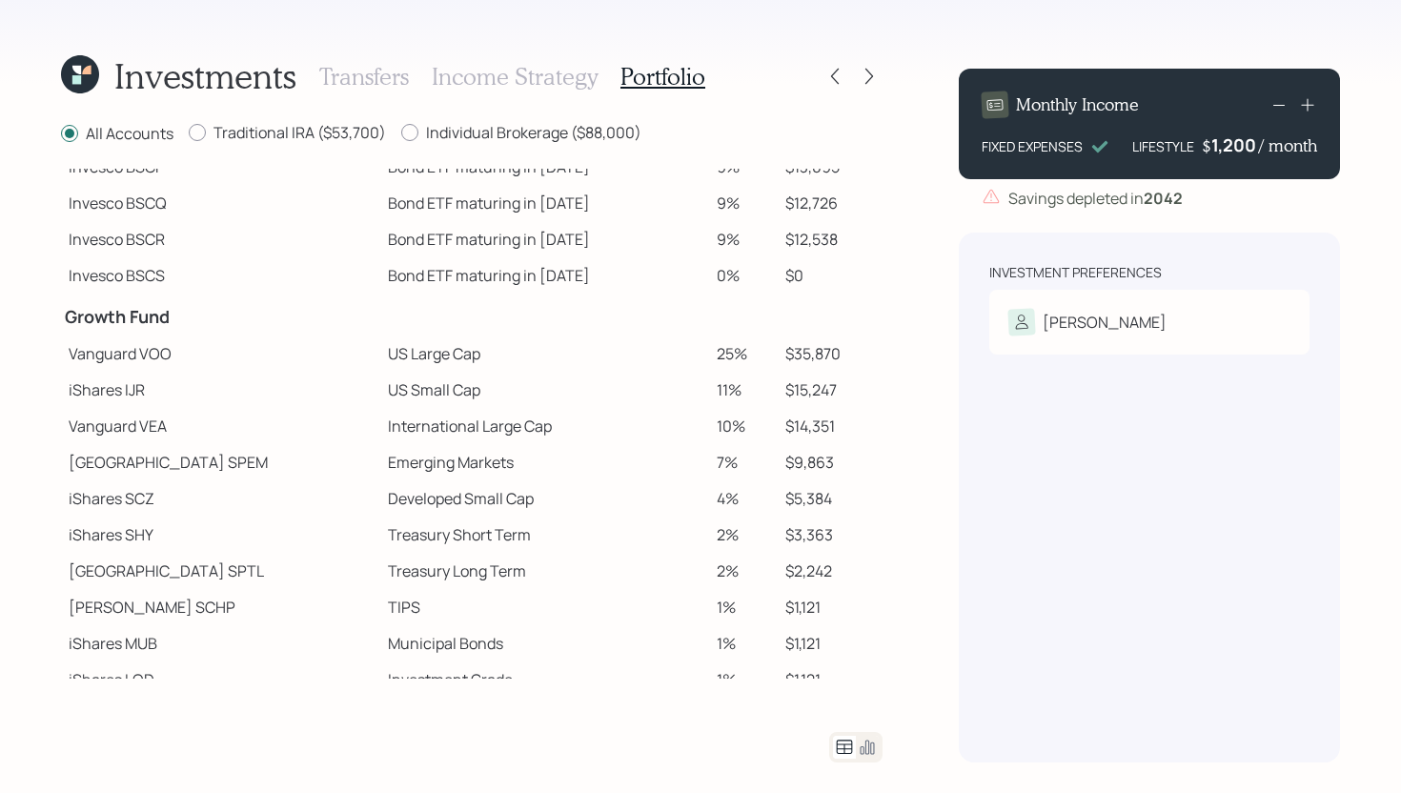
scroll to position [194, 0]
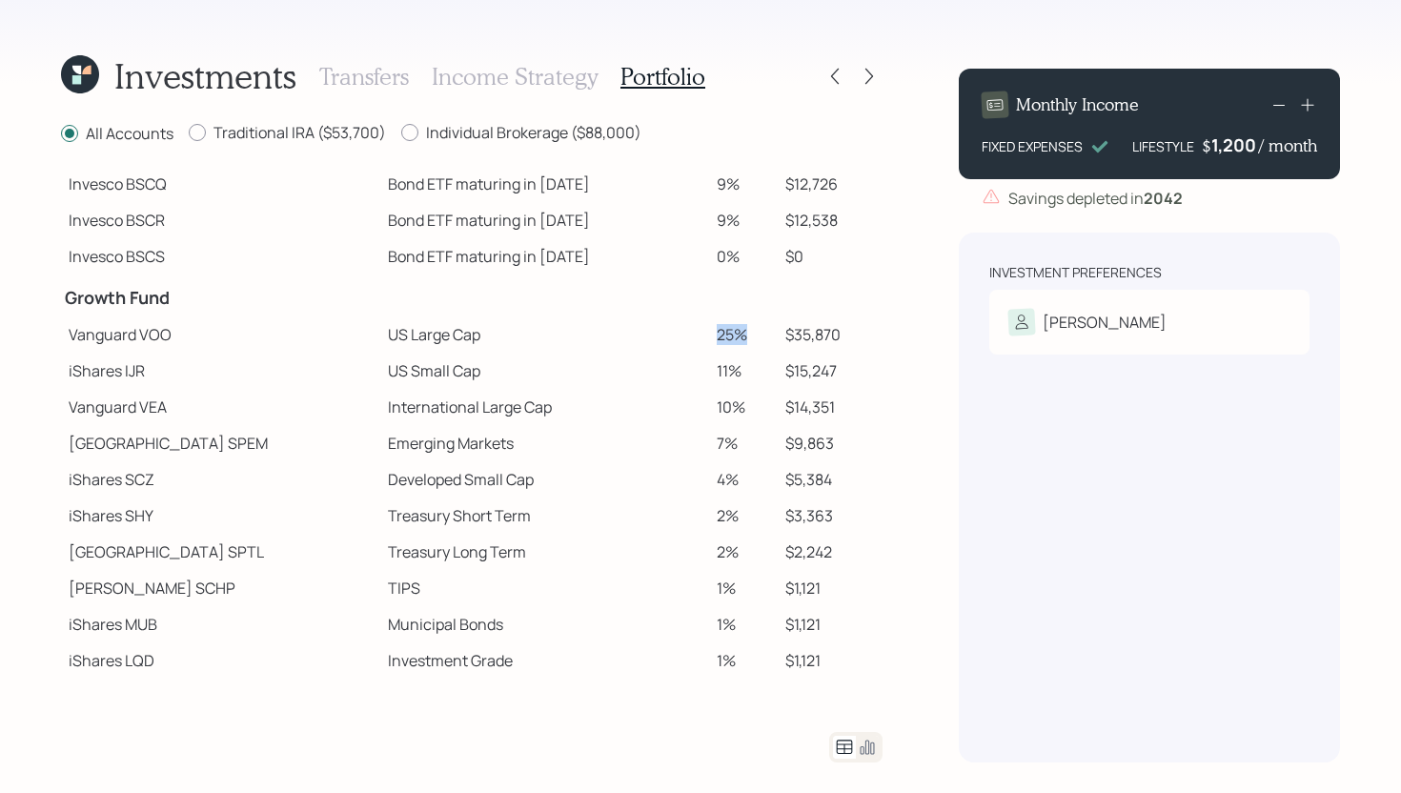
drag, startPoint x: 685, startPoint y: 332, endPoint x: 726, endPoint y: 333, distance: 41.0
click at [726, 333] on td "25%" at bounding box center [743, 334] width 68 height 36
click at [722, 321] on td "25%" at bounding box center [743, 334] width 68 height 36
click at [872, 81] on icon at bounding box center [869, 76] width 19 height 19
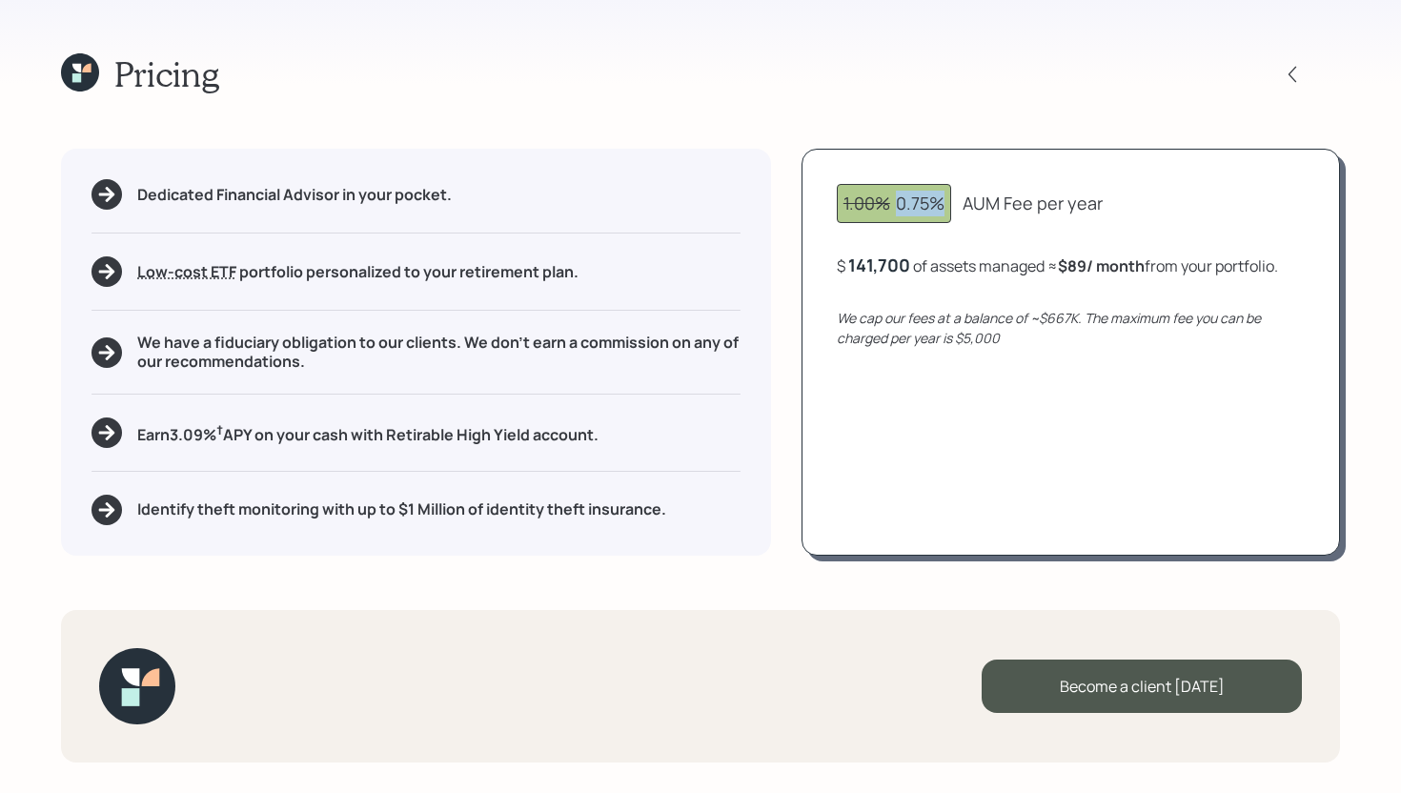
drag, startPoint x: 952, startPoint y: 200, endPoint x: 890, endPoint y: 200, distance: 61.9
click at [890, 200] on div "1.00% 0.75% AUM Fee per year" at bounding box center [1071, 203] width 468 height 39
click at [968, 144] on div "Pricing Dedicated Financial Advisor in your pocket. Low-cost ETF Retirable uses…" at bounding box center [700, 396] width 1401 height 793
drag, startPoint x: 641, startPoint y: 442, endPoint x: 139, endPoint y: 412, distance: 503.1
click at [139, 412] on div "Dedicated Financial Advisor in your pocket. Low-cost ETF Retirable uses diversi…" at bounding box center [416, 352] width 710 height 406
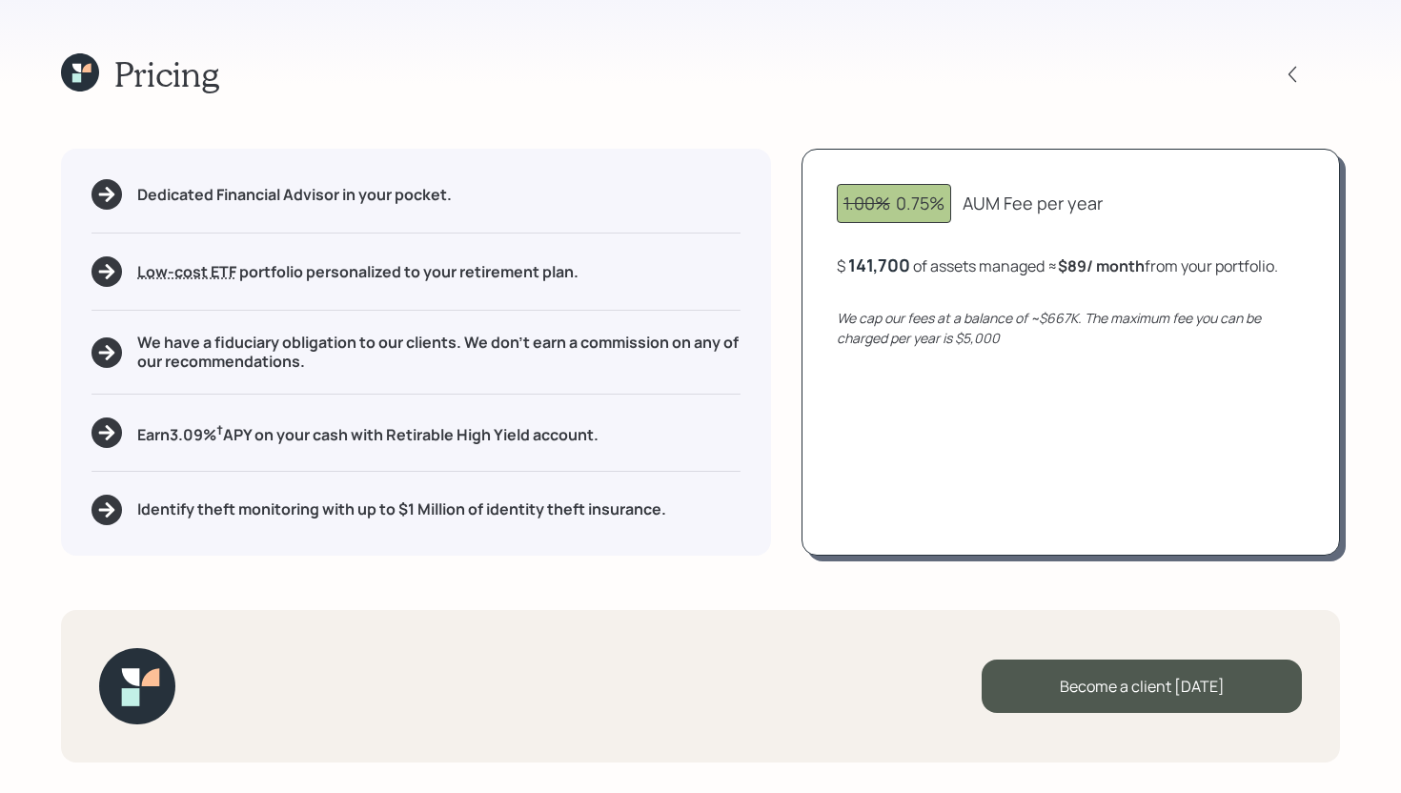
click at [624, 436] on div "Earn 3.09 % † APY on your cash with Retirable High Yield account." at bounding box center [415, 432] width 649 height 30
drag, startPoint x: 138, startPoint y: 439, endPoint x: 698, endPoint y: 449, distance: 559.5
click at [699, 449] on div "Dedicated Financial Advisor in your pocket. Low-cost ETF Retirable uses diversi…" at bounding box center [416, 352] width 710 height 406
click at [698, 449] on div "Dedicated Financial Advisor in your pocket. Low-cost ETF Retirable uses diversi…" at bounding box center [416, 352] width 710 height 406
drag, startPoint x: 613, startPoint y: 430, endPoint x: 76, endPoint y: 429, distance: 536.5
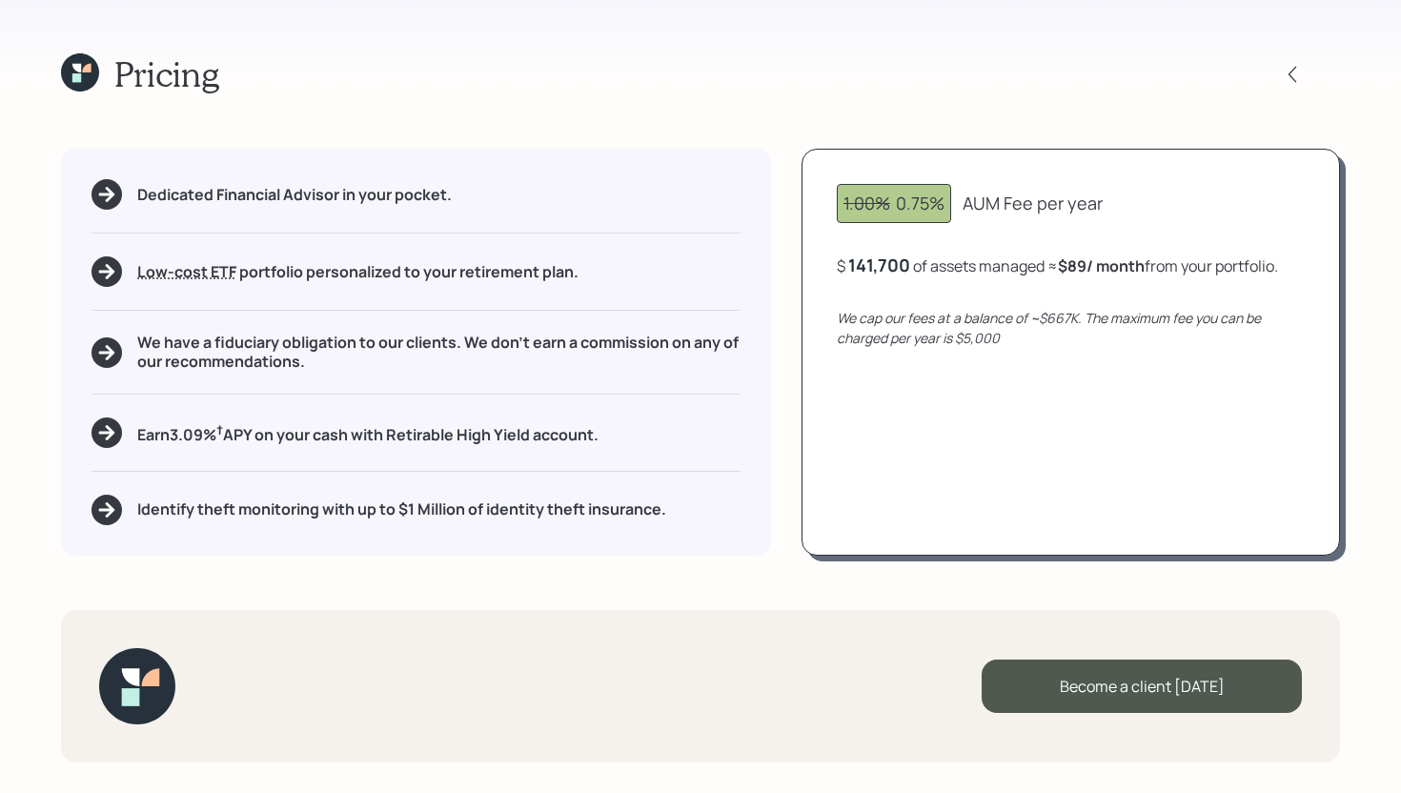
click at [76, 429] on div "Dedicated Financial Advisor in your pocket. Low-cost ETF Retirable uses diversi…" at bounding box center [416, 352] width 710 height 406
click at [647, 439] on div "Earn 3.09 % † APY on your cash with Retirable High Yield account." at bounding box center [415, 432] width 649 height 30
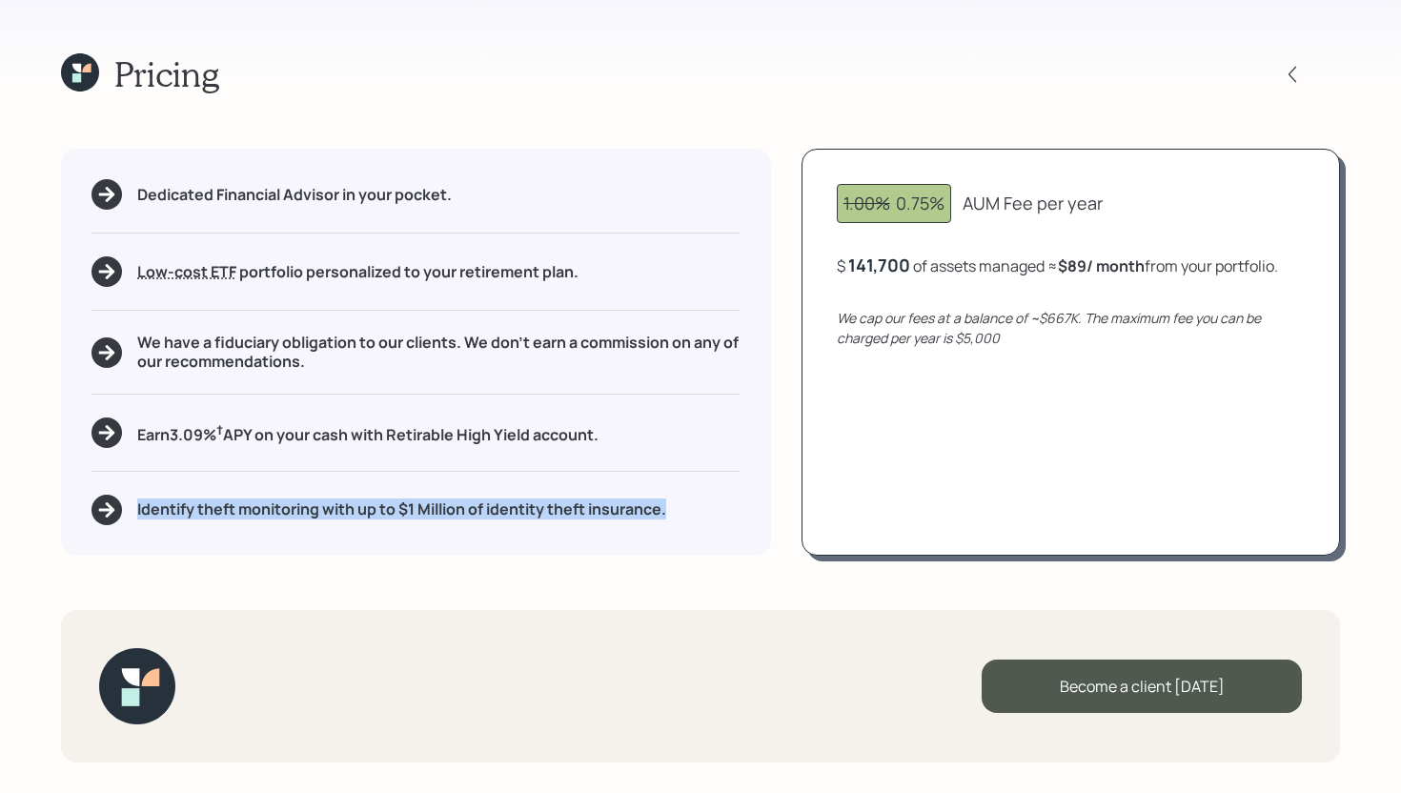
drag, startPoint x: 693, startPoint y: 512, endPoint x: 128, endPoint y: 501, distance: 565.2
click at [127, 502] on div "Identify theft monitoring with up to $1 Million of identity theft insurance." at bounding box center [415, 510] width 649 height 30
click at [132, 505] on div "Identify theft monitoring with up to $1 Million of identity theft insurance." at bounding box center [415, 510] width 649 height 30
drag, startPoint x: 687, startPoint y: 514, endPoint x: 130, endPoint y: 517, distance: 557.5
click at [130, 517] on div "Identify theft monitoring with up to $1 Million of identity theft insurance." at bounding box center [415, 510] width 649 height 30
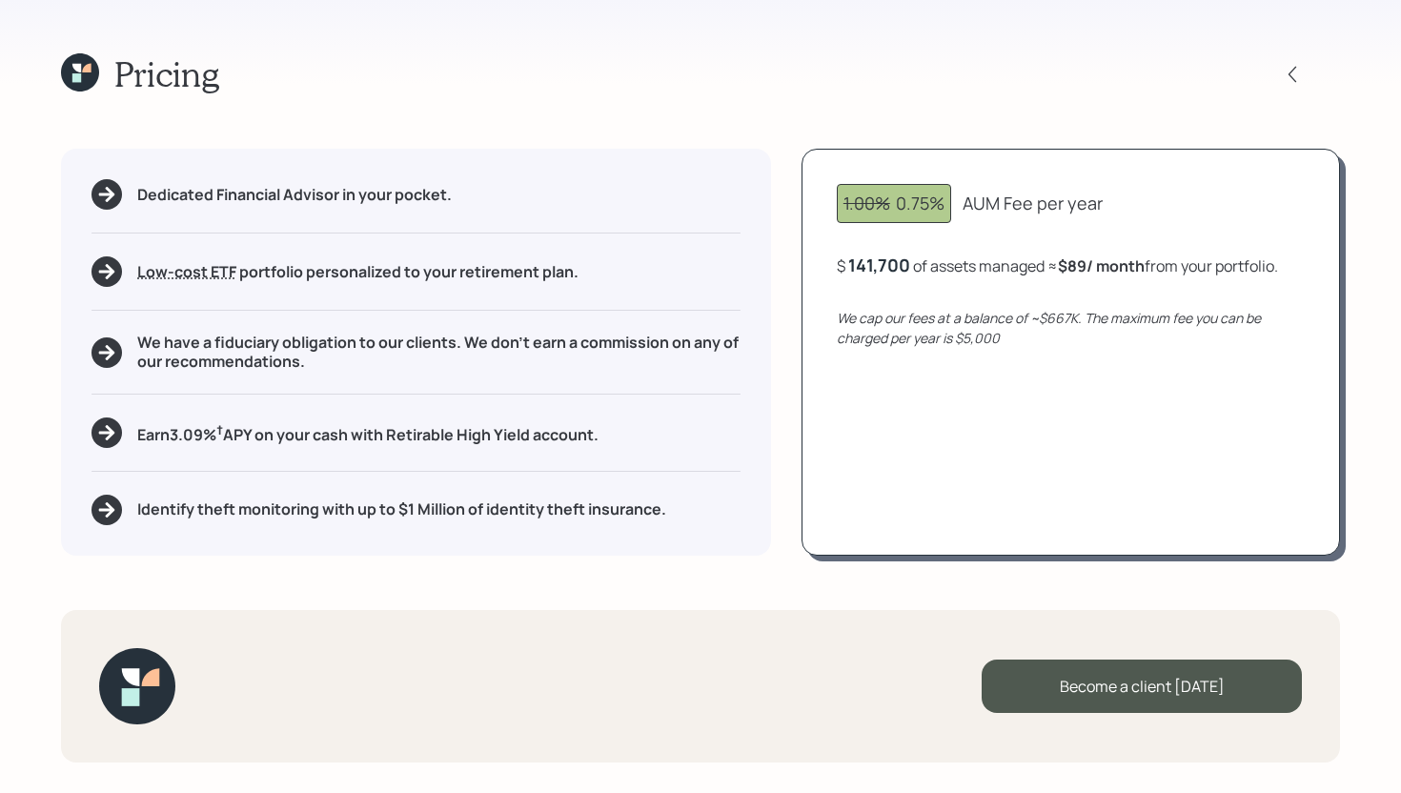
click at [702, 479] on div "Dedicated Financial Advisor in your pocket. Low-cost ETF Retirable uses diversi…" at bounding box center [416, 352] width 710 height 406
drag, startPoint x: 847, startPoint y: 263, endPoint x: 915, endPoint y: 266, distance: 67.7
click at [916, 266] on div "$ 141,700 of assets managed ≈ $89 / month from your portfolio ." at bounding box center [1057, 265] width 441 height 24
click at [909, 272] on div "$ 141,700 of assets managed ≈ $89 / month from your portfolio ." at bounding box center [1057, 265] width 441 height 24
click at [909, 272] on div "$ 141700 of assets managed ≈ $89 / month from your portfolio ." at bounding box center [1055, 265] width 437 height 24
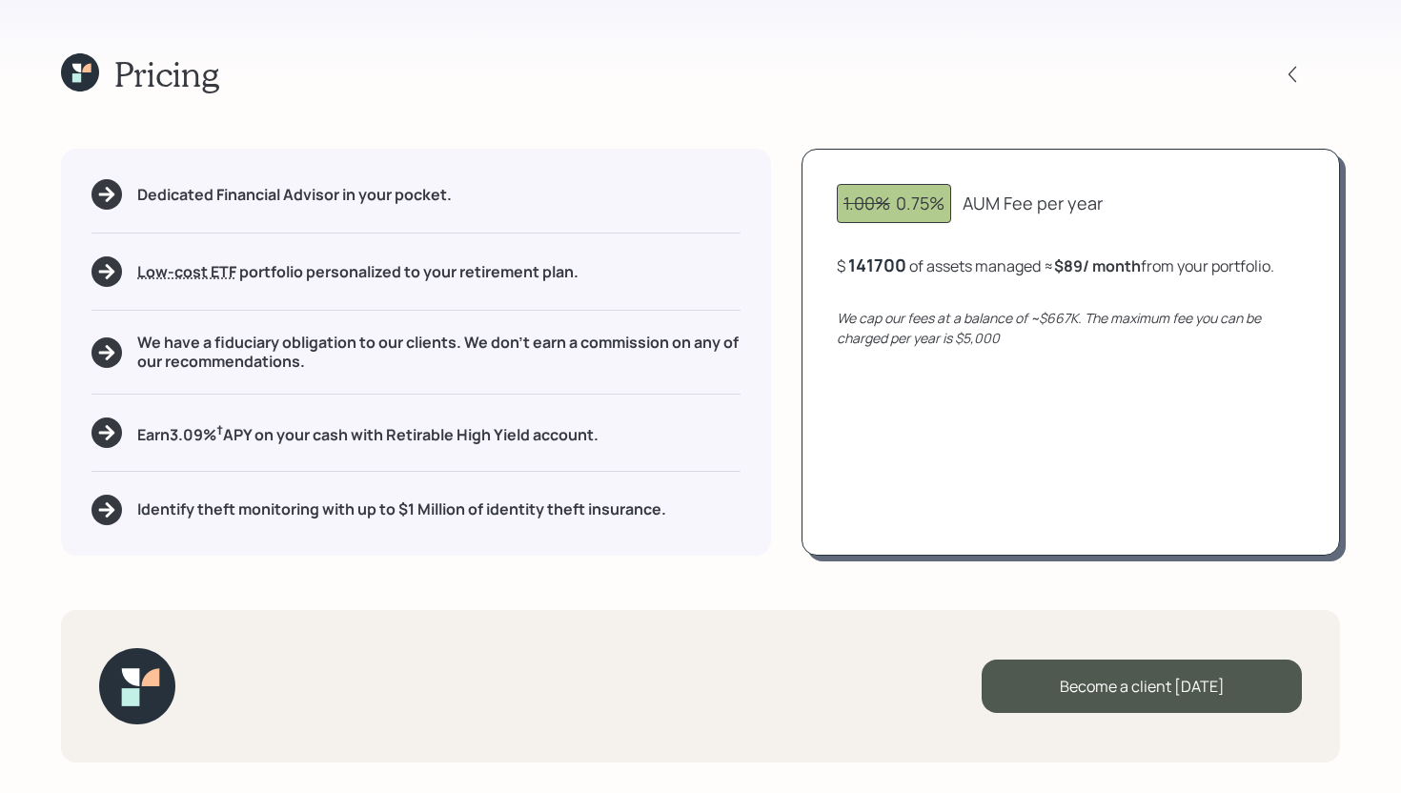
click at [903, 266] on div "141700" at bounding box center [877, 264] width 58 height 23
click at [926, 370] on div "1.00% 0.75% AUM Fee per year $ 200000 of assets managed ≈ $89 / month from your…" at bounding box center [1070, 352] width 538 height 406
click at [884, 271] on div "200,000" at bounding box center [884, 264] width 72 height 23
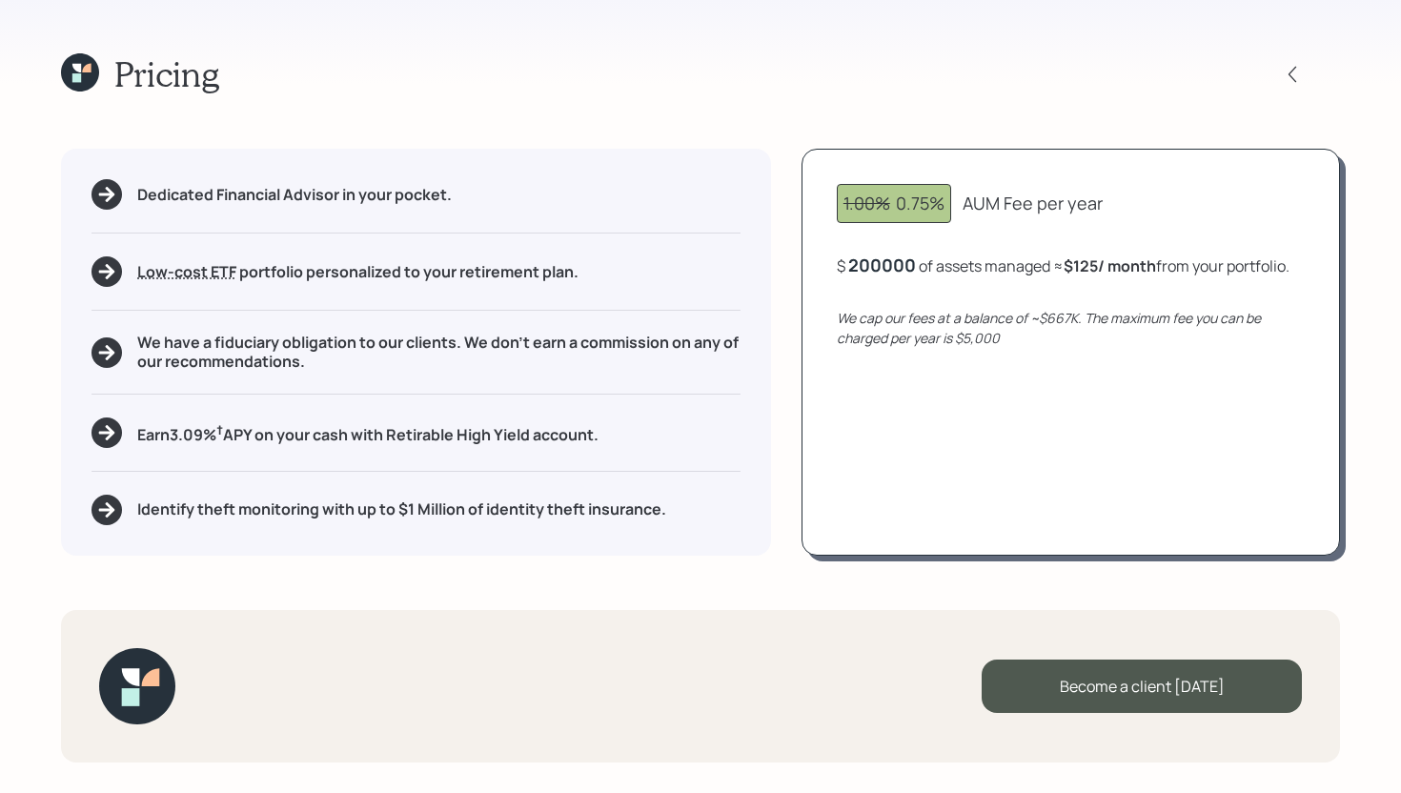
click at [884, 271] on div "200000" at bounding box center [882, 264] width 68 height 23
click at [913, 434] on div "1.00% 0.75% AUM Fee per year $ 141,700 of assets managed ≈ $89 / month from you…" at bounding box center [1070, 352] width 538 height 406
click at [82, 83] on icon at bounding box center [80, 72] width 38 height 38
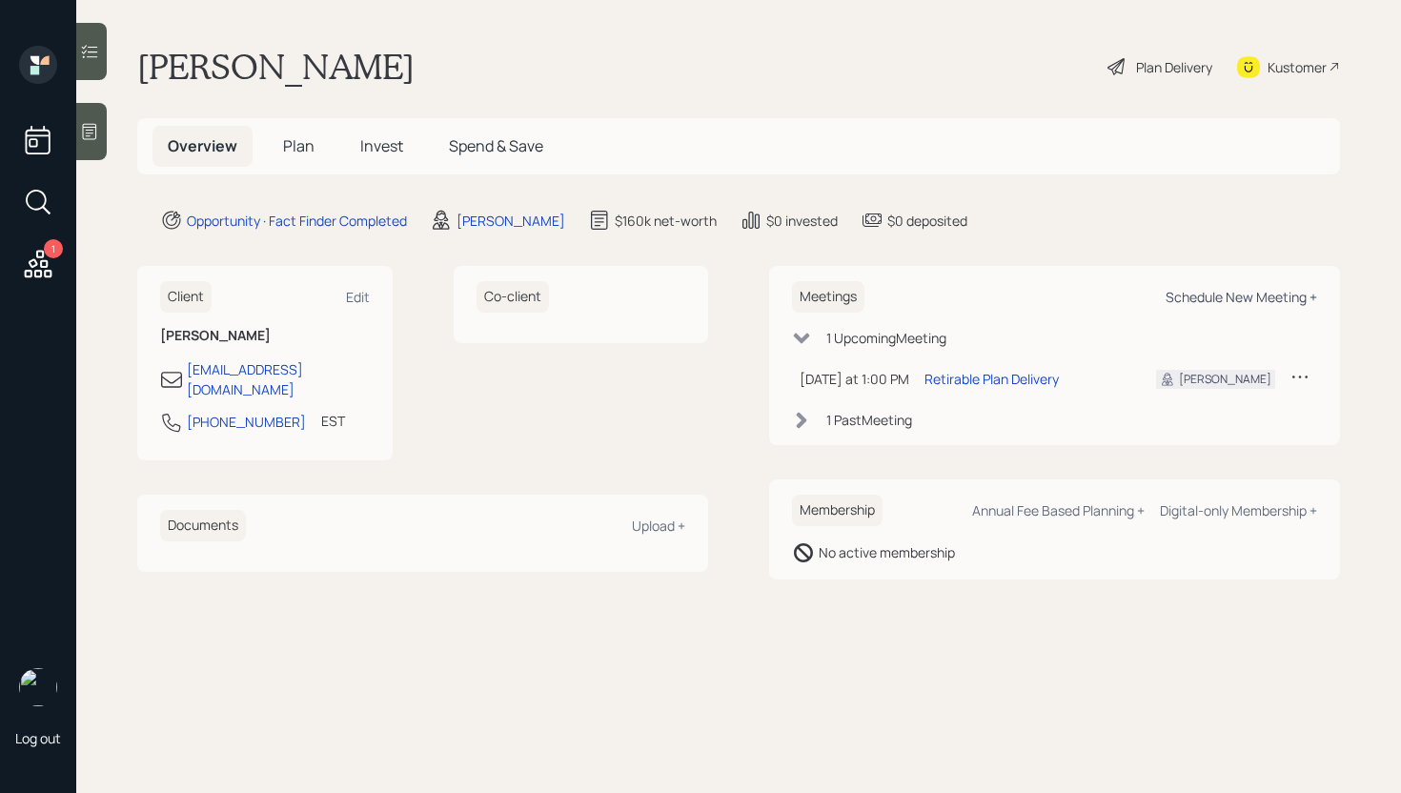
click at [1238, 295] on div "Schedule New Meeting +" at bounding box center [1241, 297] width 152 height 18
select select "bffa7908-1b2a-4c79-9bb6-f0ec9aed22d3"
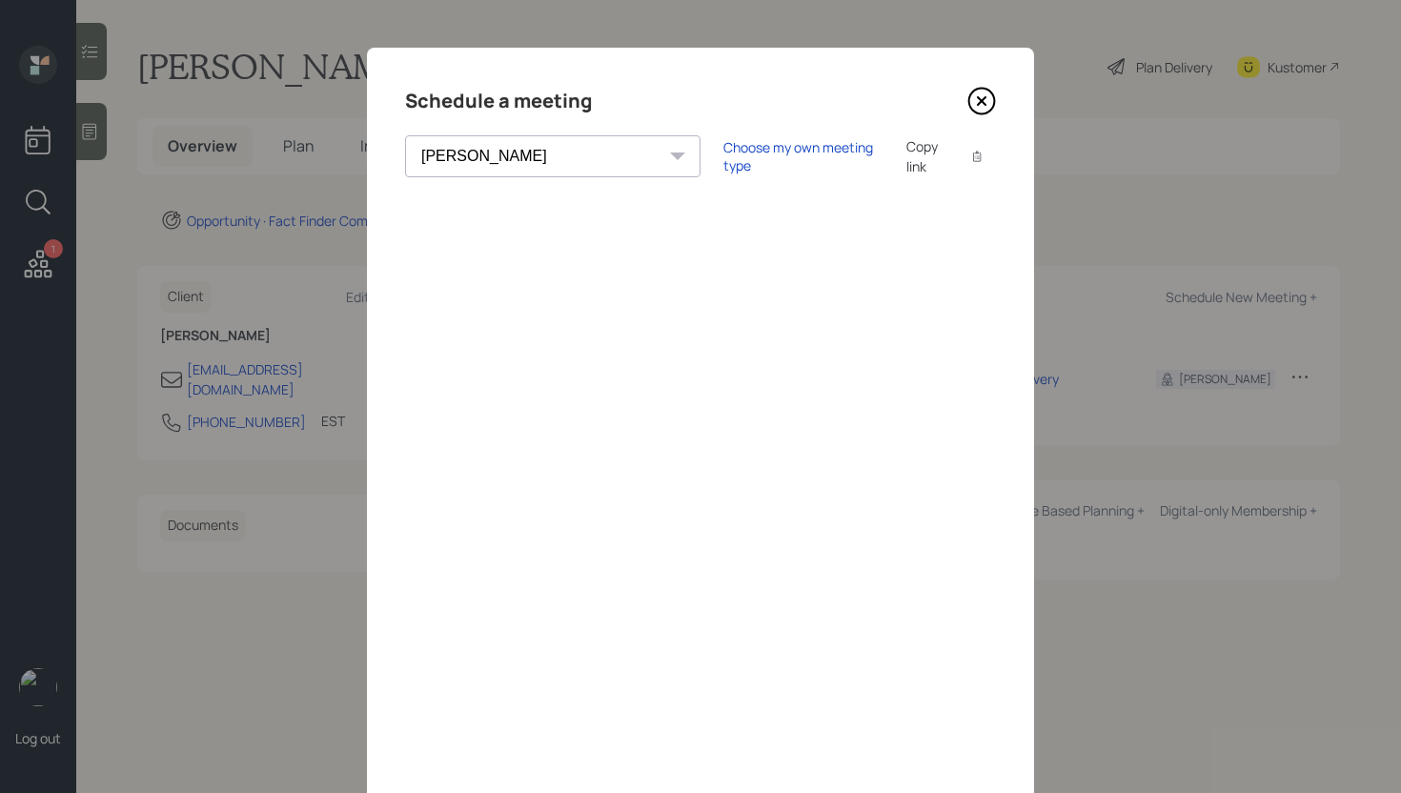
click at [986, 100] on icon at bounding box center [981, 101] width 29 height 29
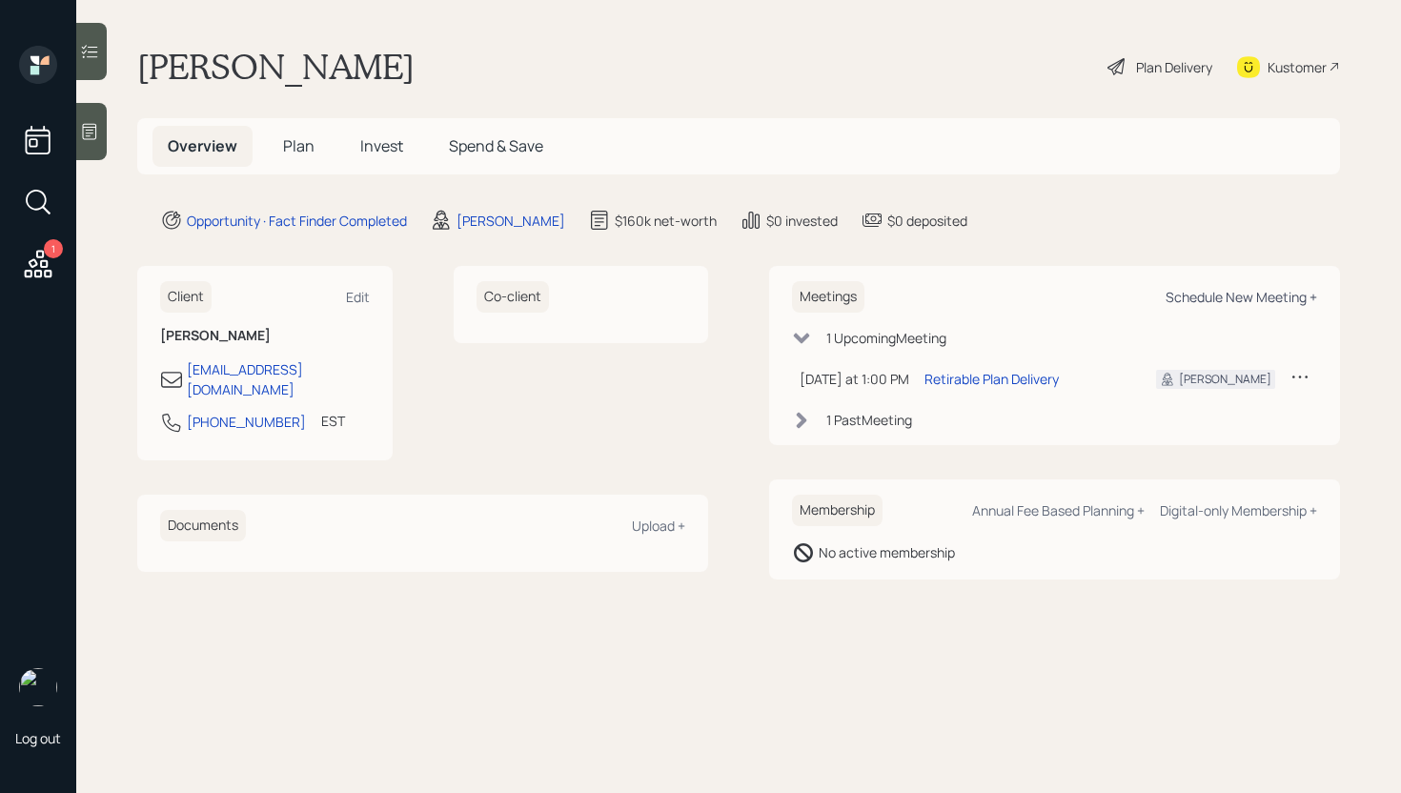
click at [1289, 297] on div "Schedule New Meeting +" at bounding box center [1241, 297] width 152 height 18
select select "bffa7908-1b2a-4c79-9bb6-f0ec9aed22d3"
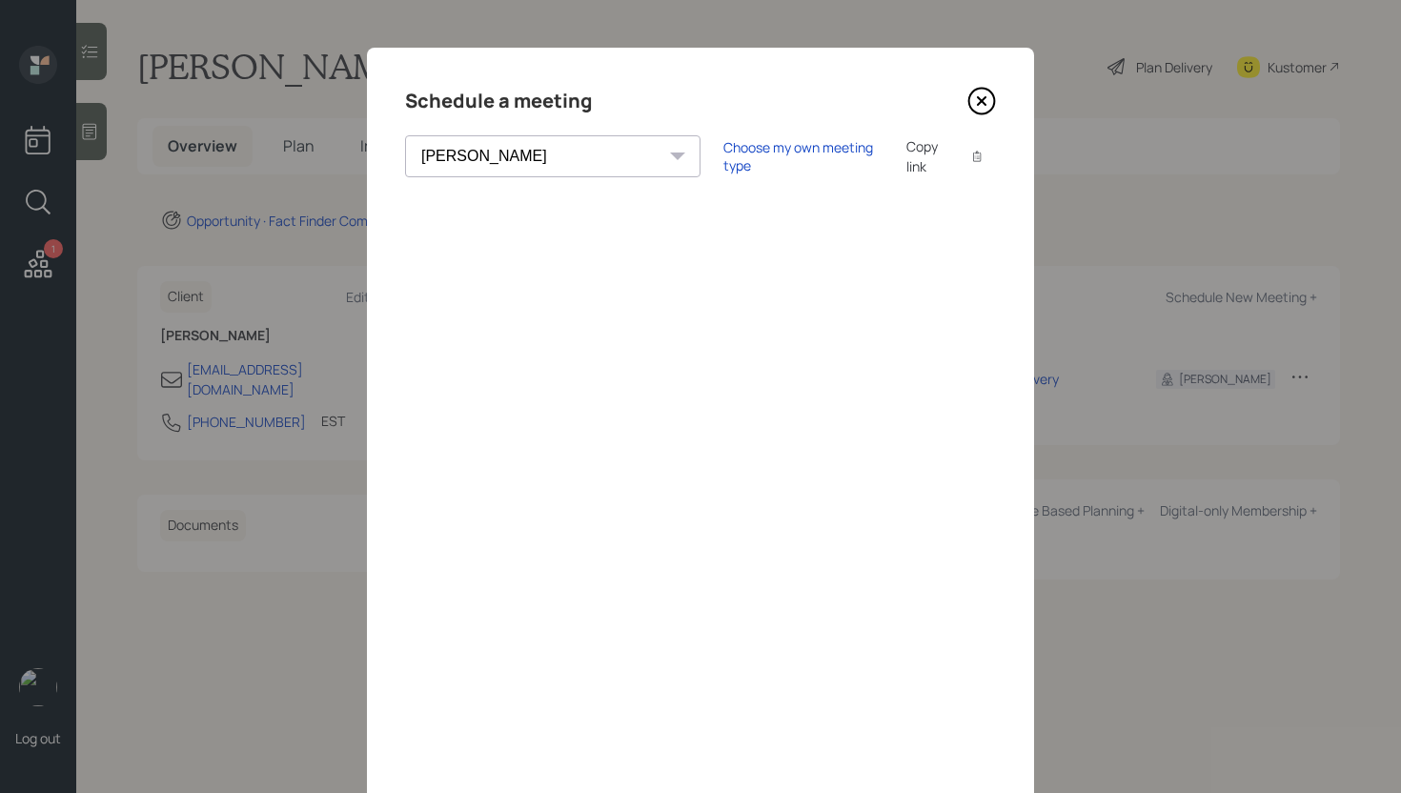
click at [979, 107] on icon at bounding box center [981, 101] width 29 height 29
